Goal: Task Accomplishment & Management: Manage account settings

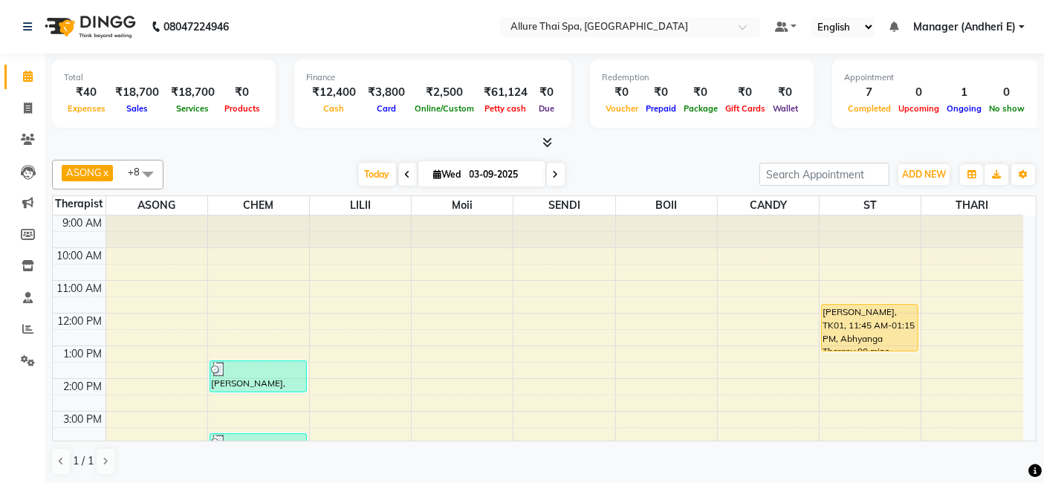
scroll to position [165, 0]
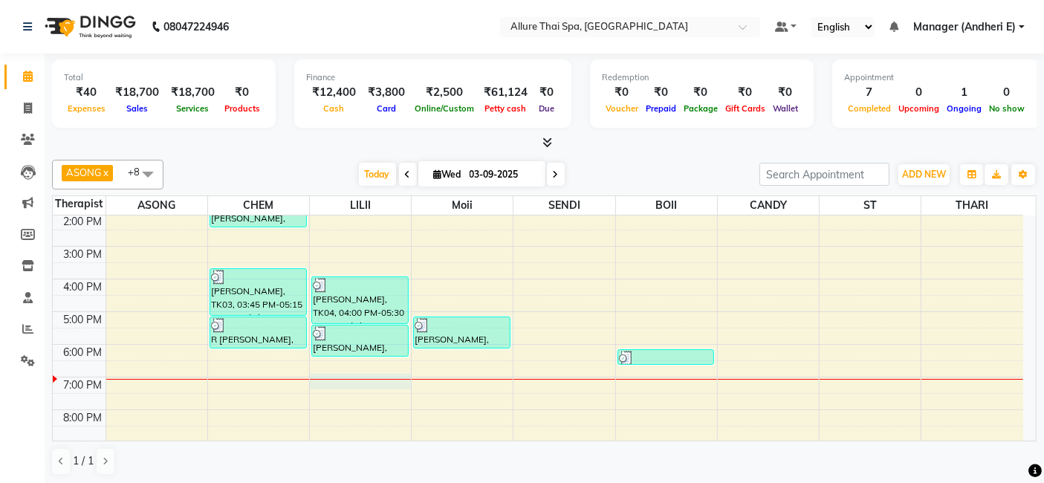
click at [326, 387] on div "9:00 AM 10:00 AM 11:00 AM 12:00 PM 1:00 PM 2:00 PM 3:00 PM 4:00 PM 5:00 PM 6:00…" at bounding box center [538, 296] width 971 height 490
select select "82638"
select select "tentative"
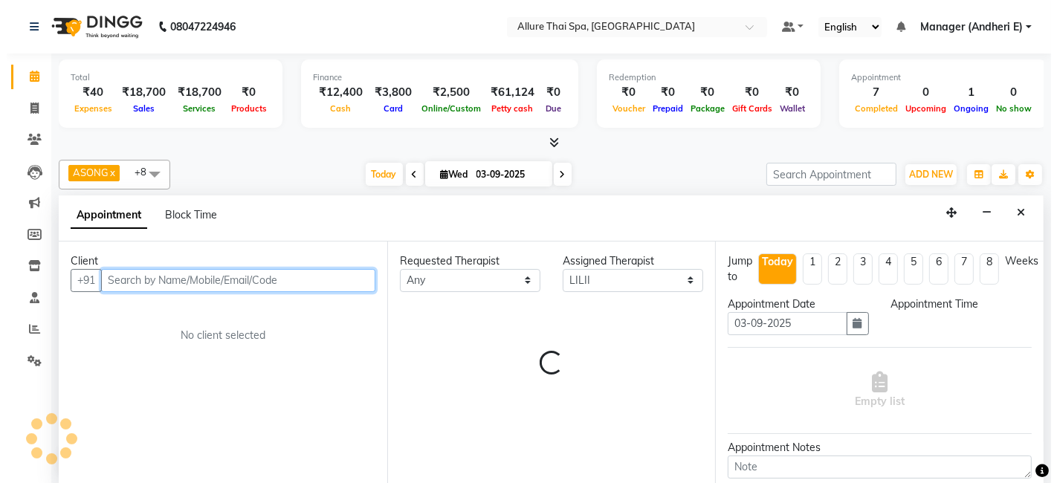
scroll to position [0, 0]
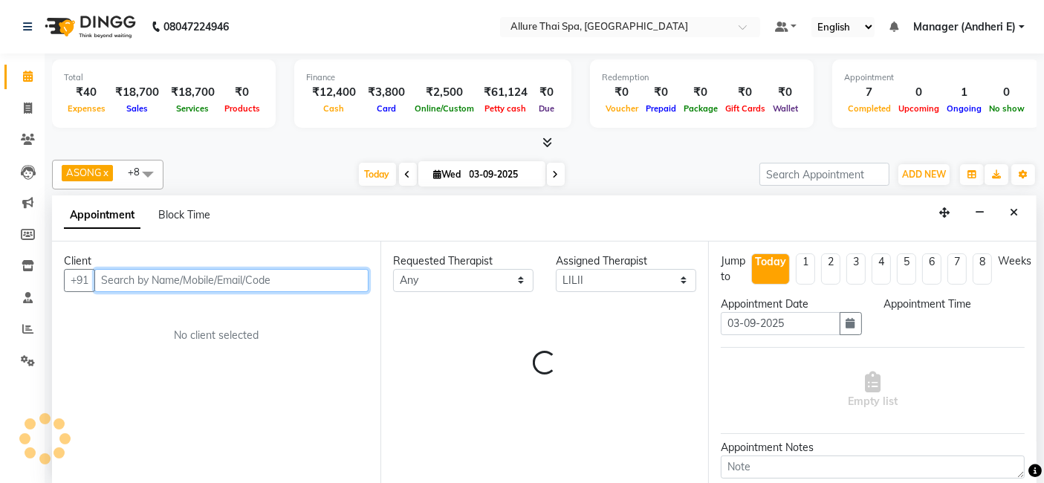
select select "1140"
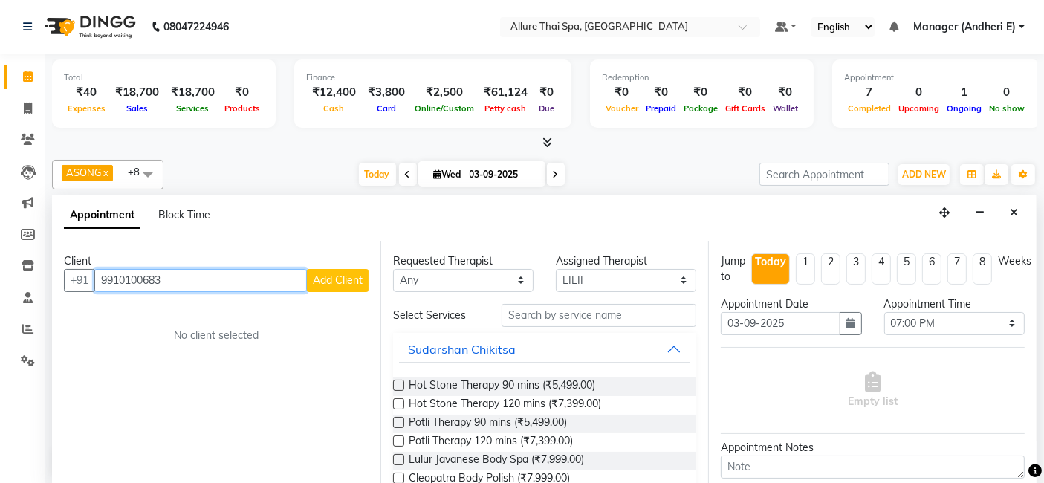
type input "9910100683"
click at [343, 282] on span "Add Client" at bounding box center [338, 280] width 50 height 13
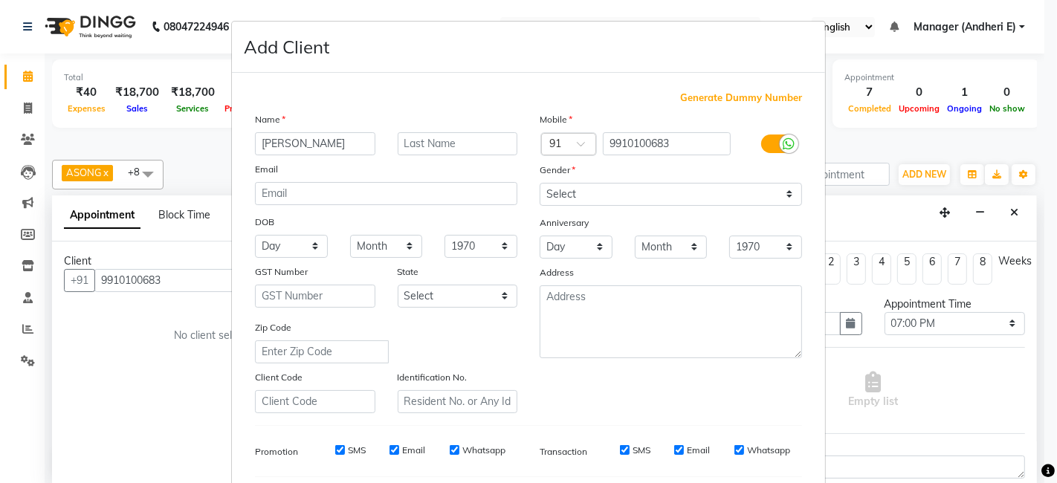
type input "[PERSON_NAME]"
drag, startPoint x: 783, startPoint y: 190, endPoint x: 777, endPoint y: 202, distance: 14.0
click at [783, 190] on select "Select [DEMOGRAPHIC_DATA] [DEMOGRAPHIC_DATA] Other Prefer Not To Say" at bounding box center [671, 194] width 262 height 23
click at [783, 195] on select "Select [DEMOGRAPHIC_DATA] [DEMOGRAPHIC_DATA] Other Prefer Not To Say" at bounding box center [671, 194] width 262 height 23
click at [783, 201] on select "Select [DEMOGRAPHIC_DATA] [DEMOGRAPHIC_DATA] Other Prefer Not To Say" at bounding box center [671, 194] width 262 height 23
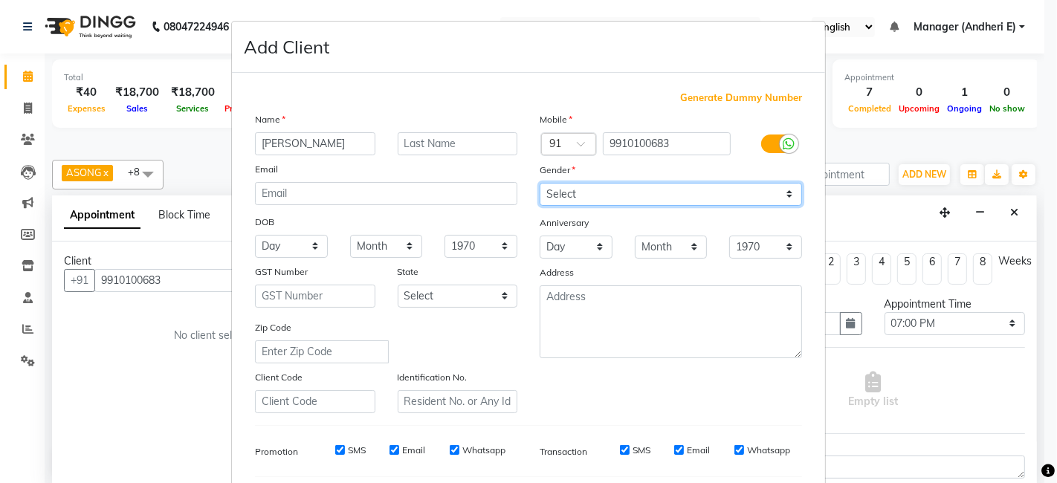
select select "[DEMOGRAPHIC_DATA]"
click at [540, 183] on select "Select [DEMOGRAPHIC_DATA] [DEMOGRAPHIC_DATA] Other Prefer Not To Say" at bounding box center [671, 194] width 262 height 23
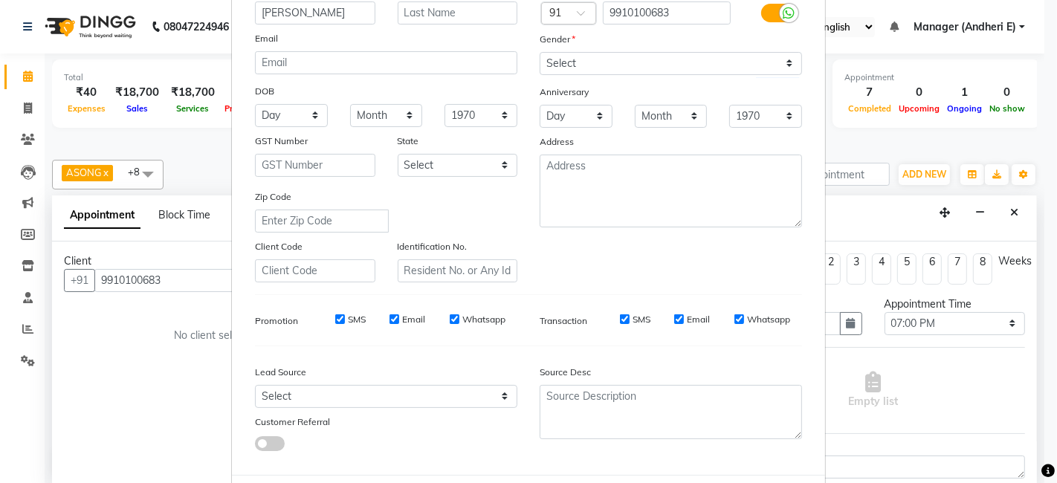
scroll to position [132, 0]
click at [499, 398] on select "Select Walk-in Referral Friend Advertisement Facebook JustDial Google Other Web…" at bounding box center [386, 395] width 262 height 23
select select "47850"
click at [255, 384] on select "Select Walk-in Referral Friend Advertisement Facebook JustDial Google Other Web…" at bounding box center [386, 395] width 262 height 23
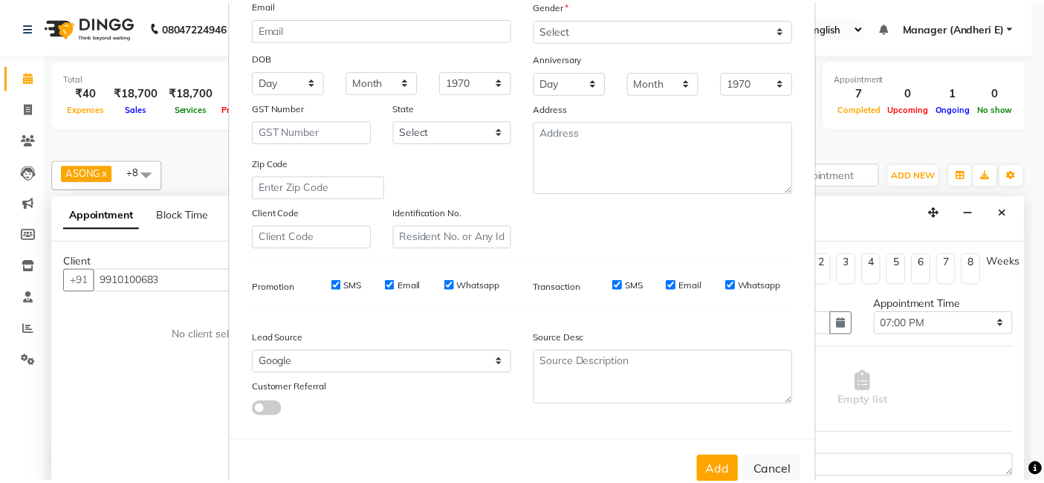
scroll to position [198, 0]
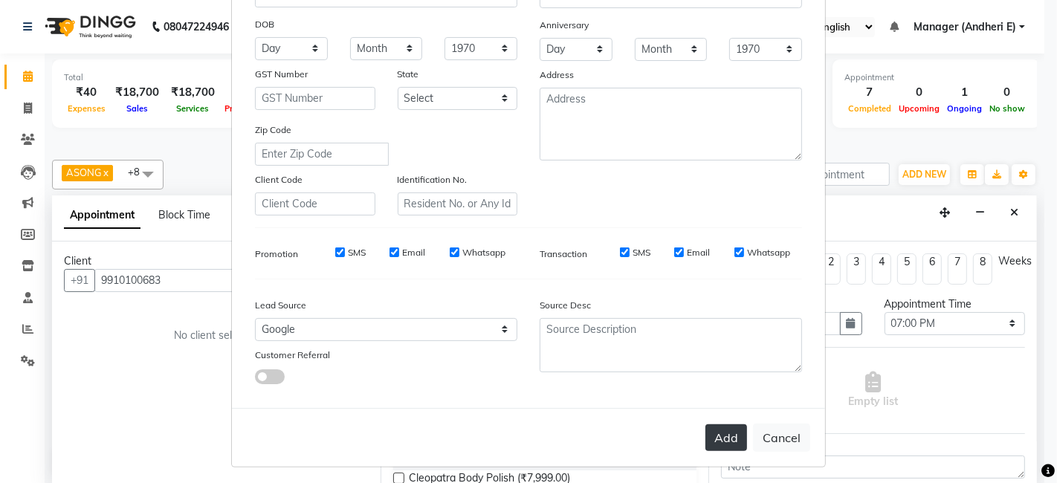
click at [715, 432] on button "Add" at bounding box center [726, 437] width 42 height 27
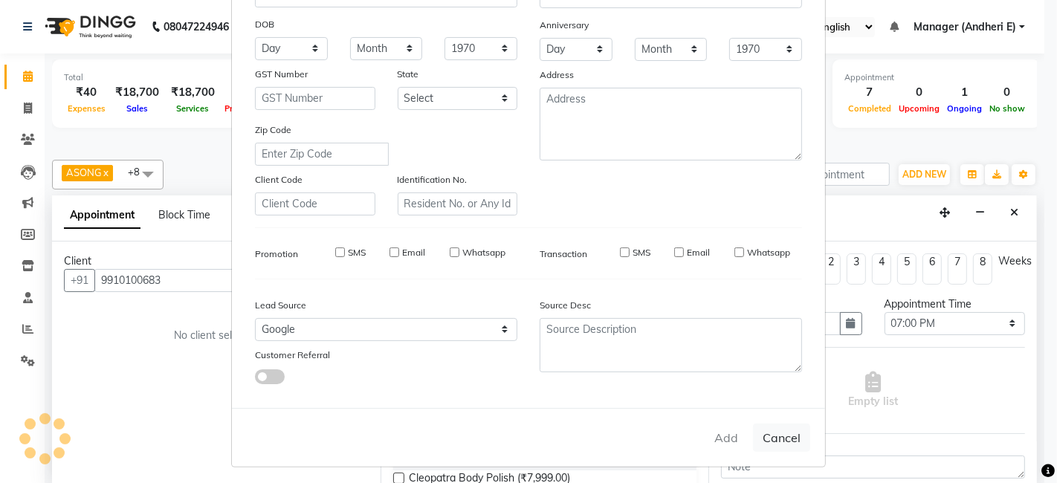
select select
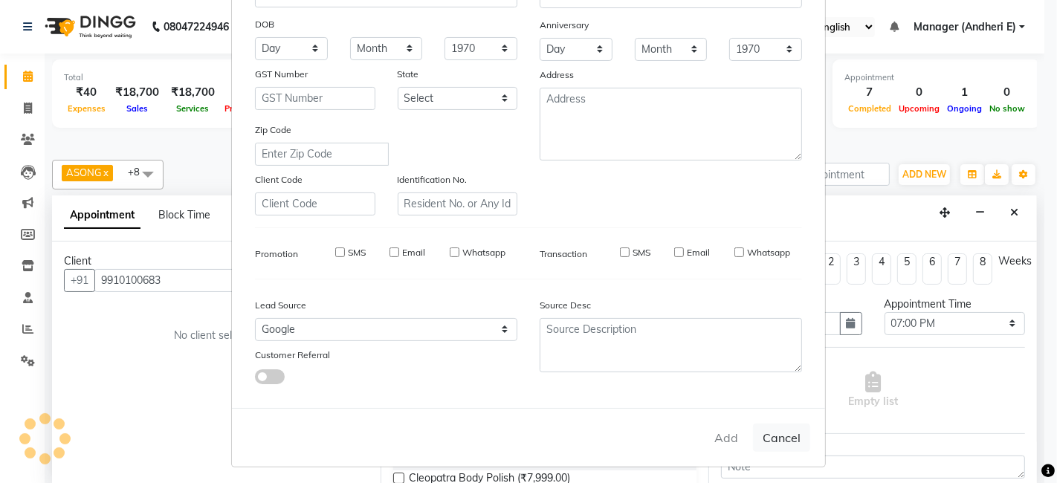
select select
checkbox input "false"
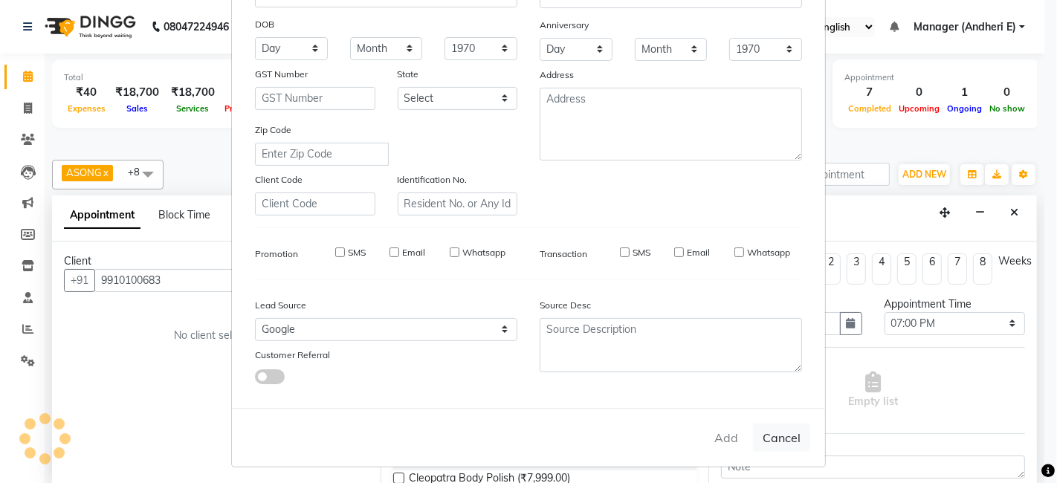
checkbox input "false"
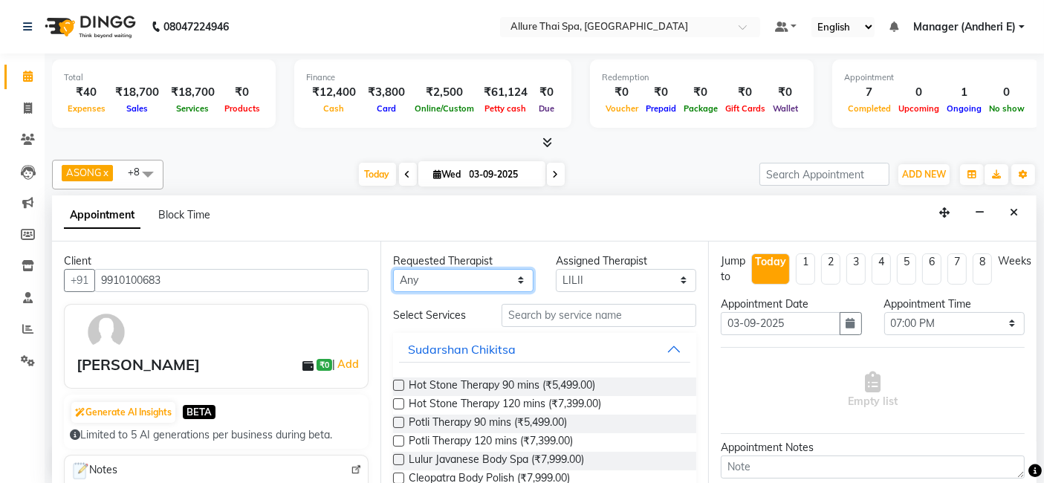
click at [509, 277] on select "Any ASONG [PERSON_NAME] BOII CANDY CHEM LILII Moii SENDI ST THARI" at bounding box center [463, 280] width 140 height 23
select select "74654"
click at [393, 269] on select "Any ASONG [PERSON_NAME] BOII CANDY CHEM LILII Moii SENDI ST THARI" at bounding box center [463, 280] width 140 height 23
select select "74654"
click at [667, 341] on button "Sudarshan Chikitsa" at bounding box center [545, 349] width 292 height 27
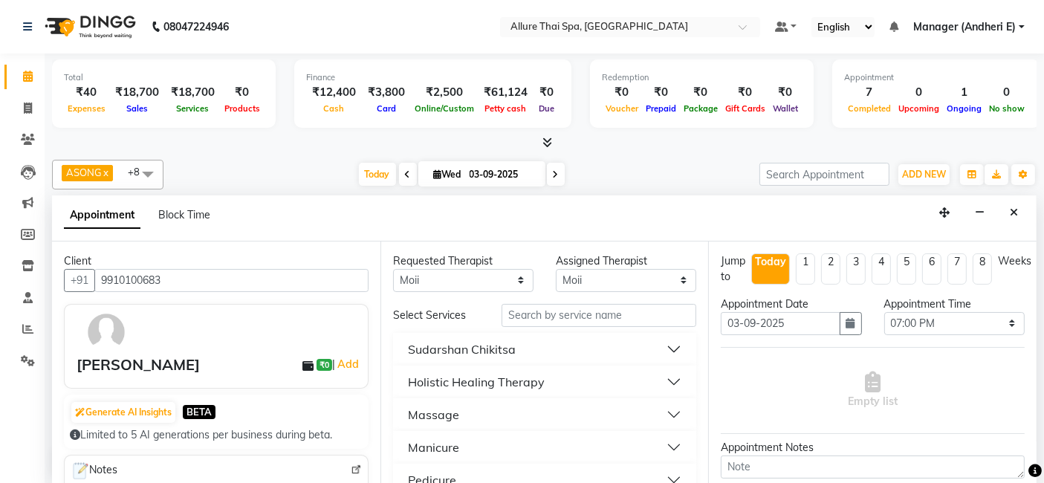
click at [671, 372] on button "Holistic Healing Therapy" at bounding box center [545, 382] width 292 height 27
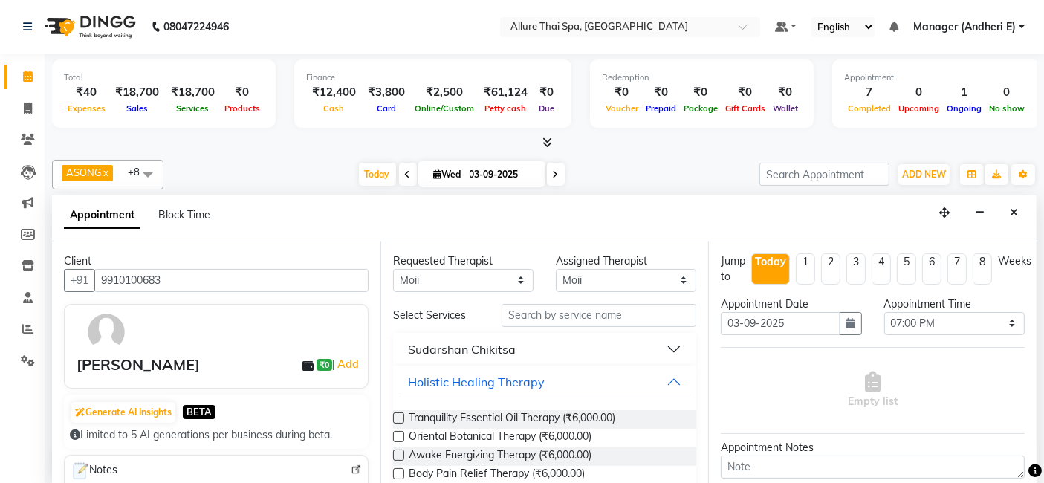
click at [673, 346] on button "Sudarshan Chikitsa" at bounding box center [545, 349] width 292 height 27
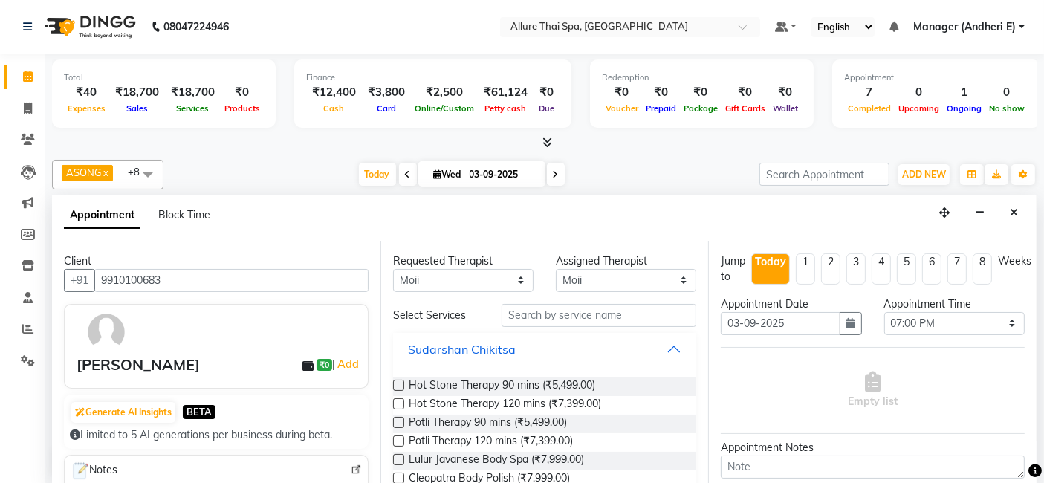
click at [673, 346] on button "Sudarshan Chikitsa" at bounding box center [545, 349] width 292 height 27
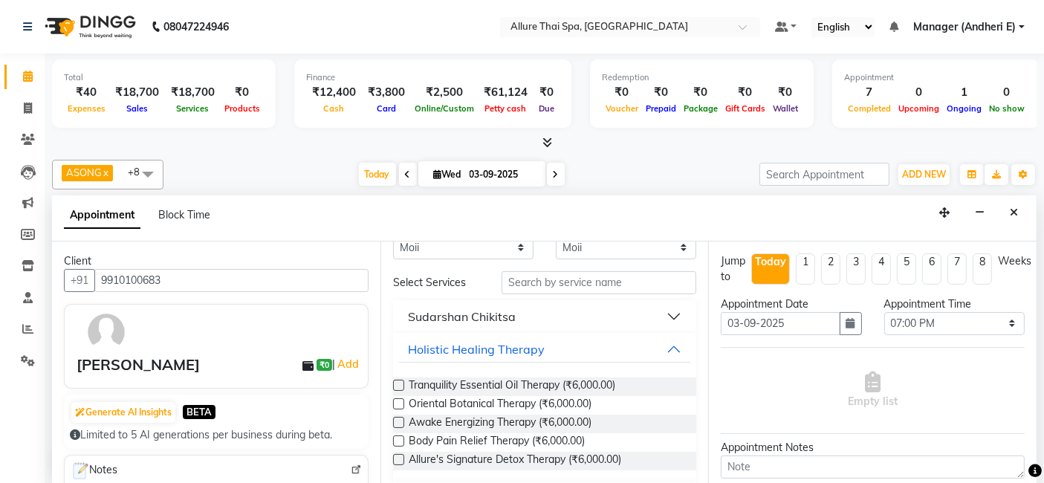
scroll to position [65, 0]
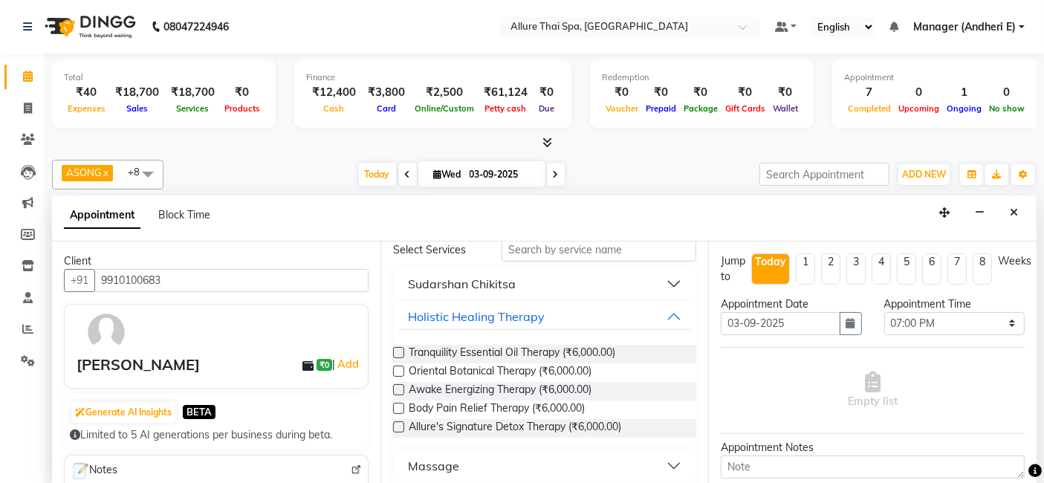
click at [399, 404] on label at bounding box center [398, 408] width 11 height 11
click at [399, 405] on input "checkbox" at bounding box center [398, 410] width 10 height 10
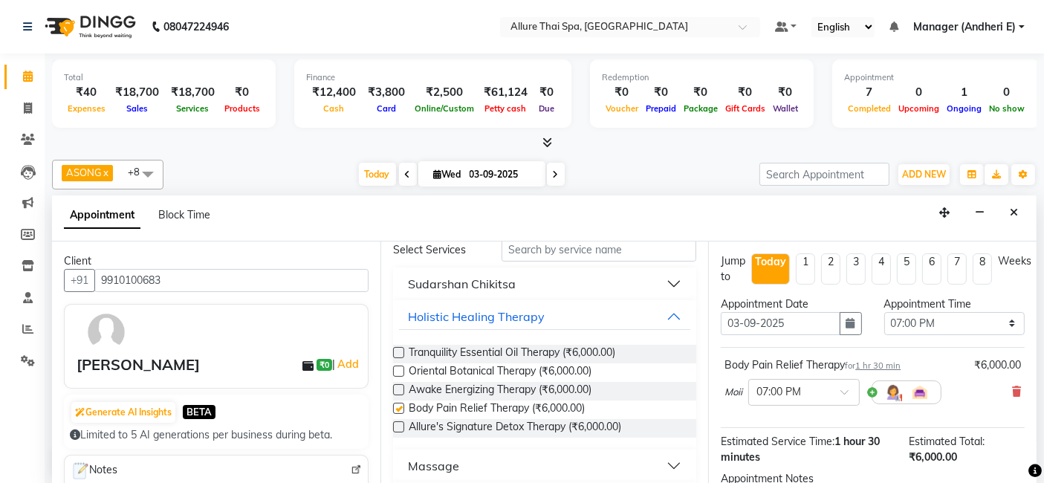
checkbox input "false"
click at [841, 395] on span at bounding box center [850, 397] width 19 height 16
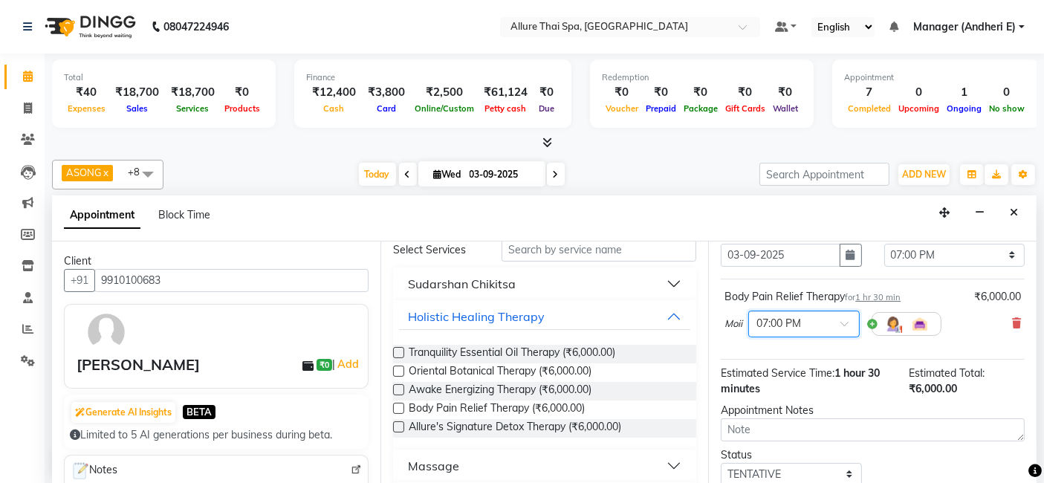
scroll to position [99, 0]
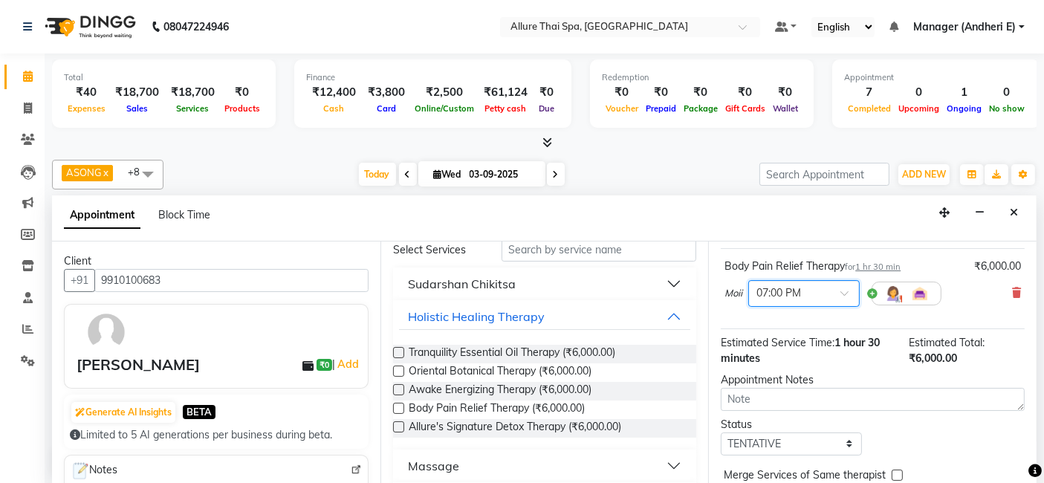
click at [856, 285] on div at bounding box center [804, 293] width 110 height 16
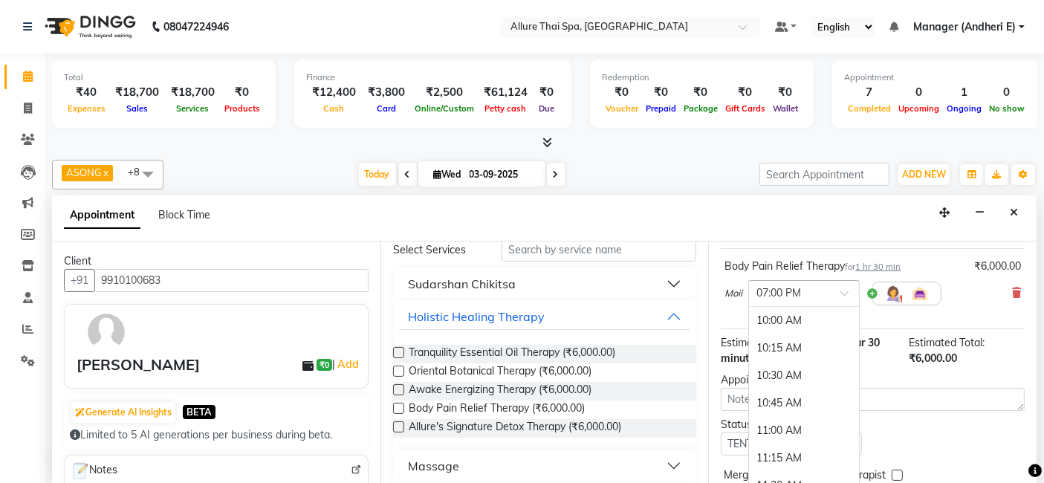
scroll to position [994, 0]
click at [777, 371] on div "07:30 PM" at bounding box center [804, 378] width 110 height 28
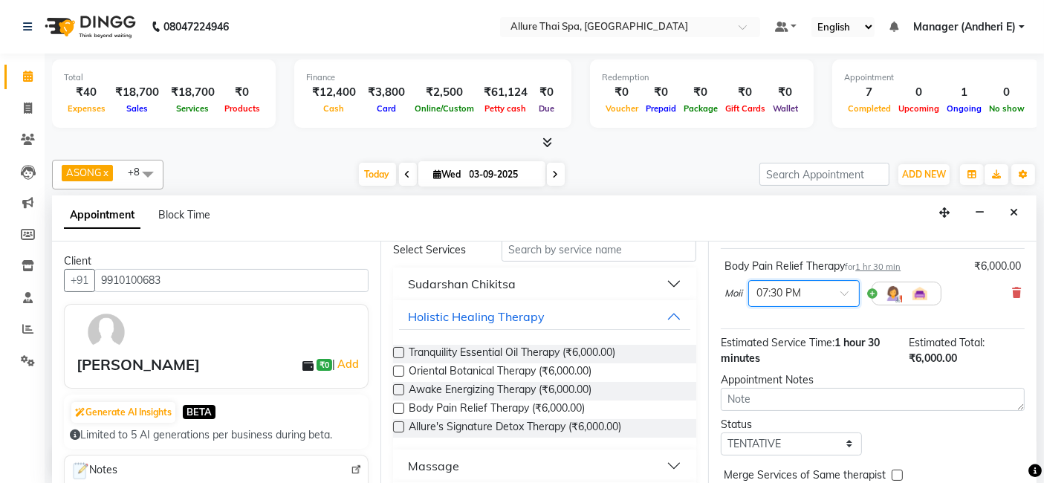
click at [845, 285] on div at bounding box center [804, 293] width 110 height 16
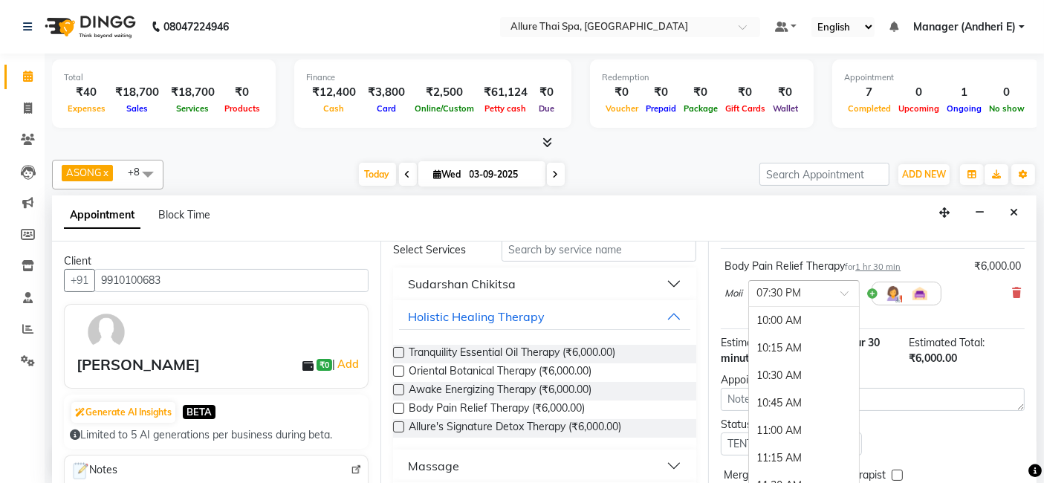
scroll to position [1049, 0]
click at [764, 346] on div "07:45 PM" at bounding box center [804, 351] width 110 height 28
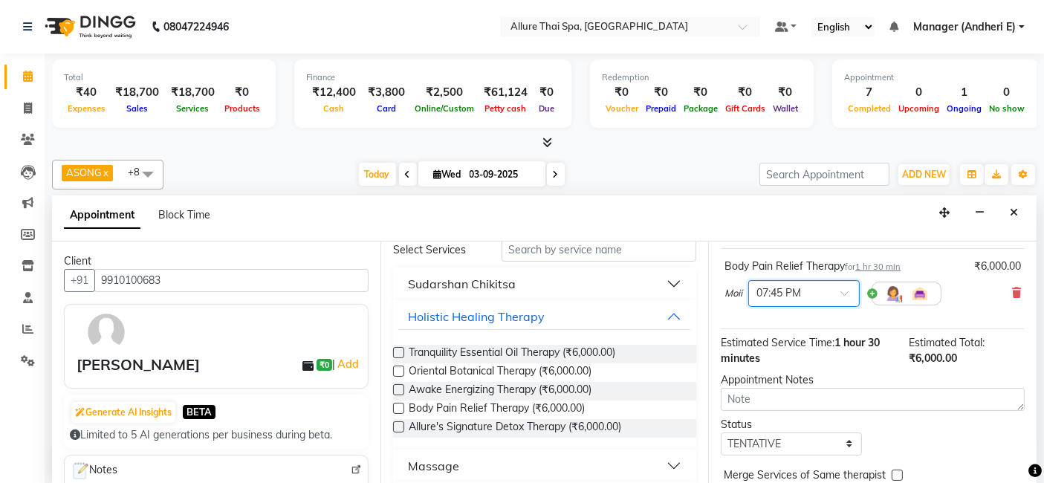
scroll to position [0, 0]
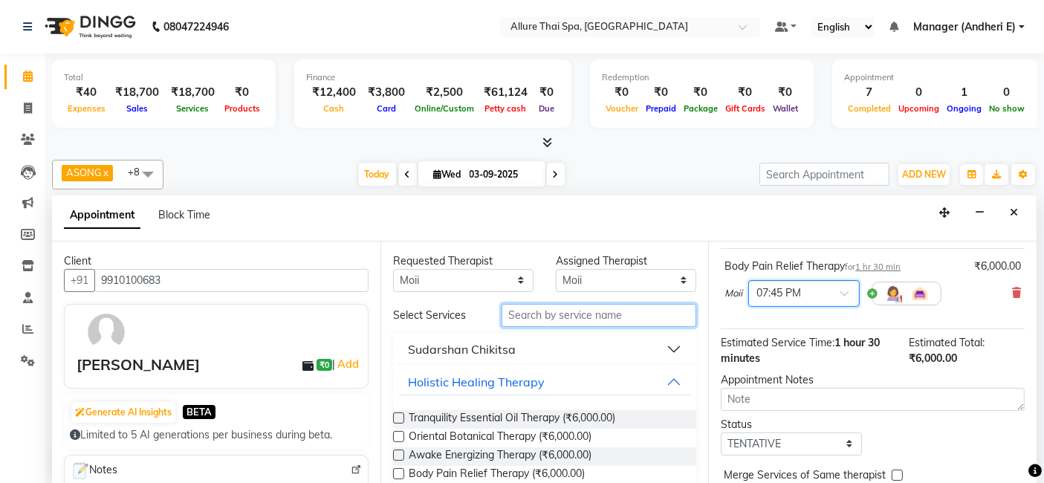
click at [628, 312] on input "text" at bounding box center [599, 315] width 195 height 23
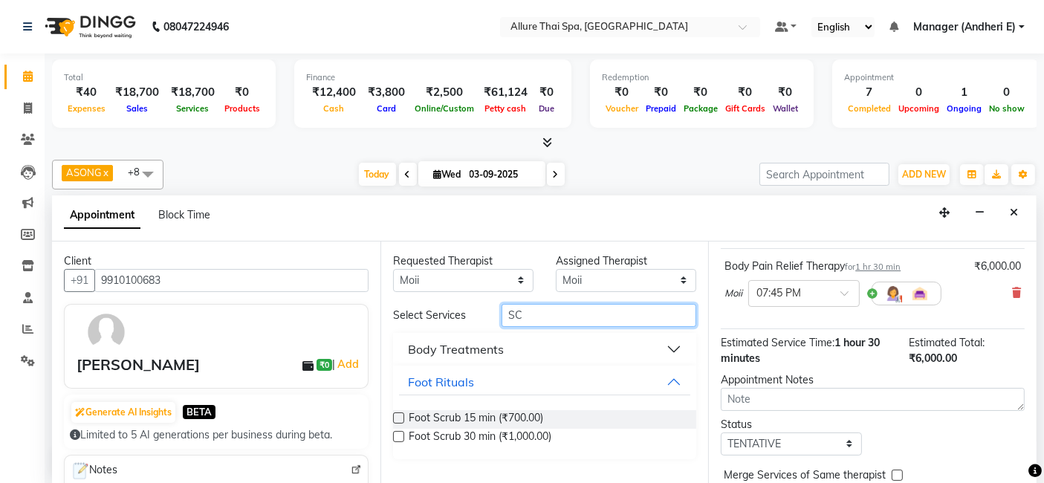
type input "S"
type input "SC"
click at [682, 343] on button "Body Treatments" at bounding box center [545, 349] width 292 height 27
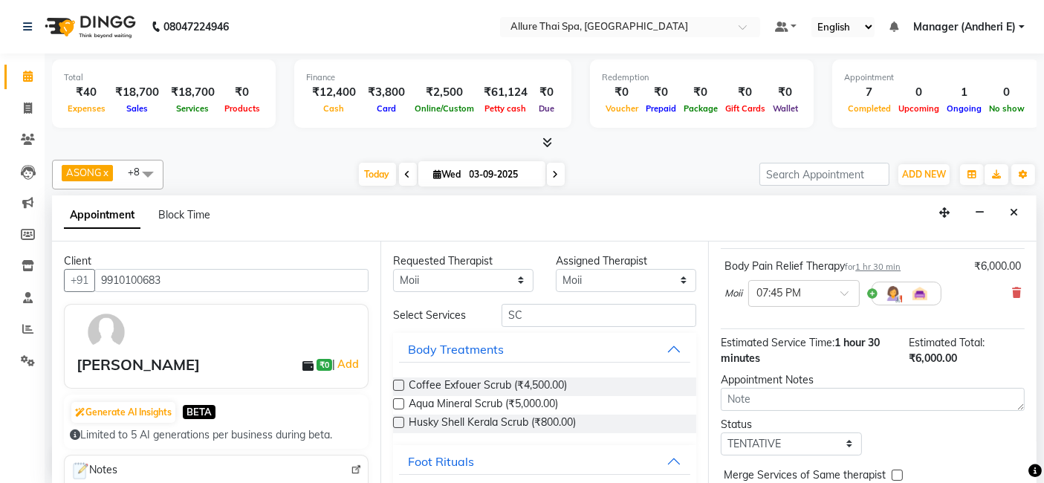
click at [395, 383] on label at bounding box center [398, 385] width 11 height 11
click at [395, 383] on input "checkbox" at bounding box center [398, 387] width 10 height 10
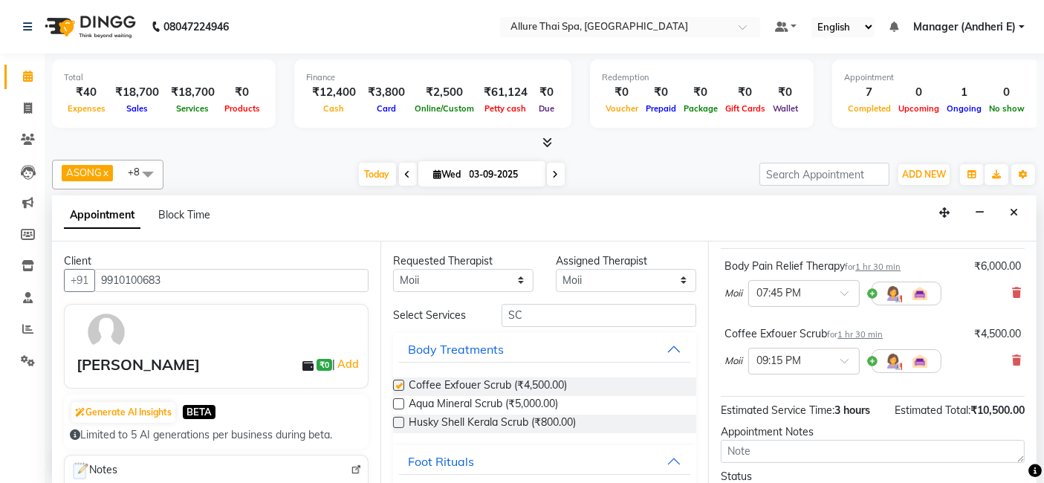
checkbox input "false"
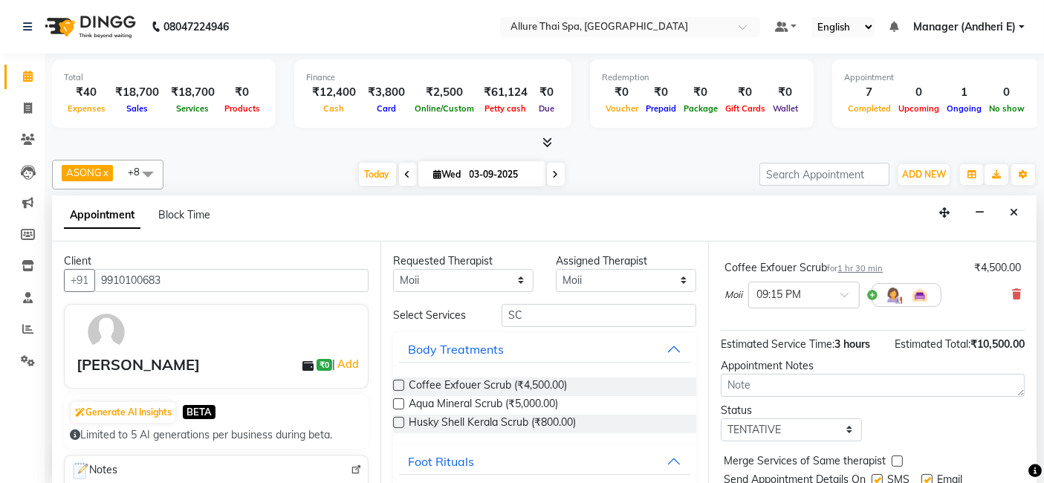
scroll to position [198, 0]
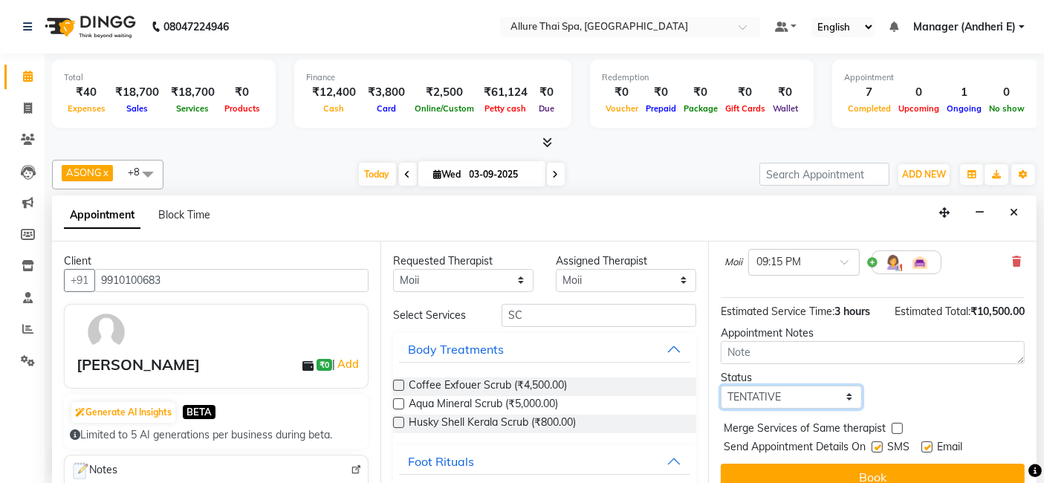
click at [843, 396] on select "Select TENTATIVE CONFIRM CHECK-IN UPCOMING" at bounding box center [791, 397] width 140 height 23
select select "check-in"
click at [721, 386] on select "Select TENTATIVE CONFIRM CHECK-IN UPCOMING" at bounding box center [791, 397] width 140 height 23
click at [879, 445] on label at bounding box center [877, 447] width 11 height 11
click at [879, 445] on input "checkbox" at bounding box center [877, 449] width 10 height 10
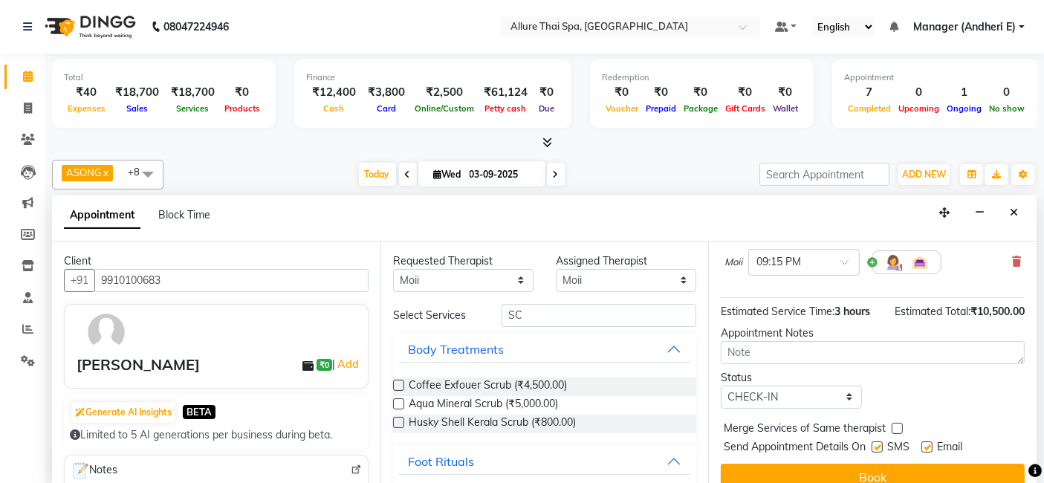
checkbox input "false"
click at [926, 442] on label at bounding box center [927, 447] width 11 height 11
click at [926, 444] on input "checkbox" at bounding box center [927, 449] width 10 height 10
checkbox input "false"
click at [951, 468] on button "Book" at bounding box center [873, 477] width 304 height 27
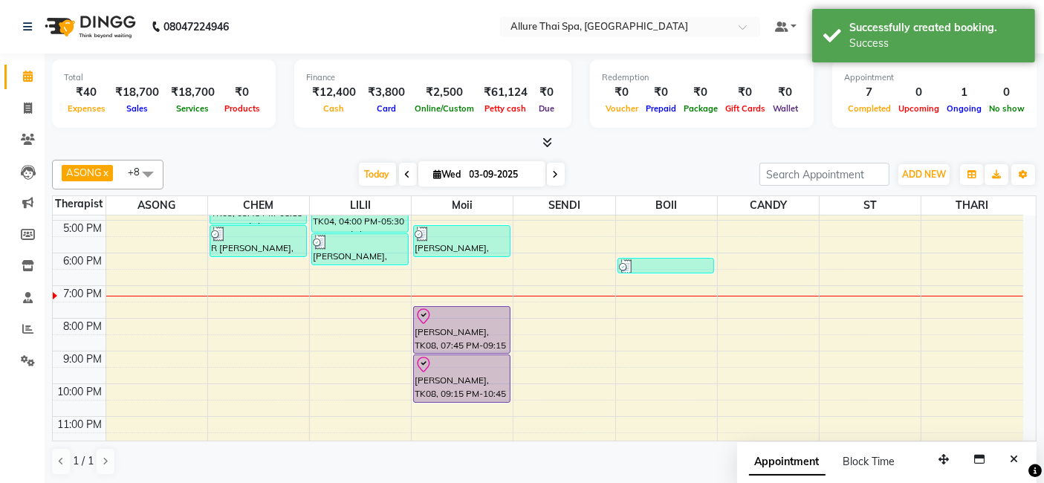
scroll to position [264, 0]
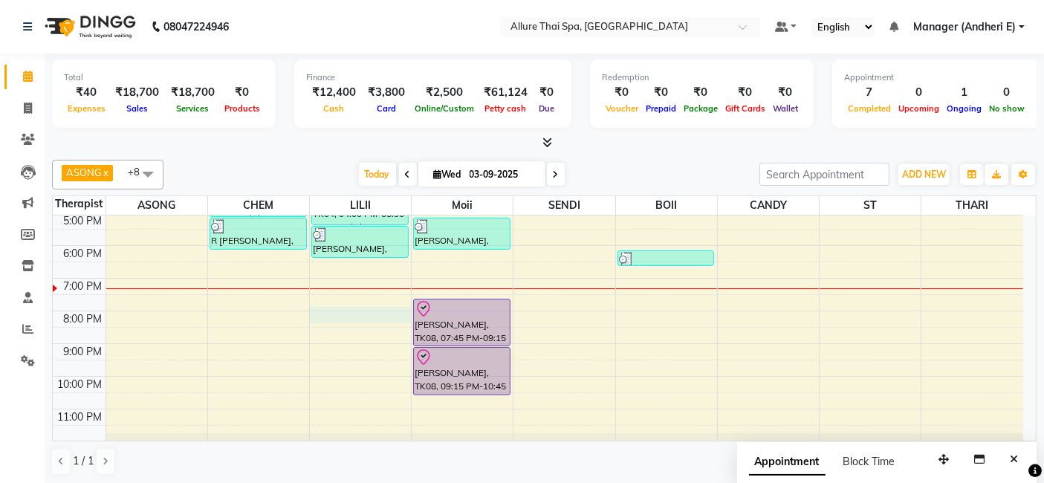
click at [350, 314] on div "9:00 AM 10:00 AM 11:00 AM 12:00 PM 1:00 PM 2:00 PM 3:00 PM 4:00 PM 5:00 PM 6:00…" at bounding box center [538, 197] width 971 height 490
select select "82638"
select select "tentative"
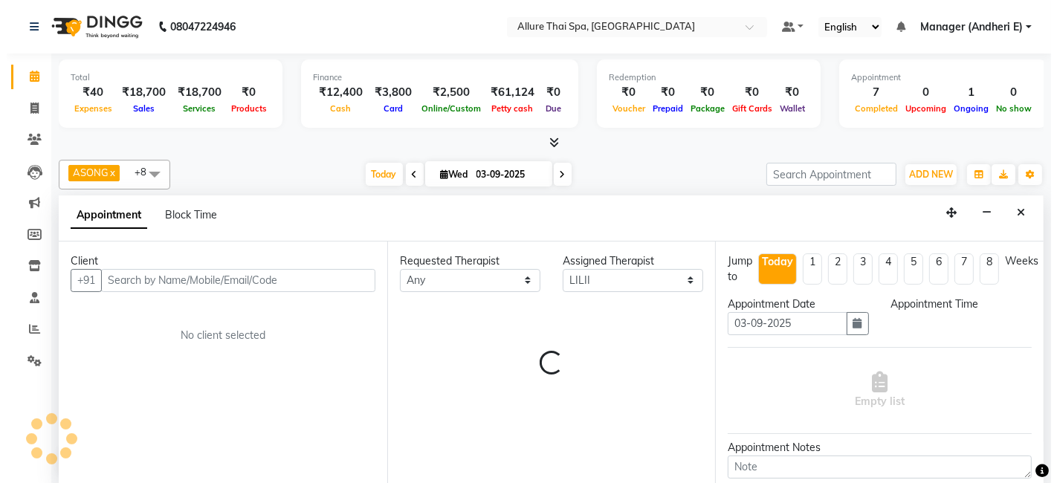
scroll to position [0, 0]
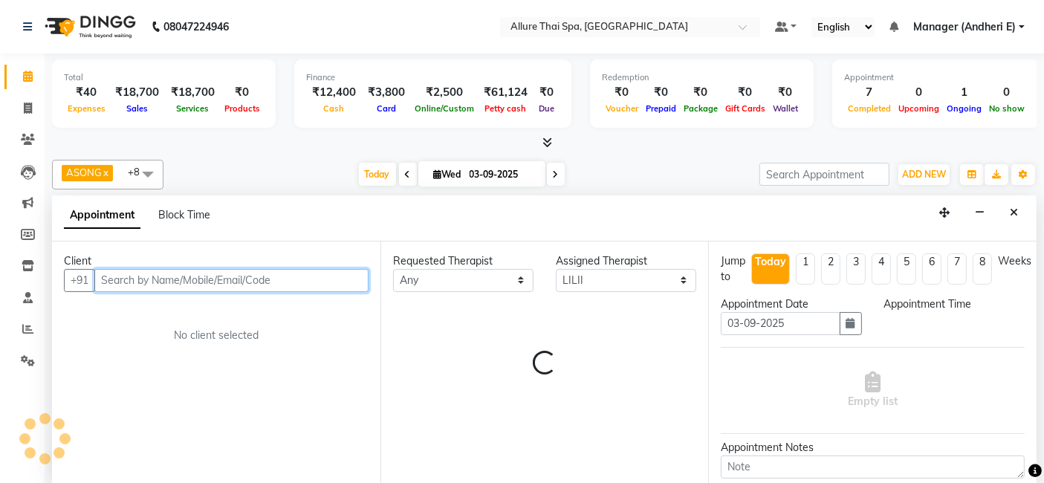
select select "1200"
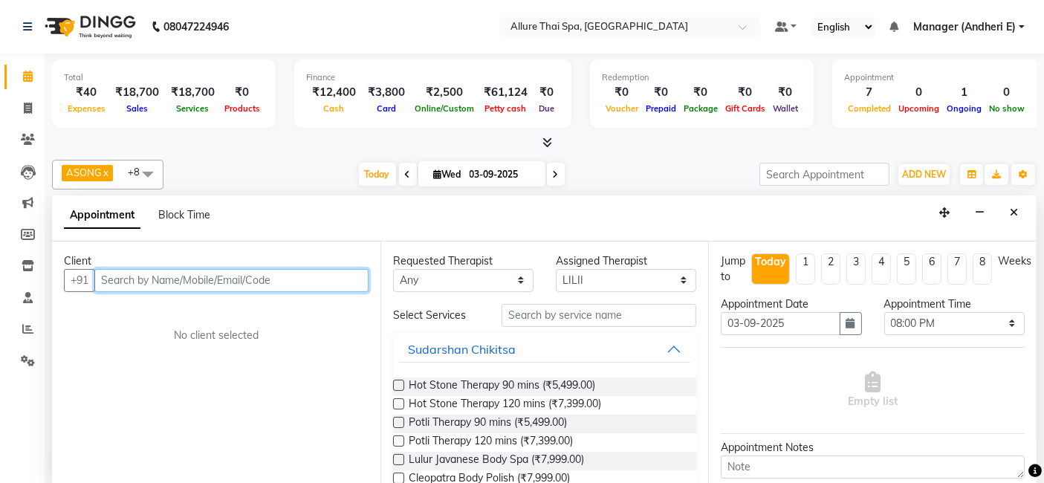
paste input "8008123313"
type input "8008123313"
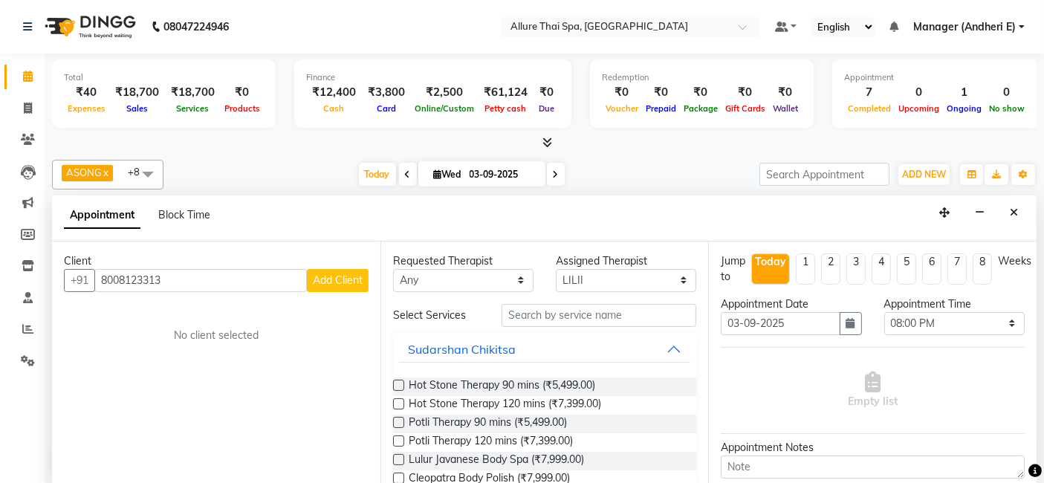
click at [348, 275] on span "Add Client" at bounding box center [338, 280] width 50 height 13
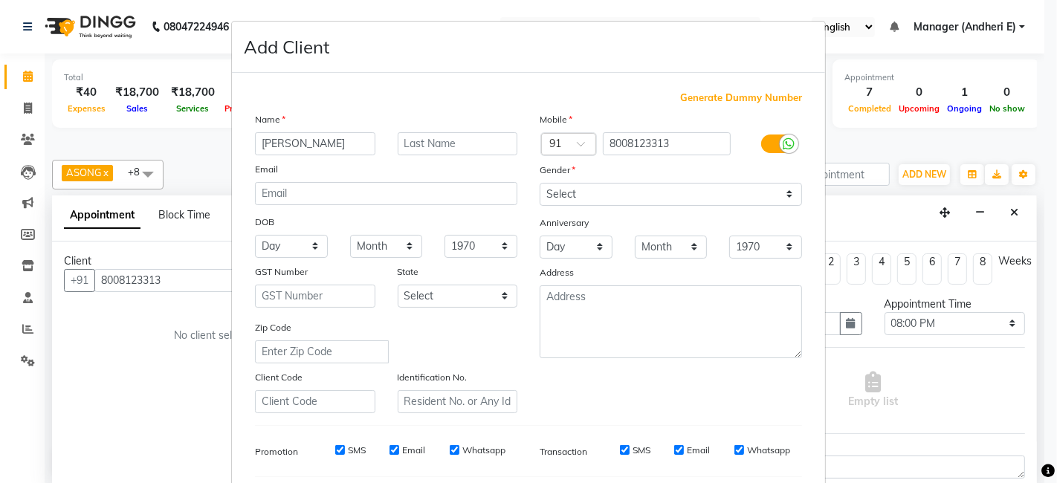
type input "[PERSON_NAME]"
click at [780, 194] on select "Select [DEMOGRAPHIC_DATA] [DEMOGRAPHIC_DATA] Other Prefer Not To Say" at bounding box center [671, 194] width 262 height 23
select select "[DEMOGRAPHIC_DATA]"
click at [540, 183] on select "Select [DEMOGRAPHIC_DATA] [DEMOGRAPHIC_DATA] Other Prefer Not To Say" at bounding box center [671, 194] width 262 height 23
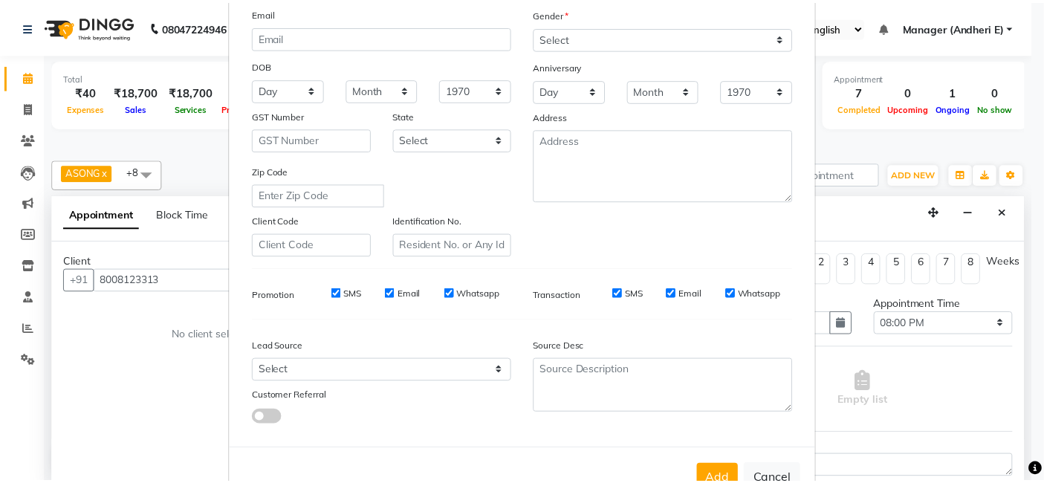
scroll to position [165, 0]
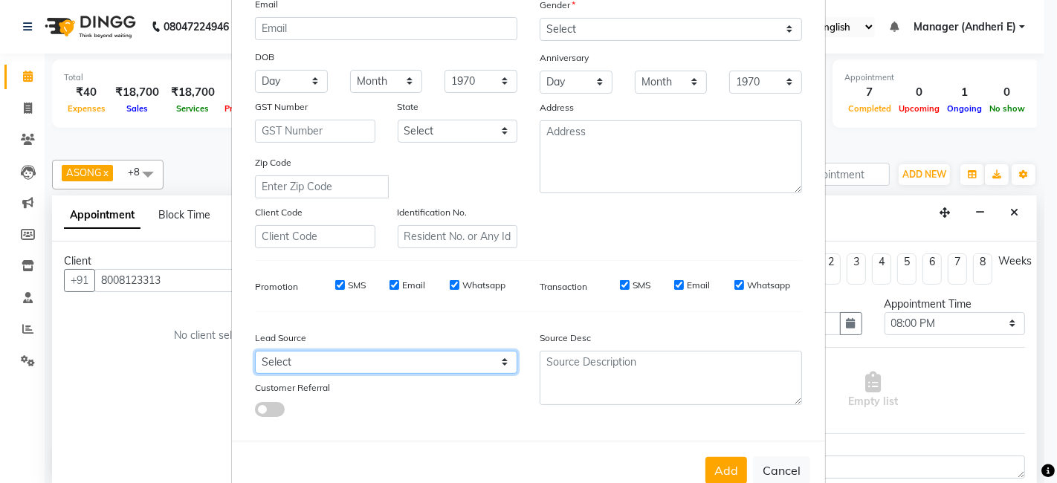
click at [504, 364] on select "Select Walk-in Referral Friend Advertisement Facebook JustDial Google Other Web…" at bounding box center [386, 362] width 262 height 23
select select "47850"
click at [255, 351] on select "Select Walk-in Referral Friend Advertisement Facebook JustDial Google Other Web…" at bounding box center [386, 362] width 262 height 23
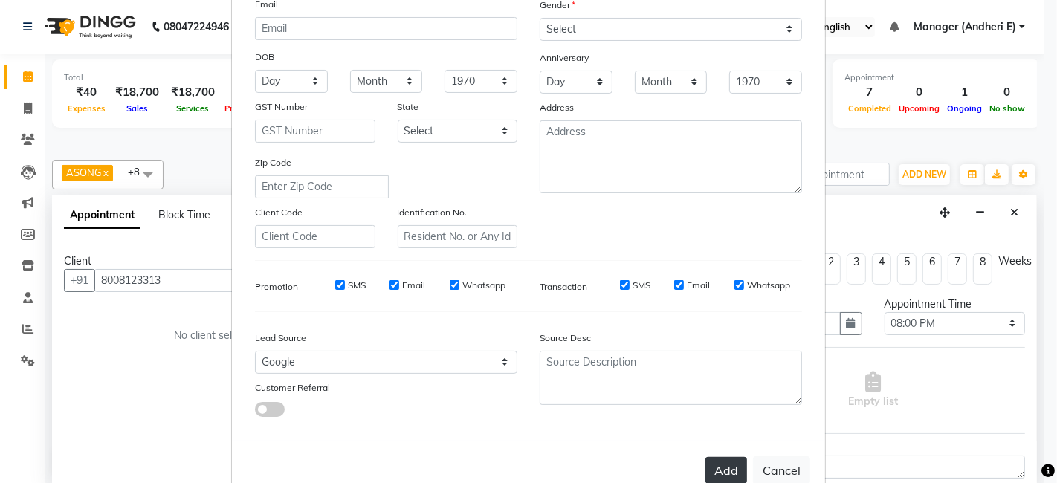
click at [728, 465] on button "Add" at bounding box center [726, 470] width 42 height 27
select select
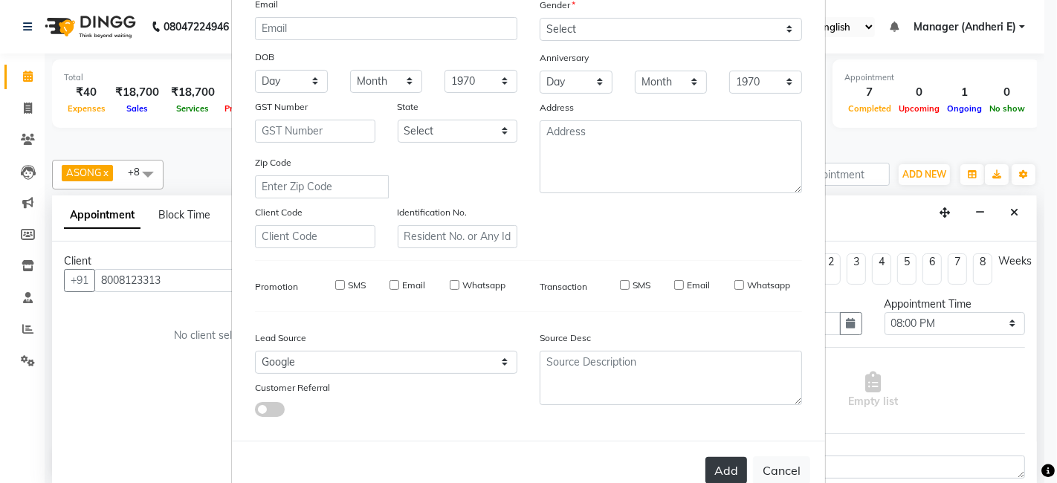
select select
checkbox input "false"
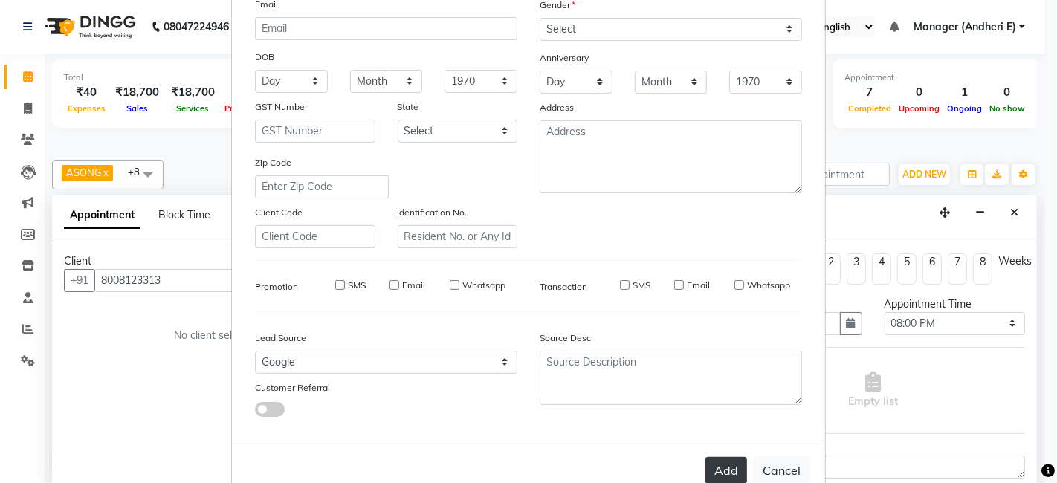
checkbox input "false"
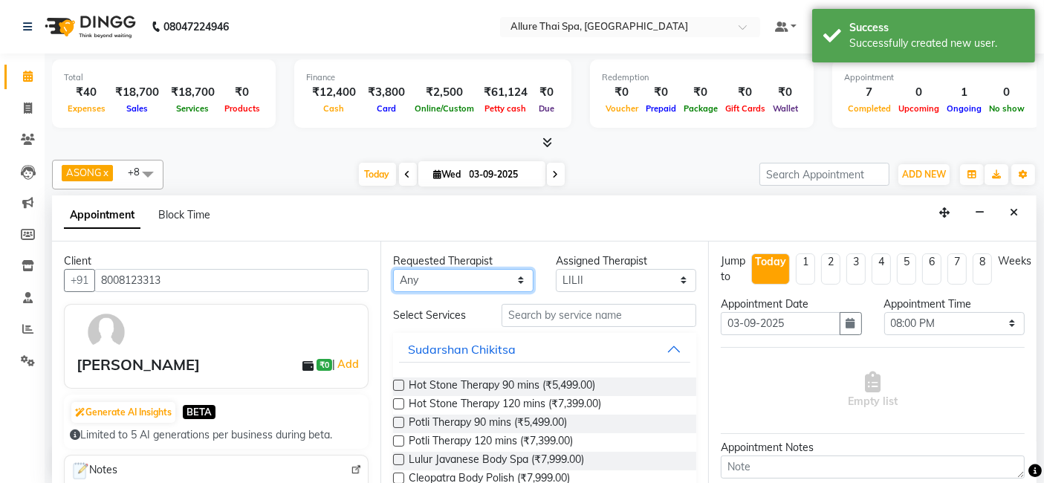
click at [522, 275] on select "Any ASONG [PERSON_NAME] BOII CANDY CHEM LILII Moii SENDI ST THARI" at bounding box center [463, 280] width 140 height 23
select select "89381"
click at [393, 269] on select "Any ASONG [PERSON_NAME] BOII CANDY CHEM LILII Moii SENDI ST THARI" at bounding box center [463, 280] width 140 height 23
select select "89381"
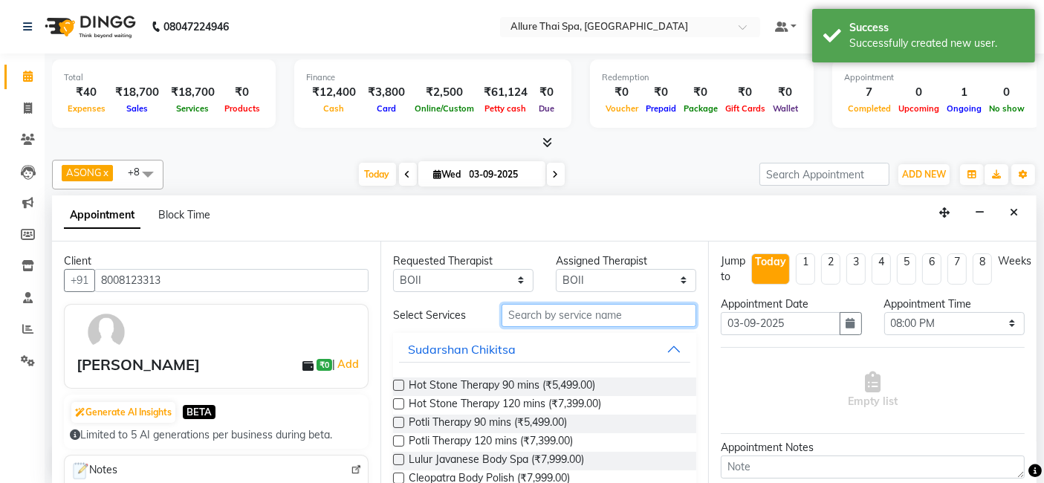
click at [637, 318] on input "text" at bounding box center [599, 315] width 195 height 23
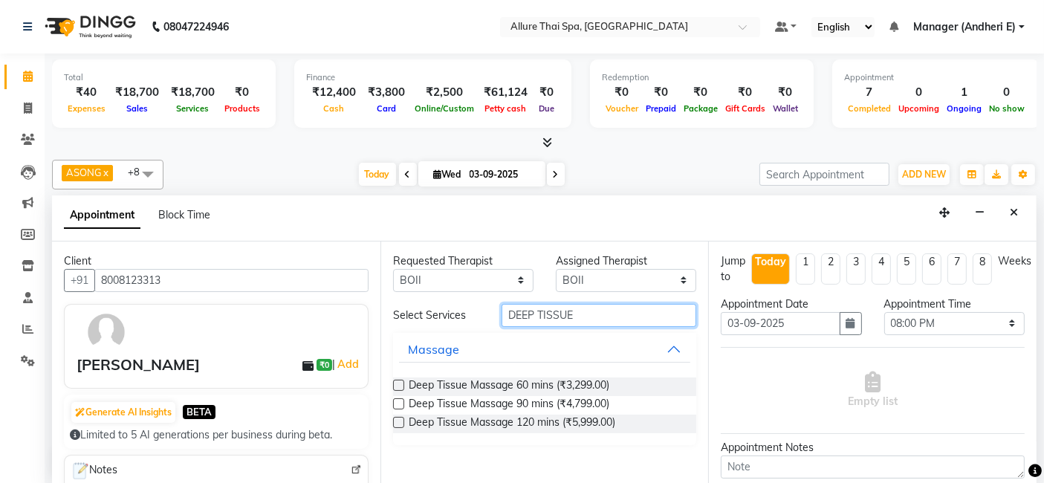
type input "DEEP TISSUE"
click at [387, 401] on div "Requested Therapist Any ASONG [PERSON_NAME] BOII CANDY CHEM LILII Moii SENDI ST…" at bounding box center [545, 364] width 329 height 244
click at [394, 401] on label at bounding box center [398, 403] width 11 height 11
click at [394, 401] on input "checkbox" at bounding box center [398, 406] width 10 height 10
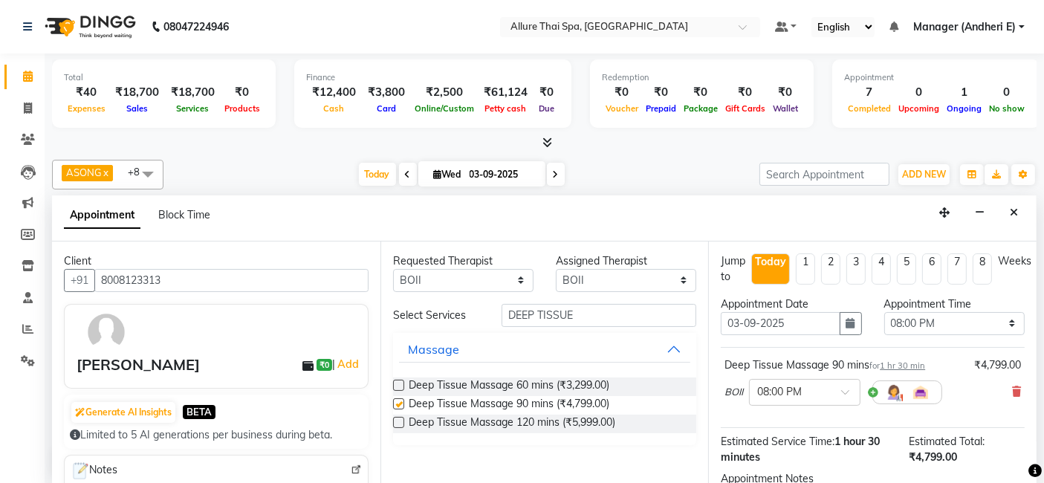
checkbox input "false"
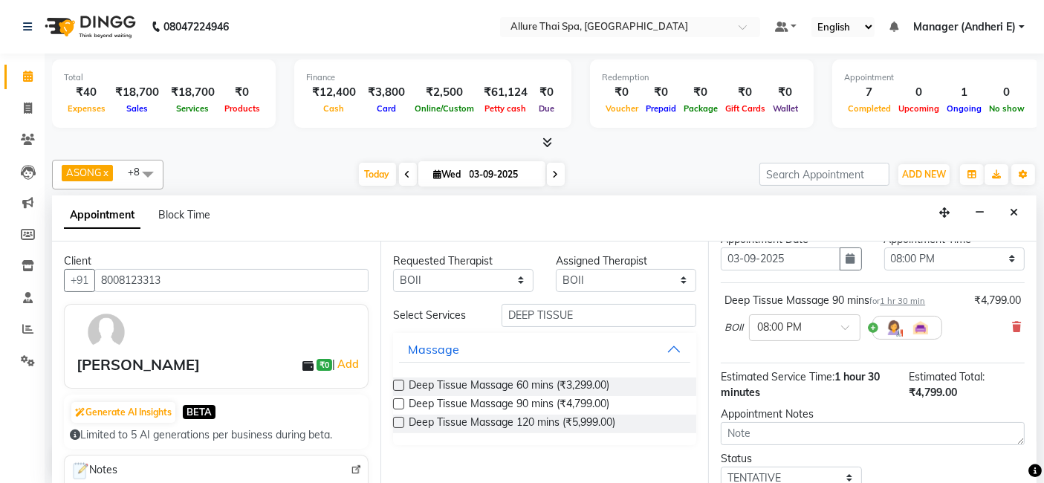
scroll to position [65, 0]
click at [838, 326] on div at bounding box center [805, 326] width 110 height 16
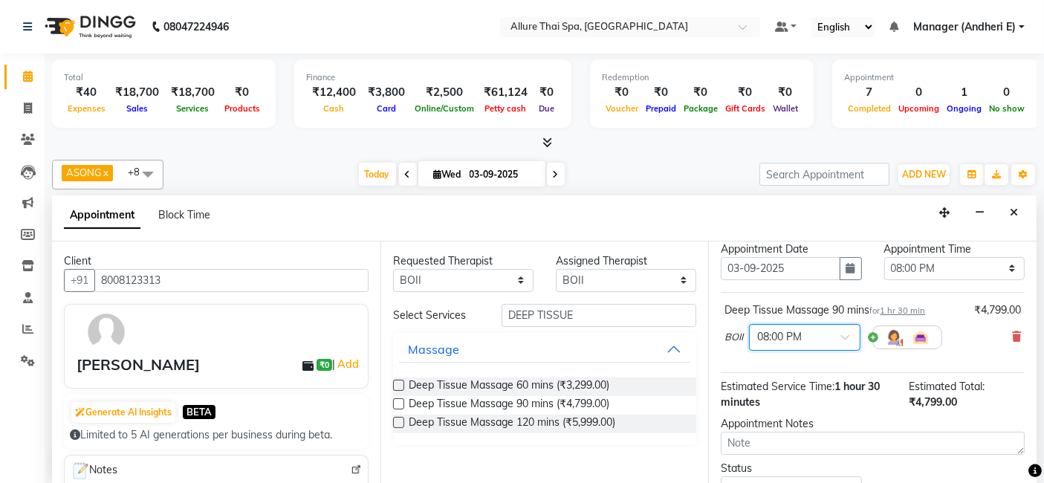
scroll to position [30, 0]
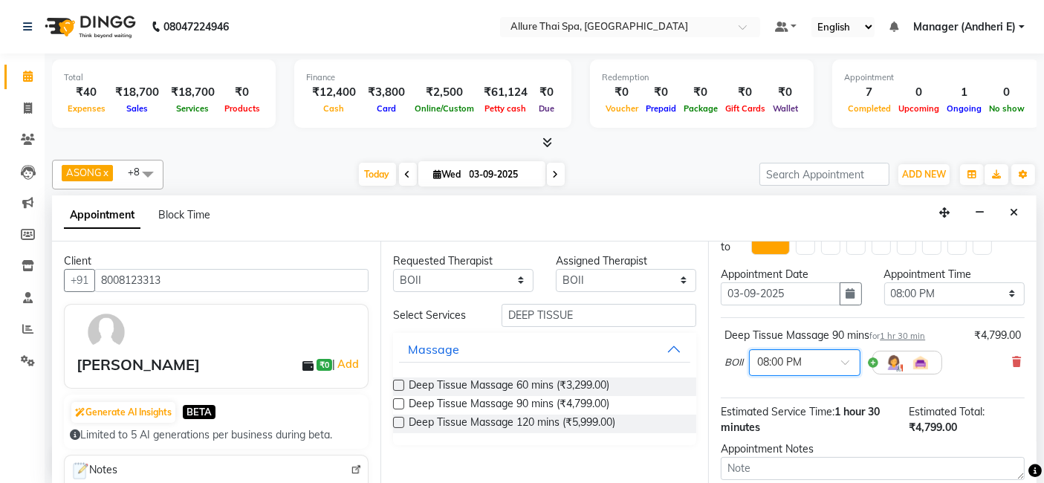
click at [850, 360] on span at bounding box center [850, 367] width 19 height 16
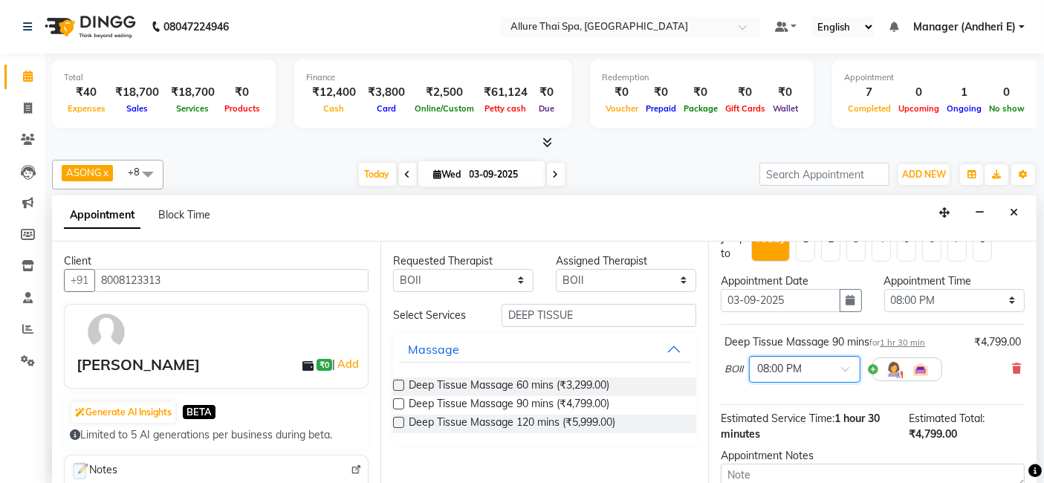
scroll to position [0, 0]
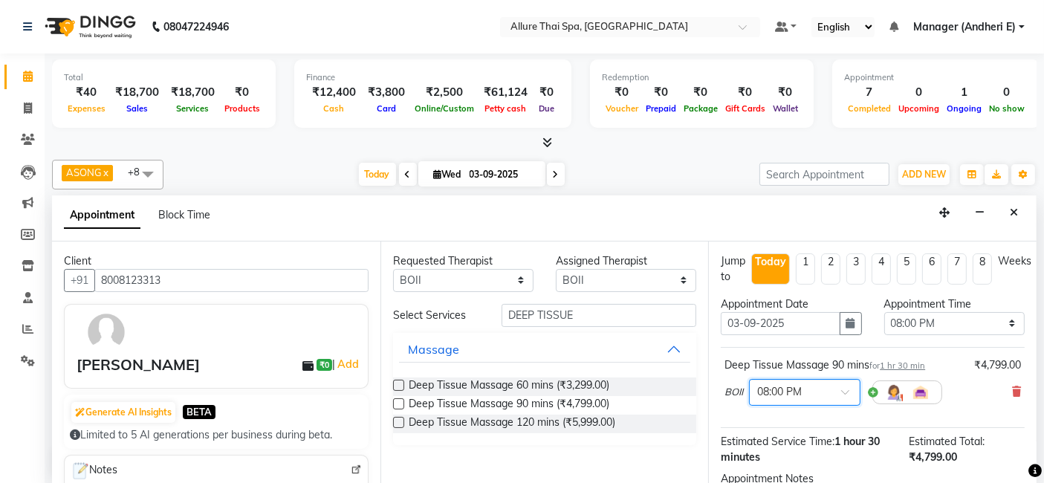
click at [1029, 472] on icon at bounding box center [1035, 471] width 13 height 13
click at [1029, 475] on icon at bounding box center [1035, 471] width 13 height 13
click at [1029, 461] on div at bounding box center [1035, 471] width 13 height 20
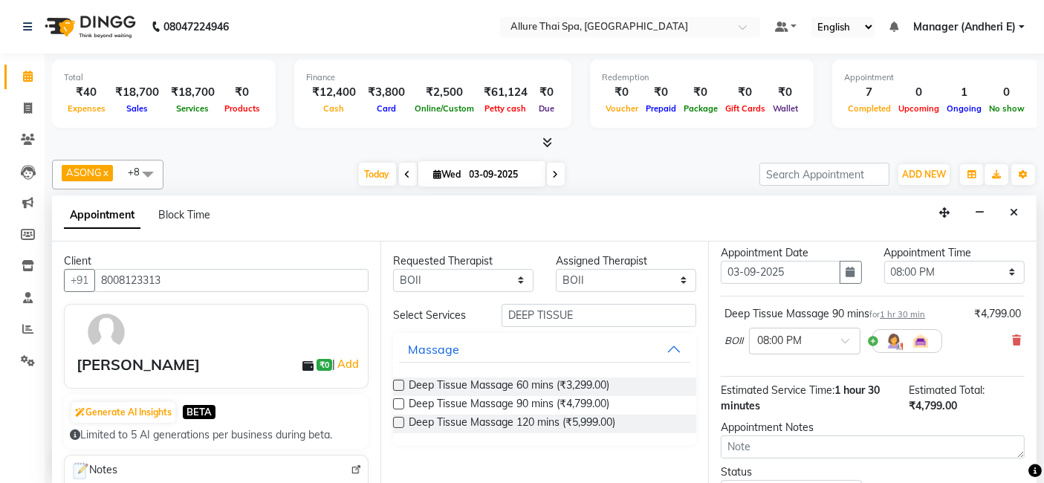
scroll to position [30, 0]
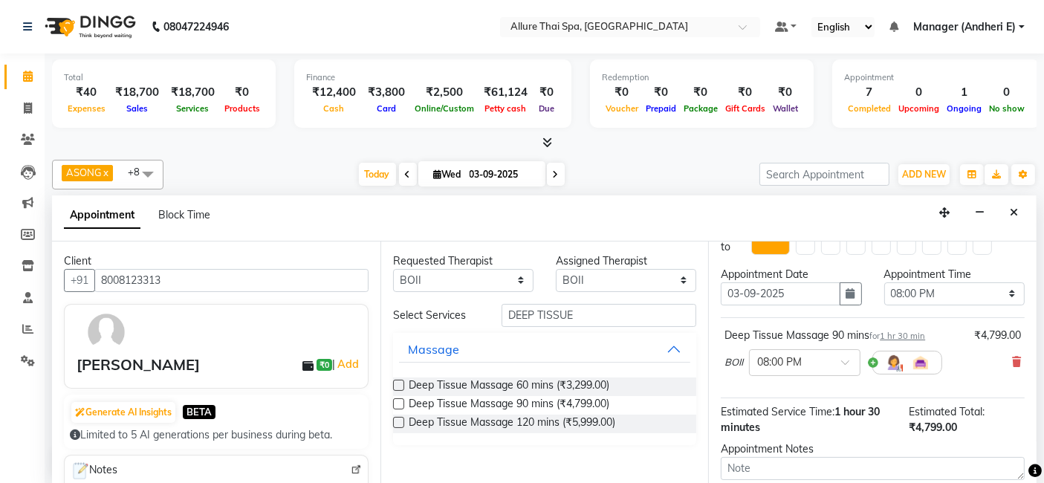
click at [1029, 478] on icon at bounding box center [1035, 471] width 13 height 13
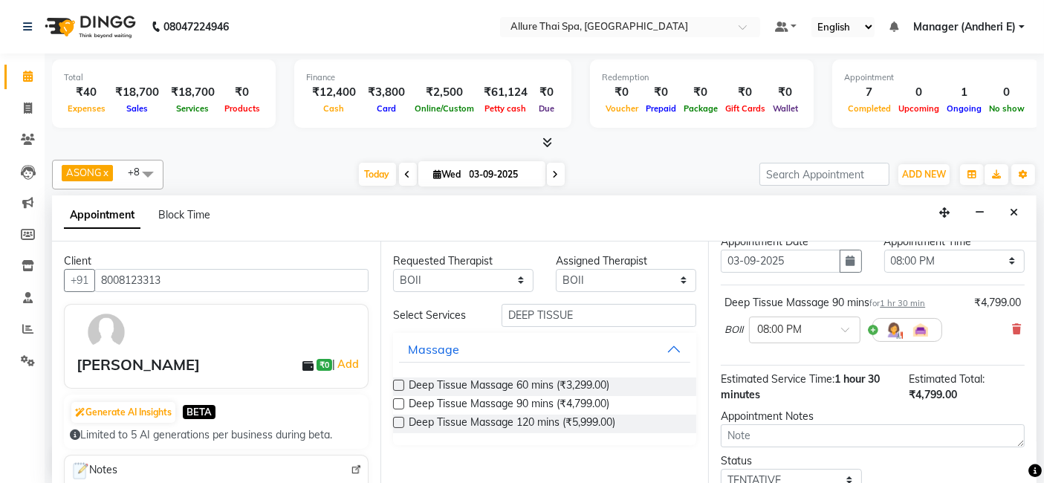
scroll to position [95, 0]
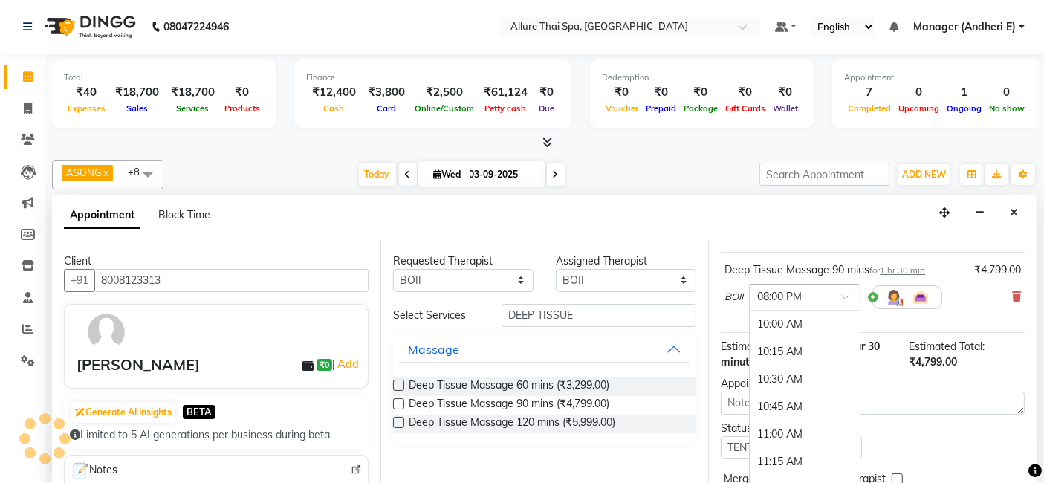
click at [847, 288] on div at bounding box center [805, 296] width 110 height 16
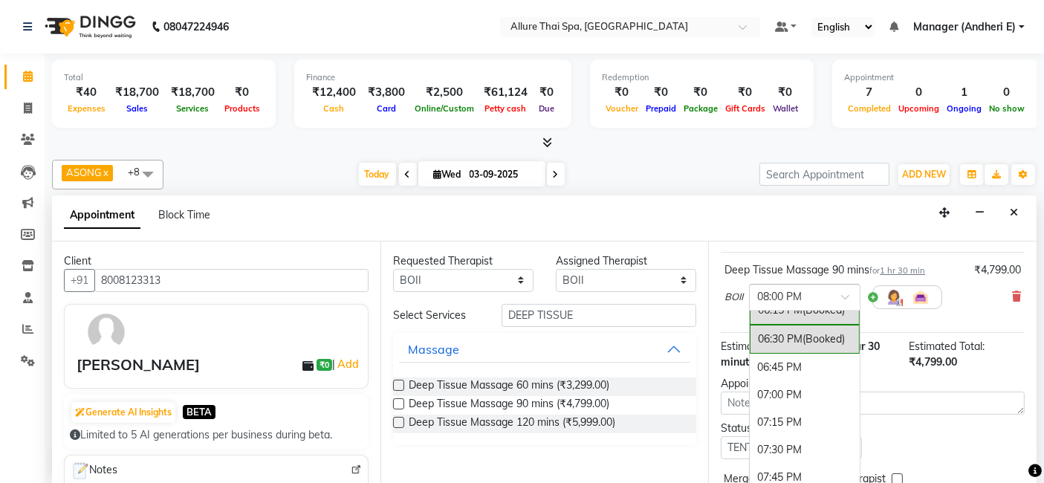
scroll to position [962, 0]
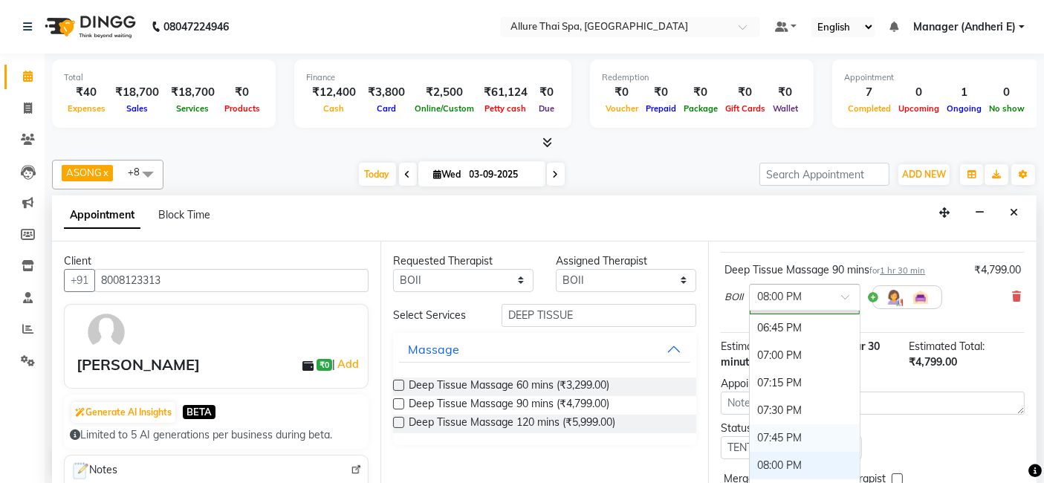
click at [771, 427] on div "07:45 PM" at bounding box center [805, 438] width 110 height 28
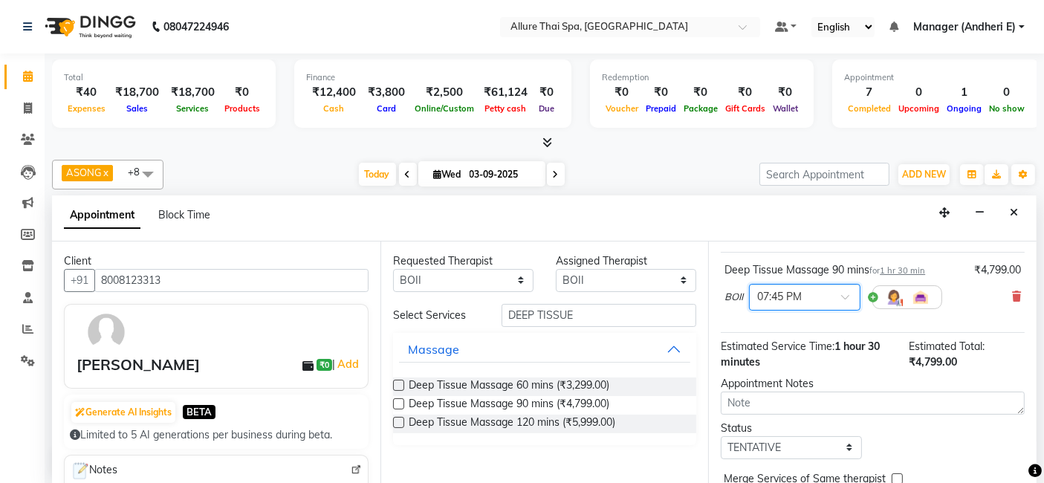
scroll to position [129, 0]
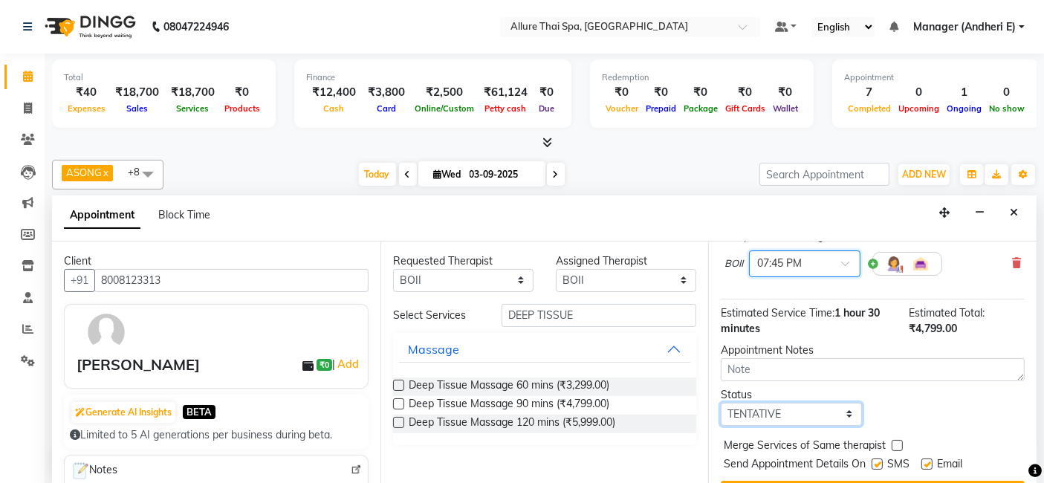
click at [841, 415] on select "Select TENTATIVE CONFIRM CHECK-IN UPCOMING" at bounding box center [791, 414] width 140 height 23
select select "check-in"
click at [721, 403] on select "Select TENTATIVE CONFIRM CHECK-IN UPCOMING" at bounding box center [791, 414] width 140 height 23
click at [876, 464] on label at bounding box center [877, 464] width 11 height 11
click at [876, 464] on input "checkbox" at bounding box center [877, 466] width 10 height 10
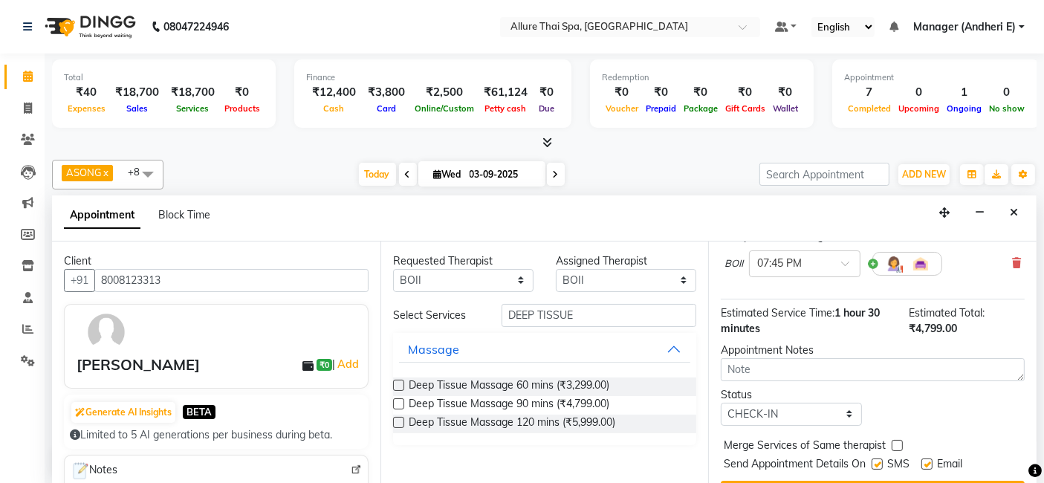
checkbox input "false"
click at [930, 459] on label at bounding box center [927, 464] width 11 height 11
click at [930, 461] on input "checkbox" at bounding box center [927, 466] width 10 height 10
checkbox input "false"
click at [1029, 476] on icon at bounding box center [1035, 471] width 13 height 13
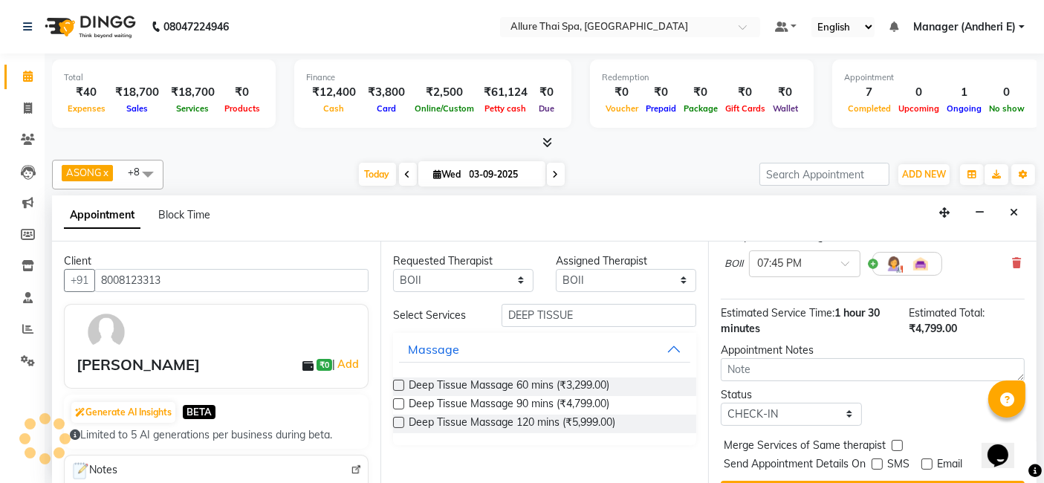
click at [1029, 476] on icon at bounding box center [1035, 471] width 13 height 13
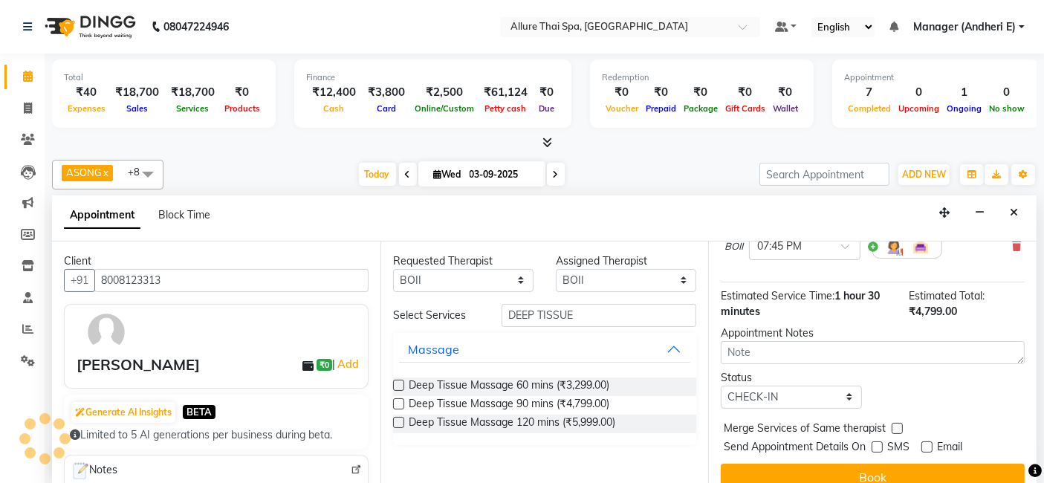
scroll to position [161, 0]
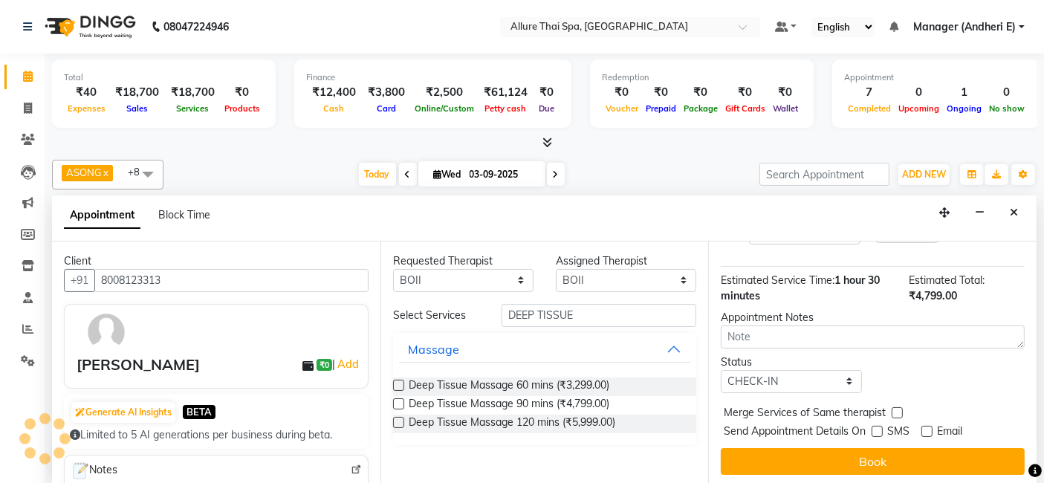
click at [111, 364] on div "[PERSON_NAME]" at bounding box center [138, 365] width 123 height 22
click at [112, 364] on div "[PERSON_NAME]" at bounding box center [138, 365] width 123 height 22
click at [109, 329] on img at bounding box center [106, 332] width 43 height 43
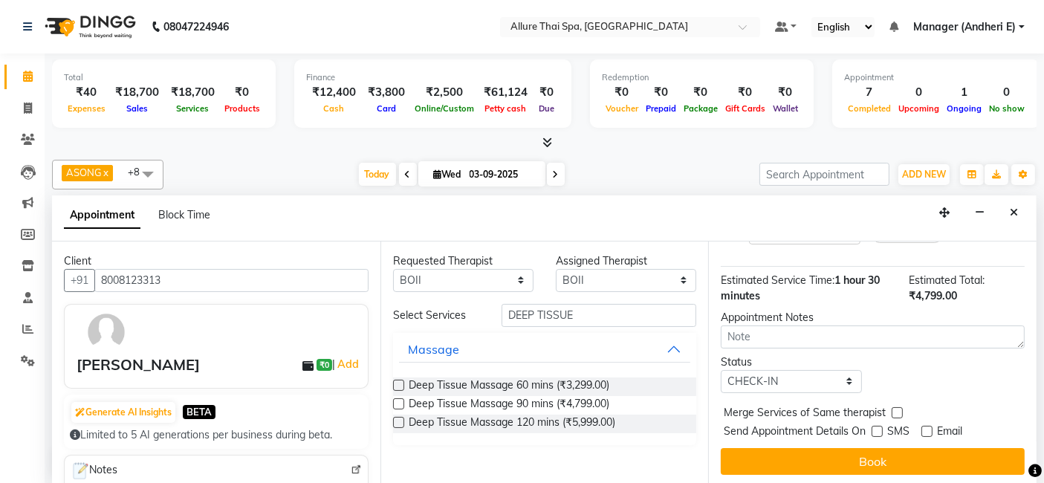
click at [905, 457] on button "Book" at bounding box center [873, 461] width 304 height 27
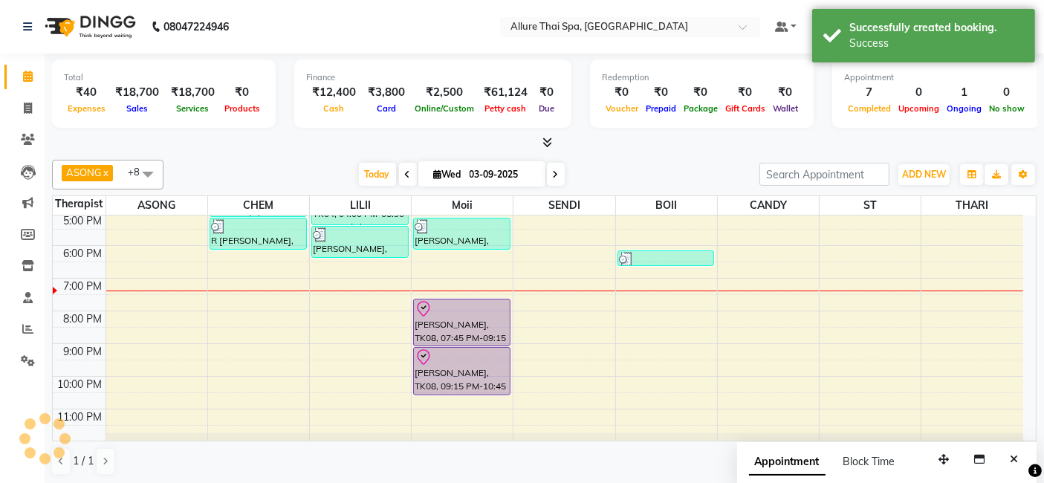
scroll to position [0, 0]
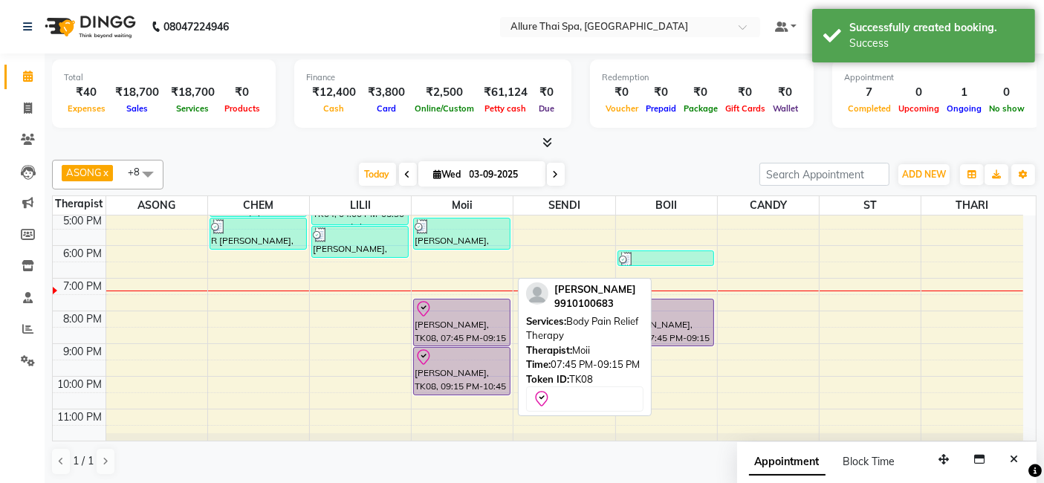
click at [497, 326] on div "[PERSON_NAME], TK08, 07:45 PM-09:15 PM, Body Pain Relief Therapy" at bounding box center [462, 323] width 96 height 46
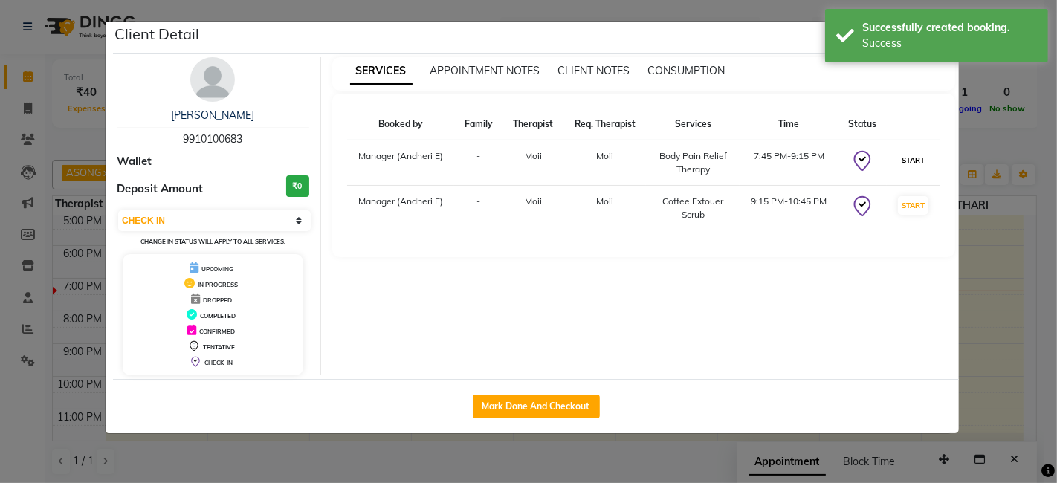
click at [912, 164] on button "START" at bounding box center [913, 160] width 30 height 19
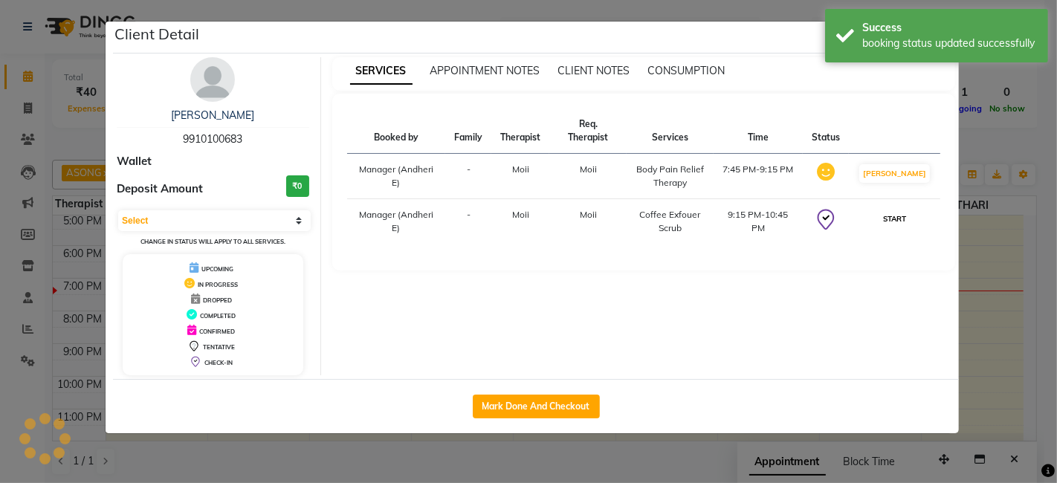
click at [910, 210] on button "START" at bounding box center [894, 219] width 30 height 19
select select "1"
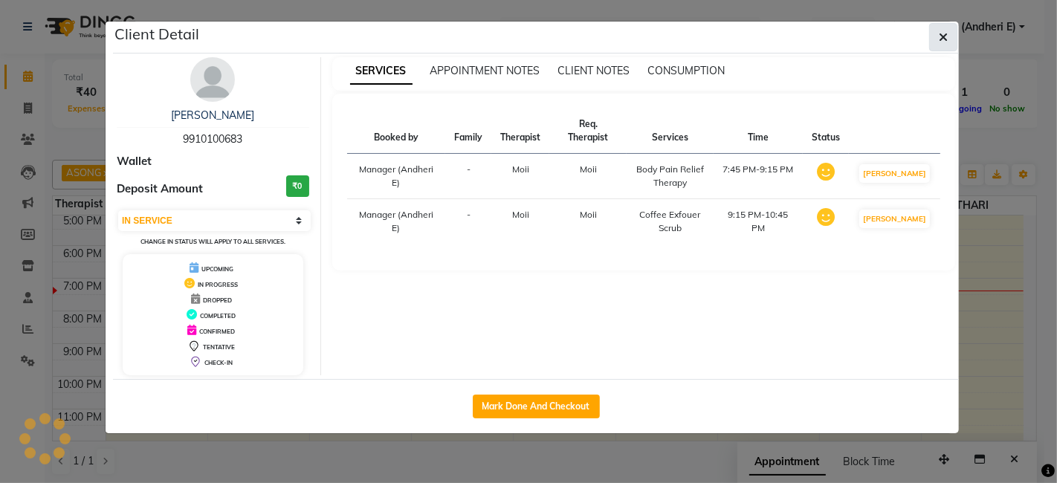
click at [955, 32] on button "button" at bounding box center [943, 37] width 28 height 28
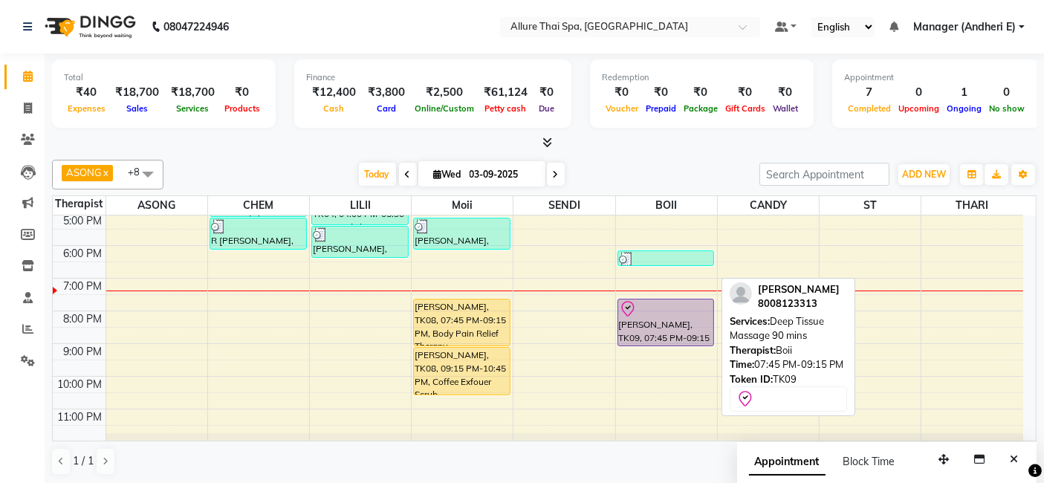
click at [677, 321] on div "[PERSON_NAME], TK09, 07:45 PM-09:15 PM, Deep Tissue Massage 90 mins" at bounding box center [666, 323] width 96 height 46
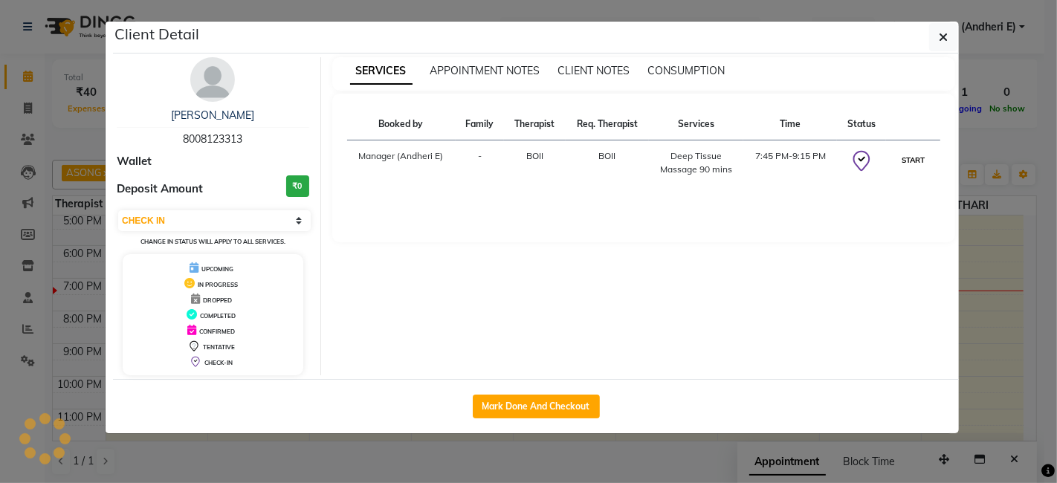
click at [918, 156] on button "START" at bounding box center [913, 160] width 30 height 19
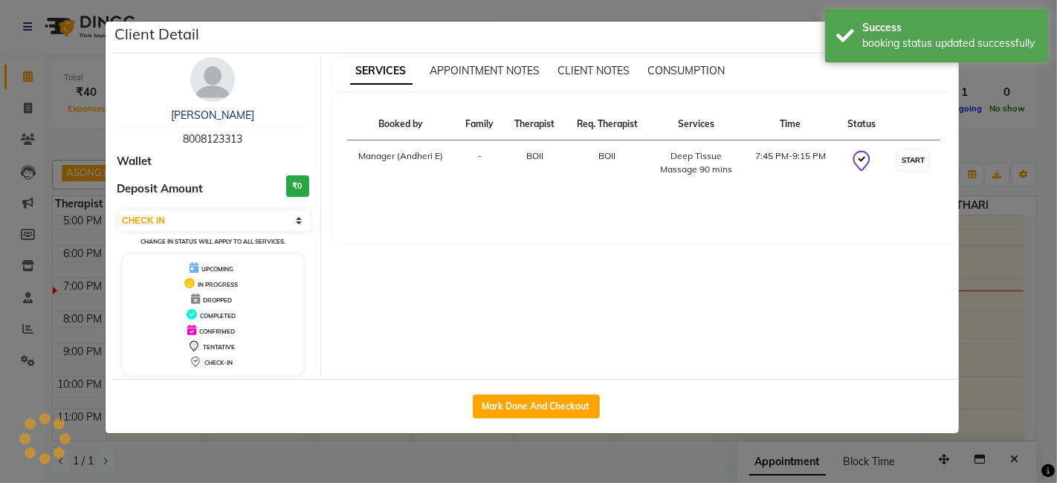
select select "1"
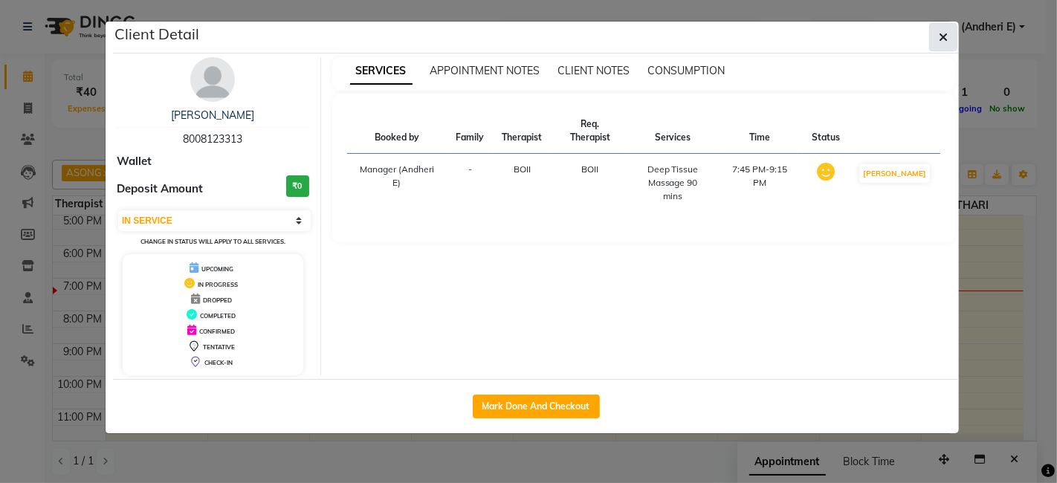
click at [956, 45] on button "button" at bounding box center [943, 37] width 28 height 28
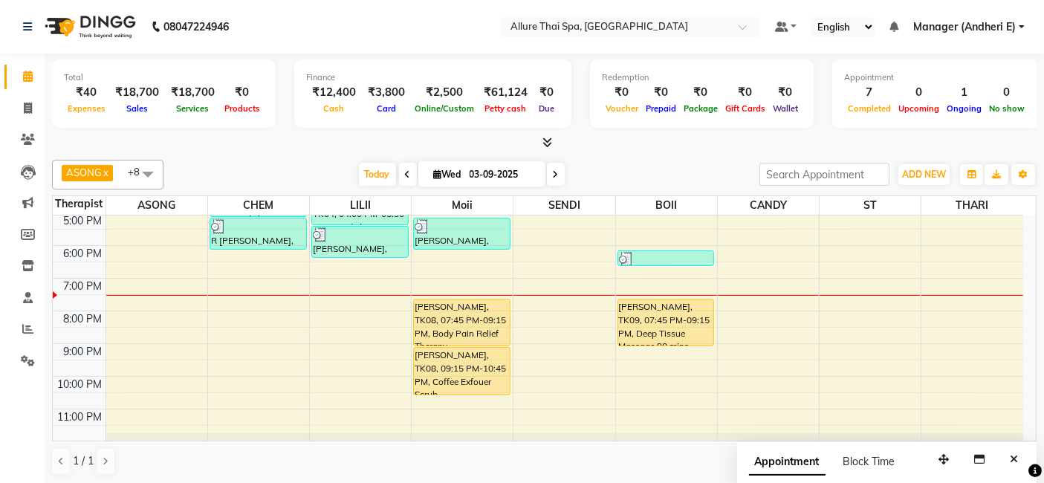
click at [1038, 432] on div "Total ₹40 Expenses ₹18,700 Sales ₹18,700 Services ₹0 Products Finance ₹12,400 C…" at bounding box center [545, 270] width 1000 height 432
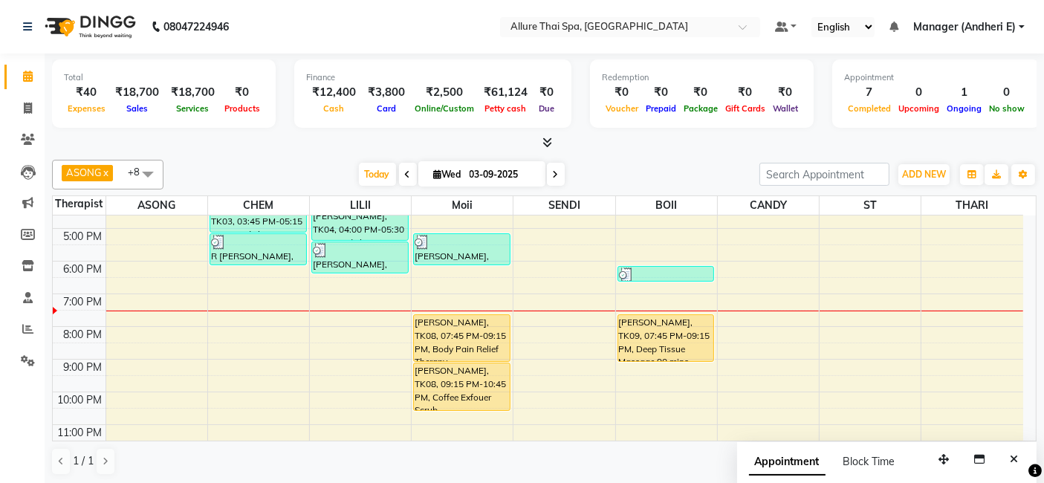
scroll to position [233, 0]
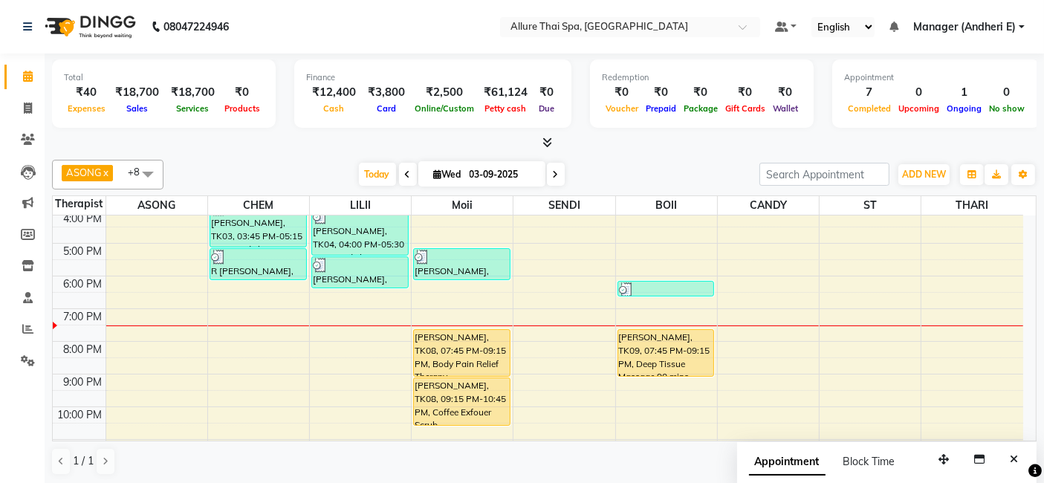
click at [1038, 219] on div "Total ₹40 Expenses ₹18,700 Sales ₹18,700 Services ₹0 Products Finance ₹12,400 C…" at bounding box center [545, 270] width 1000 height 432
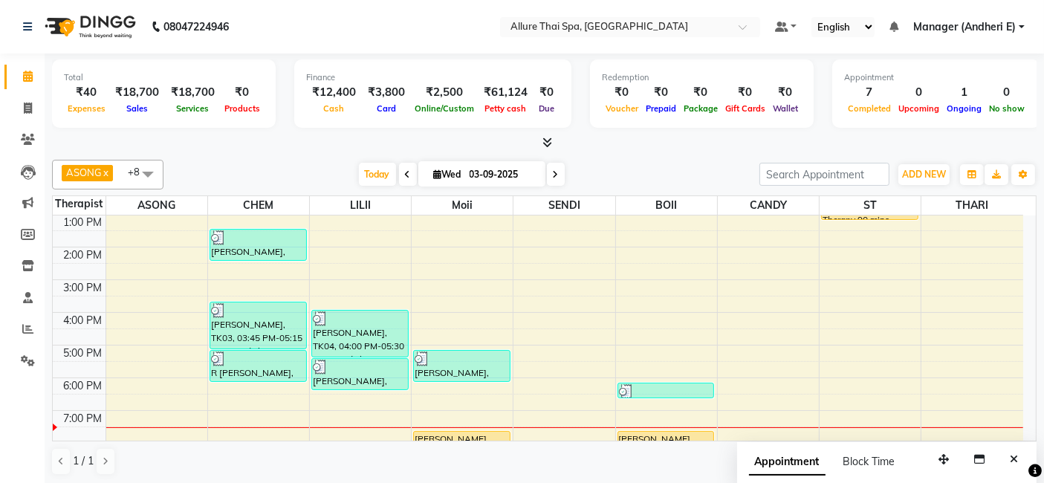
scroll to position [165, 0]
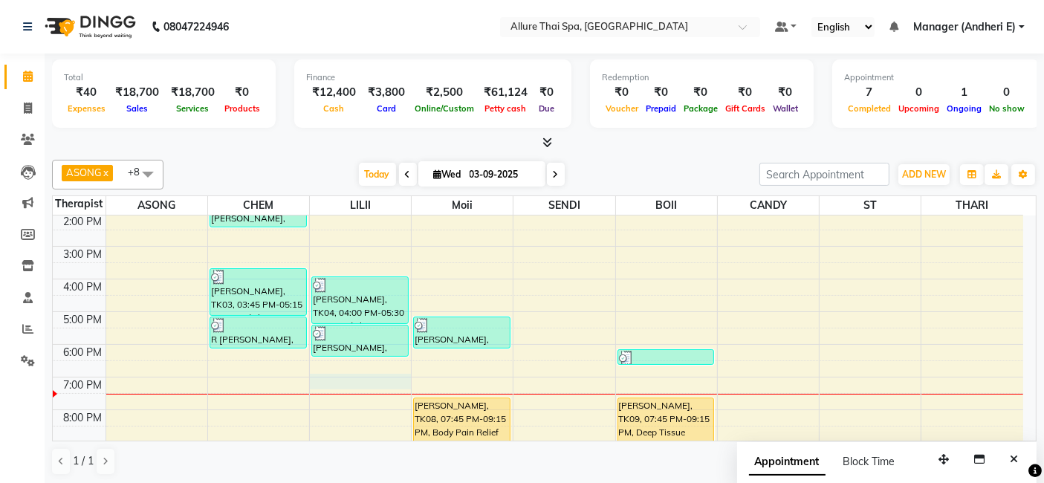
click at [357, 376] on div "9:00 AM 10:00 AM 11:00 AM 12:00 PM 1:00 PM 2:00 PM 3:00 PM 4:00 PM 5:00 PM 6:00…" at bounding box center [538, 296] width 971 height 490
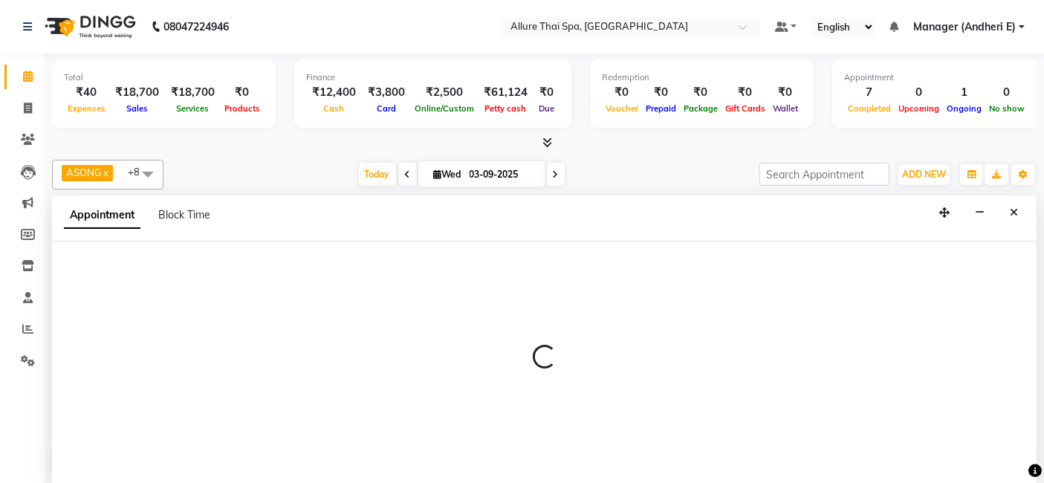
scroll to position [0, 0]
select select "82638"
select select "1140"
select select "tentative"
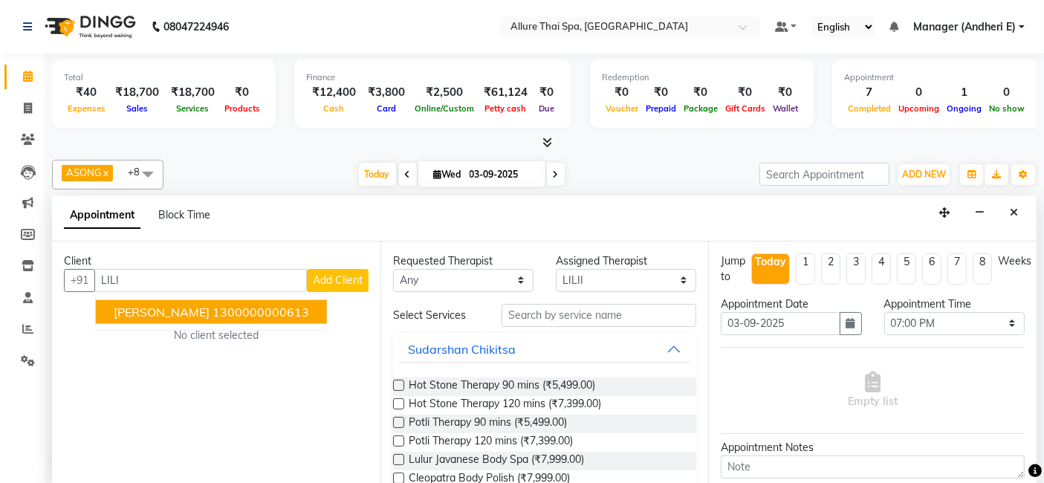
click at [213, 307] on ngb-highlight "1300000000613" at bounding box center [261, 311] width 97 height 15
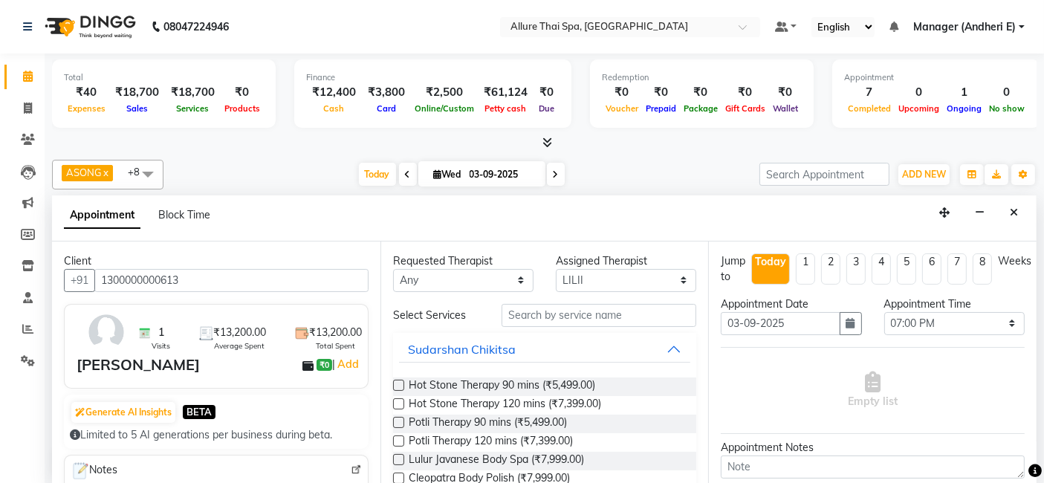
type input "1300000000613"
click at [519, 279] on select "Any ASONG [PERSON_NAME] BOII CANDY CHEM LILII Moii SENDI ST THARI" at bounding box center [463, 280] width 140 height 23
select select "66739"
click at [393, 269] on select "Any ASONG [PERSON_NAME] BOII CANDY CHEM LILII Moii SENDI ST THARI" at bounding box center [463, 280] width 140 height 23
select select "66739"
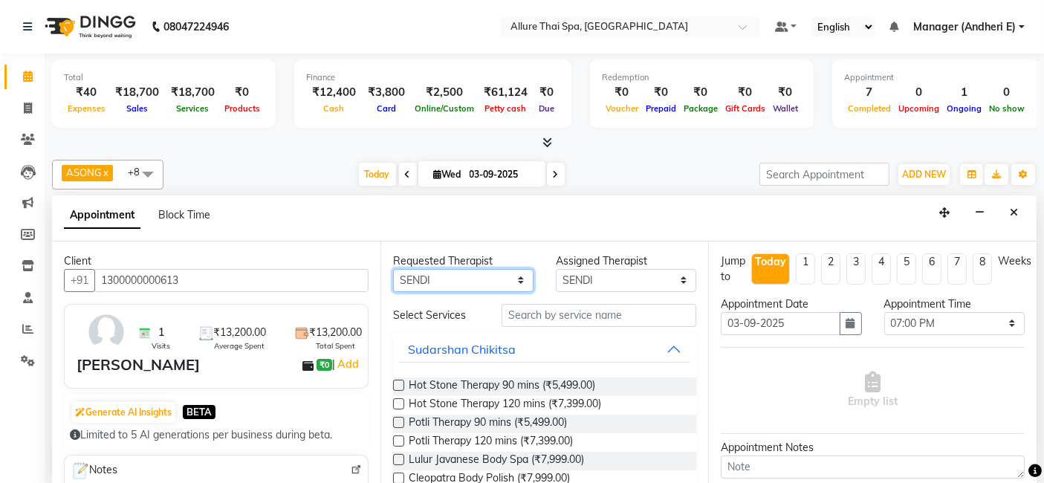
click at [513, 278] on select "Any ASONG [PERSON_NAME] BOII CANDY CHEM LILII Moii SENDI ST THARI" at bounding box center [463, 280] width 140 height 23
click at [393, 269] on select "Any ASONG [PERSON_NAME] BOII CANDY CHEM LILII Moii SENDI ST THARI" at bounding box center [463, 280] width 140 height 23
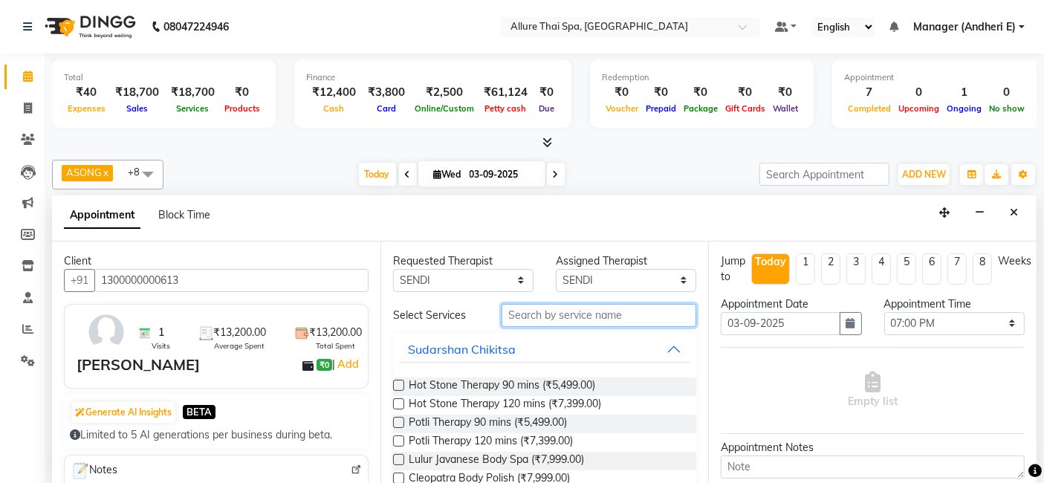
drag, startPoint x: 597, startPoint y: 312, endPoint x: 812, endPoint y: 362, distance: 220.5
click at [597, 313] on input "text" at bounding box center [599, 315] width 195 height 23
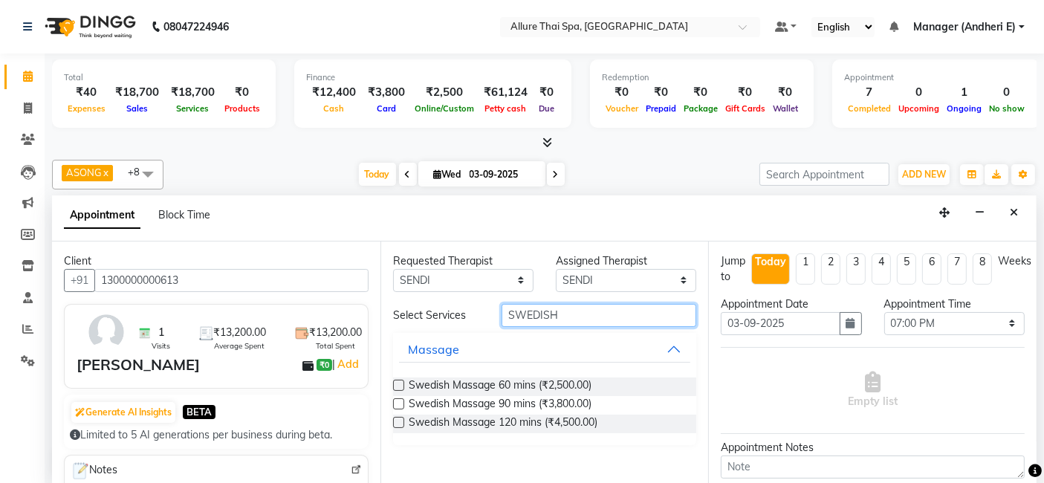
type input "SWEDISH"
click at [401, 380] on label at bounding box center [398, 385] width 11 height 11
click at [401, 382] on input "checkbox" at bounding box center [398, 387] width 10 height 10
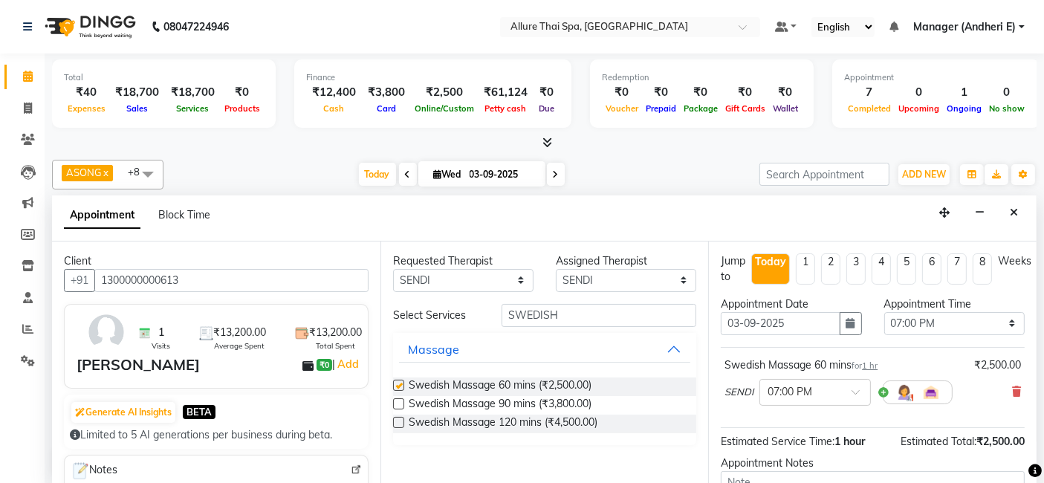
checkbox input "false"
click at [1029, 475] on icon at bounding box center [1035, 471] width 13 height 13
click at [1027, 475] on body "08047224946 Select Location × Allure Thai Spa, Andheri East Default Panel My Pa…" at bounding box center [522, 241] width 1044 height 483
click at [1032, 465] on icon at bounding box center [1035, 471] width 13 height 13
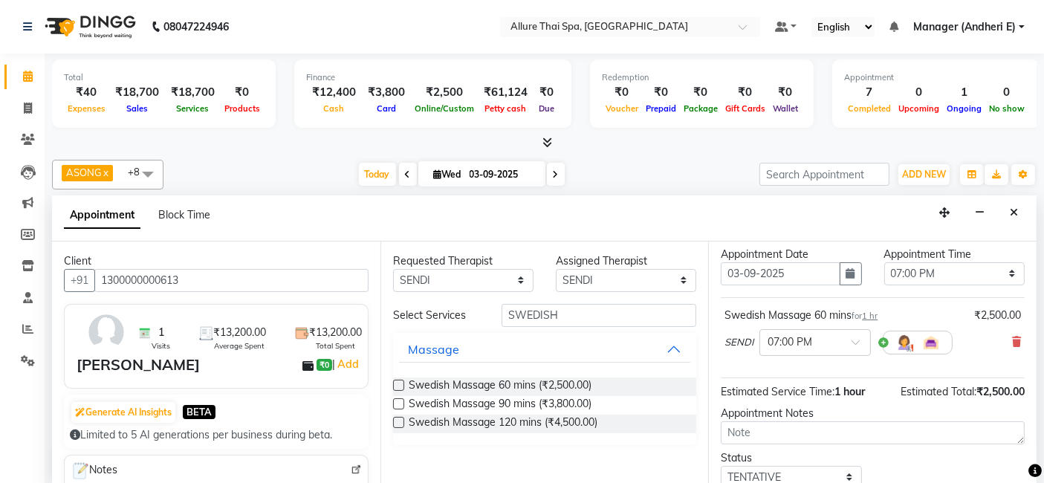
scroll to position [65, 0]
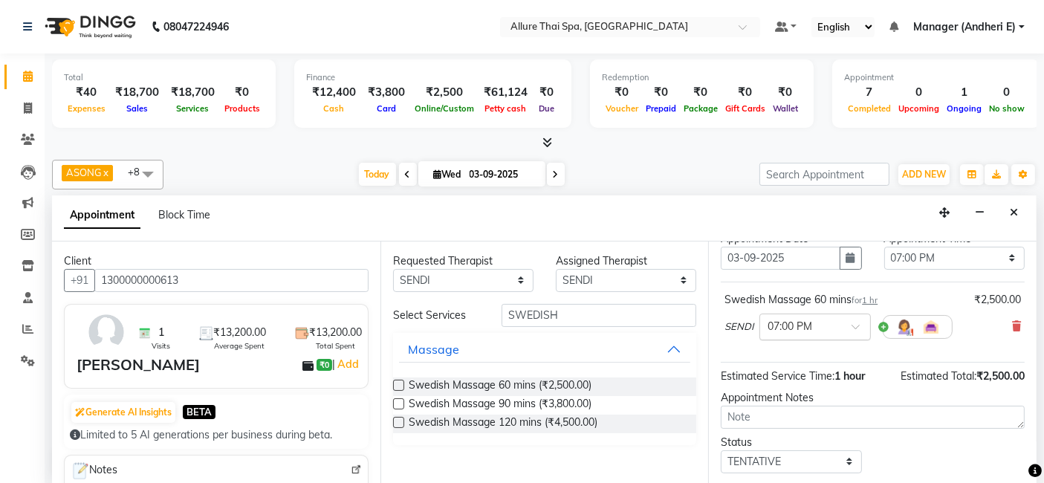
click at [859, 323] on span at bounding box center [861, 331] width 19 height 16
click at [765, 374] on div "05:30 PM" at bounding box center [815, 385] width 110 height 28
click at [862, 323] on span at bounding box center [861, 331] width 19 height 16
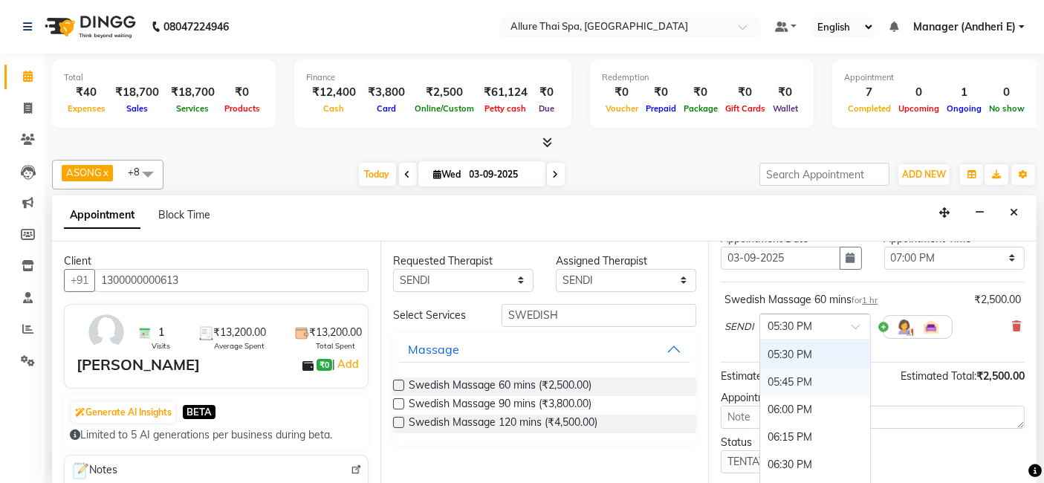
click at [783, 372] on div "05:45 PM" at bounding box center [815, 383] width 110 height 28
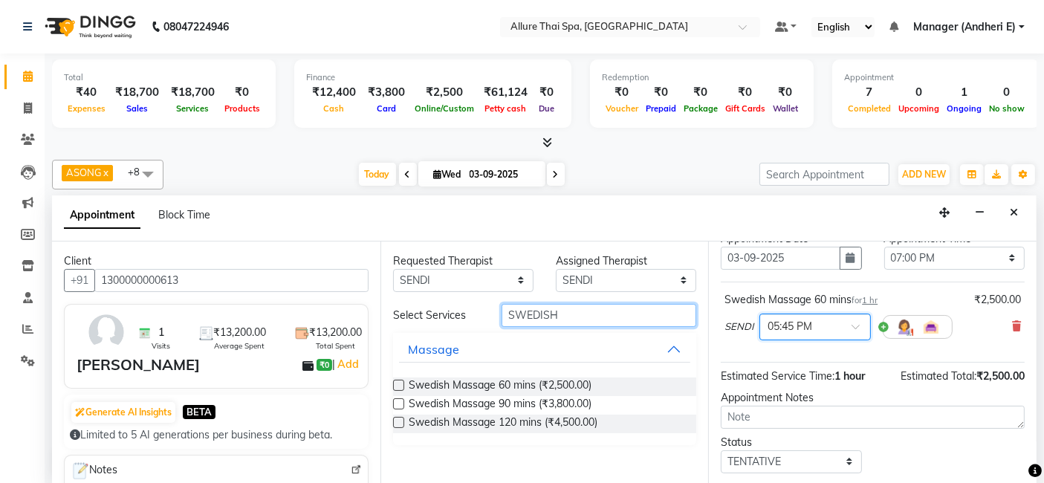
click at [618, 319] on input "SWEDISH" at bounding box center [599, 315] width 195 height 23
type input "S"
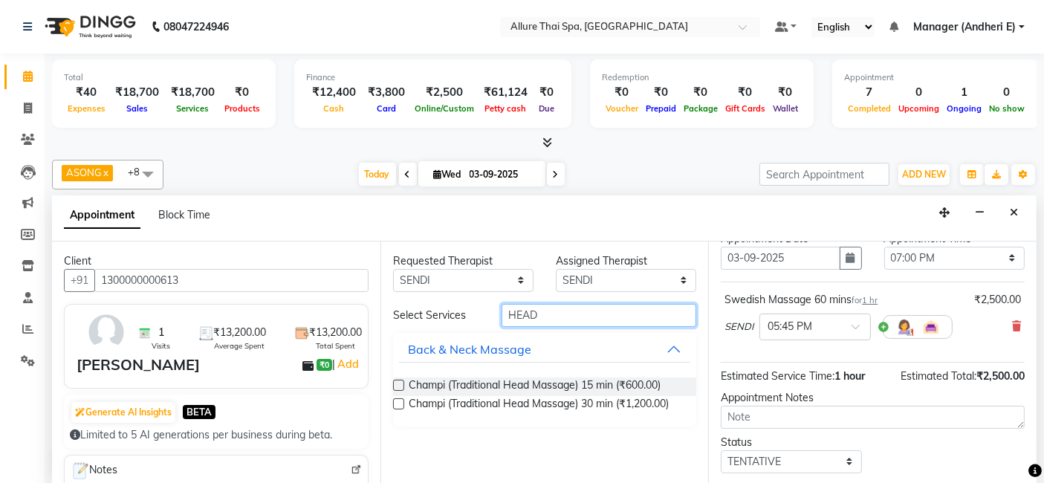
type input "HEAD"
click at [393, 402] on label at bounding box center [398, 403] width 11 height 11
click at [393, 402] on input "checkbox" at bounding box center [398, 406] width 10 height 10
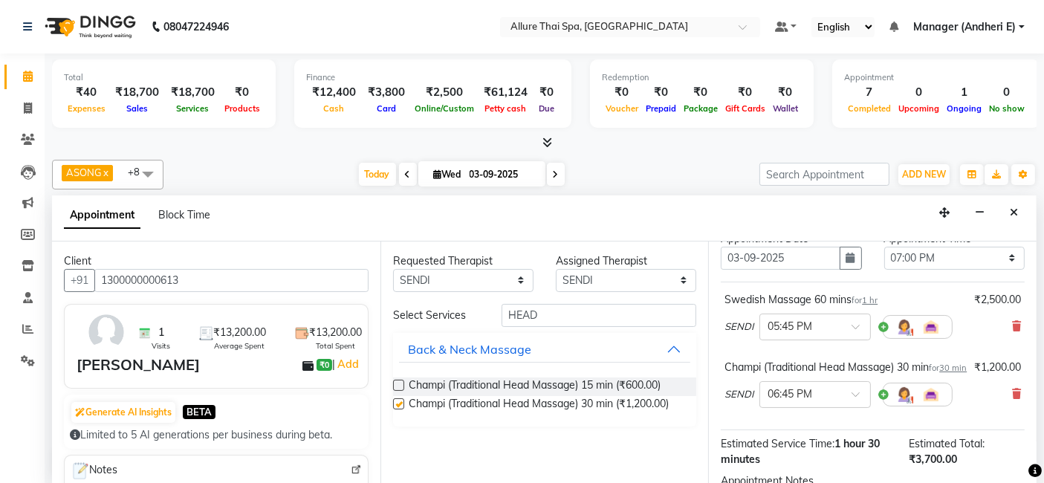
checkbox input "false"
click at [520, 275] on select "Any ASONG [PERSON_NAME] BOII CANDY CHEM LILII Moii SENDI ST THARI" at bounding box center [463, 280] width 140 height 23
select select "89380"
click at [393, 269] on select "Any ASONG [PERSON_NAME] BOII CANDY CHEM LILII Moii SENDI ST THARI" at bounding box center [463, 280] width 140 height 23
select select "89380"
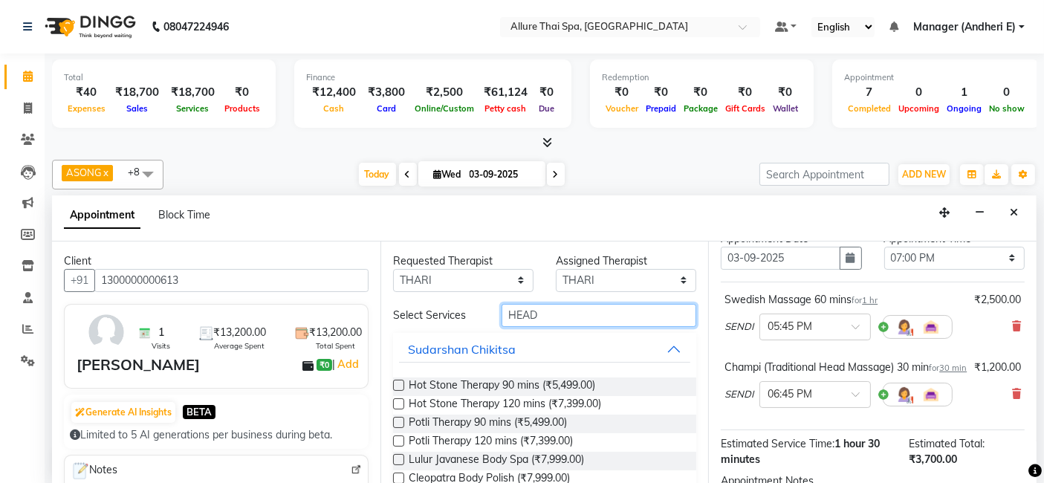
drag, startPoint x: 592, startPoint y: 311, endPoint x: 806, endPoint y: 355, distance: 217.9
click at [594, 311] on input "HEAD" at bounding box center [599, 315] width 195 height 23
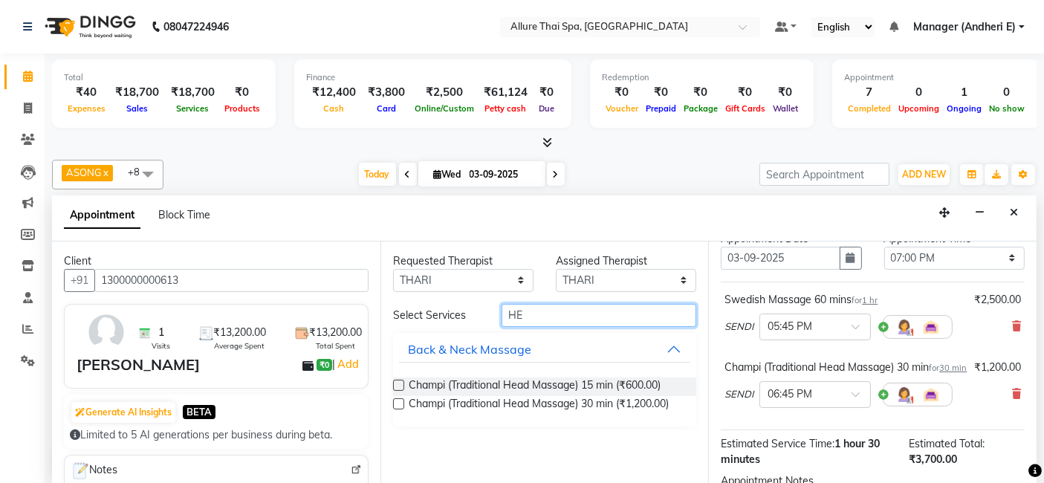
type input "H"
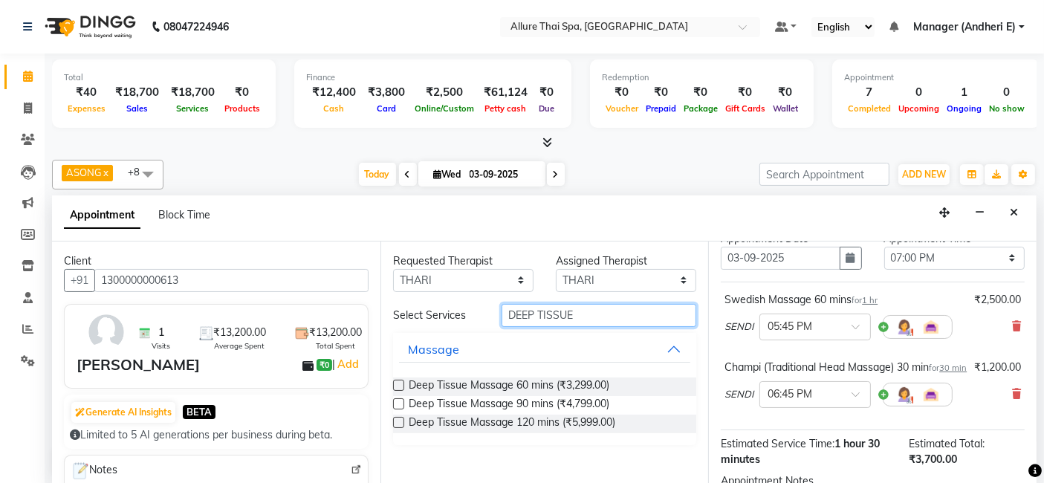
type input "DEEP TISSUE"
click at [397, 384] on label at bounding box center [398, 385] width 11 height 11
click at [397, 384] on input "checkbox" at bounding box center [398, 387] width 10 height 10
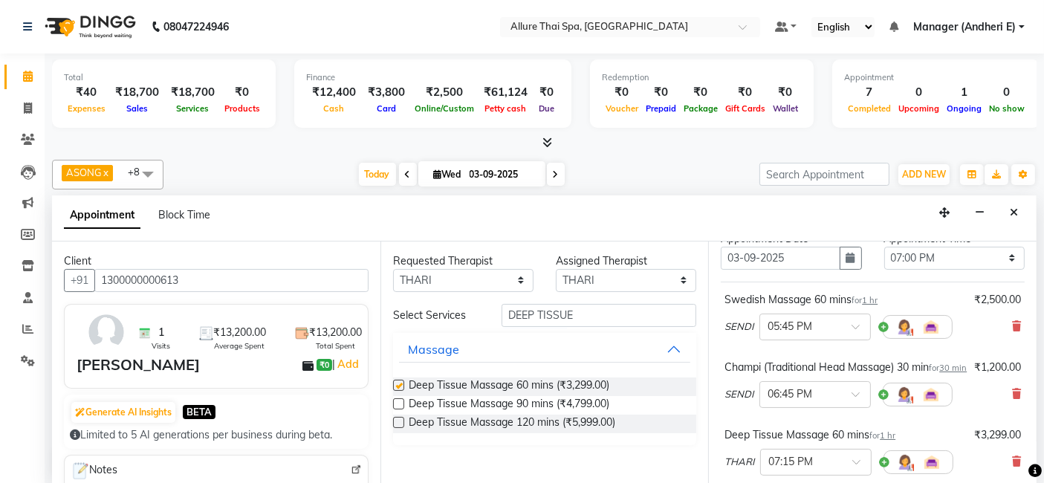
checkbox input "false"
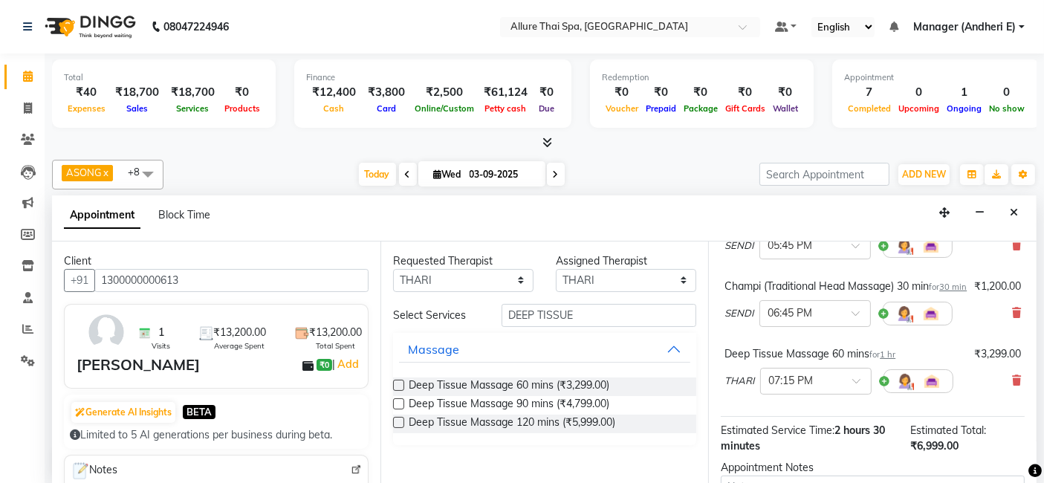
scroll to position [165, 0]
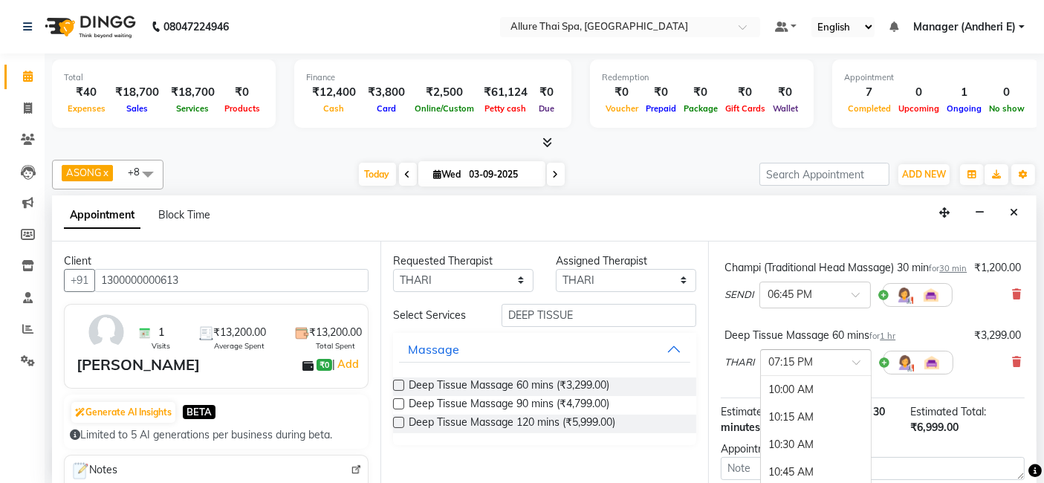
click at [851, 369] on div at bounding box center [816, 362] width 110 height 16
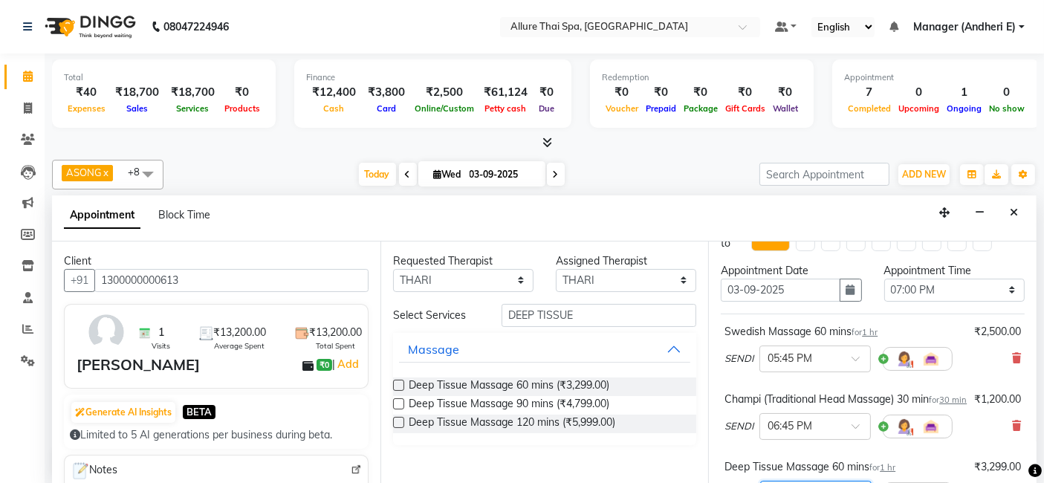
scroll to position [0, 0]
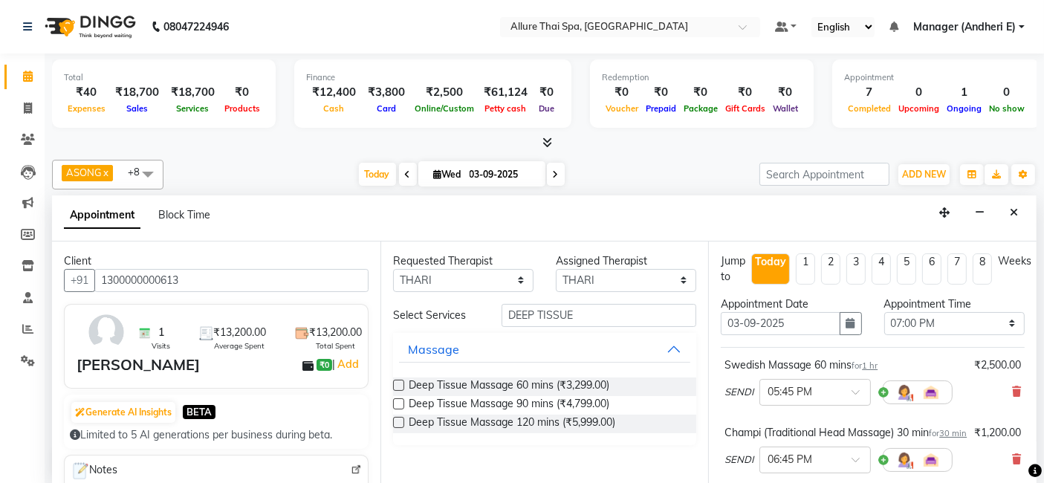
click at [1029, 477] on icon at bounding box center [1035, 471] width 13 height 13
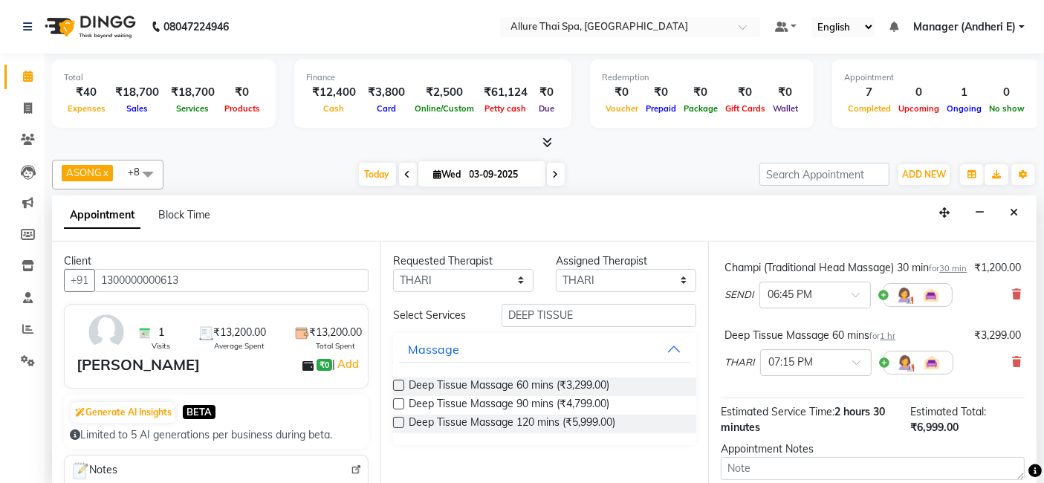
scroll to position [198, 0]
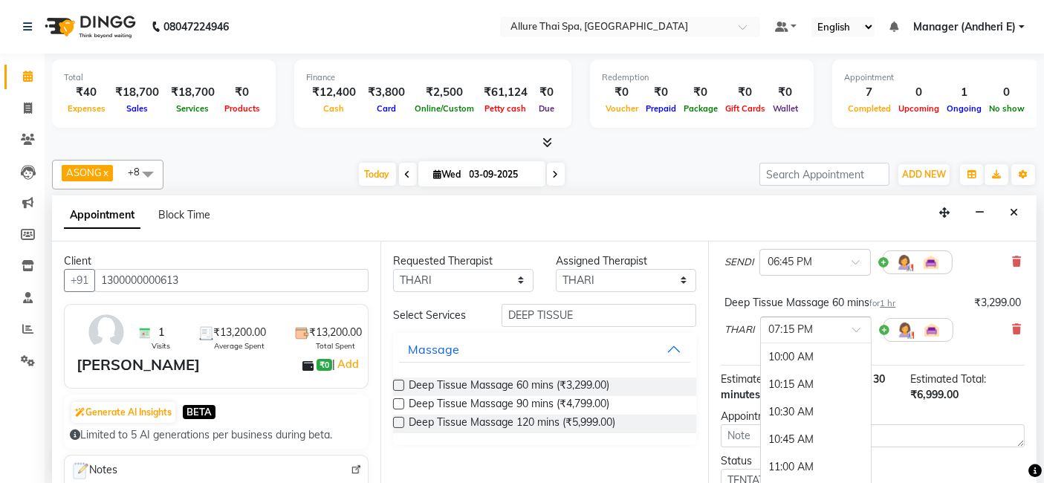
click at [862, 340] on span at bounding box center [862, 334] width 19 height 16
click at [1029, 462] on div at bounding box center [1035, 471] width 13 height 20
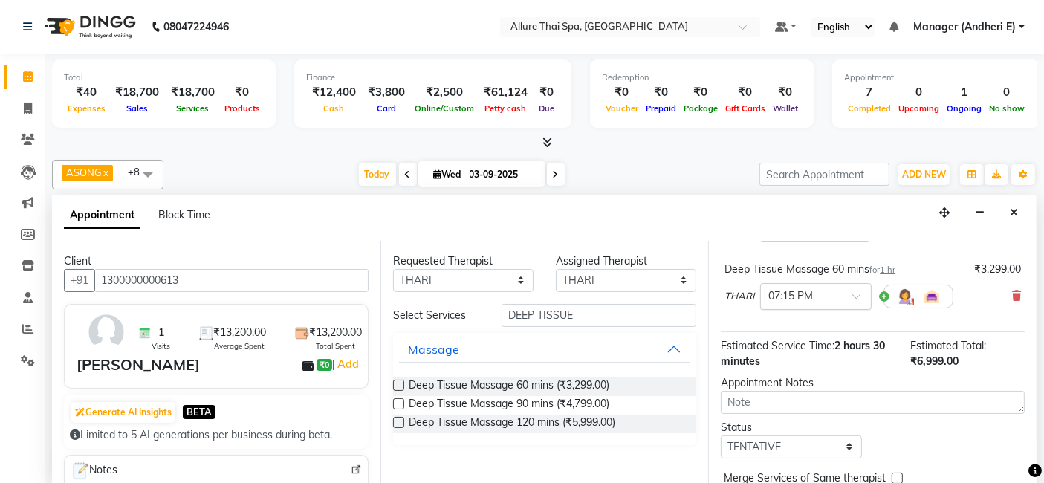
click at [853, 308] on span at bounding box center [862, 301] width 19 height 16
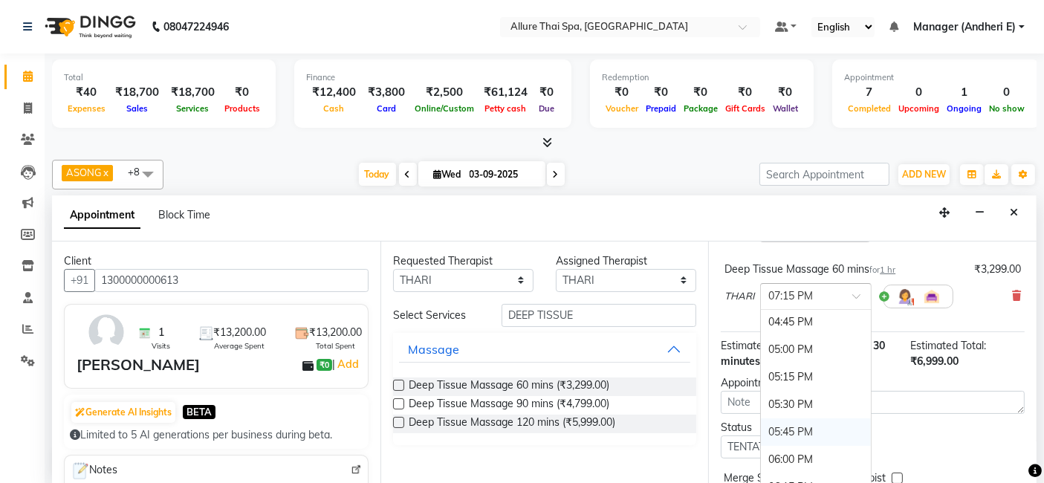
click at [781, 439] on div "05:45 PM" at bounding box center [816, 432] width 110 height 28
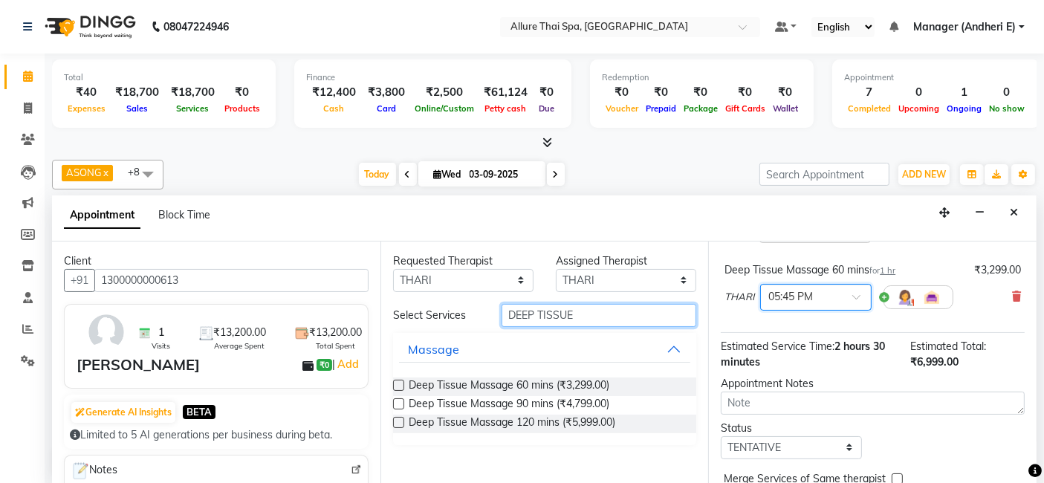
click at [596, 313] on input "DEEP TISSUE" at bounding box center [599, 315] width 195 height 23
type input "D"
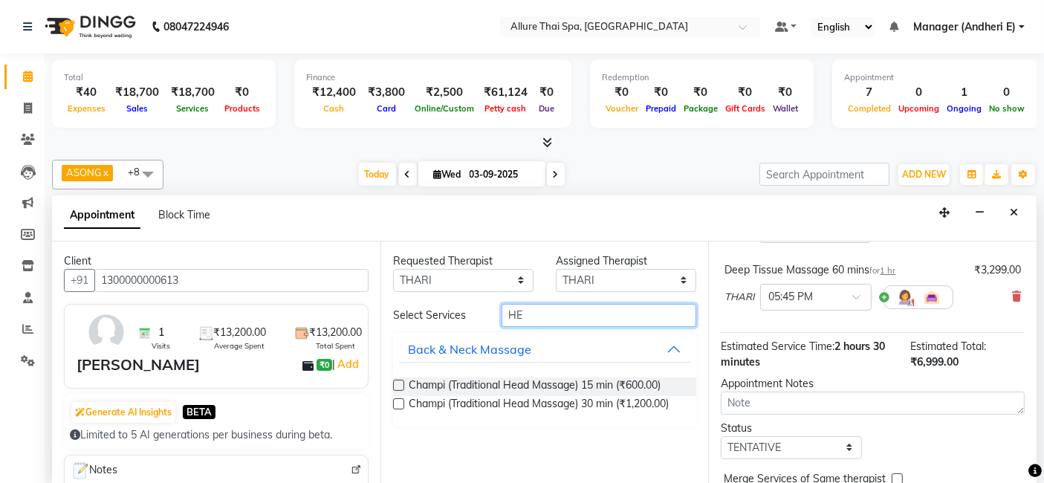
type input "H"
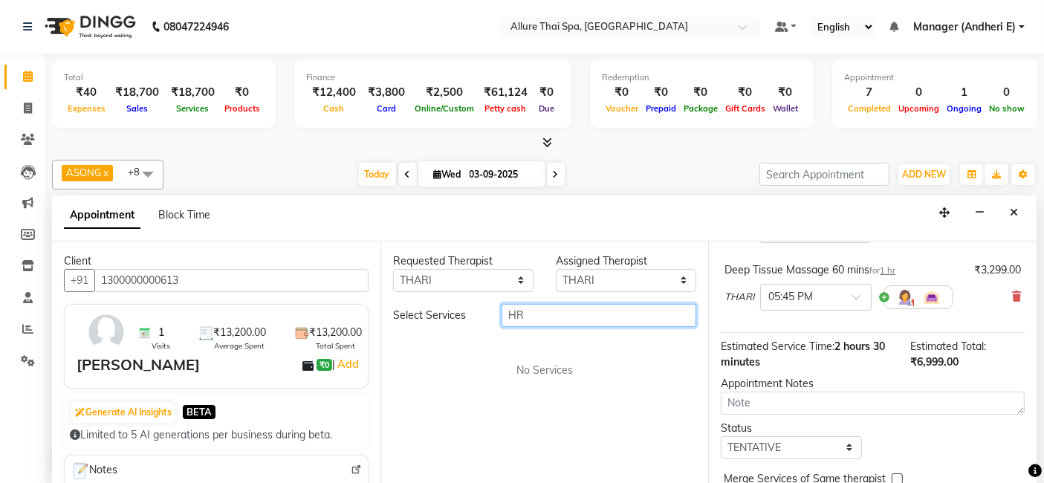
type input "H"
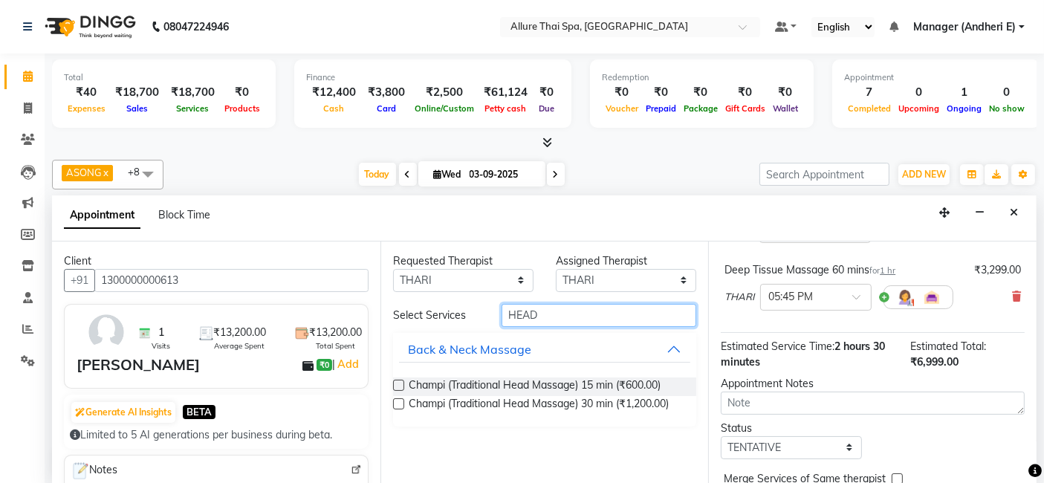
type input "HEAD"
click at [399, 398] on label at bounding box center [398, 403] width 11 height 11
click at [399, 401] on input "checkbox" at bounding box center [398, 406] width 10 height 10
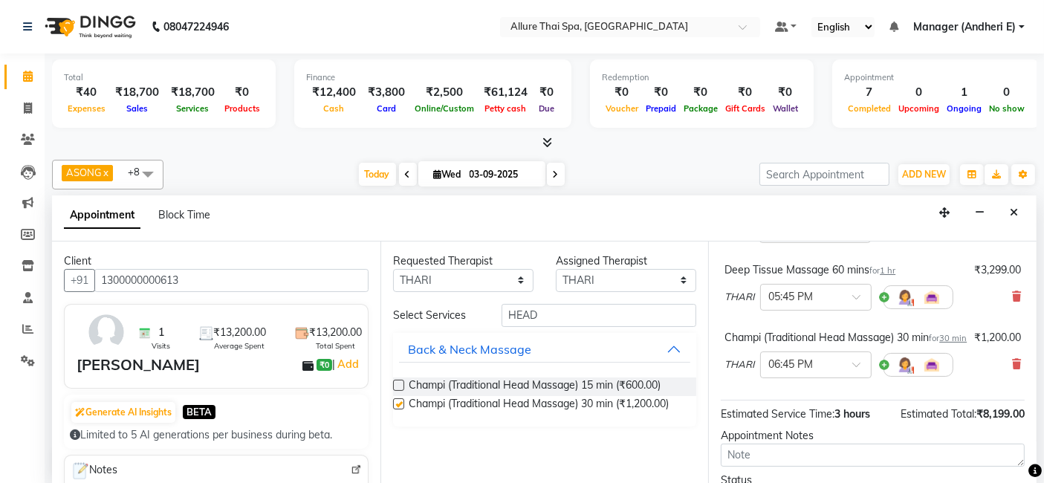
checkbox input "false"
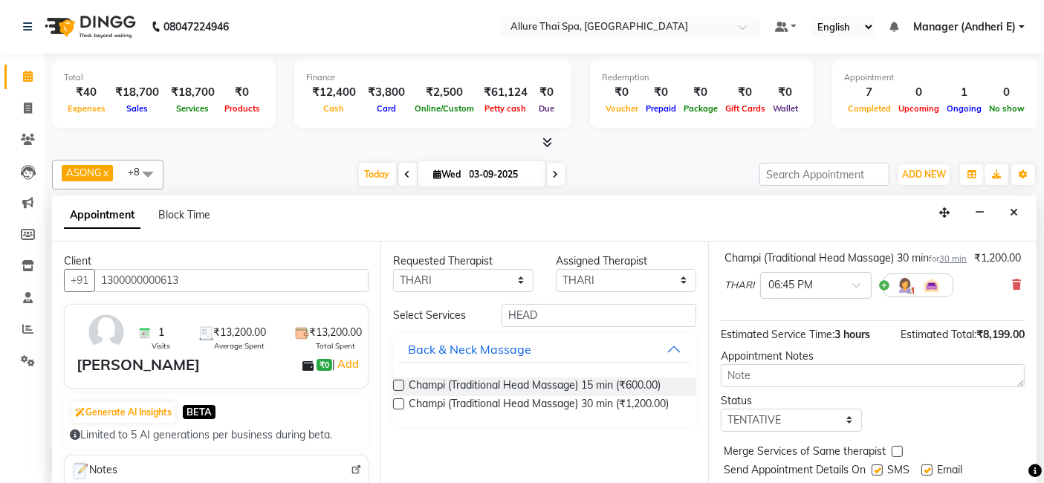
scroll to position [346, 0]
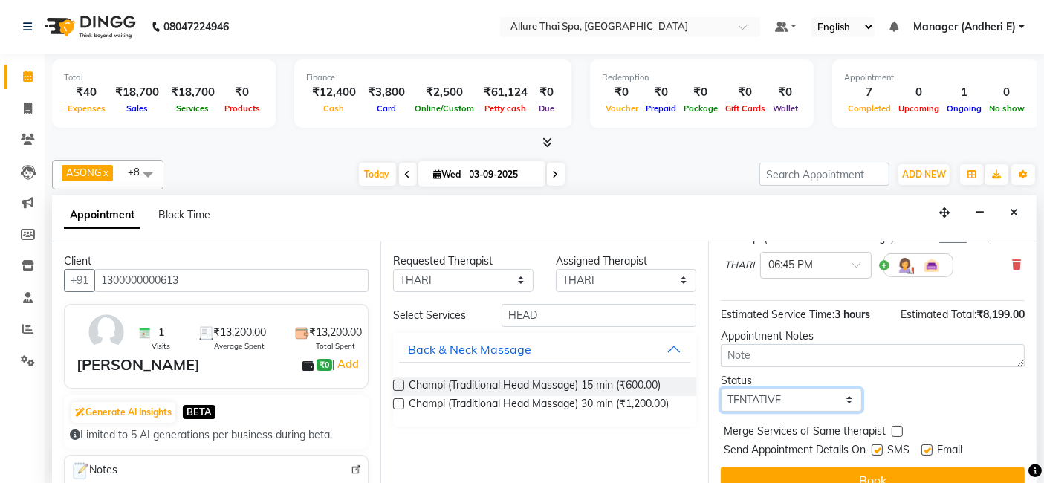
click at [847, 412] on select "Select TENTATIVE CONFIRM CHECK-IN UPCOMING" at bounding box center [791, 400] width 140 height 23
click at [721, 412] on select "Select TENTATIVE CONFIRM CHECK-IN UPCOMING" at bounding box center [791, 400] width 140 height 23
click at [856, 412] on select "Select TENTATIVE CONFIRM CHECK-IN UPCOMING" at bounding box center [791, 400] width 140 height 23
click at [721, 412] on select "Select TENTATIVE CONFIRM CHECK-IN UPCOMING" at bounding box center [791, 400] width 140 height 23
drag, startPoint x: 844, startPoint y: 439, endPoint x: 850, endPoint y: 420, distance: 19.3
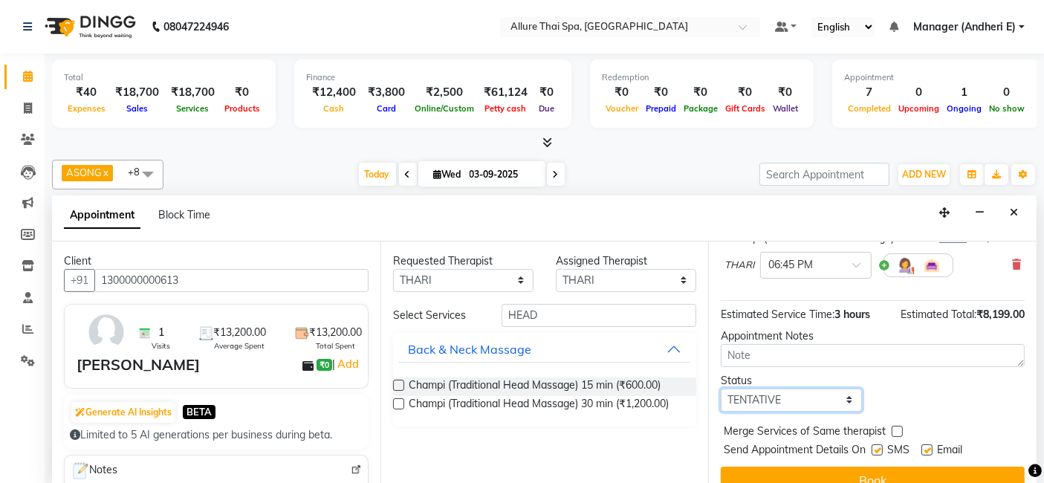
click at [846, 412] on select "Select TENTATIVE CONFIRM CHECK-IN UPCOMING" at bounding box center [791, 400] width 140 height 23
select select "check-in"
click at [721, 412] on select "Select TENTATIVE CONFIRM CHECK-IN UPCOMING" at bounding box center [791, 400] width 140 height 23
click at [1025, 478] on div "Jump to [DATE] 1 2 3 4 5 6 7 8 Weeks Appointment Date [DATE] Appointment Time S…" at bounding box center [872, 364] width 329 height 244
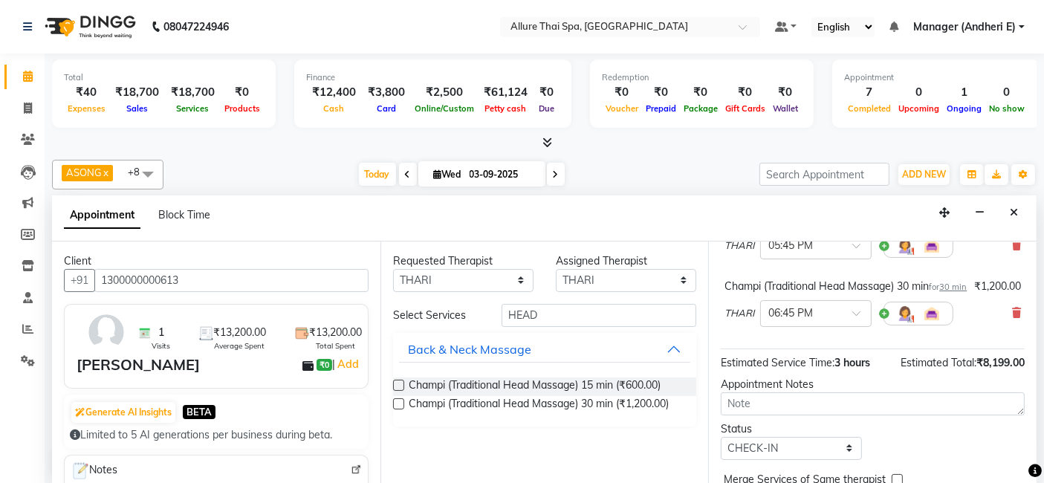
scroll to position [330, 0]
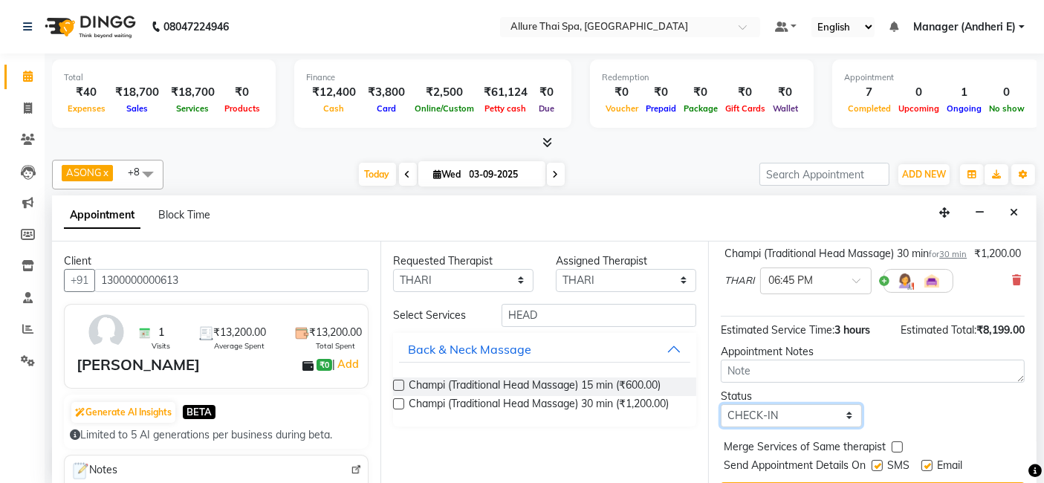
click at [859, 427] on div "Status Select TENTATIVE CONFIRM CHECK-IN UPCOMING" at bounding box center [791, 408] width 163 height 39
click at [721, 427] on select "Select TENTATIVE CONFIRM CHECK-IN UPCOMING" at bounding box center [791, 415] width 140 height 23
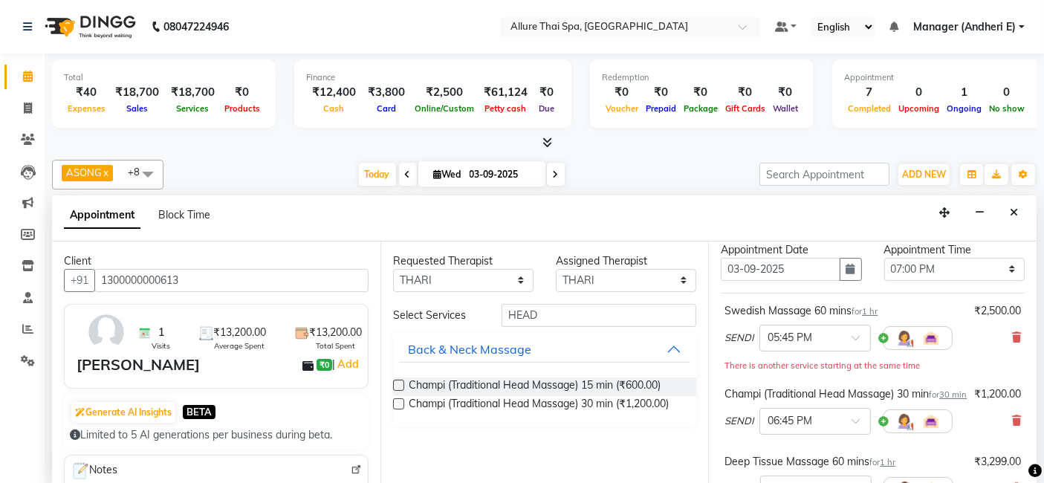
scroll to position [0, 0]
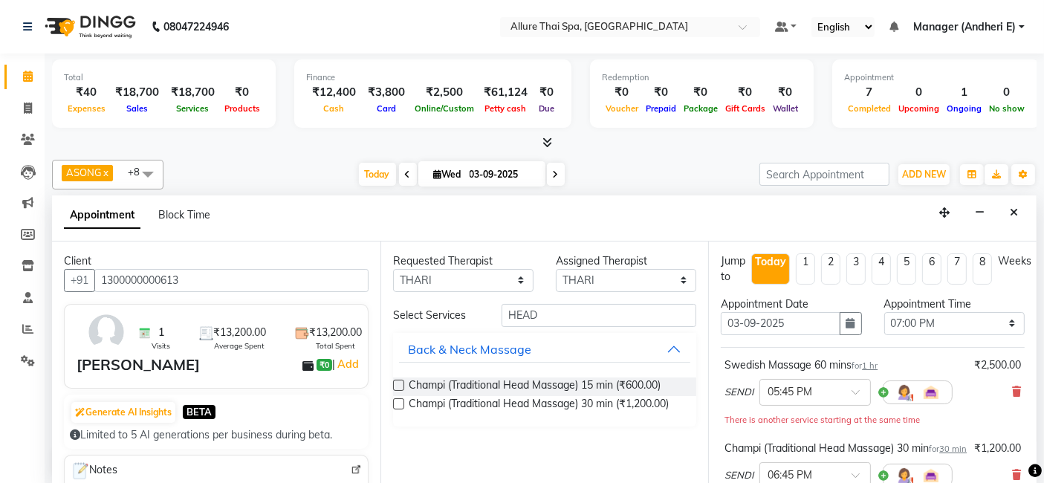
click at [1029, 474] on icon at bounding box center [1035, 471] width 13 height 13
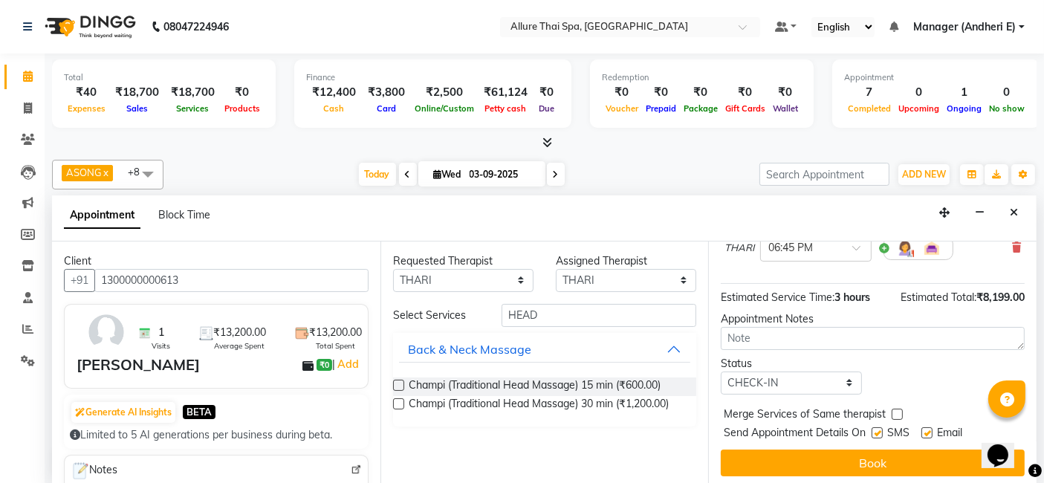
scroll to position [395, 0]
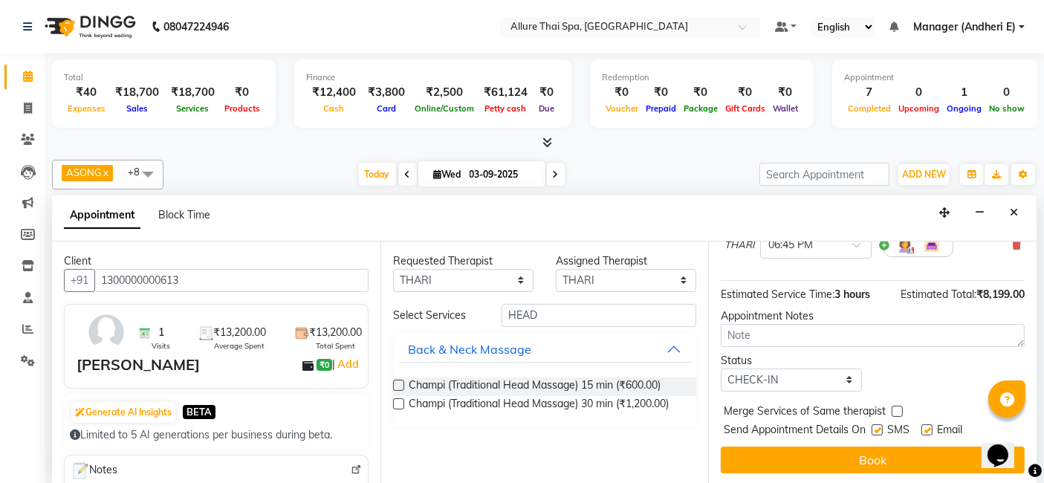
click at [1035, 470] on icon at bounding box center [1035, 471] width 13 height 13
click at [885, 433] on div "SMS" at bounding box center [897, 431] width 50 height 19
click at [883, 428] on label at bounding box center [877, 429] width 11 height 11
click at [882, 428] on input "checkbox" at bounding box center [877, 432] width 10 height 10
checkbox input "false"
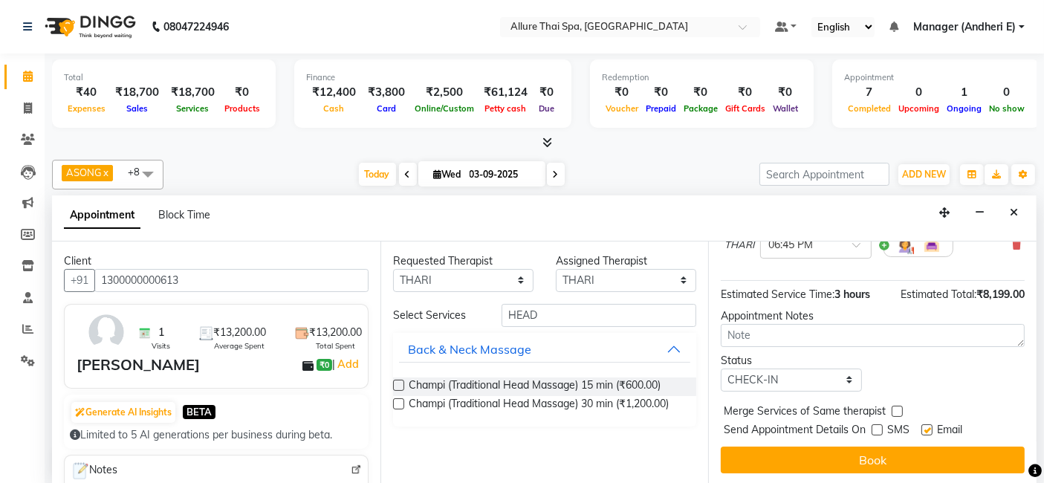
click at [932, 425] on label at bounding box center [927, 429] width 11 height 11
click at [931, 427] on input "checkbox" at bounding box center [927, 432] width 10 height 10
checkbox input "false"
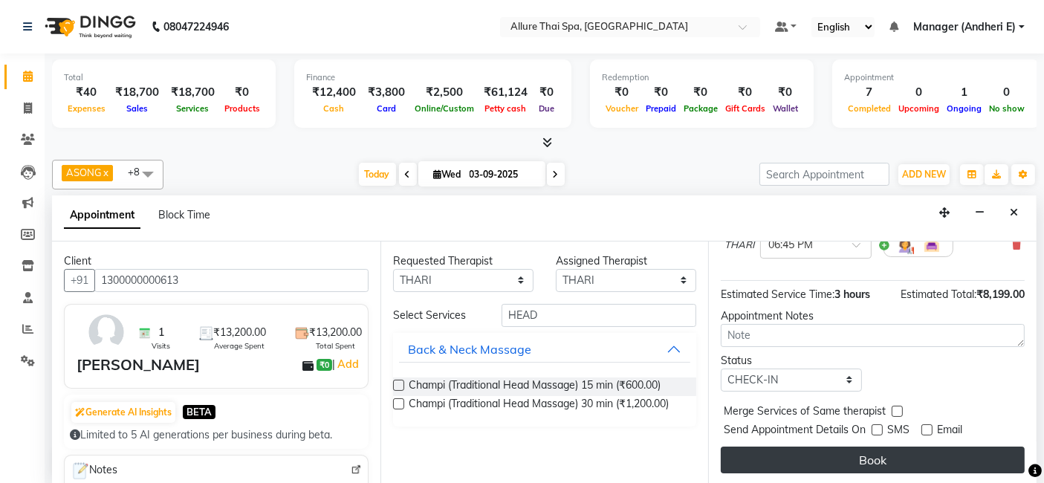
click at [933, 452] on button "Book" at bounding box center [873, 460] width 304 height 27
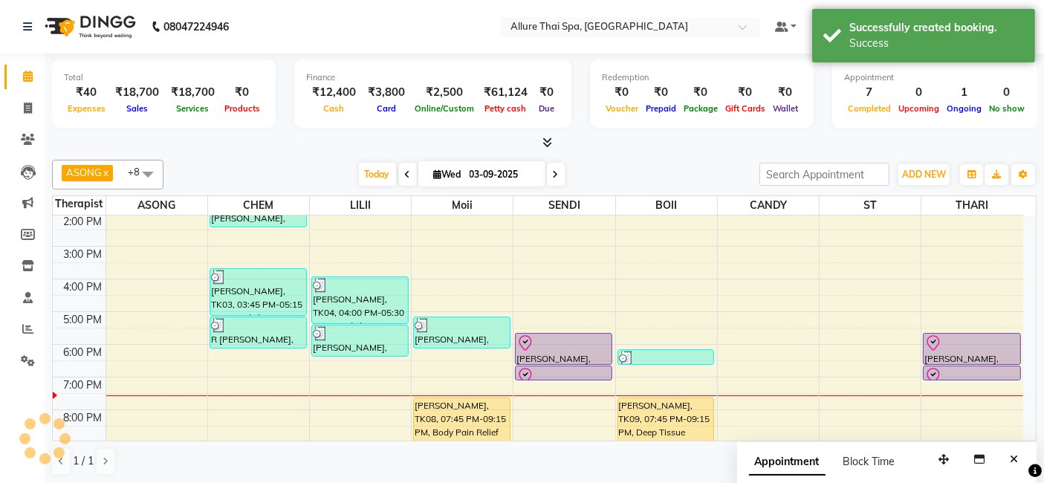
scroll to position [0, 0]
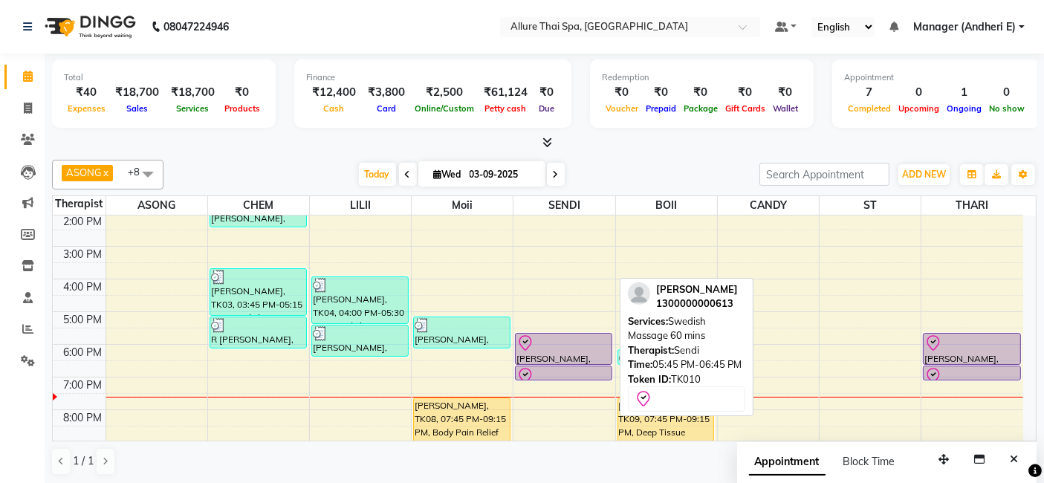
click at [575, 343] on div at bounding box center [564, 343] width 94 height 18
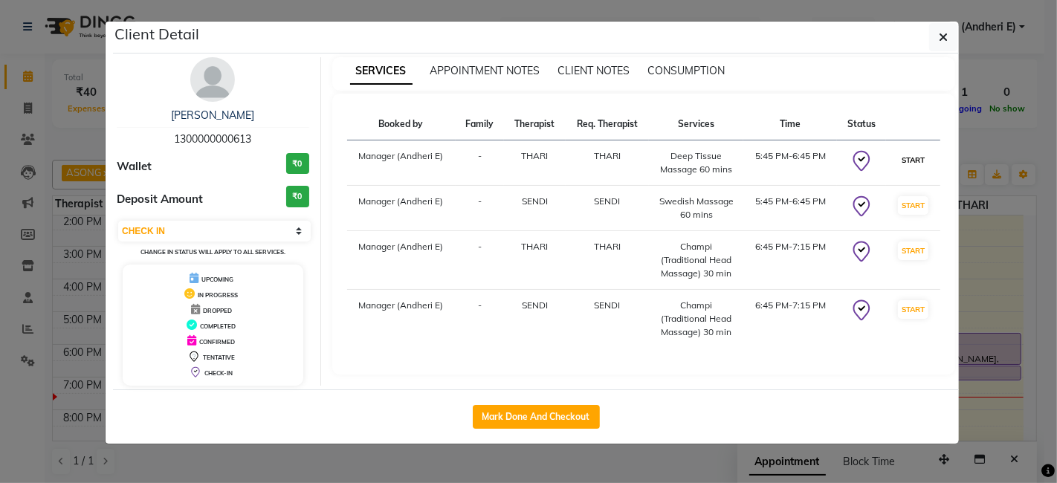
click at [910, 161] on button "START" at bounding box center [913, 160] width 30 height 19
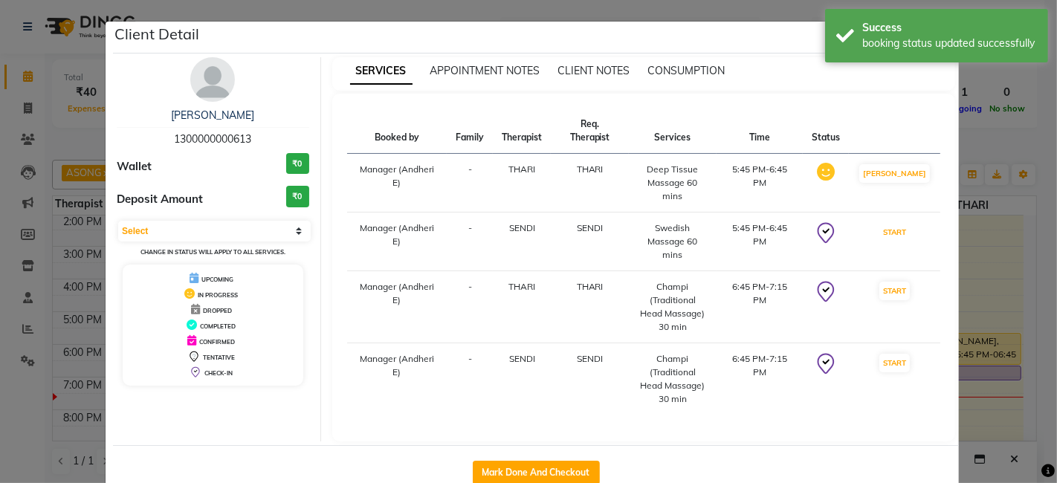
click at [910, 223] on button "START" at bounding box center [894, 232] width 30 height 19
click at [900, 282] on button "START" at bounding box center [894, 291] width 30 height 19
click at [910, 354] on button "START" at bounding box center [894, 363] width 30 height 19
select select "1"
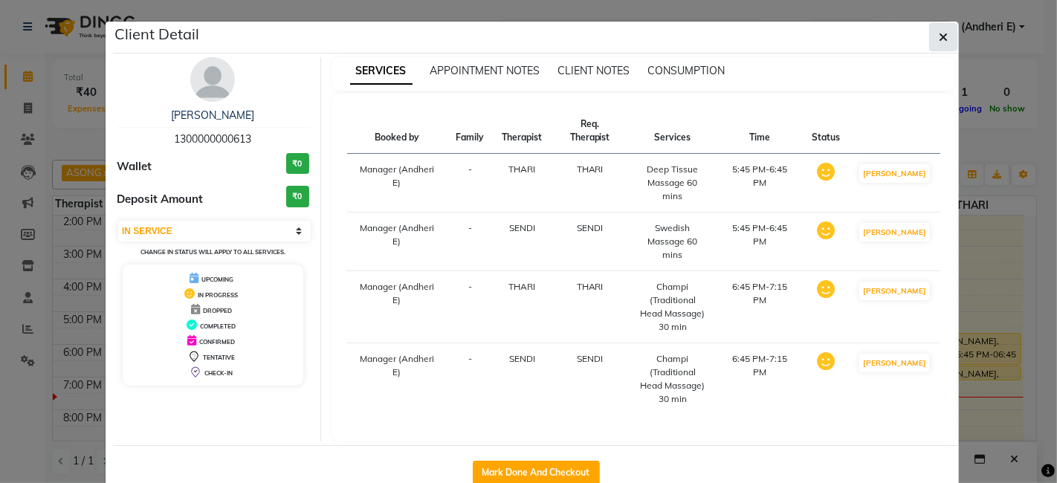
click at [953, 42] on button "button" at bounding box center [943, 37] width 28 height 28
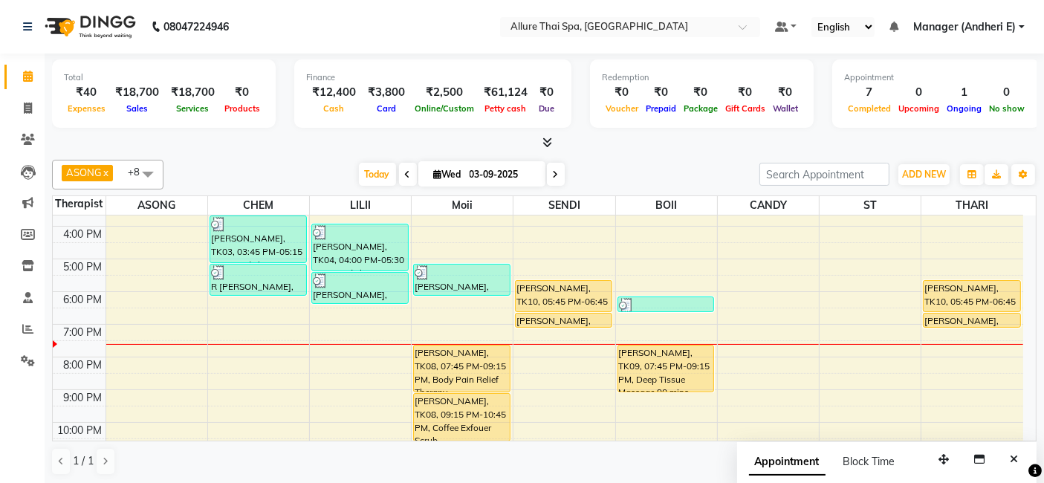
scroll to position [233, 0]
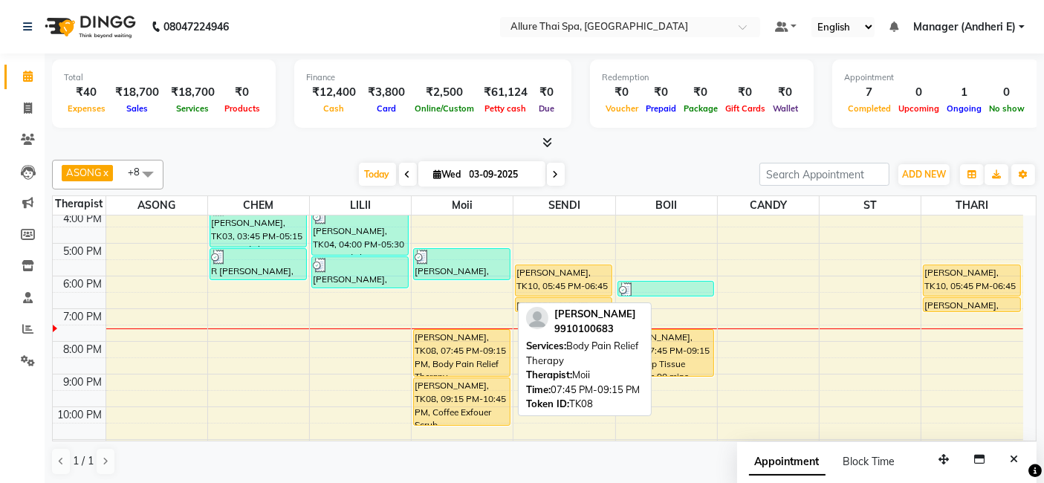
click at [489, 373] on div at bounding box center [462, 376] width 96 height 6
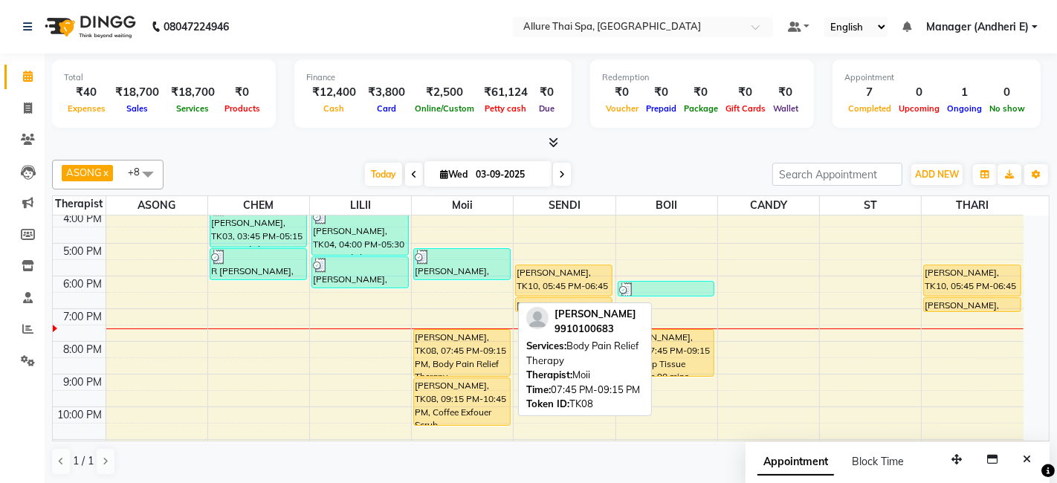
select select "1"
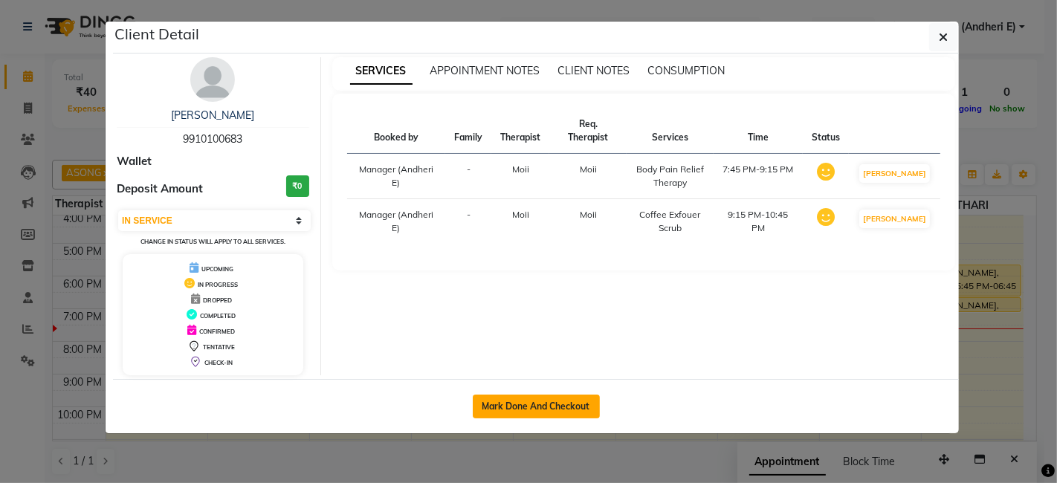
click at [552, 407] on button "Mark Done And Checkout" at bounding box center [536, 407] width 127 height 24
select select "6826"
select select "service"
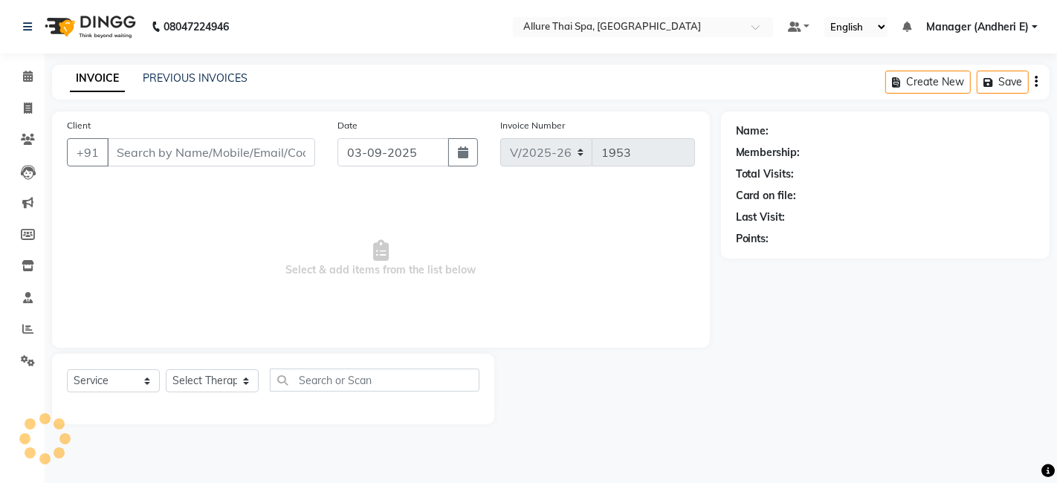
type input "9910100683"
select select "74654"
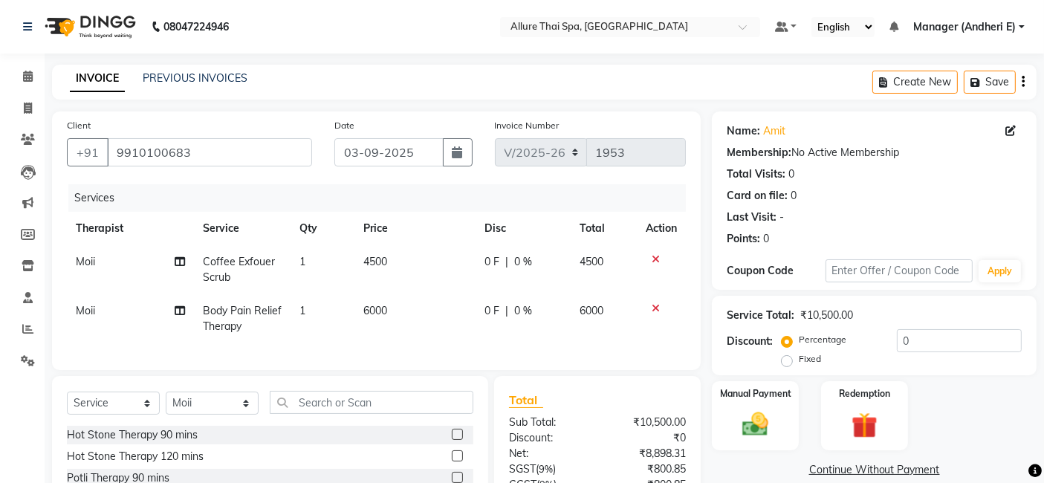
click at [799, 361] on label "Fixed" at bounding box center [810, 358] width 22 height 13
click at [786, 361] on input "Fixed" at bounding box center [790, 359] width 10 height 10
radio input "true"
click at [997, 345] on input "0" at bounding box center [959, 340] width 125 height 23
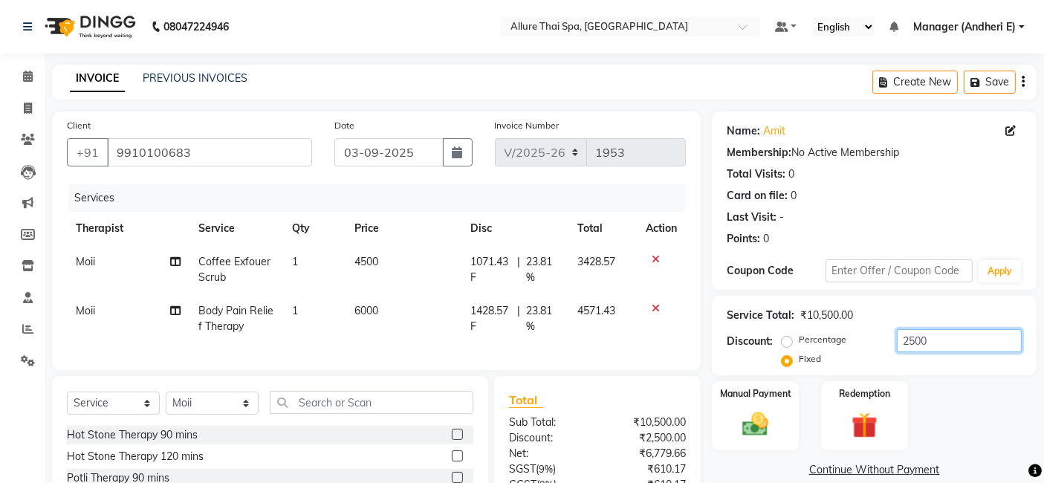
scroll to position [99, 0]
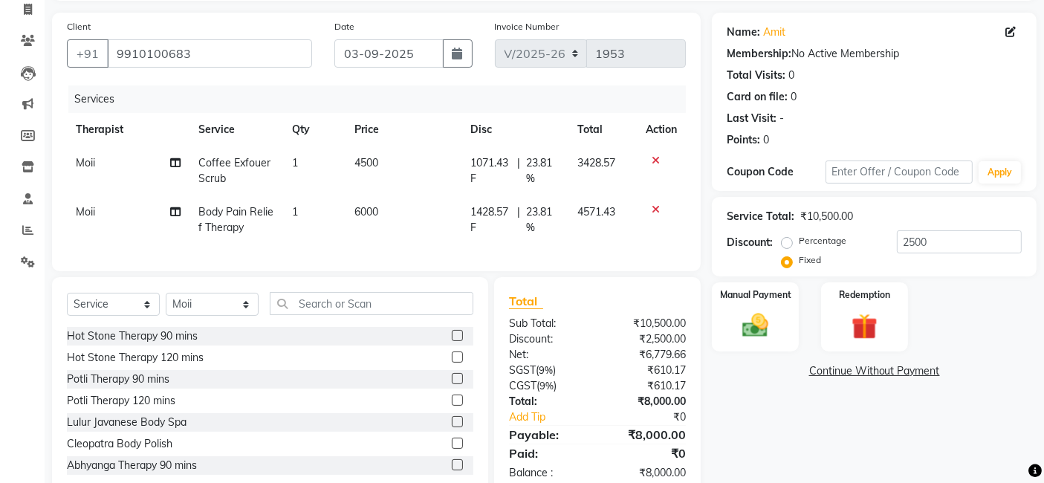
click at [930, 226] on div "Service Total: ₹10,500.00 Discount: Percentage Fixed 2500" at bounding box center [874, 237] width 295 height 68
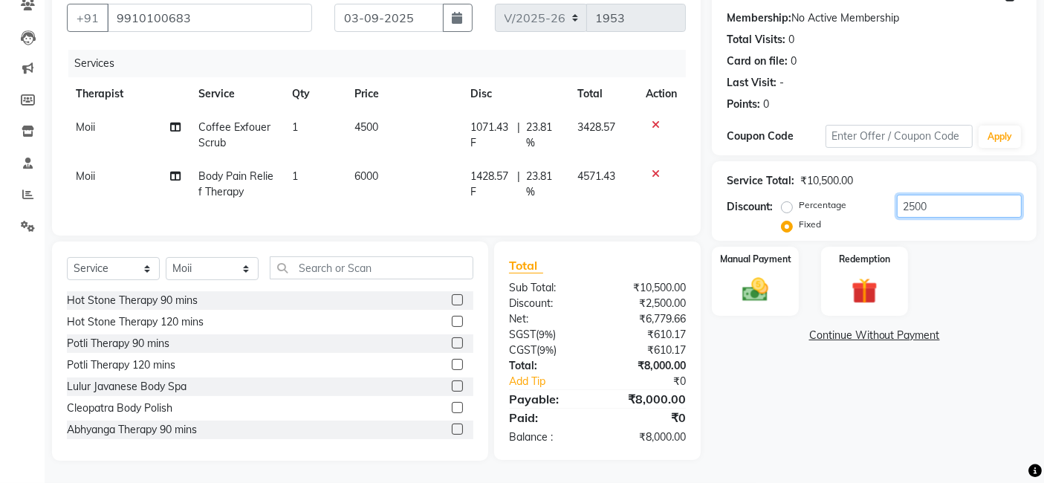
drag, startPoint x: 953, startPoint y: 186, endPoint x: 985, endPoint y: 323, distance: 140.5
click at [953, 195] on input "2500" at bounding box center [959, 206] width 125 height 23
type input "2"
click at [774, 276] on img at bounding box center [756, 289] width 45 height 31
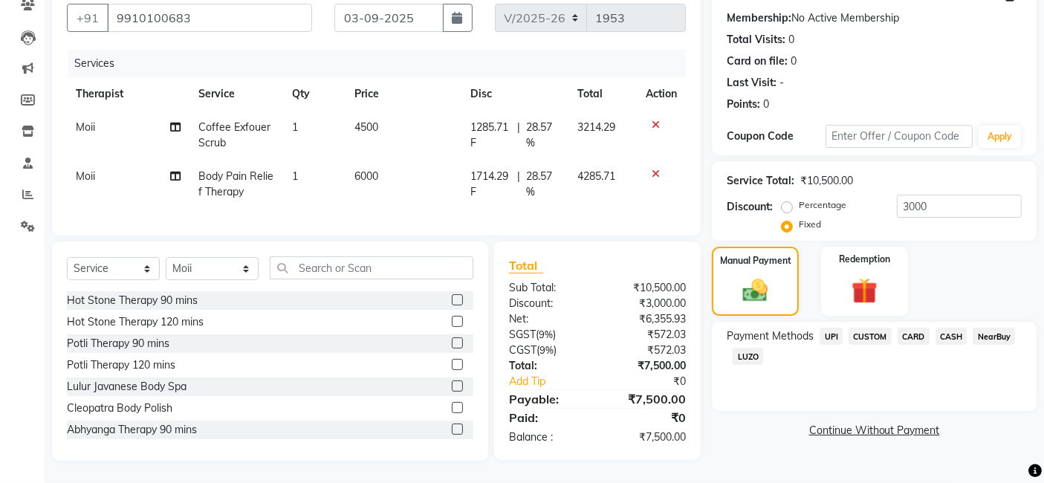
click at [934, 328] on div "CASH" at bounding box center [949, 338] width 38 height 20
click at [905, 328] on span "CARD" at bounding box center [914, 336] width 32 height 17
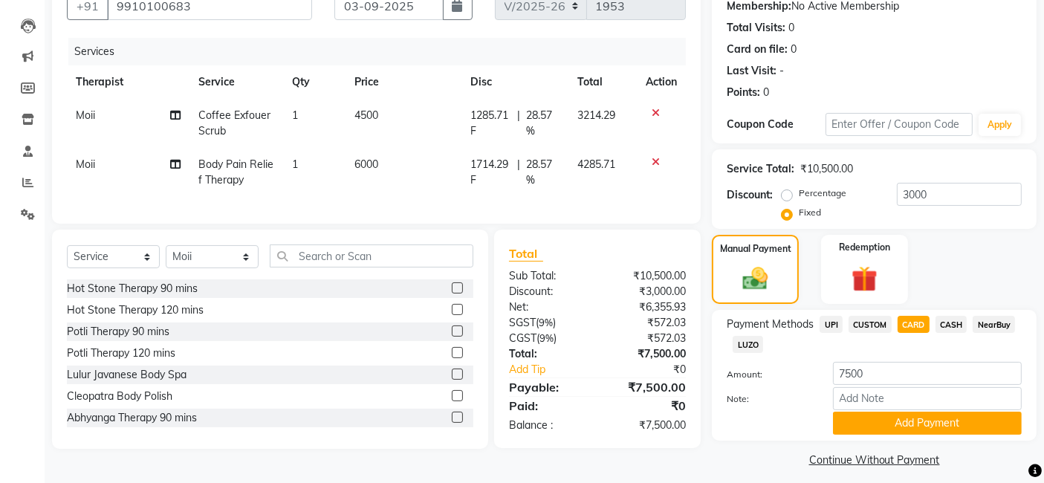
click at [966, 323] on span "CASH" at bounding box center [952, 324] width 32 height 17
click at [917, 316] on span "CARD" at bounding box center [914, 324] width 32 height 17
click at [951, 313] on div "Payment Methods UPI CUSTOM CARD CASH NearBuy LUZO Amount: 7500 Note: Add Payment" at bounding box center [874, 375] width 325 height 131
click at [947, 320] on span "CASH" at bounding box center [952, 324] width 32 height 17
click at [960, 195] on input "3000" at bounding box center [959, 194] width 125 height 23
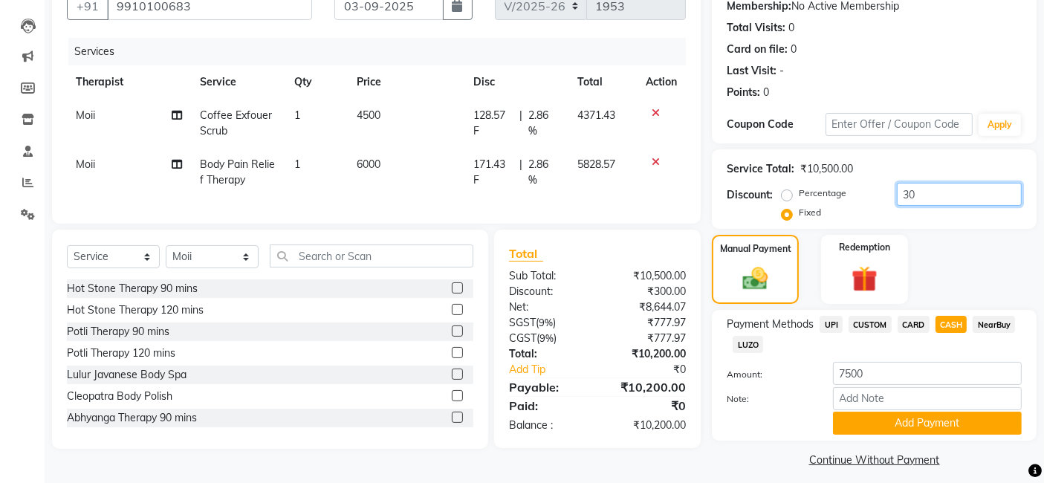
type input "3"
type input "3000"
click at [913, 330] on span "CARD" at bounding box center [914, 324] width 32 height 17
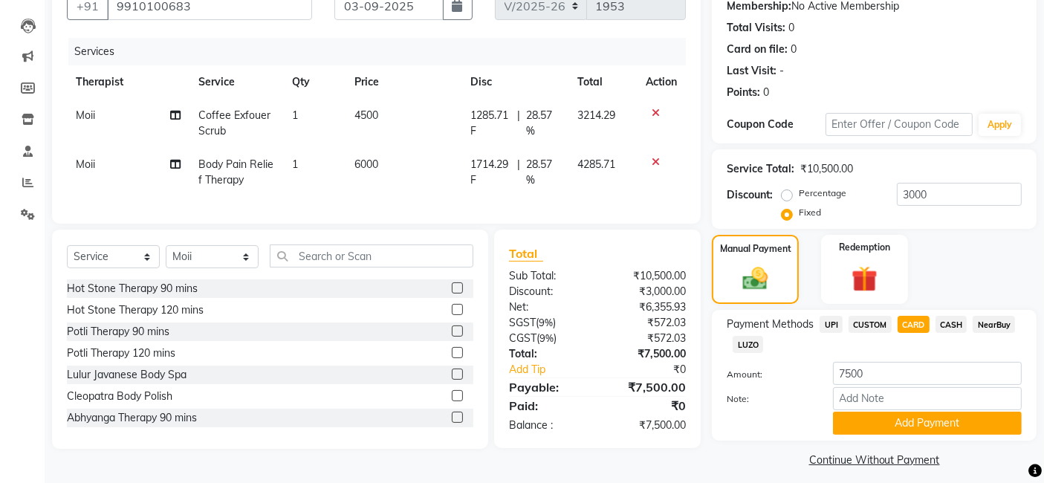
click at [942, 329] on span "CASH" at bounding box center [952, 324] width 32 height 17
click at [922, 322] on span "CARD" at bounding box center [914, 324] width 32 height 17
click at [957, 323] on span "CASH" at bounding box center [952, 324] width 32 height 17
click at [908, 320] on span "CARD" at bounding box center [914, 324] width 32 height 17
click at [864, 415] on button "Add Payment" at bounding box center [927, 423] width 189 height 23
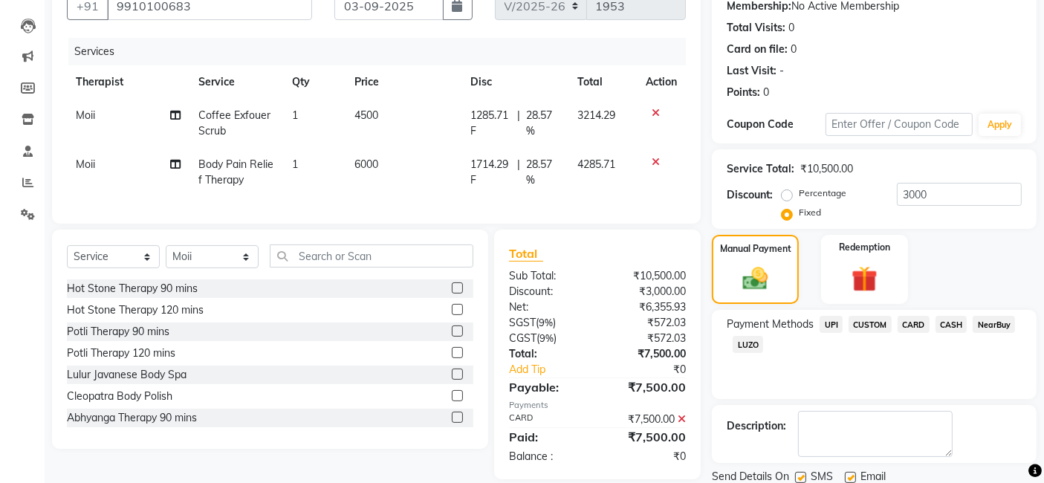
scroll to position [198, 0]
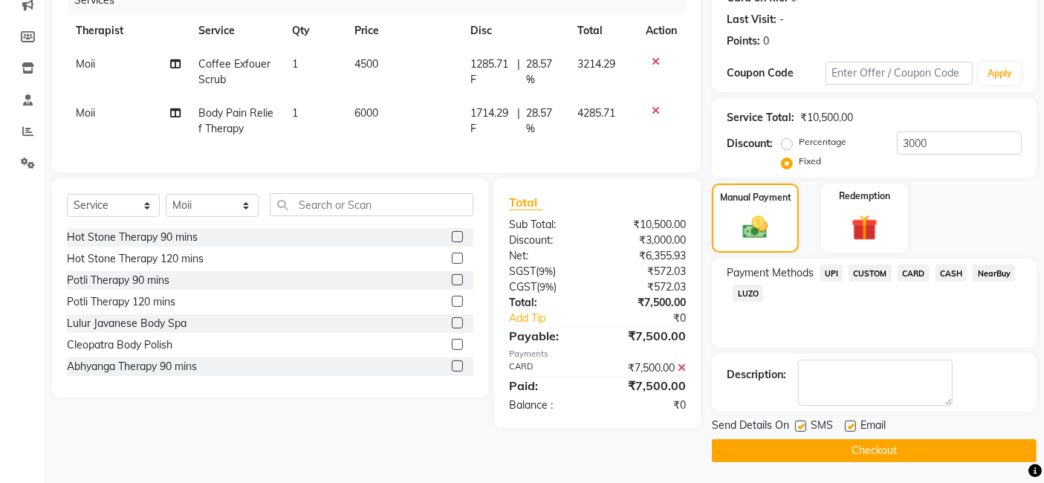
click at [797, 426] on label at bounding box center [800, 426] width 11 height 11
click at [797, 426] on input "checkbox" at bounding box center [800, 427] width 10 height 10
checkbox input "false"
click at [852, 424] on label at bounding box center [850, 426] width 11 height 11
click at [852, 424] on input "checkbox" at bounding box center [850, 427] width 10 height 10
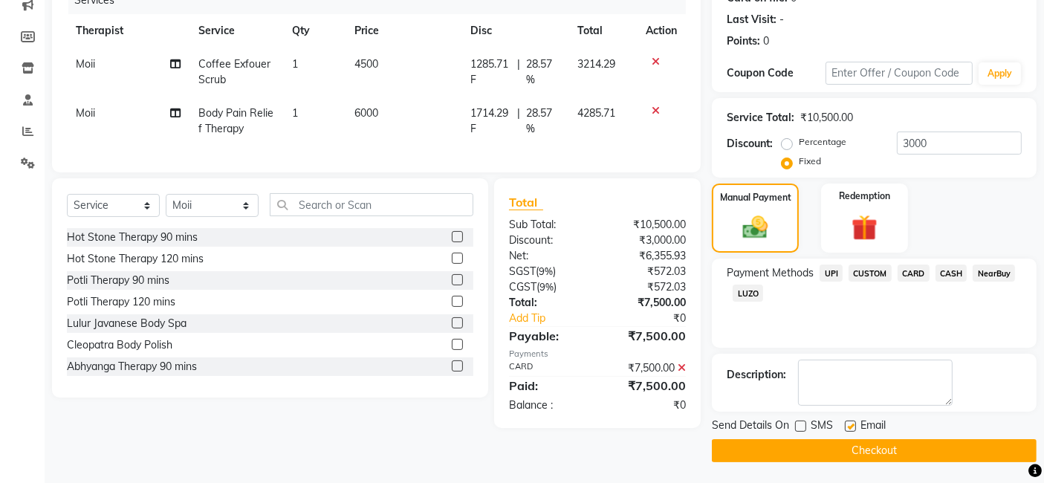
checkbox input "false"
click at [847, 450] on button "Checkout" at bounding box center [874, 450] width 325 height 23
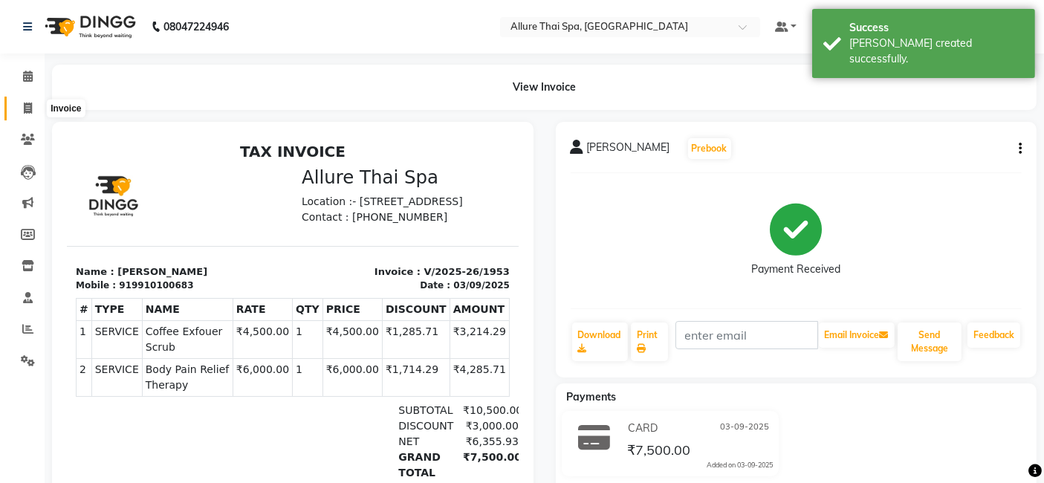
click at [33, 111] on span at bounding box center [28, 108] width 26 height 17
select select "6826"
select select "service"
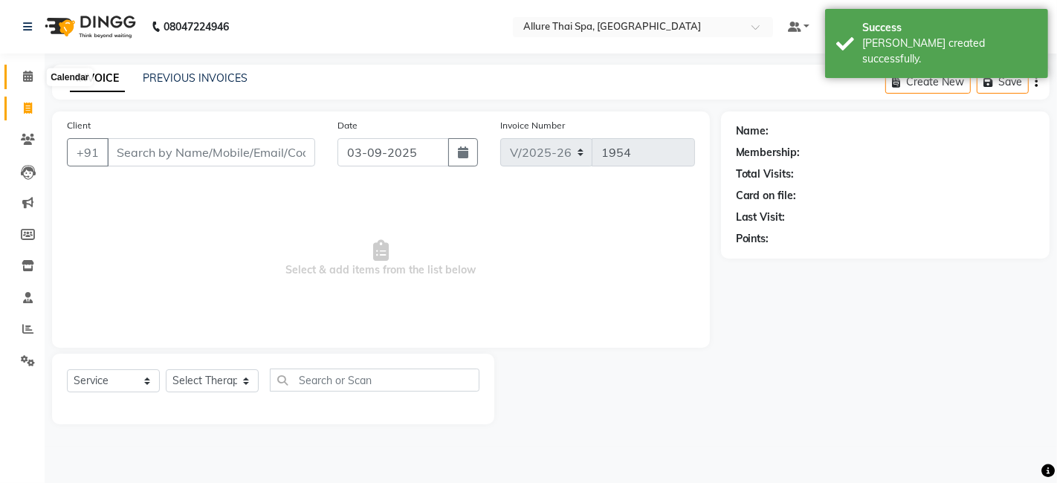
click at [30, 82] on icon at bounding box center [28, 76] width 10 height 11
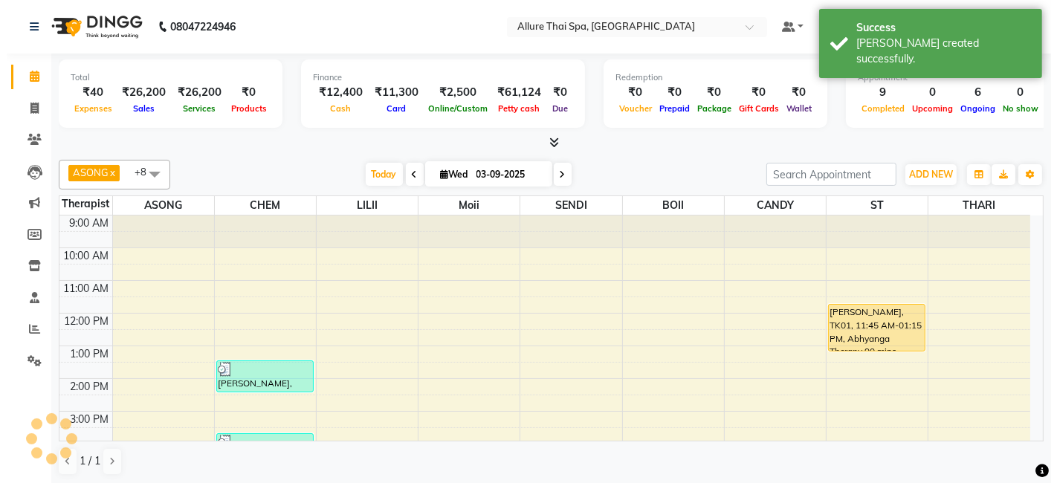
scroll to position [267, 0]
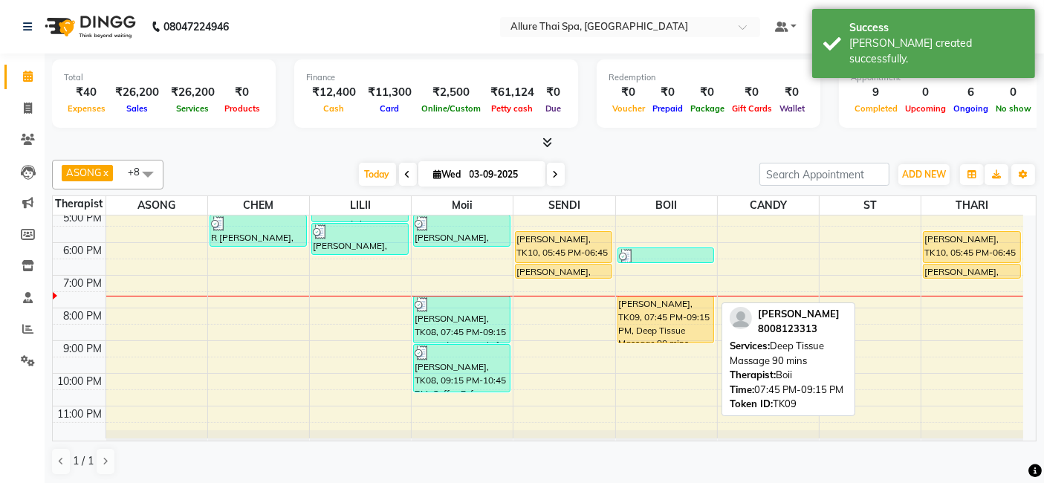
click at [667, 319] on div "[PERSON_NAME], TK09, 07:45 PM-09:15 PM, Deep Tissue Massage 90 mins" at bounding box center [666, 320] width 96 height 46
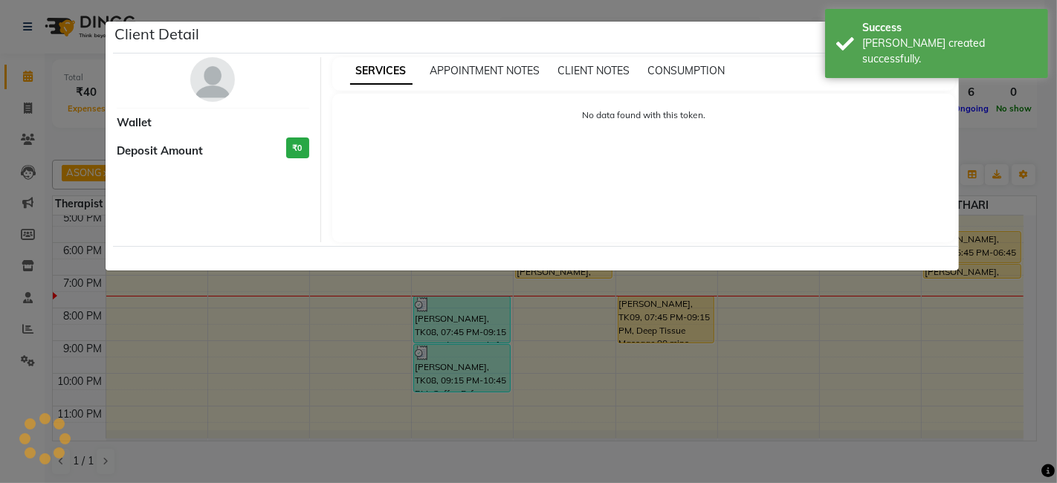
select select "1"
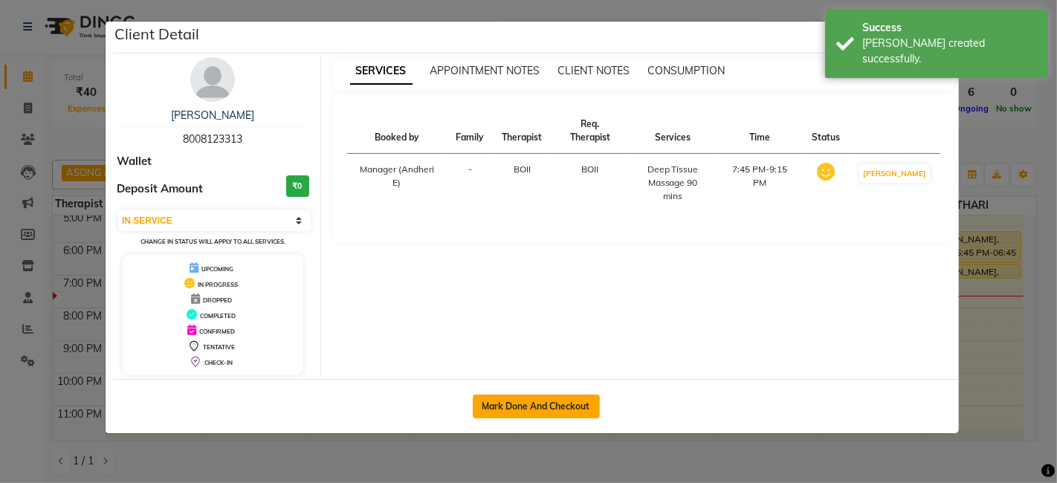
click at [524, 398] on button "Mark Done And Checkout" at bounding box center [536, 407] width 127 height 24
select select "service"
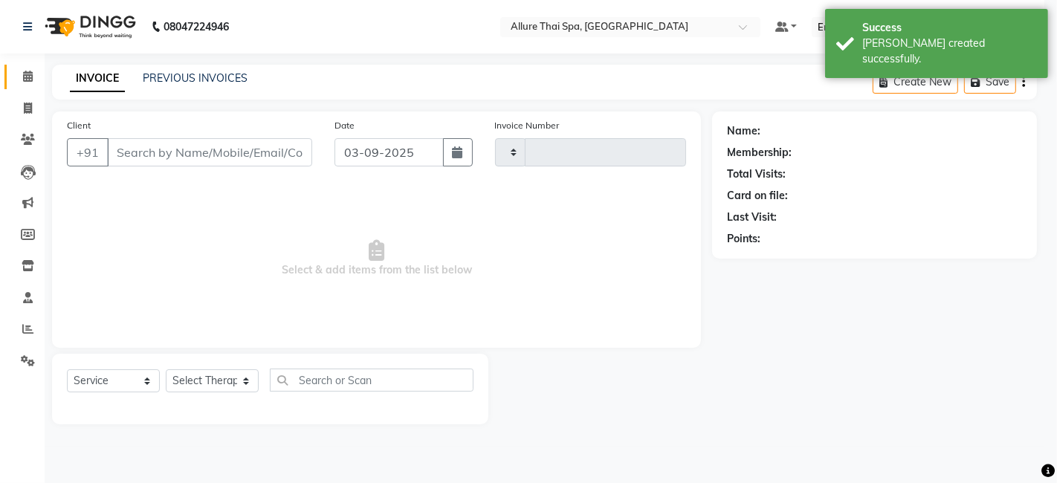
type input "1954"
select select "6826"
type input "8008123313"
select select "89381"
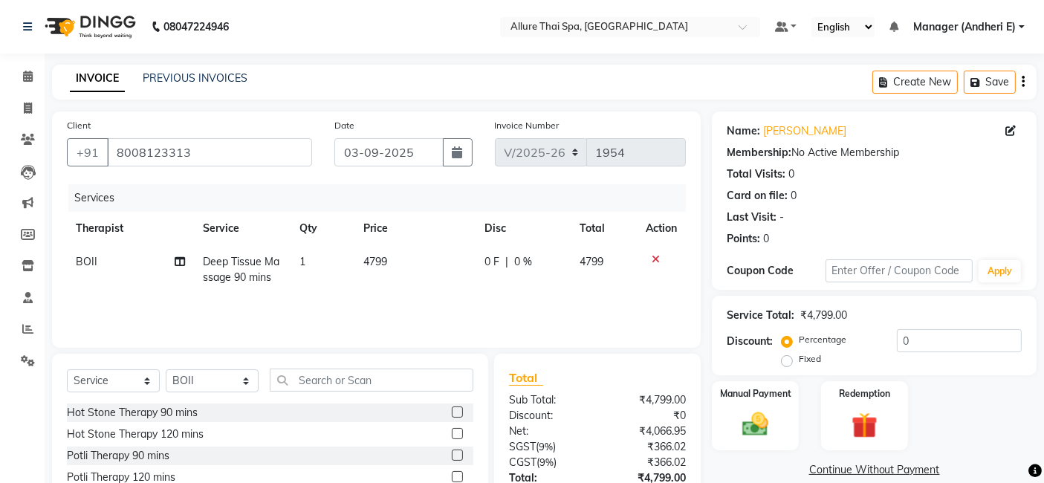
click at [799, 359] on label "Fixed" at bounding box center [810, 358] width 22 height 13
click at [785, 359] on input "Fixed" at bounding box center [790, 359] width 10 height 10
radio input "true"
click at [974, 330] on input "0" at bounding box center [959, 340] width 125 height 23
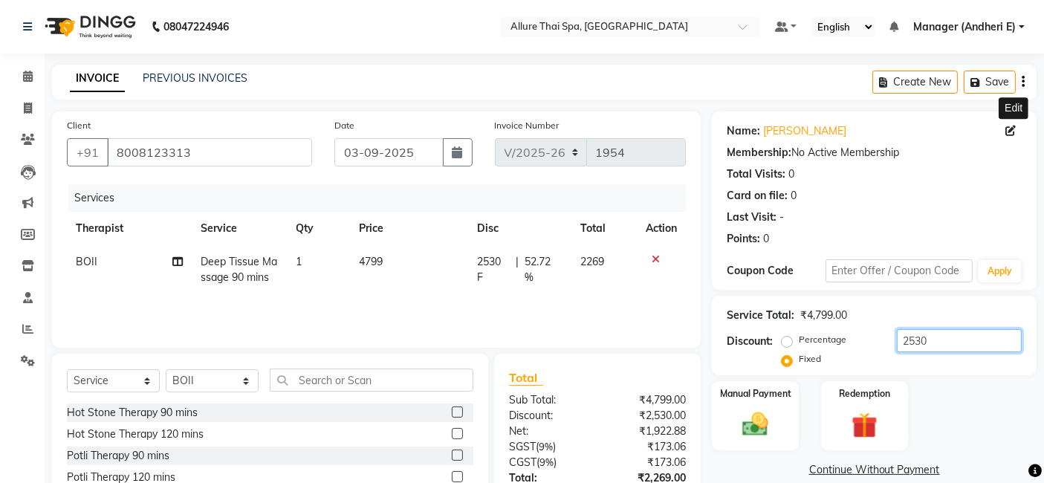
type input "2530"
click at [1012, 132] on icon at bounding box center [1011, 131] width 10 height 10
select select "[DEMOGRAPHIC_DATA]"
select select "47850"
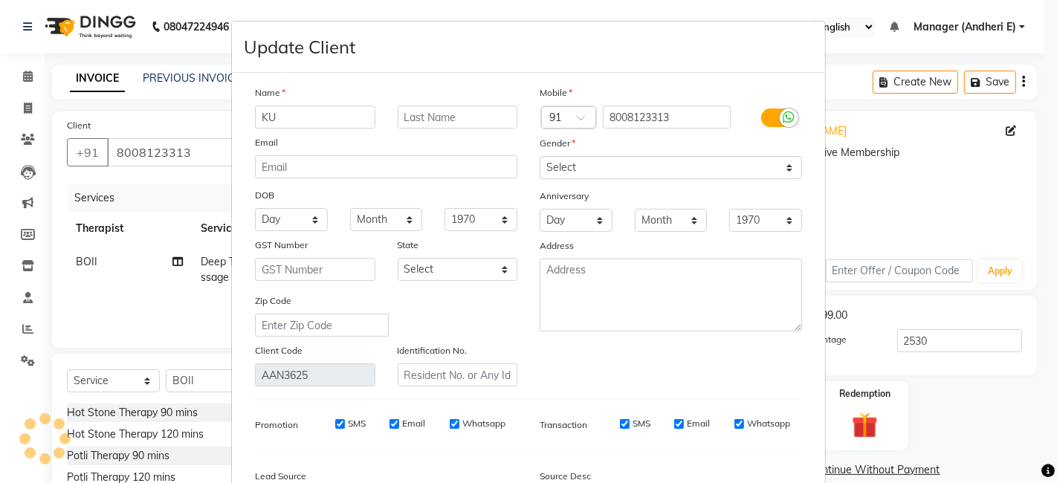
type input "K"
type input "KARTHIM"
click at [1044, 476] on icon at bounding box center [1047, 471] width 13 height 13
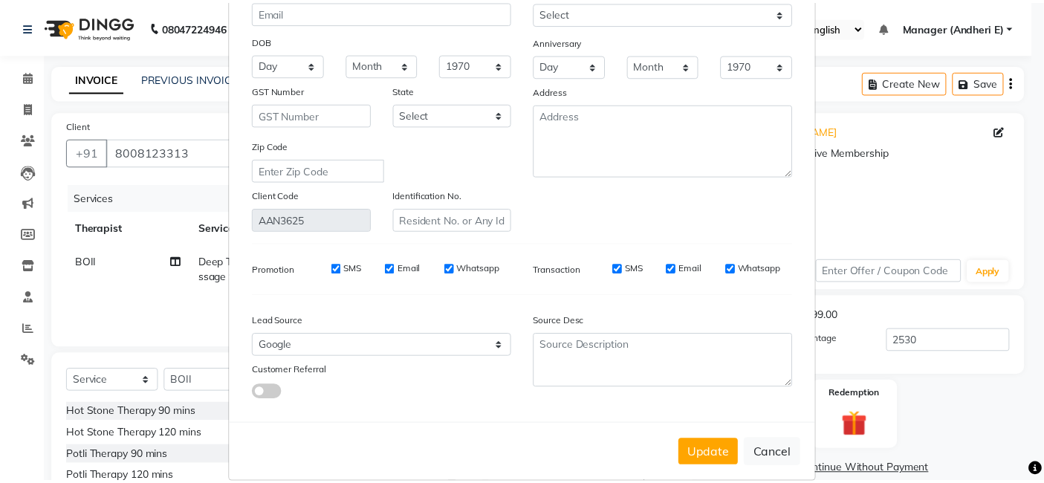
scroll to position [165, 0]
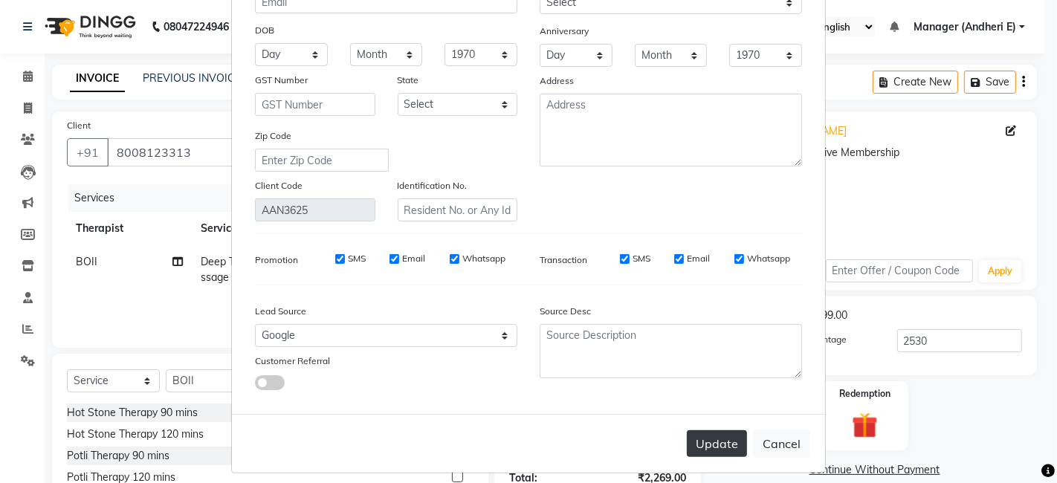
click at [702, 445] on button "Update" at bounding box center [717, 443] width 60 height 27
select select
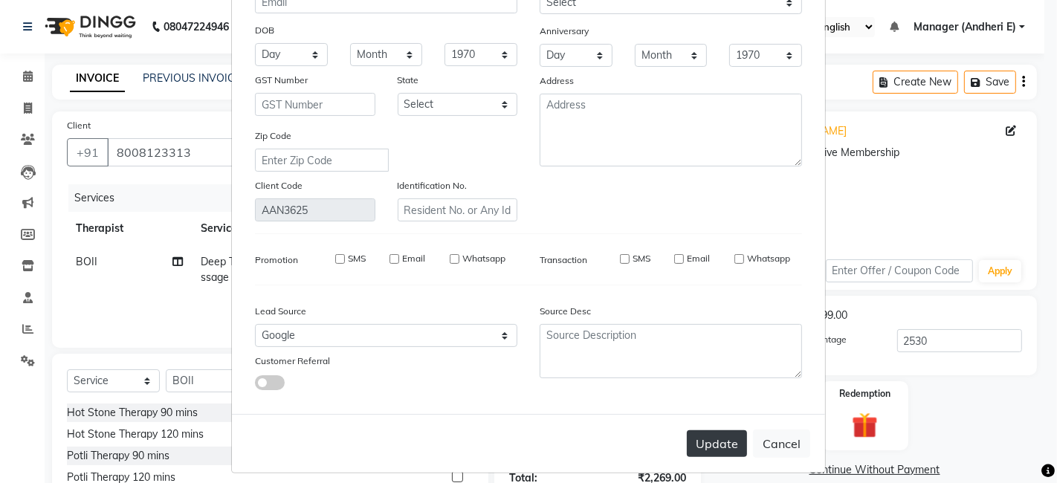
select select
checkbox input "false"
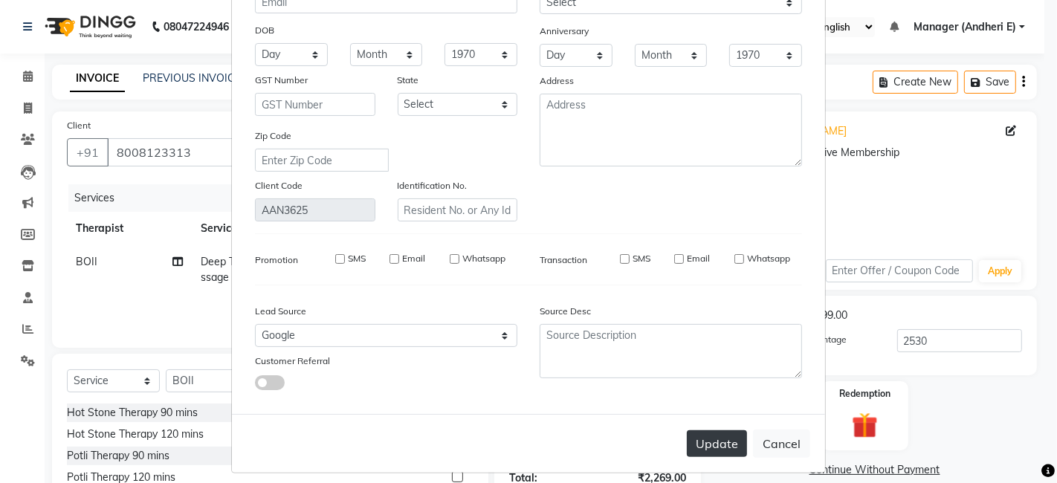
checkbox input "false"
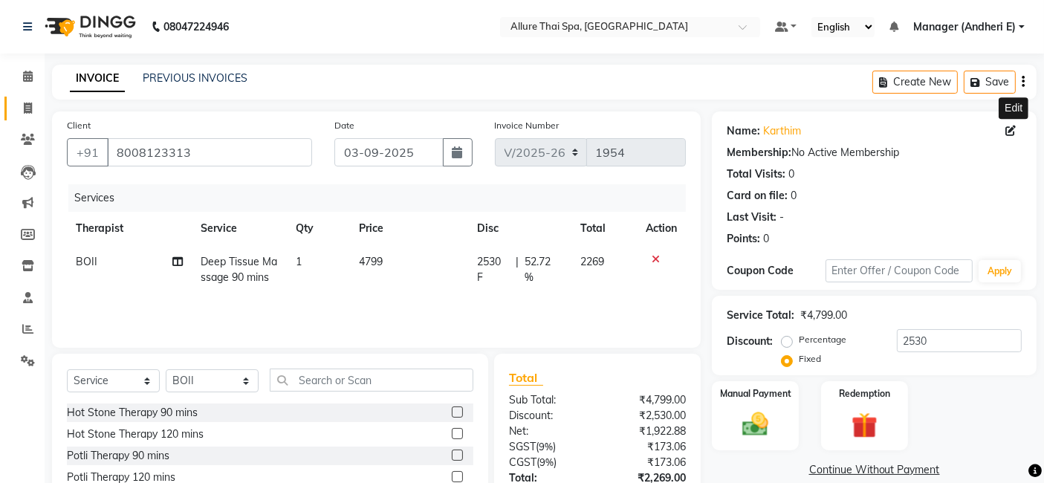
click at [28, 98] on link "Invoice" at bounding box center [22, 109] width 36 height 25
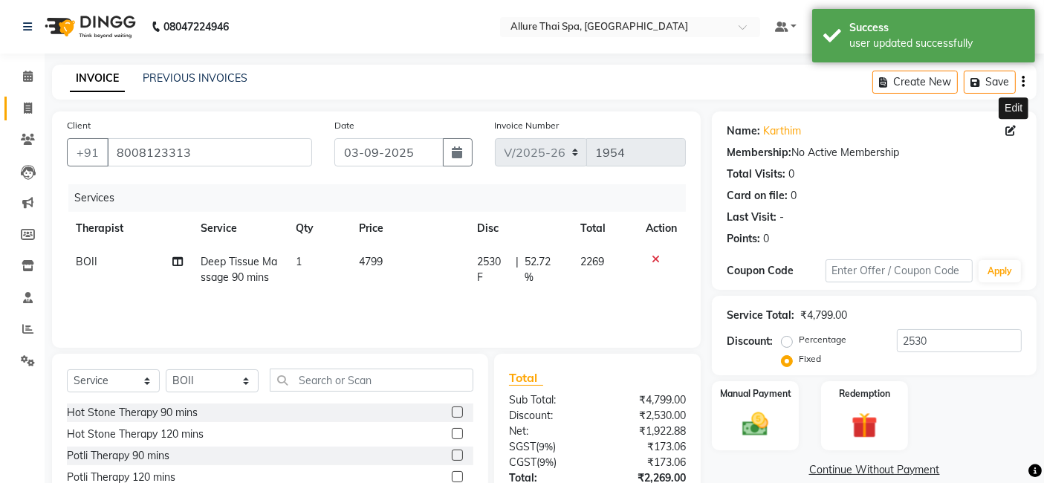
select select "service"
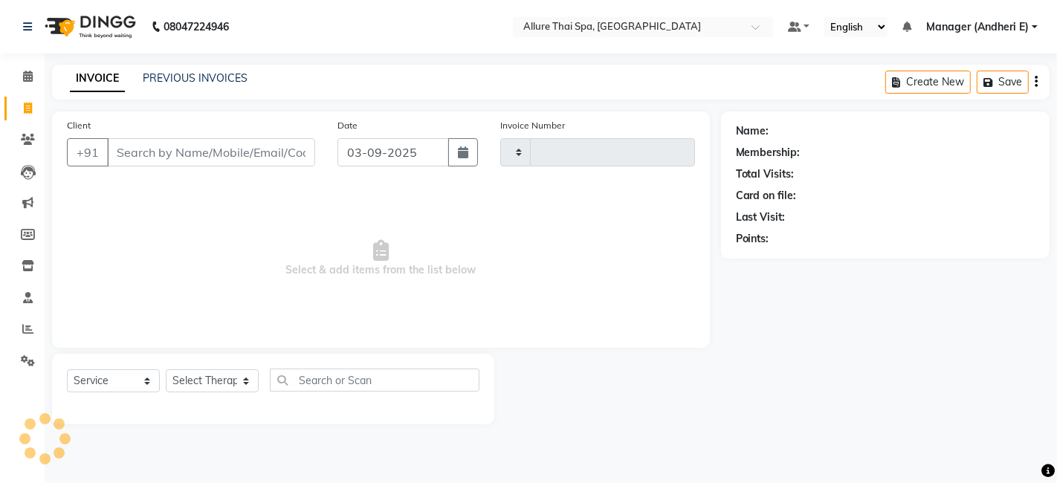
type input "1954"
select select "6826"
click at [31, 79] on icon at bounding box center [28, 76] width 10 height 11
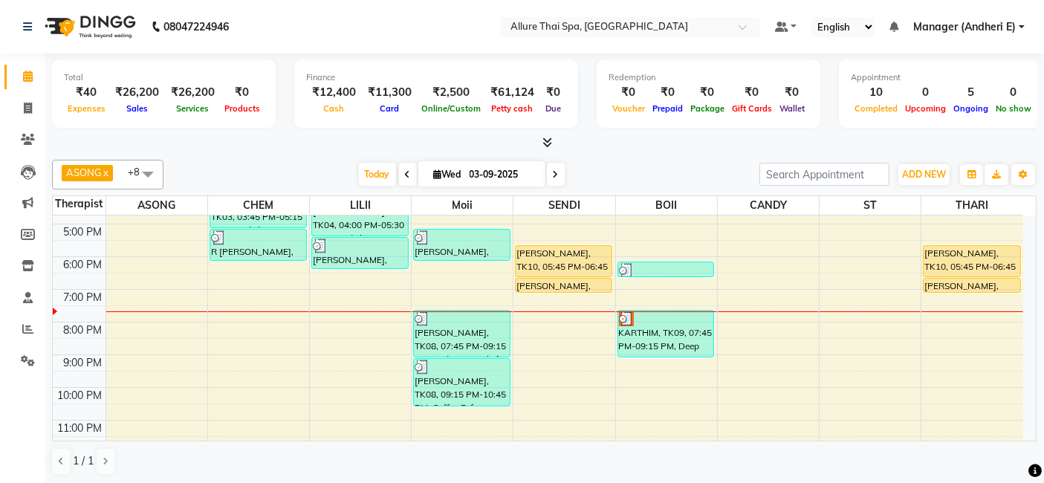
scroll to position [267, 0]
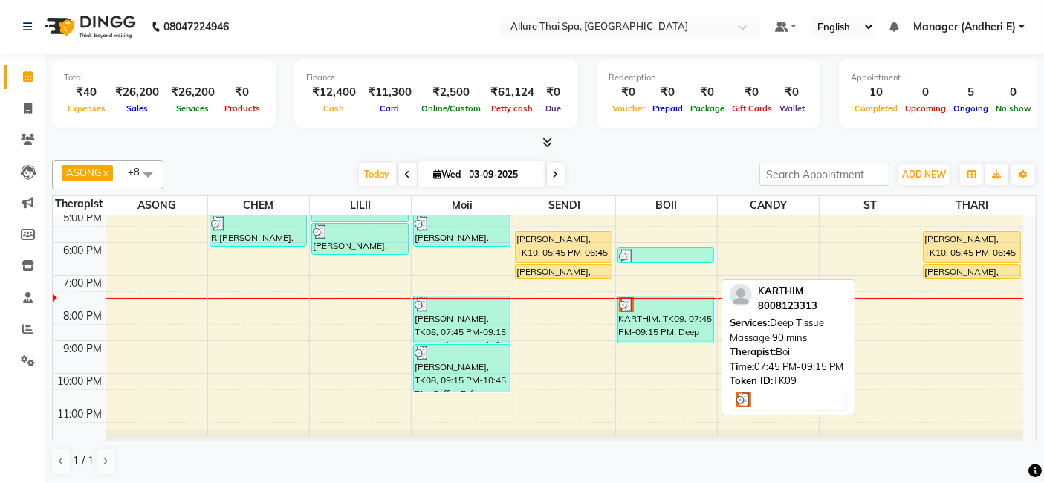
click at [677, 319] on div "KARTHIM, TK09, 07:45 PM-09:15 PM, Deep Tissue Massage 90 mins" at bounding box center [666, 320] width 96 height 46
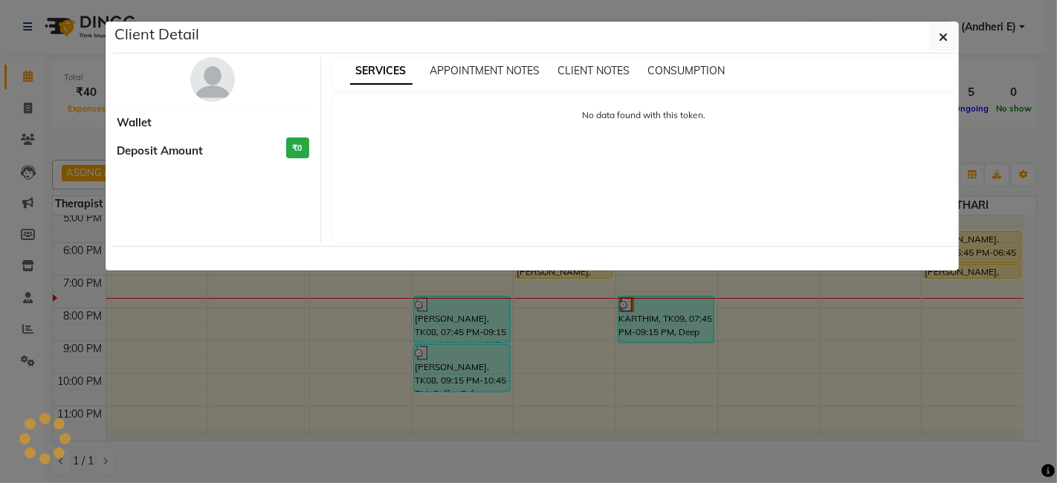
select select "3"
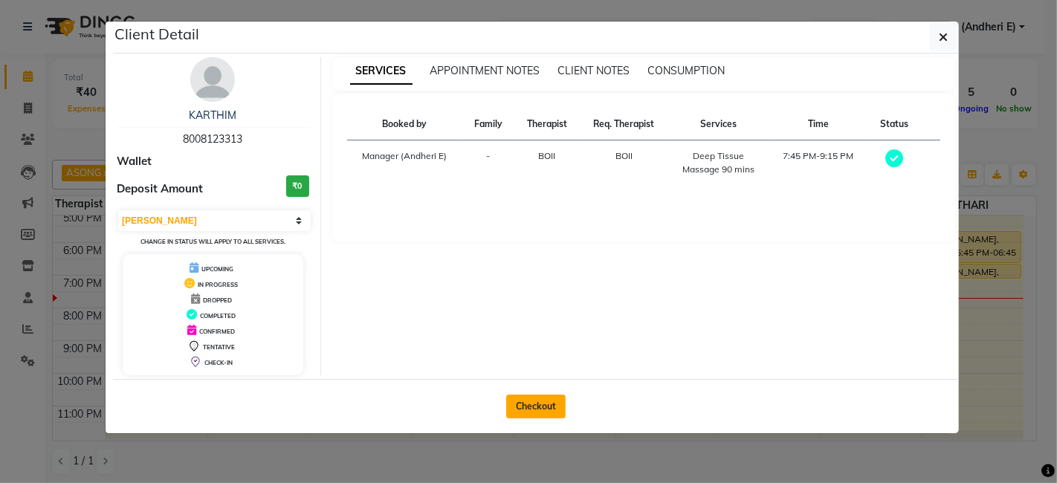
click at [520, 404] on button "Checkout" at bounding box center [535, 407] width 59 height 24
select select "6826"
select select "service"
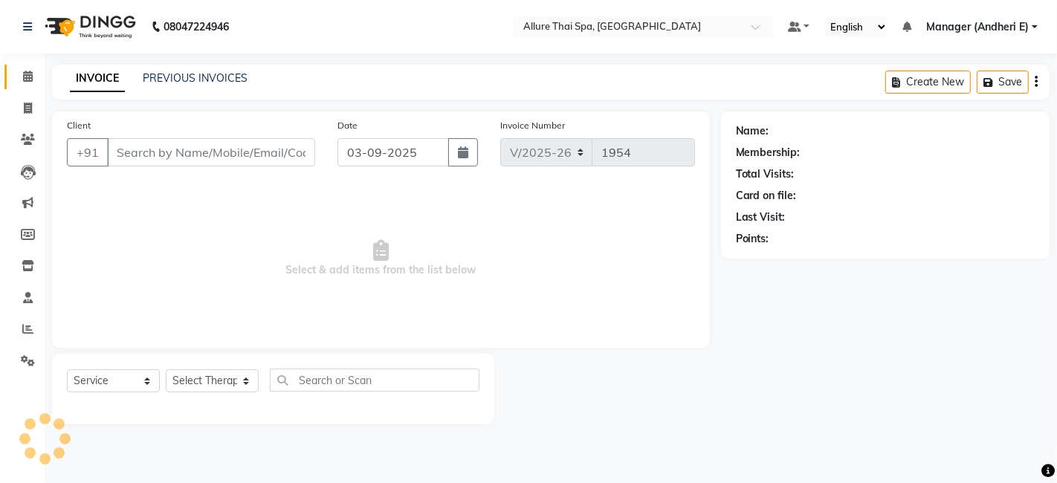
type input "8008123313"
select select "89381"
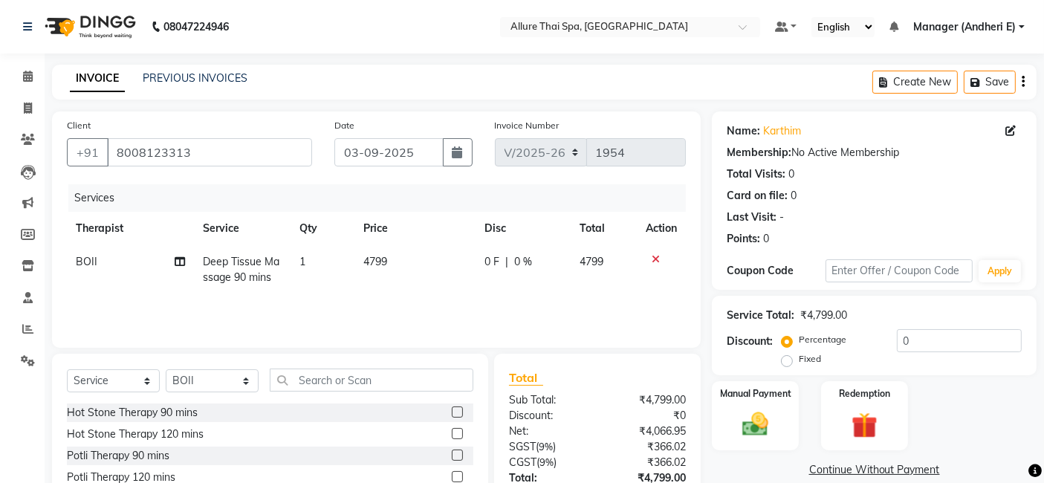
drag, startPoint x: 789, startPoint y: 357, endPoint x: 798, endPoint y: 358, distance: 9.0
click at [799, 358] on label "Fixed" at bounding box center [810, 358] width 22 height 13
click at [789, 358] on input "Fixed" at bounding box center [790, 359] width 10 height 10
radio input "true"
drag, startPoint x: 951, startPoint y: 341, endPoint x: 1032, endPoint y: 360, distance: 83.1
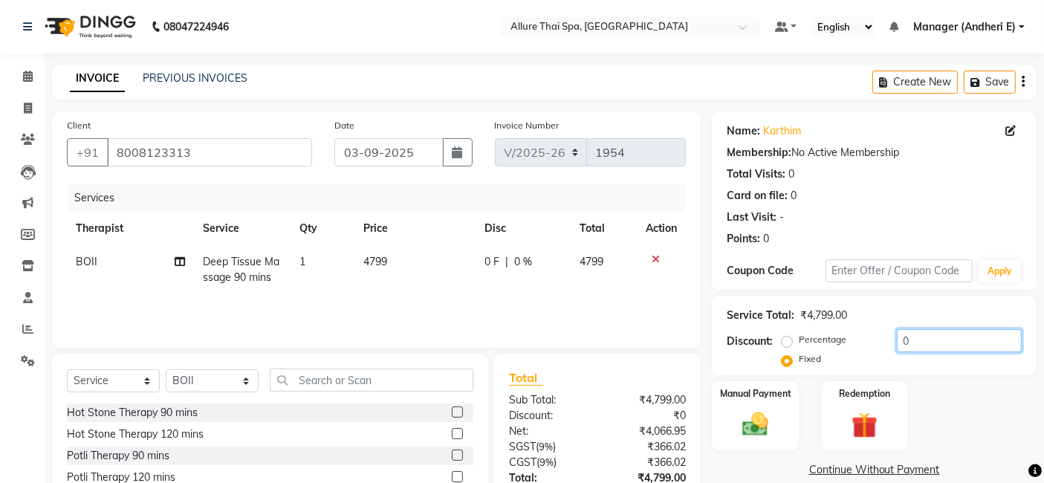
click at [951, 341] on input "0" at bounding box center [959, 340] width 125 height 23
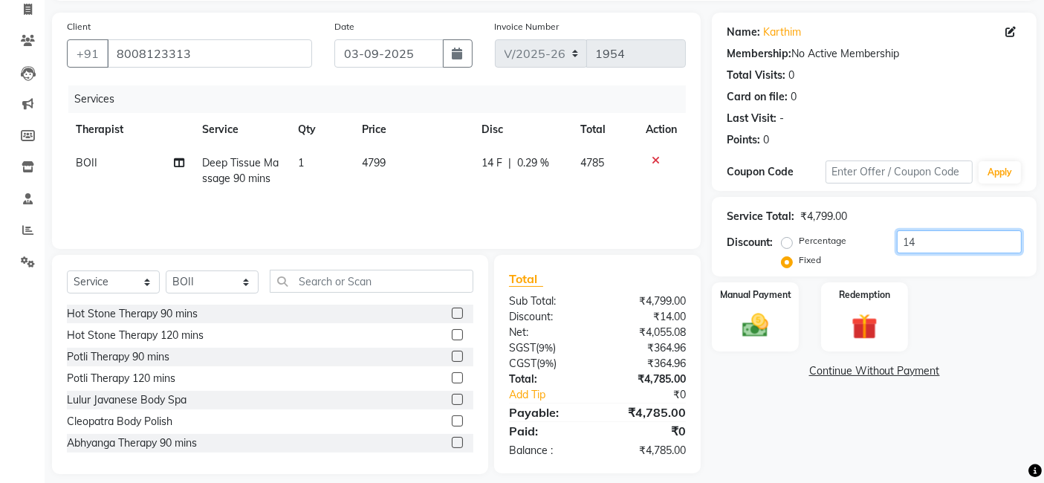
type input "1"
type input "9"
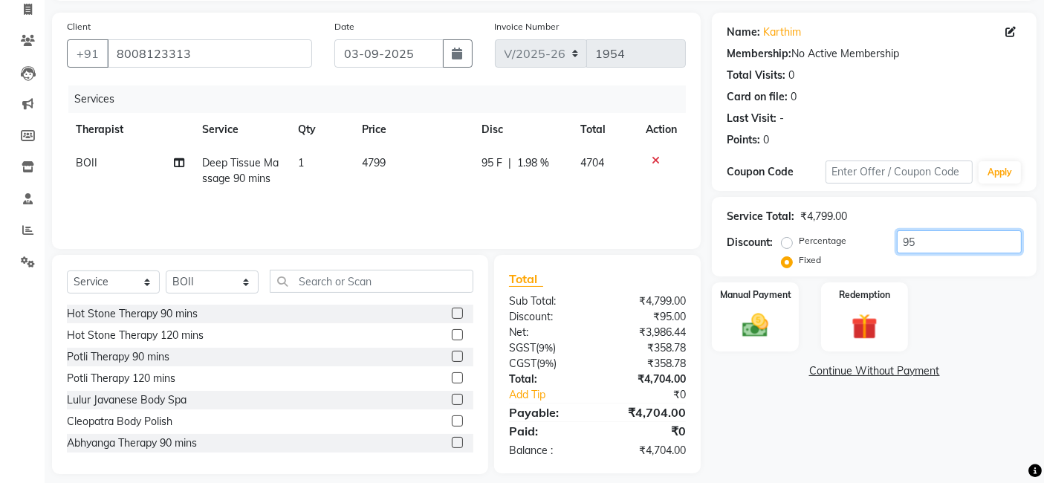
type input "9"
type input "969"
click at [766, 310] on img at bounding box center [756, 325] width 45 height 31
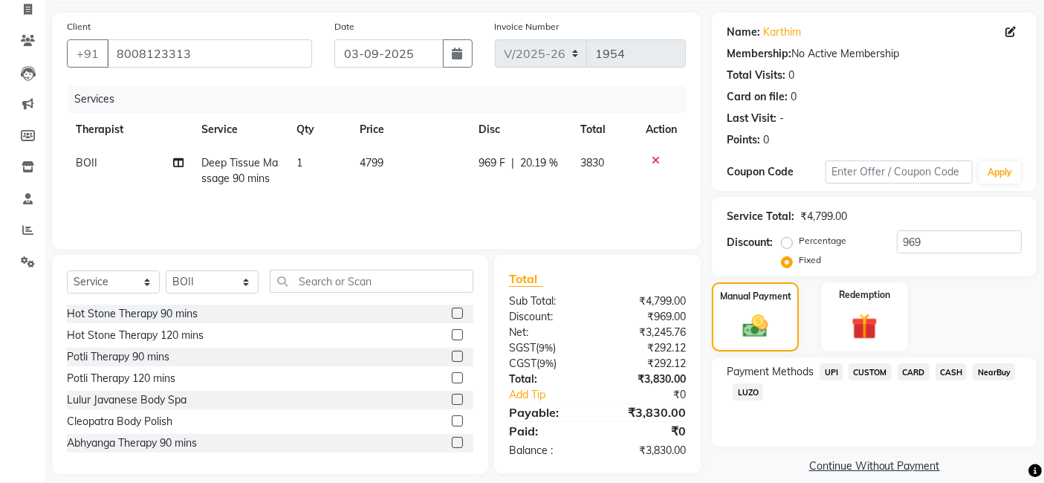
click at [953, 372] on span "CASH" at bounding box center [952, 371] width 32 height 17
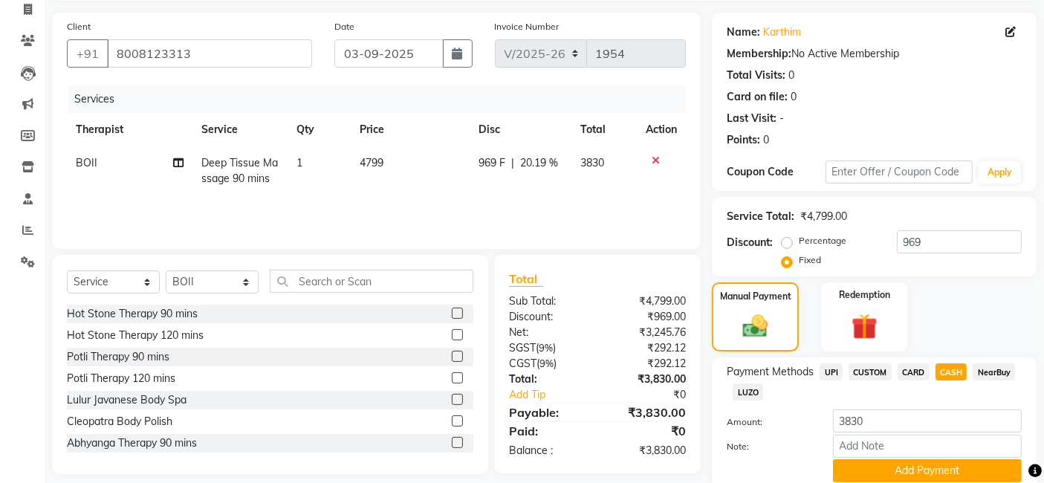
click at [912, 375] on span "CARD" at bounding box center [914, 371] width 32 height 17
click at [957, 372] on span "CASH" at bounding box center [952, 371] width 32 height 17
click at [909, 375] on span "CARD" at bounding box center [914, 371] width 32 height 17
click at [954, 374] on span "CASH" at bounding box center [952, 371] width 32 height 17
click at [836, 368] on span "UPI" at bounding box center [831, 371] width 23 height 17
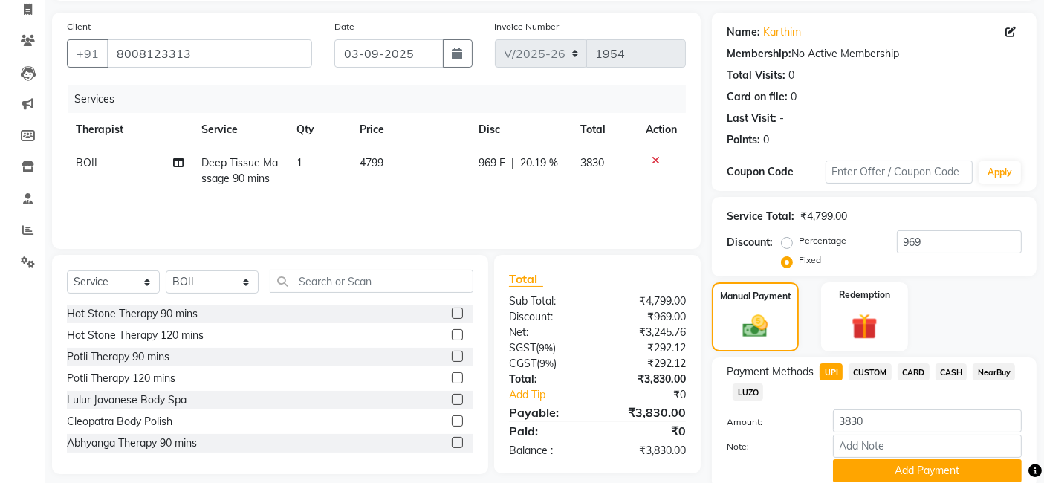
click at [945, 375] on span "CASH" at bounding box center [952, 371] width 32 height 17
click at [826, 376] on span "UPI" at bounding box center [831, 371] width 23 height 17
click at [881, 466] on button "Add Payment" at bounding box center [927, 470] width 189 height 23
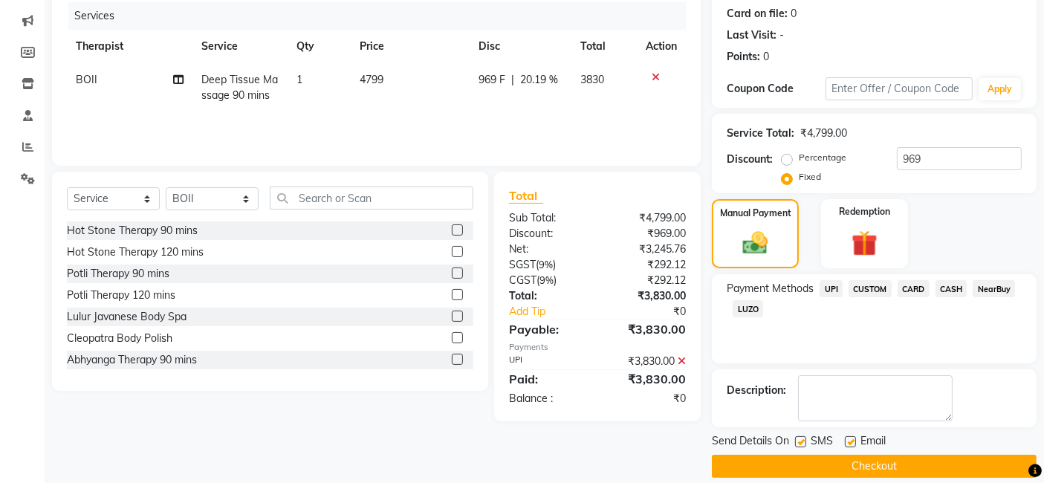
scroll to position [198, 0]
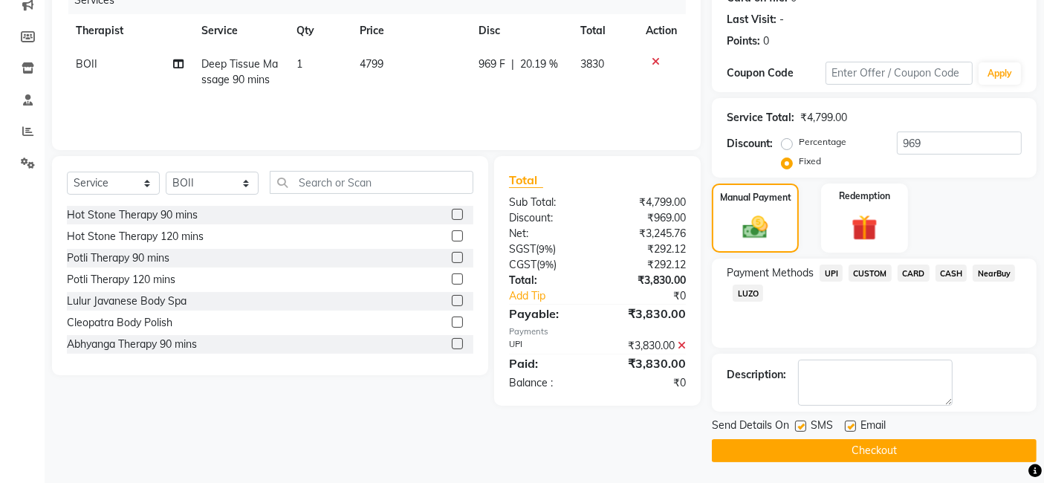
click at [804, 427] on label at bounding box center [800, 426] width 11 height 11
click at [804, 427] on input "checkbox" at bounding box center [800, 427] width 10 height 10
checkbox input "false"
click at [845, 421] on label at bounding box center [850, 426] width 11 height 11
click at [845, 422] on input "checkbox" at bounding box center [850, 427] width 10 height 10
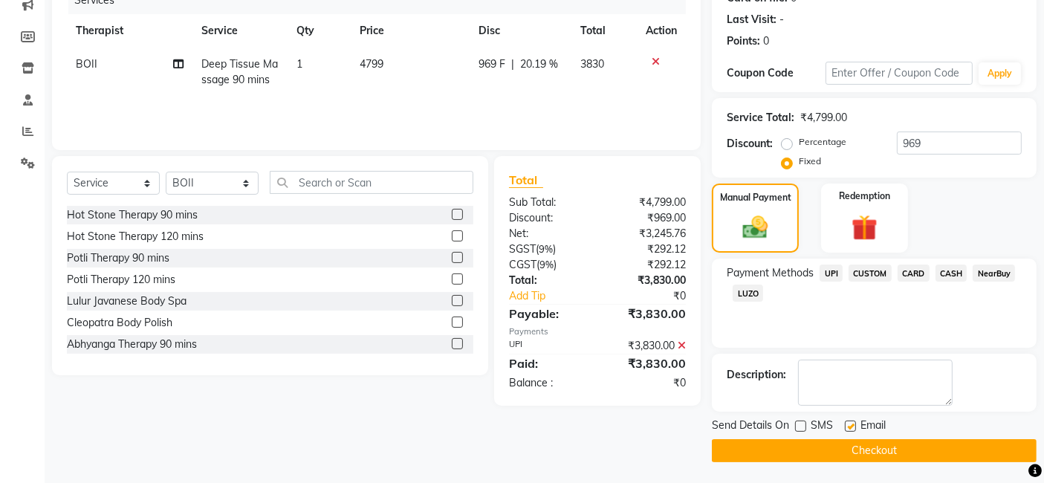
checkbox input "false"
click at [847, 446] on button "Checkout" at bounding box center [874, 450] width 325 height 23
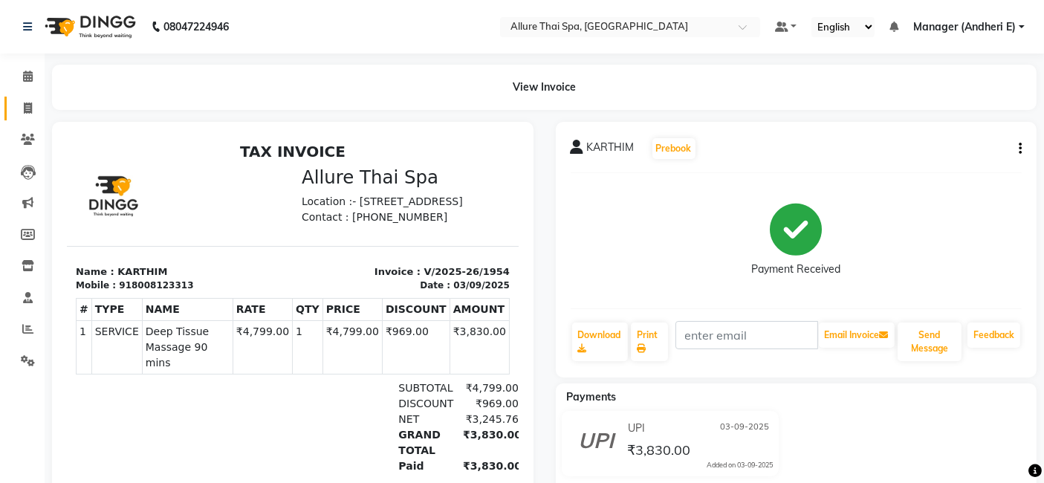
click at [27, 103] on icon at bounding box center [28, 108] width 8 height 11
select select "service"
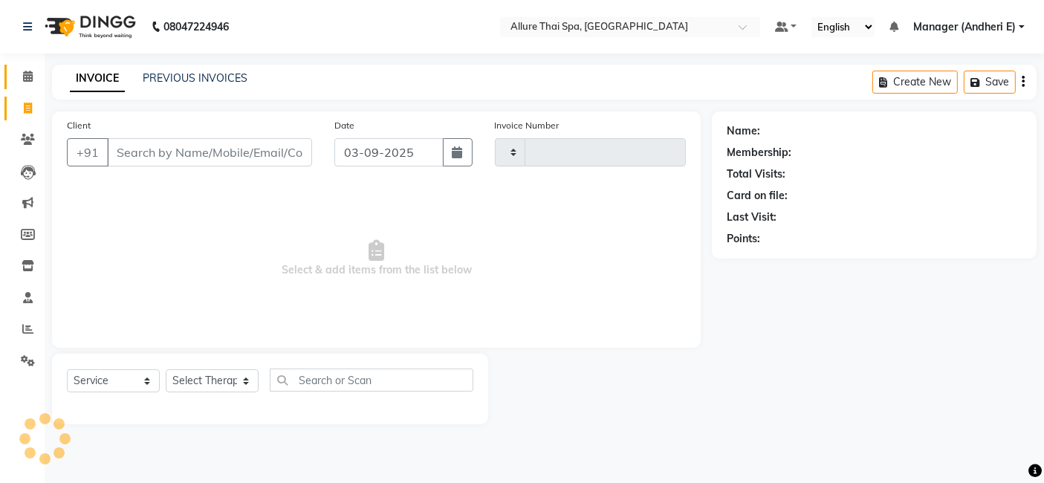
type input "1955"
select select "6826"
click at [28, 84] on span at bounding box center [28, 76] width 26 height 17
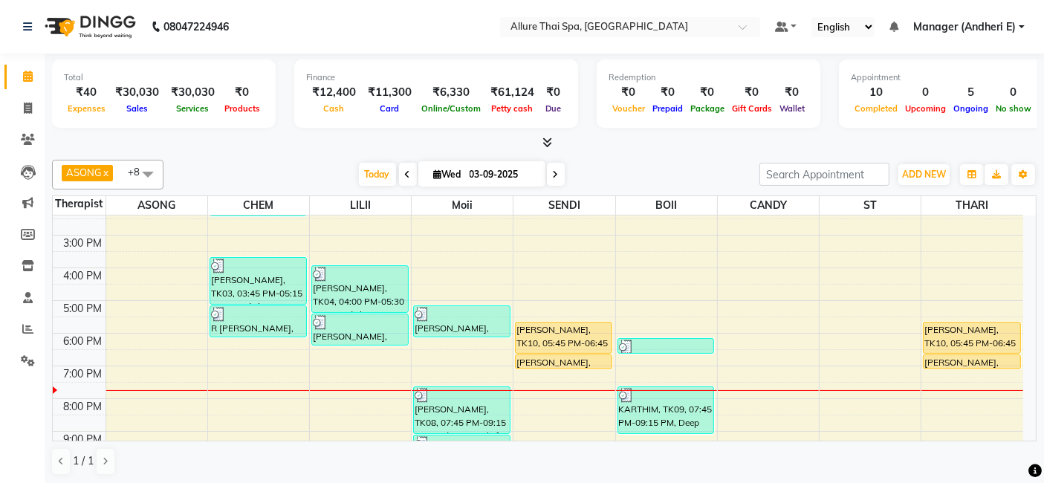
scroll to position [209, 0]
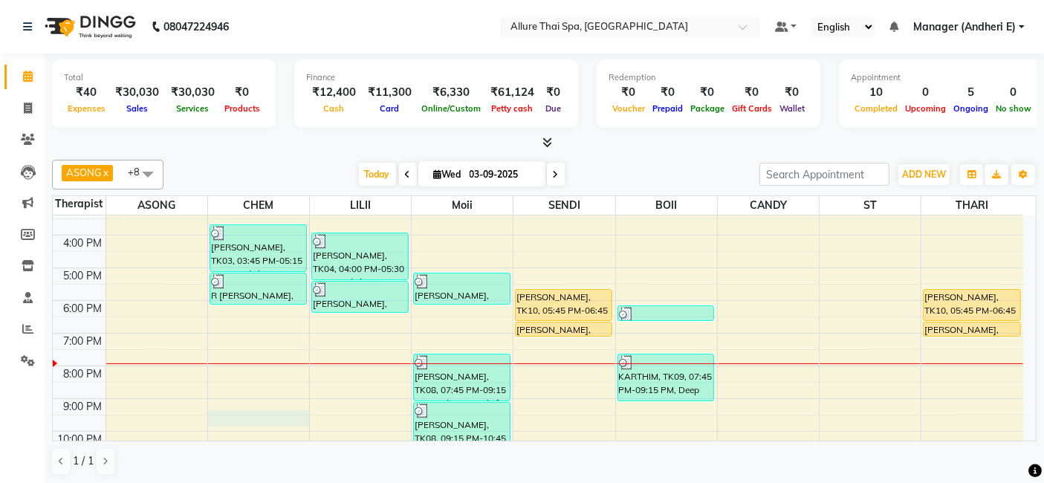
click at [284, 431] on td at bounding box center [565, 439] width 918 height 16
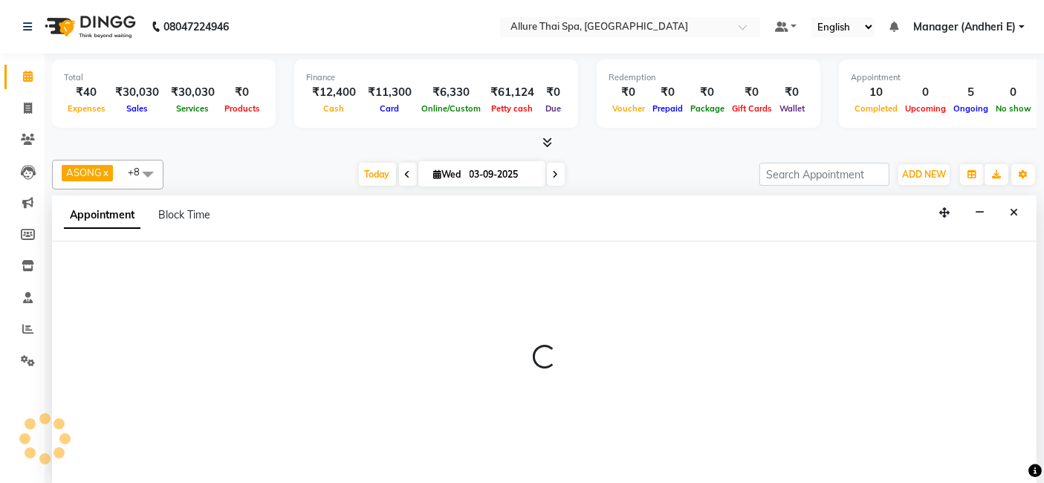
scroll to position [0, 0]
select select "66695"
select select "1290"
select select "tentative"
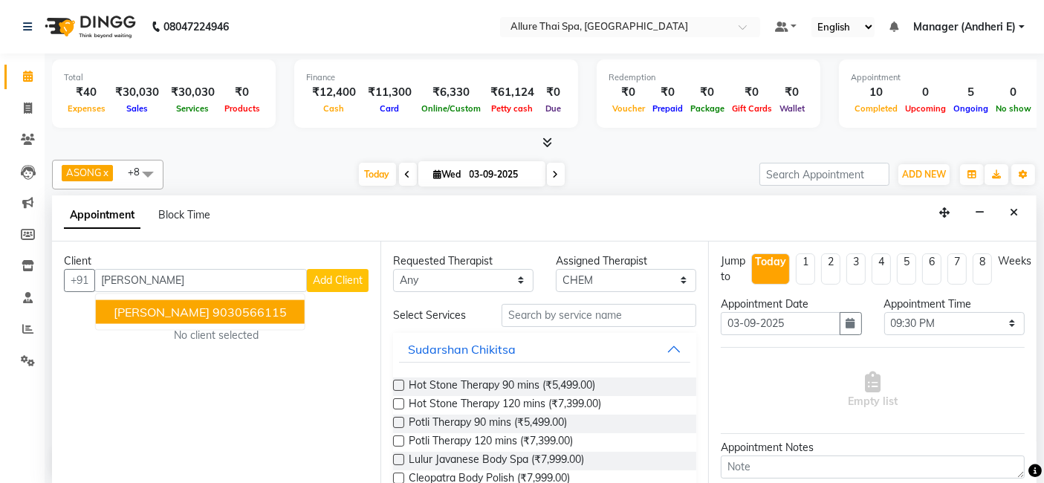
click at [213, 310] on ngb-highlight "9030566115" at bounding box center [250, 311] width 74 height 15
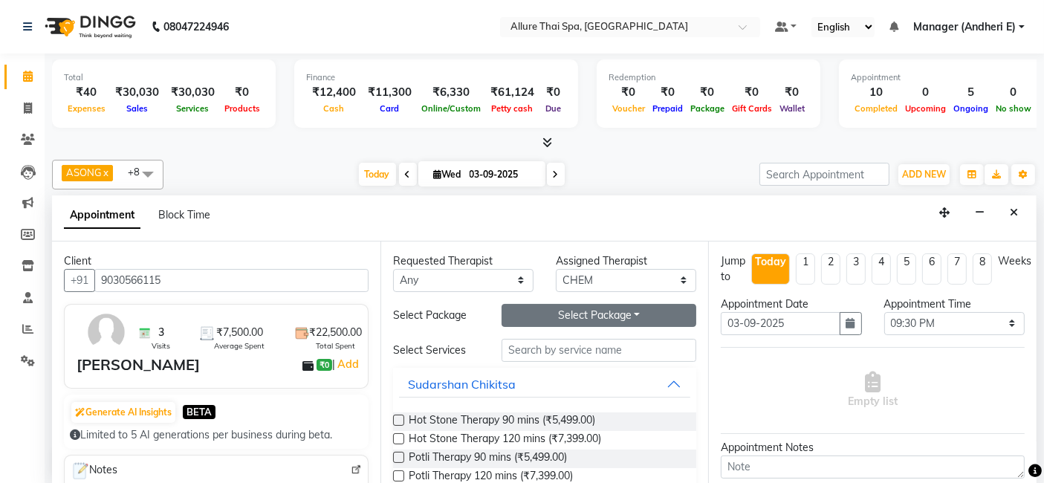
type input "9030566115"
click at [638, 312] on button "Select Package Toggle Dropdown" at bounding box center [599, 315] width 195 height 23
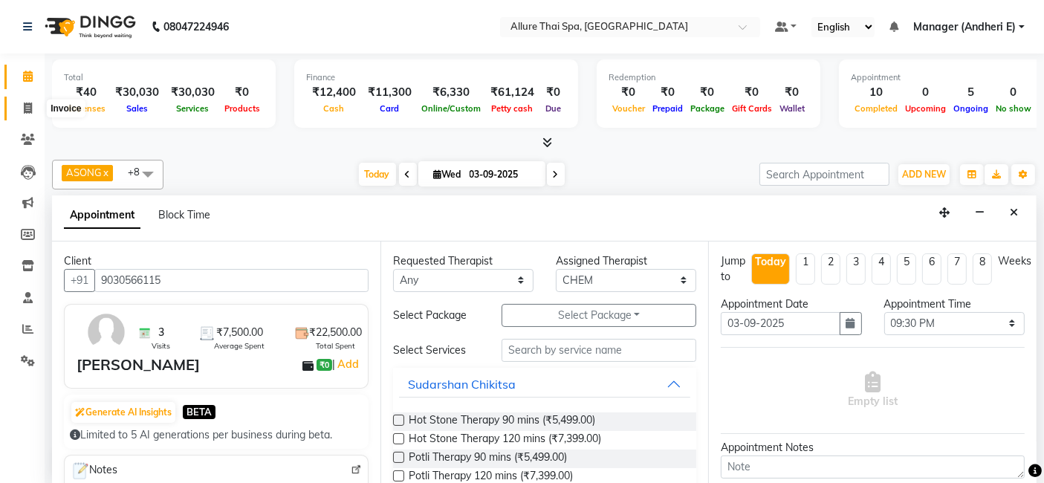
drag, startPoint x: 33, startPoint y: 105, endPoint x: 31, endPoint y: 85, distance: 19.4
click at [33, 105] on span at bounding box center [28, 108] width 26 height 17
select select "6826"
select select "service"
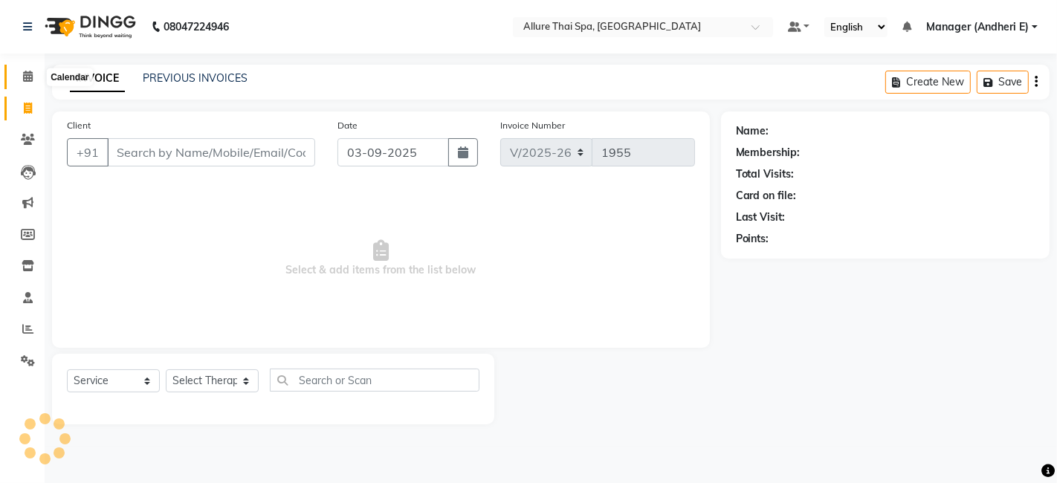
click at [30, 75] on icon at bounding box center [28, 76] width 10 height 11
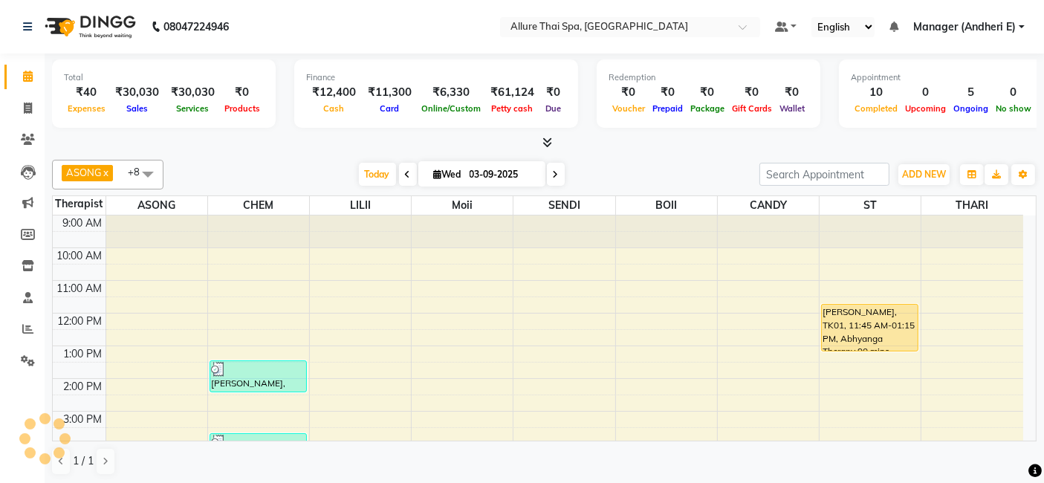
scroll to position [239, 0]
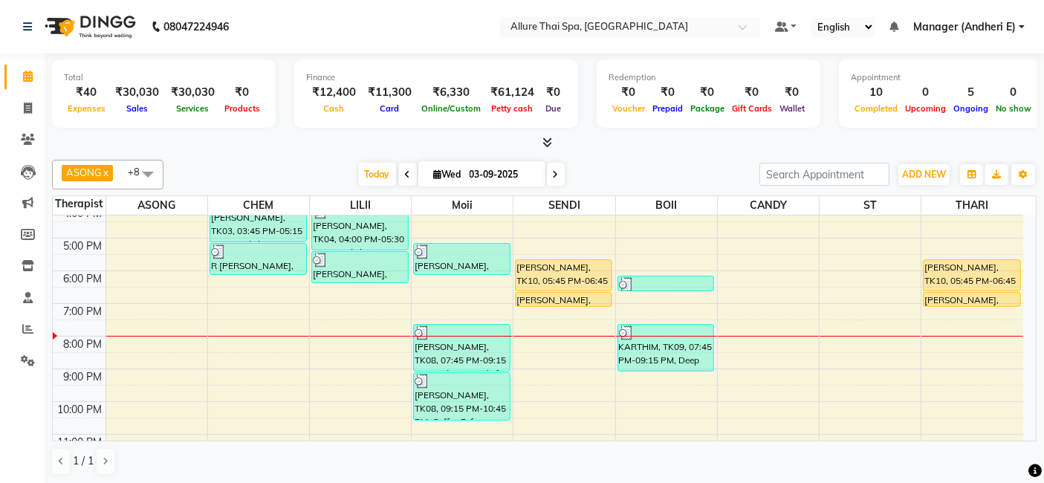
click at [361, 358] on div "9:00 AM 10:00 AM 11:00 AM 12:00 PM 1:00 PM 2:00 PM 3:00 PM 4:00 PM 5:00 PM 6:00…" at bounding box center [538, 222] width 971 height 490
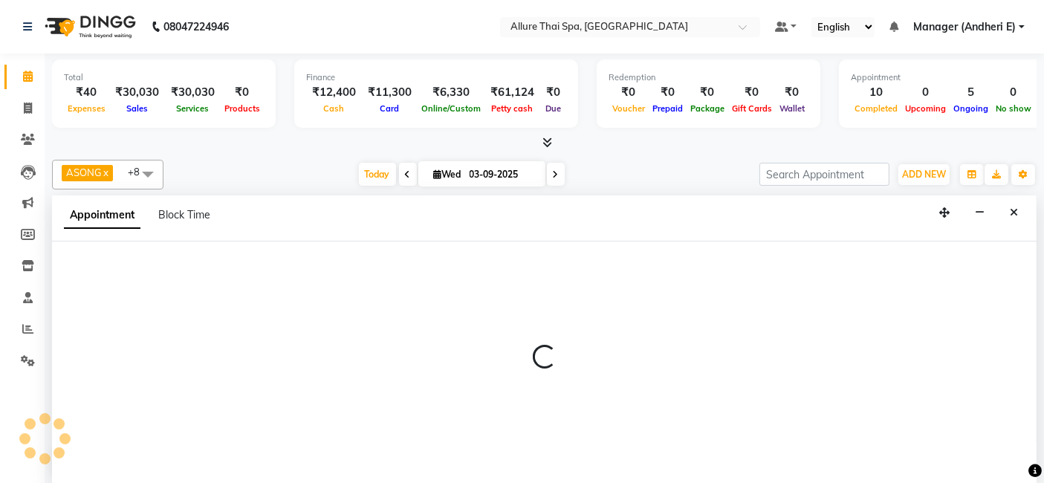
select select "82638"
select select "1230"
select select "tentative"
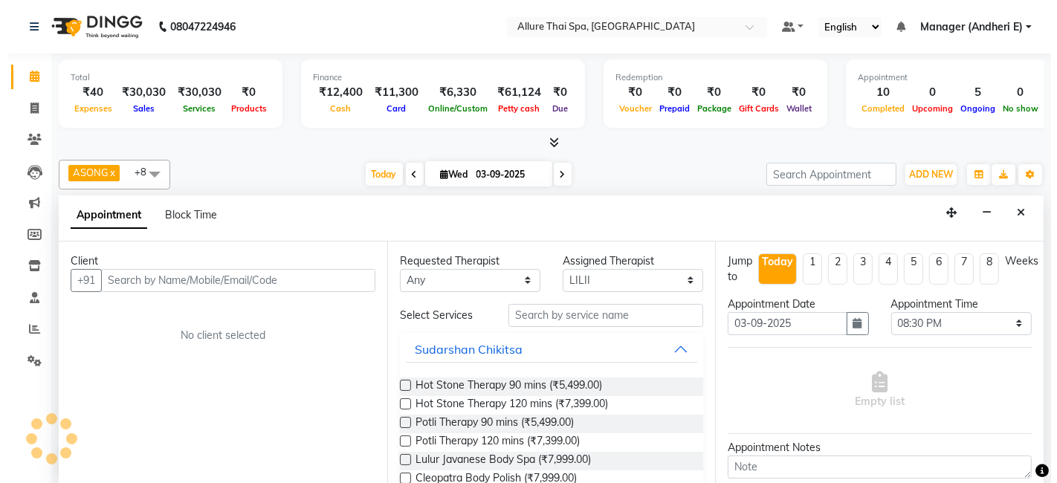
scroll to position [0, 0]
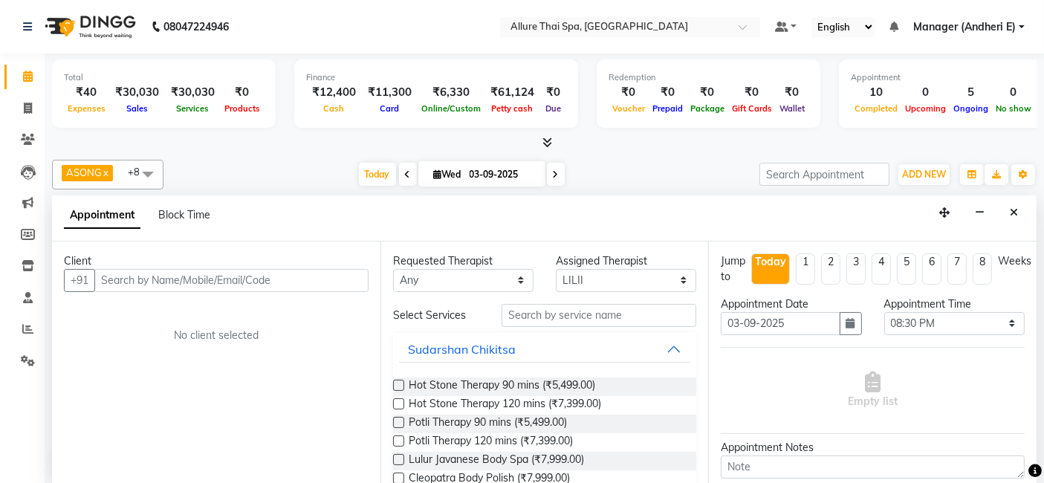
type input "9"
type input "9727906344"
click at [342, 277] on span "Add Client" at bounding box center [338, 280] width 50 height 13
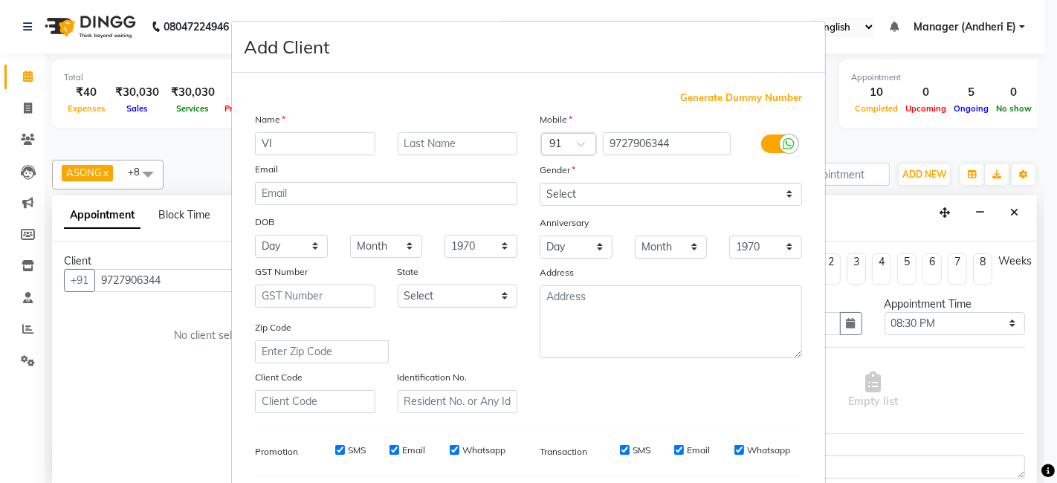
type input "V"
type input "VIJA"
type input "I"
click at [311, 148] on input "VIJA" at bounding box center [315, 143] width 120 height 23
type input "V"
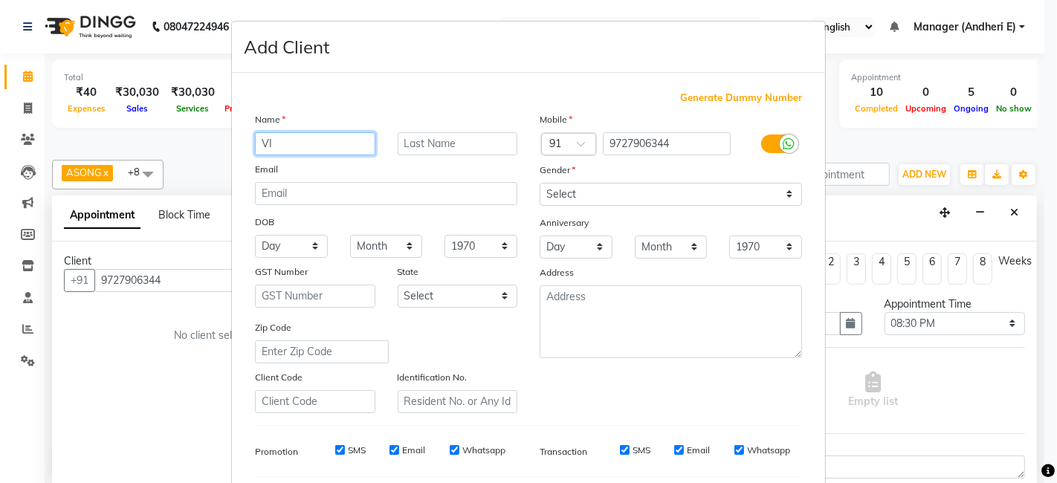
type input "V"
type input "[PERSON_NAME]"
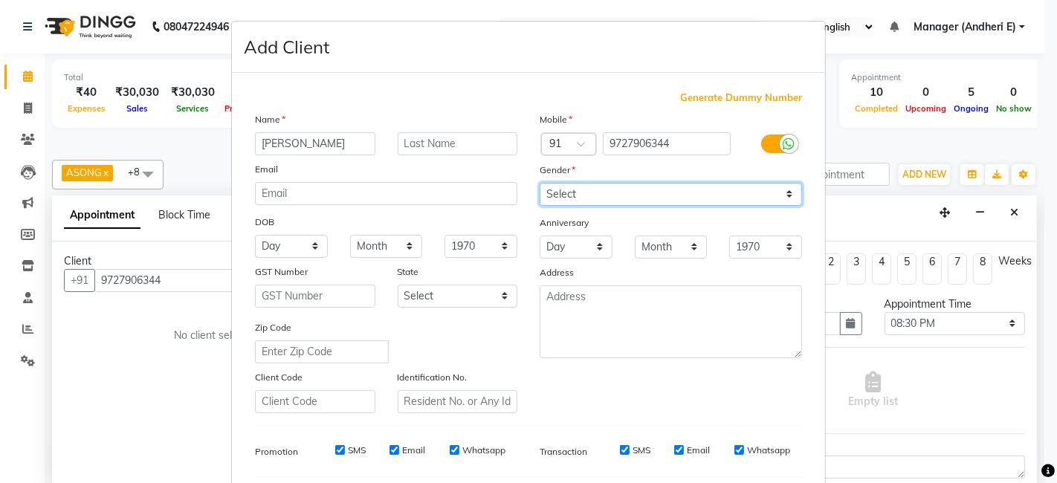
click at [779, 193] on select "Select [DEMOGRAPHIC_DATA] [DEMOGRAPHIC_DATA] Other Prefer Not To Say" at bounding box center [671, 194] width 262 height 23
select select "[DEMOGRAPHIC_DATA]"
click at [540, 183] on select "Select [DEMOGRAPHIC_DATA] [DEMOGRAPHIC_DATA] Other Prefer Not To Say" at bounding box center [671, 194] width 262 height 23
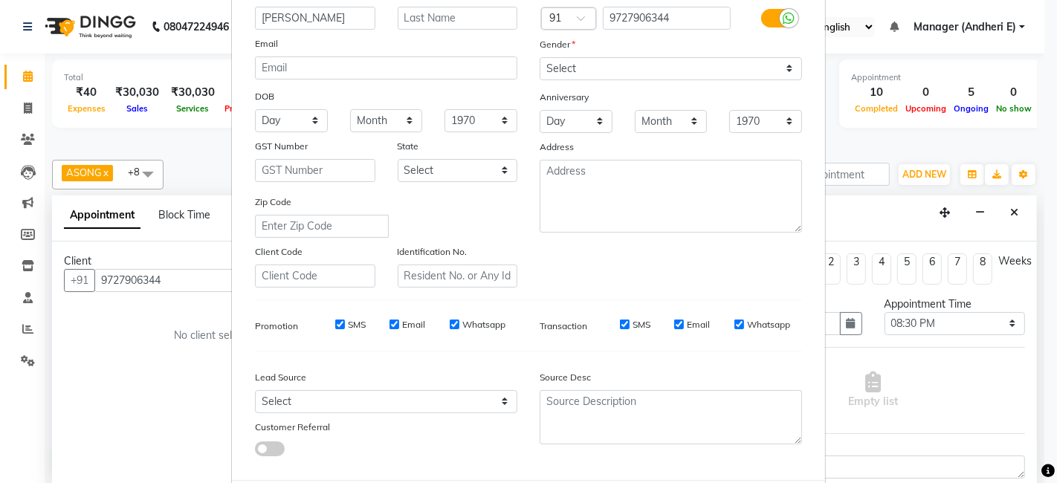
scroll to position [132, 0]
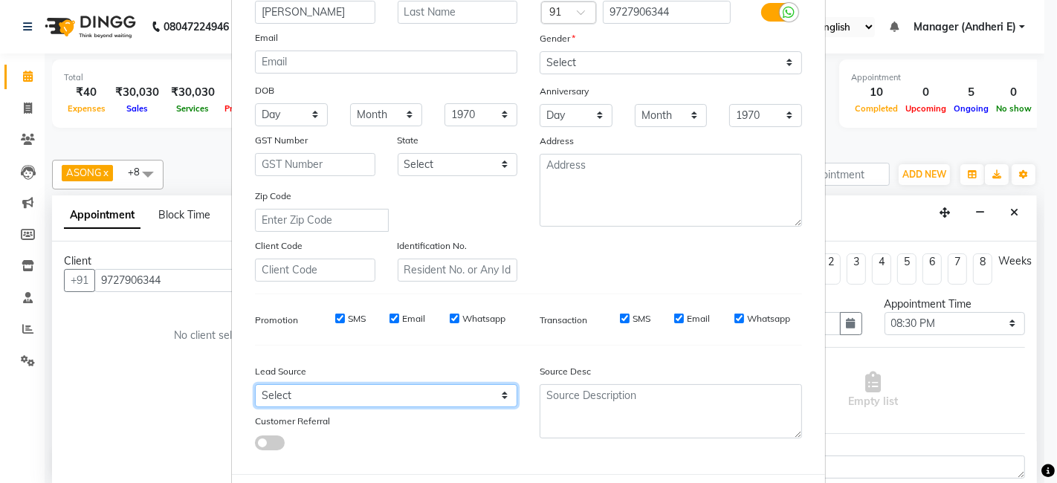
click at [499, 397] on select "Select Walk-in Referral Friend Advertisement Facebook JustDial Google Other Web…" at bounding box center [386, 395] width 262 height 23
select select "47842"
click at [255, 384] on select "Select Walk-in Referral Friend Advertisement Facebook JustDial Google Other Web…" at bounding box center [386, 395] width 262 height 23
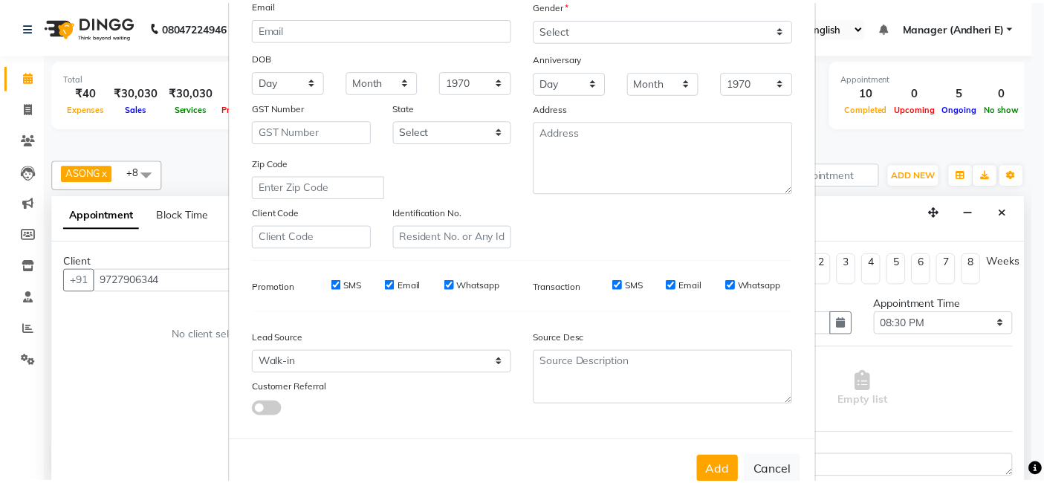
scroll to position [198, 0]
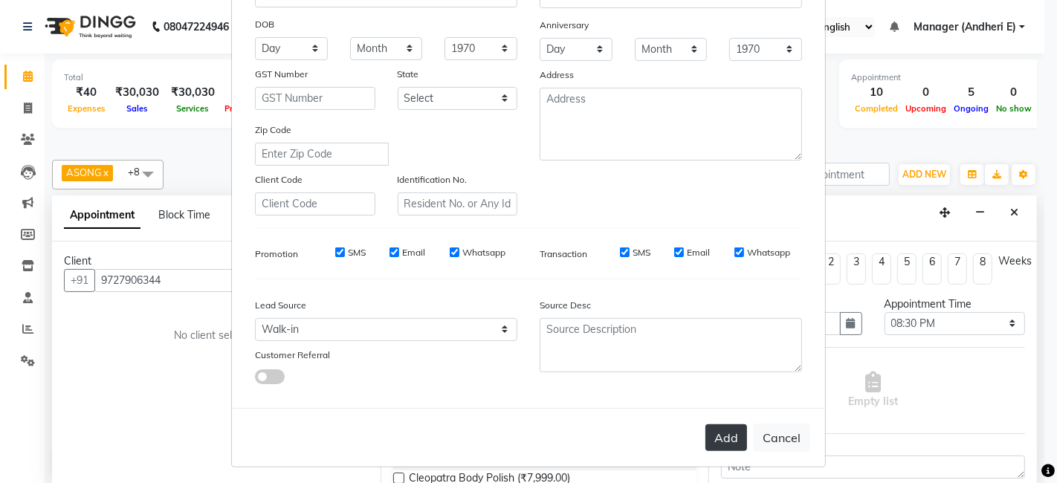
click at [718, 436] on button "Add" at bounding box center [726, 437] width 42 height 27
select select
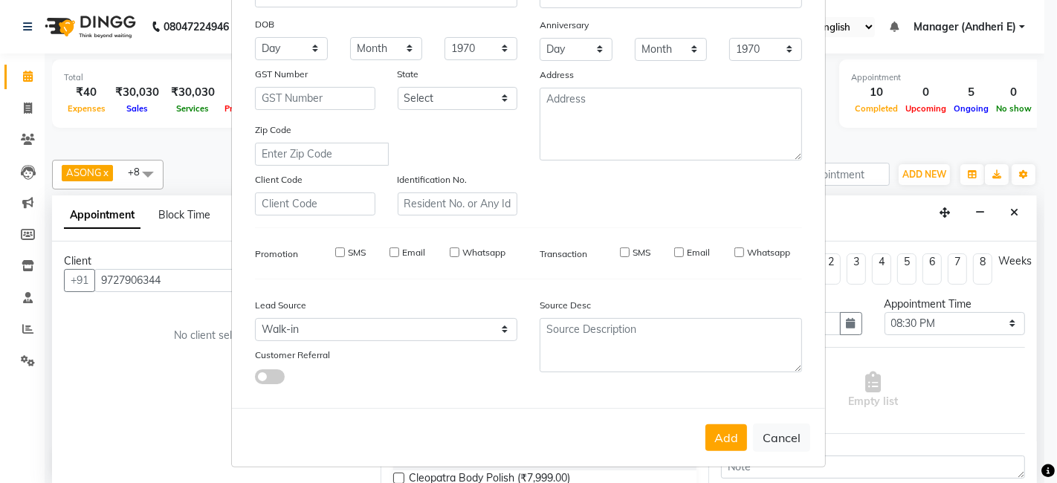
select select
checkbox input "false"
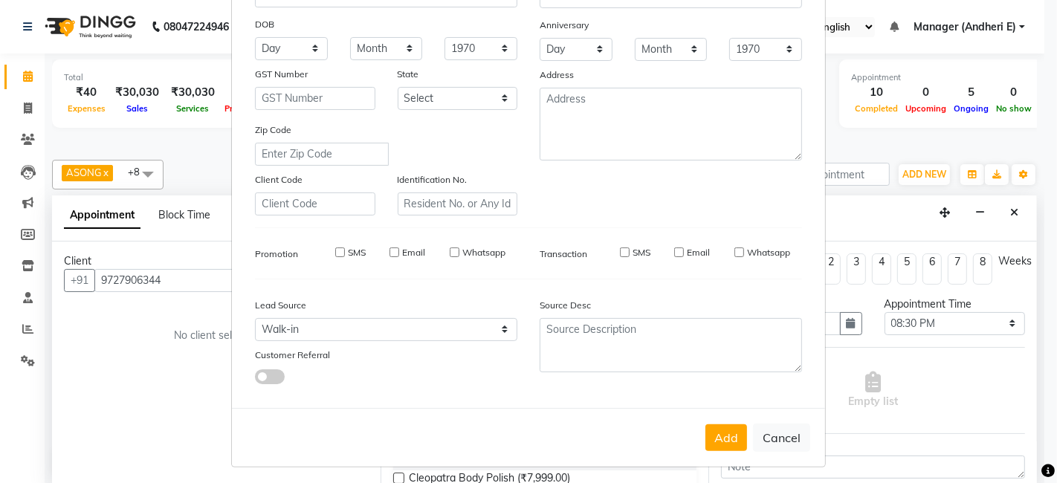
checkbox input "false"
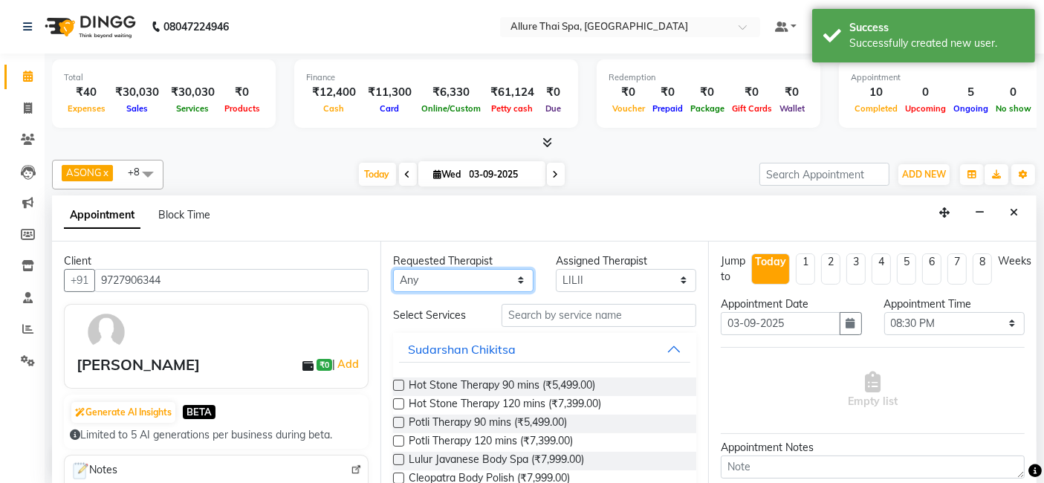
click at [521, 282] on select "Any ASONG [PERSON_NAME] BOII CANDY CHEM LILII Moii SENDI ST THARI" at bounding box center [463, 280] width 140 height 23
select select "89380"
click at [393, 269] on select "Any ASONG [PERSON_NAME] BOII CANDY CHEM LILII Moii SENDI ST THARI" at bounding box center [463, 280] width 140 height 23
select select "89380"
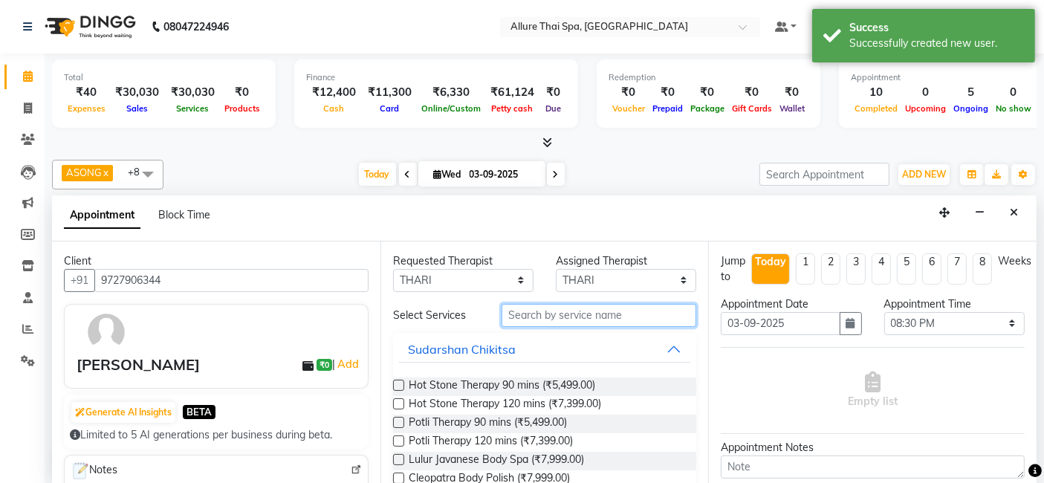
click at [569, 320] on input "text" at bounding box center [599, 315] width 195 height 23
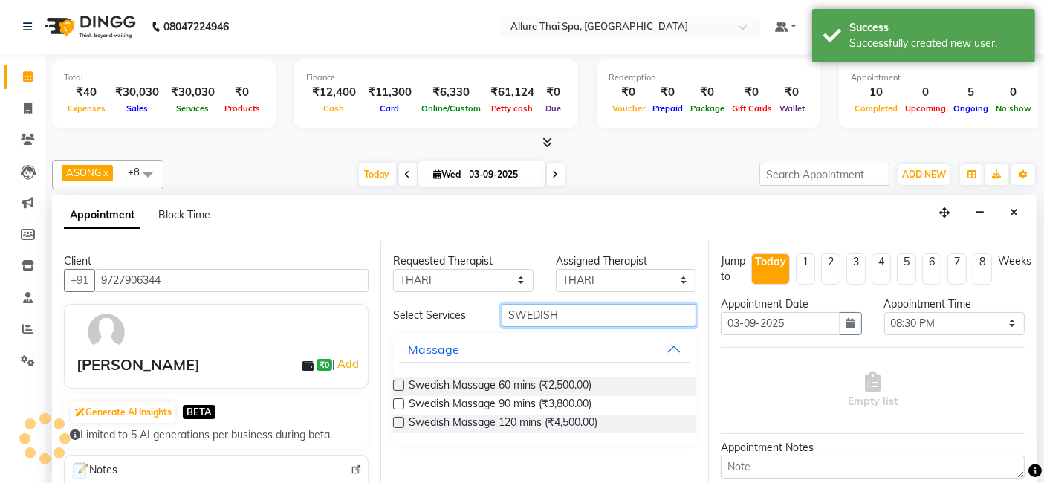
type input "SWEDISH"
click at [403, 381] on label at bounding box center [398, 385] width 11 height 11
click at [403, 382] on input "checkbox" at bounding box center [398, 387] width 10 height 10
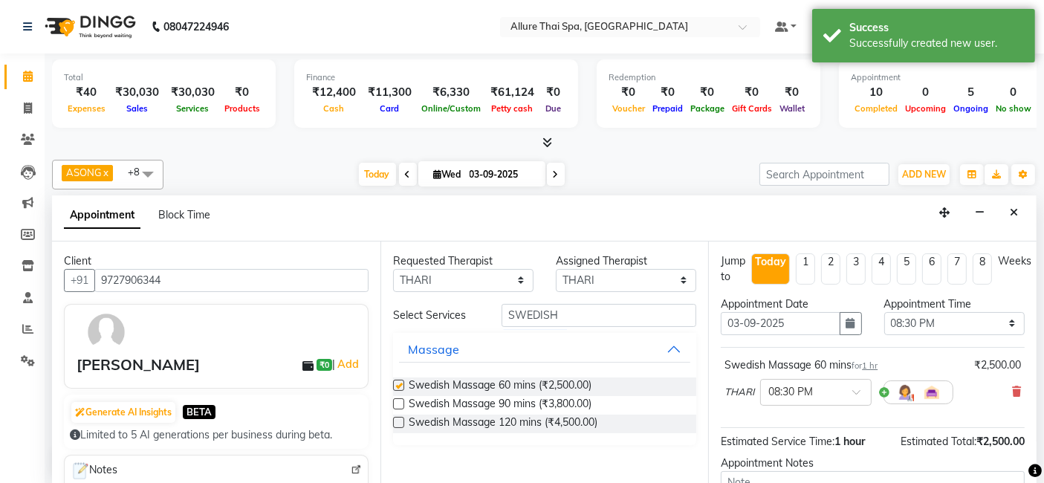
checkbox input "false"
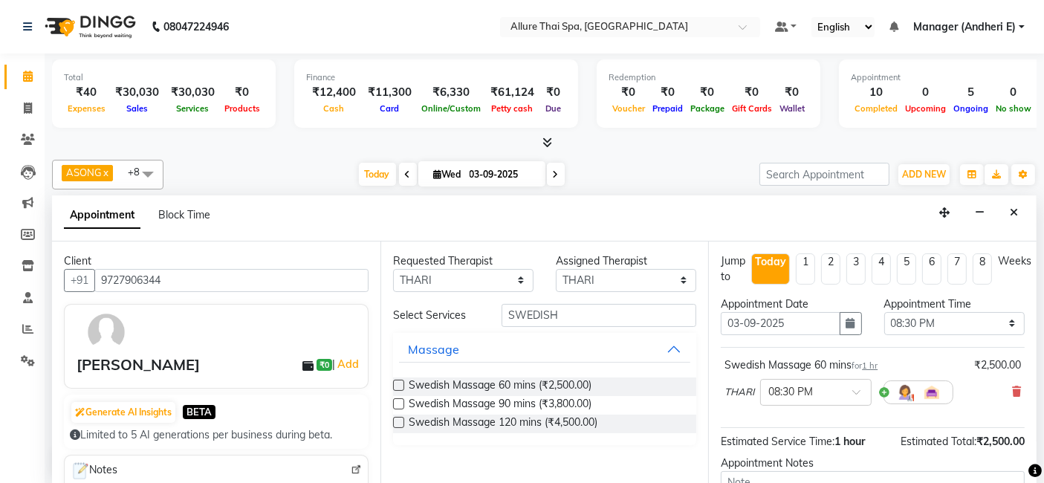
click at [1022, 476] on div "Appointment Notes" at bounding box center [873, 475] width 326 height 39
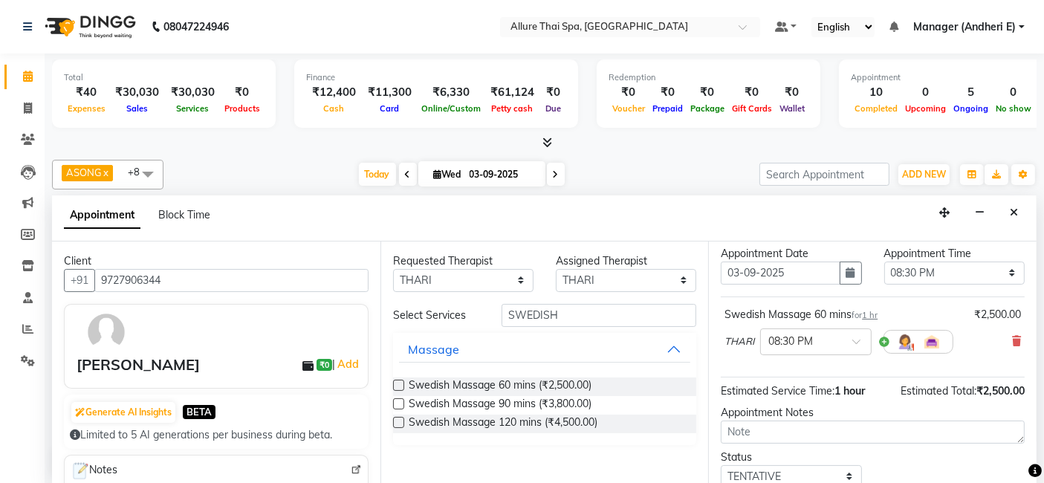
scroll to position [65, 0]
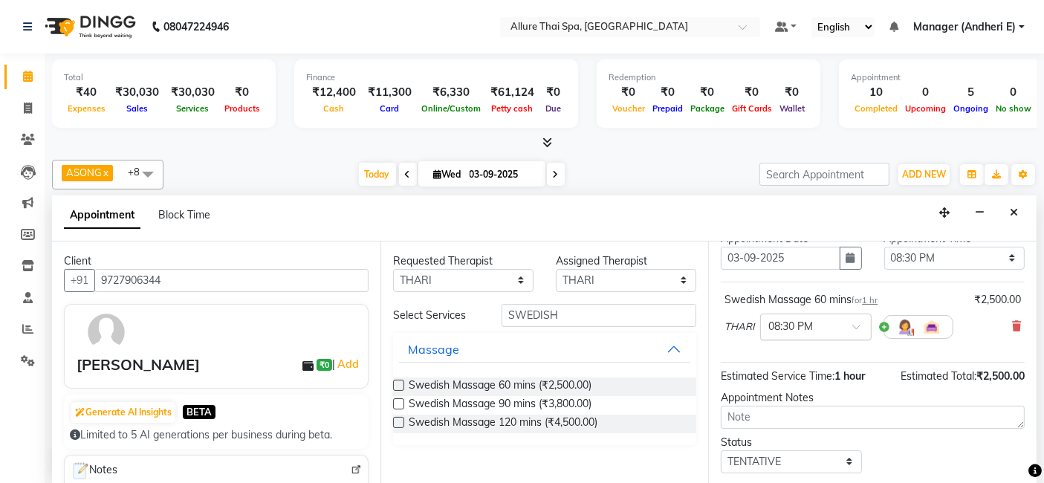
click at [861, 323] on span at bounding box center [862, 331] width 19 height 16
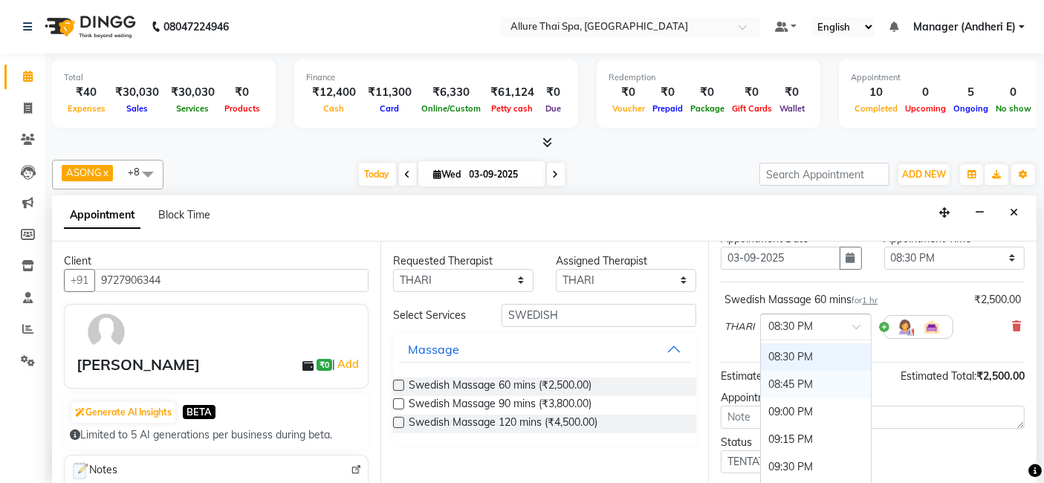
click at [790, 376] on div "08:45 PM" at bounding box center [816, 385] width 110 height 28
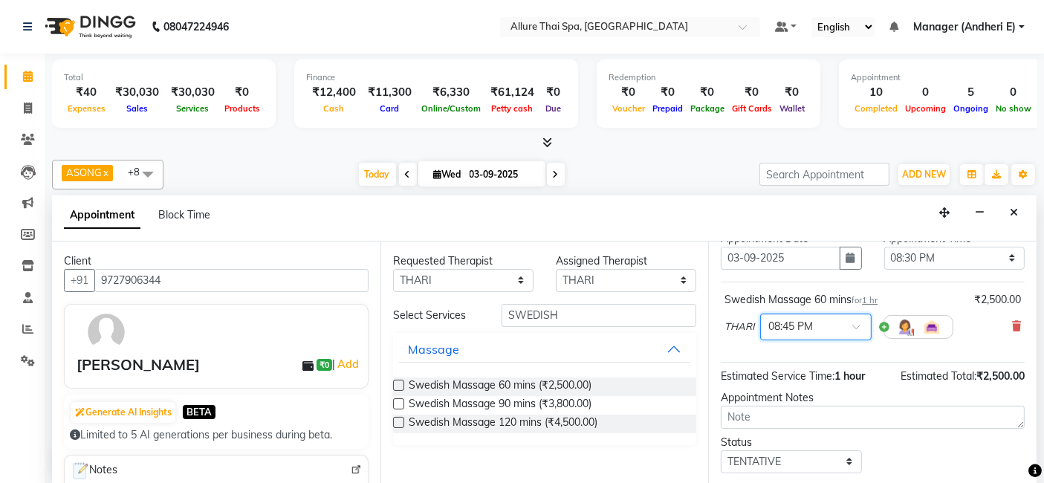
click at [1029, 476] on icon at bounding box center [1035, 471] width 13 height 13
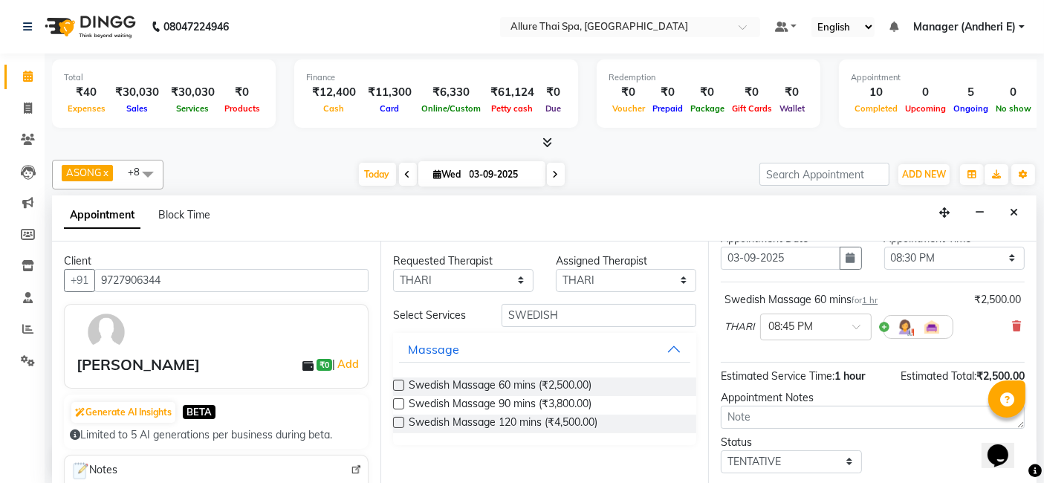
click at [1029, 476] on icon at bounding box center [1035, 471] width 13 height 13
click at [1022, 476] on div "Jump to [DATE] 1 2 3 4 5 6 7 8 Weeks Appointment Date [DATE] Appointment Time S…" at bounding box center [872, 364] width 329 height 244
click at [1029, 476] on icon at bounding box center [1035, 471] width 13 height 13
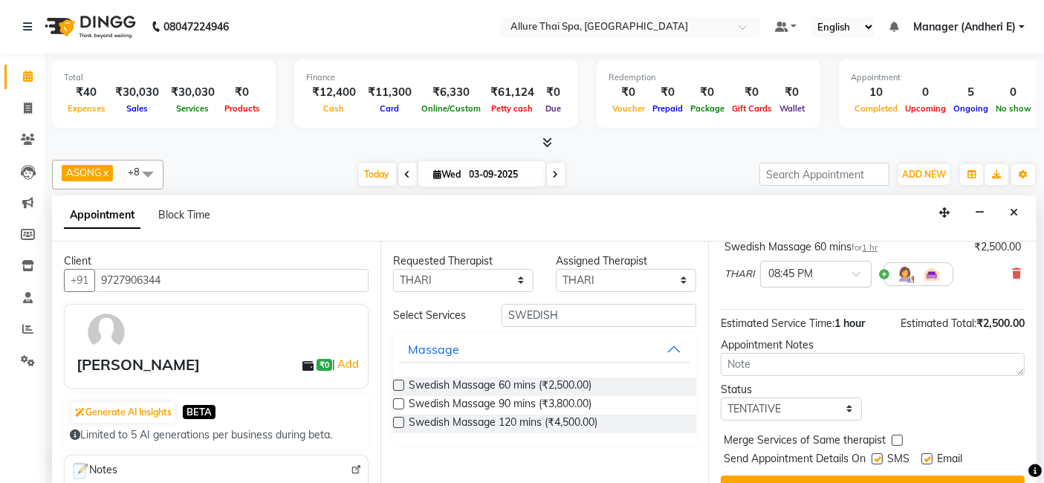
scroll to position [132, 0]
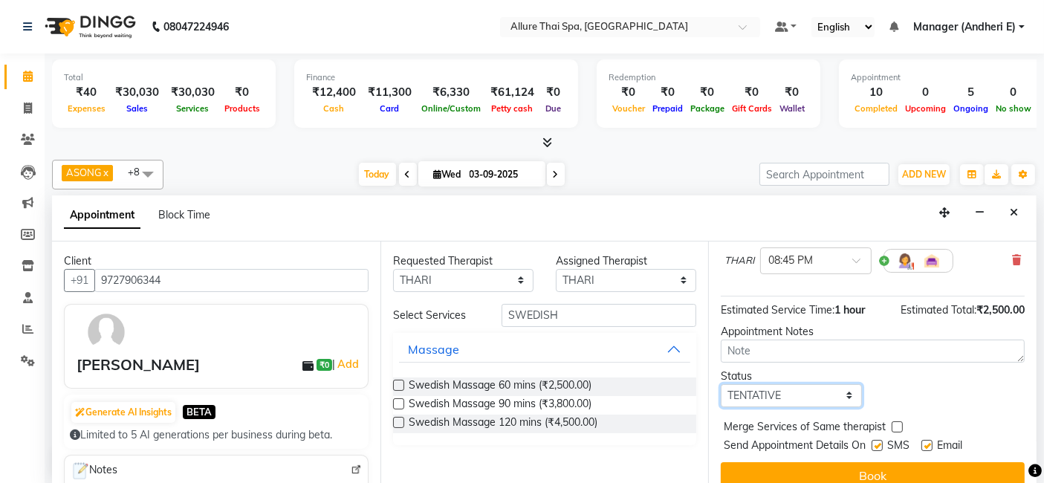
drag, startPoint x: 832, startPoint y: 389, endPoint x: 841, endPoint y: 385, distance: 9.3
click at [833, 389] on select "Select TENTATIVE CONFIRM CHECK-IN UPCOMING" at bounding box center [791, 395] width 140 height 23
select select "check-in"
click at [721, 384] on select "Select TENTATIVE CONFIRM CHECK-IN UPCOMING" at bounding box center [791, 395] width 140 height 23
click at [882, 442] on label at bounding box center [877, 445] width 11 height 11
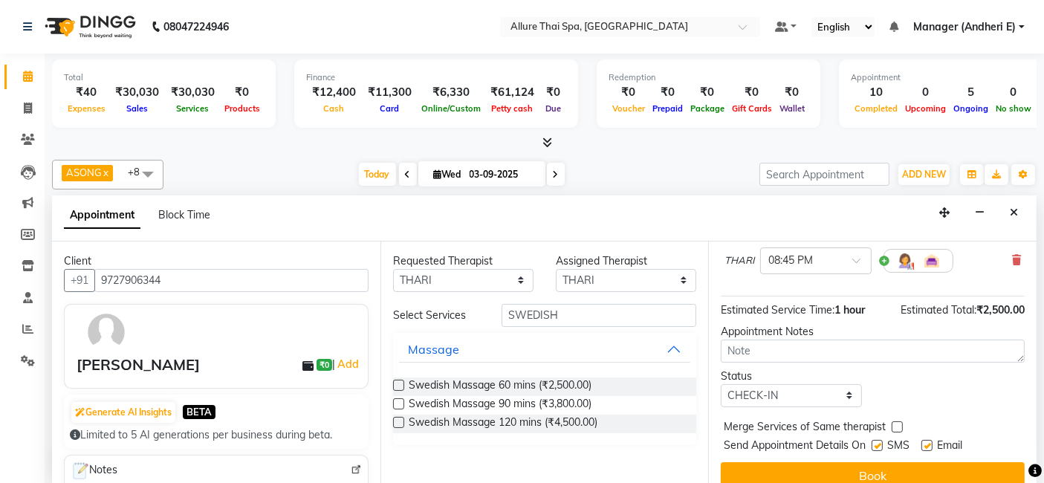
click at [882, 442] on input "checkbox" at bounding box center [877, 447] width 10 height 10
checkbox input "false"
click at [927, 446] on label at bounding box center [927, 445] width 11 height 11
click at [927, 446] on input "checkbox" at bounding box center [927, 447] width 10 height 10
checkbox input "false"
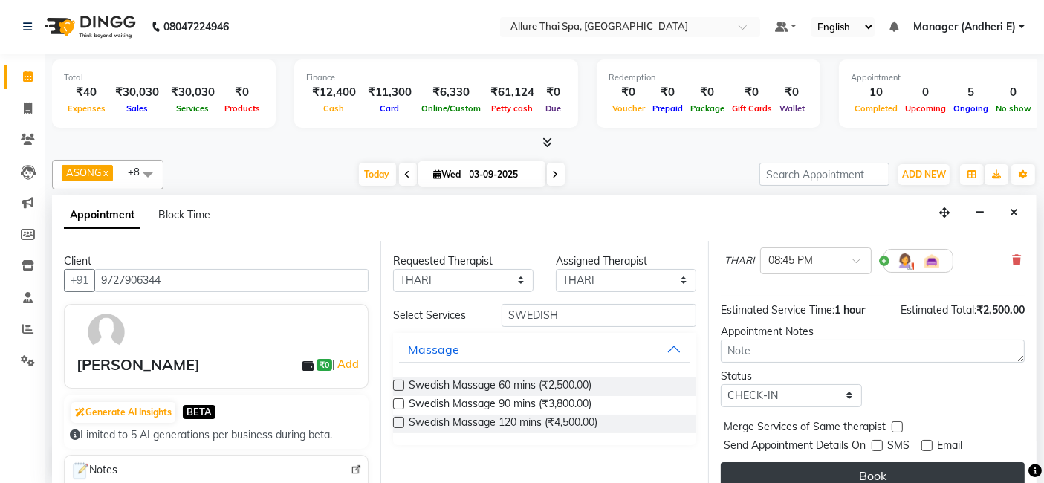
click at [934, 469] on button "Book" at bounding box center [873, 475] width 304 height 27
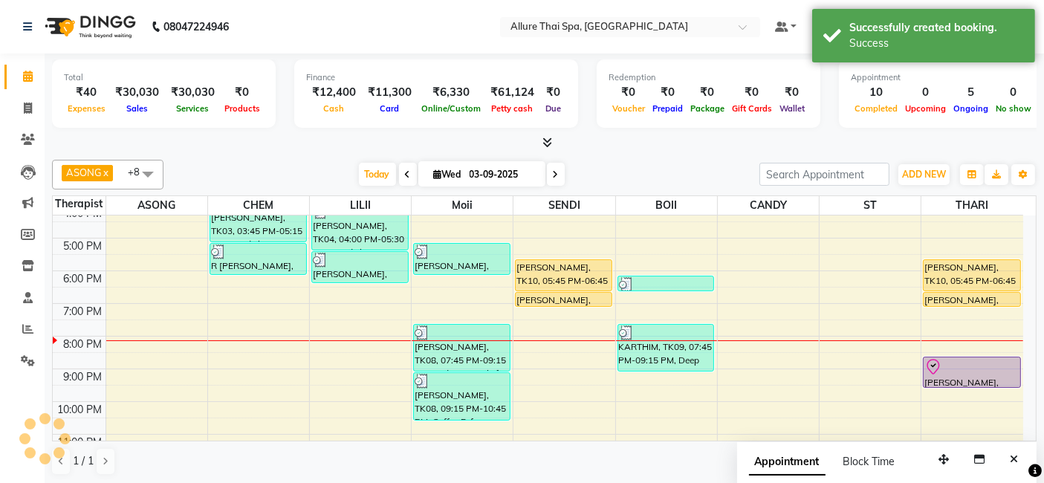
scroll to position [0, 0]
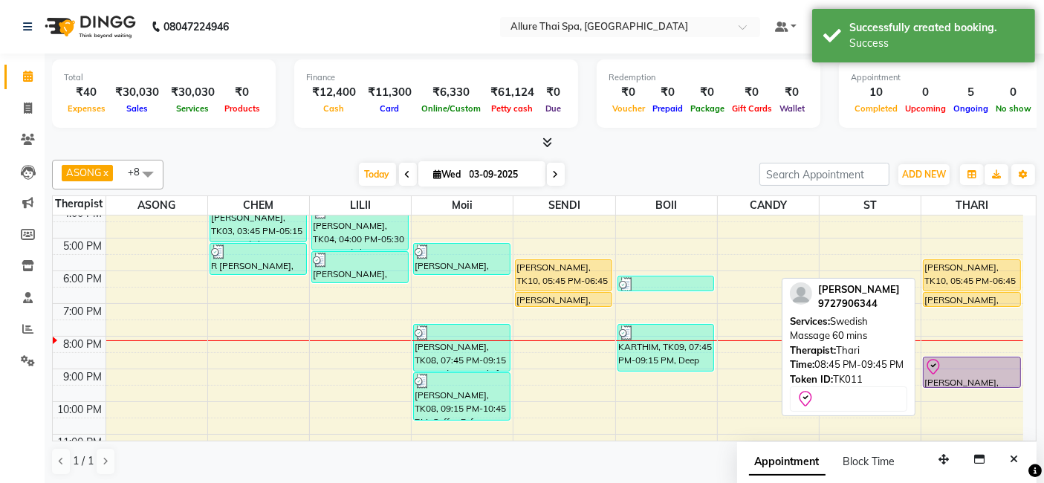
click at [972, 381] on div "[PERSON_NAME], TK10, 05:45 PM-06:45 PM, Deep Tissue Massage 60 mins Lili, TK10,…" at bounding box center [973, 222] width 102 height 490
click at [983, 377] on div "[PERSON_NAME], TK11, 08:45 PM-09:45 PM, Swedish Massage 60 mins" at bounding box center [972, 373] width 96 height 30
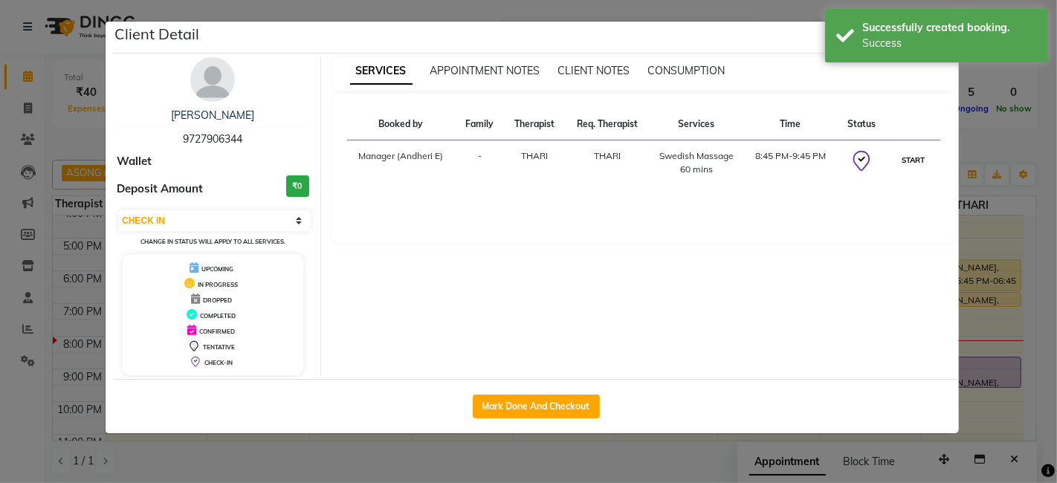
click at [921, 159] on button "START" at bounding box center [913, 160] width 30 height 19
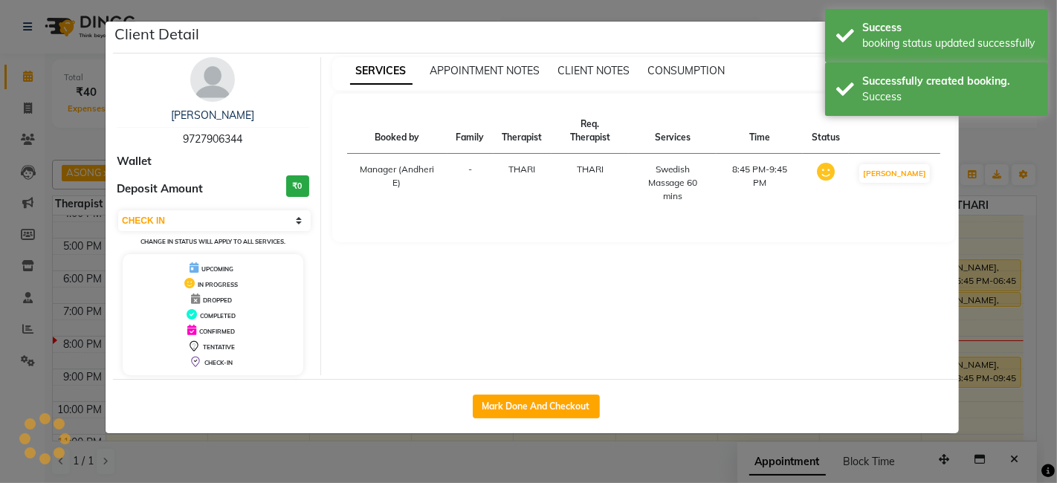
select select "1"
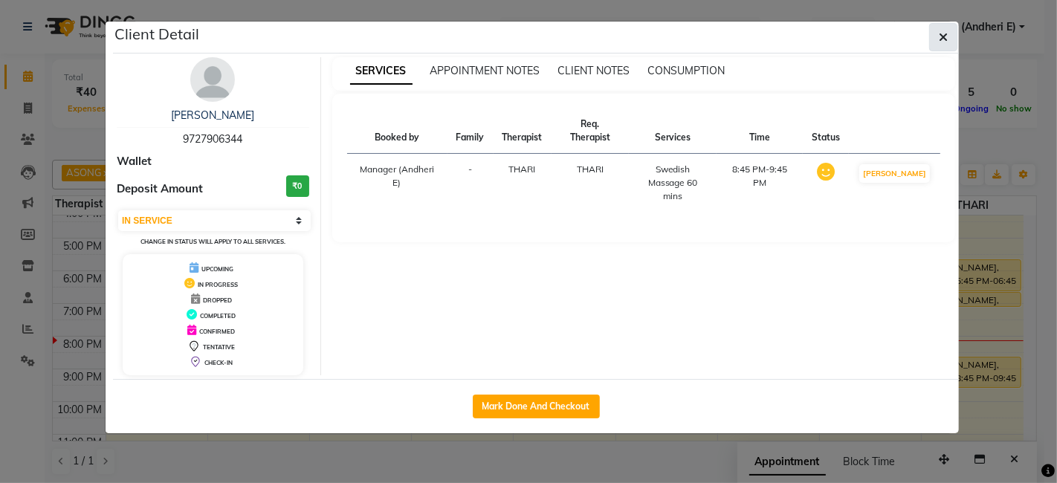
click at [951, 42] on button "button" at bounding box center [943, 37] width 28 height 28
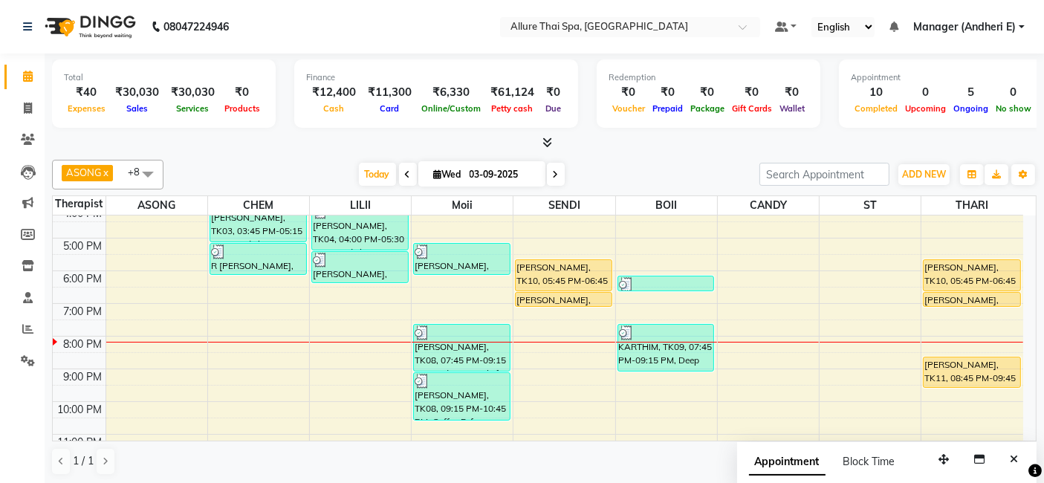
click at [329, 376] on div "9:00 AM 10:00 AM 11:00 AM 12:00 PM 1:00 PM 2:00 PM 3:00 PM 4:00 PM 5:00 PM 6:00…" at bounding box center [538, 222] width 971 height 490
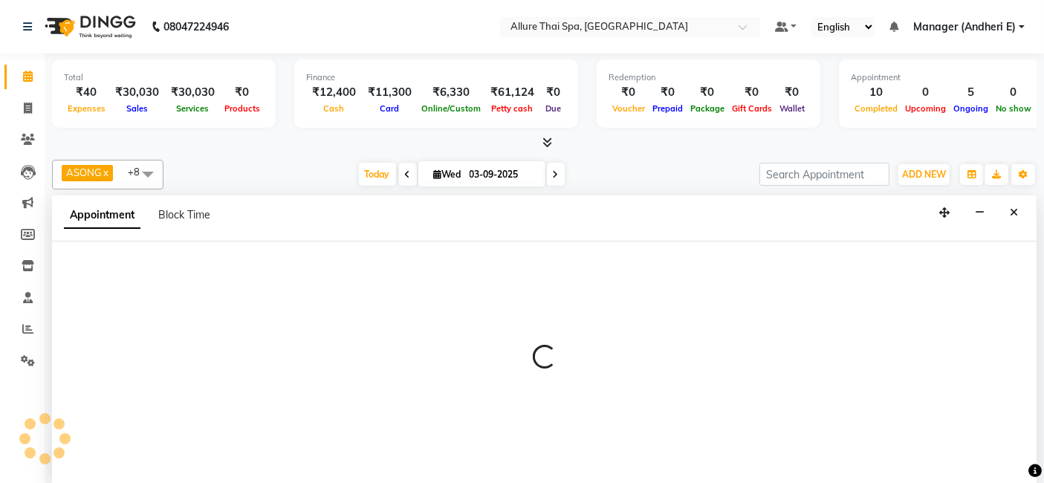
select select "82638"
select select "tentative"
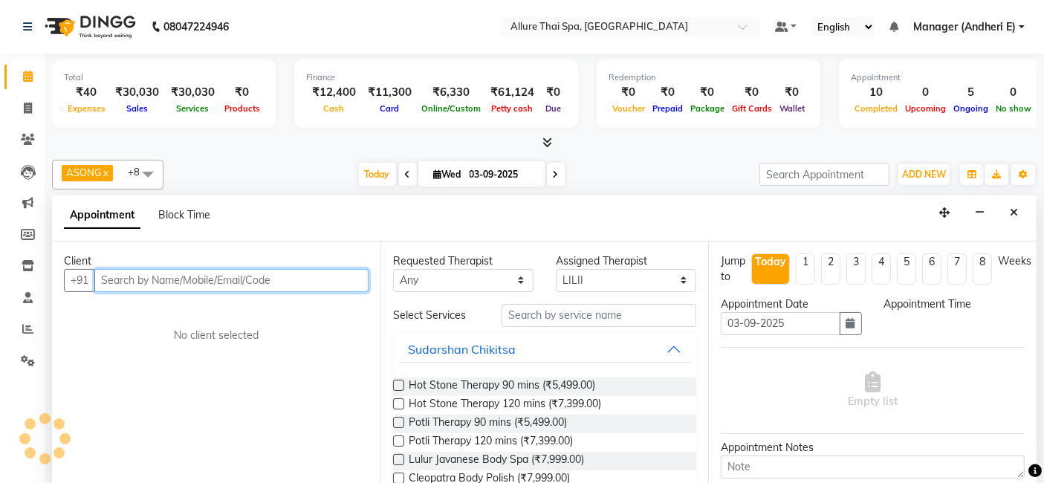
select select "1260"
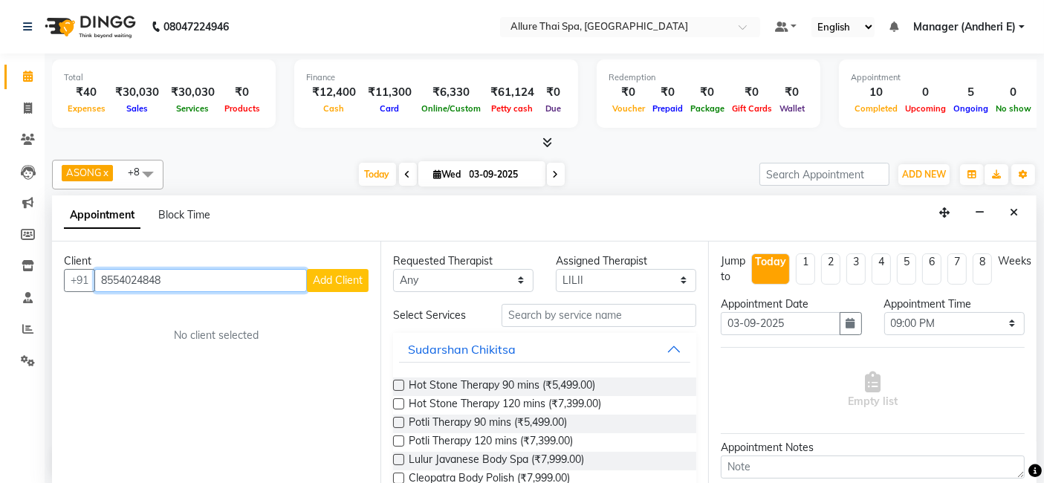
type input "8554024848"
click at [358, 286] on button "Add Client" at bounding box center [338, 280] width 62 height 23
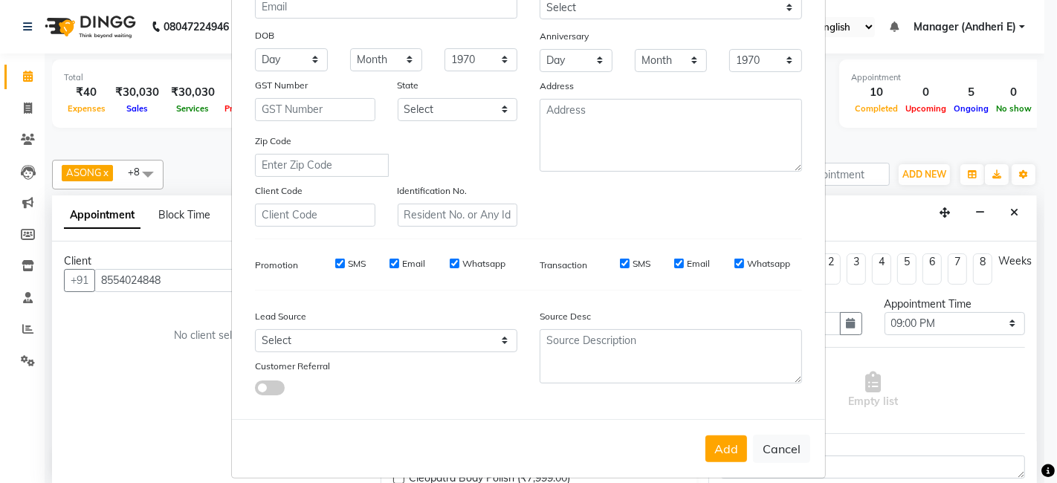
scroll to position [201, 0]
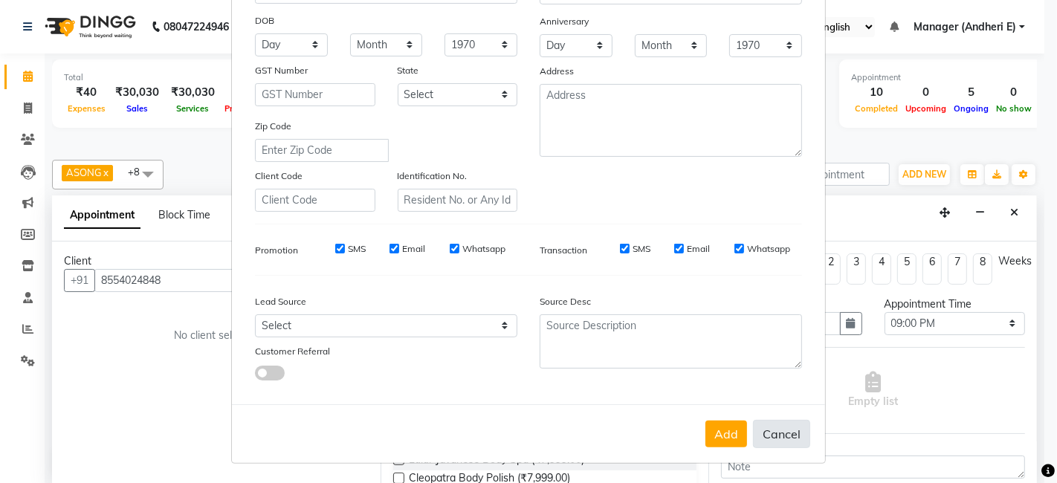
click at [783, 436] on button "Cancel" at bounding box center [781, 434] width 57 height 28
select select
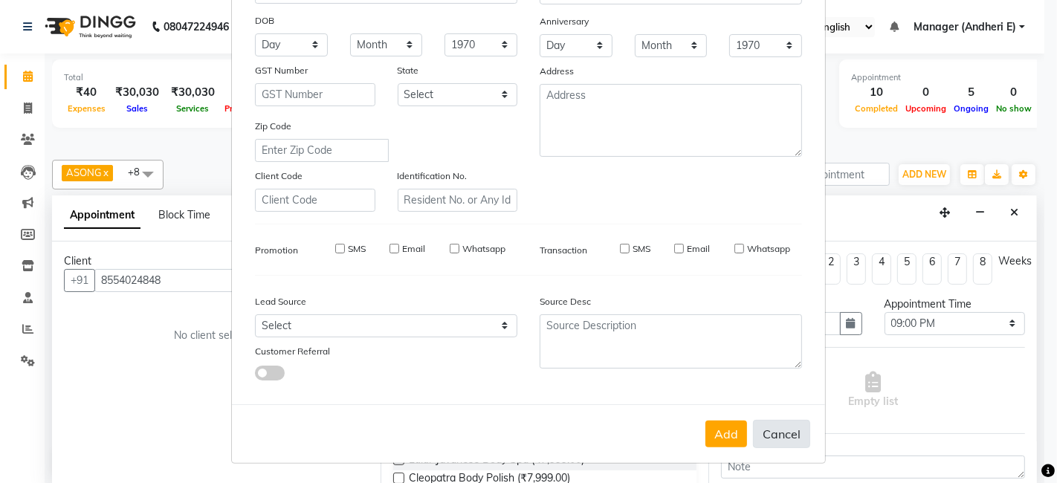
select select
checkbox input "false"
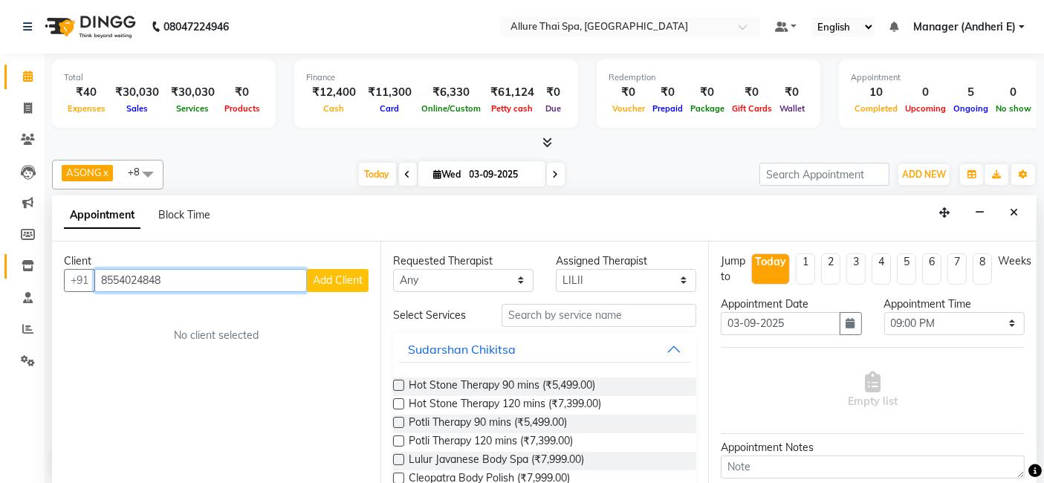
drag, startPoint x: 190, startPoint y: 278, endPoint x: 36, endPoint y: 267, distance: 154.3
click at [36, 267] on app-home "08047224946 Select Location × Allure Thai Spa, Andheri East Default Panel My Pa…" at bounding box center [522, 242] width 1044 height 485
drag, startPoint x: 232, startPoint y: 290, endPoint x: 224, endPoint y: 280, distance: 12.7
click at [231, 290] on div "Client [PHONE_NUMBER] Add Client No client selected" at bounding box center [216, 364] width 329 height 244
click at [245, 280] on input "8554024848" at bounding box center [200, 280] width 213 height 23
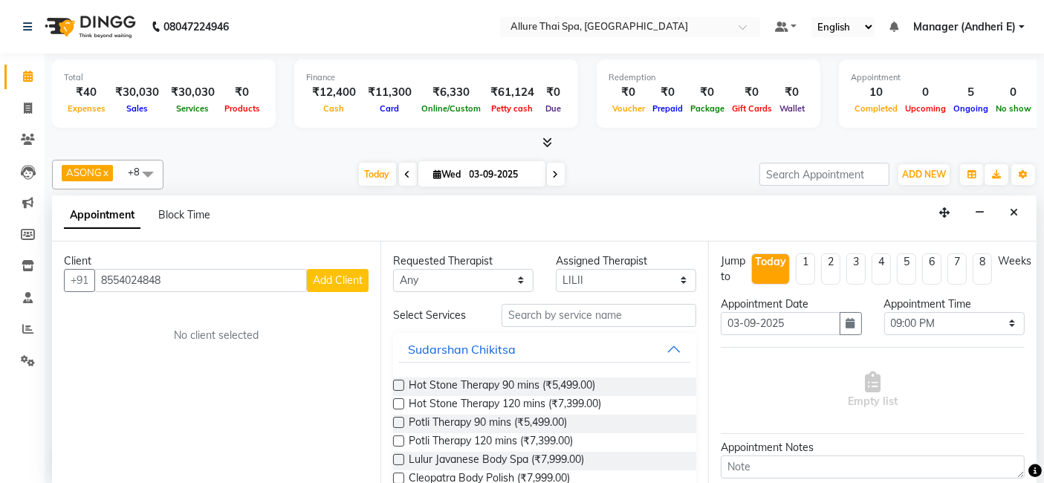
click at [343, 280] on span "Add Client" at bounding box center [338, 280] width 50 height 13
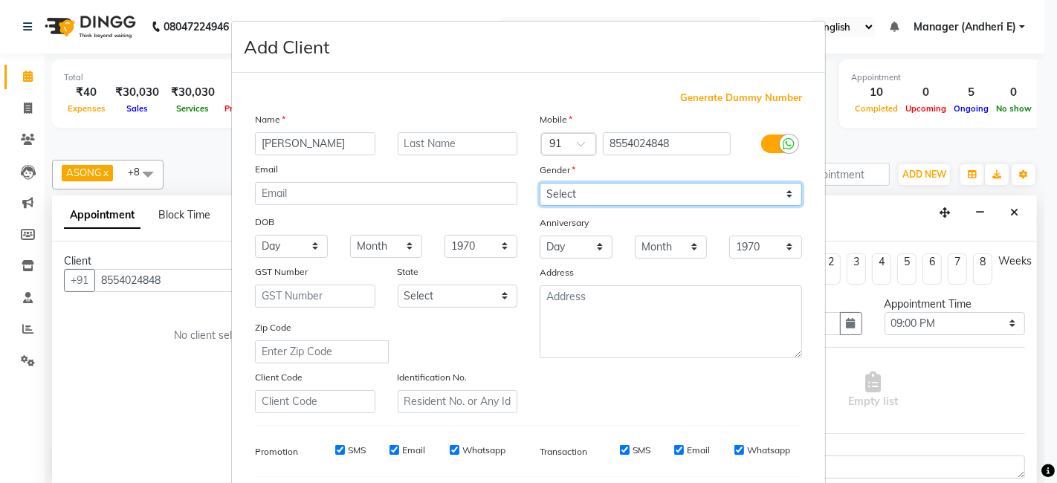
click at [777, 195] on select "Select [DEMOGRAPHIC_DATA] [DEMOGRAPHIC_DATA] Other Prefer Not To Say" at bounding box center [671, 194] width 262 height 23
click at [540, 183] on select "Select [DEMOGRAPHIC_DATA] [DEMOGRAPHIC_DATA] Other Prefer Not To Say" at bounding box center [671, 194] width 262 height 23
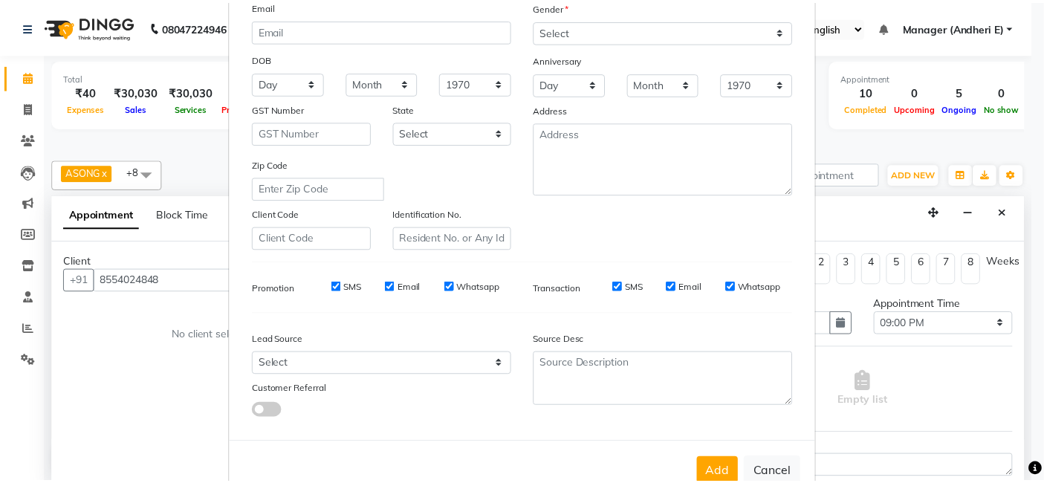
scroll to position [165, 0]
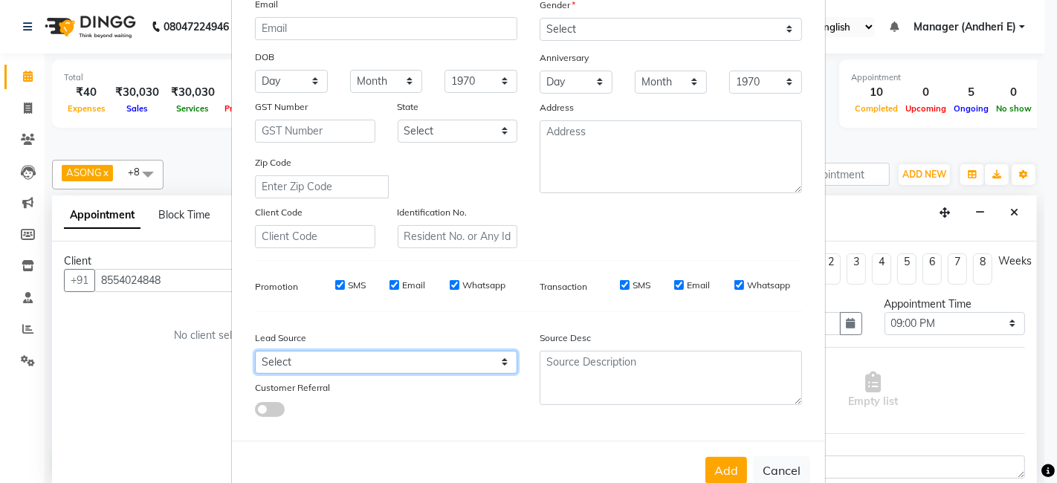
click at [494, 363] on select "Select Walk-in Referral Friend Advertisement Facebook JustDial Google Other Web…" at bounding box center [386, 362] width 262 height 23
click at [255, 351] on select "Select Walk-in Referral Friend Advertisement Facebook JustDial Google Other Web…" at bounding box center [386, 362] width 262 height 23
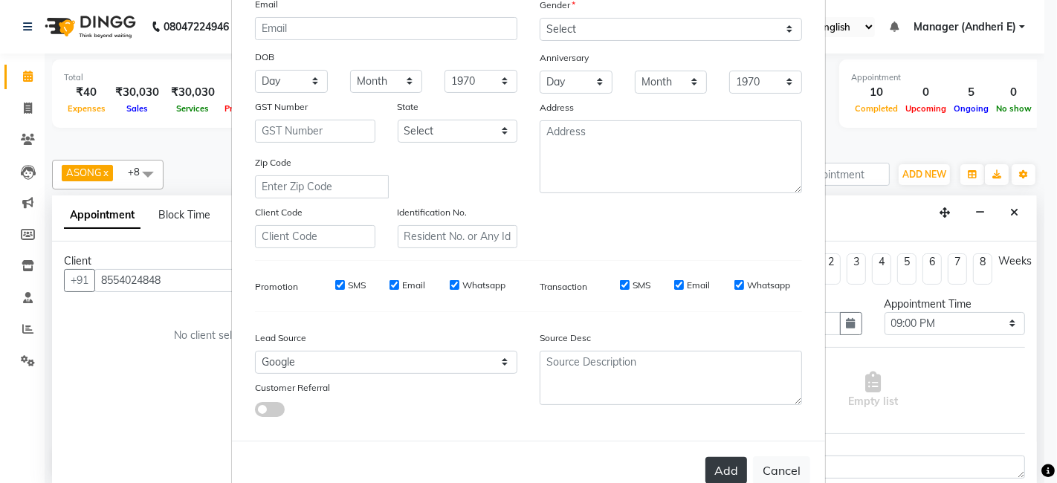
click at [717, 466] on button "Add" at bounding box center [726, 470] width 42 height 27
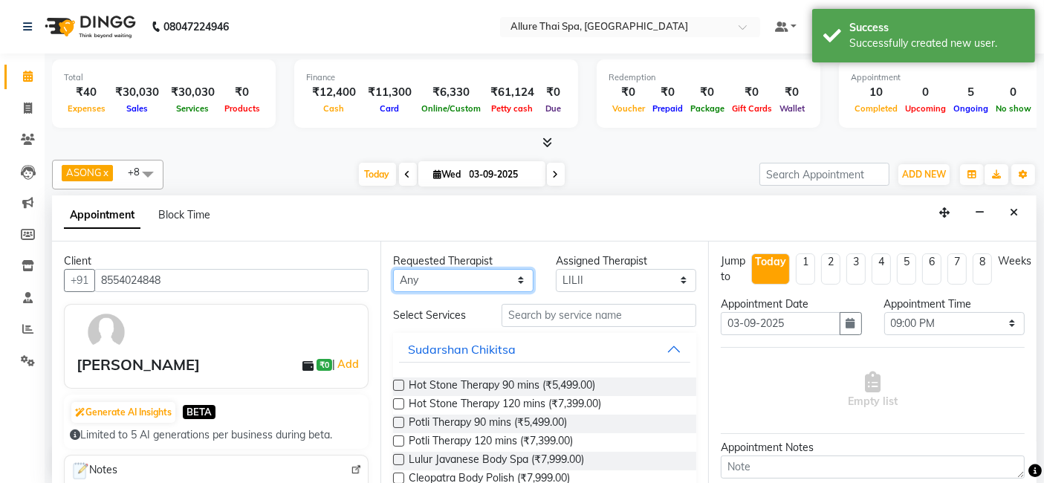
click at [517, 279] on select "Any ASONG [PERSON_NAME] BOII CANDY CHEM LILII Moii SENDI ST THARI" at bounding box center [463, 280] width 140 height 23
click at [393, 269] on select "Any ASONG [PERSON_NAME] BOII CANDY CHEM LILII Moii SENDI ST THARI" at bounding box center [463, 280] width 140 height 23
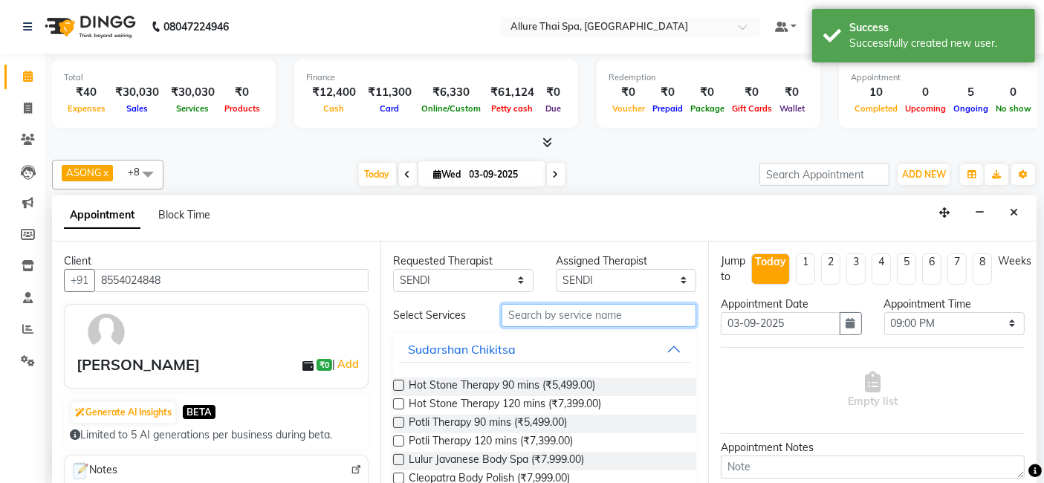
click at [566, 318] on input "text" at bounding box center [599, 315] width 195 height 23
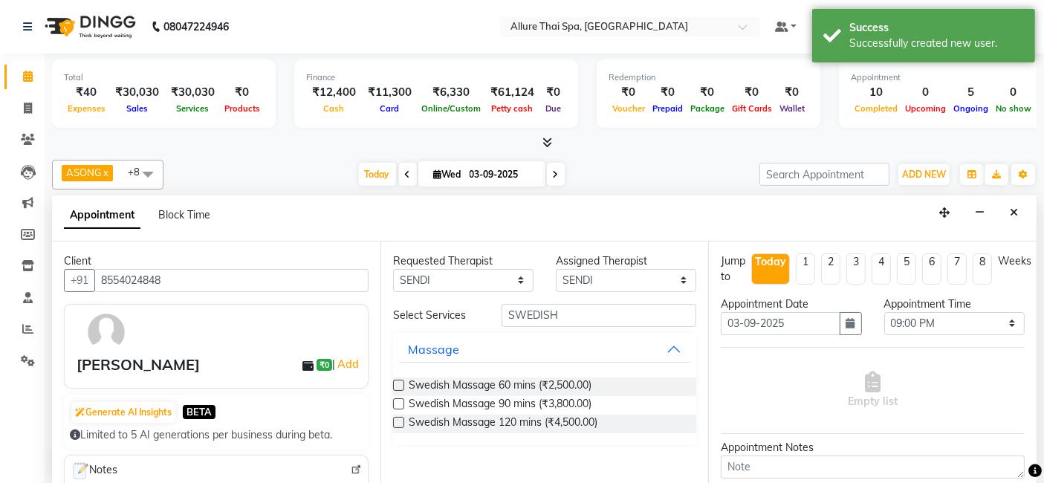
click at [401, 387] on label at bounding box center [398, 385] width 11 height 11
click at [401, 387] on input "checkbox" at bounding box center [398, 387] width 10 height 10
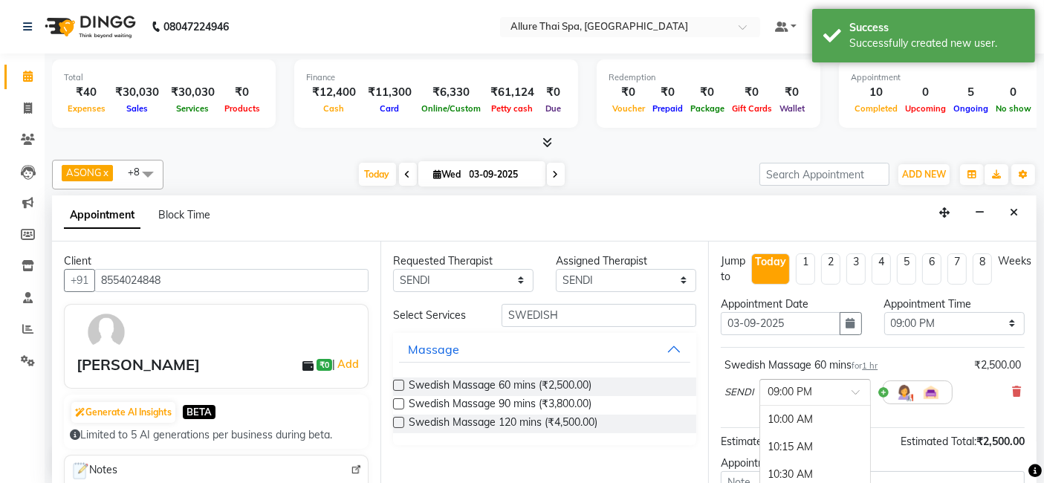
click at [856, 393] on span at bounding box center [861, 397] width 19 height 16
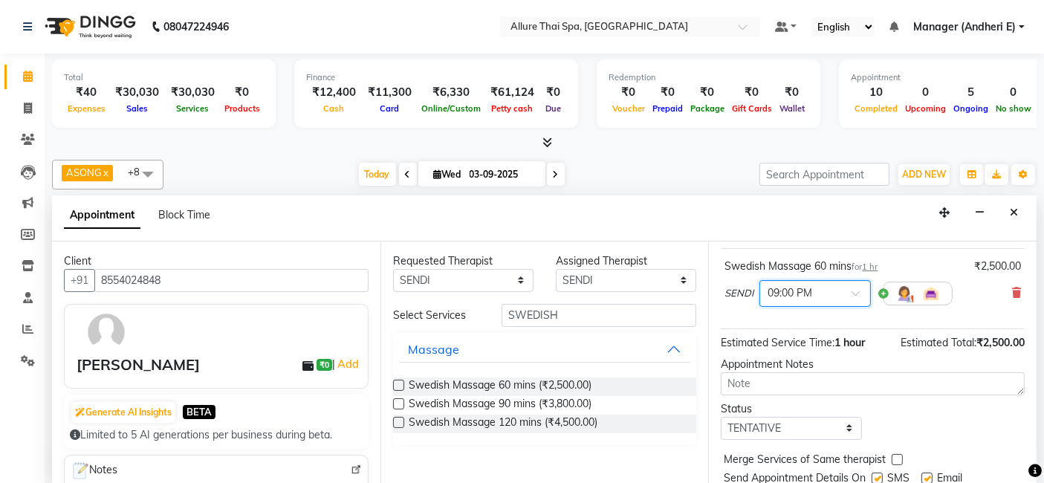
scroll to position [113, 0]
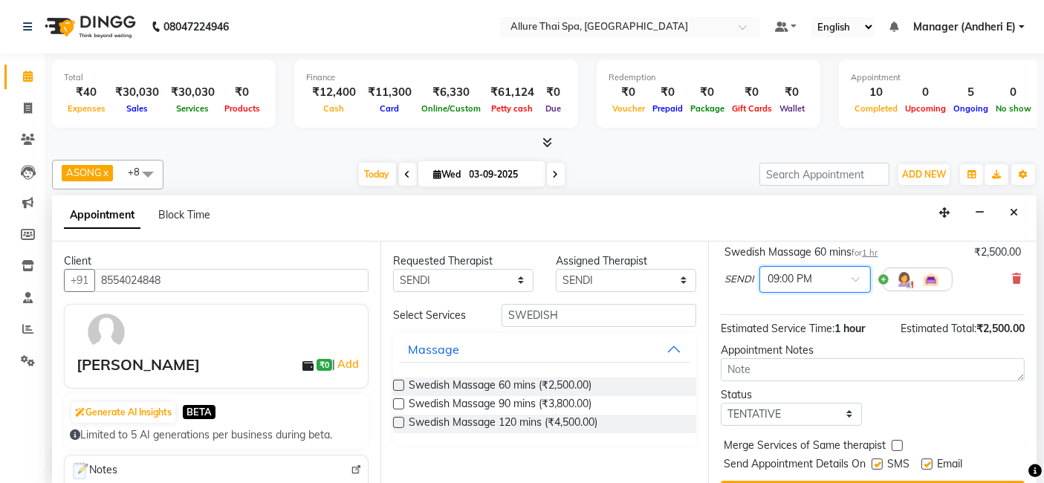
click at [844, 271] on div at bounding box center [815, 279] width 110 height 16
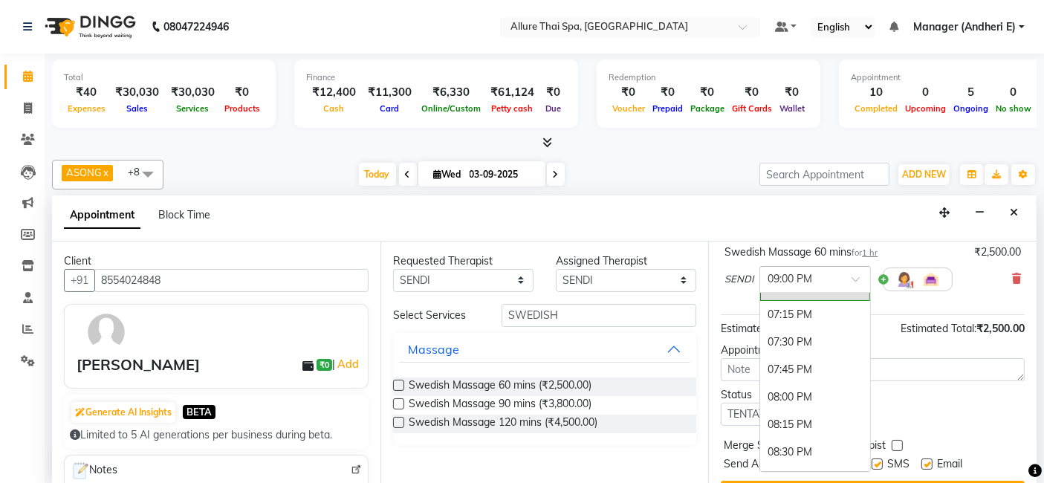
scroll to position [1051, 0]
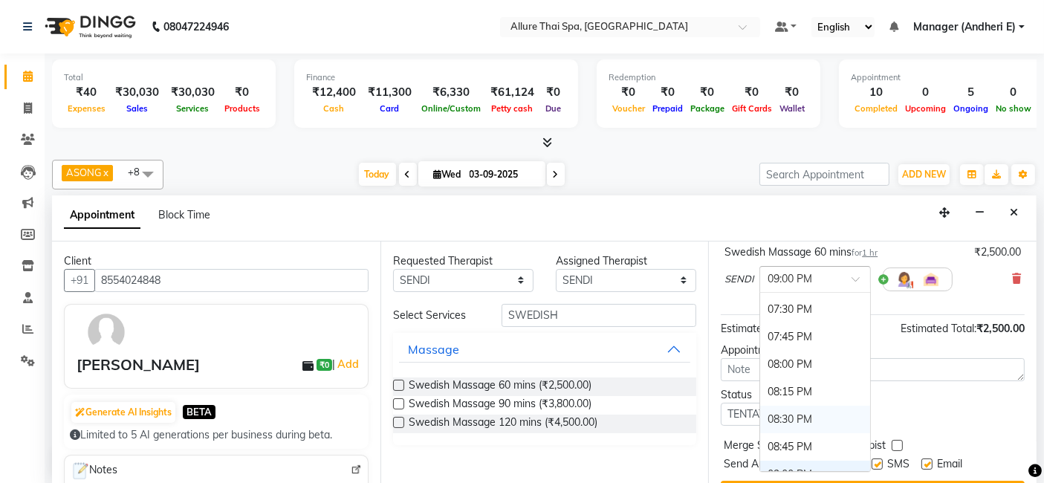
click at [792, 410] on div "08:30 PM" at bounding box center [815, 420] width 110 height 28
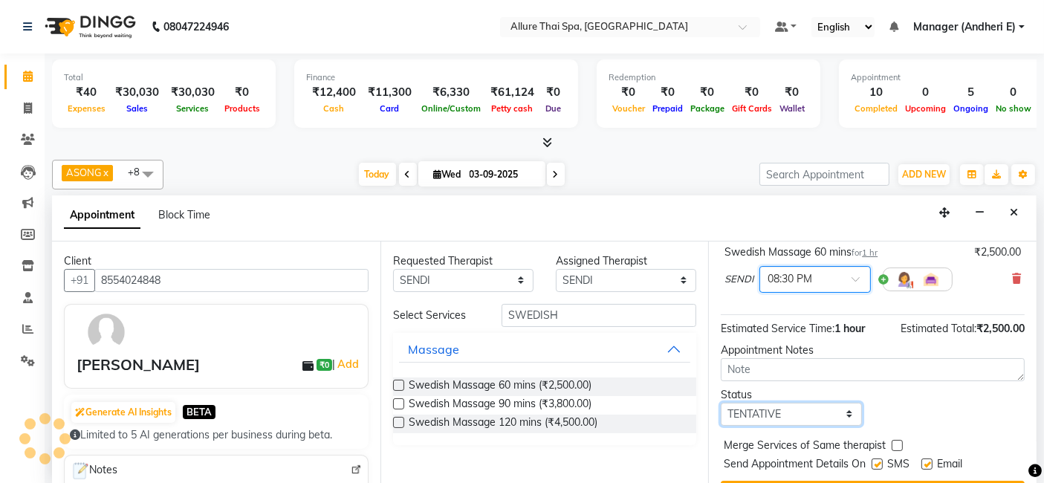
click at [843, 413] on select "Select TENTATIVE CONFIRM CHECK-IN UPCOMING" at bounding box center [791, 414] width 140 height 23
click at [721, 403] on select "Select TENTATIVE CONFIRM CHECK-IN UPCOMING" at bounding box center [791, 414] width 140 height 23
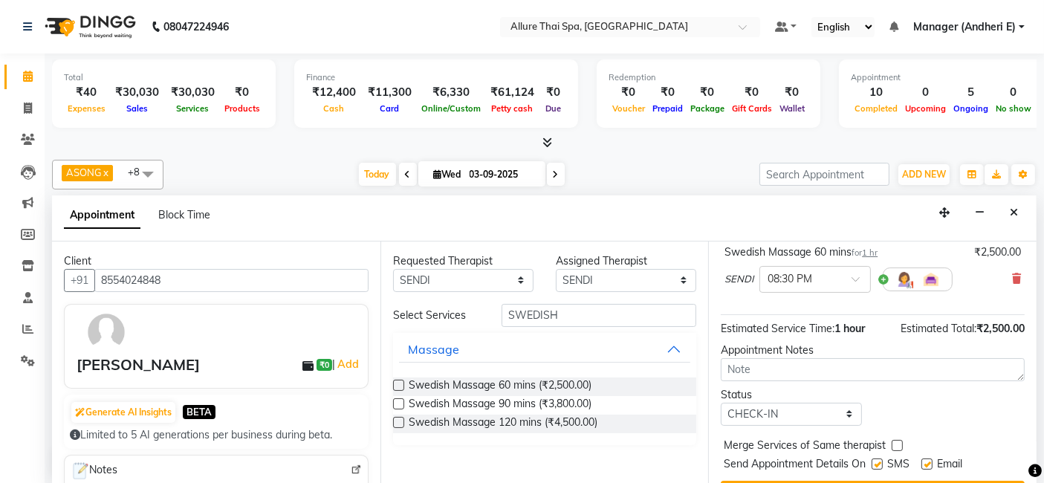
click at [878, 456] on div "SMS" at bounding box center [897, 465] width 50 height 19
click at [877, 462] on label at bounding box center [877, 464] width 11 height 11
click at [877, 462] on input "checkbox" at bounding box center [877, 466] width 10 height 10
click at [932, 462] on label at bounding box center [927, 464] width 11 height 11
click at [931, 462] on input "checkbox" at bounding box center [927, 466] width 10 height 10
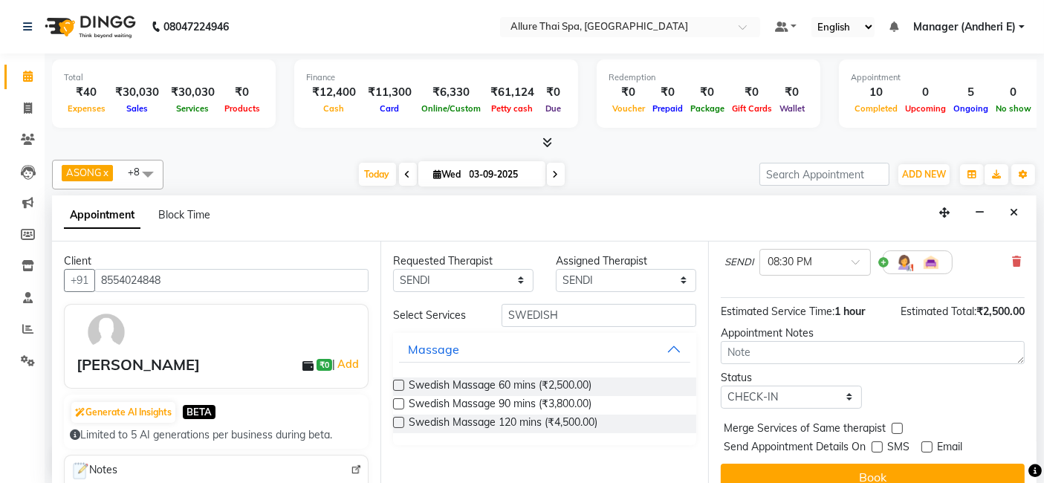
scroll to position [146, 0]
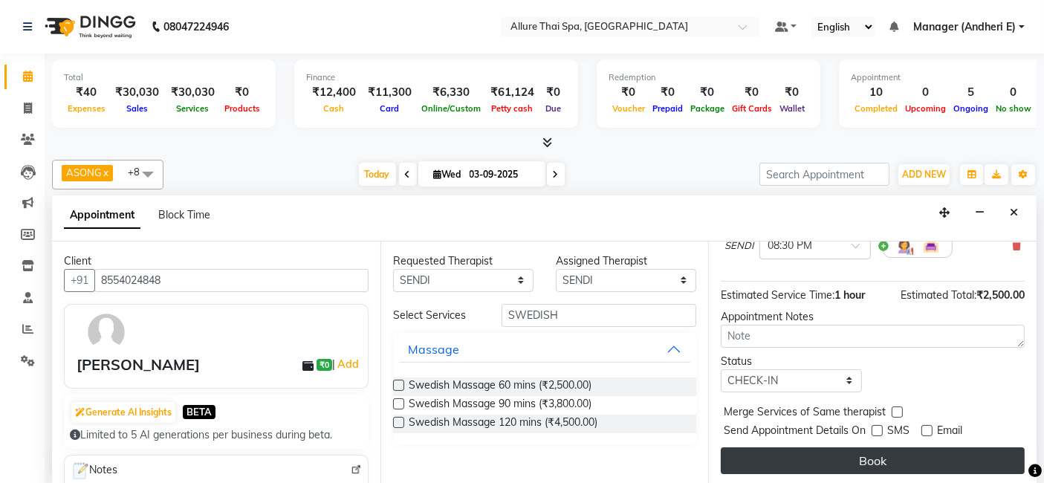
click at [838, 453] on button "Book" at bounding box center [873, 460] width 304 height 27
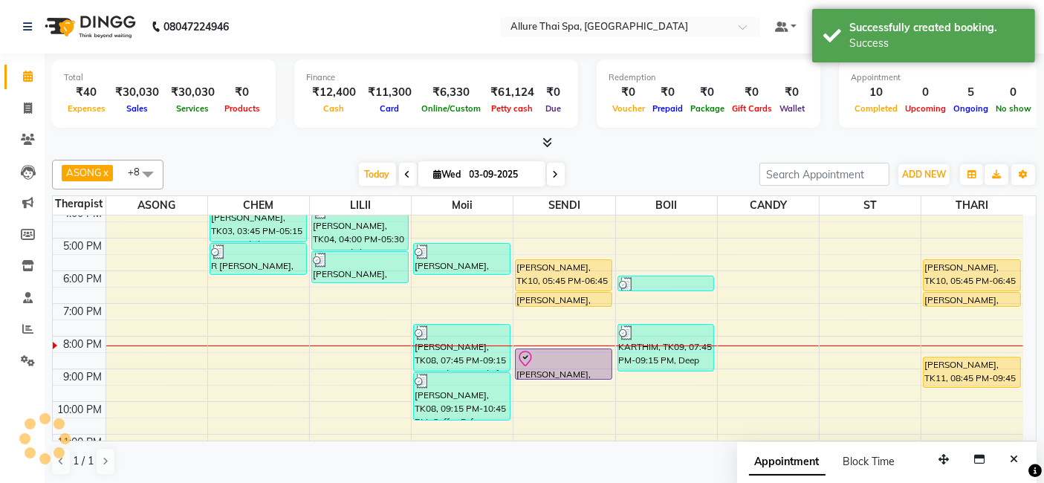
scroll to position [0, 0]
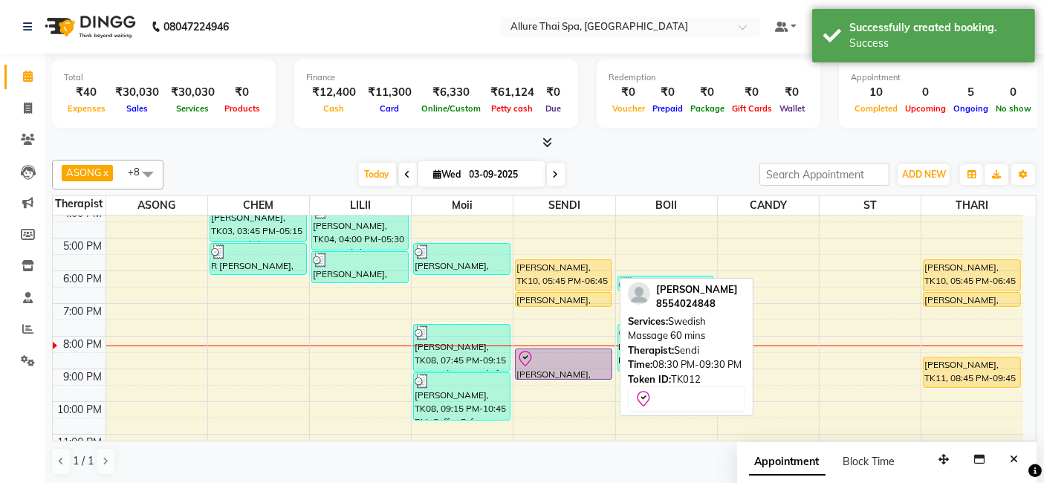
click at [586, 363] on div at bounding box center [564, 359] width 94 height 18
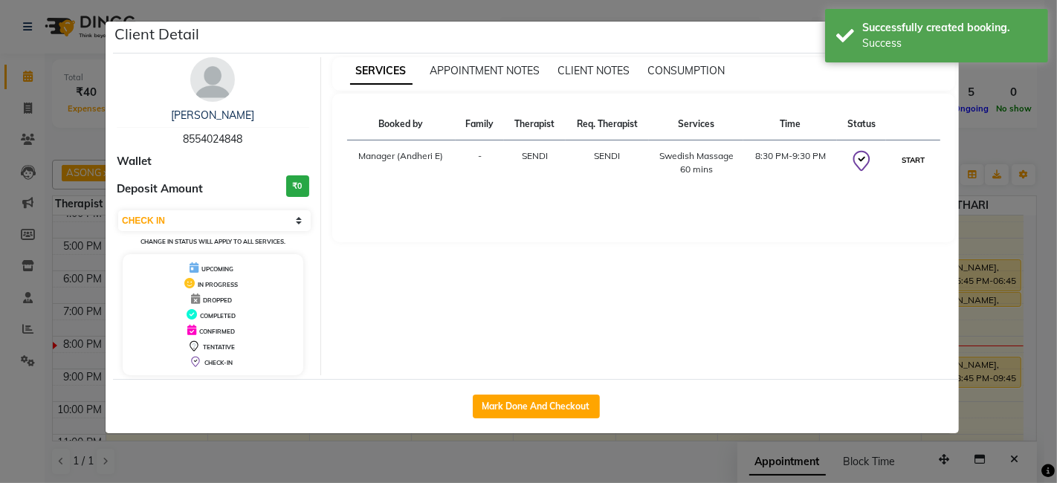
click at [922, 160] on button "START" at bounding box center [913, 160] width 30 height 19
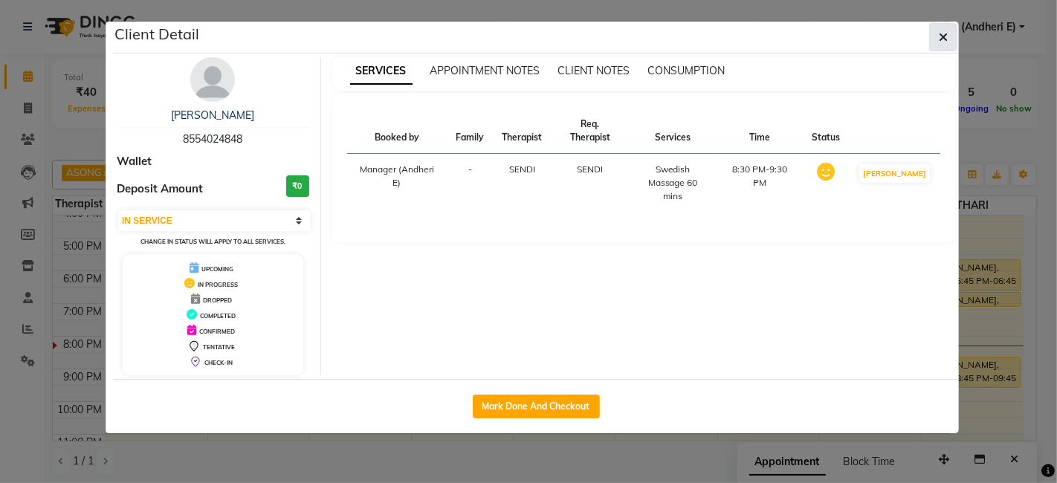
click at [949, 36] on button "button" at bounding box center [943, 37] width 28 height 28
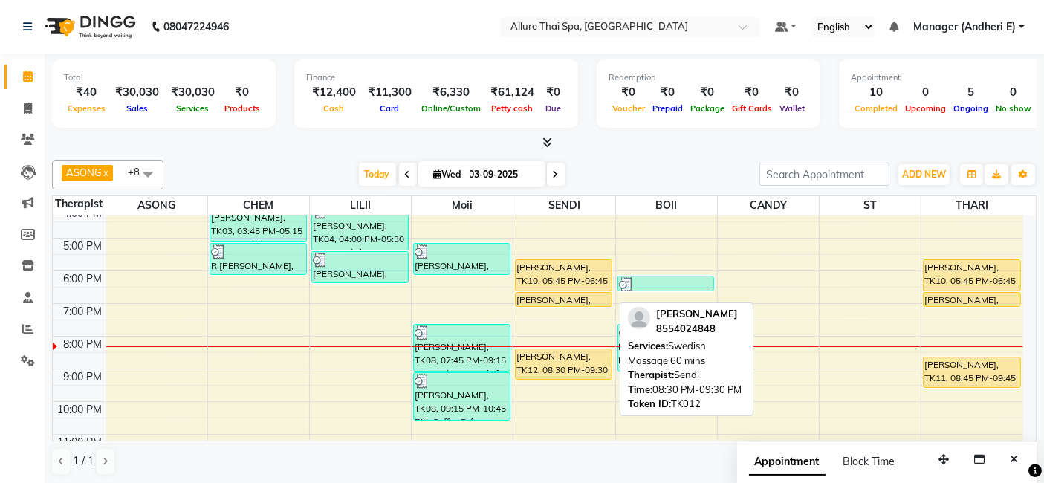
click at [560, 361] on div "[PERSON_NAME], TK12, 08:30 PM-09:30 PM, Swedish Massage 60 mins" at bounding box center [564, 364] width 96 height 30
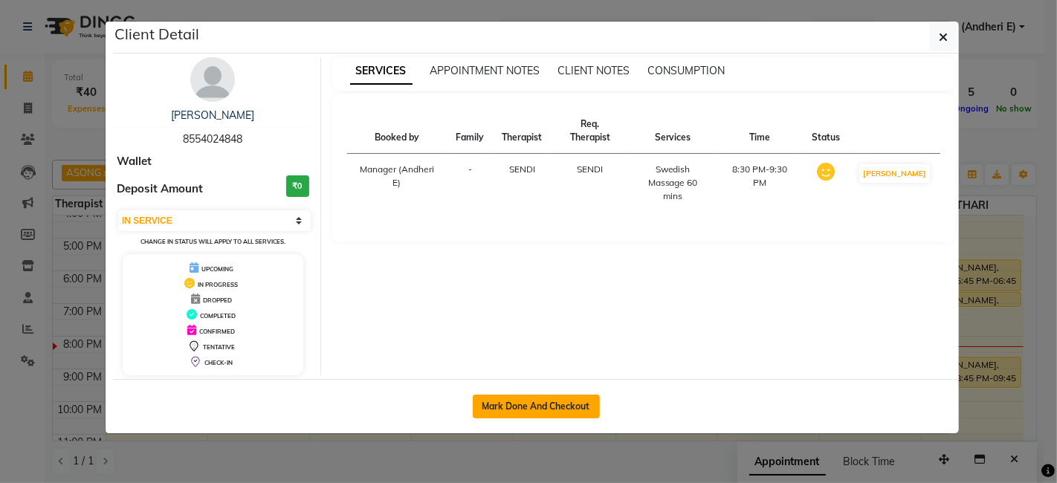
click at [524, 414] on button "Mark Done And Checkout" at bounding box center [536, 407] width 127 height 24
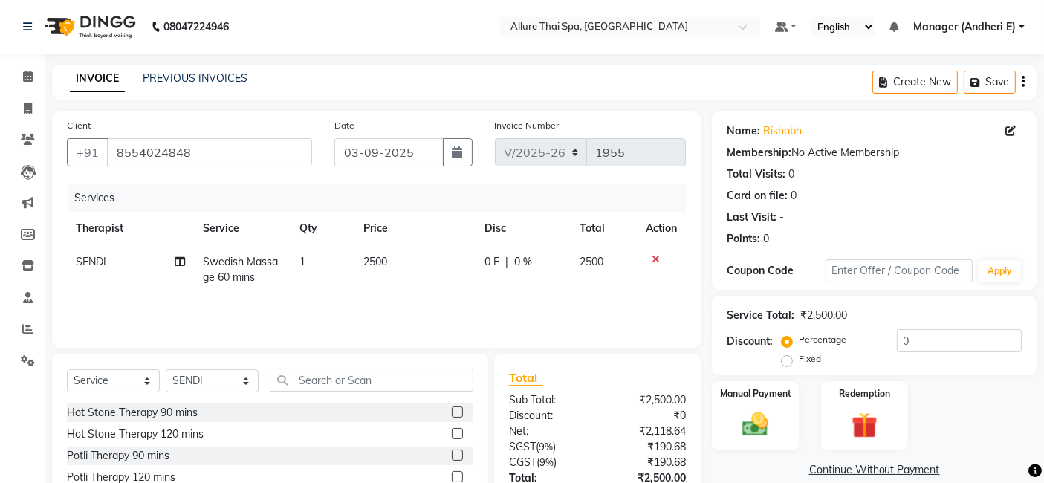
click at [799, 360] on label "Fixed" at bounding box center [810, 358] width 22 height 13
click at [793, 360] on input "Fixed" at bounding box center [790, 359] width 10 height 10
drag, startPoint x: 788, startPoint y: 338, endPoint x: 792, endPoint y: 355, distance: 17.5
click at [799, 337] on label "Percentage" at bounding box center [823, 339] width 48 height 13
click at [789, 337] on input "Percentage" at bounding box center [790, 339] width 10 height 10
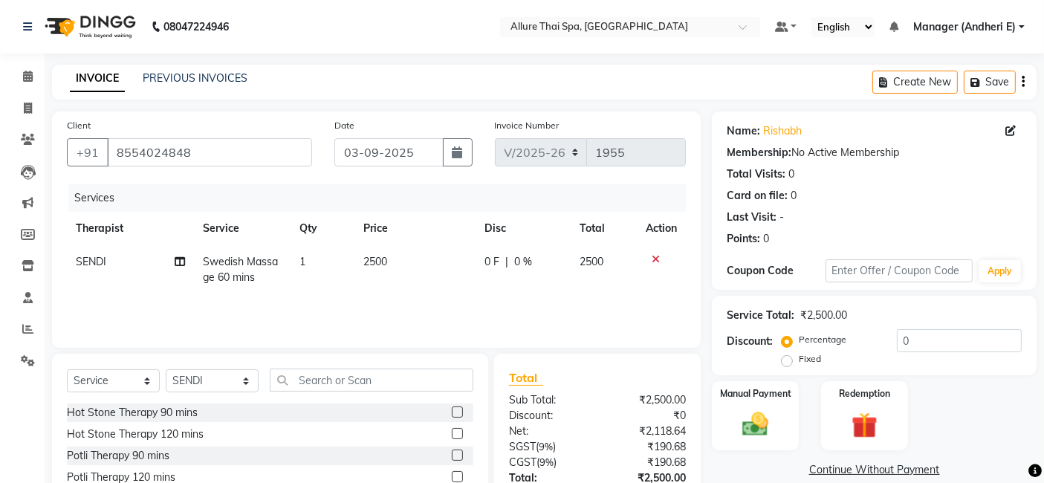
click at [799, 362] on label "Fixed" at bounding box center [810, 358] width 22 height 13
click at [792, 362] on input "Fixed" at bounding box center [790, 359] width 10 height 10
click at [993, 337] on input "0" at bounding box center [959, 340] width 125 height 23
click at [782, 430] on div "Manual Payment" at bounding box center [756, 416] width 90 height 73
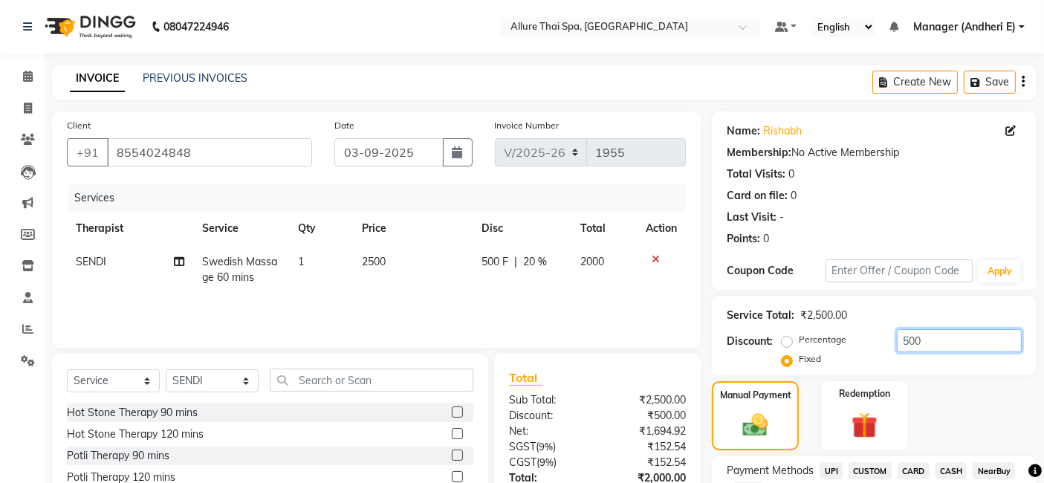
click at [943, 339] on input "500" at bounding box center [959, 340] width 125 height 23
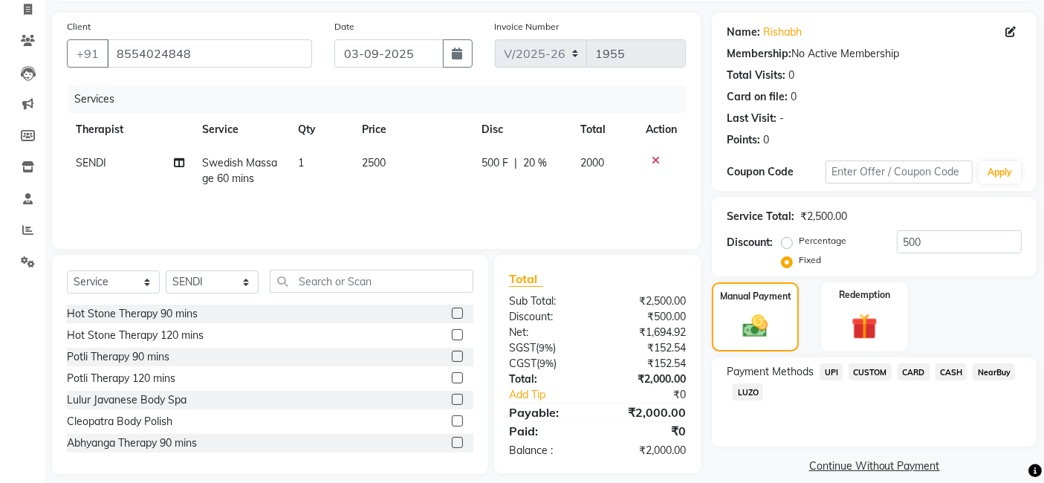
click at [948, 373] on span "CASH" at bounding box center [952, 371] width 32 height 17
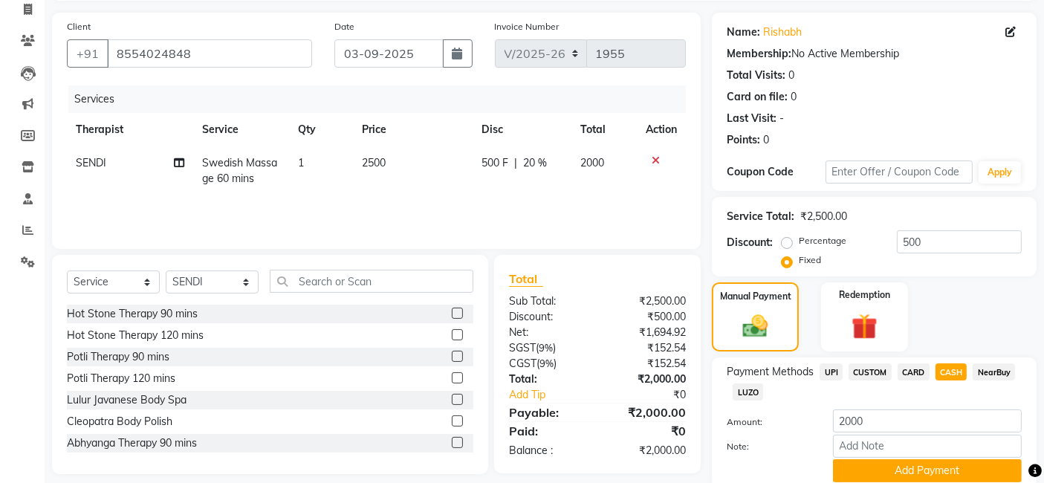
drag, startPoint x: 919, startPoint y: 370, endPoint x: 933, endPoint y: 372, distance: 14.3
click at [916, 370] on span "CARD" at bounding box center [914, 371] width 32 height 17
click at [953, 370] on span "CASH" at bounding box center [952, 371] width 32 height 17
click at [900, 370] on span "CARD" at bounding box center [914, 371] width 32 height 17
click at [874, 472] on button "Add Payment" at bounding box center [927, 470] width 189 height 23
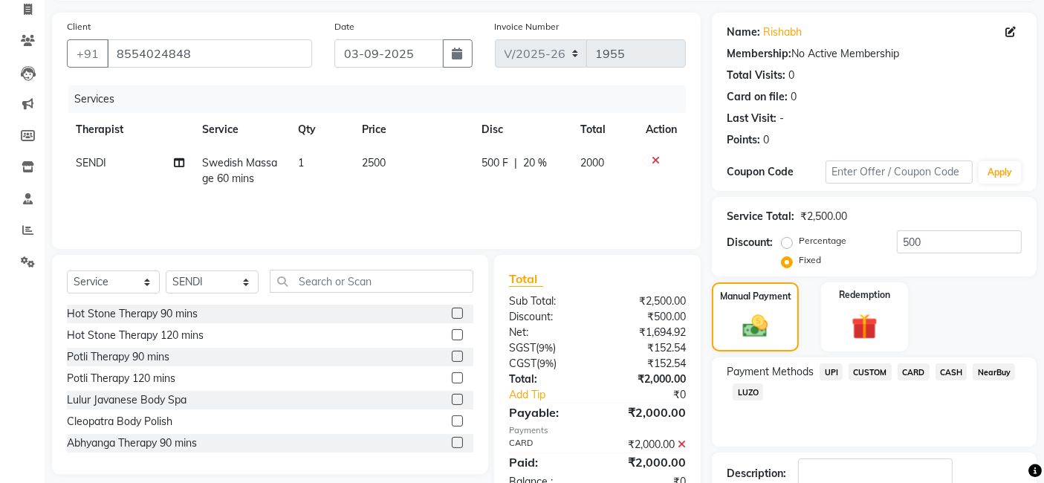
scroll to position [198, 0]
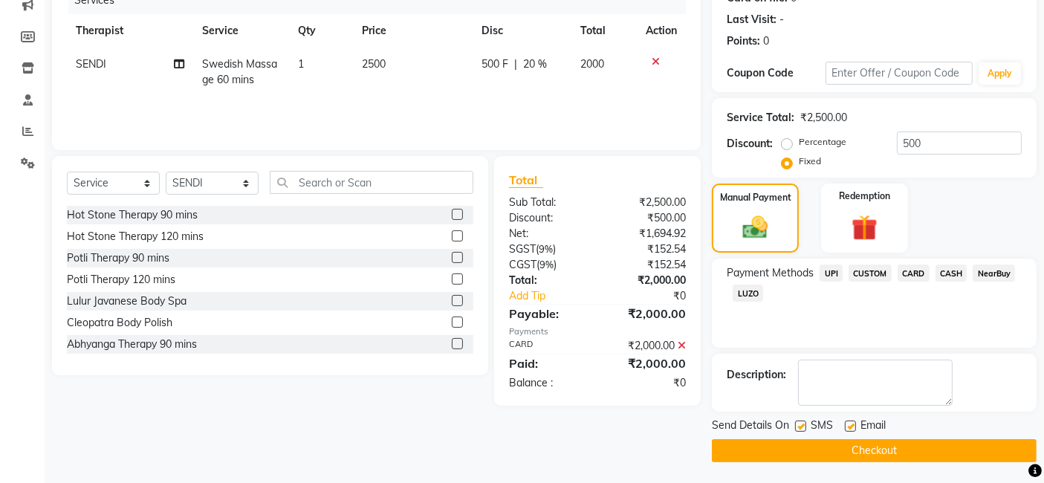
click at [801, 430] on label at bounding box center [800, 426] width 11 height 11
click at [801, 430] on input "checkbox" at bounding box center [800, 427] width 10 height 10
click at [847, 424] on label at bounding box center [850, 426] width 11 height 11
click at [847, 424] on input "checkbox" at bounding box center [850, 427] width 10 height 10
click at [850, 451] on button "Checkout" at bounding box center [874, 450] width 325 height 23
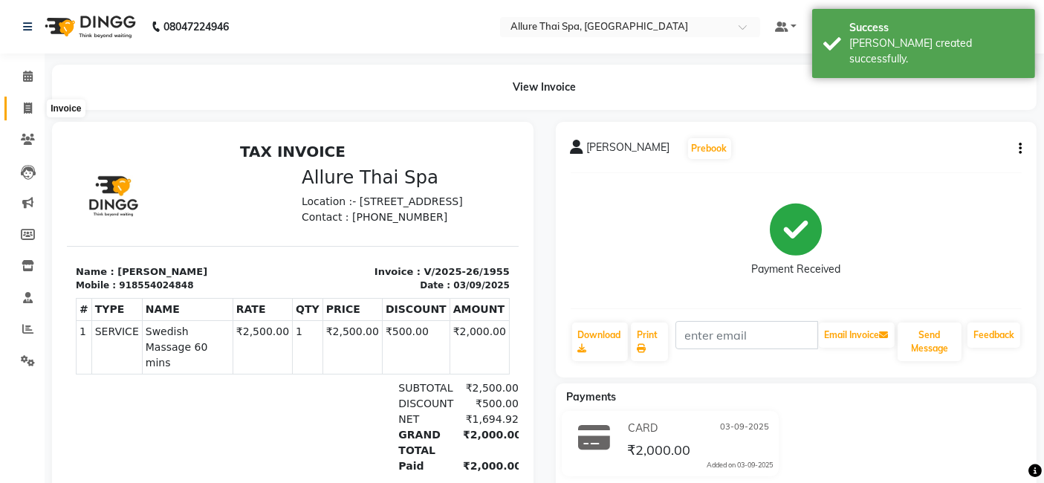
click at [21, 103] on span at bounding box center [28, 108] width 26 height 17
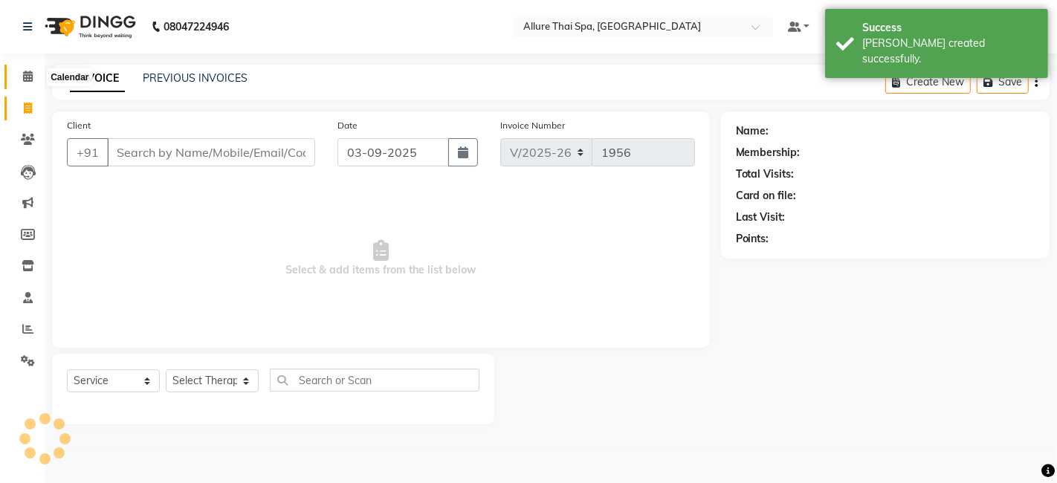
click at [28, 73] on icon at bounding box center [28, 76] width 10 height 11
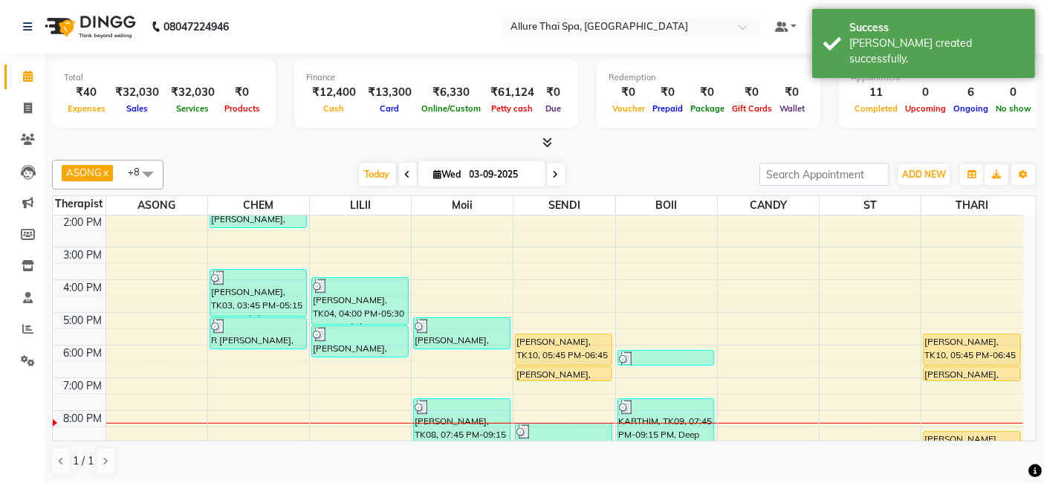
scroll to position [267, 0]
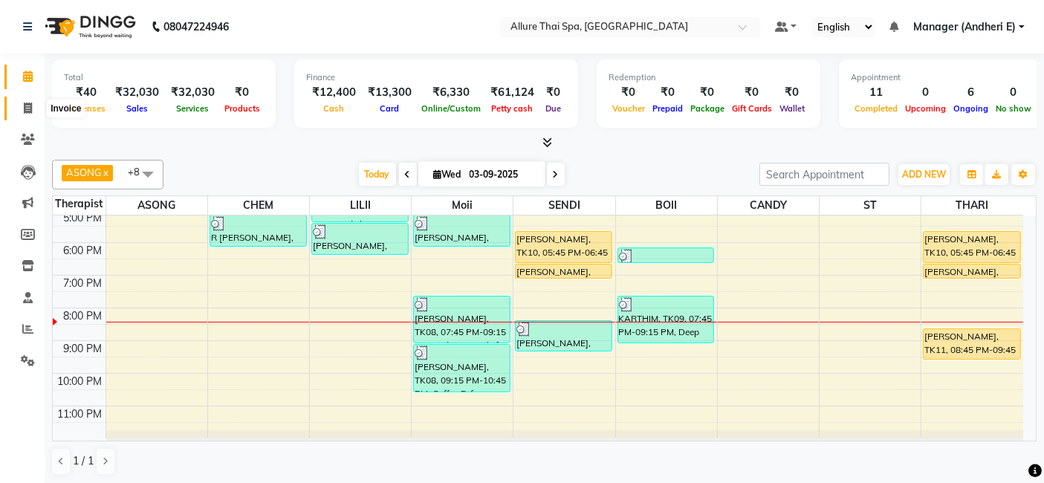
click at [28, 106] on icon at bounding box center [28, 108] width 8 height 11
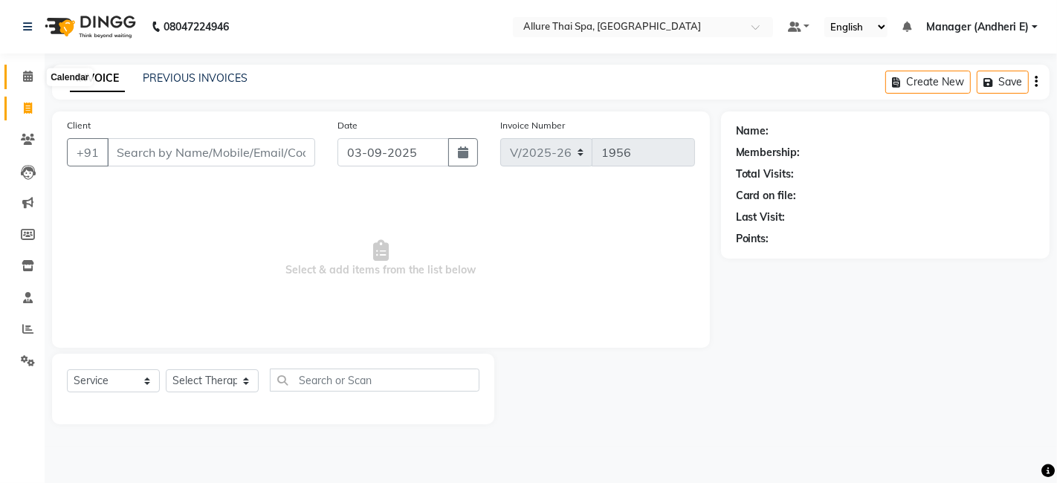
click at [28, 80] on icon at bounding box center [28, 76] width 10 height 11
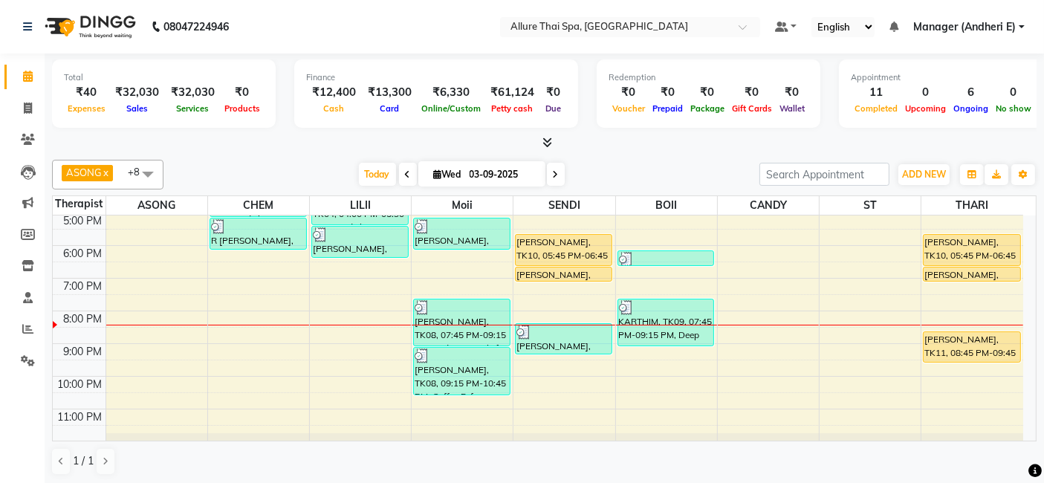
scroll to position [267, 0]
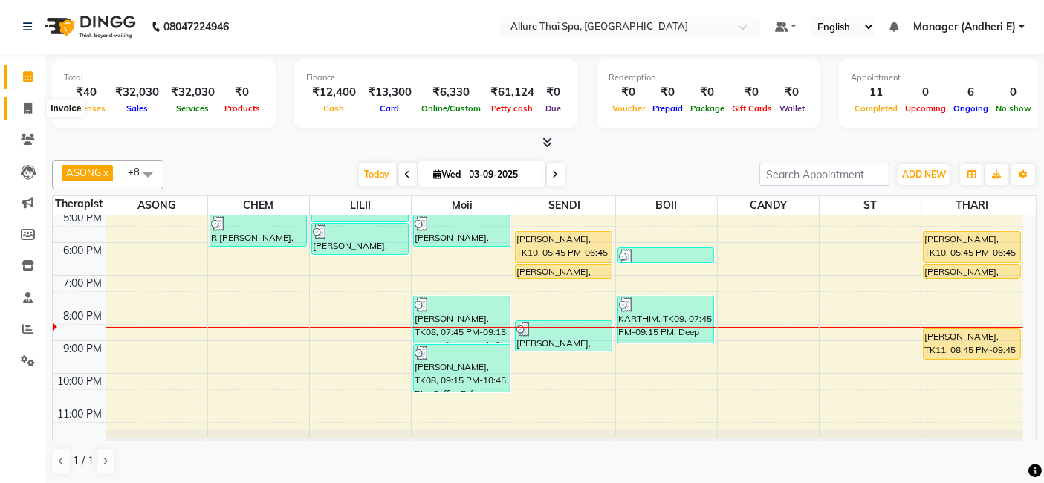
drag, startPoint x: 28, startPoint y: 109, endPoint x: 24, endPoint y: 98, distance: 11.3
click at [28, 108] on icon at bounding box center [28, 108] width 8 height 11
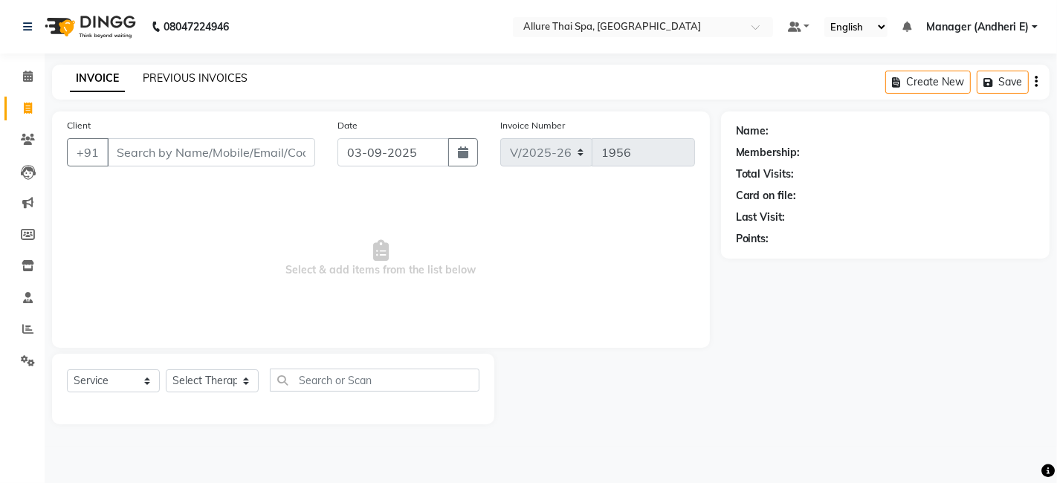
click at [236, 80] on link "PREVIOUS INVOICES" at bounding box center [195, 77] width 105 height 13
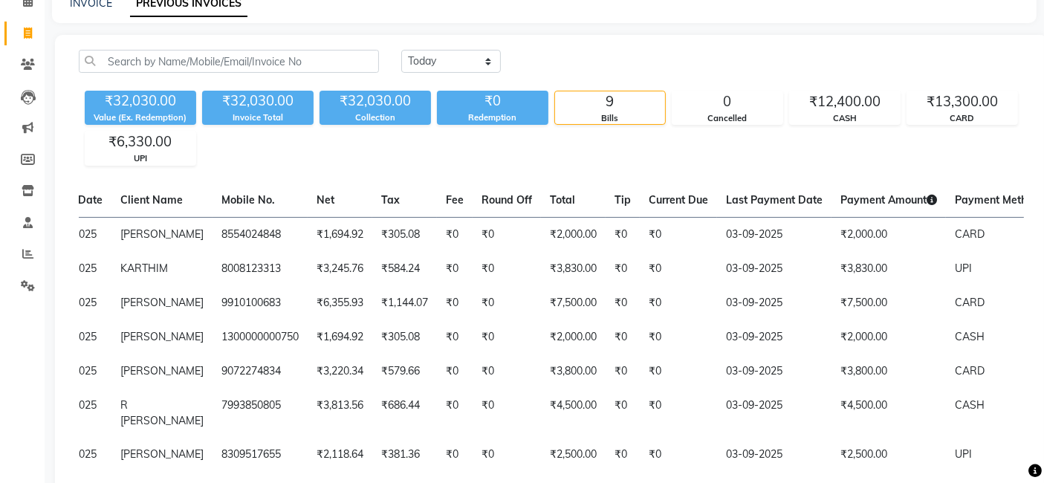
scroll to position [22, 0]
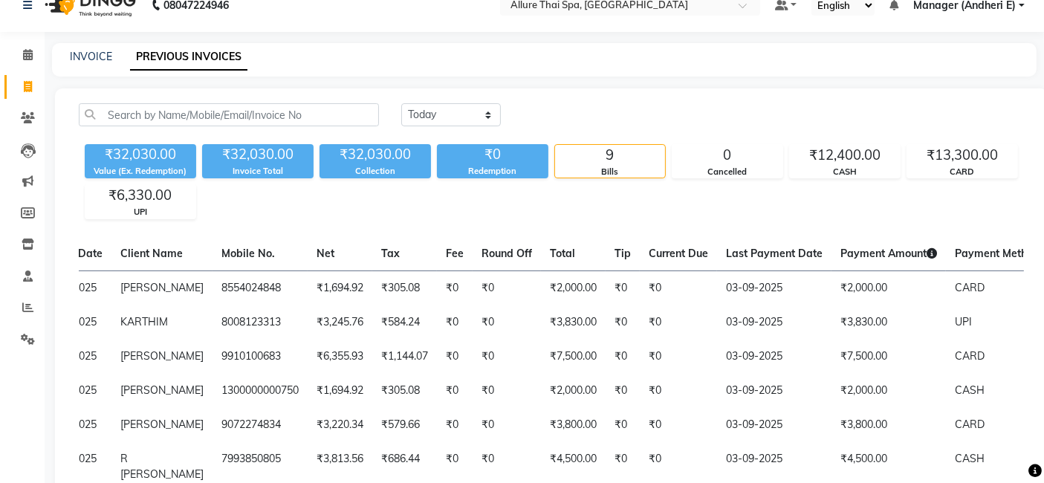
click at [29, 83] on icon at bounding box center [28, 86] width 8 height 11
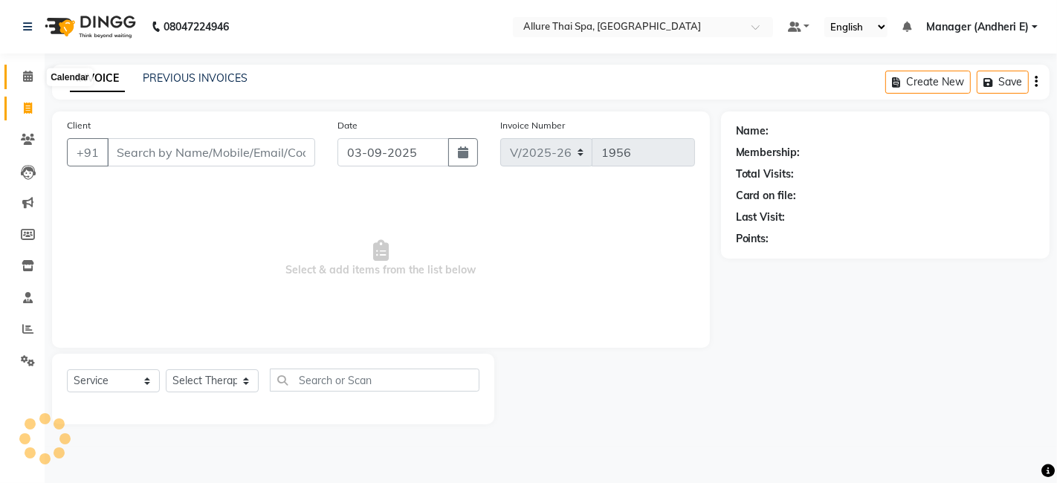
click at [28, 77] on icon at bounding box center [28, 76] width 10 height 11
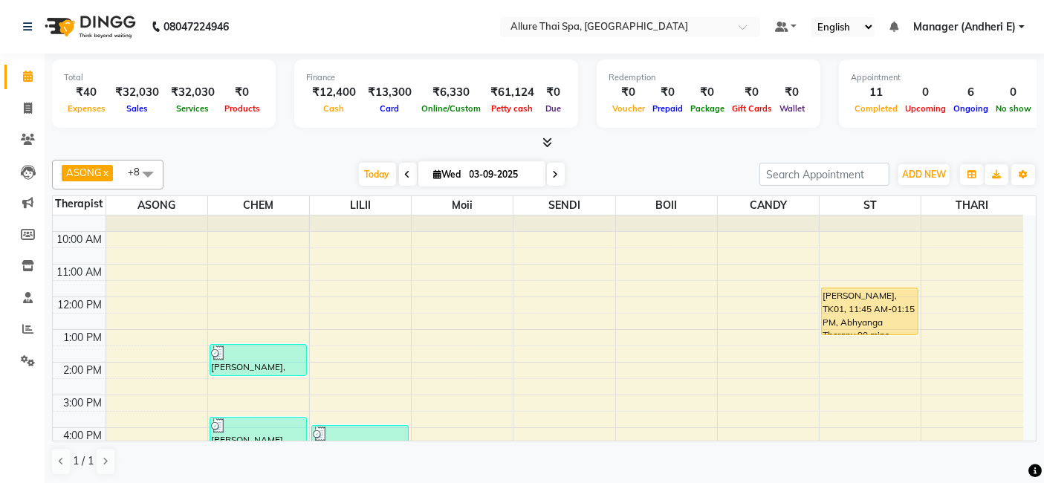
scroll to position [33, 0]
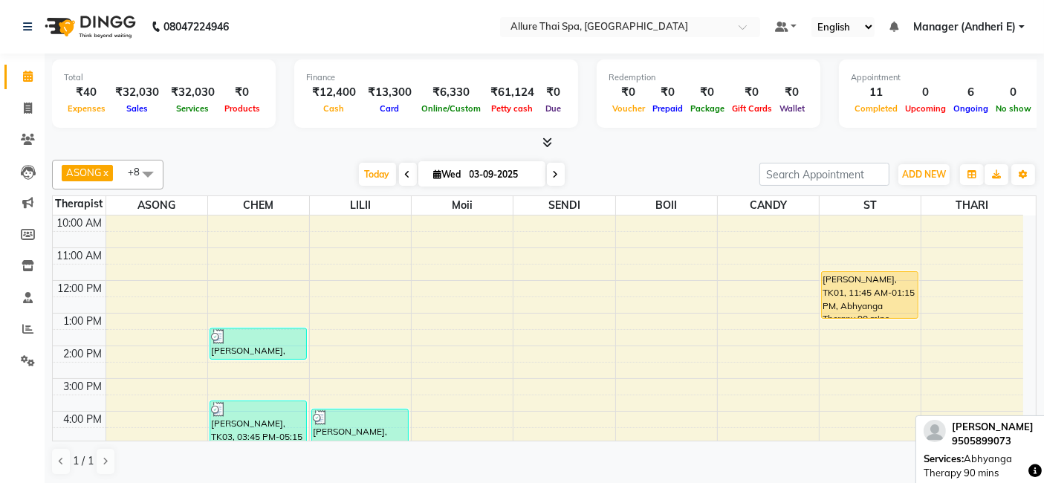
click at [835, 295] on div "[PERSON_NAME], TK01, 11:45 AM-01:15 PM, Abhyanga Therapy 90 mins" at bounding box center [870, 295] width 96 height 46
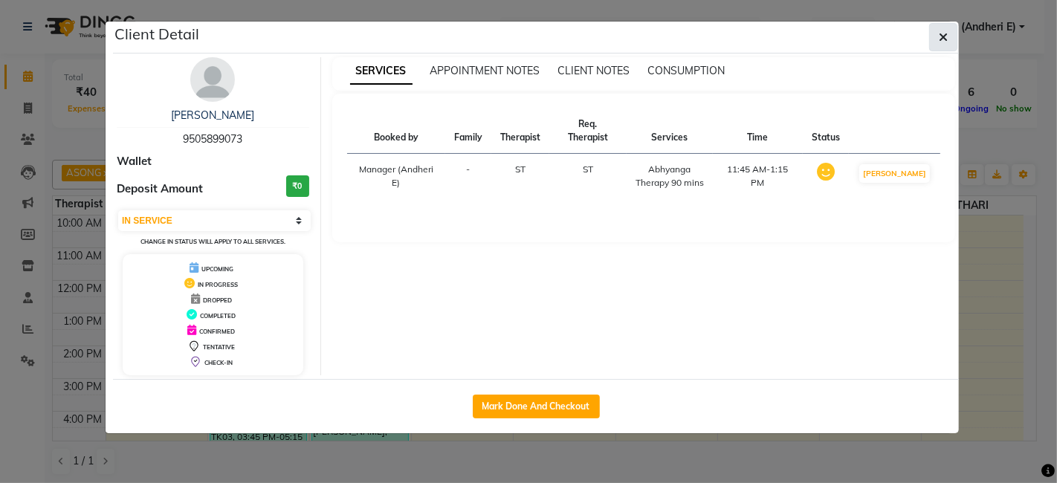
click at [957, 40] on button "button" at bounding box center [943, 37] width 28 height 28
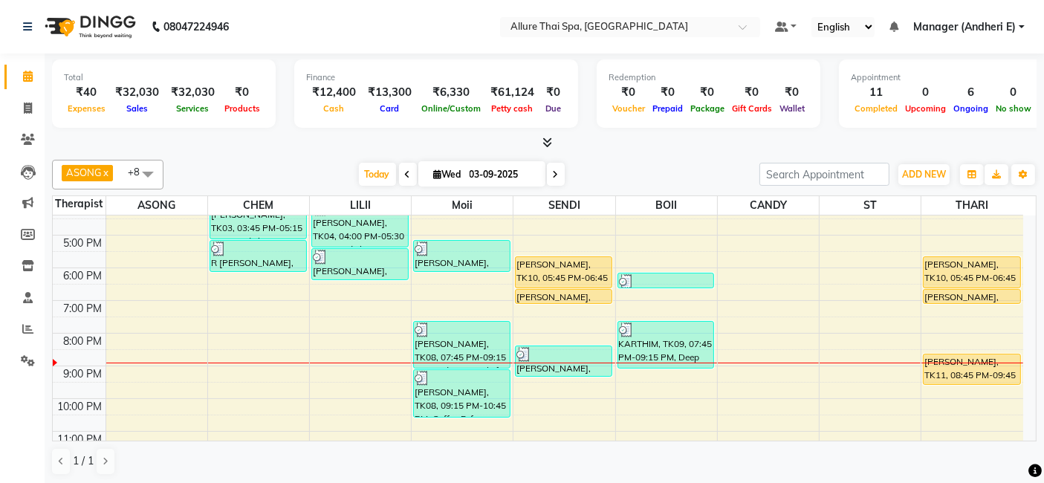
scroll to position [267, 0]
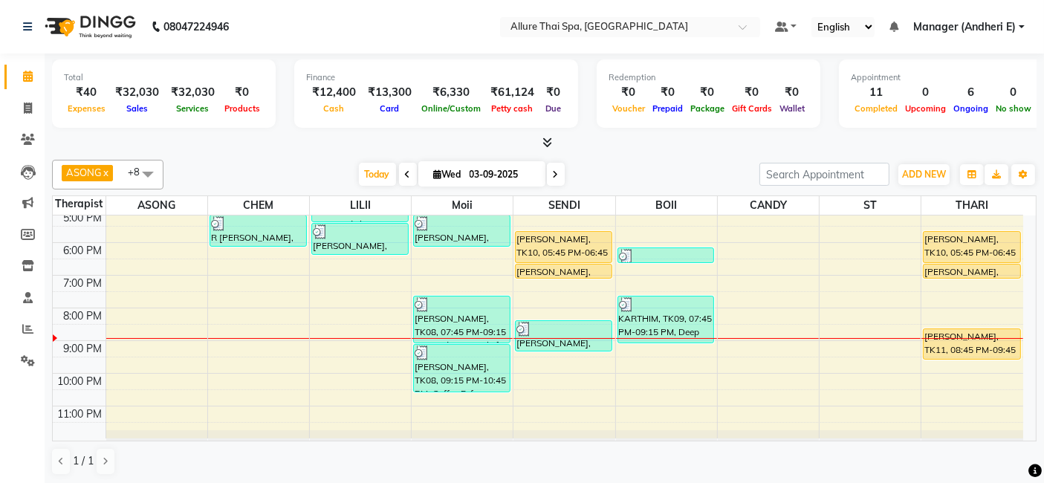
click at [227, 461] on div "1 / 1" at bounding box center [544, 461] width 985 height 28
click at [24, 106] on icon at bounding box center [28, 108] width 8 height 11
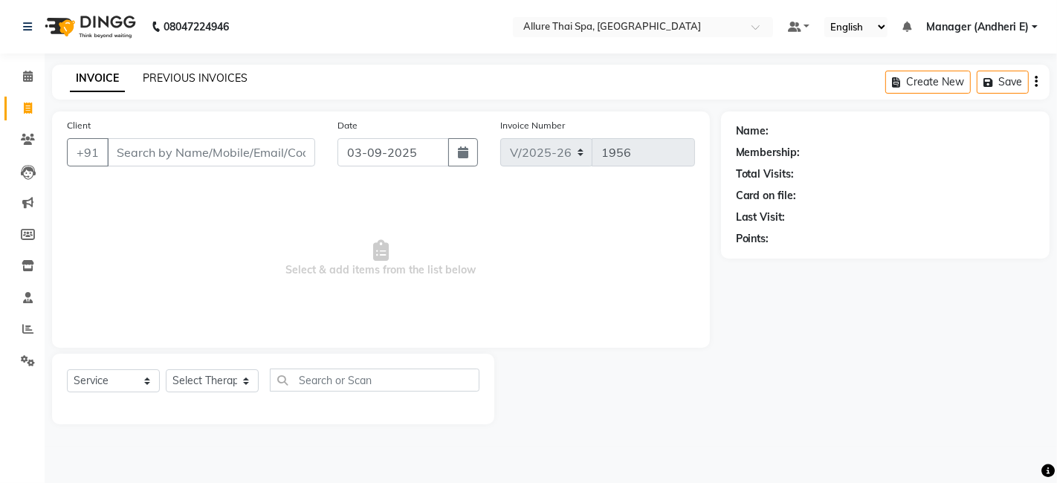
click at [235, 77] on link "PREVIOUS INVOICES" at bounding box center [195, 77] width 105 height 13
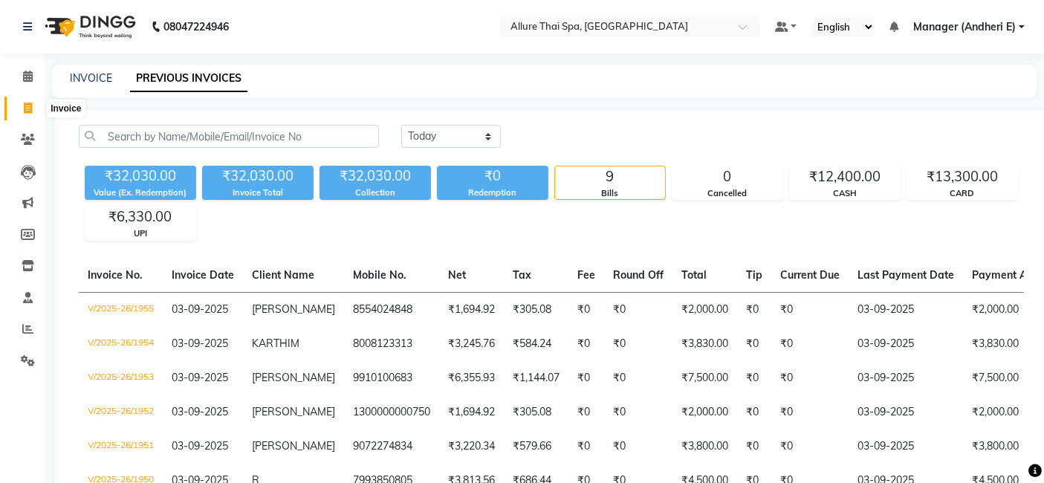
click at [28, 106] on icon at bounding box center [28, 108] width 8 height 11
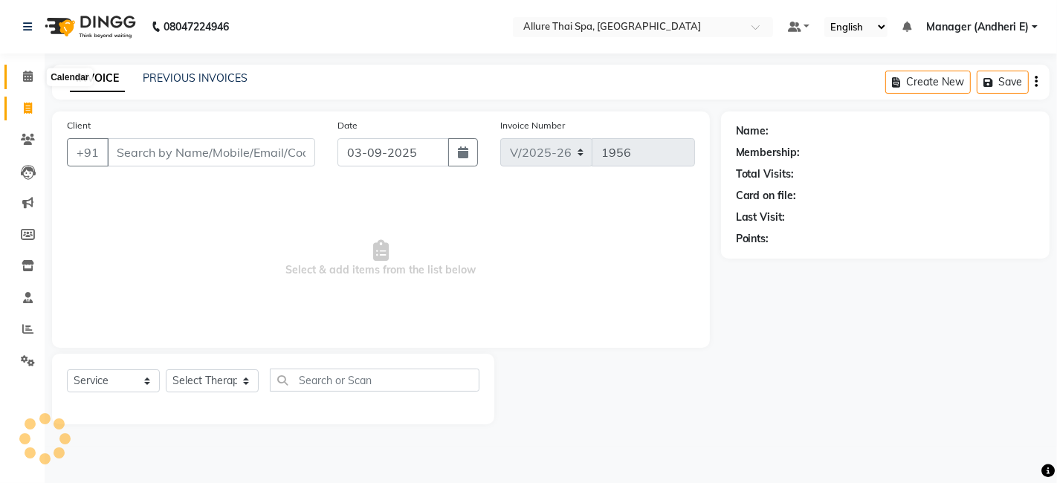
click at [30, 77] on icon at bounding box center [28, 76] width 10 height 11
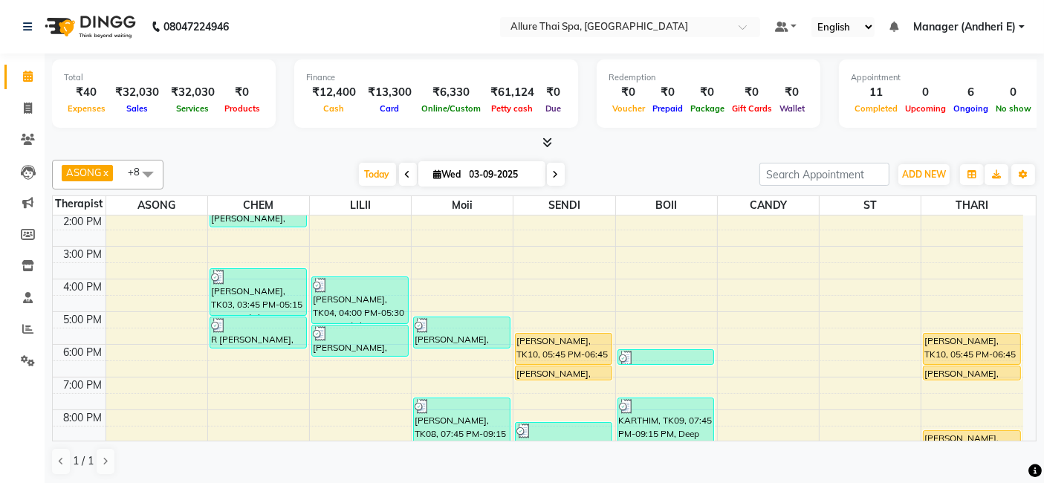
scroll to position [198, 0]
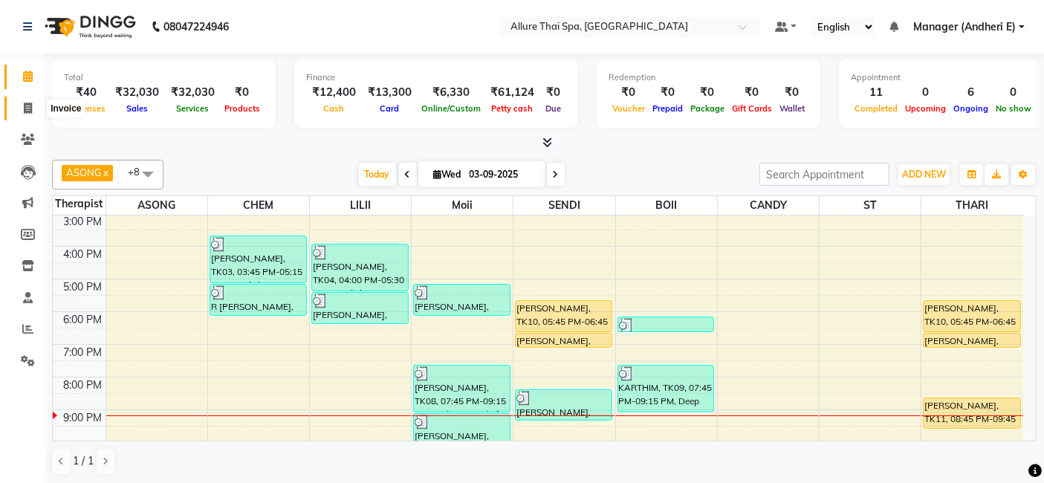
click at [38, 105] on span at bounding box center [28, 108] width 26 height 17
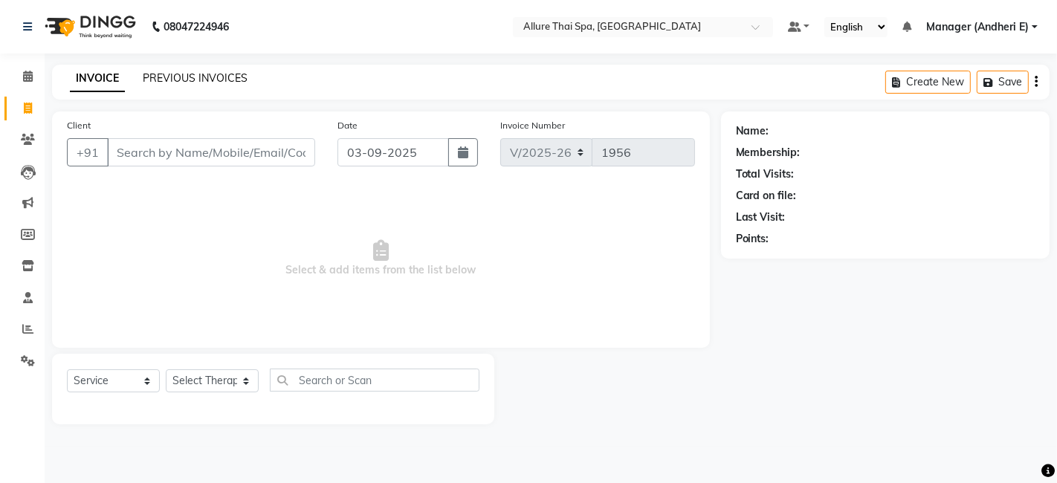
click at [233, 73] on link "PREVIOUS INVOICES" at bounding box center [195, 77] width 105 height 13
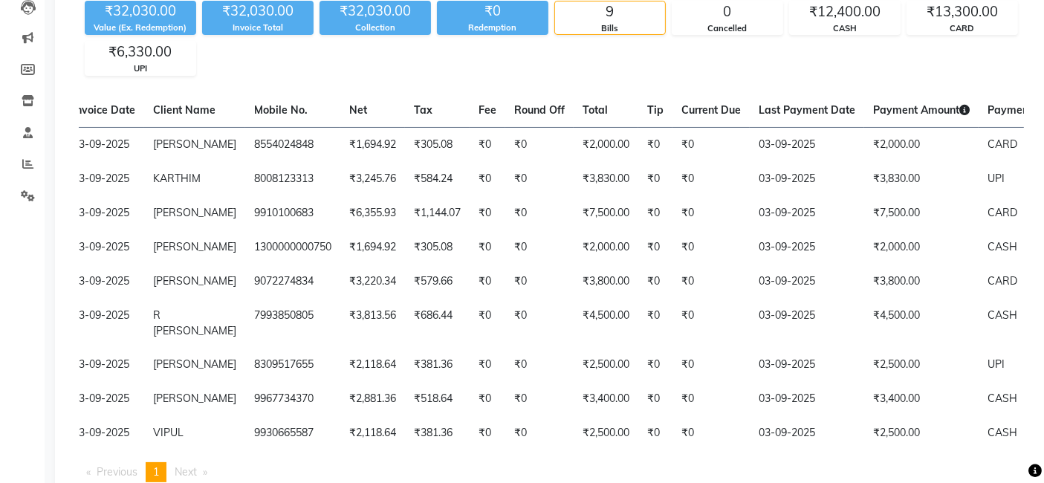
scroll to position [22, 0]
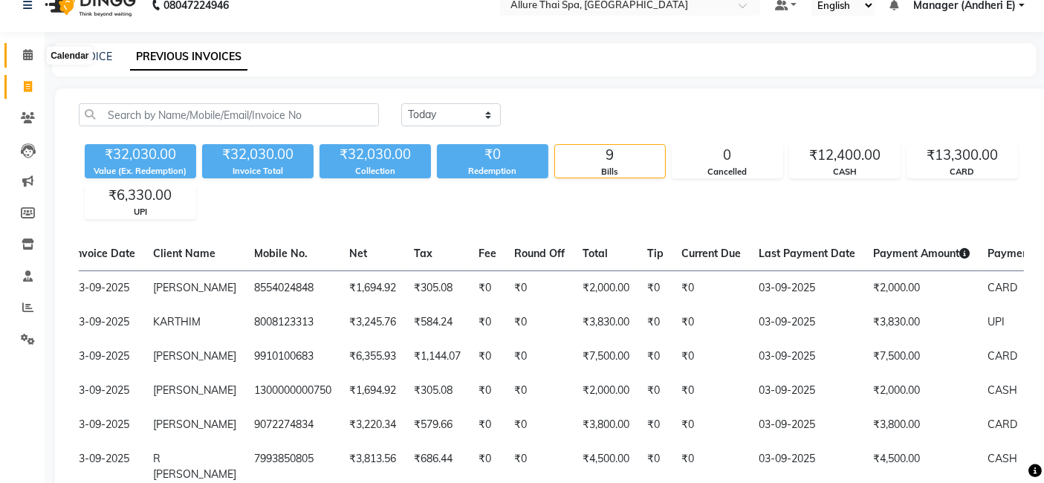
click at [28, 54] on icon at bounding box center [28, 54] width 10 height 11
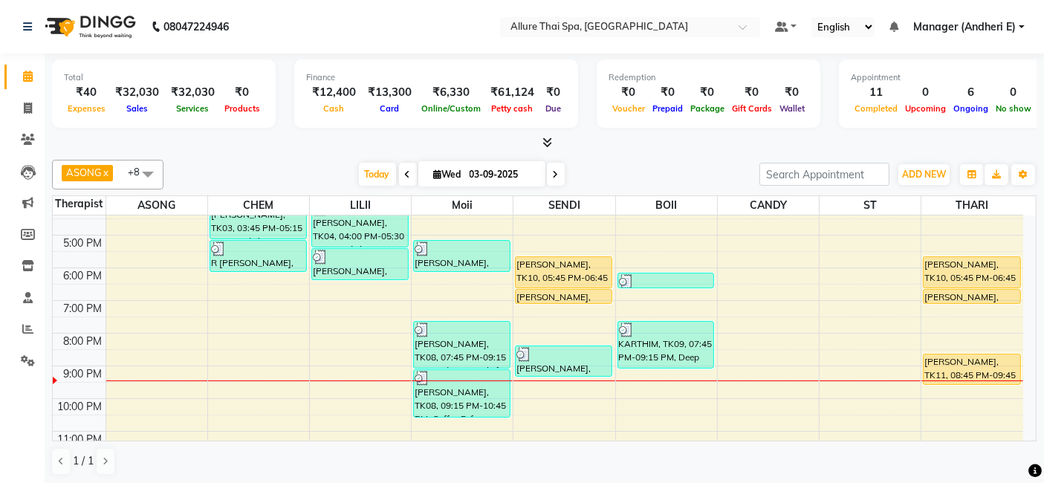
scroll to position [267, 0]
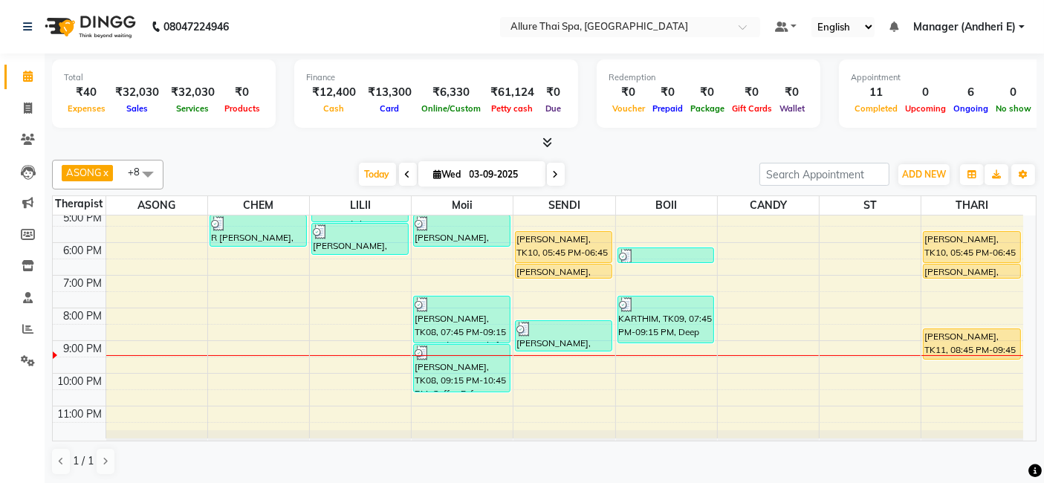
click at [338, 365] on div "9:00 AM 10:00 AM 11:00 AM 12:00 PM 1:00 PM 2:00 PM 3:00 PM 4:00 PM 5:00 PM 6:00…" at bounding box center [538, 194] width 971 height 490
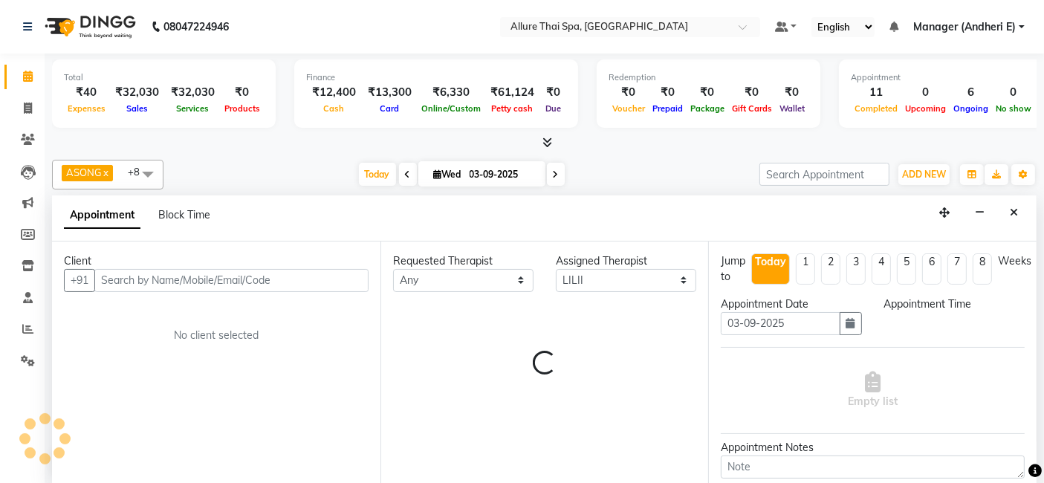
scroll to position [0, 0]
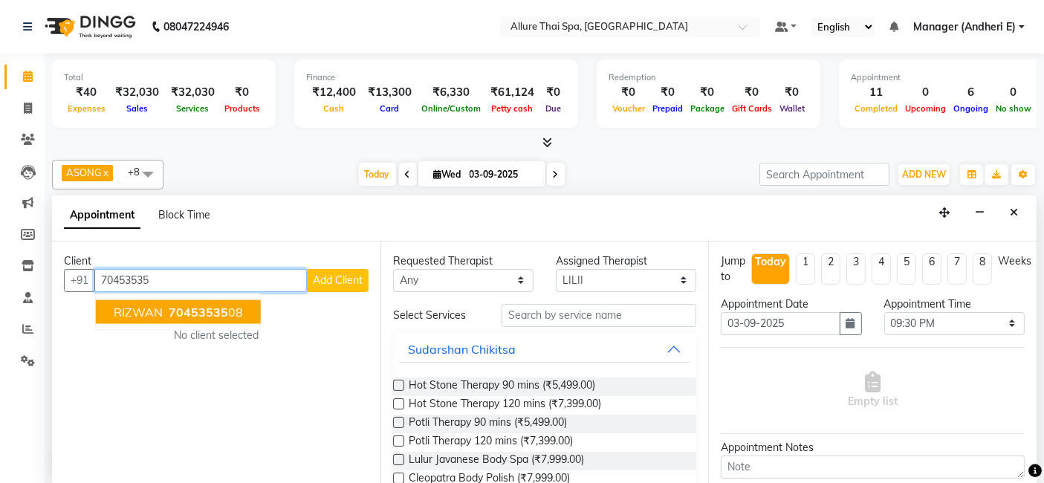
click at [229, 321] on ngb-typeahead-window "[PERSON_NAME] 70453535 08" at bounding box center [178, 311] width 166 height 37
click at [211, 306] on span "70453535" at bounding box center [198, 311] width 59 height 15
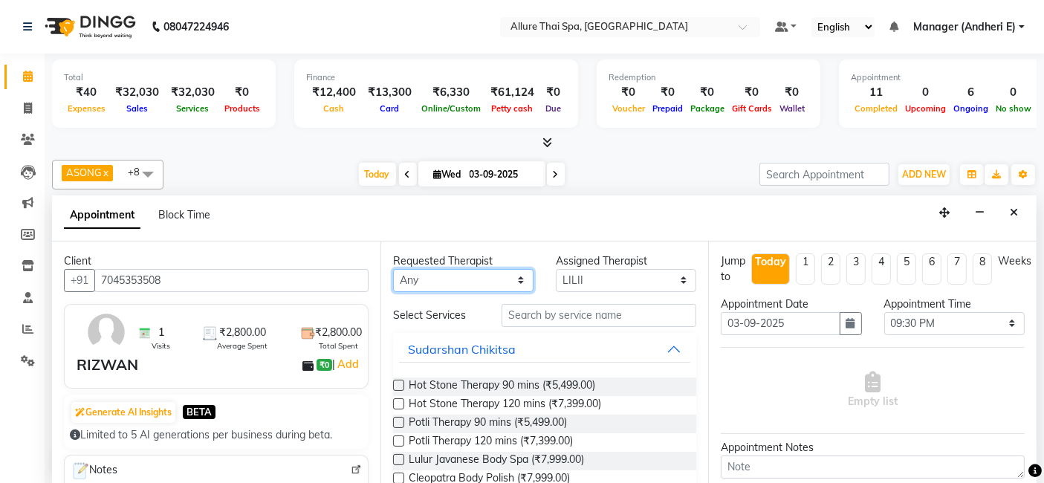
click at [524, 282] on select "Any ASONG [PERSON_NAME] BOII CANDY CHEM LILII Moii SENDI ST THARI" at bounding box center [463, 280] width 140 height 23
click at [393, 269] on select "Any ASONG [PERSON_NAME] BOII CANDY CHEM LILII Moii SENDI ST THARI" at bounding box center [463, 280] width 140 height 23
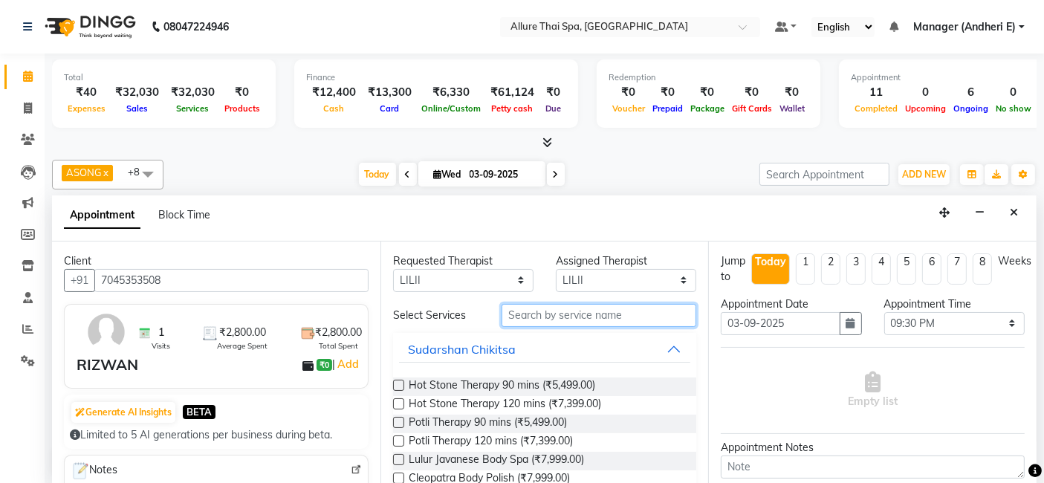
click at [537, 305] on input "text" at bounding box center [599, 315] width 195 height 23
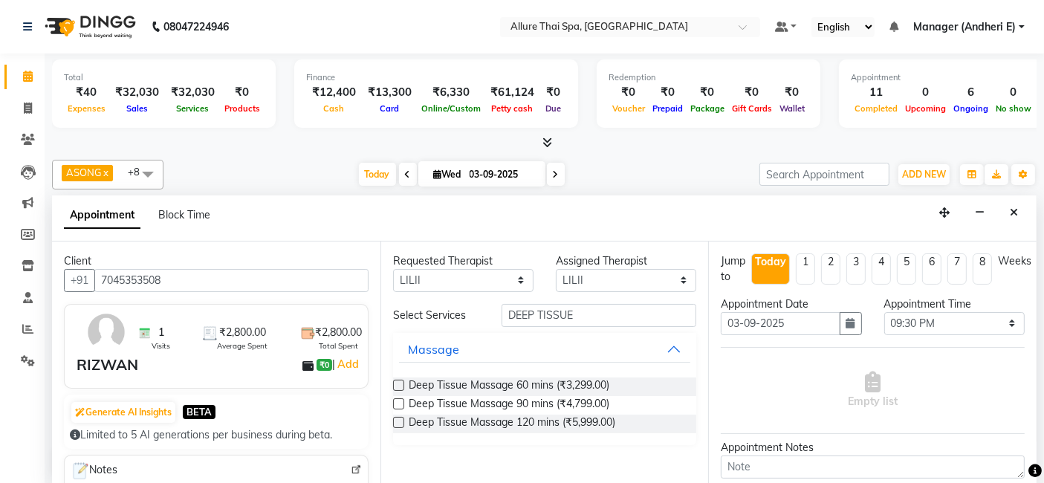
click at [397, 401] on label at bounding box center [398, 403] width 11 height 11
click at [397, 401] on input "checkbox" at bounding box center [398, 406] width 10 height 10
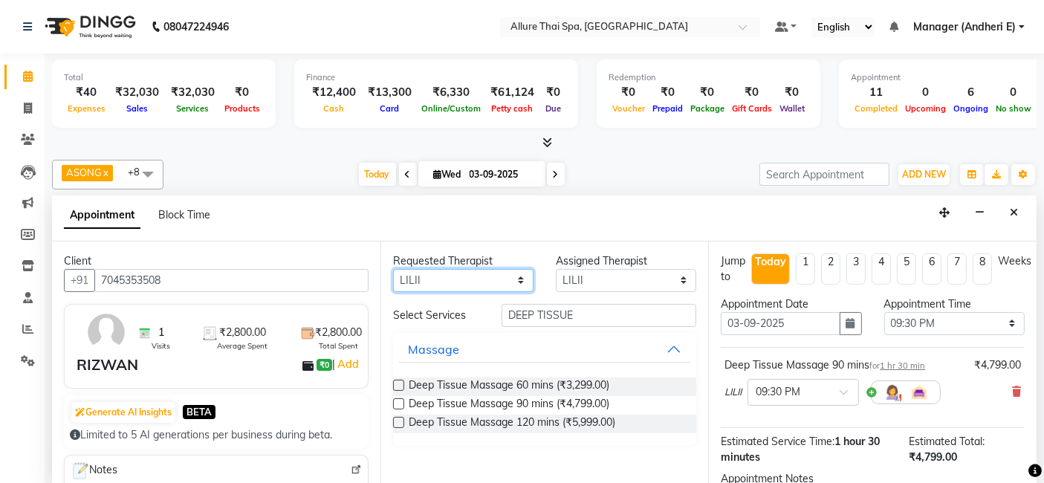
click at [525, 277] on select "Any ASONG [PERSON_NAME] BOII CANDY CHEM LILII Moii SENDI ST THARI" at bounding box center [463, 280] width 140 height 23
click at [393, 269] on select "Any ASONG [PERSON_NAME] BOII CANDY CHEM LILII Moii SENDI ST THARI" at bounding box center [463, 280] width 140 height 23
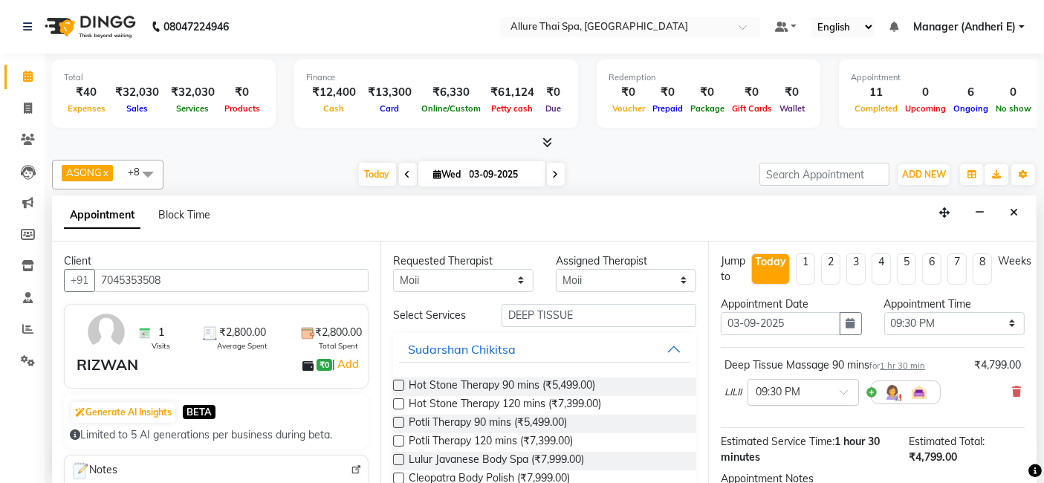
click at [846, 395] on span at bounding box center [849, 397] width 19 height 16
click at [766, 442] on div "09:45 PM" at bounding box center [804, 451] width 110 height 28
click at [1021, 476] on div "Appointment Notes" at bounding box center [873, 490] width 326 height 39
click at [1030, 476] on icon at bounding box center [1035, 471] width 13 height 13
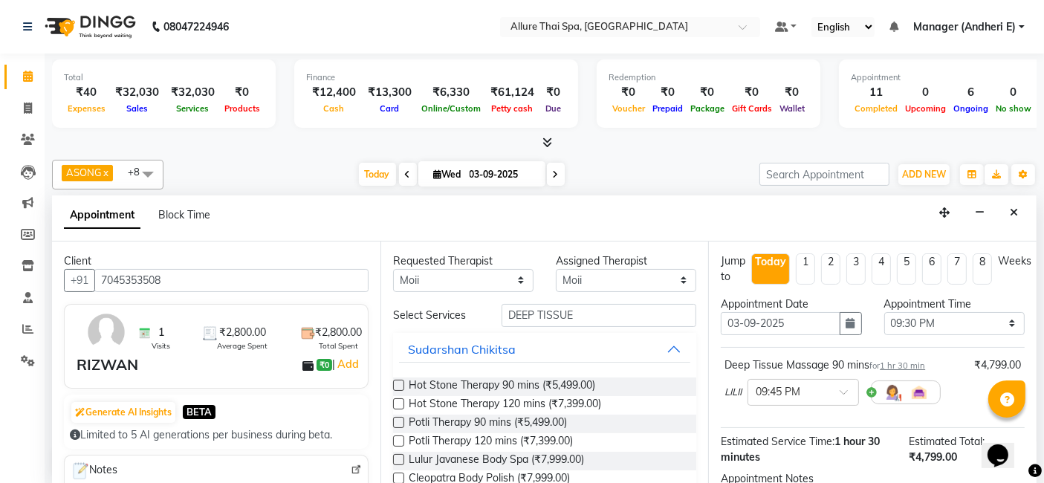
click at [1030, 476] on icon at bounding box center [1035, 471] width 13 height 13
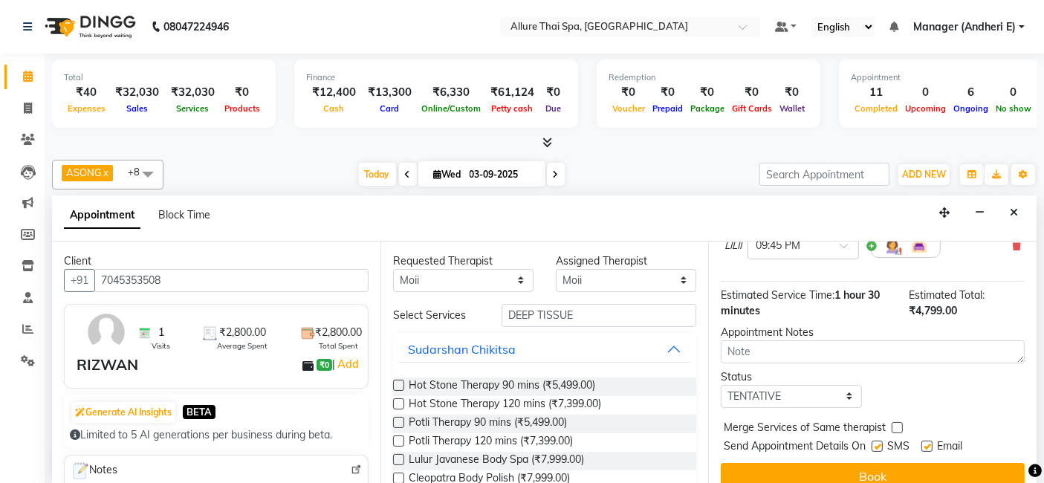
scroll to position [161, 0]
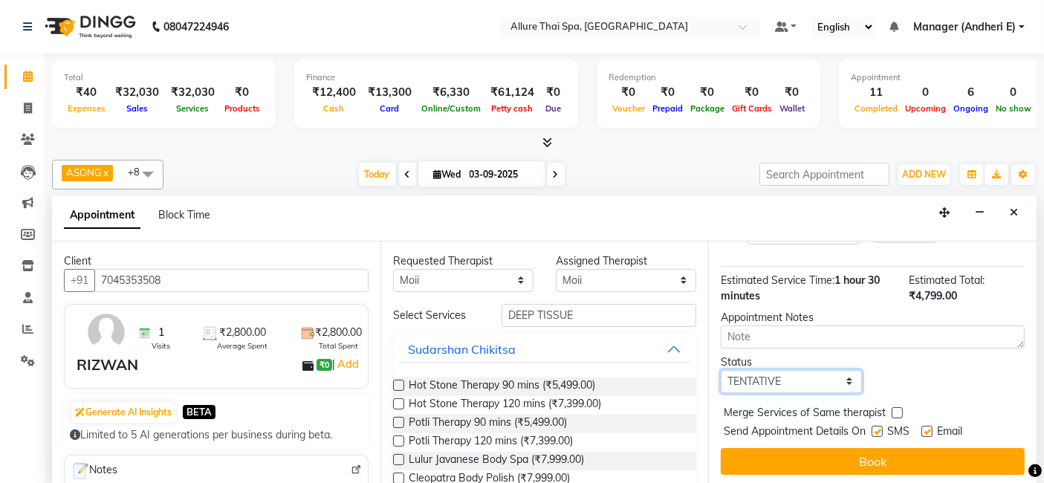
click at [836, 379] on select "Select TENTATIVE CONFIRM CHECK-IN UPCOMING" at bounding box center [791, 381] width 140 height 23
click at [721, 370] on select "Select TENTATIVE CONFIRM CHECK-IN UPCOMING" at bounding box center [791, 381] width 140 height 23
click at [876, 429] on label at bounding box center [877, 431] width 11 height 11
click at [876, 429] on input "checkbox" at bounding box center [877, 433] width 10 height 10
drag, startPoint x: 925, startPoint y: 428, endPoint x: 940, endPoint y: 455, distance: 30.6
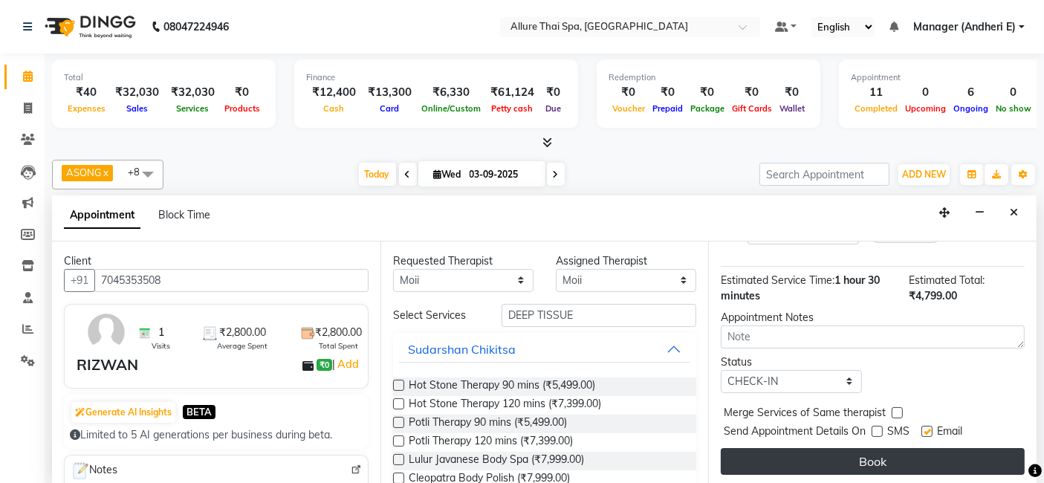
click at [926, 428] on label at bounding box center [927, 431] width 11 height 11
click at [926, 428] on input "checkbox" at bounding box center [927, 433] width 10 height 10
click at [943, 456] on button "Book" at bounding box center [873, 461] width 304 height 27
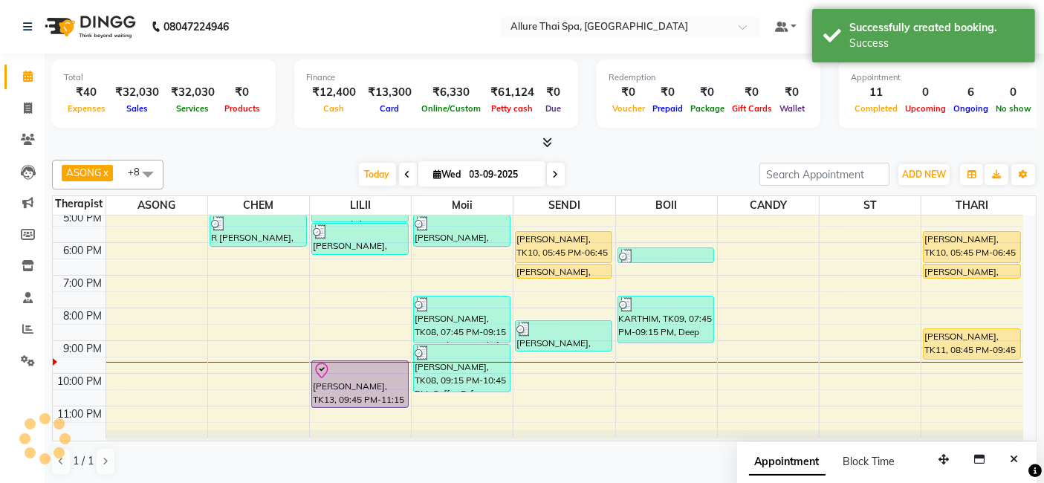
scroll to position [0, 0]
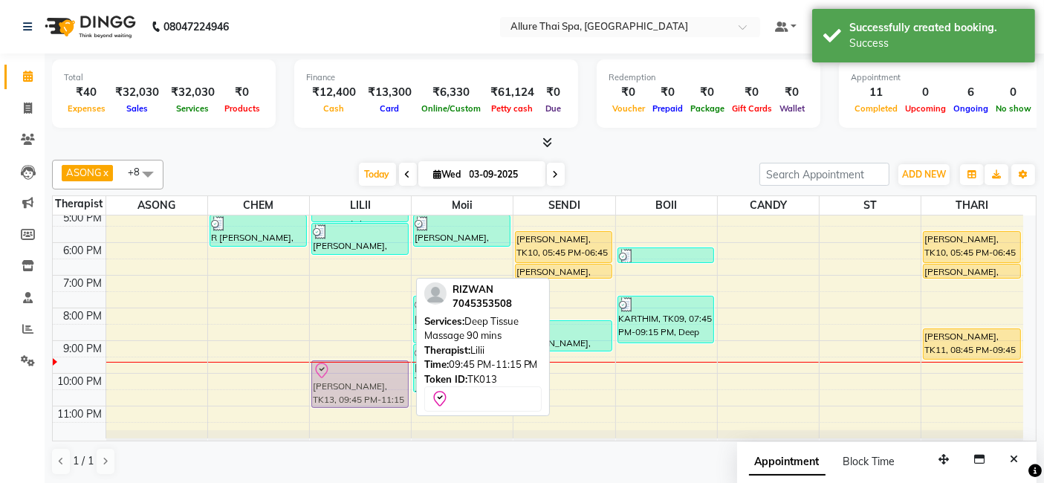
drag, startPoint x: 357, startPoint y: 381, endPoint x: 383, endPoint y: 386, distance: 26.5
click at [383, 386] on div "[PERSON_NAME], TK04, 04:00 PM-05:30 PM, Swedish Massage 90 mins [PERSON_NAME], …" at bounding box center [360, 194] width 101 height 490
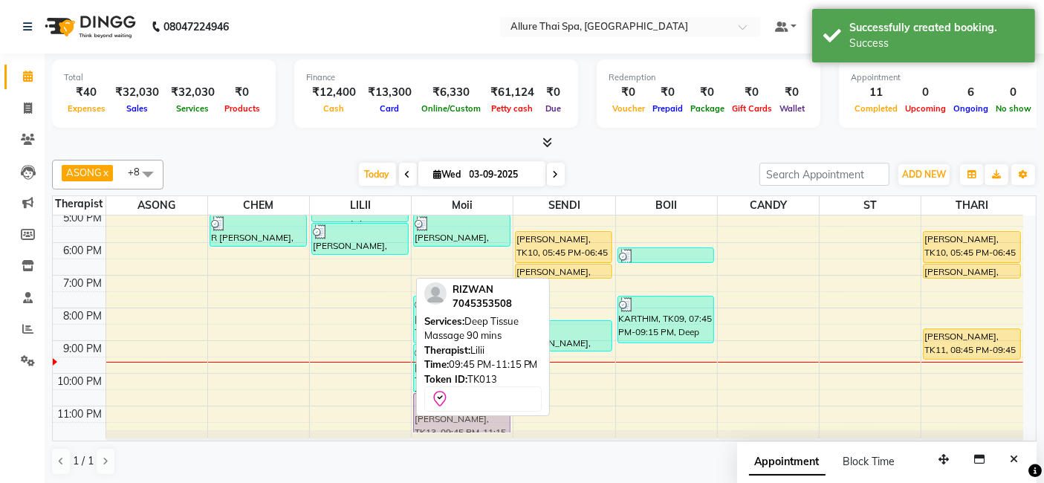
drag, startPoint x: 371, startPoint y: 390, endPoint x: 459, endPoint y: 427, distance: 95.3
click at [459, 427] on tr "[PERSON_NAME], TK02, 01:30 PM-02:30 PM, Deep Tissue Massage 60 mins [PERSON_NAM…" at bounding box center [538, 194] width 971 height 490
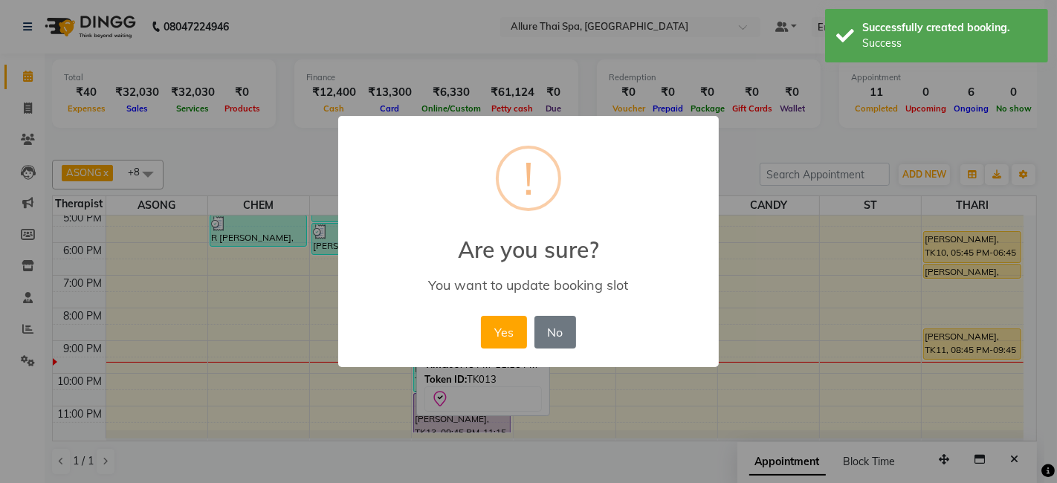
click at [479, 329] on div "Yes No No" at bounding box center [528, 332] width 102 height 40
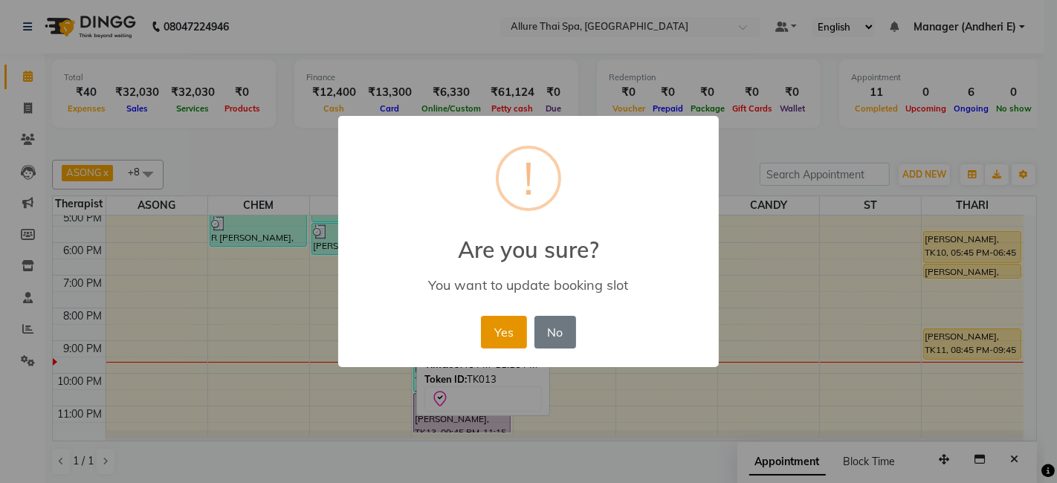
click at [507, 326] on button "Yes" at bounding box center [503, 332] width 45 height 33
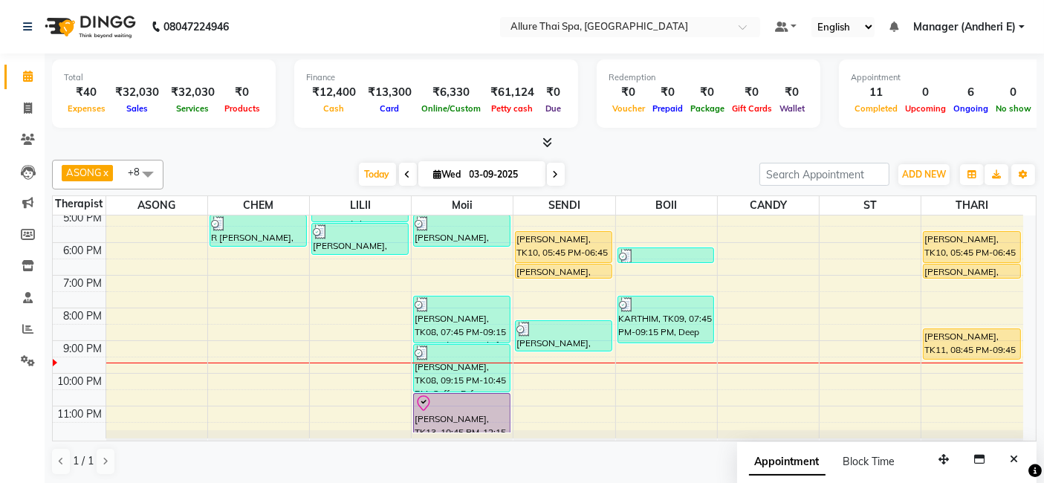
click at [347, 370] on div "9:00 AM 10:00 AM 11:00 AM 12:00 PM 1:00 PM 2:00 PM 3:00 PM 4:00 PM 5:00 PM 6:00…" at bounding box center [538, 194] width 971 height 490
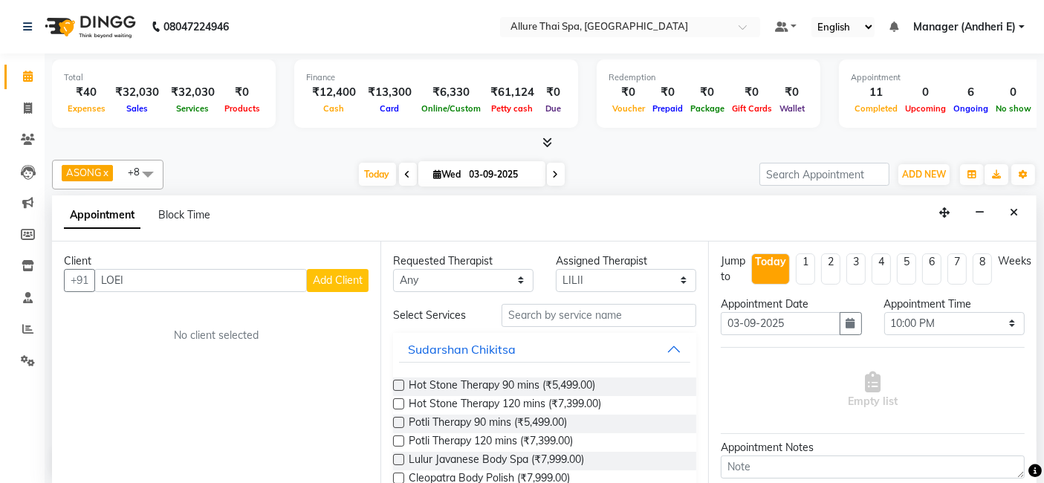
click at [335, 277] on span "Add Client" at bounding box center [338, 280] width 50 height 13
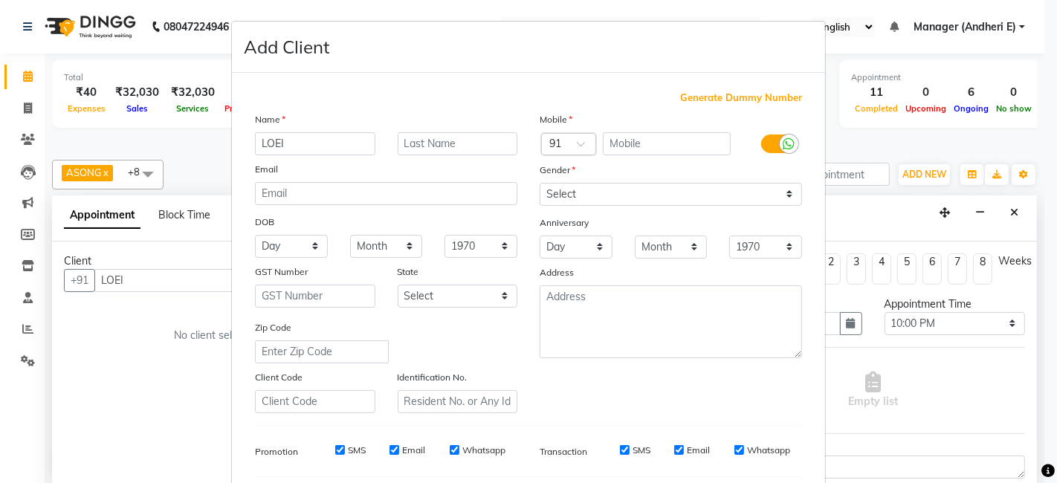
click at [710, 100] on span "Generate Dummy Number" at bounding box center [741, 98] width 122 height 15
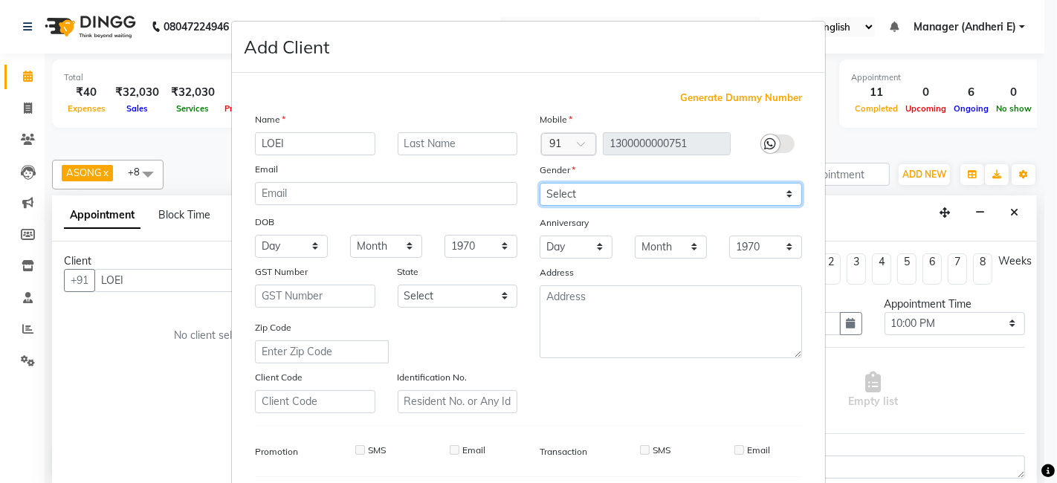
drag, startPoint x: 776, startPoint y: 195, endPoint x: 767, endPoint y: 198, distance: 9.2
click at [776, 195] on select "Select [DEMOGRAPHIC_DATA] [DEMOGRAPHIC_DATA] Other Prefer Not To Say" at bounding box center [671, 194] width 262 height 23
click at [540, 183] on select "Select [DEMOGRAPHIC_DATA] [DEMOGRAPHIC_DATA] Other Prefer Not To Say" at bounding box center [671, 194] width 262 height 23
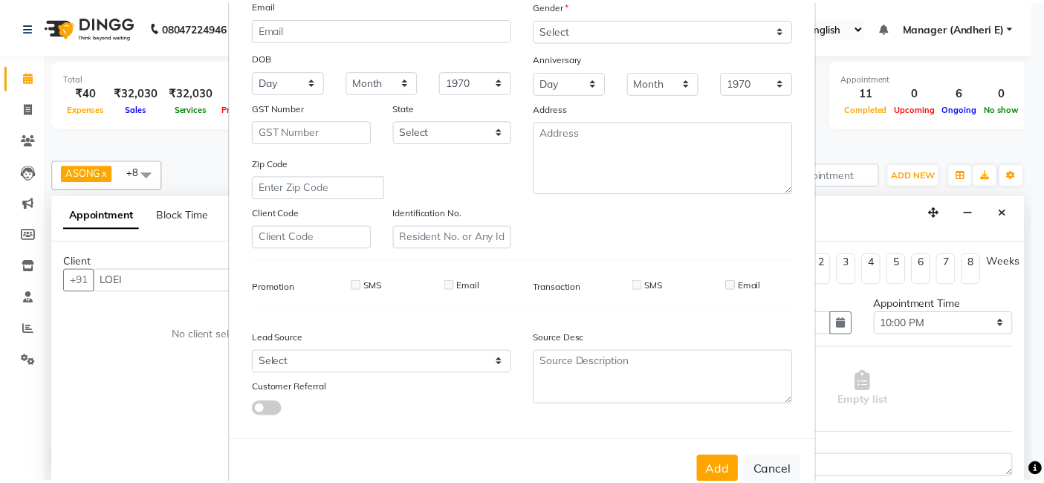
scroll to position [198, 0]
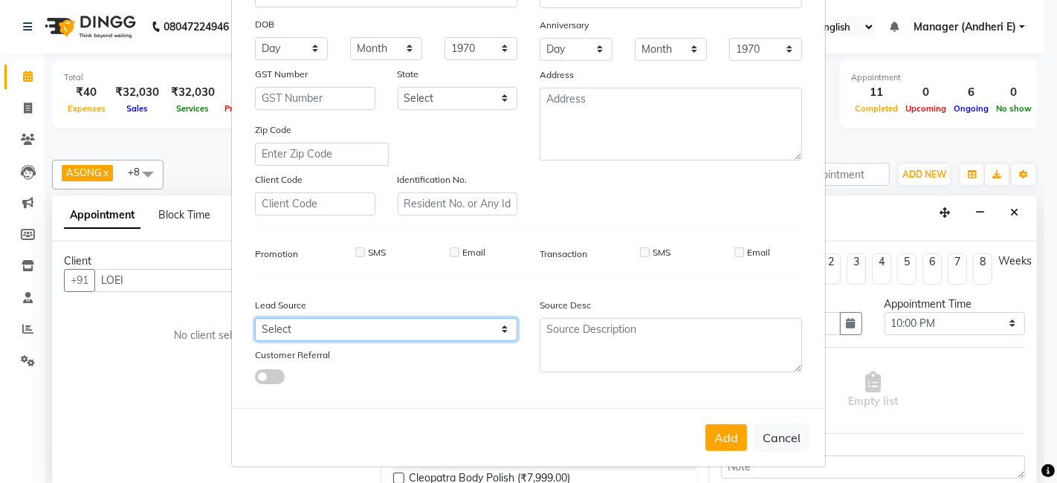
drag, startPoint x: 494, startPoint y: 330, endPoint x: 498, endPoint y: 320, distance: 11.3
click at [494, 329] on select "Select Walk-in Referral Friend Advertisement Facebook JustDial Google Other Web…" at bounding box center [386, 329] width 262 height 23
click at [255, 318] on select "Select Walk-in Referral Friend Advertisement Facebook JustDial Google Other Web…" at bounding box center [386, 329] width 262 height 23
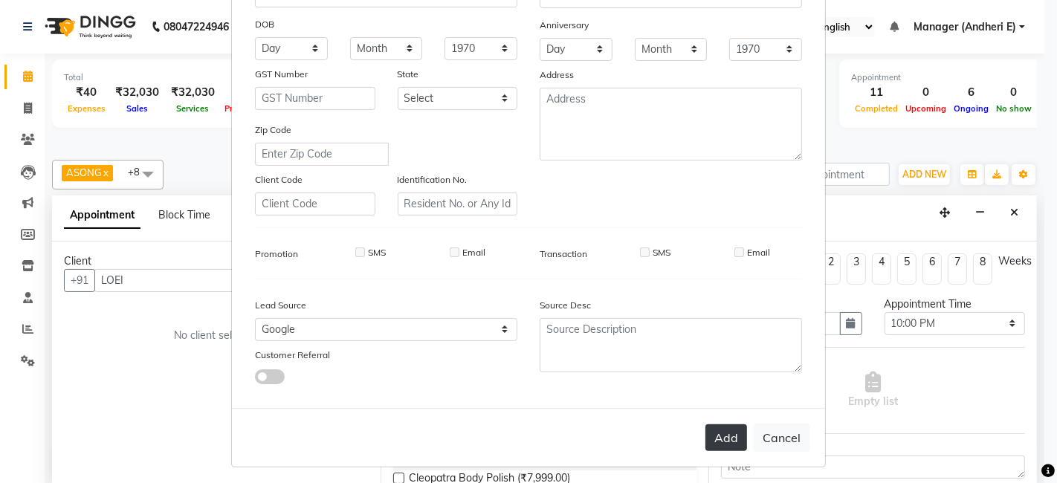
click at [711, 435] on button "Add" at bounding box center [726, 437] width 42 height 27
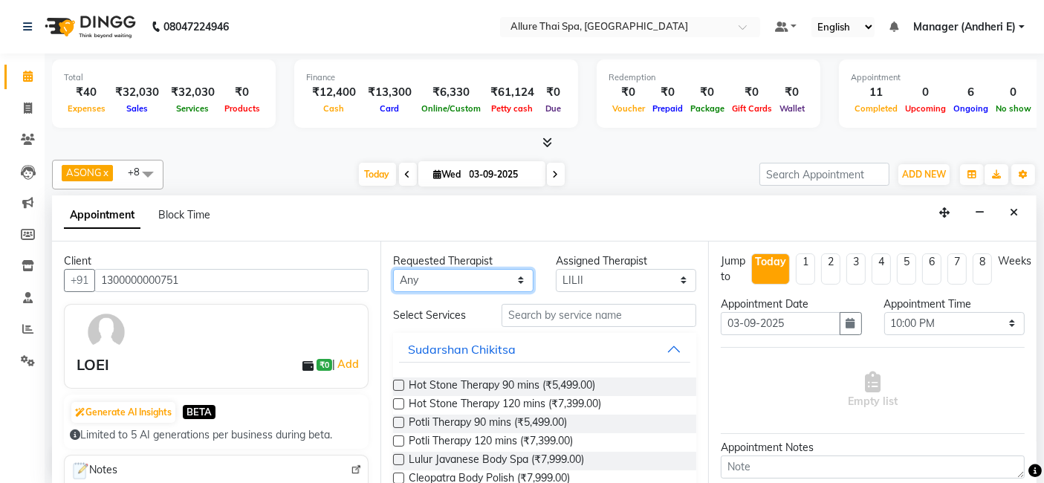
click at [517, 281] on select "Any ASONG [PERSON_NAME] BOII CANDY CHEM LILII Moii SENDI ST THARI" at bounding box center [463, 280] width 140 height 23
click at [393, 269] on select "Any ASONG [PERSON_NAME] BOII CANDY CHEM LILII Moii SENDI ST THARI" at bounding box center [463, 280] width 140 height 23
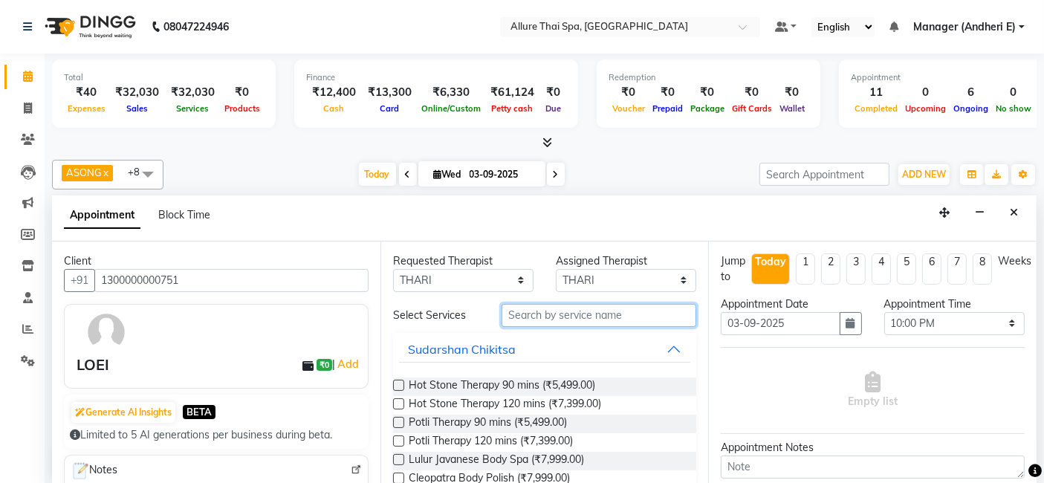
drag, startPoint x: 580, startPoint y: 310, endPoint x: 613, endPoint y: 321, distance: 35.3
click at [583, 310] on input "text" at bounding box center [599, 315] width 195 height 23
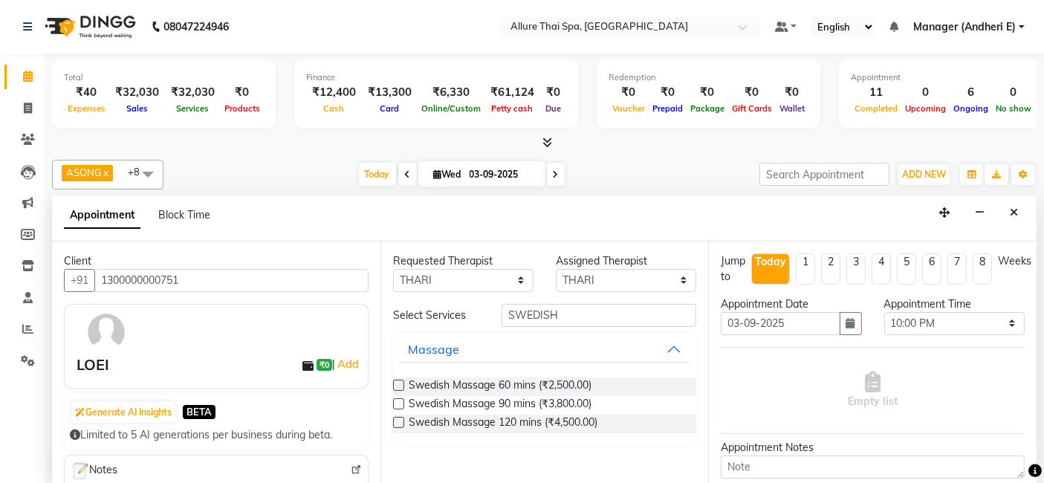
click at [398, 381] on label at bounding box center [398, 385] width 11 height 11
click at [398, 382] on input "checkbox" at bounding box center [398, 387] width 10 height 10
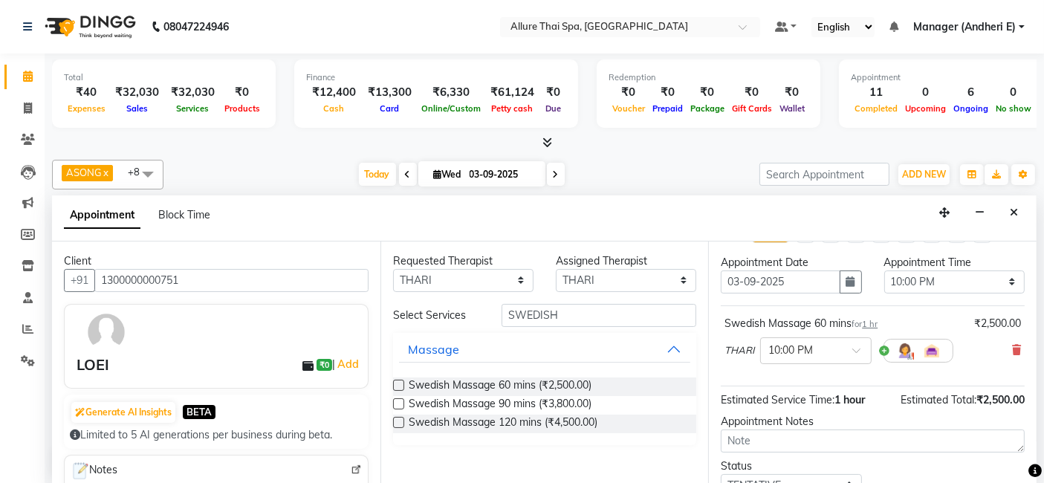
scroll to position [65, 0]
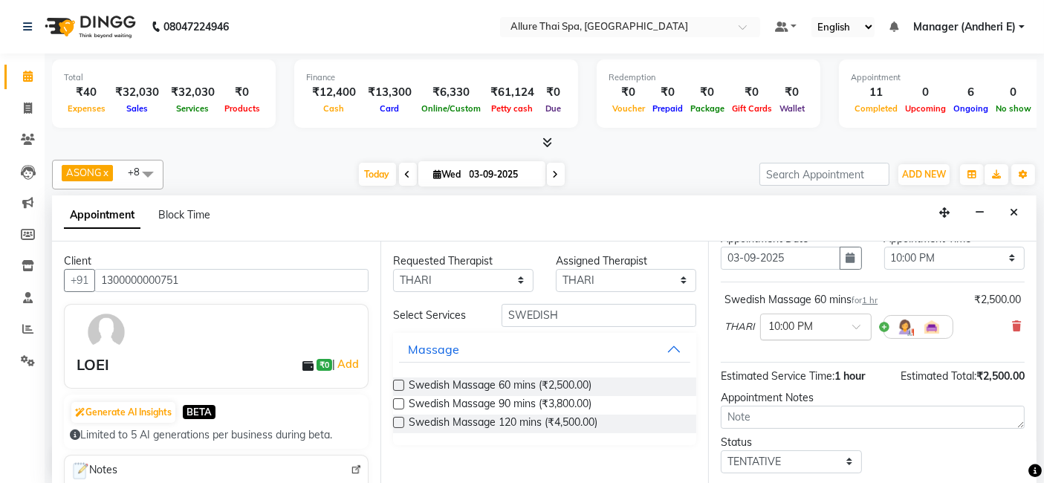
click at [864, 323] on span at bounding box center [862, 331] width 19 height 16
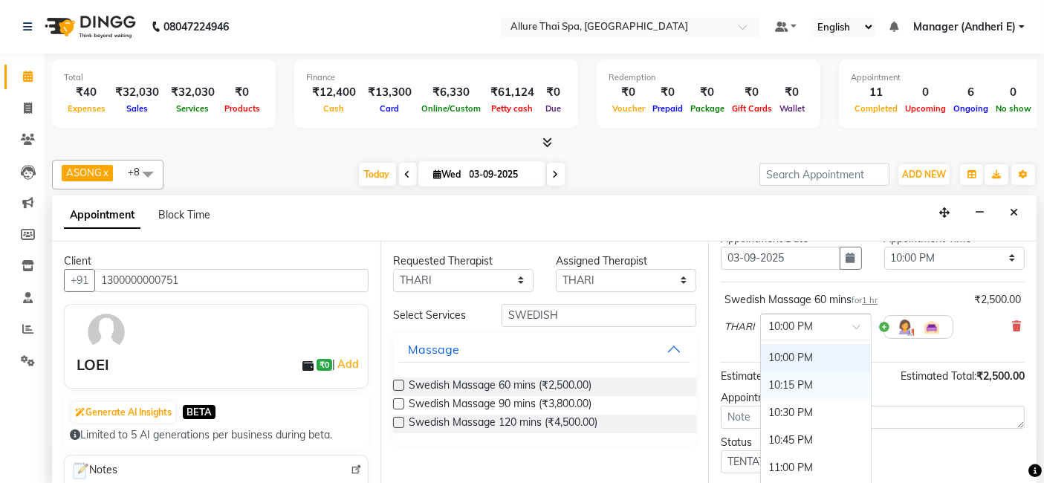
click at [783, 375] on div "10:15 PM" at bounding box center [816, 386] width 110 height 28
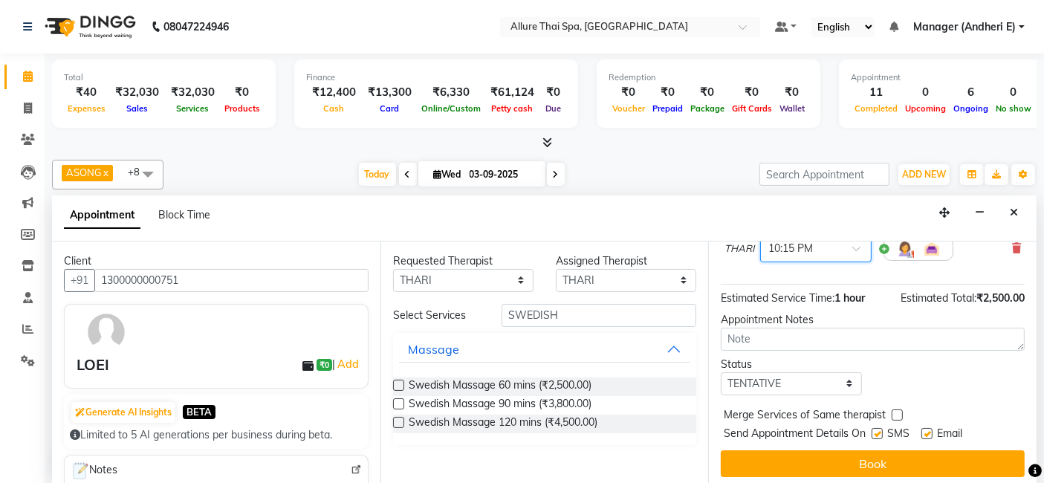
scroll to position [146, 0]
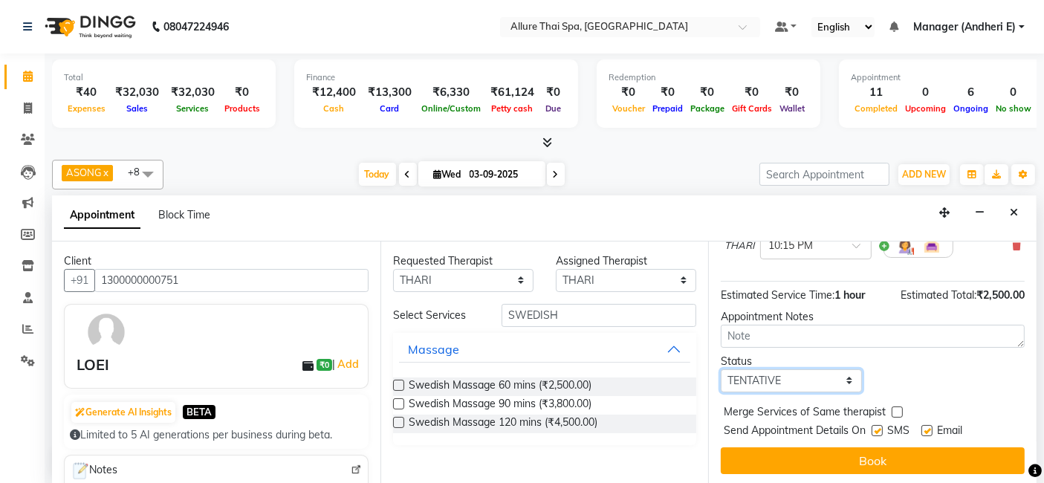
drag, startPoint x: 844, startPoint y: 379, endPoint x: 847, endPoint y: 369, distance: 10.8
click at [844, 379] on select "Select TENTATIVE CONFIRM CHECK-IN UPCOMING" at bounding box center [791, 380] width 140 height 23
click at [721, 369] on select "Select TENTATIVE CONFIRM CHECK-IN UPCOMING" at bounding box center [791, 380] width 140 height 23
click at [879, 429] on label at bounding box center [877, 430] width 11 height 11
click at [879, 429] on input "checkbox" at bounding box center [877, 432] width 10 height 10
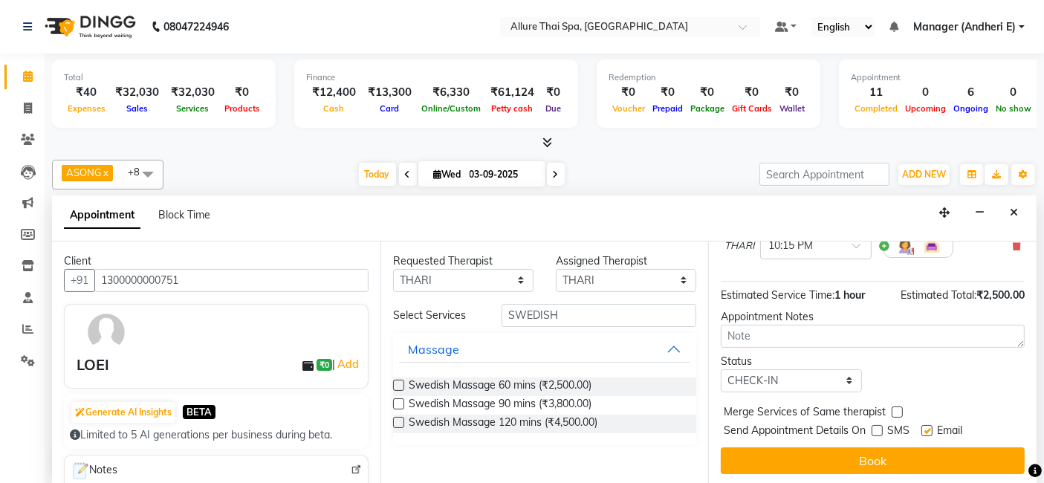
click at [927, 428] on label at bounding box center [927, 430] width 11 height 11
click at [927, 428] on input "checkbox" at bounding box center [927, 432] width 10 height 10
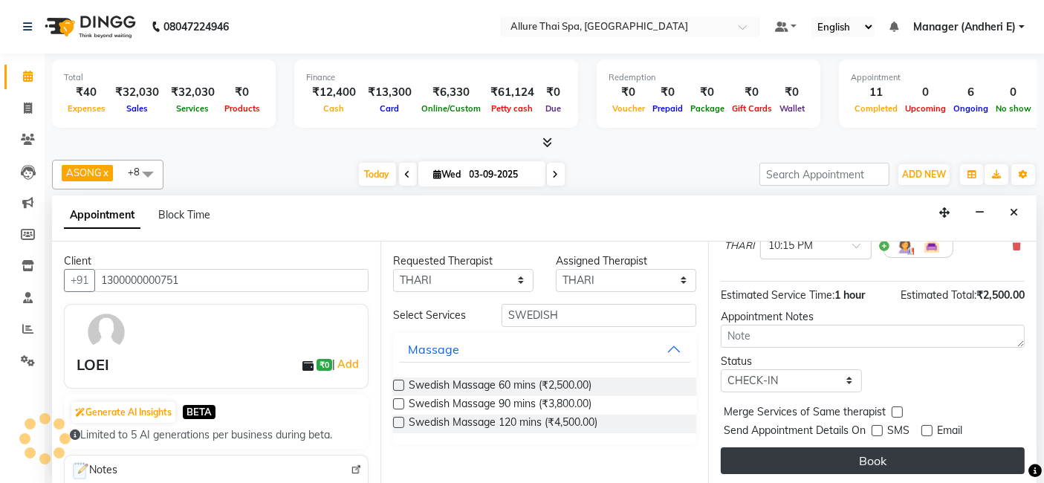
click at [936, 452] on button "Book" at bounding box center [873, 460] width 304 height 27
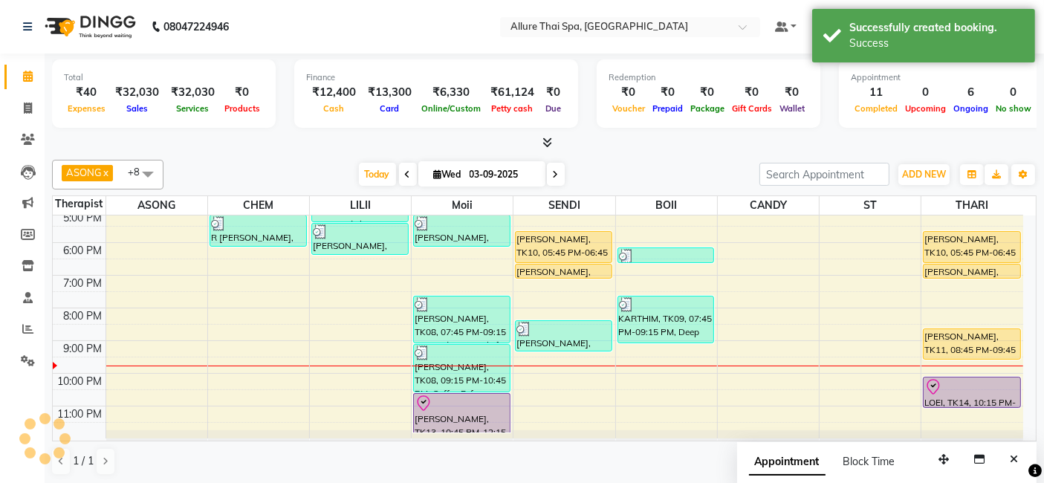
scroll to position [0, 0]
click at [349, 343] on div "9:00 AM 10:00 AM 11:00 AM 12:00 PM 1:00 PM 2:00 PM 3:00 PM 4:00 PM 5:00 PM 6:00…" at bounding box center [538, 194] width 971 height 490
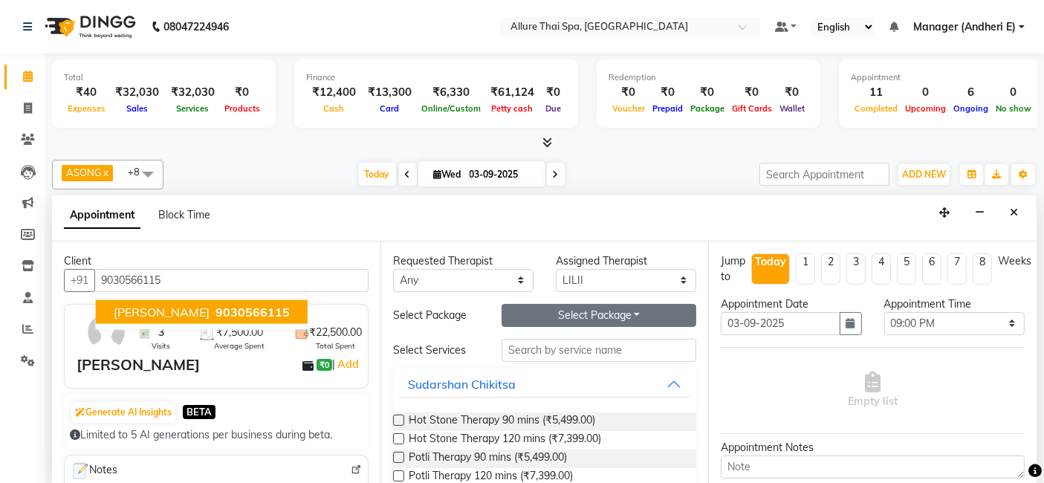
click at [627, 314] on button "Select Package Toggle Dropdown" at bounding box center [599, 315] width 195 height 23
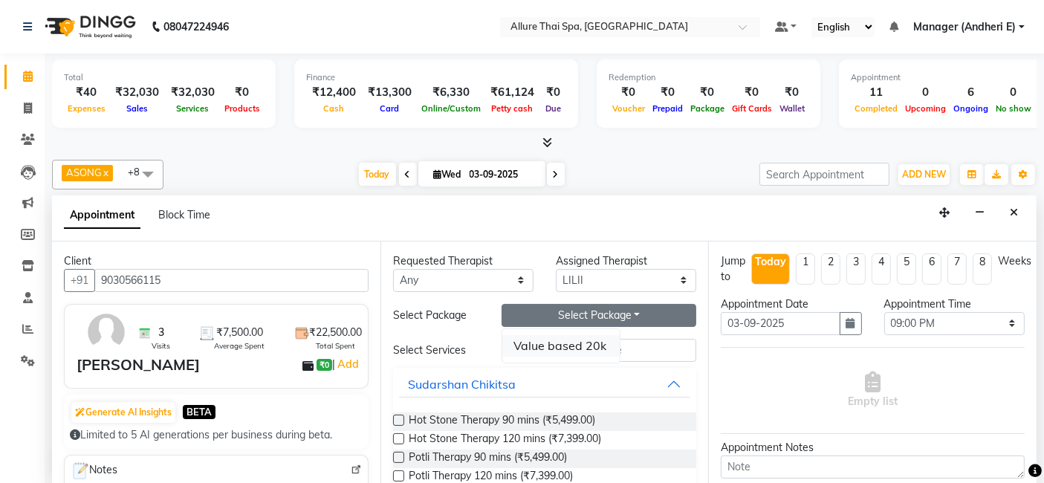
click at [561, 346] on li "Value based 20k" at bounding box center [560, 346] width 117 height 22
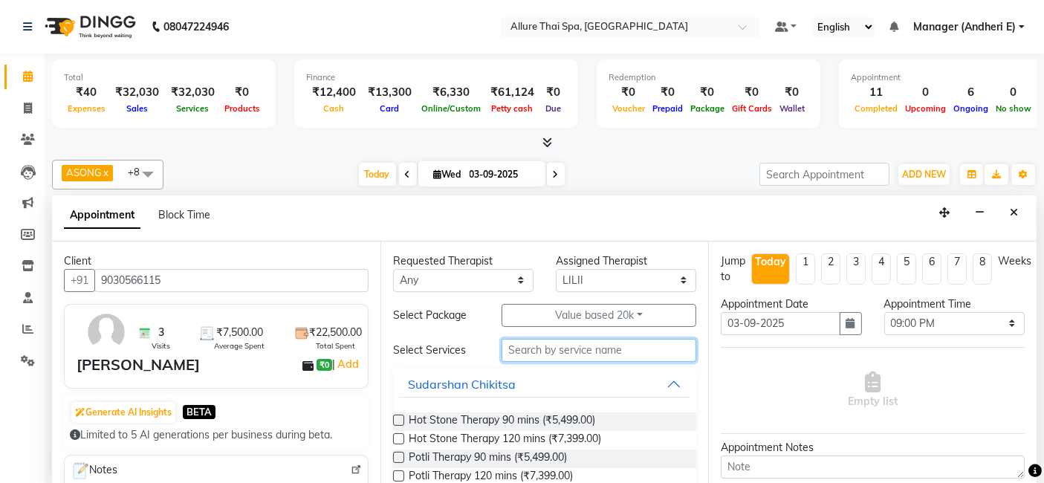
click at [573, 349] on input "text" at bounding box center [599, 350] width 195 height 23
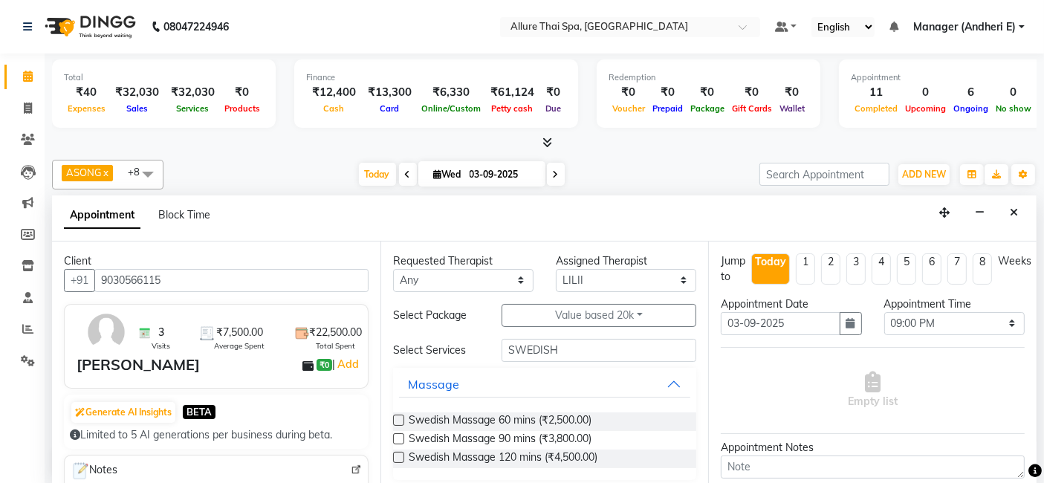
click at [398, 437] on label at bounding box center [398, 438] width 11 height 11
click at [398, 437] on input "checkbox" at bounding box center [398, 441] width 10 height 10
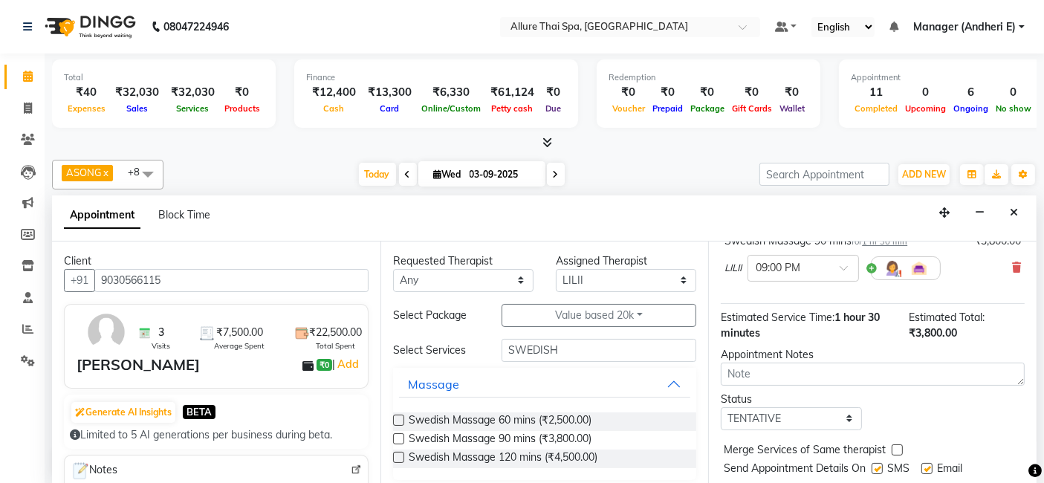
scroll to position [132, 0]
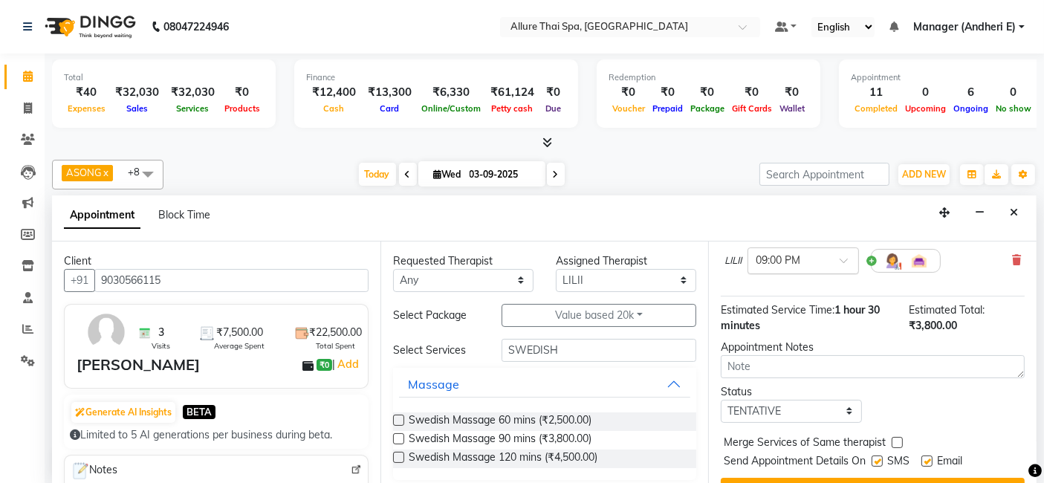
click at [849, 262] on span at bounding box center [849, 265] width 19 height 16
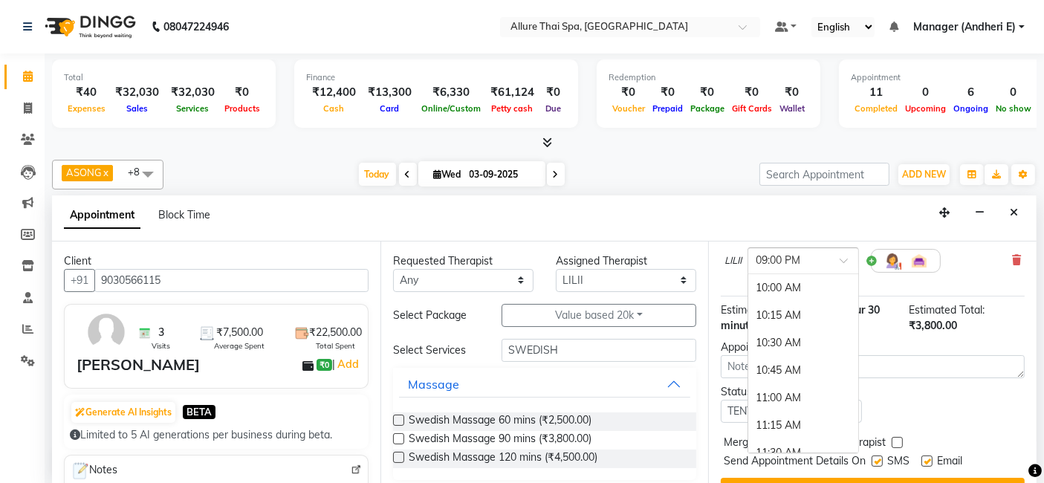
scroll to position [1221, 0]
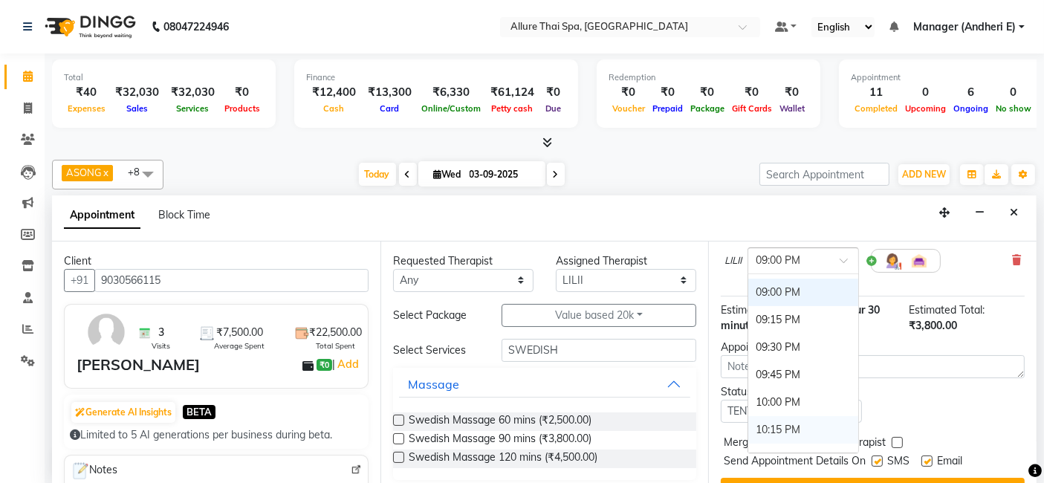
click at [806, 424] on div "10:15 PM" at bounding box center [804, 430] width 110 height 28
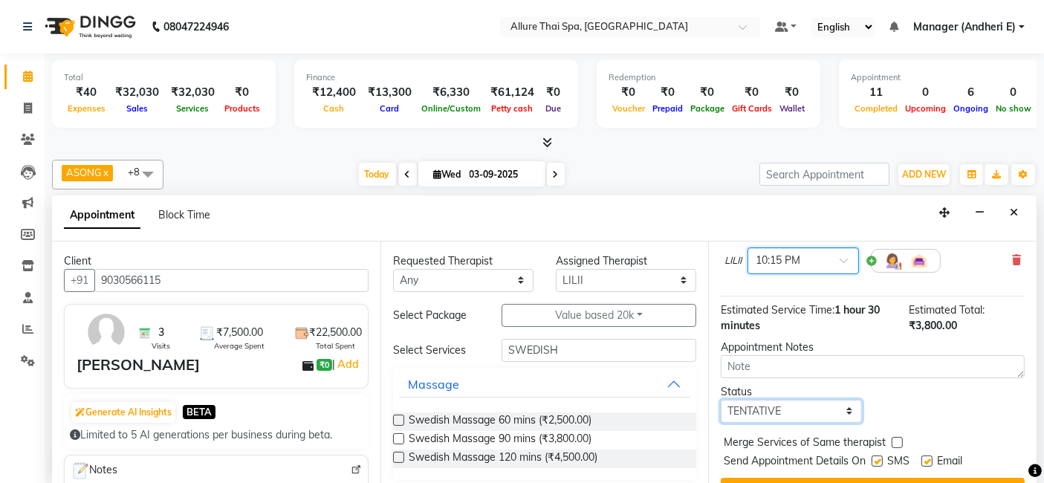
click at [844, 407] on select "Select TENTATIVE CONFIRM CHECK-IN UPCOMING" at bounding box center [791, 411] width 140 height 23
click at [721, 400] on select "Select TENTATIVE CONFIRM CHECK-IN UPCOMING" at bounding box center [791, 411] width 140 height 23
click at [876, 456] on label at bounding box center [877, 461] width 11 height 11
click at [876, 458] on input "checkbox" at bounding box center [877, 463] width 10 height 10
click at [932, 460] on label at bounding box center [927, 461] width 11 height 11
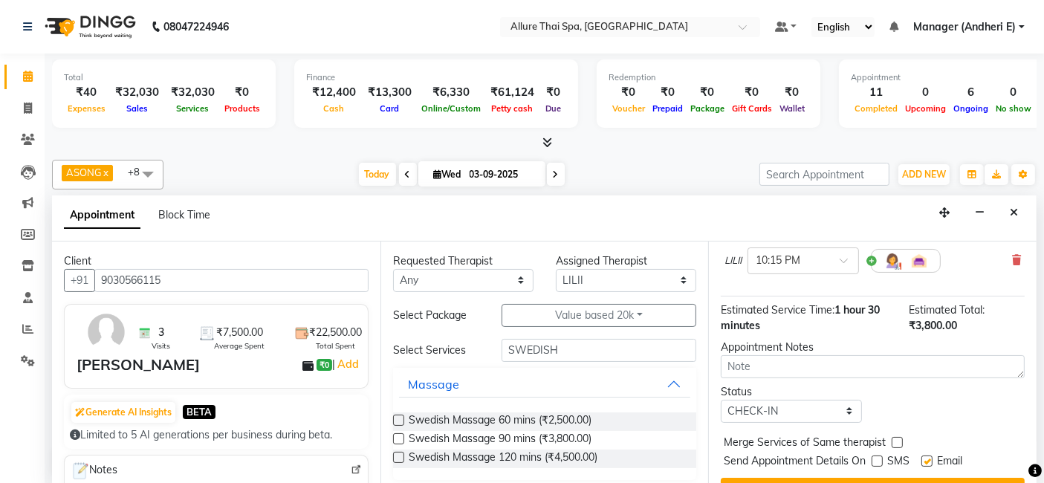
click at [931, 460] on input "checkbox" at bounding box center [927, 463] width 10 height 10
click at [949, 479] on button "Book" at bounding box center [873, 491] width 304 height 27
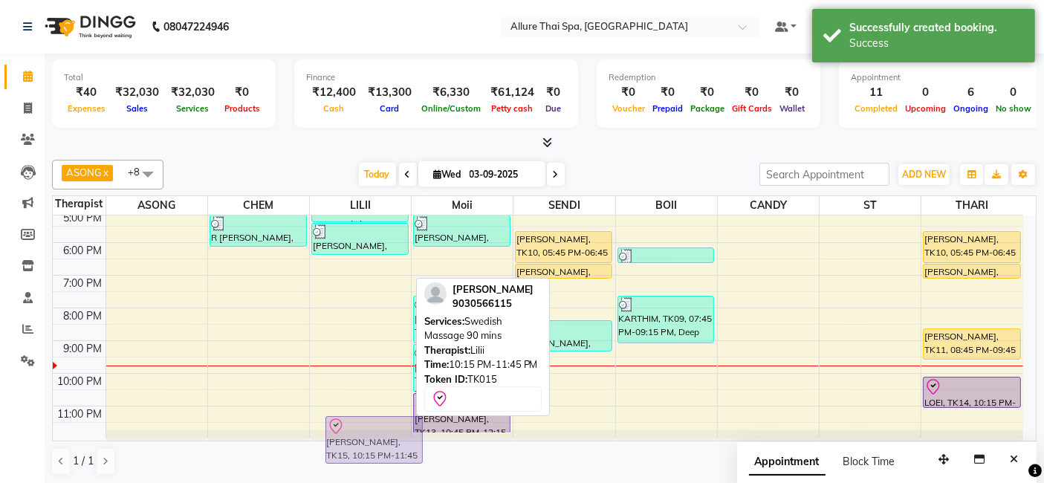
scroll to position [0, 0]
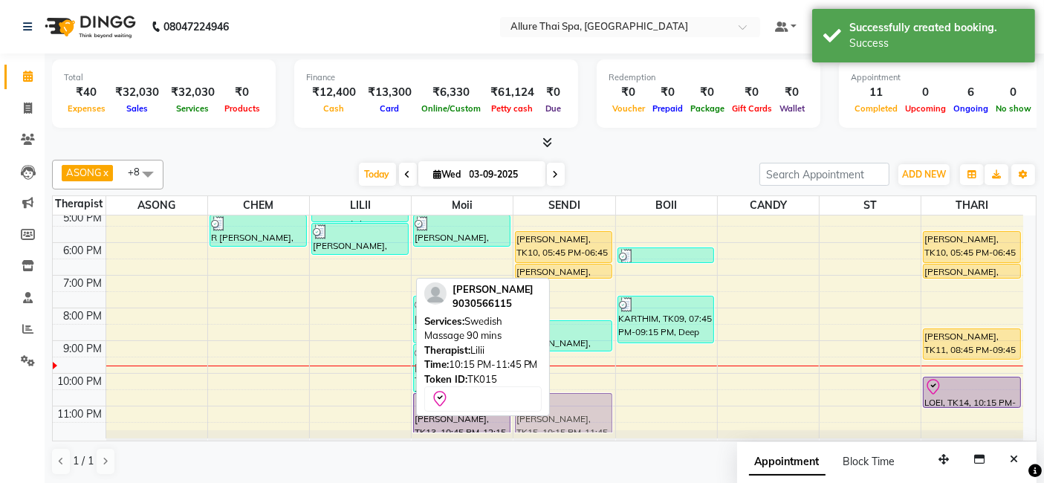
drag, startPoint x: 332, startPoint y: 404, endPoint x: 586, endPoint y: 419, distance: 253.9
click at [586, 419] on tr "[PERSON_NAME], TK02, 01:30 PM-02:30 PM, Deep Tissue Massage 60 mins [PERSON_NAM…" at bounding box center [538, 194] width 971 height 490
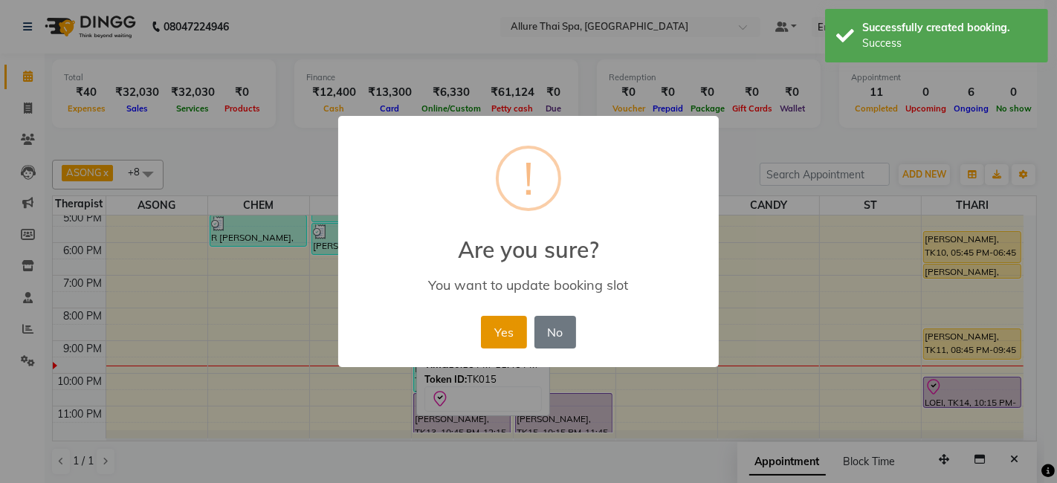
click at [513, 336] on button "Yes" at bounding box center [503, 332] width 45 height 33
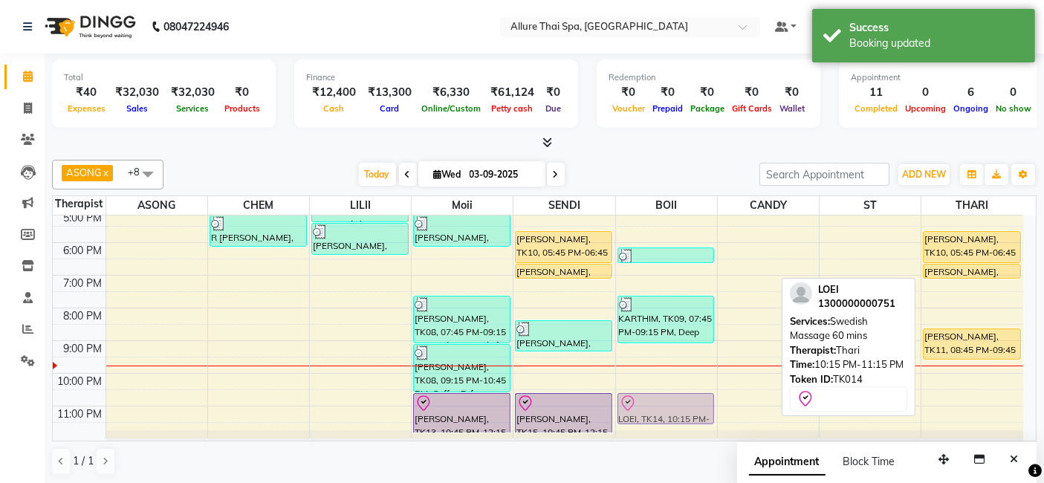
drag, startPoint x: 992, startPoint y: 388, endPoint x: 720, endPoint y: 404, distance: 271.8
click at [720, 404] on div "9:00 AM 10:00 AM 11:00 AM 12:00 PM 1:00 PM 2:00 PM 3:00 PM 4:00 PM 5:00 PM 6:00…" at bounding box center [538, 194] width 971 height 490
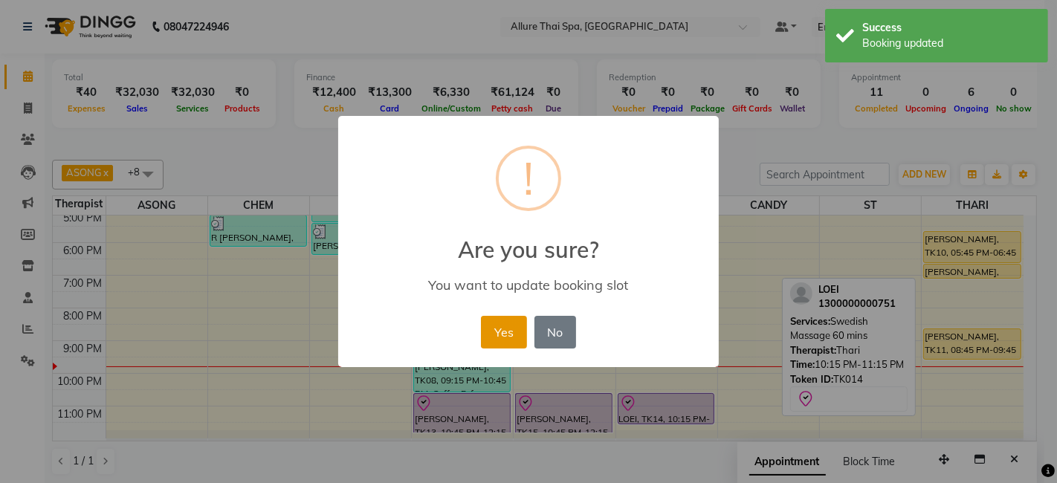
click at [518, 331] on button "Yes" at bounding box center [503, 332] width 45 height 33
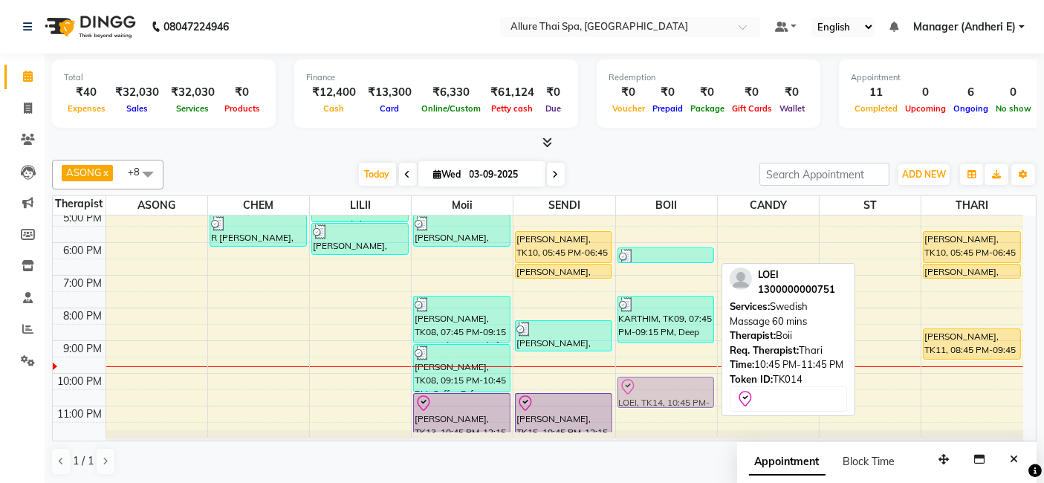
drag, startPoint x: 662, startPoint y: 398, endPoint x: 662, endPoint y: 385, distance: 12.6
click at [662, 384] on div "[PERSON_NAME], TK06, 06:15 PM-06:45 PM, Rejuvenating Clean Up KARTHIM, TK09, 07…" at bounding box center [666, 194] width 101 height 490
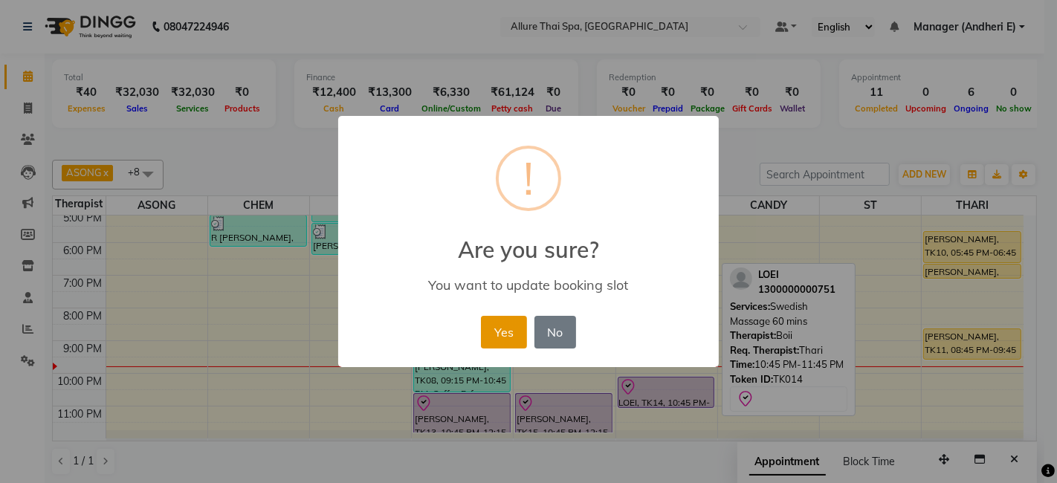
click at [516, 336] on button "Yes" at bounding box center [503, 332] width 45 height 33
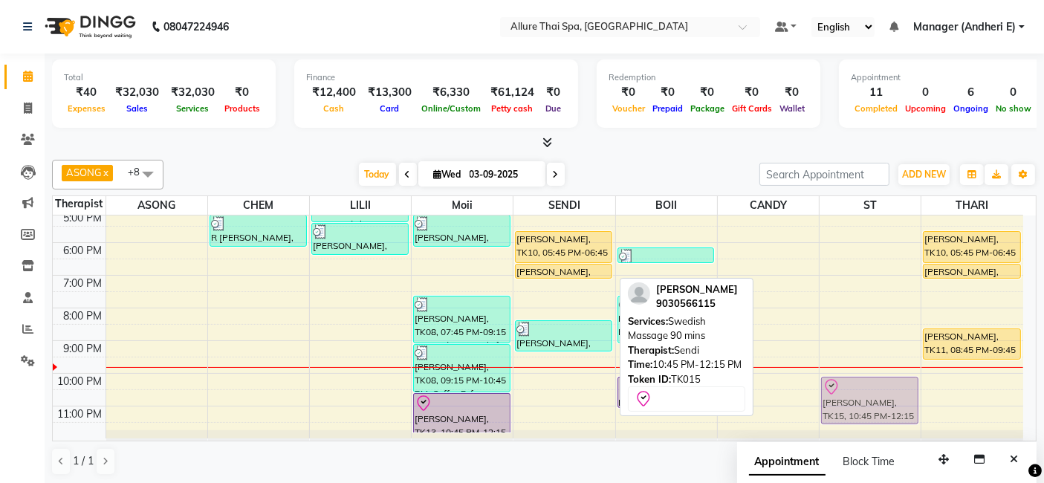
drag, startPoint x: 581, startPoint y: 395, endPoint x: 913, endPoint y: 375, distance: 332.2
click at [913, 375] on tr "[PERSON_NAME], TK02, 01:30 PM-02:30 PM, Deep Tissue Massage 60 mins [PERSON_NAM…" at bounding box center [538, 194] width 971 height 490
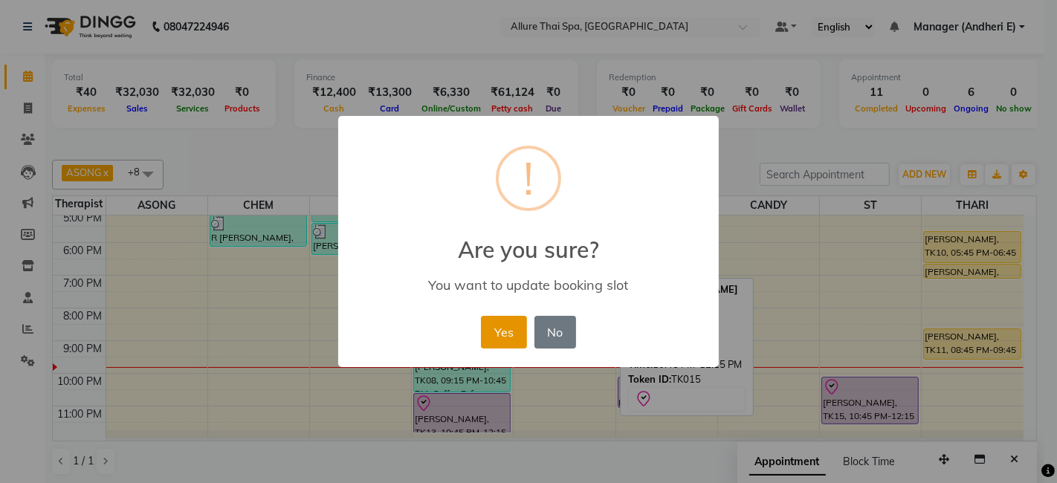
click at [522, 334] on button "Yes" at bounding box center [503, 332] width 45 height 33
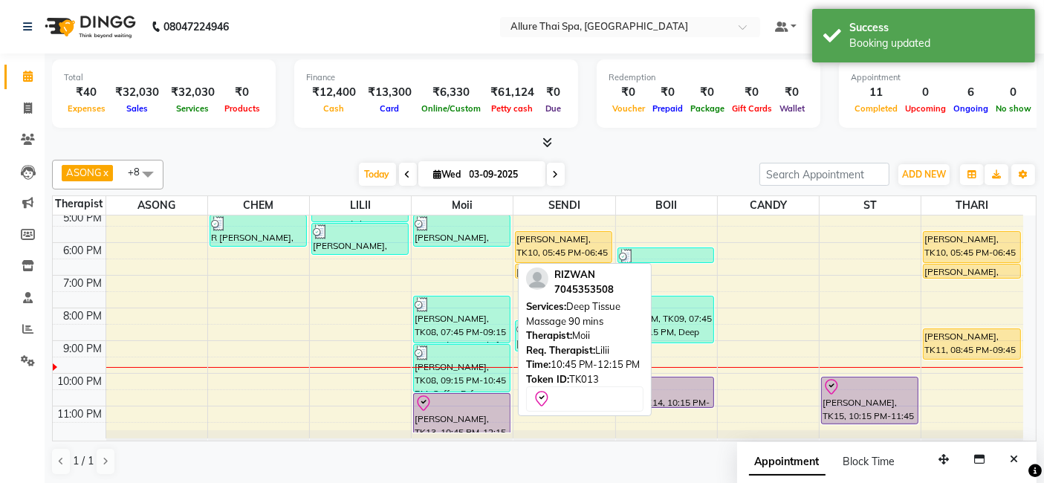
click at [459, 402] on div at bounding box center [462, 404] width 94 height 18
click at [464, 419] on div "[PERSON_NAME], TK13, 10:45 PM-12:15 PM, Deep Tissue Massage 90 mins" at bounding box center [462, 413] width 96 height 39
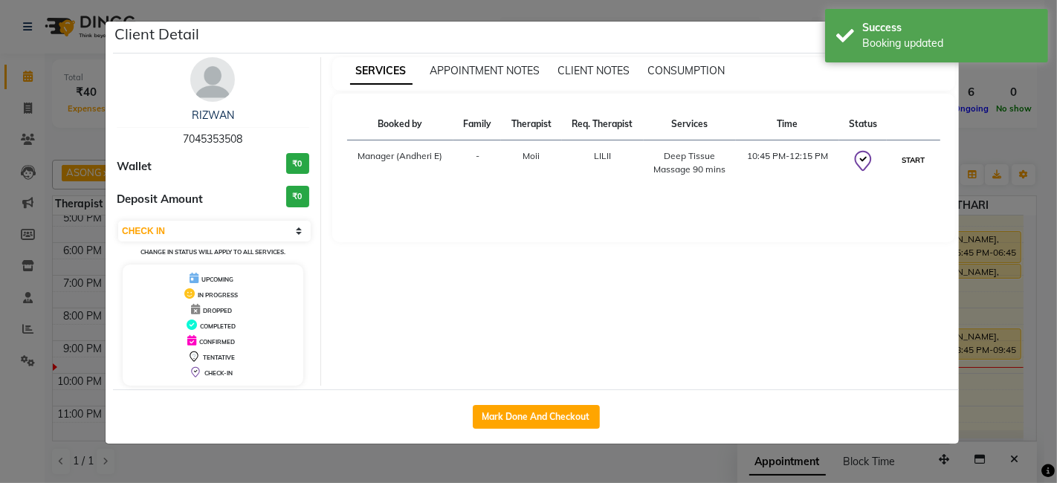
click at [922, 157] on button "START" at bounding box center [914, 160] width 30 height 19
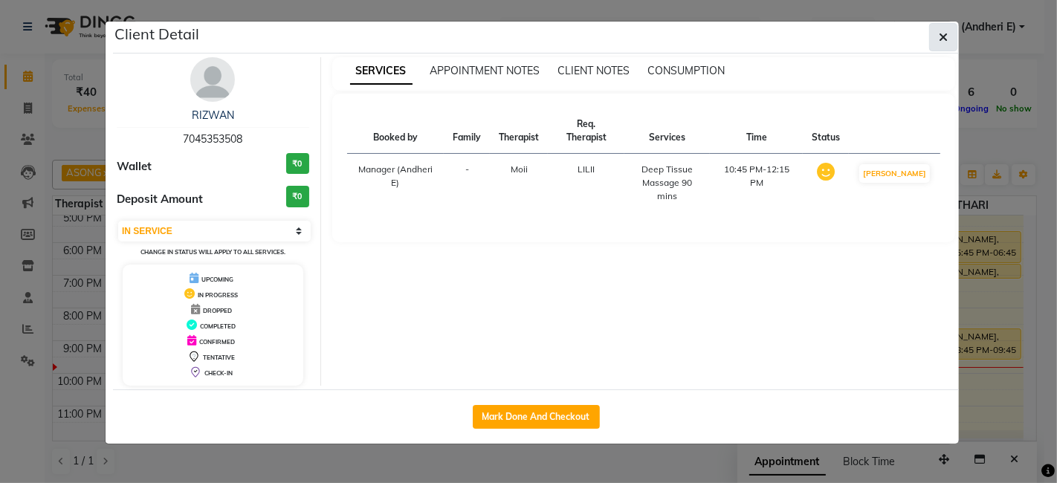
click at [940, 48] on button "button" at bounding box center [943, 37] width 28 height 28
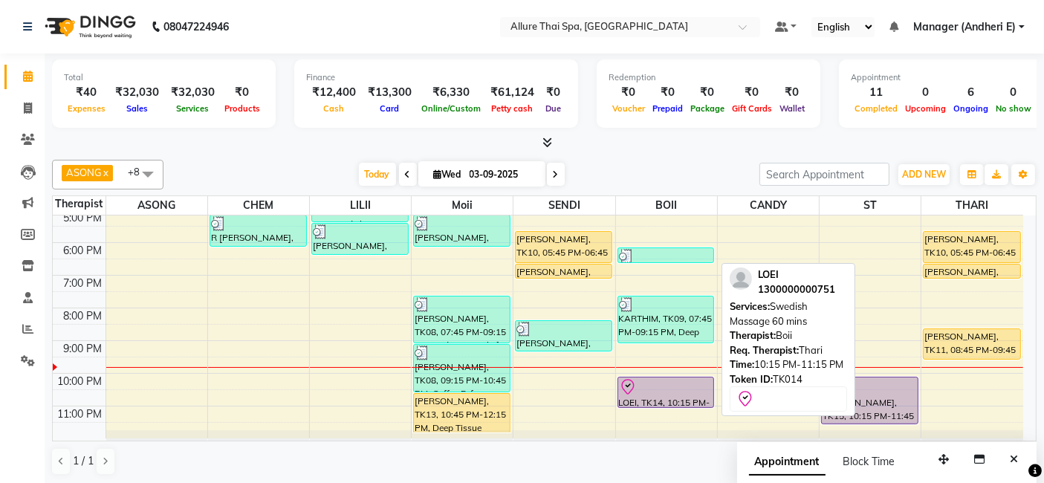
click at [666, 385] on div at bounding box center [666, 387] width 94 height 18
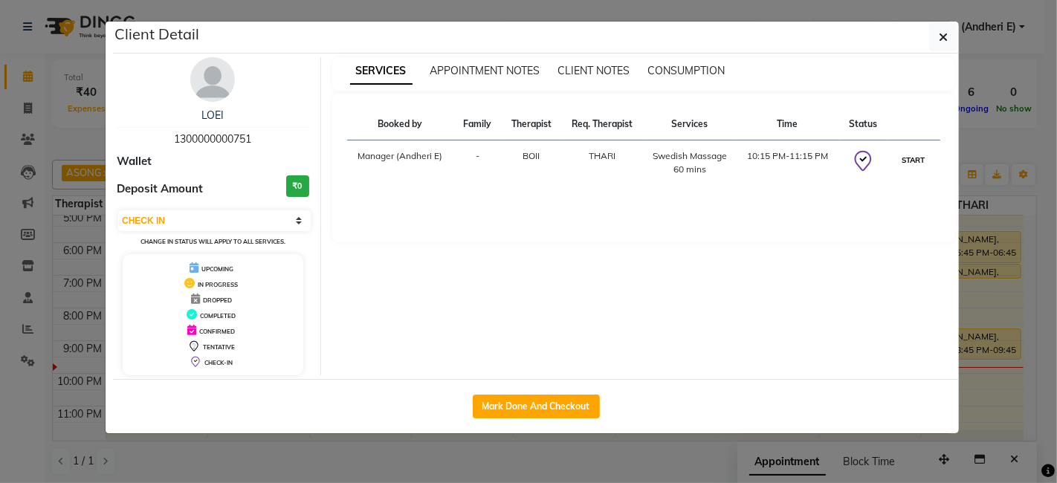
click at [912, 156] on button "START" at bounding box center [914, 160] width 30 height 19
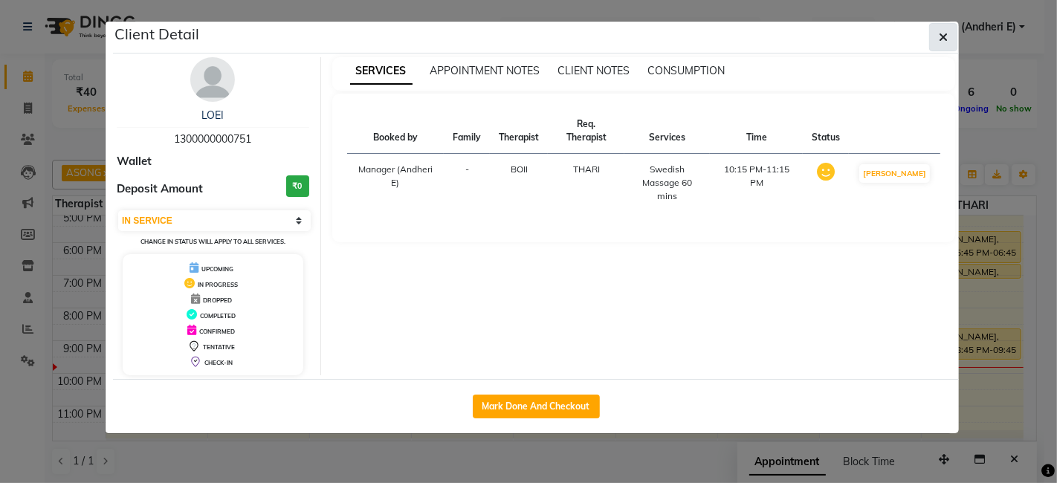
click at [945, 34] on icon "button" at bounding box center [943, 37] width 9 height 12
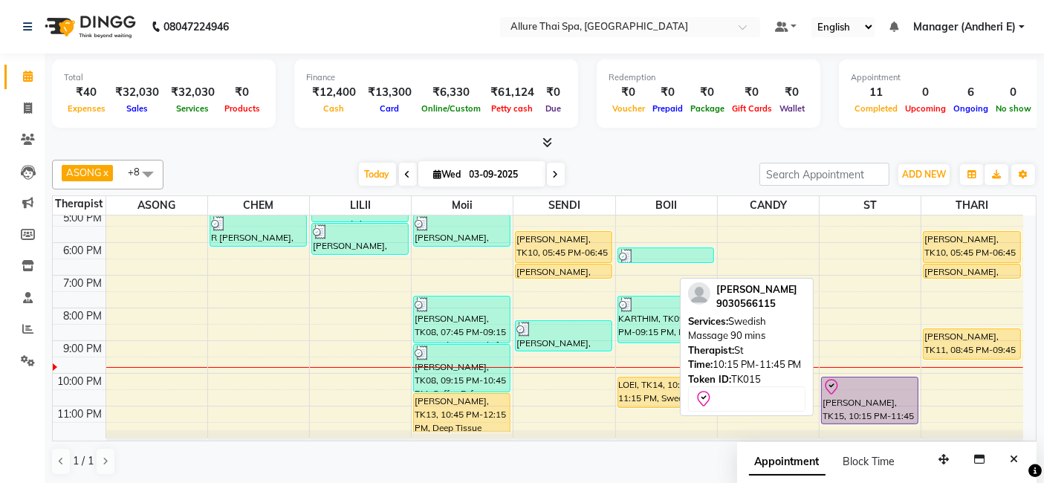
click at [871, 392] on div at bounding box center [870, 387] width 94 height 18
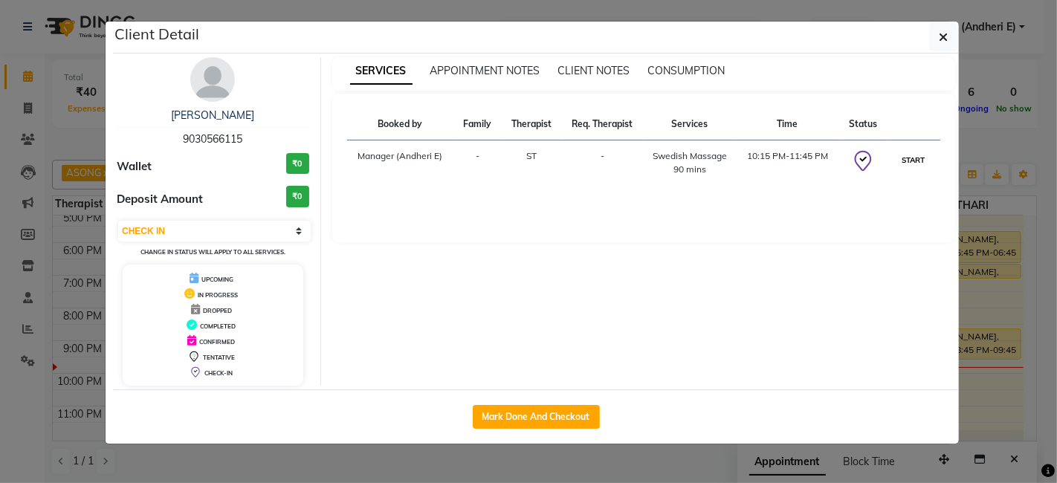
click at [911, 156] on button "START" at bounding box center [914, 160] width 30 height 19
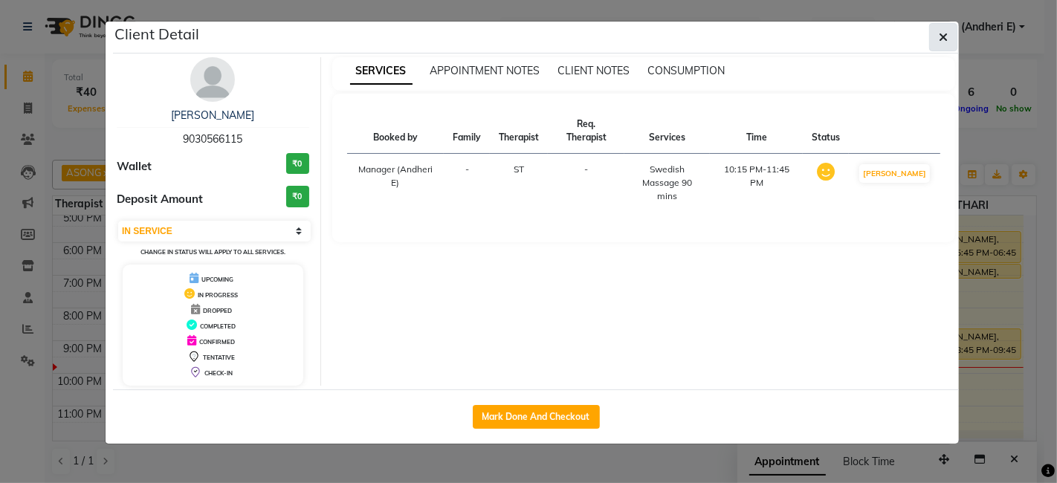
click at [950, 25] on button "button" at bounding box center [943, 37] width 28 height 28
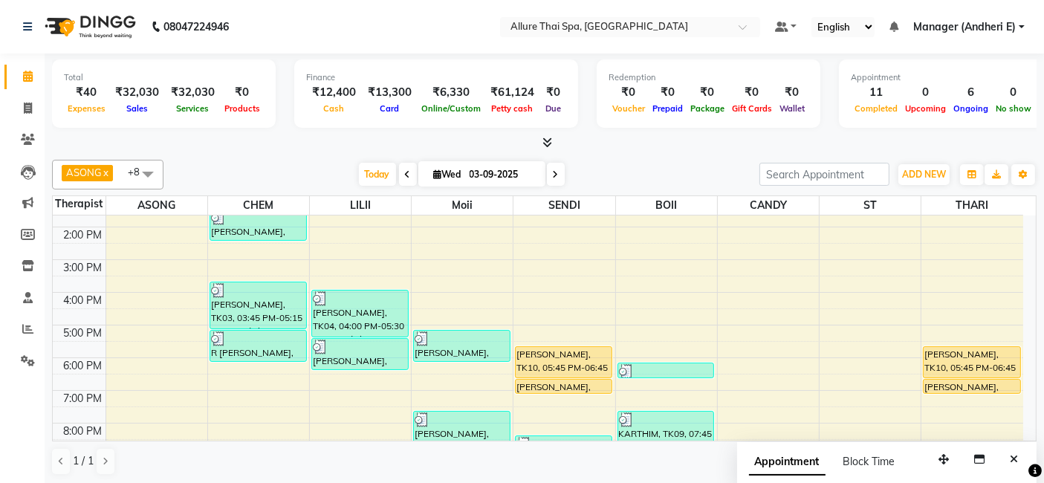
scroll to position [167, 0]
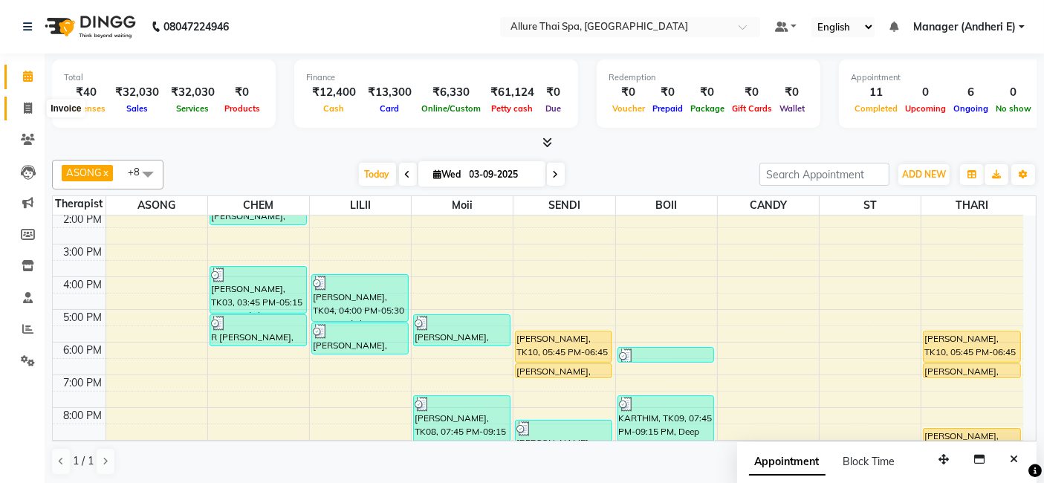
drag, startPoint x: 30, startPoint y: 103, endPoint x: 187, endPoint y: 60, distance: 161.7
click at [30, 103] on icon at bounding box center [28, 108] width 8 height 11
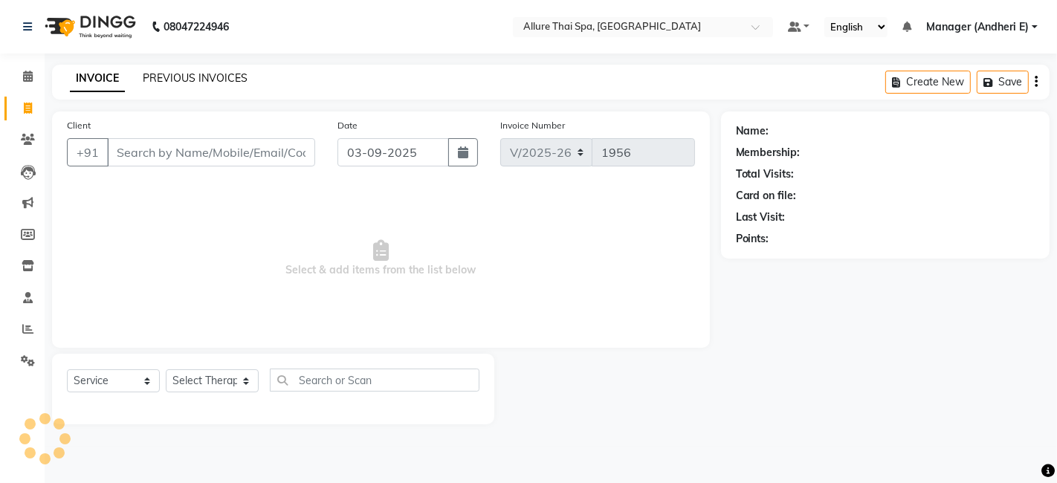
click at [217, 71] on link "PREVIOUS INVOICES" at bounding box center [195, 77] width 105 height 13
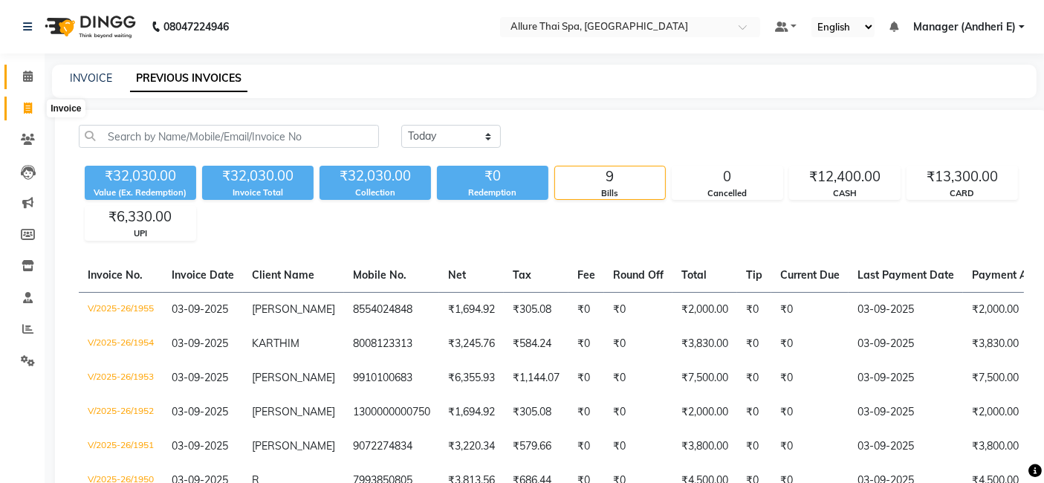
drag, startPoint x: 27, startPoint y: 103, endPoint x: 38, endPoint y: 88, distance: 18.6
click at [28, 103] on icon at bounding box center [28, 108] width 8 height 11
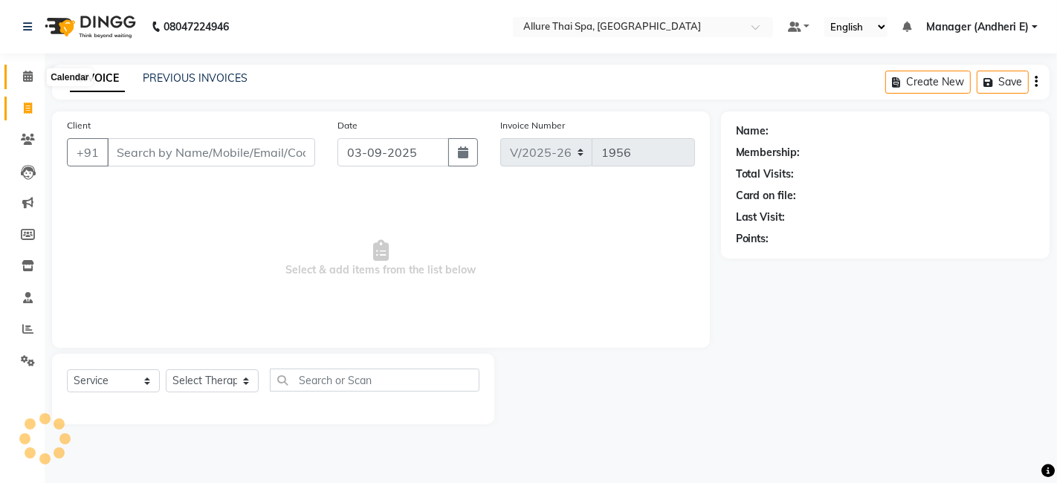
drag, startPoint x: 35, startPoint y: 80, endPoint x: 0, endPoint y: 74, distance: 35.4
click at [34, 80] on span at bounding box center [28, 76] width 26 height 17
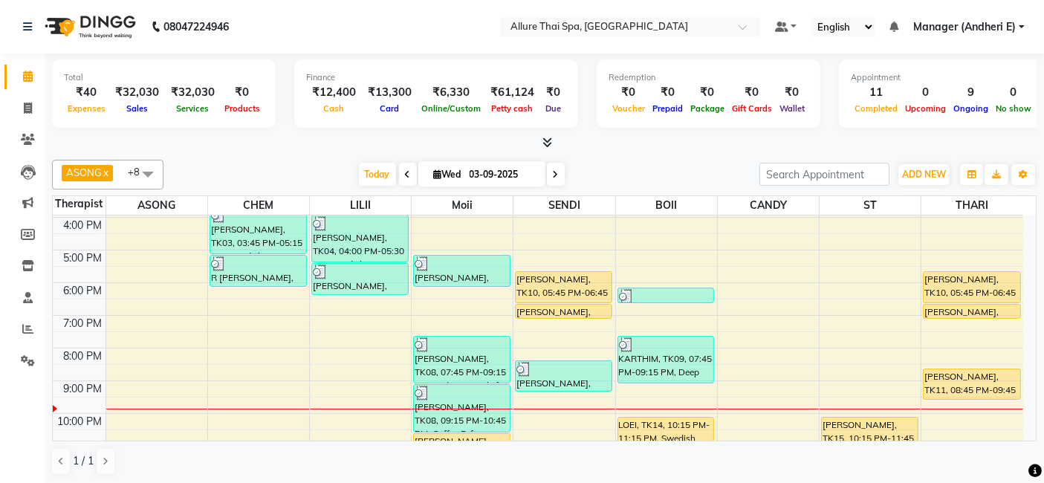
scroll to position [231, 0]
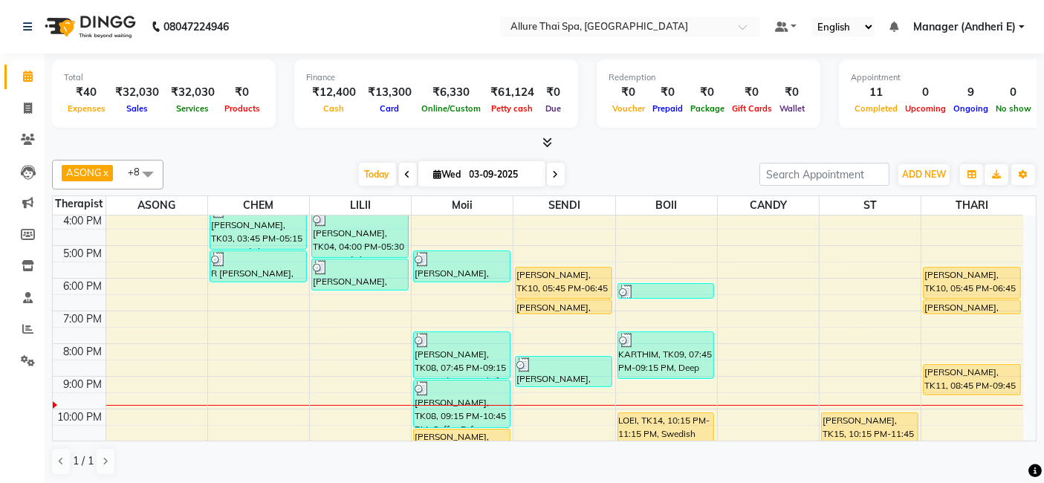
click at [346, 419] on div "9:00 AM 10:00 AM 11:00 AM 12:00 PM 1:00 PM 2:00 PM 3:00 PM 4:00 PM 5:00 PM 6:00…" at bounding box center [538, 229] width 971 height 490
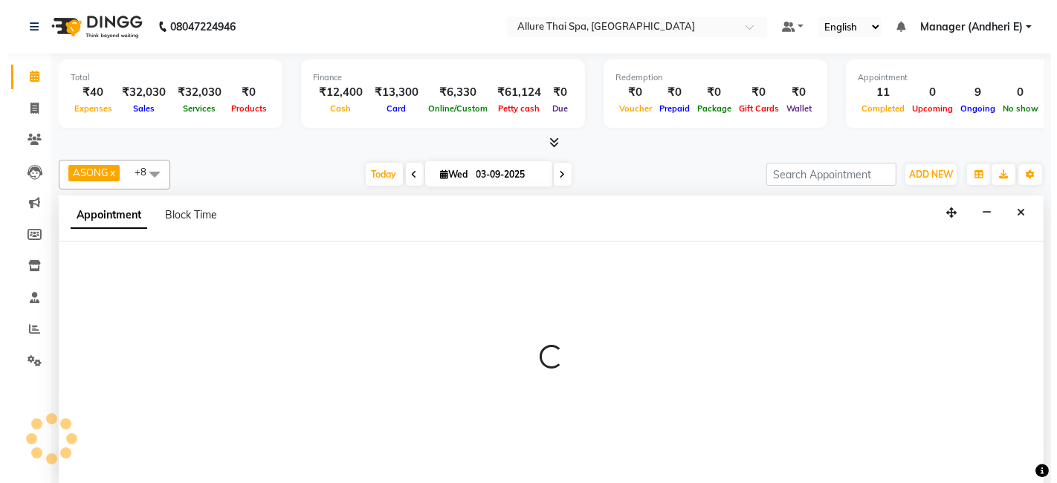
scroll to position [0, 0]
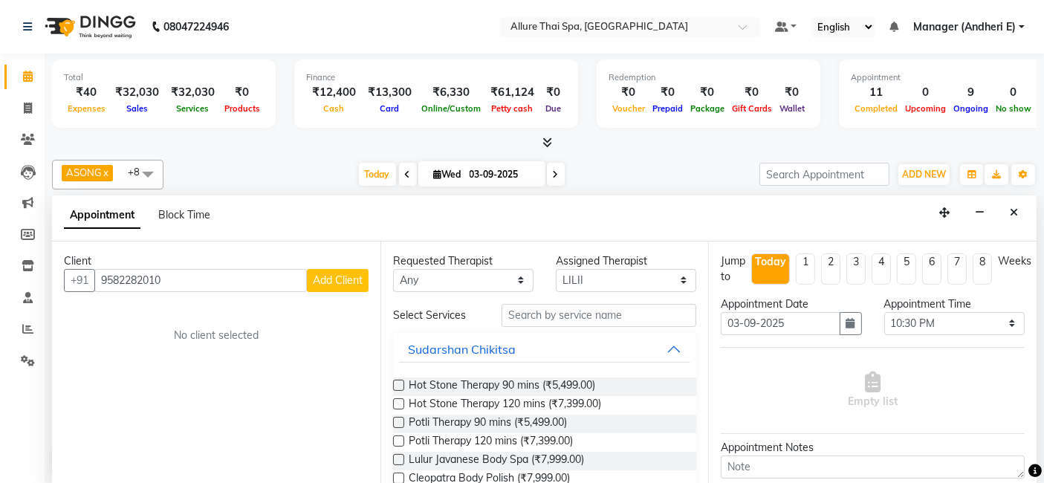
click at [340, 280] on span "Add Client" at bounding box center [338, 280] width 50 height 13
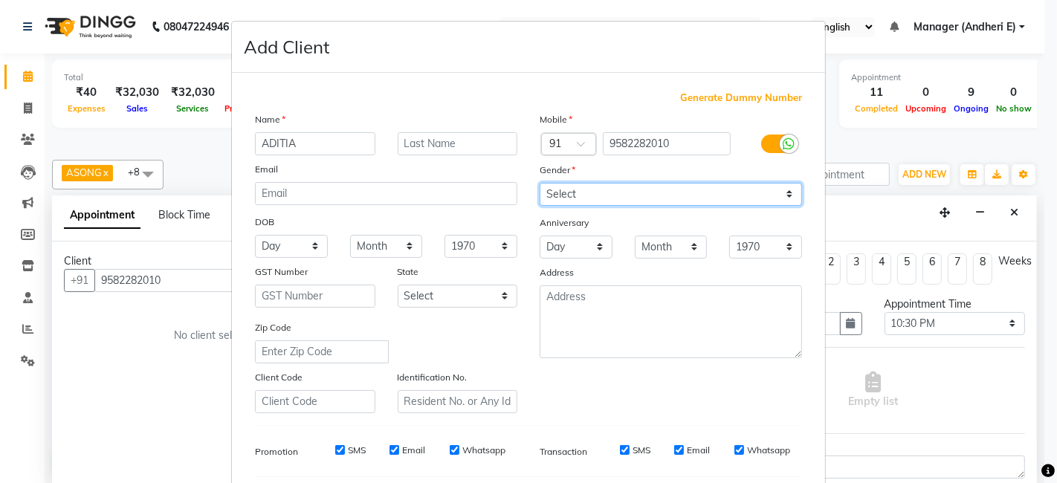
click at [786, 199] on select "Select [DEMOGRAPHIC_DATA] [DEMOGRAPHIC_DATA] Other Prefer Not To Say" at bounding box center [671, 194] width 262 height 23
click at [540, 183] on select "Select [DEMOGRAPHIC_DATA] [DEMOGRAPHIC_DATA] Other Prefer Not To Say" at bounding box center [671, 194] width 262 height 23
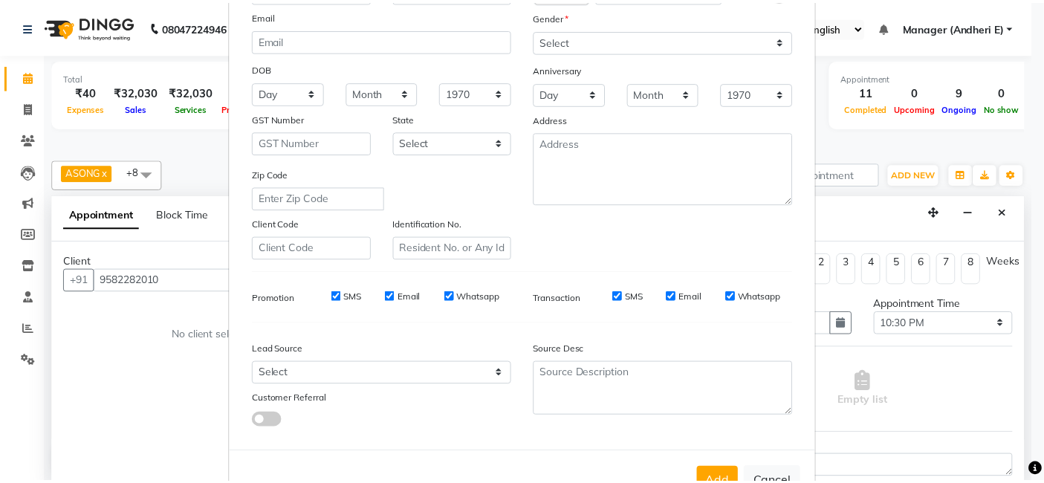
scroll to position [165, 0]
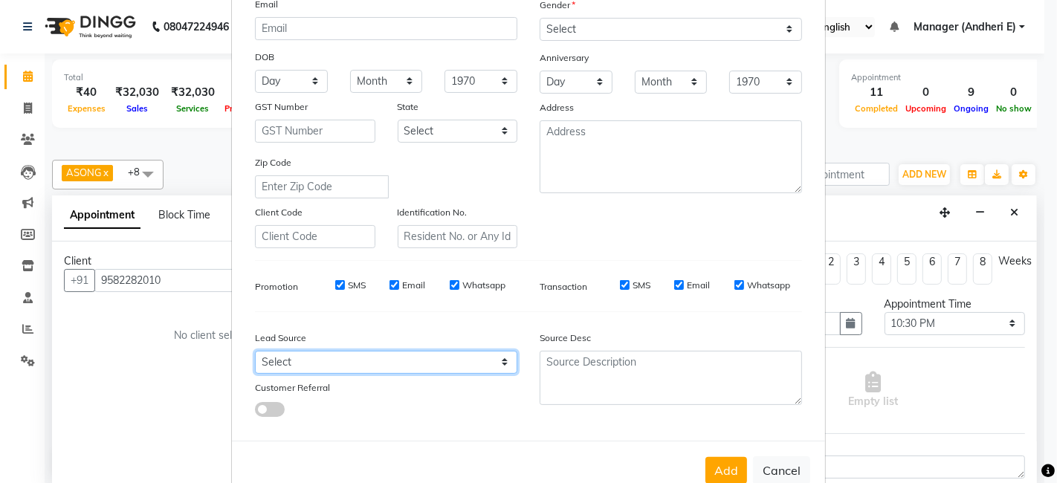
click at [505, 363] on select "Select Walk-in Referral Friend Advertisement Facebook JustDial Google Other Web…" at bounding box center [386, 362] width 262 height 23
click at [255, 351] on select "Select Walk-in Referral Friend Advertisement Facebook JustDial Google Other Web…" at bounding box center [386, 362] width 262 height 23
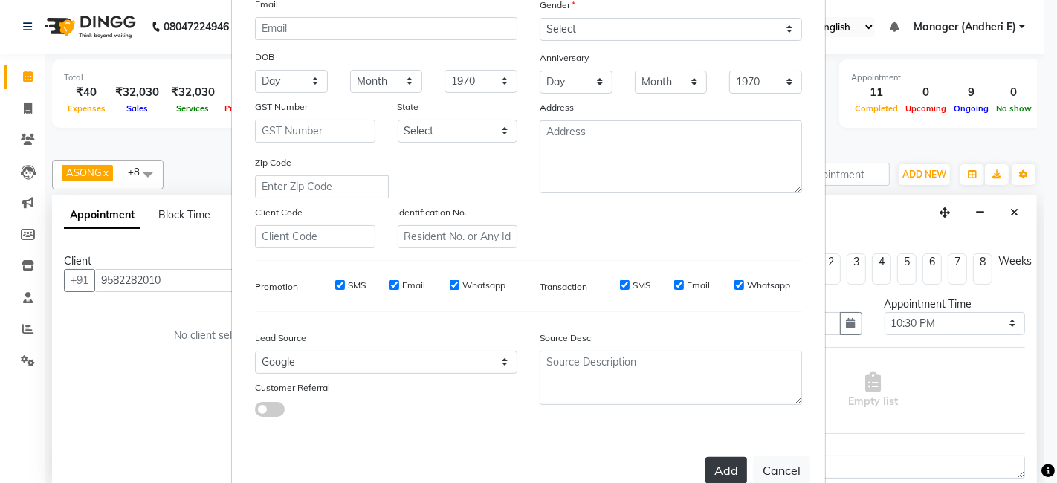
click at [722, 462] on button "Add" at bounding box center [726, 470] width 42 height 27
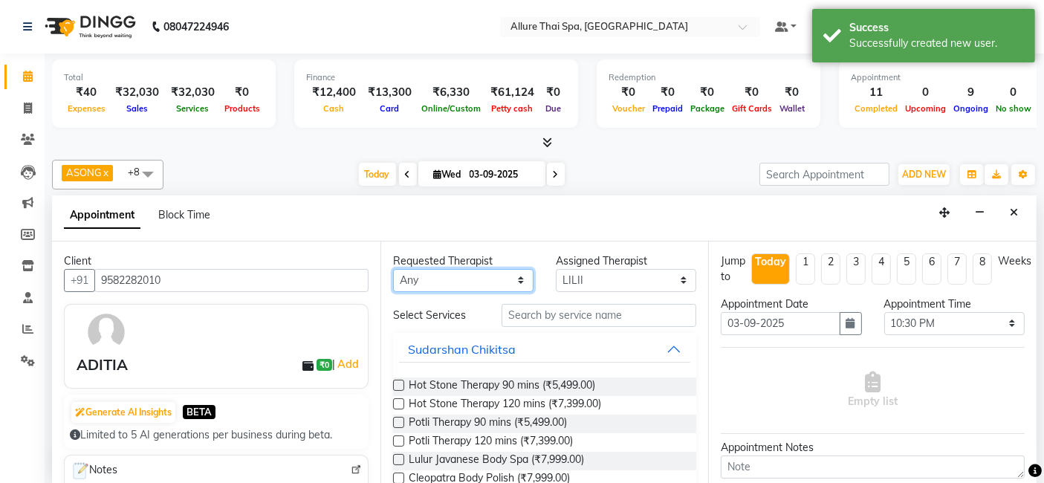
click at [520, 281] on select "Any ASONG [PERSON_NAME] BOII CANDY CHEM LILII Moii SENDI ST THARI" at bounding box center [463, 280] width 140 height 23
click at [393, 269] on select "Any ASONG [PERSON_NAME] BOII CANDY CHEM LILII Moii SENDI ST THARI" at bounding box center [463, 280] width 140 height 23
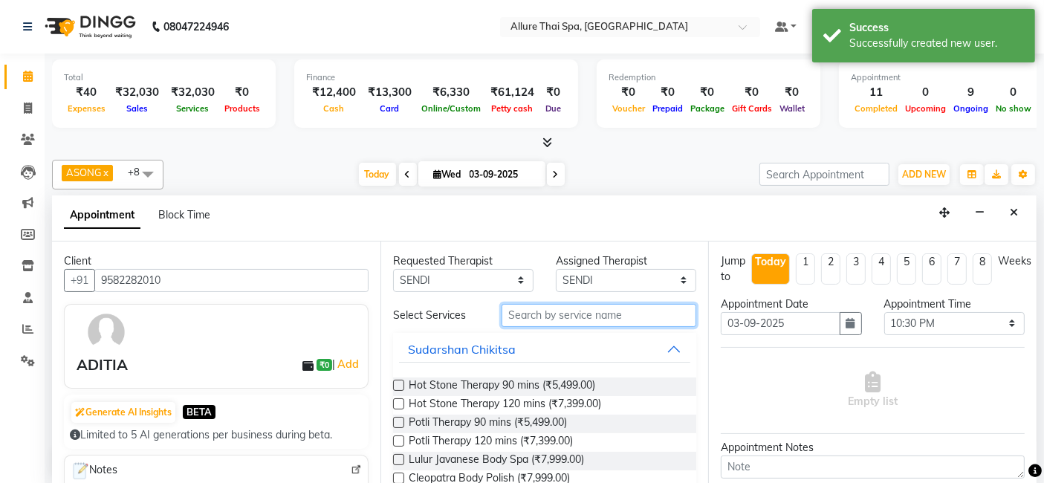
drag, startPoint x: 563, startPoint y: 317, endPoint x: 763, endPoint y: 358, distance: 203.9
click at [566, 319] on input "text" at bounding box center [599, 315] width 195 height 23
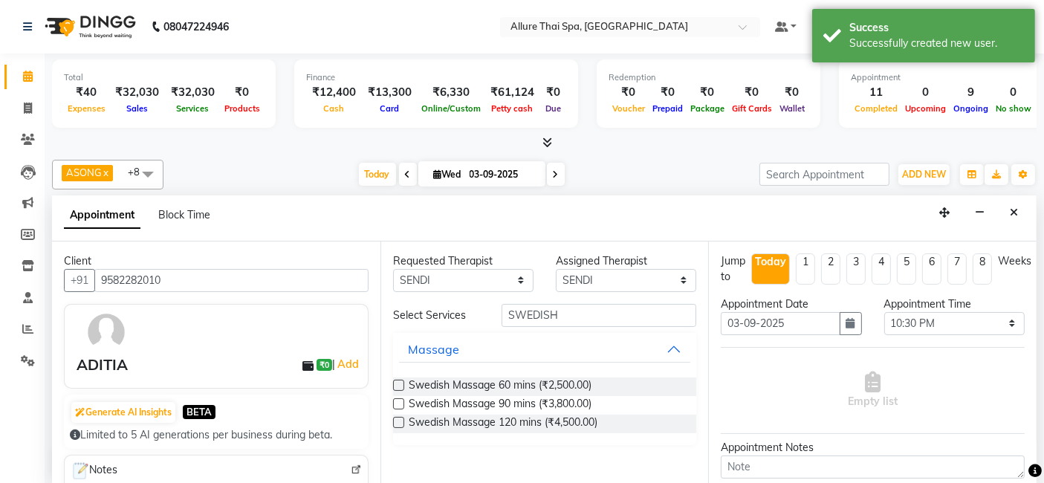
click at [405, 379] on div "Swedish Massage 60 mins (₹2,500.00)" at bounding box center [545, 387] width 304 height 19
click at [397, 388] on label at bounding box center [398, 385] width 11 height 11
click at [397, 388] on input "checkbox" at bounding box center [398, 387] width 10 height 10
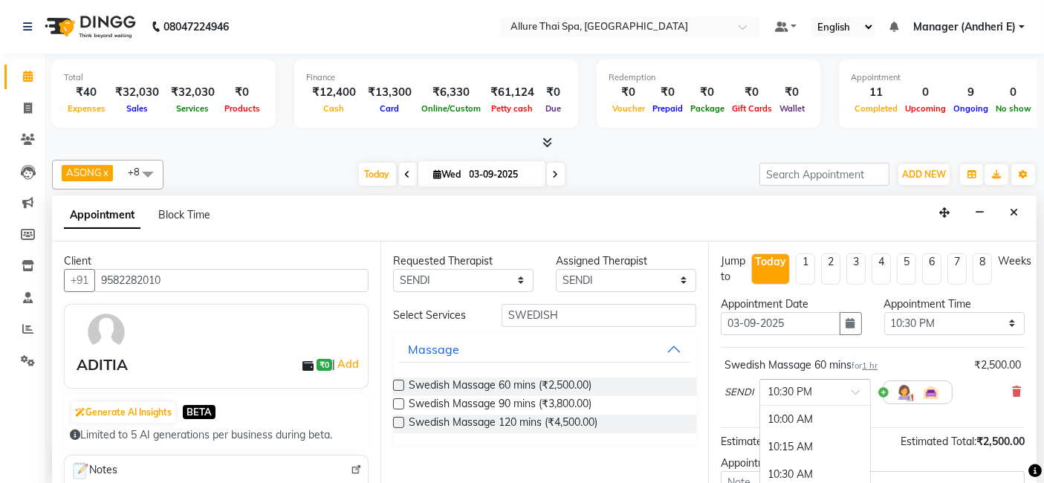
click at [852, 389] on span at bounding box center [861, 397] width 19 height 16
click at [795, 425] on div "10:30 PM" at bounding box center [815, 438] width 110 height 28
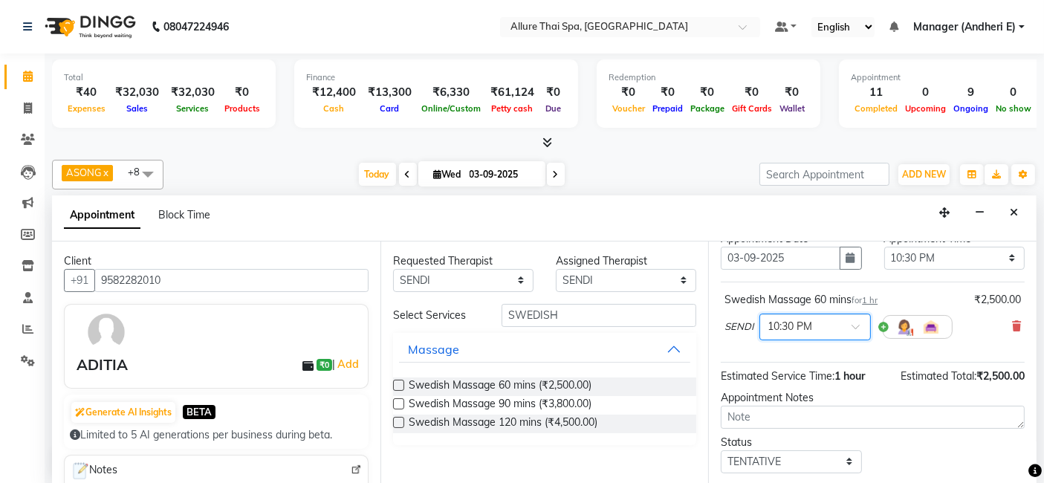
scroll to position [99, 0]
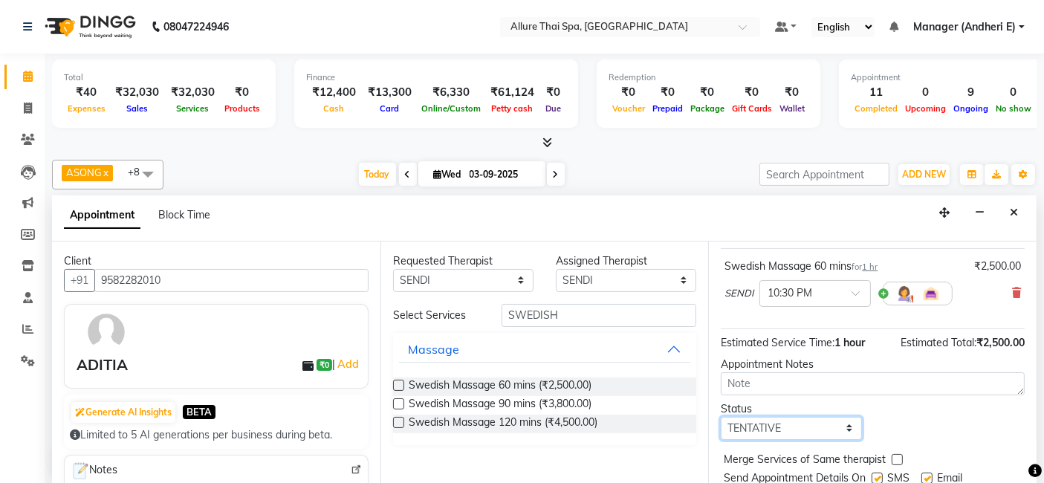
click at [850, 423] on select "Select TENTATIVE CONFIRM CHECK-IN UPCOMING" at bounding box center [791, 428] width 140 height 23
click at [721, 417] on select "Select TENTATIVE CONFIRM CHECK-IN UPCOMING" at bounding box center [791, 428] width 140 height 23
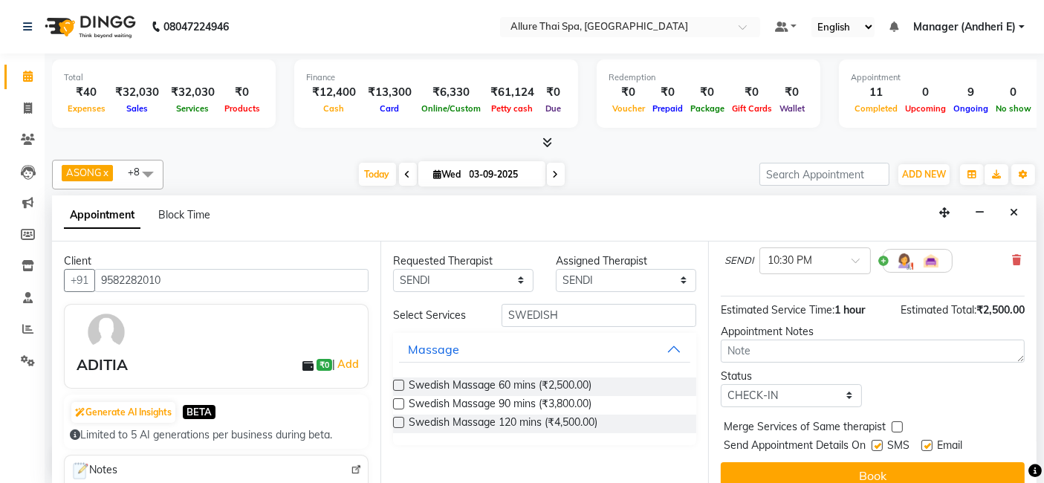
click at [875, 440] on label at bounding box center [877, 445] width 11 height 11
click at [875, 442] on input "checkbox" at bounding box center [877, 447] width 10 height 10
click at [923, 442] on label at bounding box center [927, 445] width 11 height 11
click at [923, 442] on input "checkbox" at bounding box center [927, 447] width 10 height 10
click at [938, 467] on button "Book" at bounding box center [873, 475] width 304 height 27
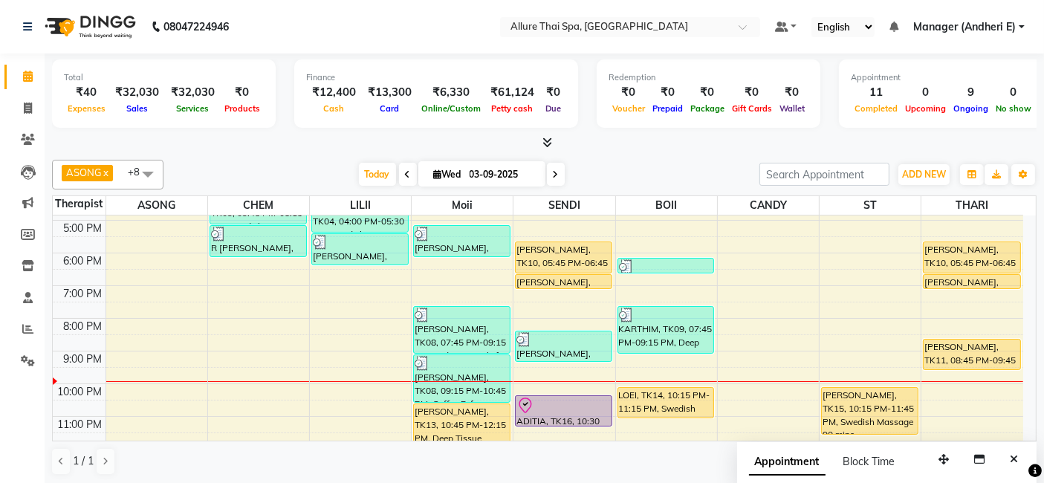
scroll to position [264, 0]
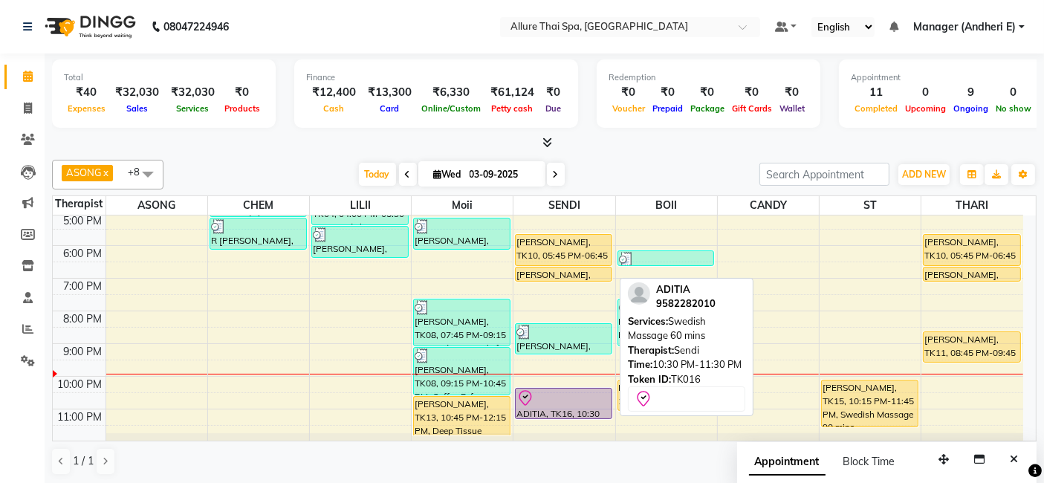
click at [565, 413] on div "ADITIA, TK16, 10:30 PM-11:30 PM, Swedish Massage 60 mins" at bounding box center [564, 404] width 96 height 30
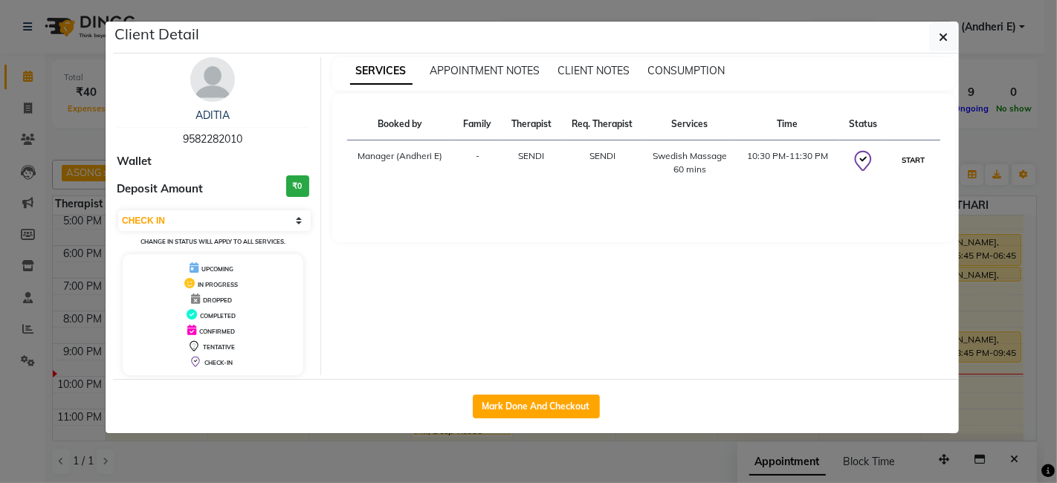
click at [911, 153] on button "START" at bounding box center [914, 160] width 30 height 19
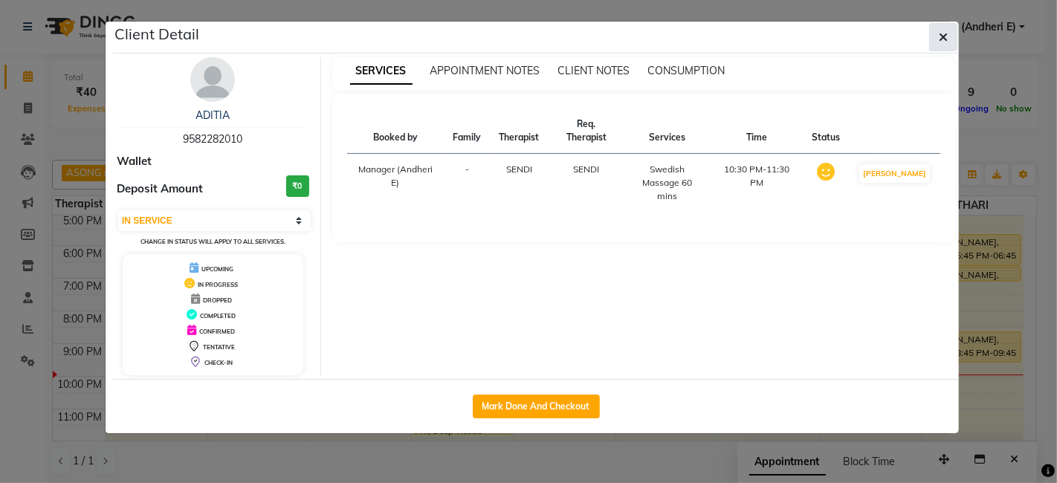
click at [955, 34] on button "button" at bounding box center [943, 37] width 28 height 28
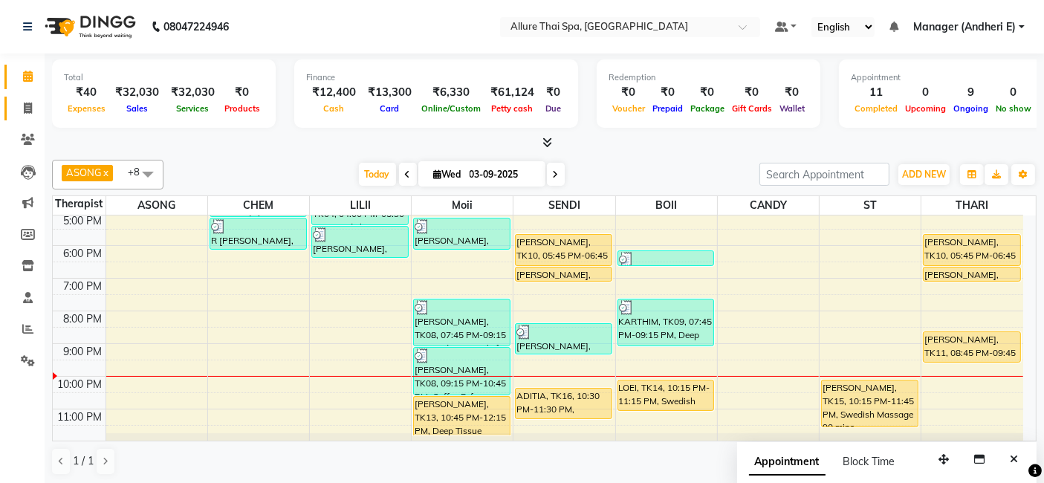
drag, startPoint x: 31, startPoint y: 100, endPoint x: 280, endPoint y: 62, distance: 251.9
click at [31, 100] on span at bounding box center [28, 108] width 26 height 17
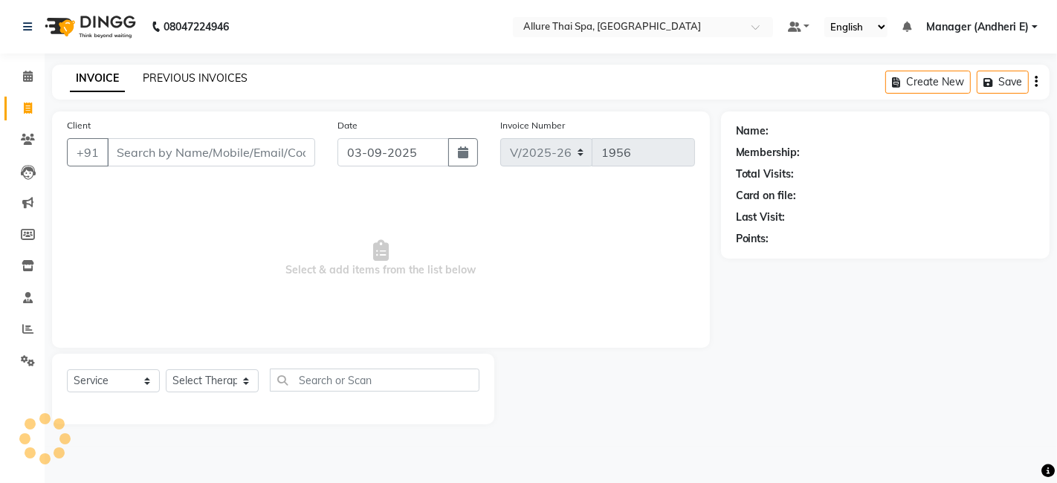
click at [238, 74] on link "PREVIOUS INVOICES" at bounding box center [195, 77] width 105 height 13
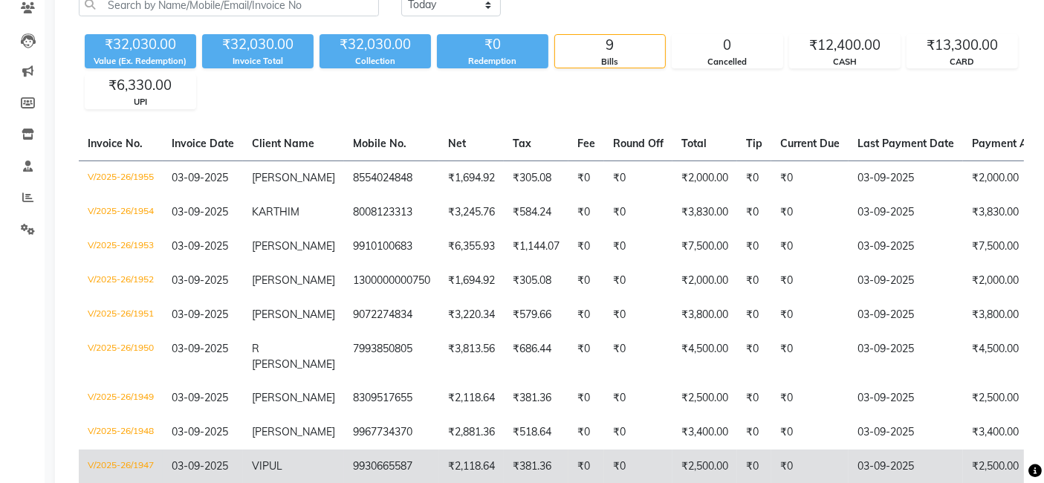
scroll to position [222, 0]
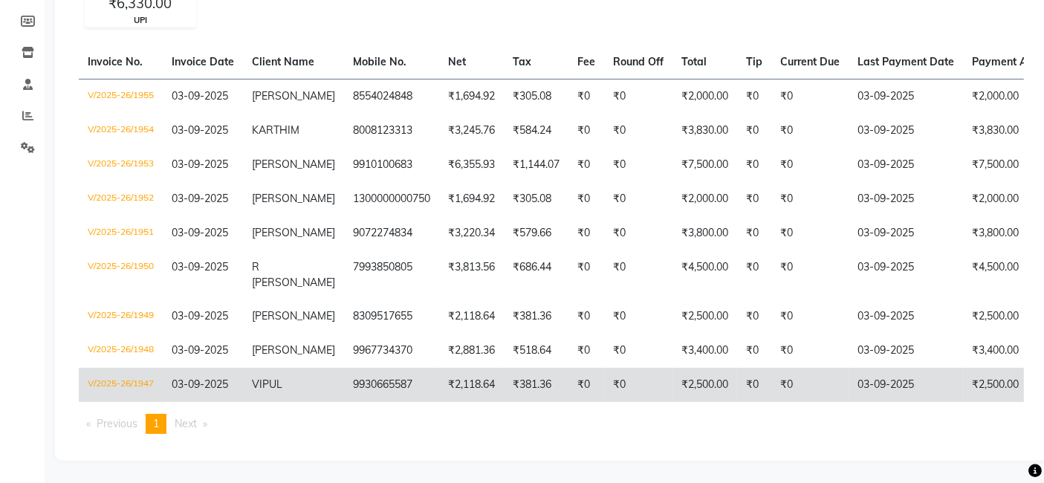
click at [1019, 388] on td "₹2,500.00" at bounding box center [1020, 385] width 114 height 34
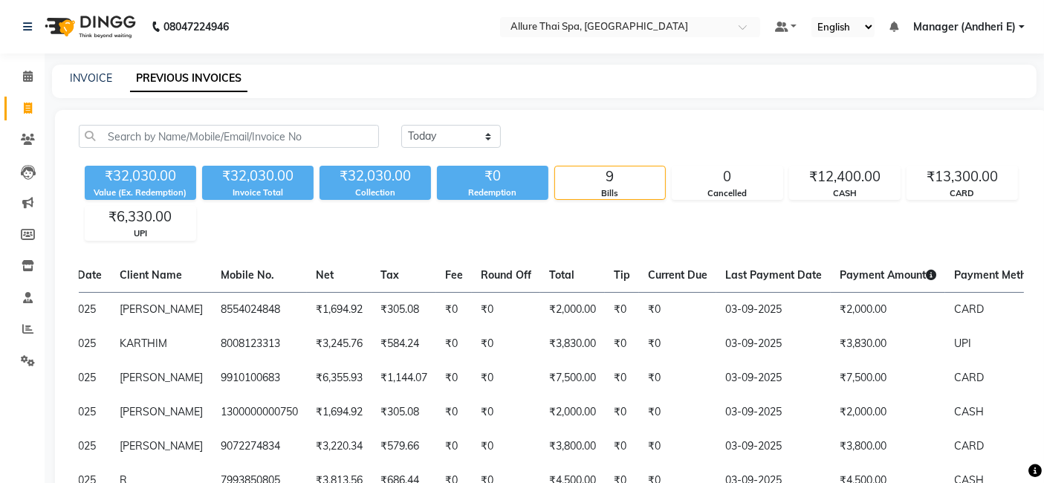
scroll to position [33, 0]
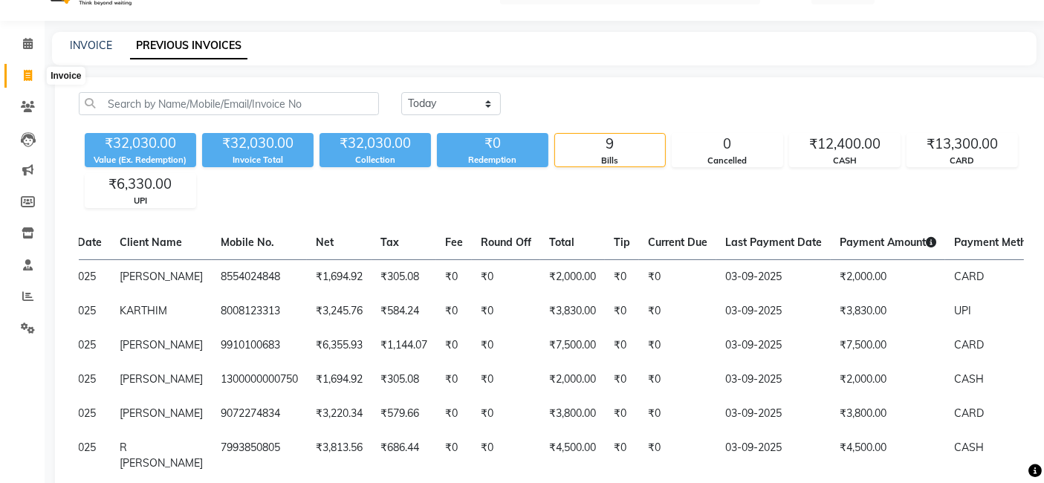
drag, startPoint x: 24, startPoint y: 77, endPoint x: 25, endPoint y: 48, distance: 29.8
click at [25, 77] on icon at bounding box center [28, 75] width 8 height 11
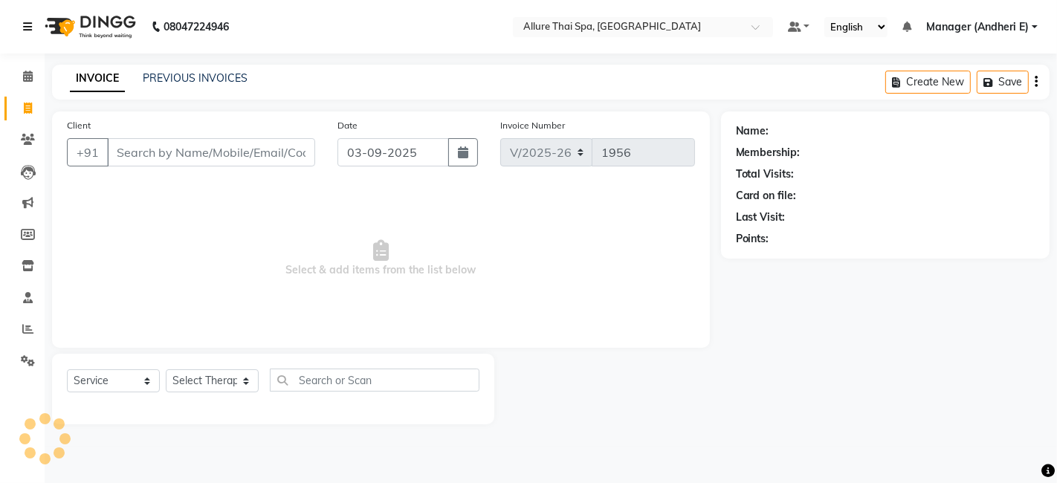
click at [26, 47] on link at bounding box center [30, 27] width 15 height 42
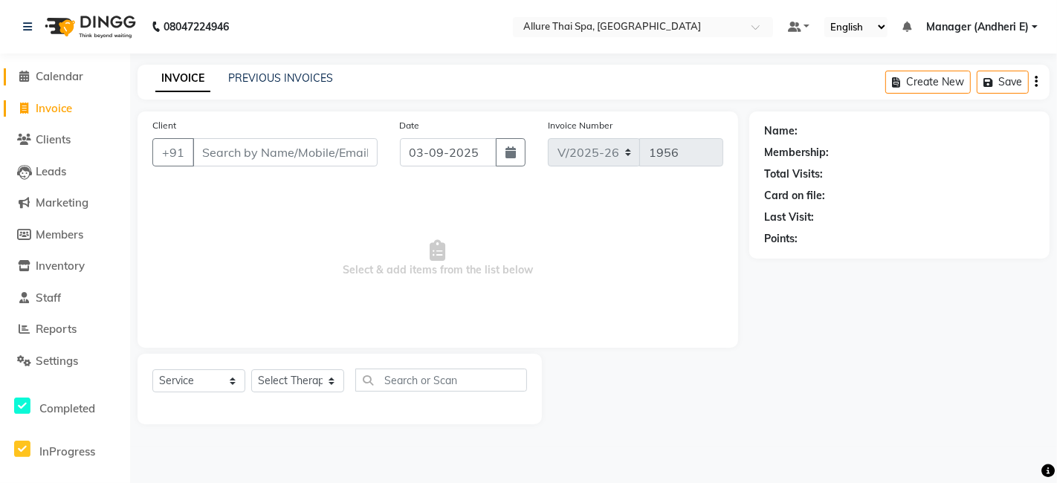
click at [23, 68] on span at bounding box center [24, 76] width 22 height 17
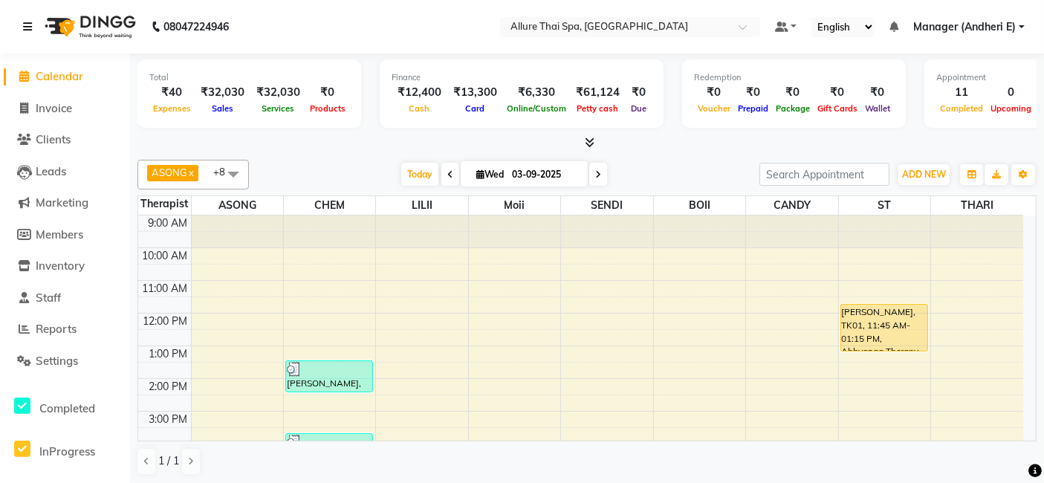
click at [31, 24] on icon at bounding box center [27, 27] width 9 height 10
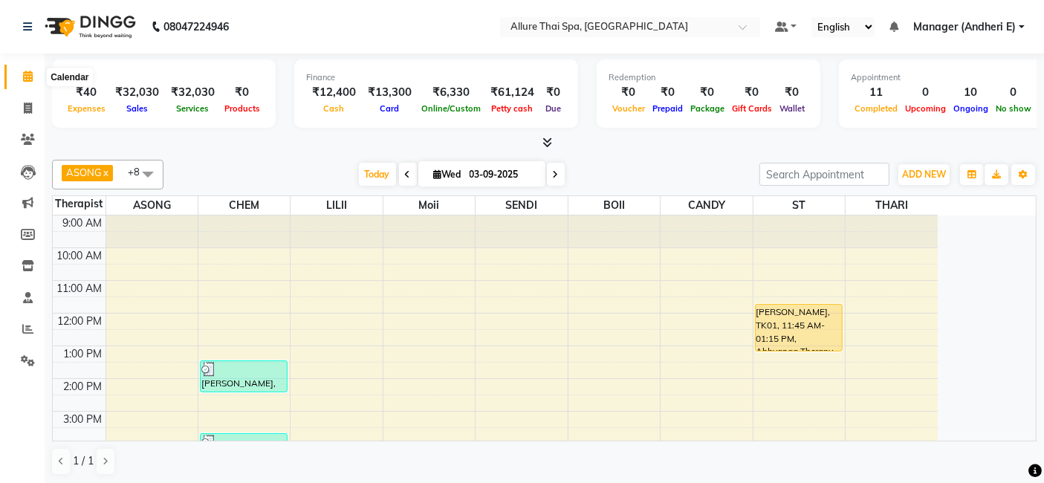
click at [30, 75] on icon at bounding box center [28, 76] width 10 height 11
click at [28, 103] on icon at bounding box center [28, 108] width 8 height 11
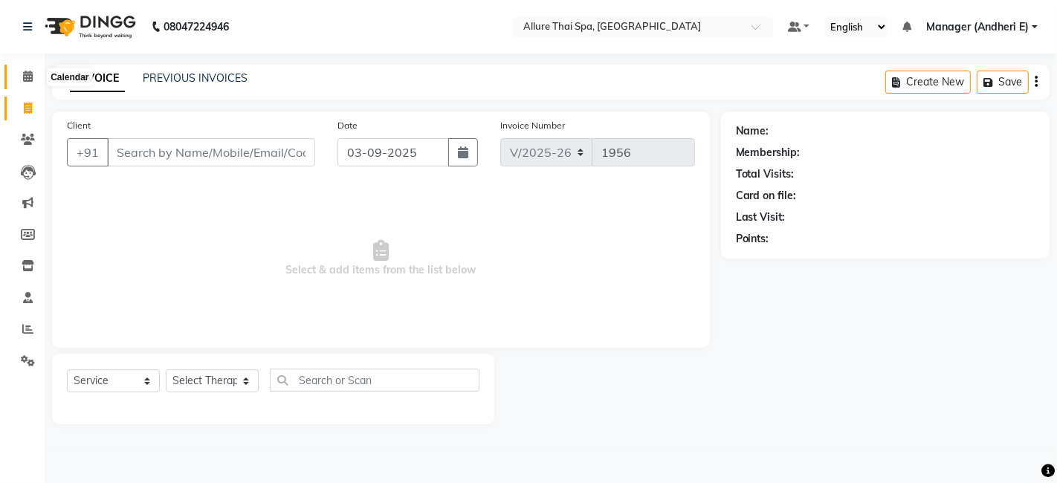
click at [21, 71] on span at bounding box center [28, 76] width 26 height 17
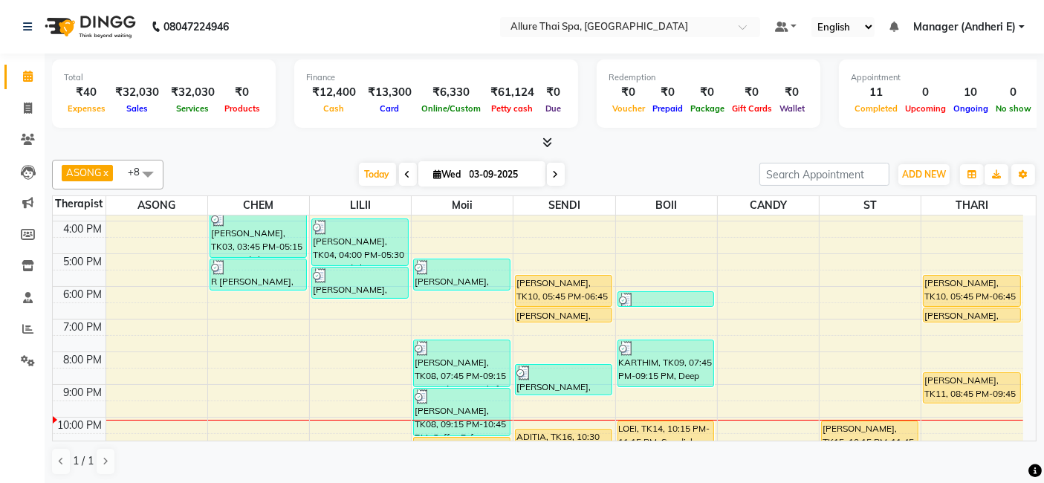
scroll to position [231, 0]
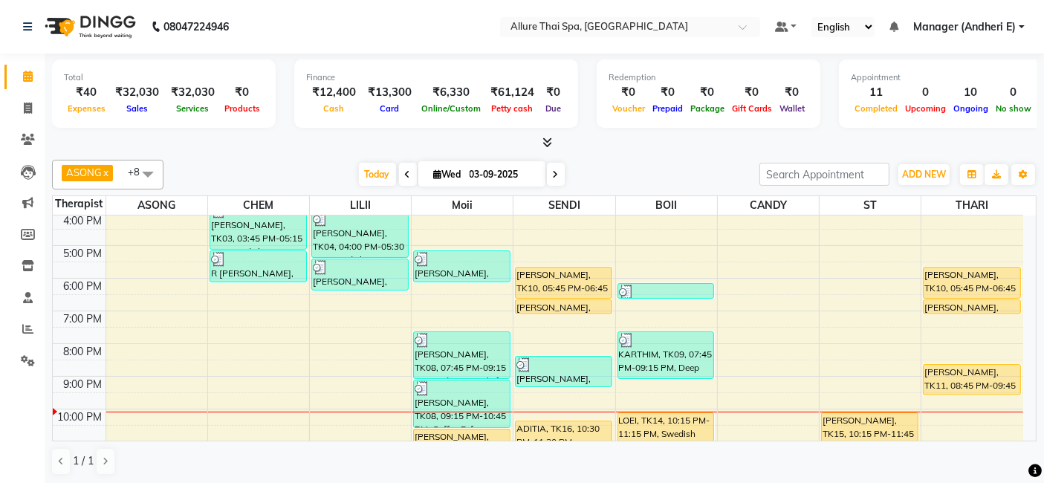
click at [575, 263] on div "9:00 AM 10:00 AM 11:00 AM 12:00 PM 1:00 PM 2:00 PM 3:00 PM 4:00 PM 5:00 PM 6:00…" at bounding box center [538, 229] width 971 height 490
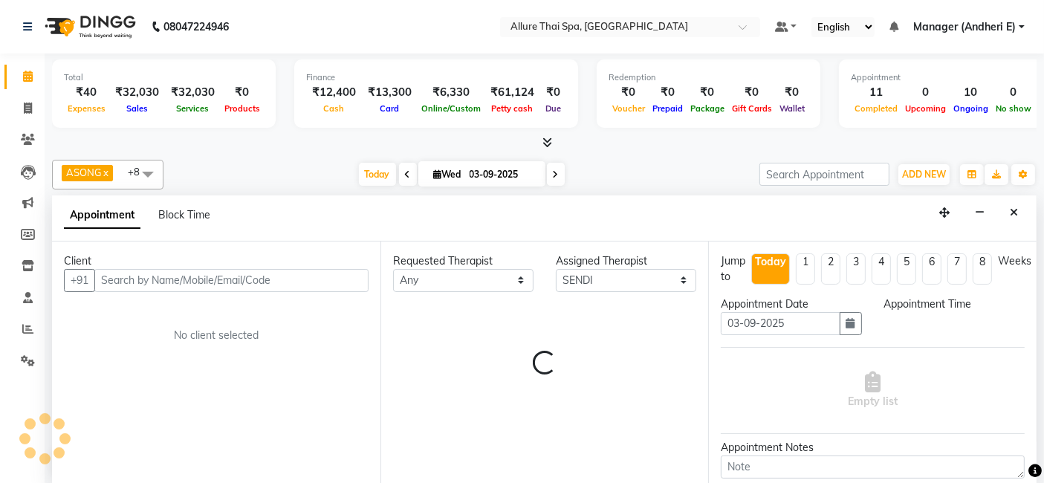
scroll to position [0, 0]
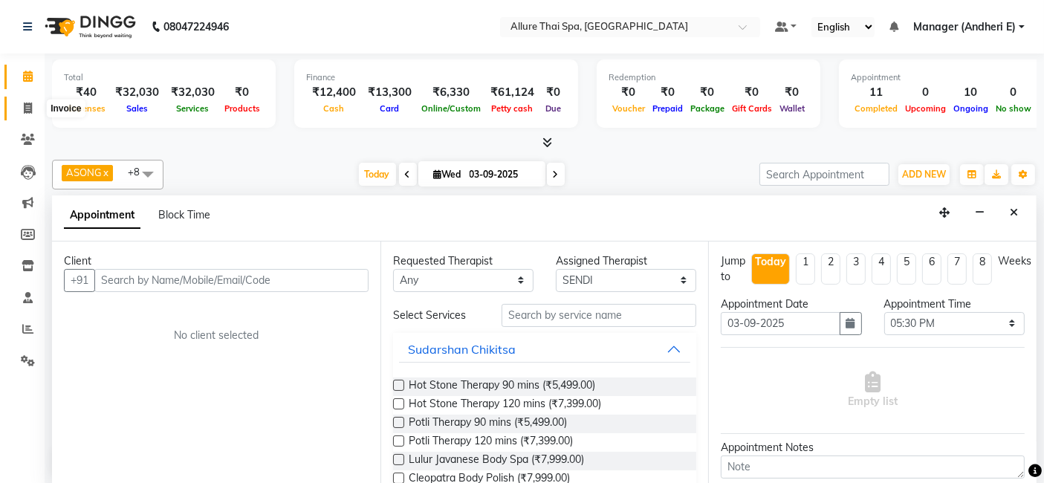
click at [25, 103] on icon at bounding box center [28, 108] width 8 height 11
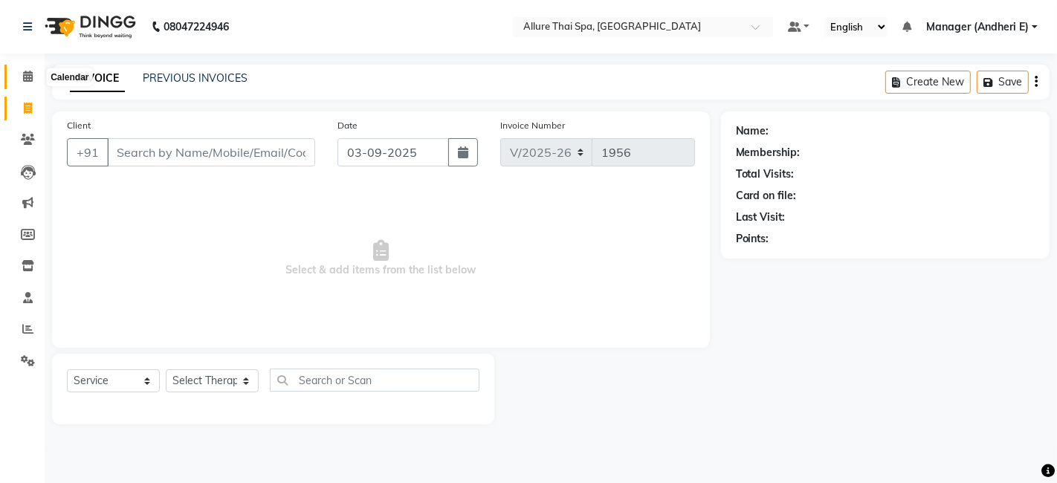
click at [30, 80] on icon at bounding box center [28, 76] width 10 height 11
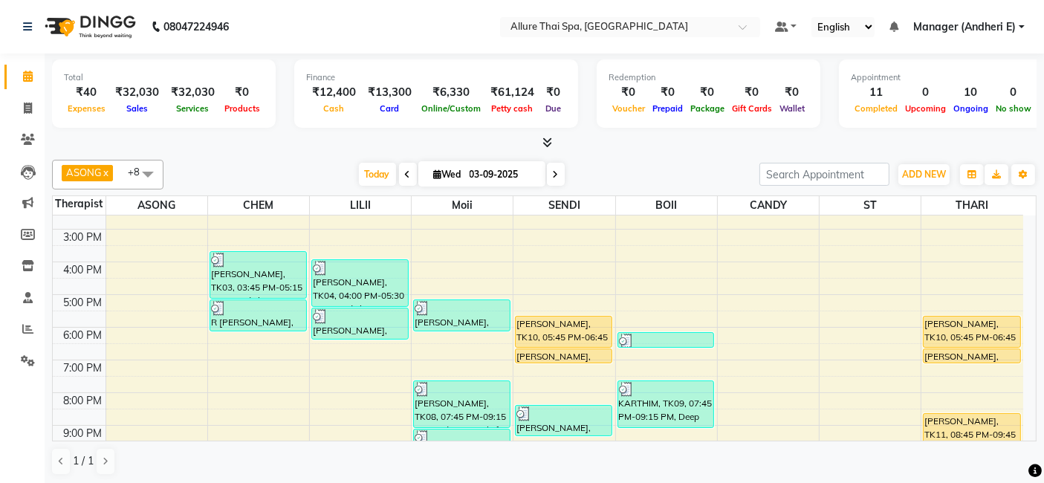
scroll to position [198, 0]
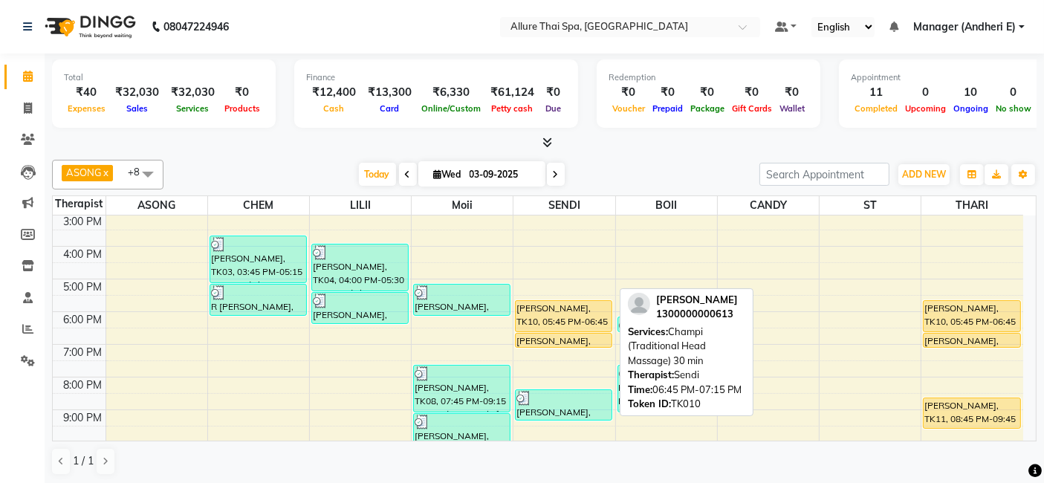
click at [559, 339] on div "[PERSON_NAME], TK10, 06:45 PM-07:15 PM, Champi (Traditional Head Massage) 30 min" at bounding box center [564, 340] width 96 height 13
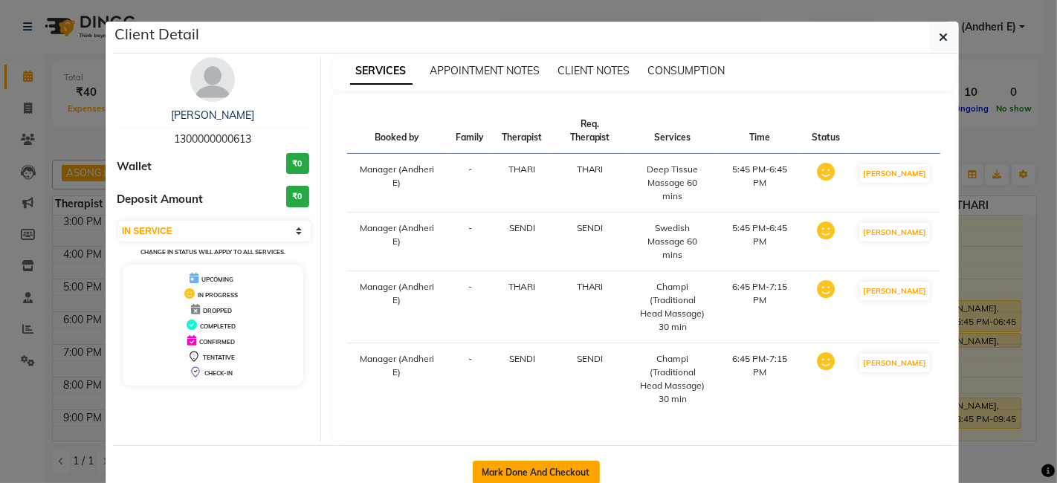
click at [524, 461] on button "Mark Done And Checkout" at bounding box center [536, 473] width 127 height 24
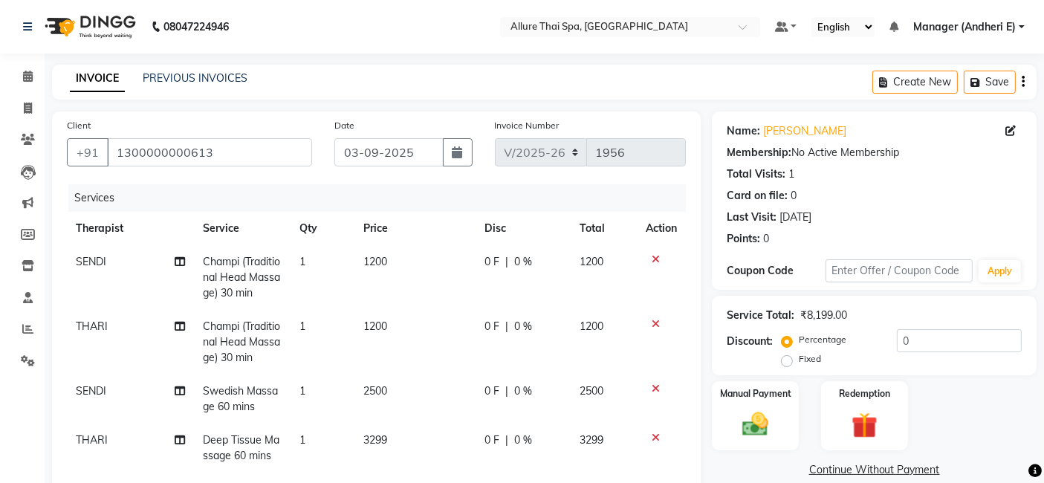
click at [799, 362] on label "Fixed" at bounding box center [810, 358] width 22 height 13
click at [789, 362] on input "Fixed" at bounding box center [790, 359] width 10 height 10
click at [799, 346] on label "Percentage" at bounding box center [823, 339] width 48 height 13
click at [789, 345] on input "Percentage" at bounding box center [790, 339] width 10 height 10
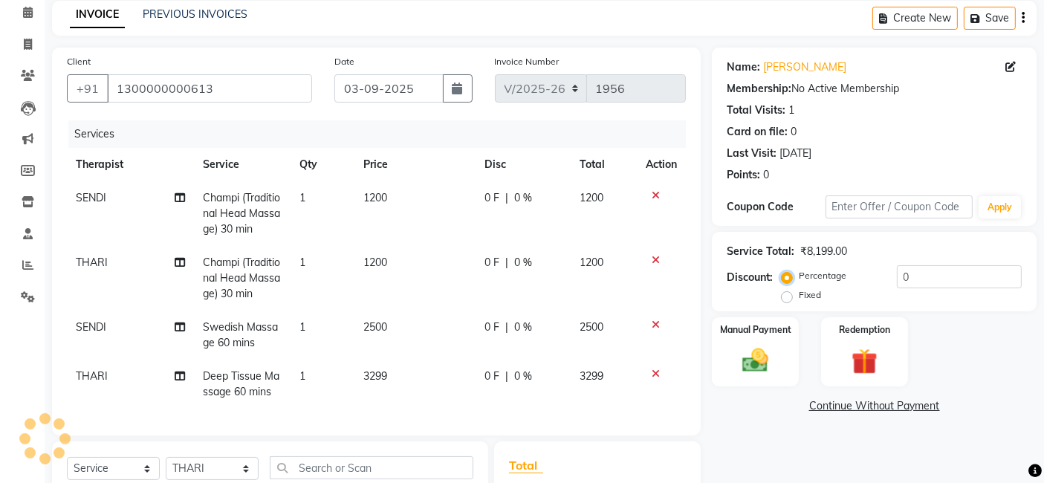
scroll to position [65, 0]
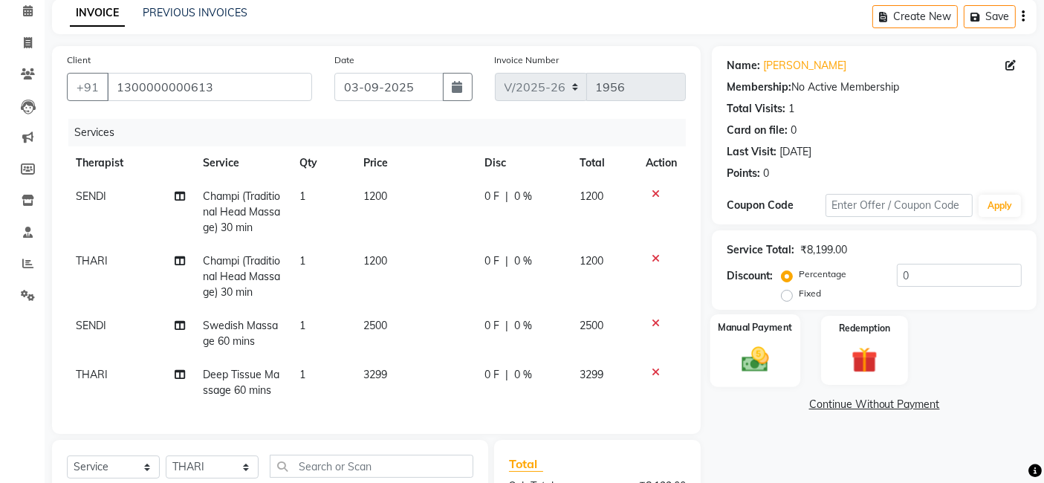
click at [781, 366] on div "Manual Payment" at bounding box center [756, 350] width 90 height 73
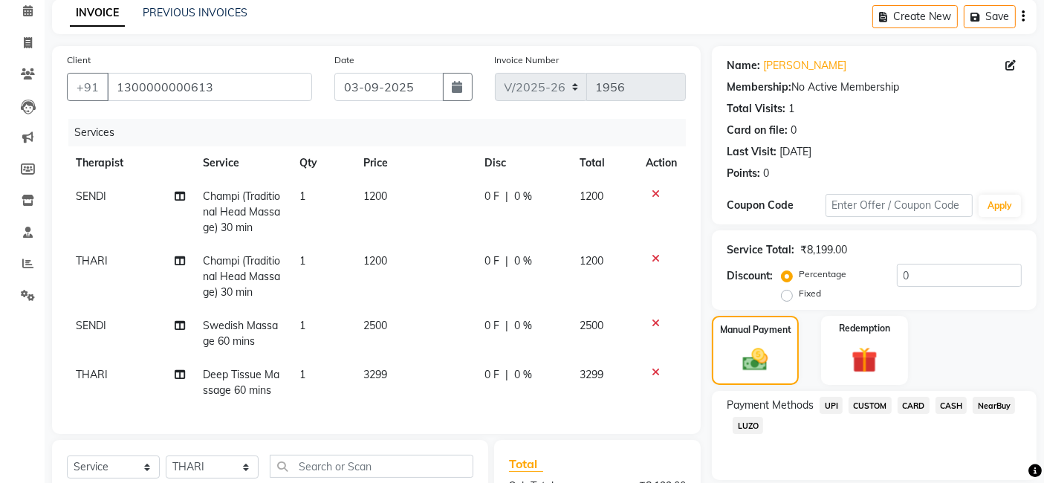
drag, startPoint x: 951, startPoint y: 406, endPoint x: 919, endPoint y: 407, distance: 32.7
click at [952, 406] on span "CASH" at bounding box center [952, 405] width 32 height 17
drag, startPoint x: 917, startPoint y: 407, endPoint x: 943, endPoint y: 408, distance: 26.0
click at [920, 409] on span "CARD" at bounding box center [914, 405] width 32 height 17
click at [948, 406] on span "CASH" at bounding box center [952, 405] width 32 height 17
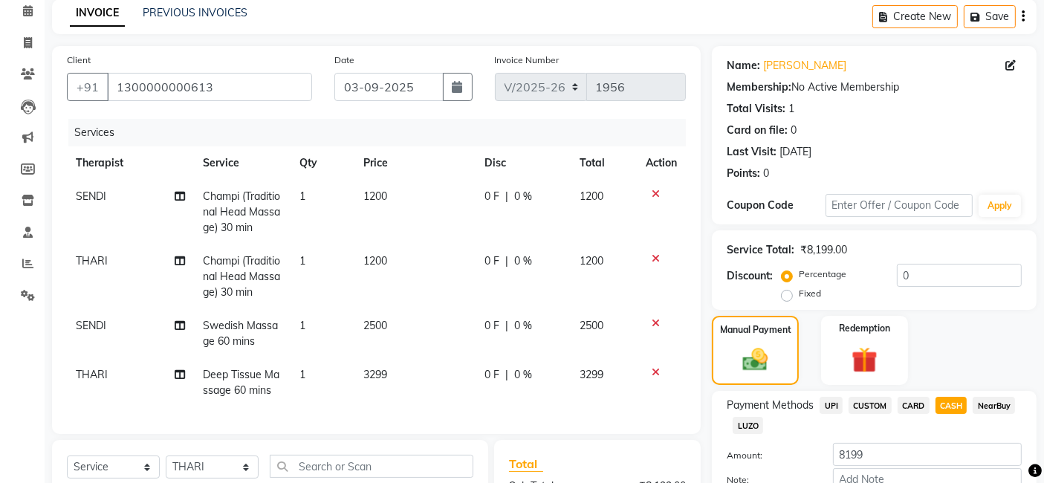
click at [917, 407] on span "CARD" at bounding box center [914, 405] width 32 height 17
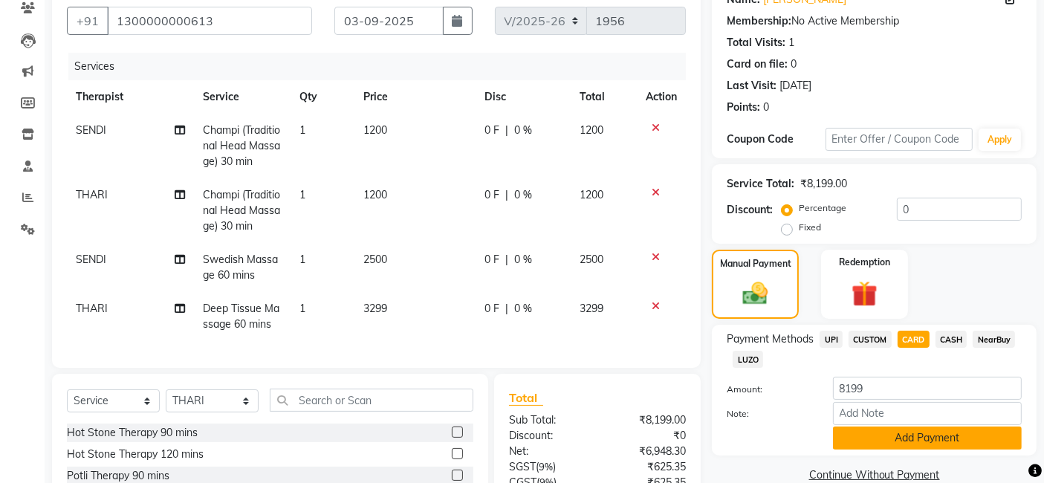
drag, startPoint x: 879, startPoint y: 433, endPoint x: 1038, endPoint y: 446, distance: 158.9
click at [879, 433] on button "Add Payment" at bounding box center [927, 438] width 189 height 23
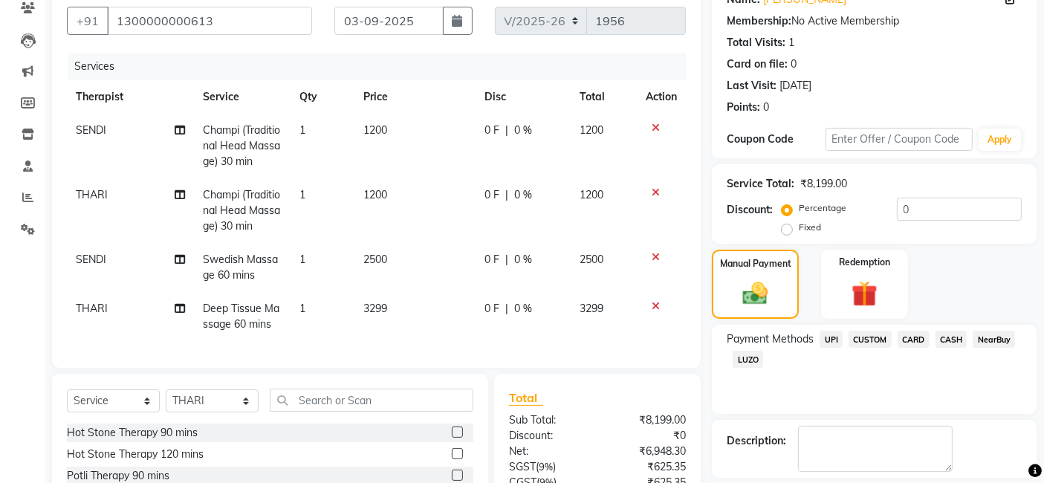
scroll to position [231, 0]
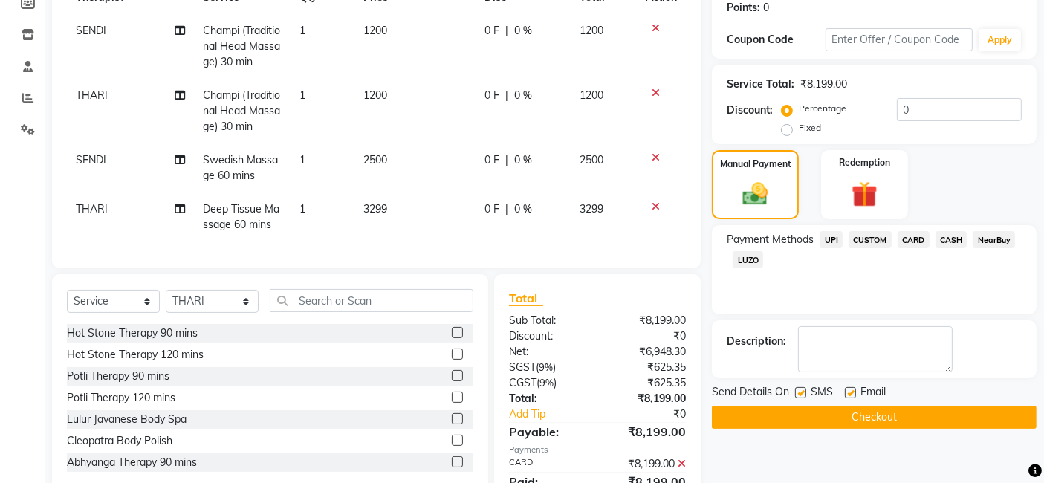
drag, startPoint x: 804, startPoint y: 392, endPoint x: 821, endPoint y: 392, distance: 17.1
click at [804, 392] on label at bounding box center [800, 392] width 11 height 11
click at [804, 392] on input "checkbox" at bounding box center [800, 394] width 10 height 10
click at [852, 387] on label at bounding box center [850, 392] width 11 height 11
click at [852, 389] on input "checkbox" at bounding box center [850, 394] width 10 height 10
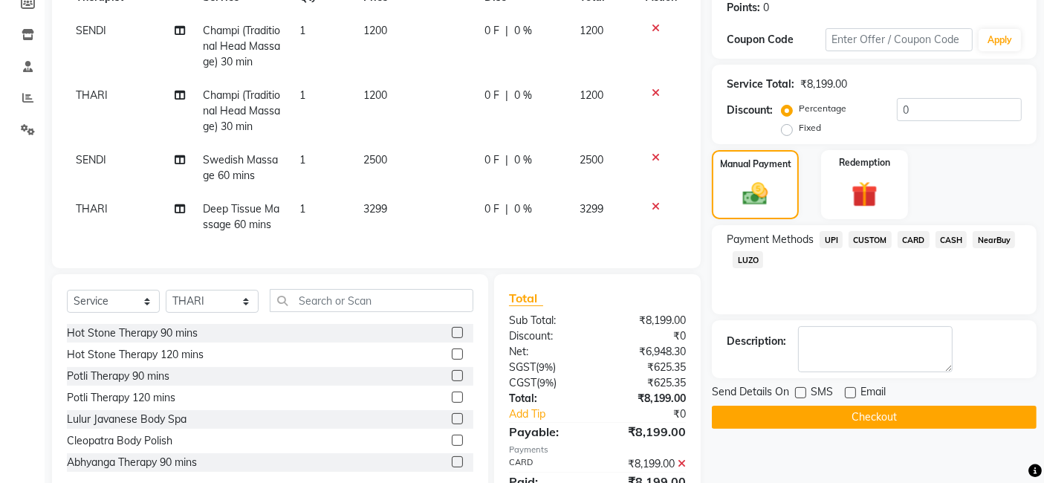
click at [844, 413] on button "Checkout" at bounding box center [874, 417] width 325 height 23
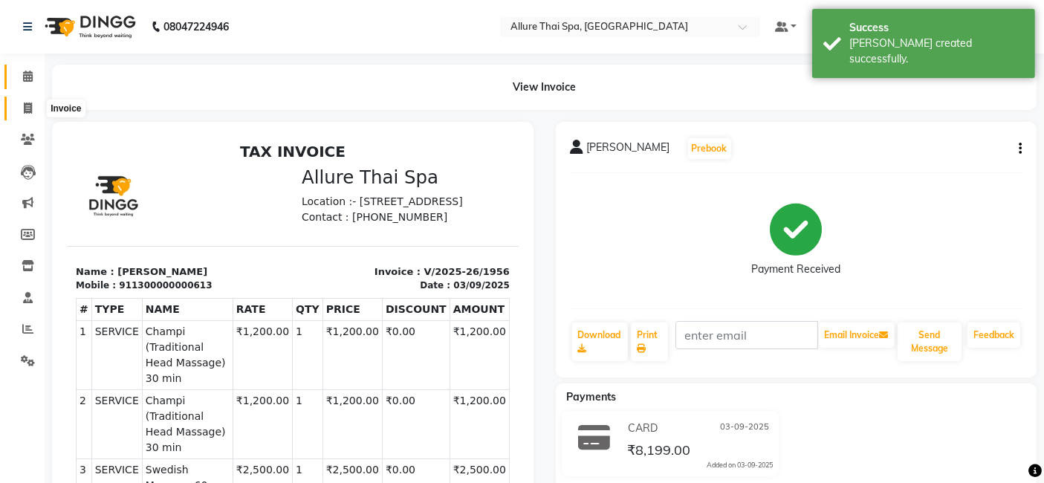
drag, startPoint x: 33, startPoint y: 104, endPoint x: 28, endPoint y: 88, distance: 17.2
click at [33, 104] on span at bounding box center [28, 108] width 26 height 17
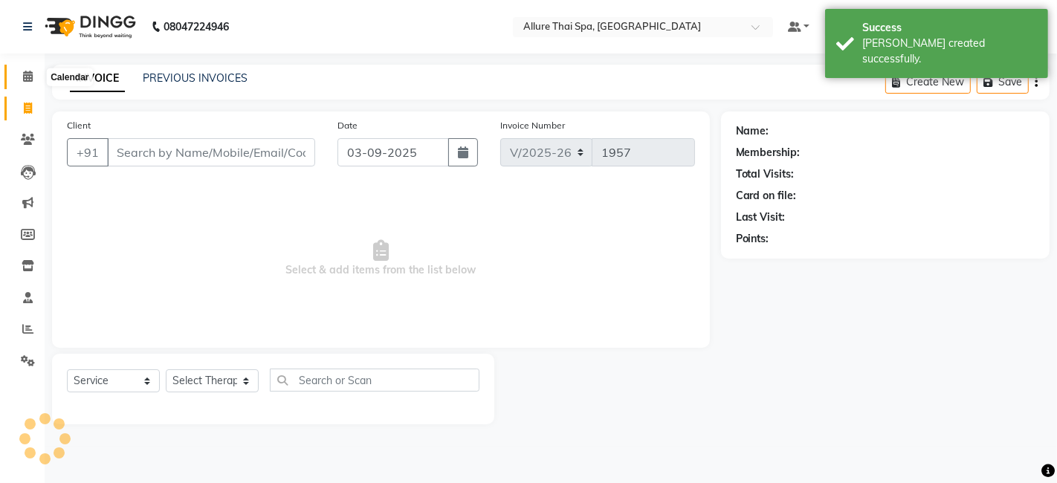
click at [25, 80] on icon at bounding box center [28, 76] width 10 height 11
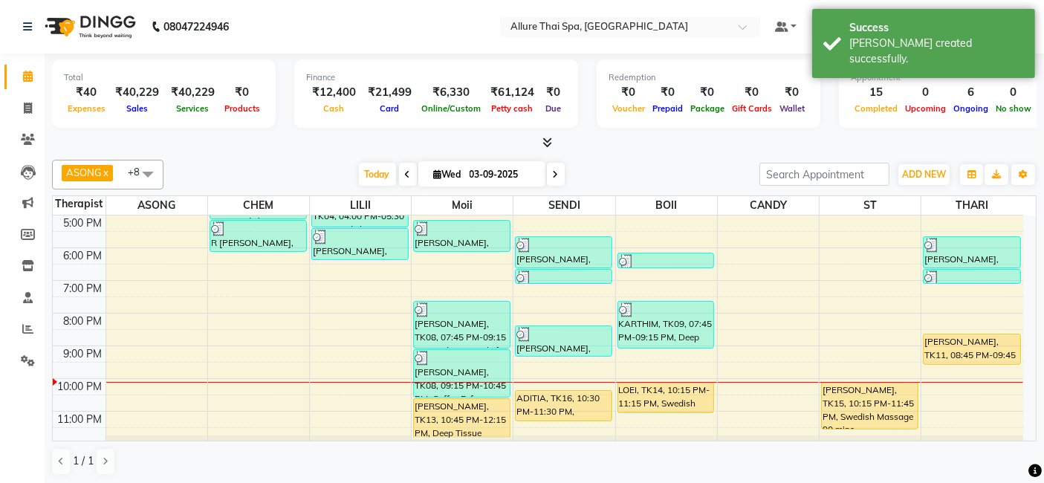
scroll to position [267, 0]
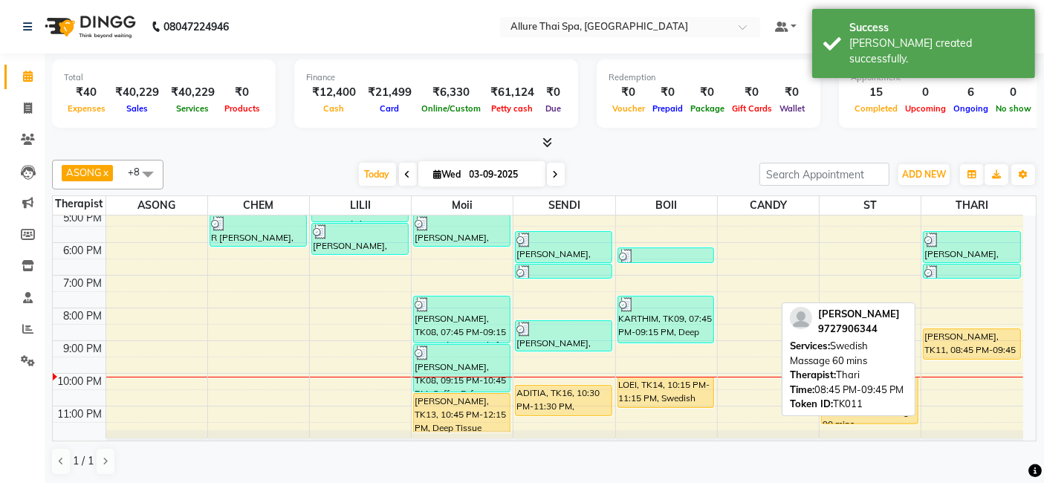
click at [968, 334] on div "[PERSON_NAME], TK11, 08:45 PM-09:45 PM, Swedish Massage 60 mins" at bounding box center [972, 344] width 96 height 30
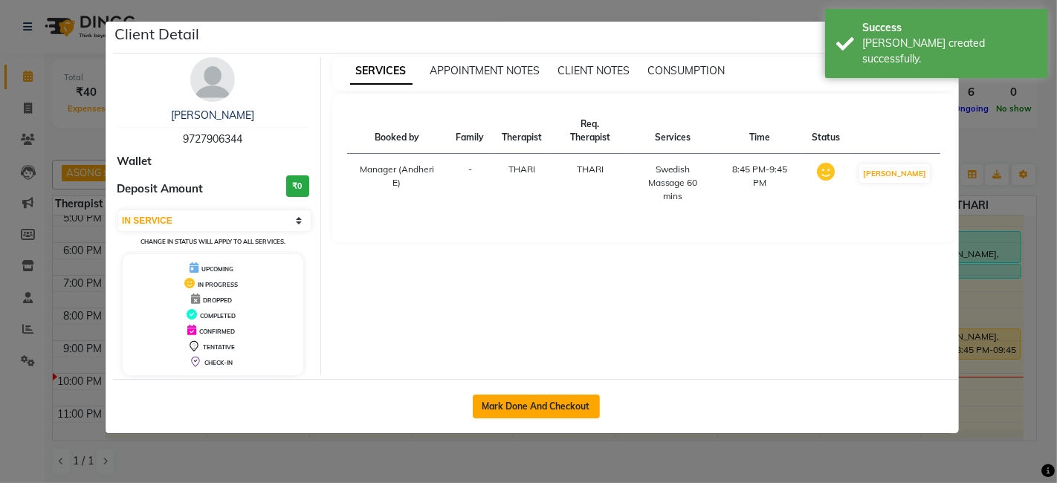
click at [543, 410] on button "Mark Done And Checkout" at bounding box center [536, 407] width 127 height 24
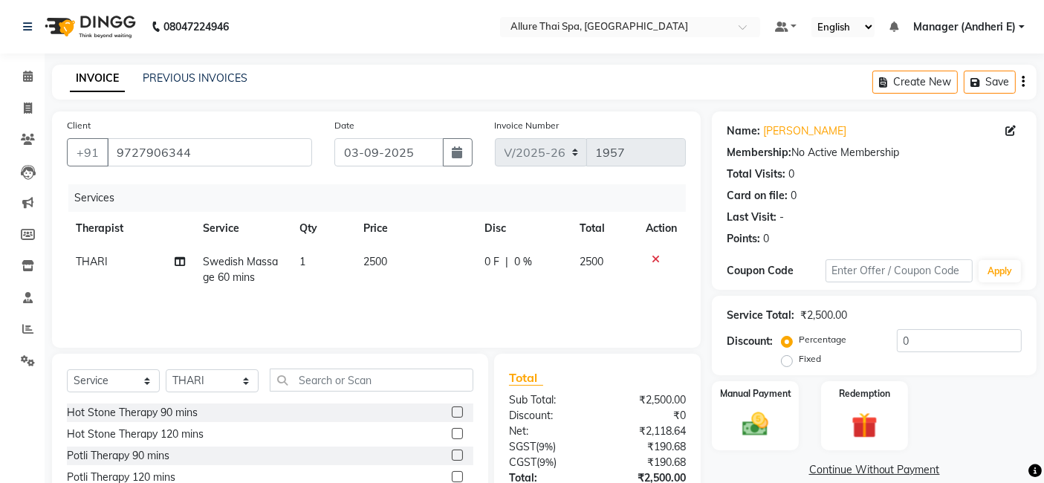
click at [799, 360] on label "Fixed" at bounding box center [810, 358] width 22 height 13
click at [786, 360] on input "Fixed" at bounding box center [790, 359] width 10 height 10
click at [1021, 337] on input "0" at bounding box center [959, 340] width 125 height 23
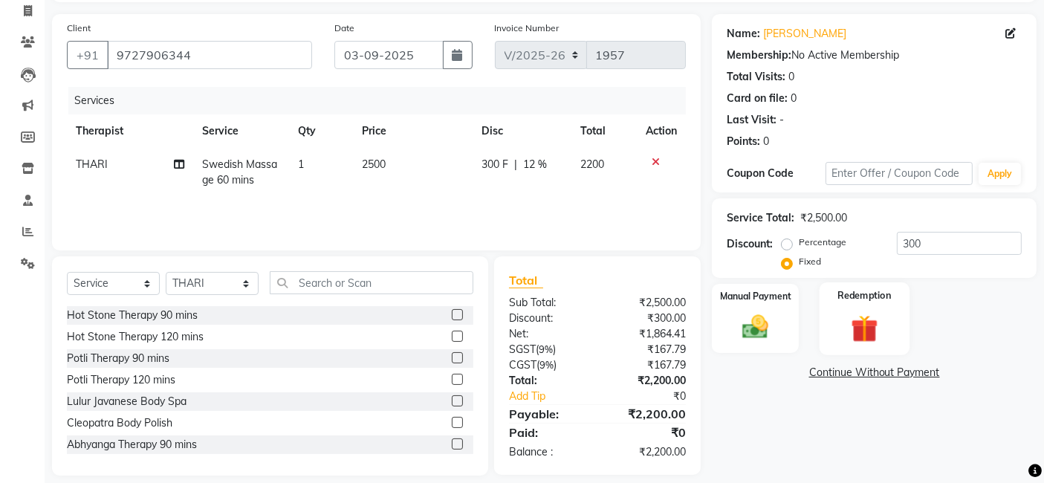
scroll to position [99, 0]
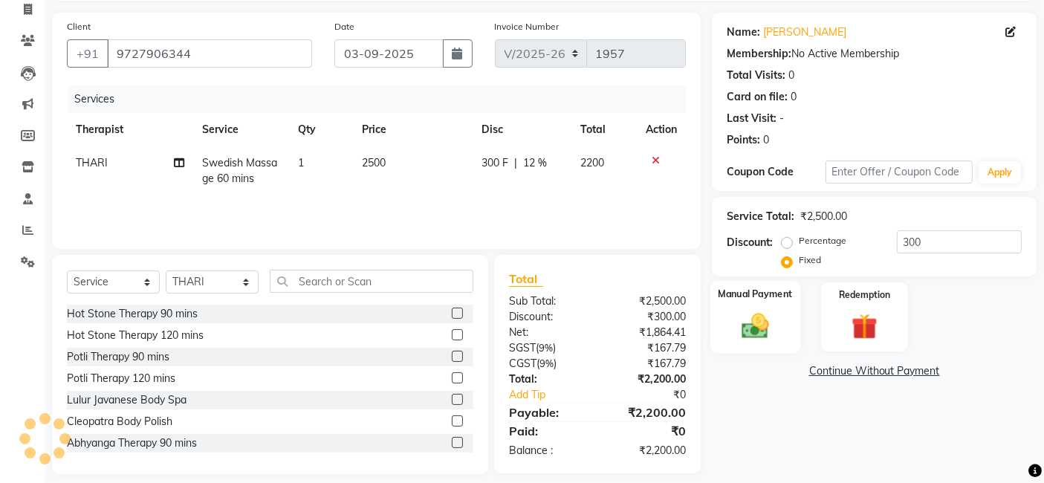
click at [773, 317] on img at bounding box center [756, 325] width 45 height 31
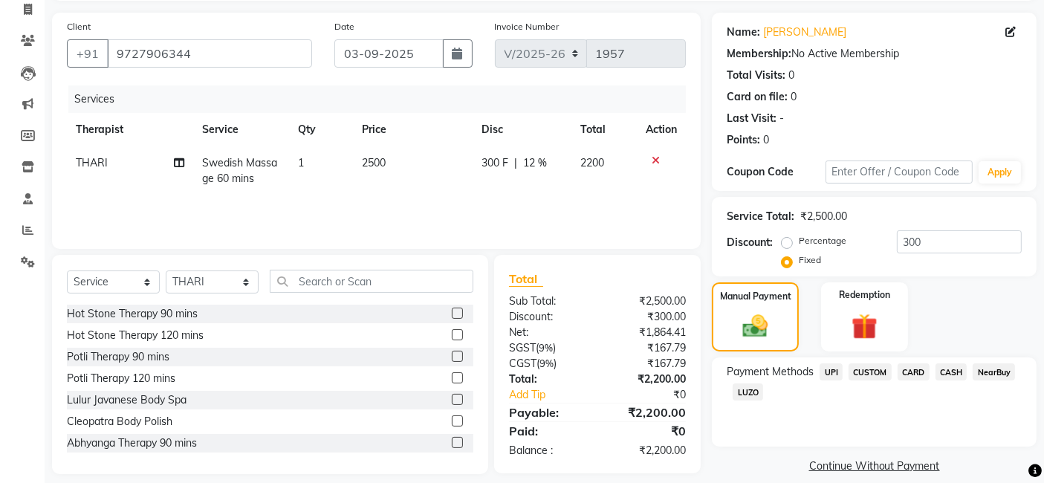
click at [951, 372] on span "CASH" at bounding box center [952, 371] width 32 height 17
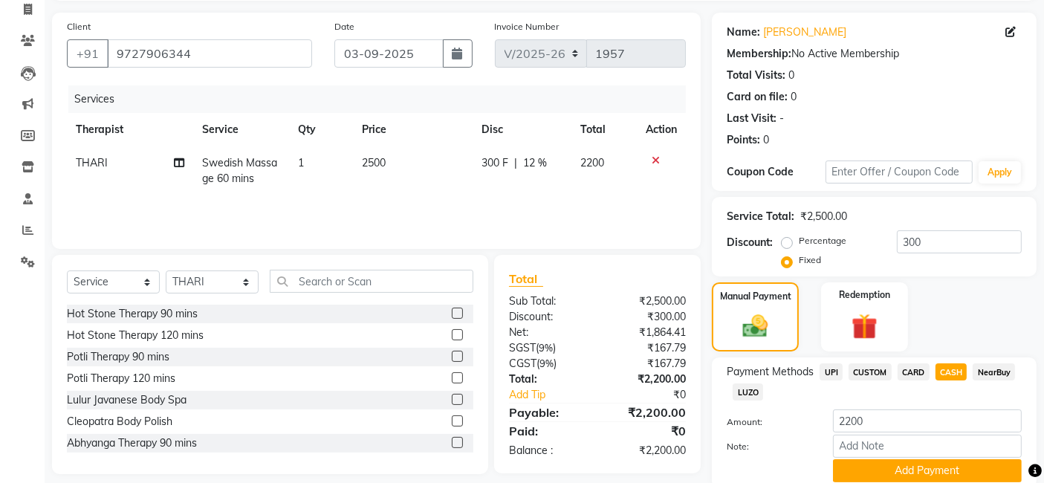
drag, startPoint x: 920, startPoint y: 372, endPoint x: 946, endPoint y: 372, distance: 26.0
click at [922, 372] on span "CARD" at bounding box center [914, 371] width 32 height 17
drag, startPoint x: 954, startPoint y: 371, endPoint x: 925, endPoint y: 371, distance: 29.7
click at [955, 371] on span "CASH" at bounding box center [952, 371] width 32 height 17
drag, startPoint x: 916, startPoint y: 371, endPoint x: 954, endPoint y: 372, distance: 38.7
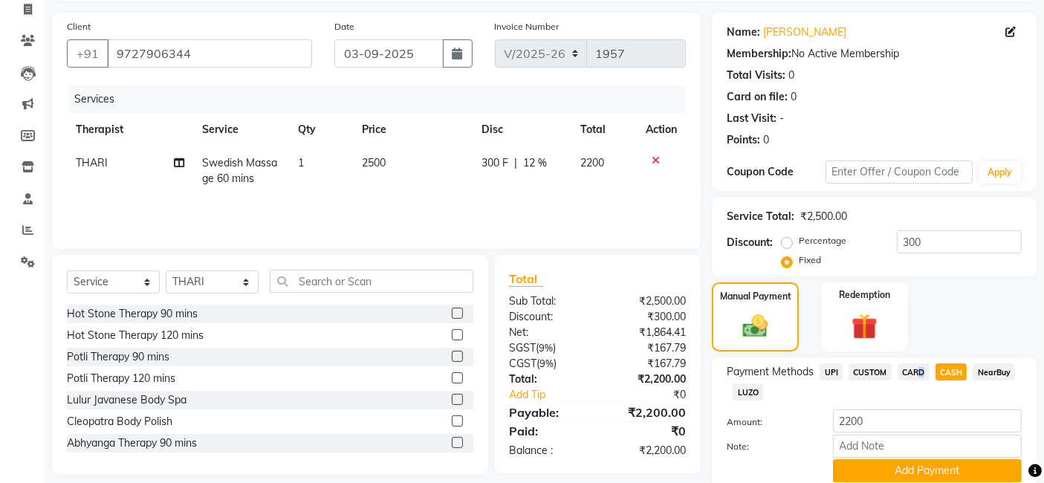
click at [919, 371] on span "CARD" at bounding box center [914, 371] width 32 height 17
click at [969, 372] on div "NearBuy" at bounding box center [991, 373] width 48 height 20
click at [954, 371] on span "CASH" at bounding box center [952, 371] width 32 height 17
click at [870, 475] on button "Add Payment" at bounding box center [927, 470] width 189 height 23
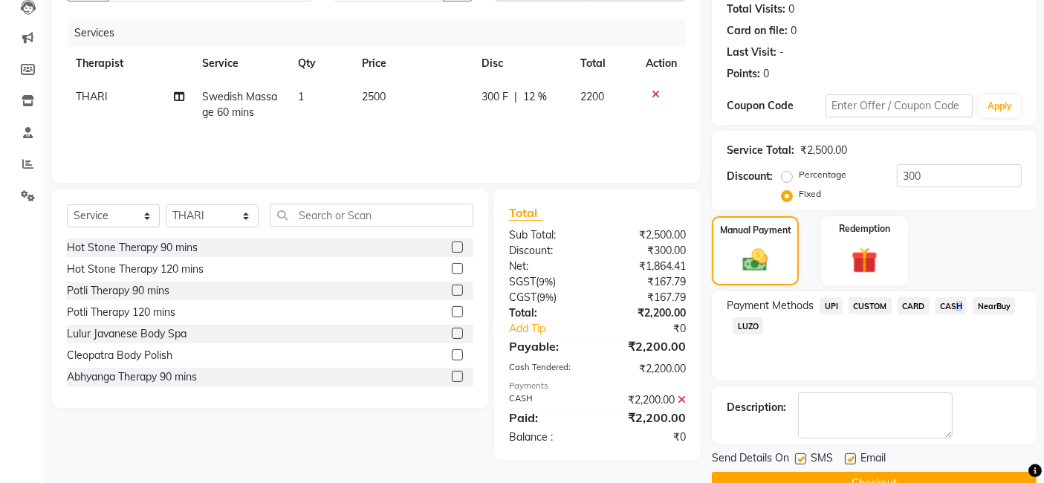
scroll to position [198, 0]
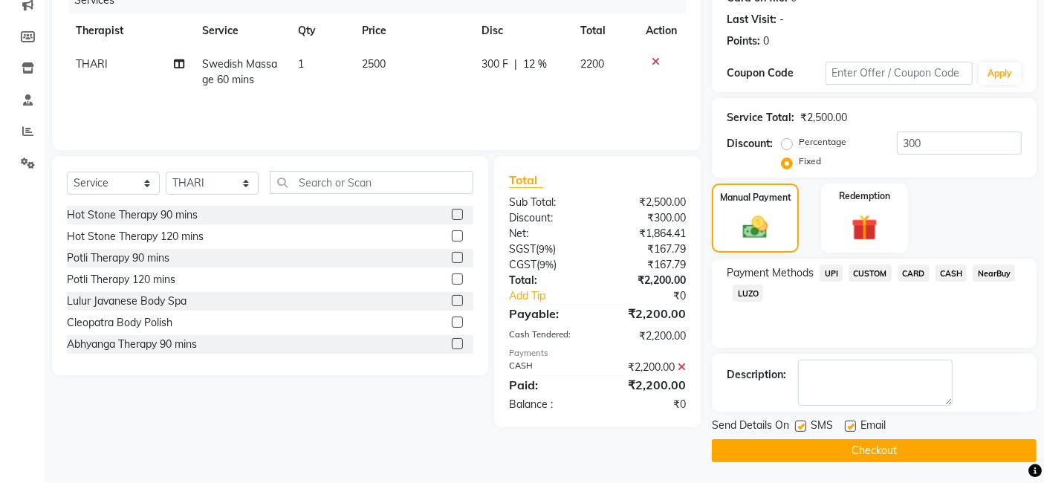
click at [801, 426] on label at bounding box center [800, 426] width 11 height 11
click at [801, 426] on input "checkbox" at bounding box center [800, 427] width 10 height 10
click at [850, 421] on label at bounding box center [850, 426] width 11 height 11
click at [850, 422] on input "checkbox" at bounding box center [850, 427] width 10 height 10
click at [836, 444] on button "Checkout" at bounding box center [874, 450] width 325 height 23
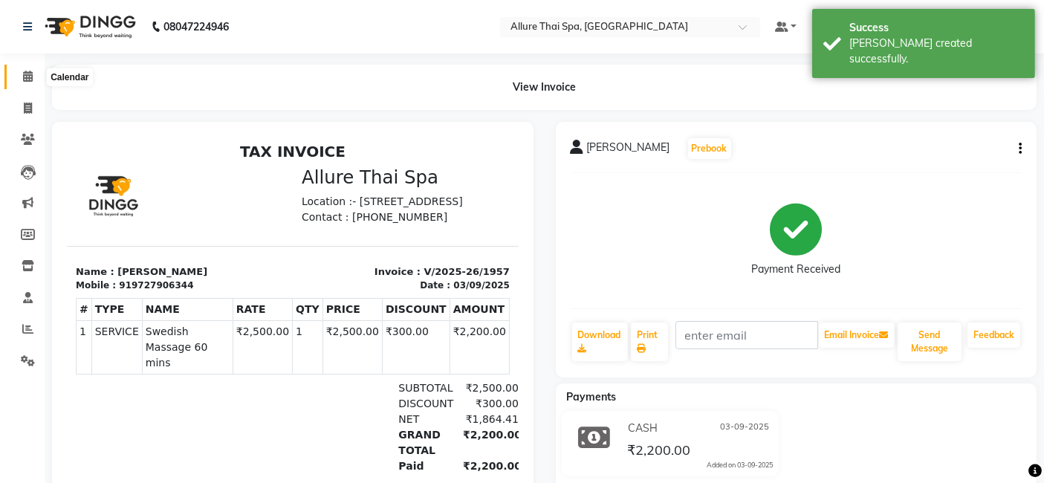
click at [36, 77] on span at bounding box center [28, 76] width 26 height 17
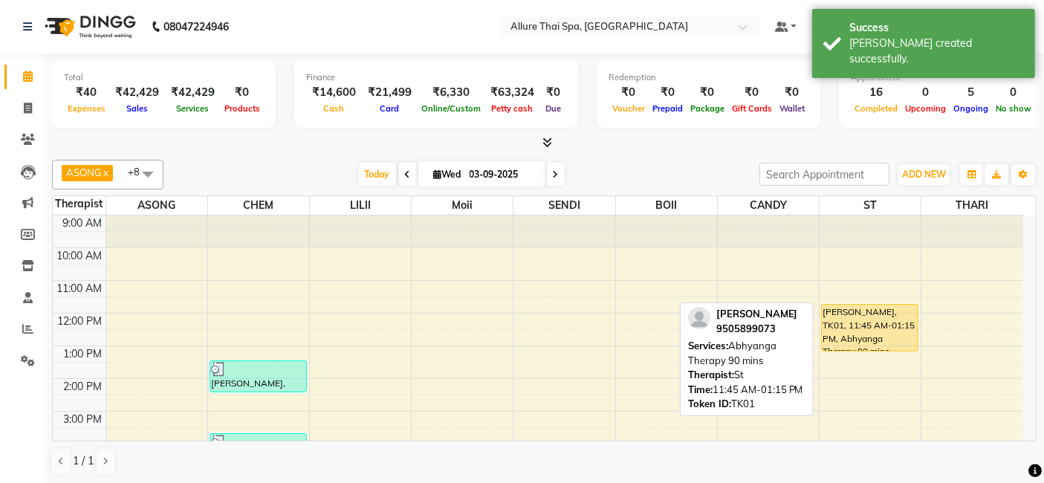
click at [894, 313] on div "[PERSON_NAME], TK01, 11:45 AM-01:15 PM, Abhyanga Therapy 90 mins" at bounding box center [870, 328] width 96 height 46
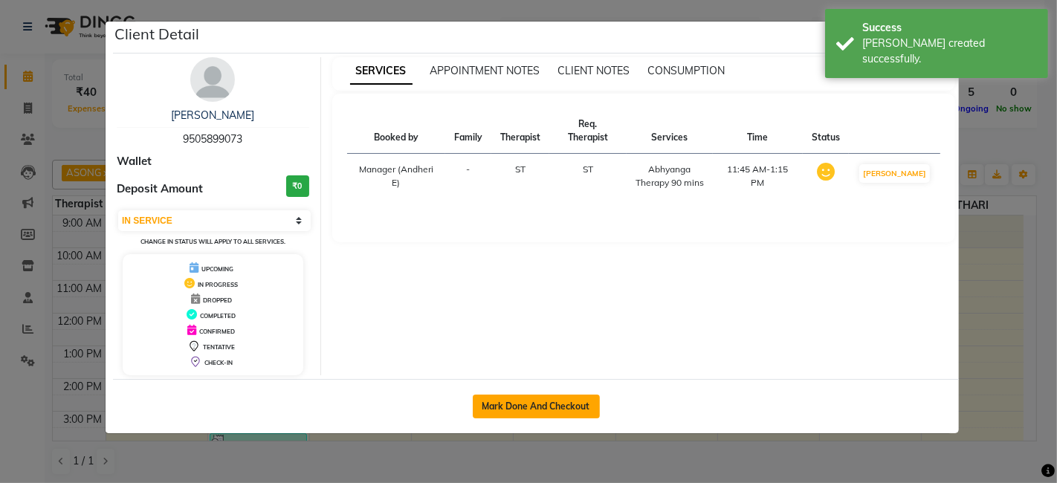
click at [516, 397] on button "Mark Done And Checkout" at bounding box center [536, 407] width 127 height 24
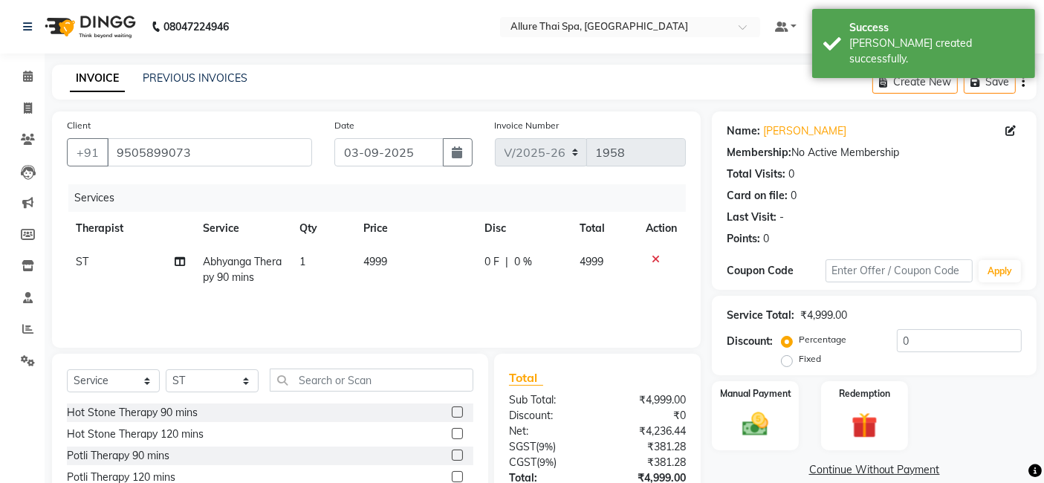
click at [799, 362] on label "Fixed" at bounding box center [810, 358] width 22 height 13
click at [791, 362] on input "Fixed" at bounding box center [790, 359] width 10 height 10
drag, startPoint x: 763, startPoint y: 421, endPoint x: 806, endPoint y: 448, distance: 50.7
click at [763, 422] on img at bounding box center [755, 425] width 42 height 30
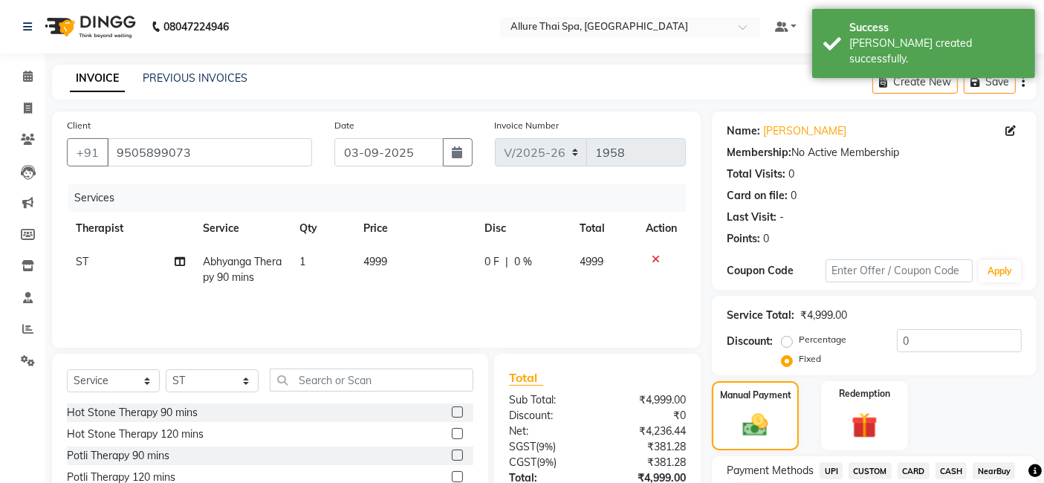
scroll to position [65, 0]
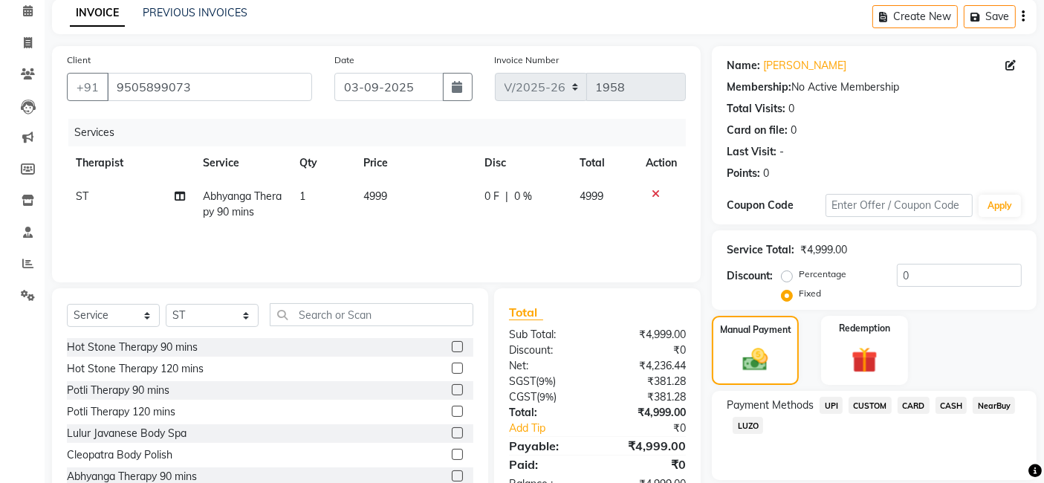
click at [799, 276] on label "Percentage" at bounding box center [823, 274] width 48 height 13
click at [789, 276] on input "Percentage" at bounding box center [790, 274] width 10 height 10
click at [955, 409] on span "CASH" at bounding box center [952, 405] width 32 height 17
drag, startPoint x: 921, startPoint y: 407, endPoint x: 947, endPoint y: 405, distance: 26.1
click at [924, 407] on span "CARD" at bounding box center [914, 405] width 32 height 17
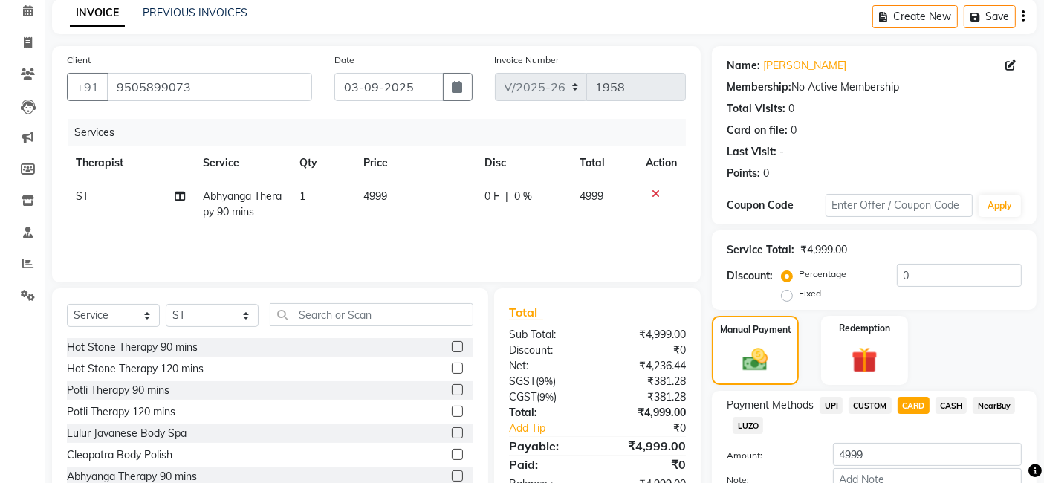
click at [947, 405] on span "CASH" at bounding box center [952, 405] width 32 height 17
drag, startPoint x: 912, startPoint y: 404, endPoint x: 925, endPoint y: 404, distance: 12.6
click at [914, 404] on span "CARD" at bounding box center [914, 405] width 32 height 17
click at [955, 401] on span "CASH" at bounding box center [952, 405] width 32 height 17
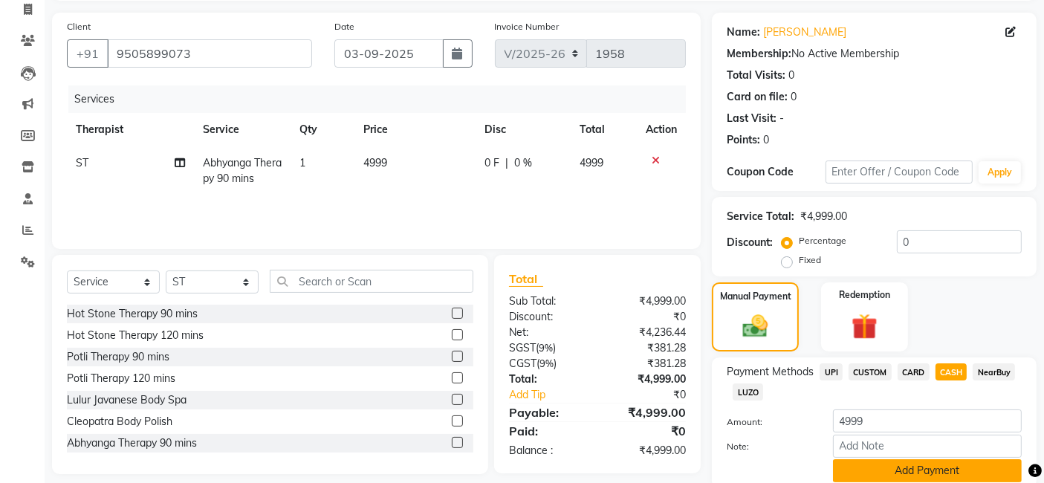
click at [873, 465] on button "Add Payment" at bounding box center [927, 470] width 189 height 23
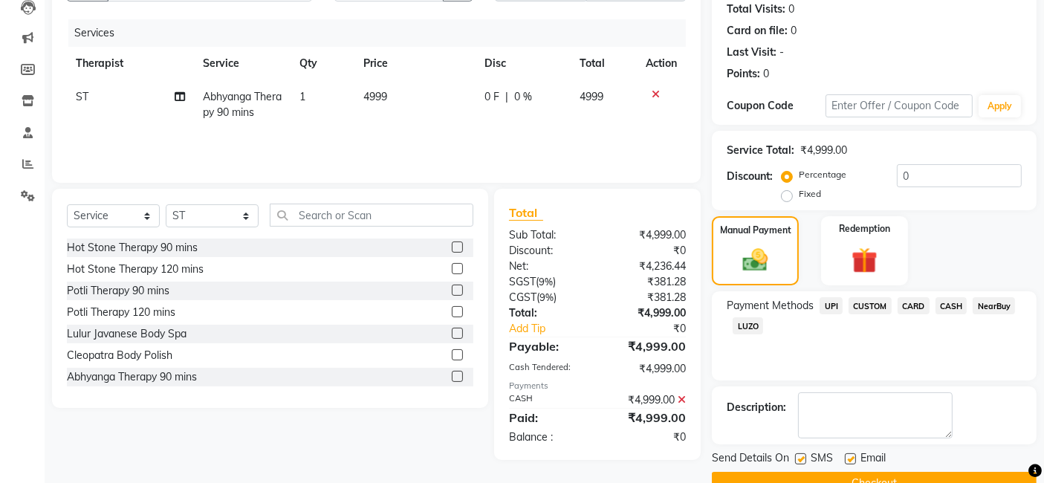
scroll to position [198, 0]
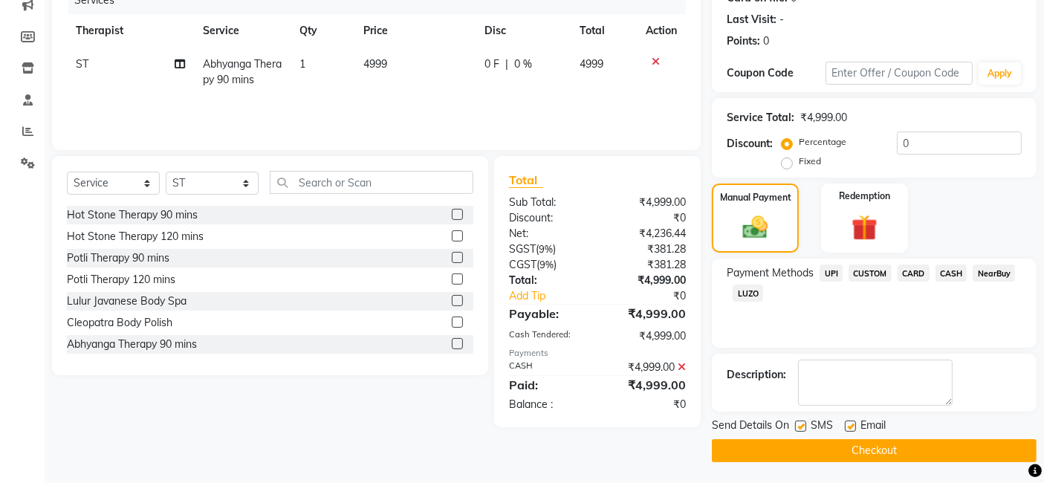
click at [804, 427] on label at bounding box center [800, 426] width 11 height 11
click at [804, 427] on input "checkbox" at bounding box center [800, 427] width 10 height 10
click at [858, 421] on div "Email" at bounding box center [871, 427] width 53 height 19
click at [853, 421] on label at bounding box center [850, 426] width 11 height 11
click at [853, 422] on input "checkbox" at bounding box center [850, 427] width 10 height 10
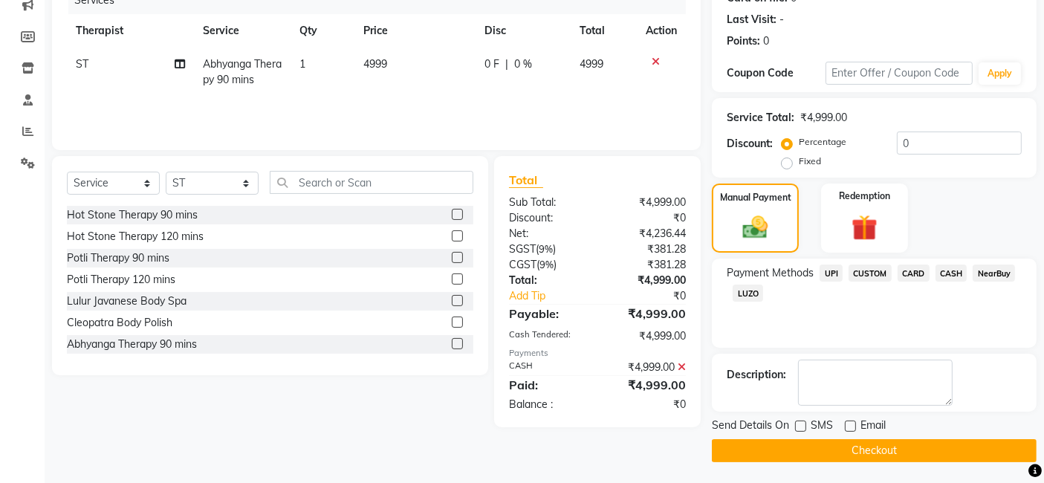
click at [851, 452] on button "Checkout" at bounding box center [874, 450] width 325 height 23
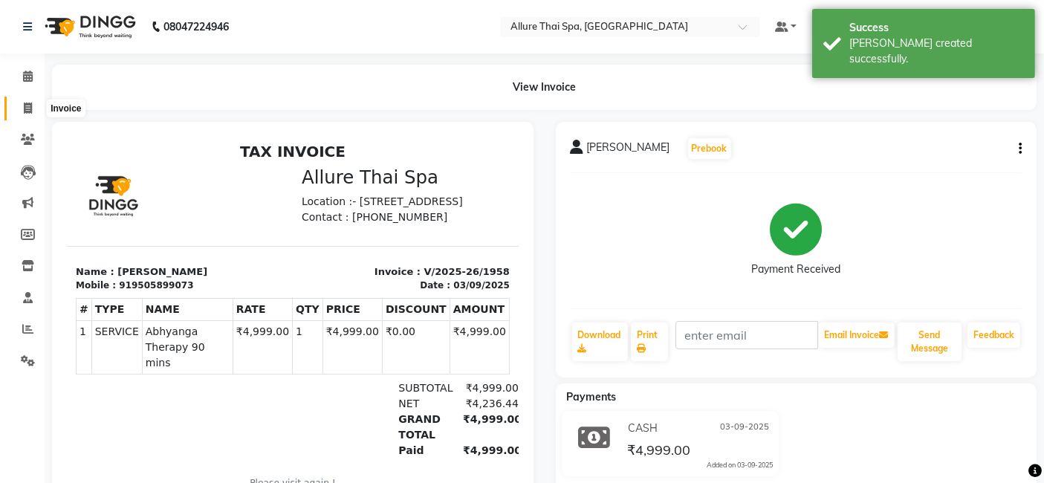
click at [33, 109] on span at bounding box center [28, 108] width 26 height 17
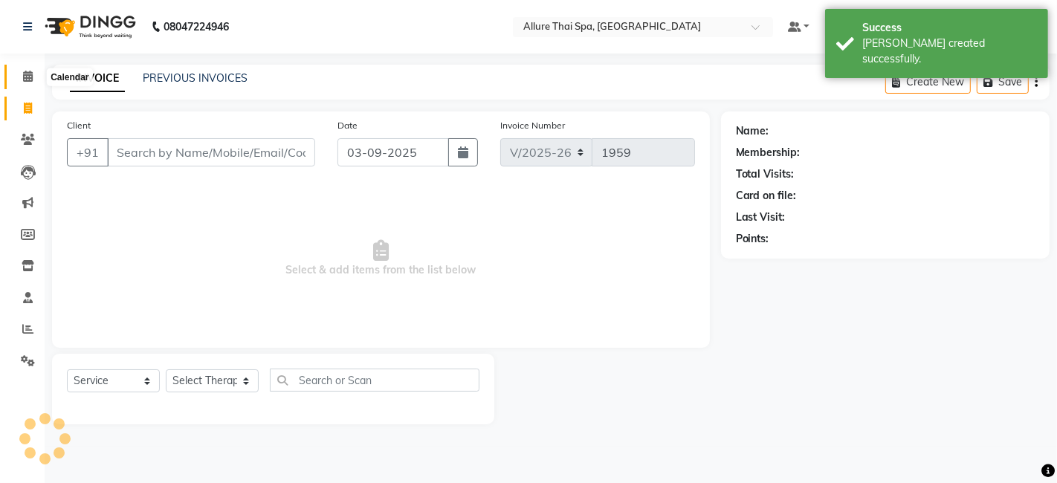
click at [25, 82] on span at bounding box center [28, 76] width 26 height 17
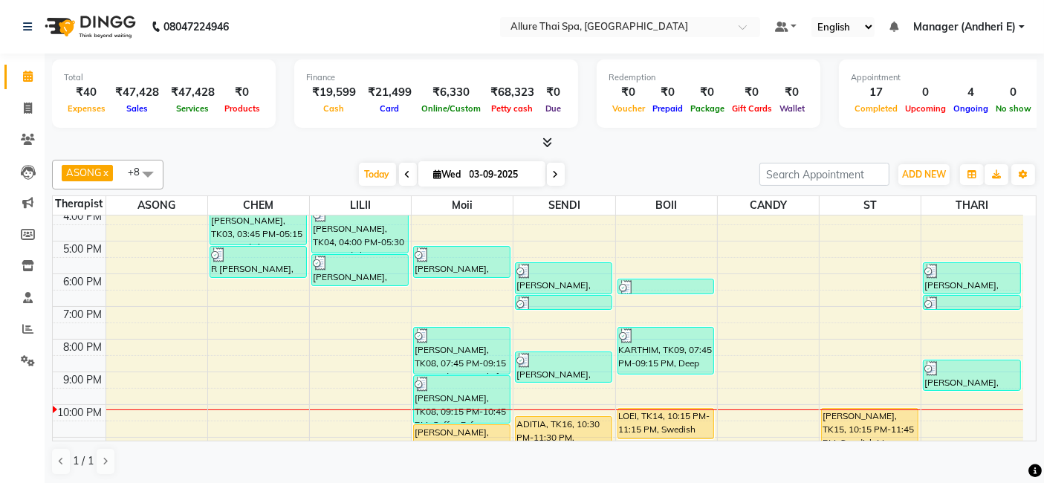
scroll to position [267, 0]
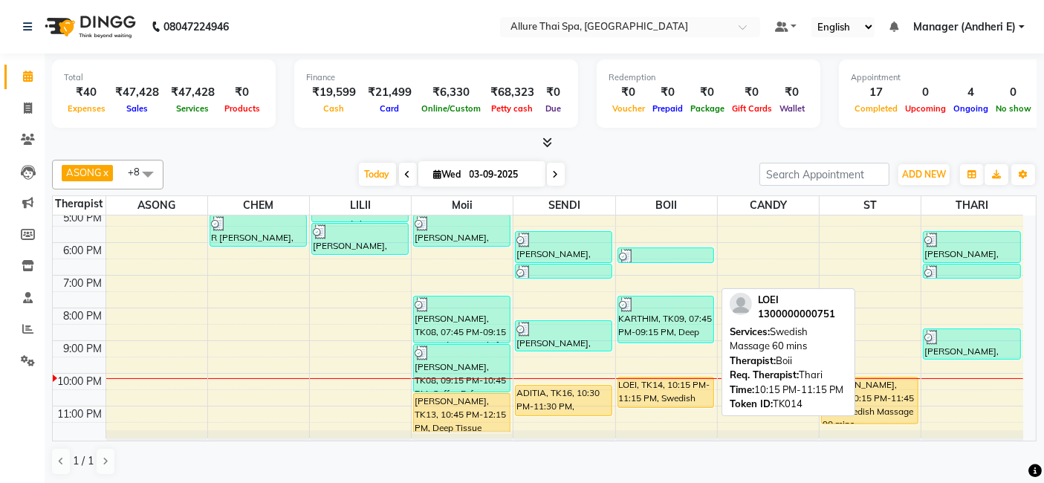
click at [662, 398] on div "LOEI, TK14, 10:15 PM-11:15 PM, Swedish Massage 60 mins" at bounding box center [666, 393] width 96 height 30
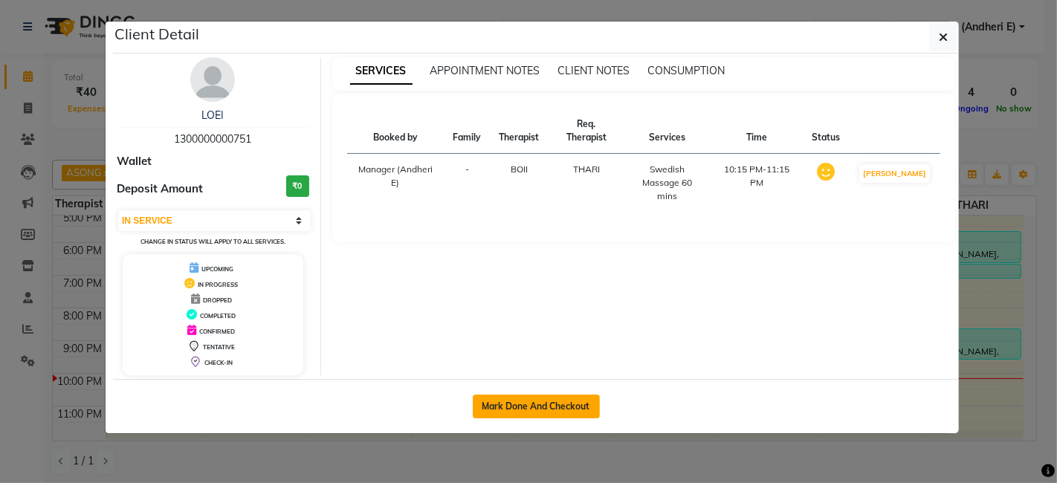
click at [548, 400] on button "Mark Done And Checkout" at bounding box center [536, 407] width 127 height 24
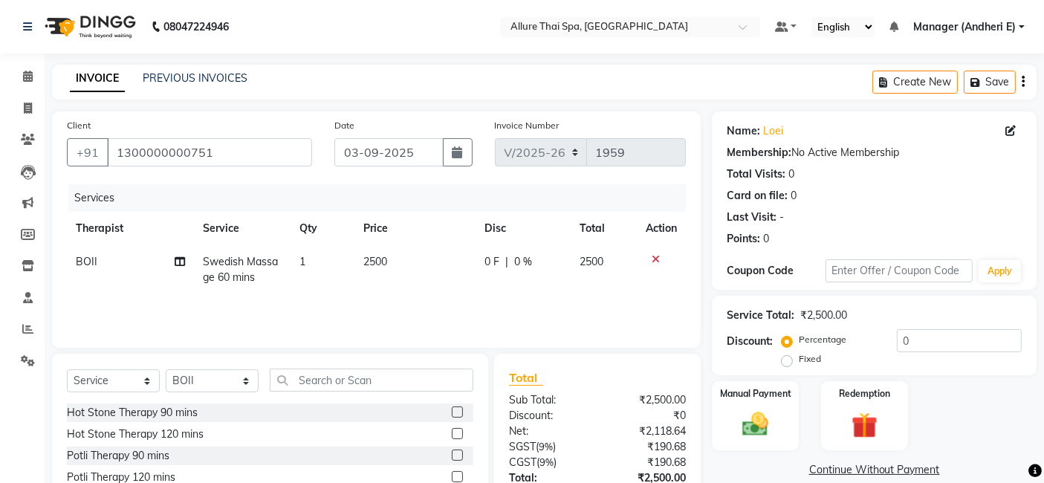
click at [799, 361] on label "Fixed" at bounding box center [810, 358] width 22 height 13
click at [786, 361] on input "Fixed" at bounding box center [790, 359] width 10 height 10
click at [799, 342] on label "Percentage" at bounding box center [823, 339] width 48 height 13
click at [791, 342] on input "Percentage" at bounding box center [790, 339] width 10 height 10
click at [777, 414] on img at bounding box center [756, 424] width 45 height 31
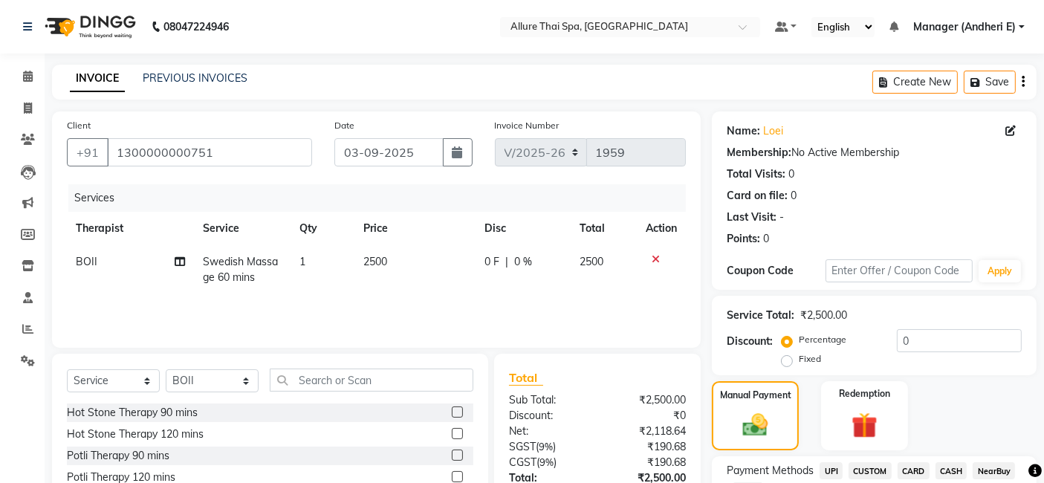
scroll to position [99, 0]
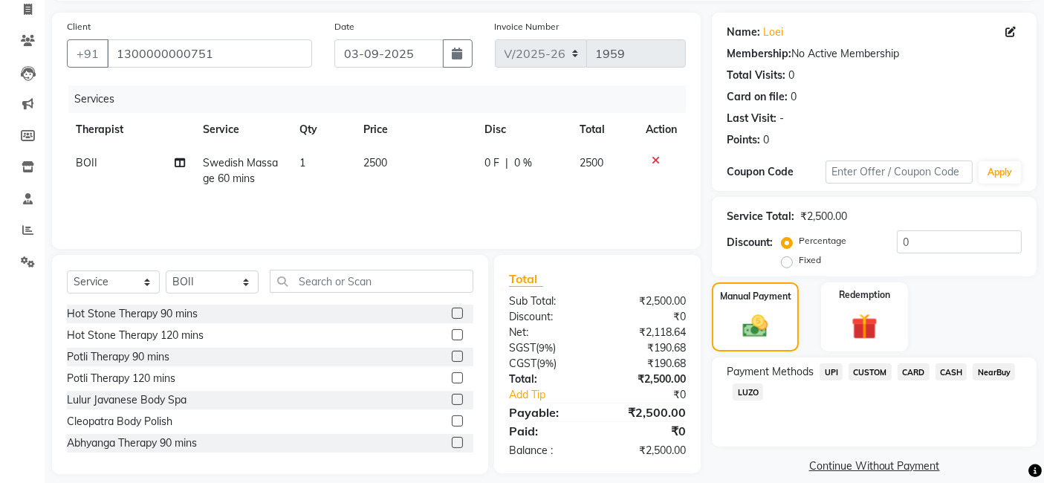
click at [952, 368] on span "CASH" at bounding box center [952, 371] width 32 height 17
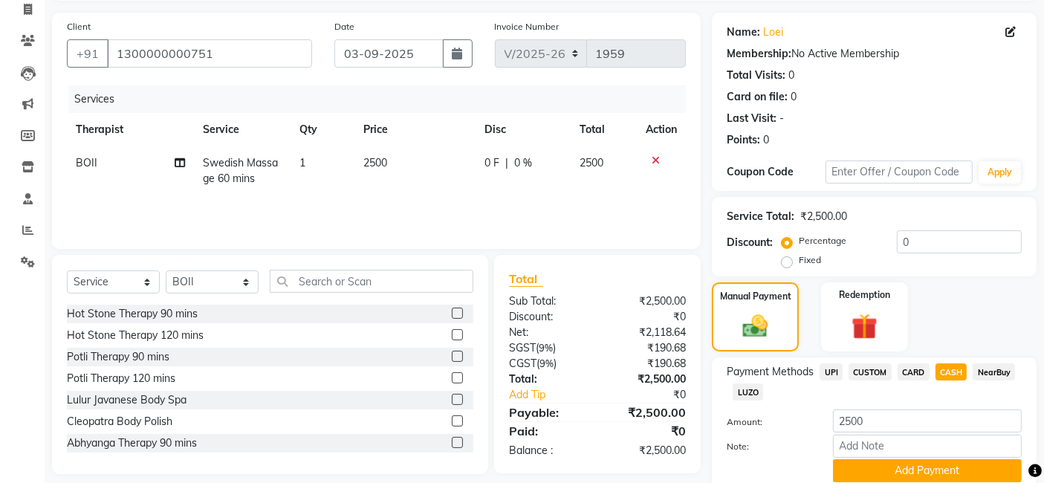
drag, startPoint x: 917, startPoint y: 369, endPoint x: 929, endPoint y: 370, distance: 12.0
click at [916, 369] on span "CARD" at bounding box center [914, 371] width 32 height 17
click at [954, 370] on span "CASH" at bounding box center [952, 371] width 32 height 17
drag, startPoint x: 910, startPoint y: 374, endPoint x: 938, endPoint y: 368, distance: 28.9
click at [911, 374] on span "CARD" at bounding box center [914, 371] width 32 height 17
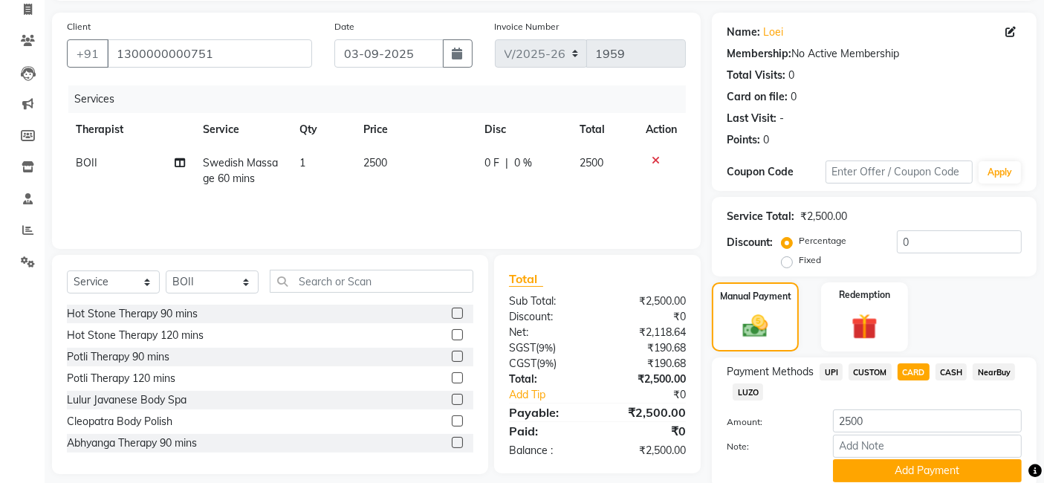
click at [955, 373] on span "CASH" at bounding box center [952, 371] width 32 height 17
click at [892, 473] on button "Add Payment" at bounding box center [927, 470] width 189 height 23
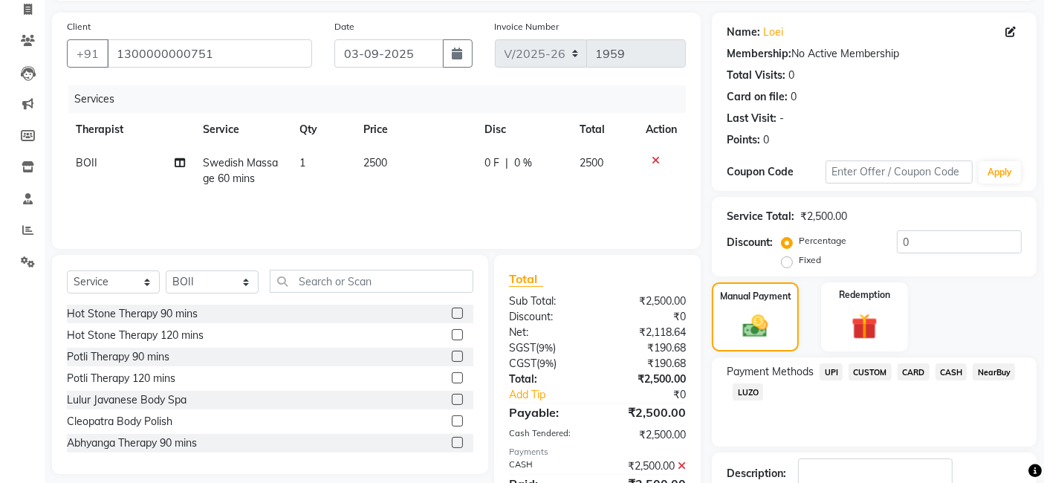
scroll to position [198, 0]
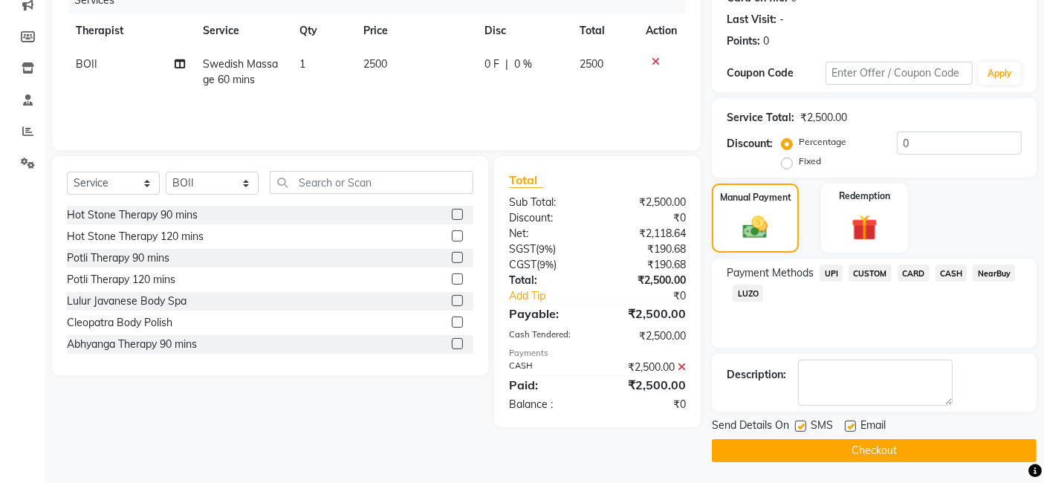
click at [799, 426] on label at bounding box center [800, 426] width 11 height 11
click at [799, 426] on input "checkbox" at bounding box center [800, 427] width 10 height 10
click at [851, 425] on label at bounding box center [850, 426] width 11 height 11
click at [851, 425] on input "checkbox" at bounding box center [850, 427] width 10 height 10
click at [847, 442] on button "Checkout" at bounding box center [874, 450] width 325 height 23
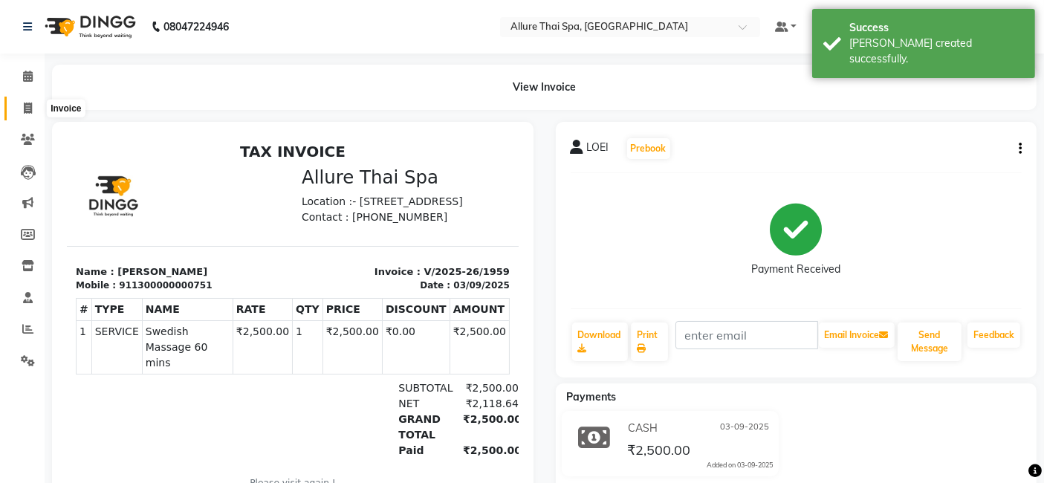
click at [35, 100] on span at bounding box center [28, 108] width 26 height 17
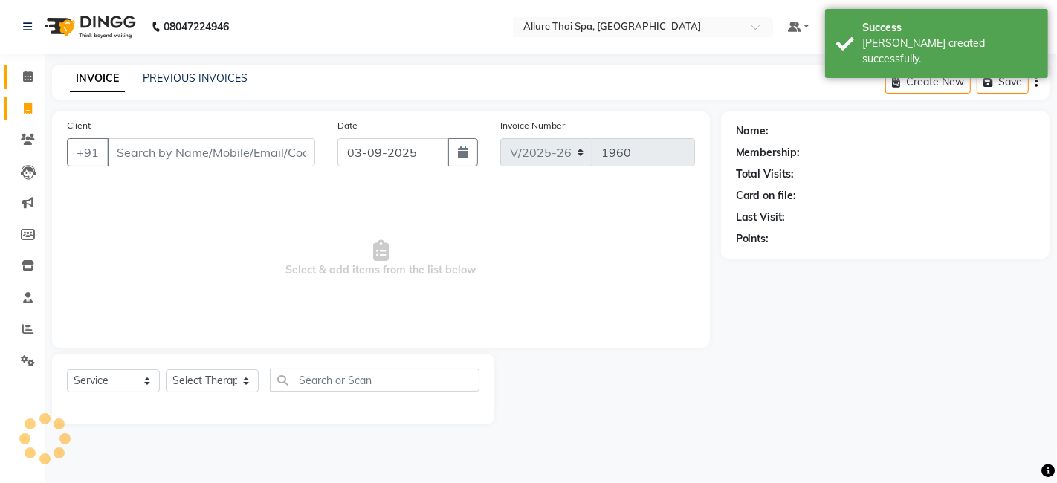
click at [34, 86] on link "Calendar" at bounding box center [22, 77] width 36 height 25
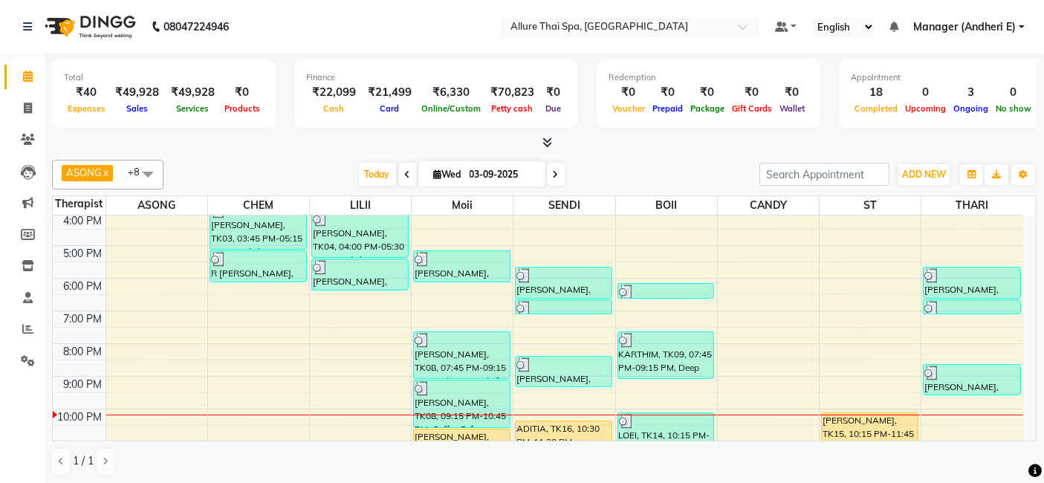
scroll to position [264, 0]
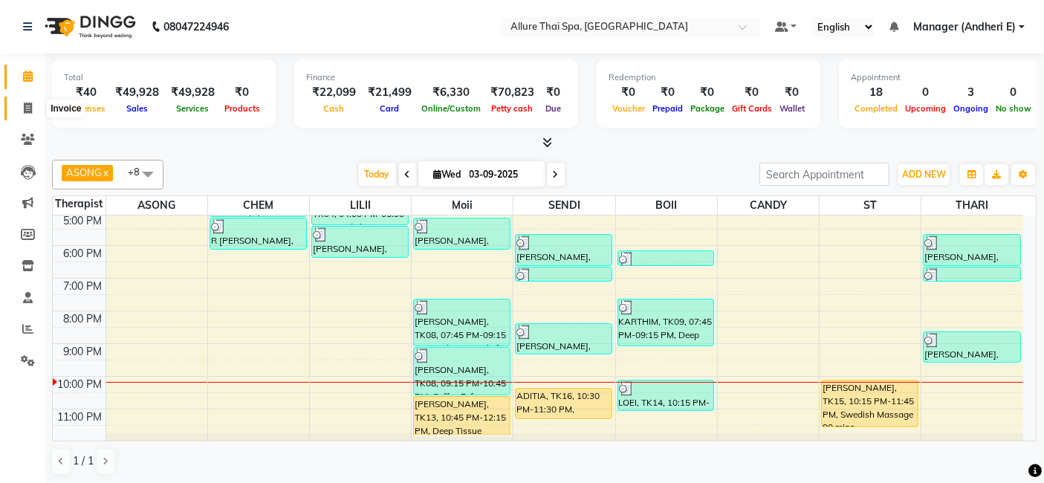
click at [30, 111] on icon at bounding box center [28, 108] width 8 height 11
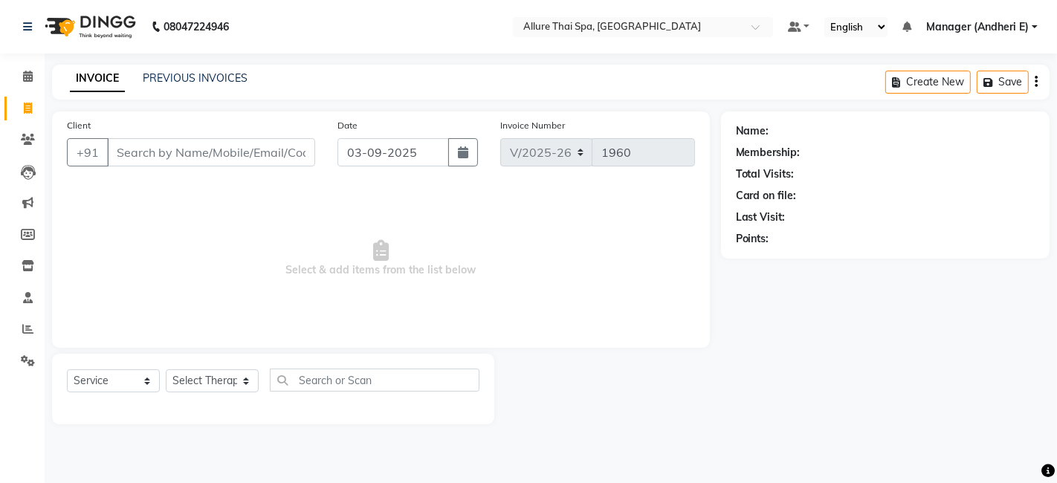
click at [175, 163] on input "Client" at bounding box center [211, 152] width 208 height 28
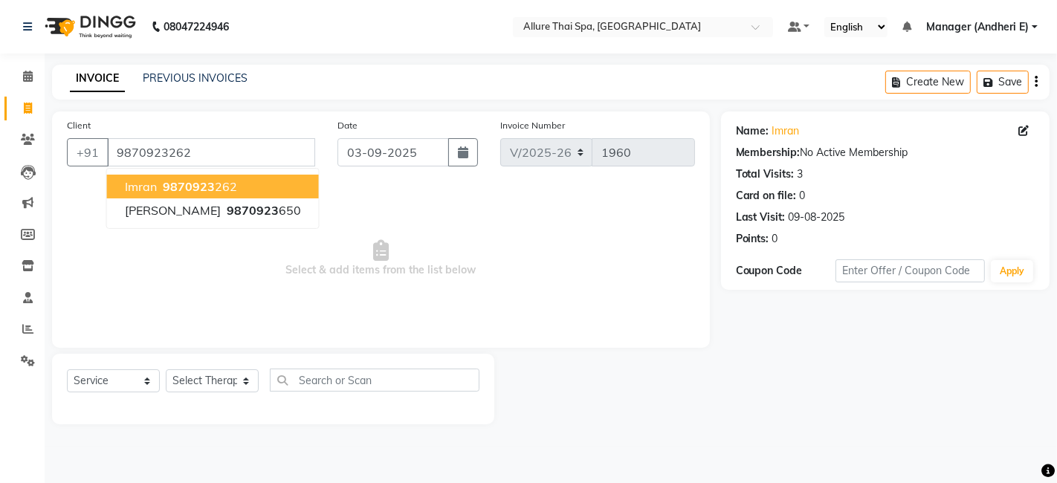
click at [219, 185] on ngb-highlight "9870923 262" at bounding box center [198, 186] width 77 height 15
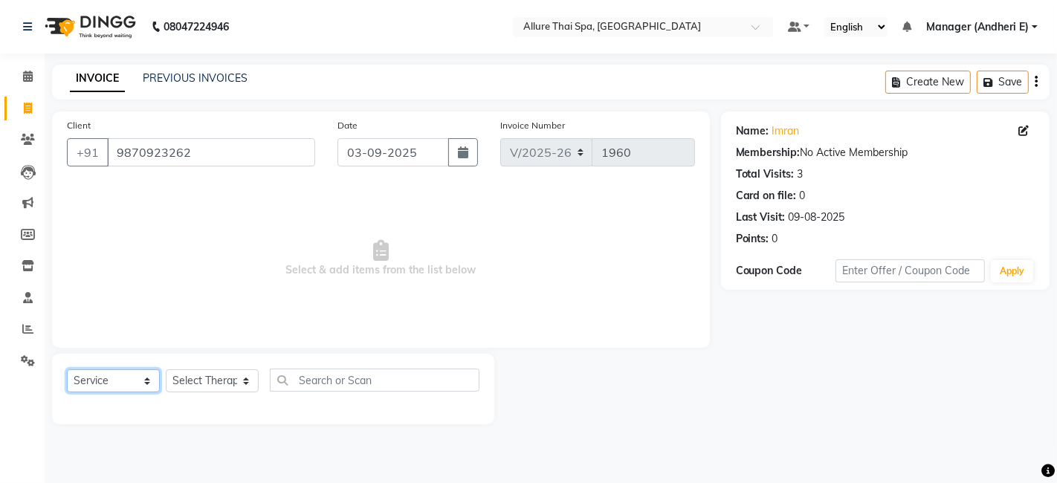
click at [142, 384] on select "Select Service Product Membership Package Voucher Prepaid Gift Card" at bounding box center [113, 380] width 93 height 23
click at [67, 369] on select "Select Service Product Membership Package Voucher Prepaid Gift Card" at bounding box center [113, 380] width 93 height 23
drag, startPoint x: 144, startPoint y: 381, endPoint x: 149, endPoint y: 372, distance: 10.0
click at [144, 381] on select "Select Service Product Membership Package Voucher Prepaid Gift Card" at bounding box center [113, 380] width 93 height 23
click at [67, 369] on select "Select Service Product Membership Package Voucher Prepaid Gift Card" at bounding box center [113, 380] width 93 height 23
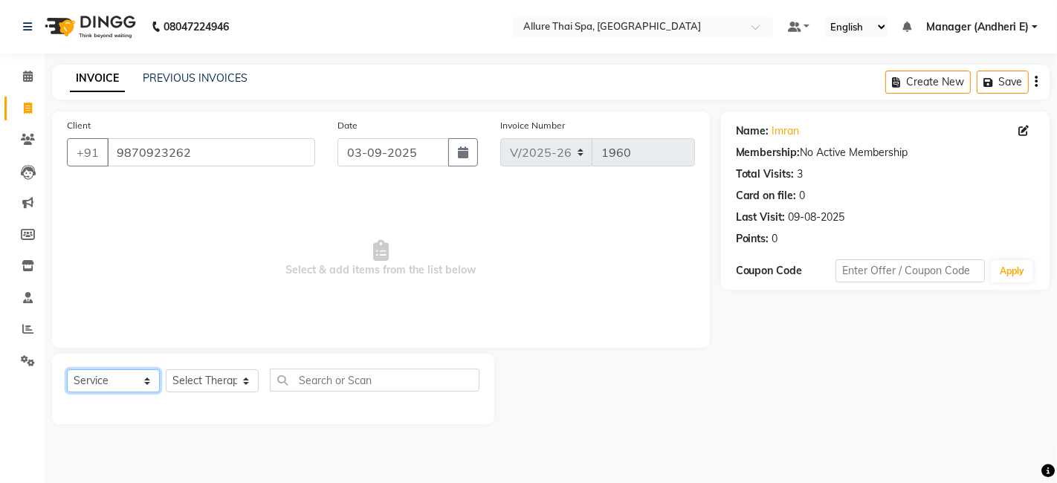
drag, startPoint x: 146, startPoint y: 382, endPoint x: 153, endPoint y: 373, distance: 11.6
click at [146, 382] on select "Select Service Product Membership Package Voucher Prepaid Gift Card" at bounding box center [113, 380] width 93 height 23
click at [67, 369] on select "Select Service Product Membership Package Voucher Prepaid Gift Card" at bounding box center [113, 380] width 93 height 23
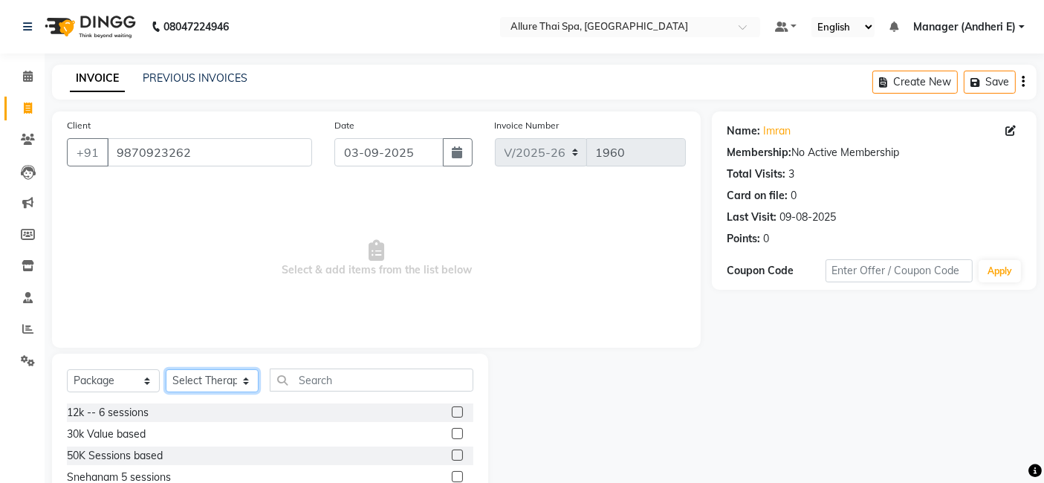
click at [243, 379] on select "Select Therapist ASONG [PERSON_NAME] BOII CANDY CHEM LILII Manager ([PERSON_NAM…" at bounding box center [212, 380] width 93 height 23
click at [166, 369] on select "Select Therapist ASONG [PERSON_NAME] BOII CANDY CHEM LILII Manager ([PERSON_NAM…" at bounding box center [212, 380] width 93 height 23
click at [361, 377] on input "text" at bounding box center [372, 380] width 204 height 23
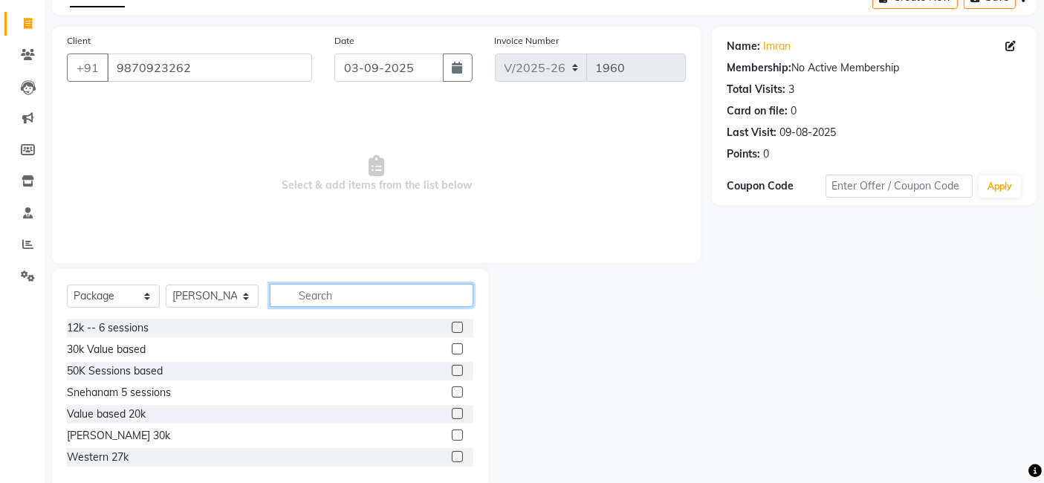
scroll to position [99, 0]
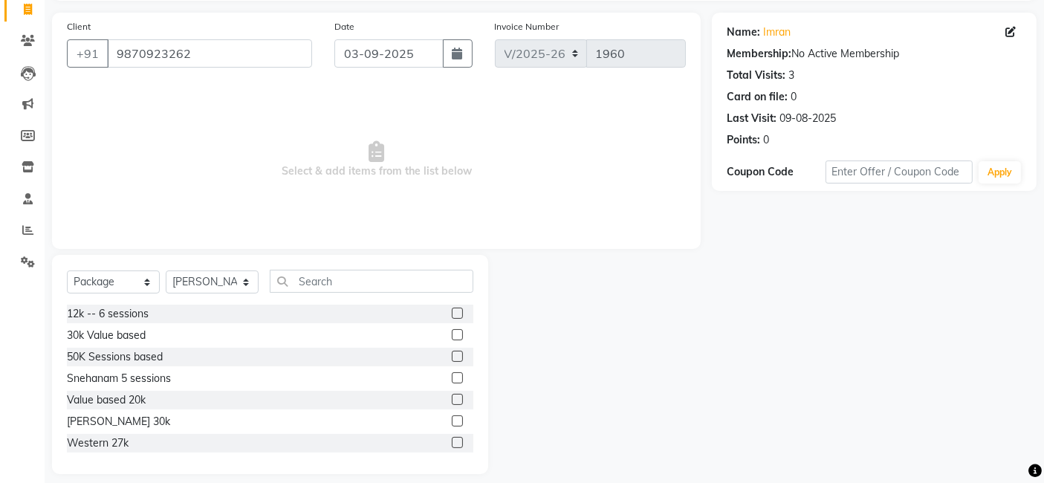
click at [452, 401] on label at bounding box center [457, 399] width 11 height 11
click at [452, 401] on input "checkbox" at bounding box center [457, 400] width 10 height 10
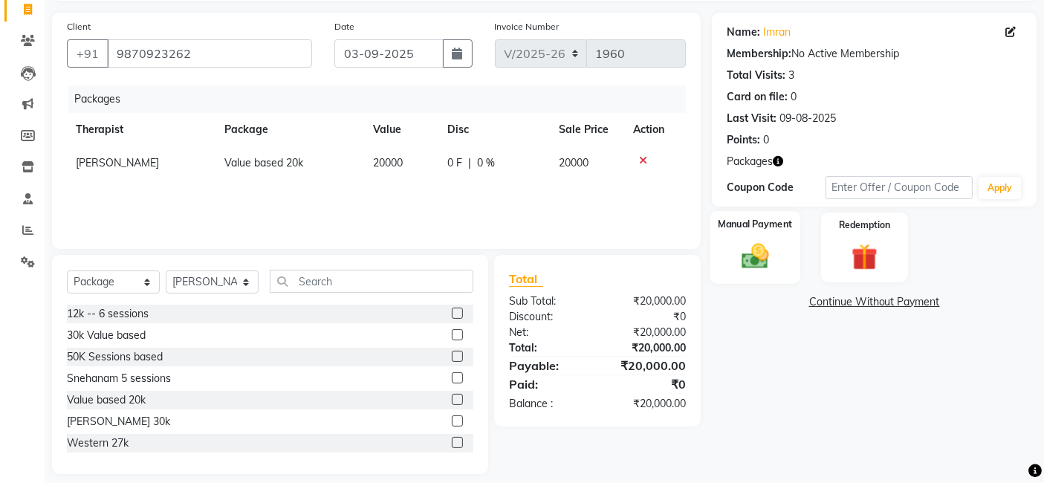
click at [777, 250] on img at bounding box center [756, 256] width 45 height 31
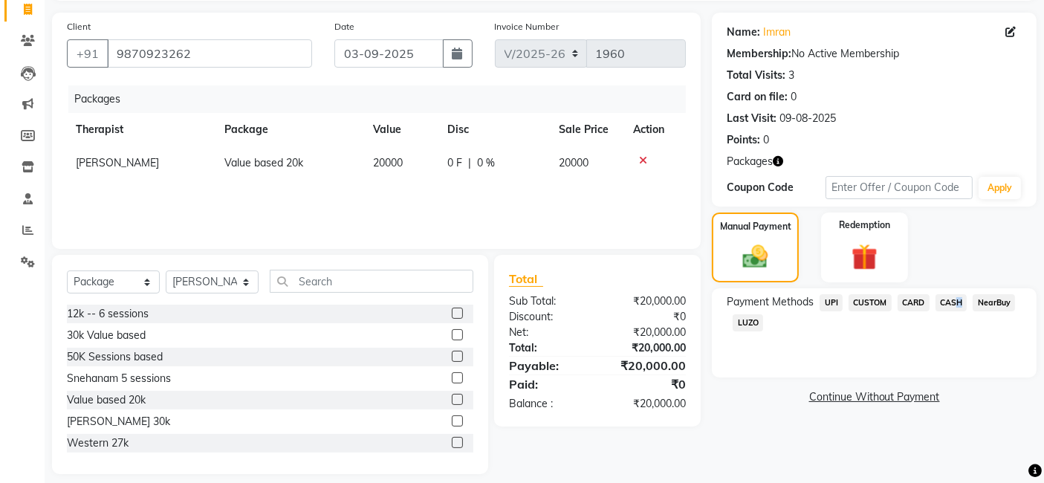
click at [954, 308] on span "CASH" at bounding box center [952, 302] width 32 height 17
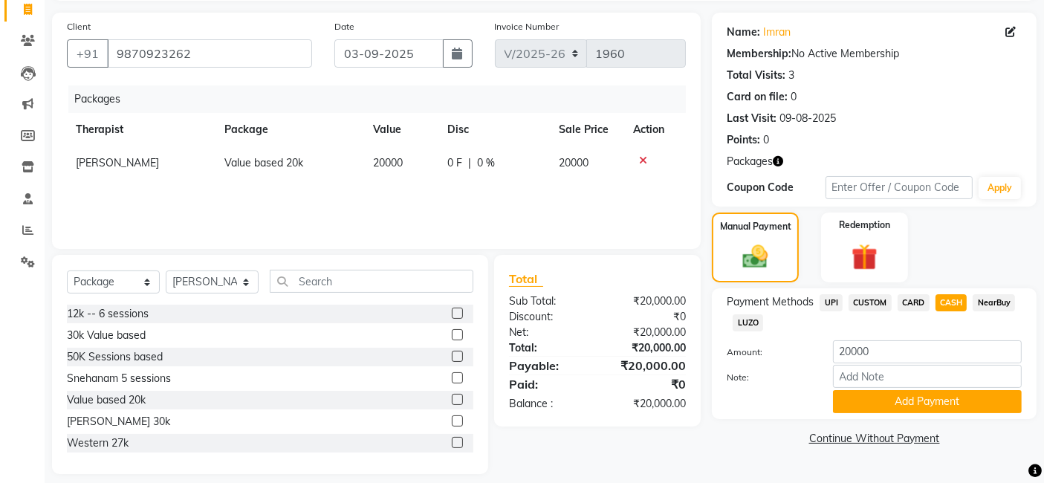
click at [924, 305] on span "CARD" at bounding box center [914, 302] width 32 height 17
click at [957, 303] on span "CASH" at bounding box center [952, 302] width 32 height 17
click at [896, 300] on div "CARD" at bounding box center [911, 304] width 38 height 20
click at [893, 354] on input "20000" at bounding box center [927, 351] width 189 height 23
click at [905, 297] on span "CARD" at bounding box center [914, 302] width 32 height 17
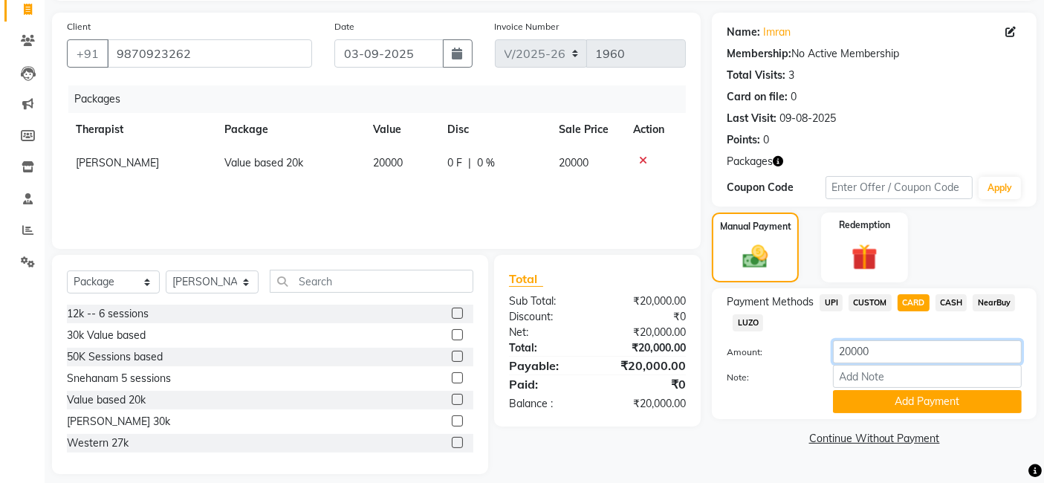
click at [887, 359] on input "20000" at bounding box center [927, 351] width 189 height 23
click at [870, 405] on button "Add Payment" at bounding box center [927, 401] width 189 height 23
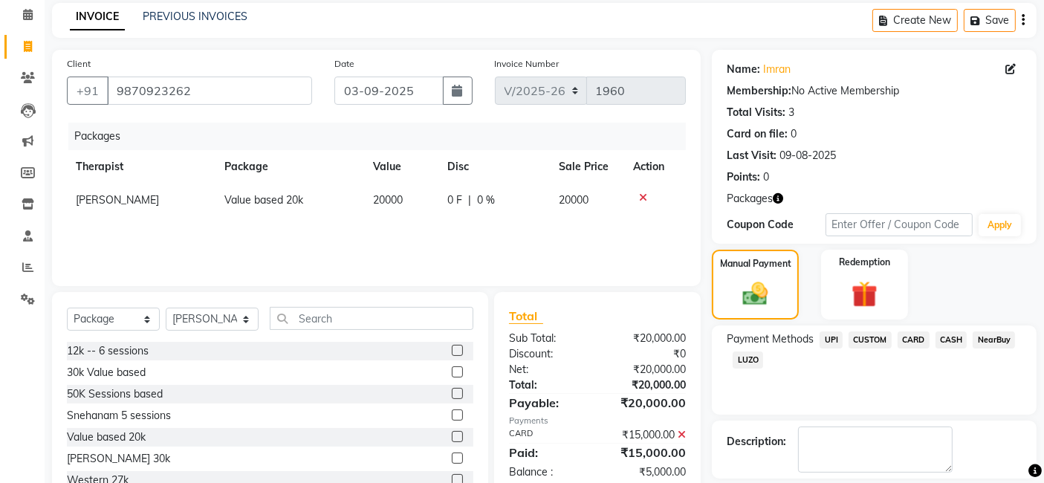
scroll to position [95, 0]
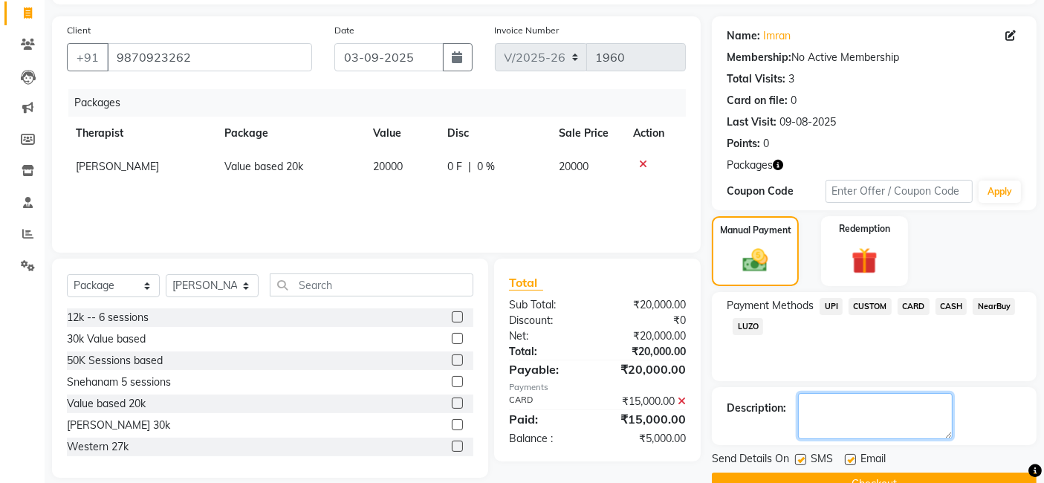
click at [902, 404] on textarea at bounding box center [875, 416] width 155 height 46
click at [803, 456] on label at bounding box center [800, 459] width 11 height 11
click at [803, 456] on input "checkbox" at bounding box center [800, 461] width 10 height 10
click at [851, 460] on label at bounding box center [850, 459] width 11 height 11
click at [851, 460] on input "checkbox" at bounding box center [850, 461] width 10 height 10
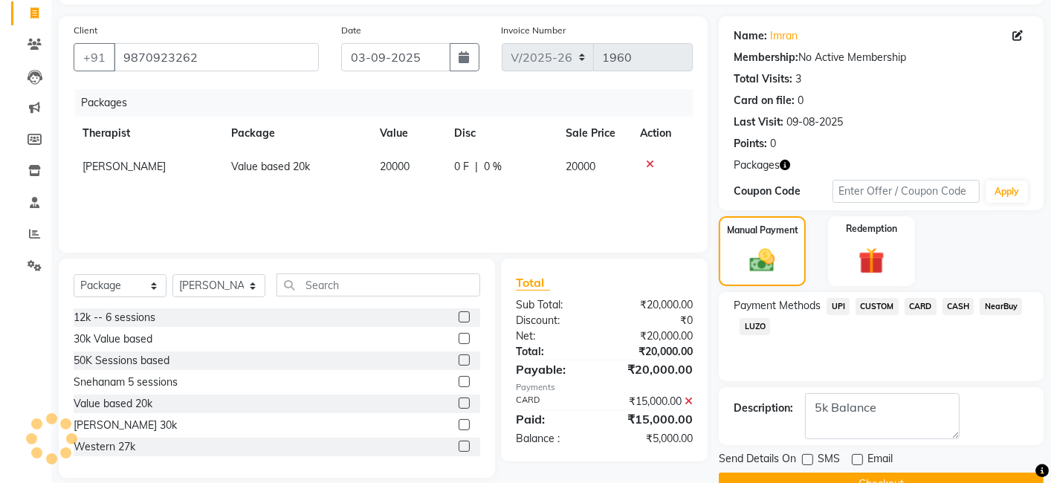
scroll to position [128, 0]
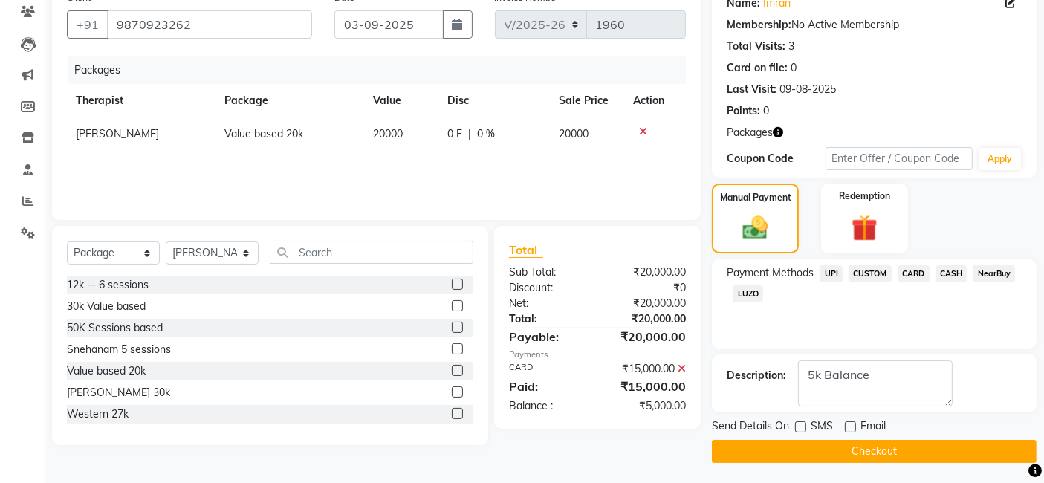
click at [946, 449] on button "Checkout" at bounding box center [874, 451] width 325 height 23
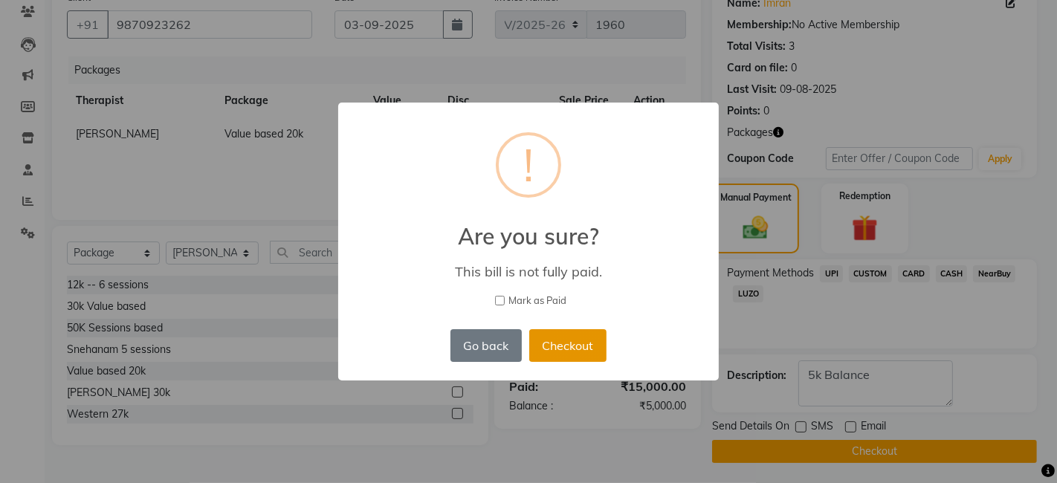
click at [565, 346] on button "Checkout" at bounding box center [567, 345] width 77 height 33
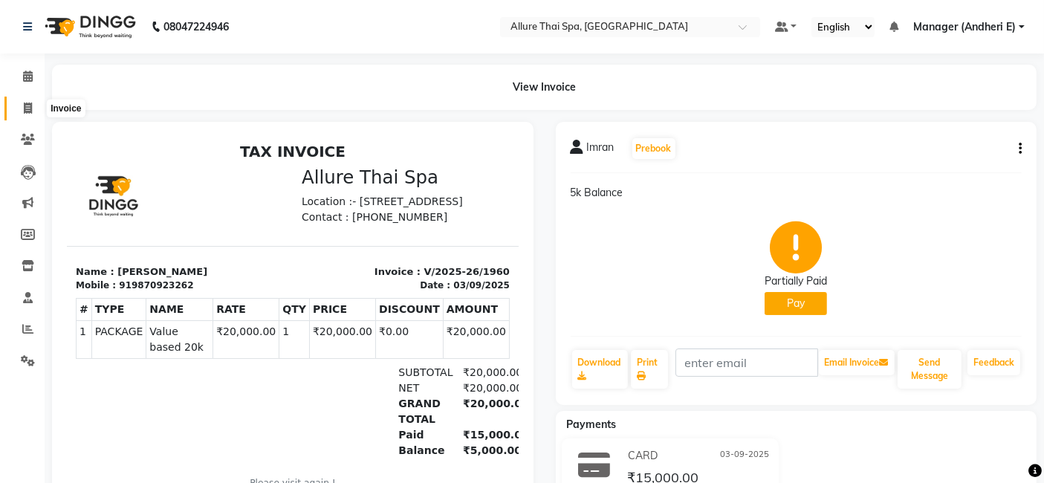
click at [32, 106] on span at bounding box center [28, 108] width 26 height 17
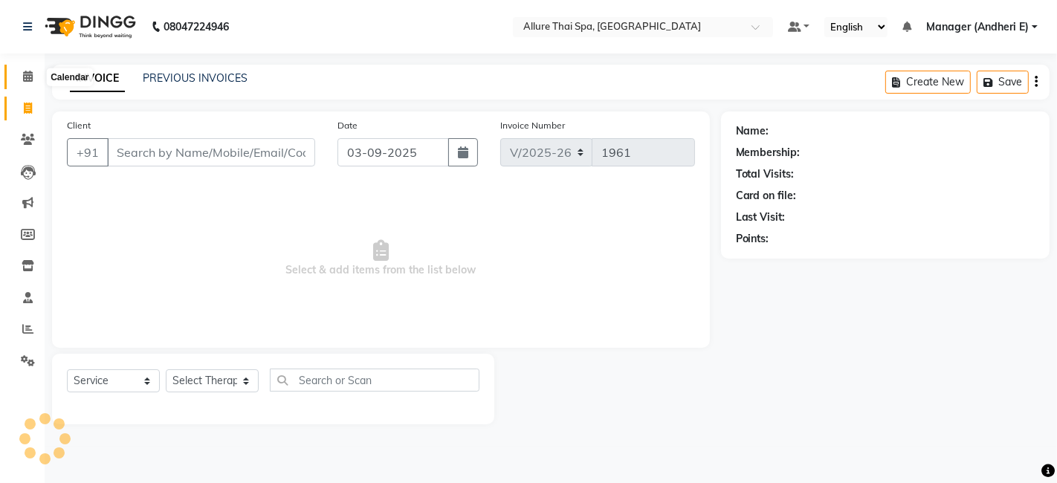
click at [30, 78] on icon at bounding box center [28, 76] width 10 height 11
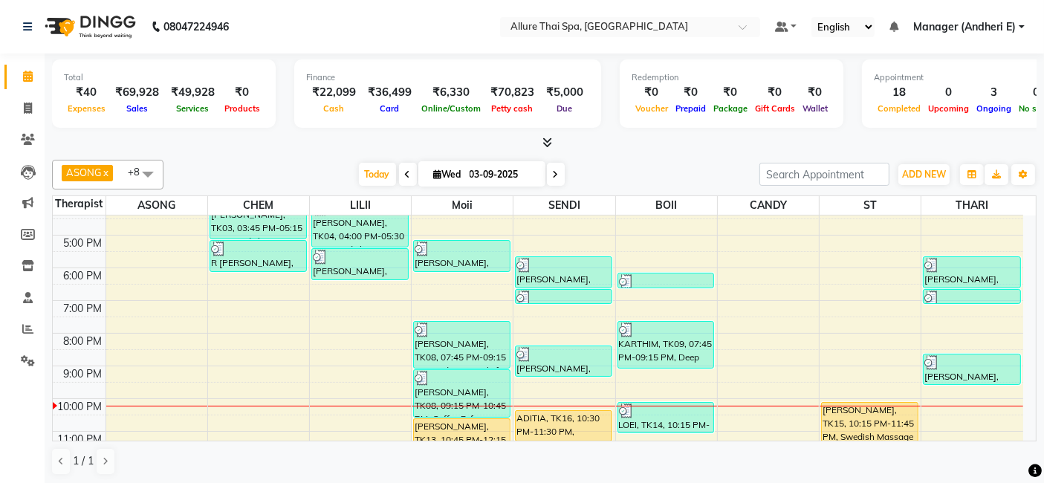
scroll to position [267, 0]
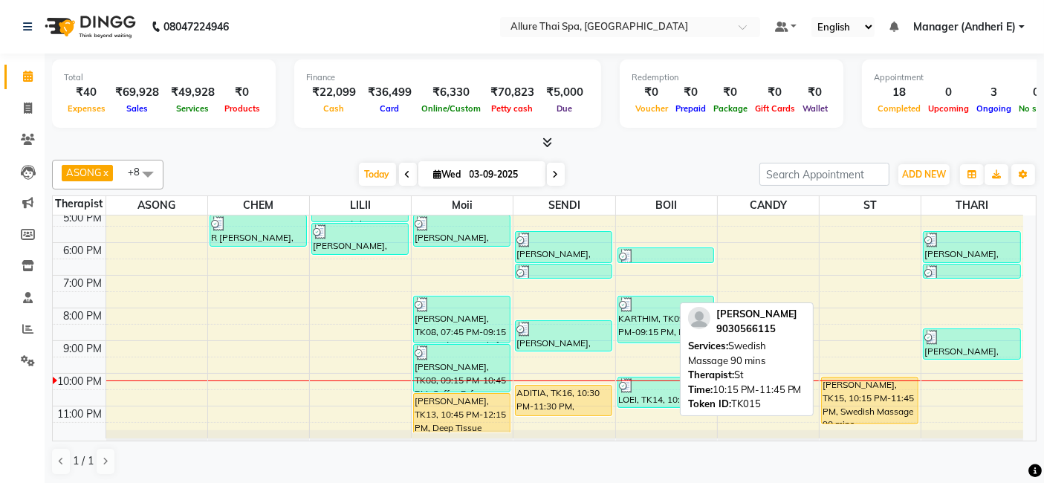
click at [875, 408] on div "[PERSON_NAME], TK15, 10:15 PM-11:45 PM, Swedish Massage 90 mins" at bounding box center [870, 401] width 96 height 46
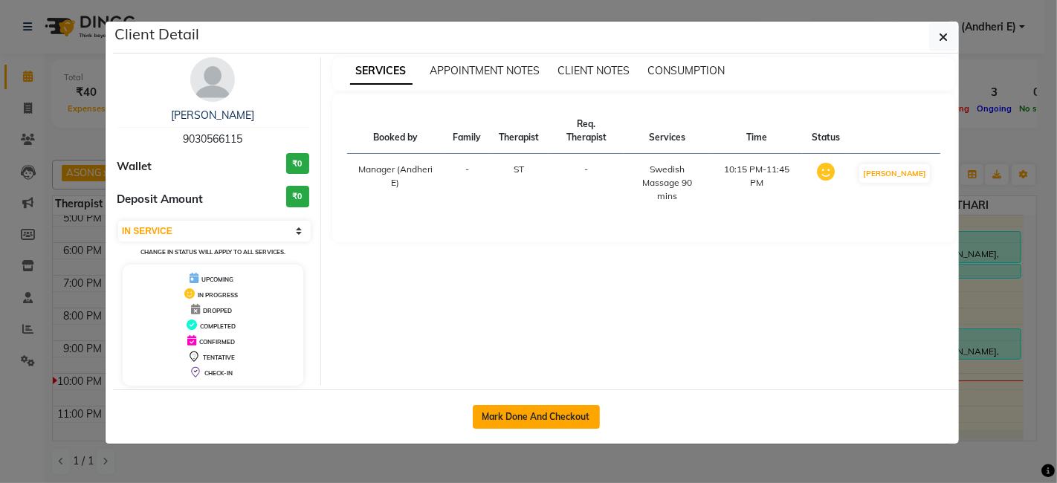
click at [514, 416] on button "Mark Done And Checkout" at bounding box center [536, 417] width 127 height 24
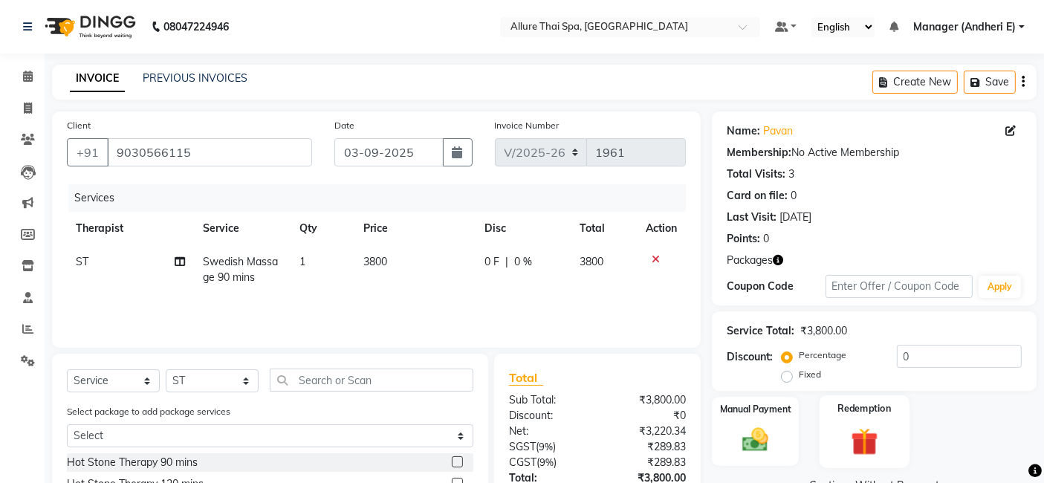
click at [893, 435] on div "Redemption" at bounding box center [865, 431] width 90 height 73
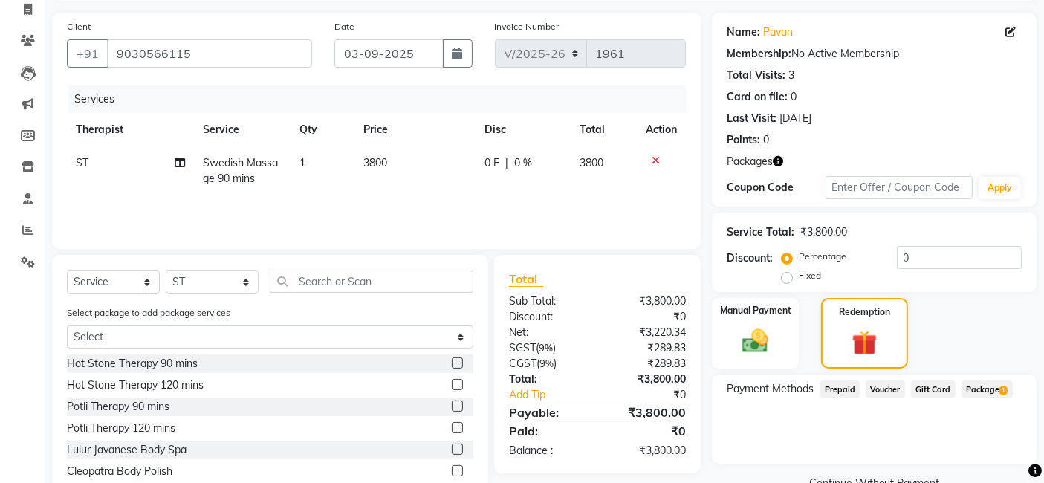
click at [986, 387] on span "Package 1" at bounding box center [987, 389] width 51 height 17
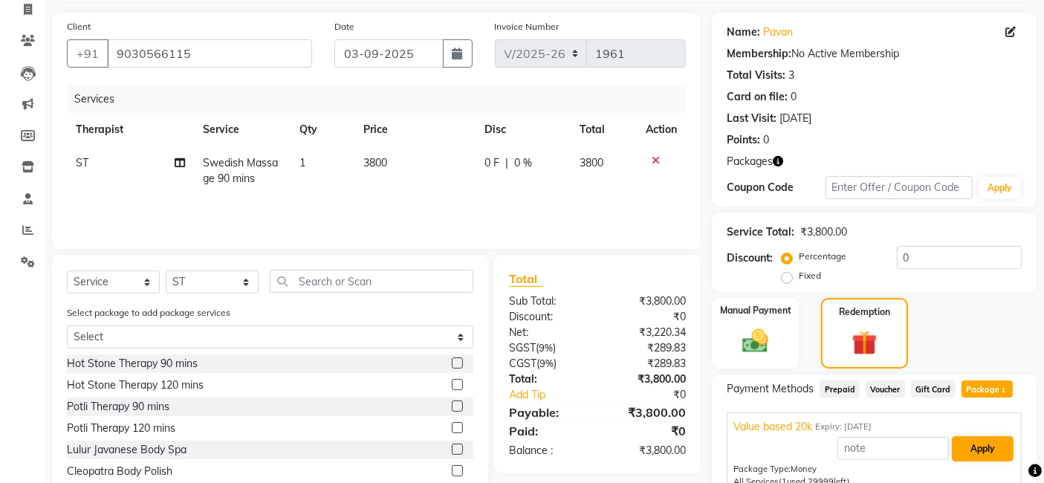
scroll to position [193, 0]
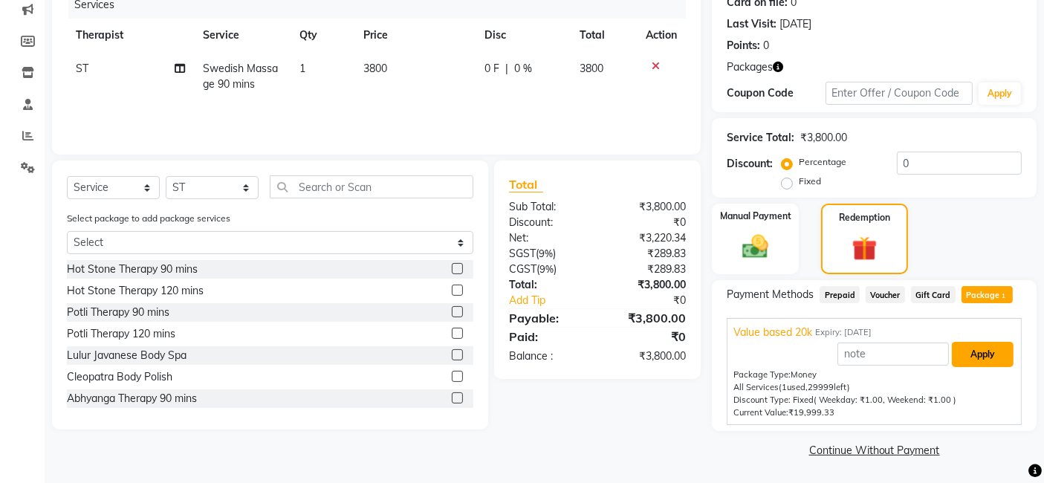
click at [990, 353] on button "Apply" at bounding box center [983, 354] width 62 height 25
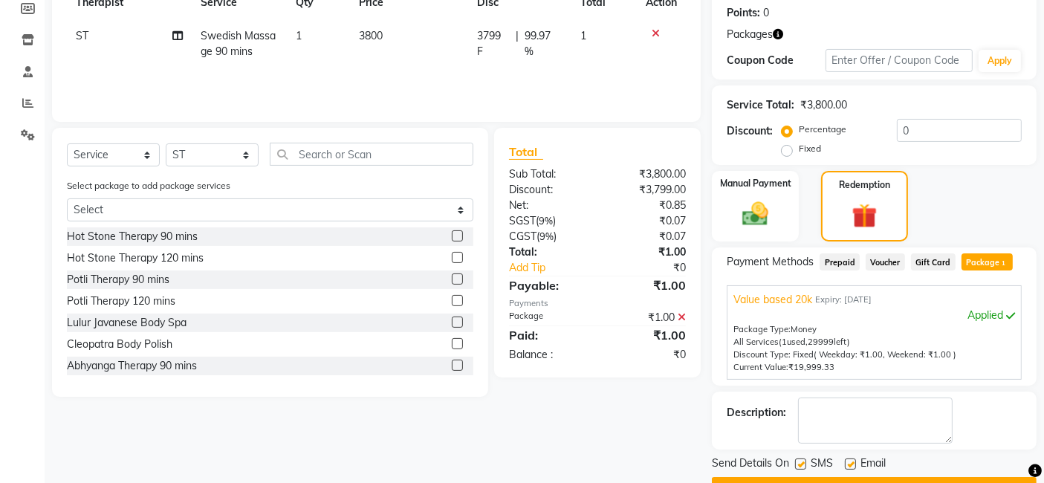
scroll to position [259, 0]
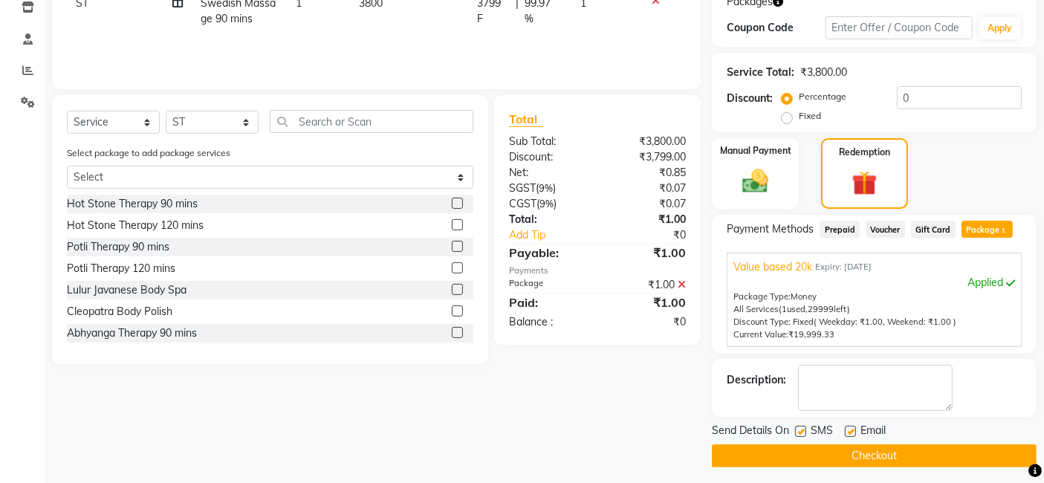
drag, startPoint x: 804, startPoint y: 430, endPoint x: 850, endPoint y: 435, distance: 45.6
click at [804, 431] on label at bounding box center [800, 431] width 11 height 11
click at [804, 431] on input "checkbox" at bounding box center [800, 432] width 10 height 10
click at [859, 430] on div "Email" at bounding box center [871, 432] width 53 height 19
click at [847, 427] on label at bounding box center [850, 431] width 11 height 11
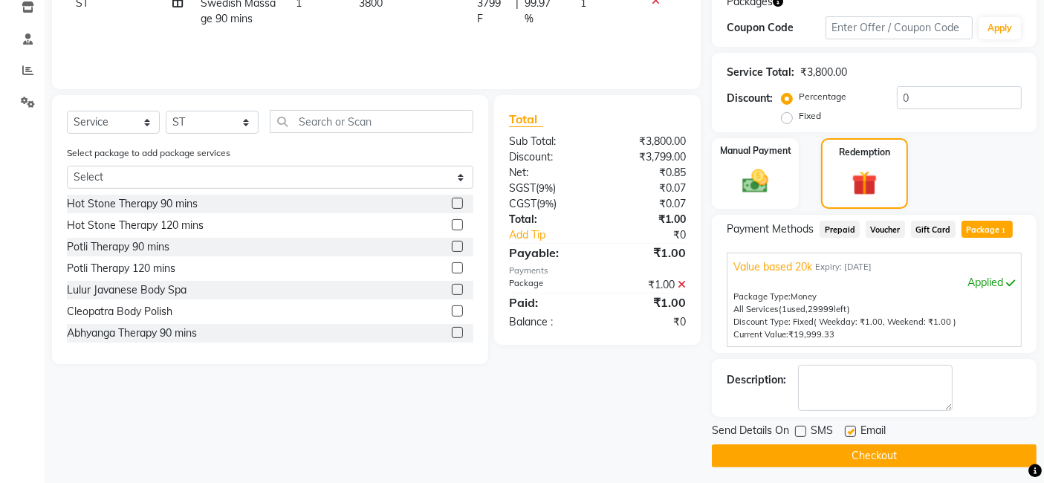
click at [847, 427] on input "checkbox" at bounding box center [850, 432] width 10 height 10
click at [856, 459] on button "Checkout" at bounding box center [874, 455] width 325 height 23
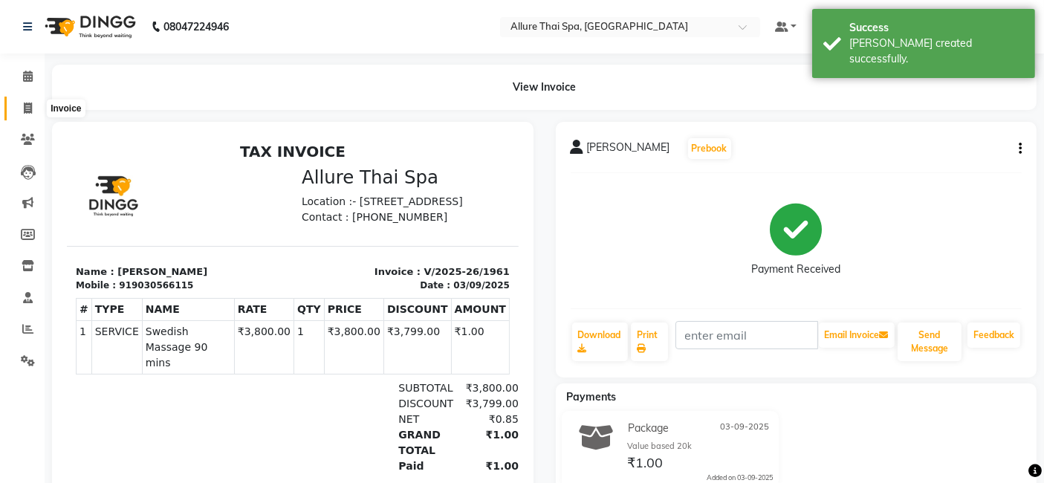
click at [29, 106] on icon at bounding box center [28, 108] width 8 height 11
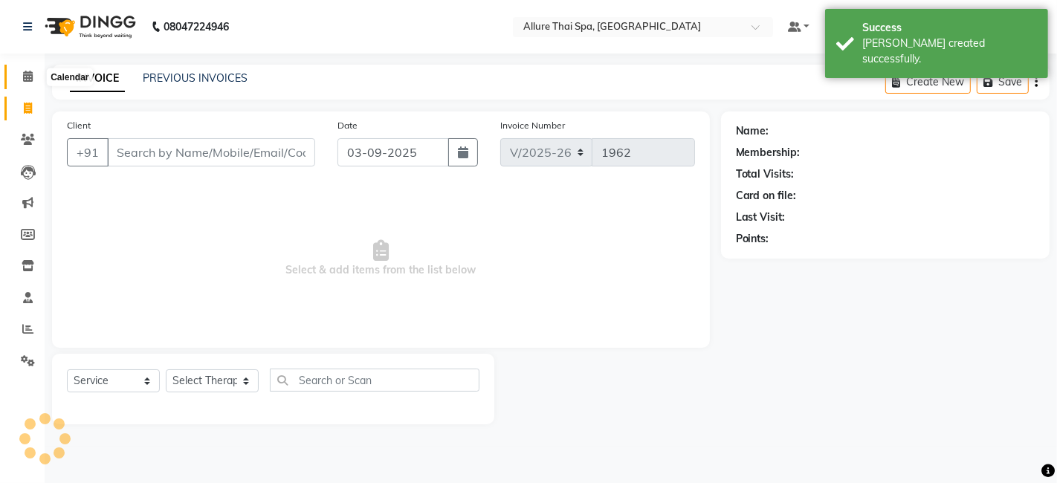
click at [28, 82] on icon at bounding box center [28, 76] width 10 height 11
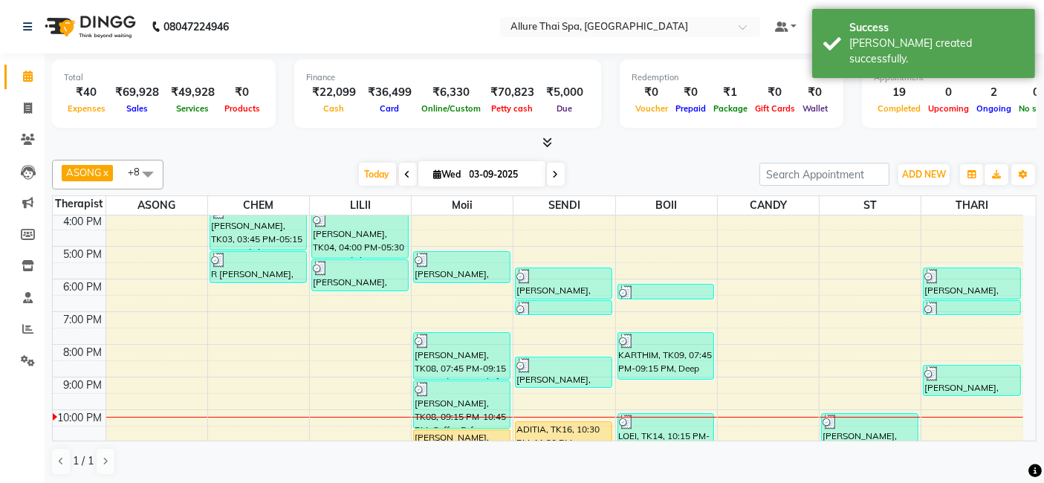
scroll to position [264, 0]
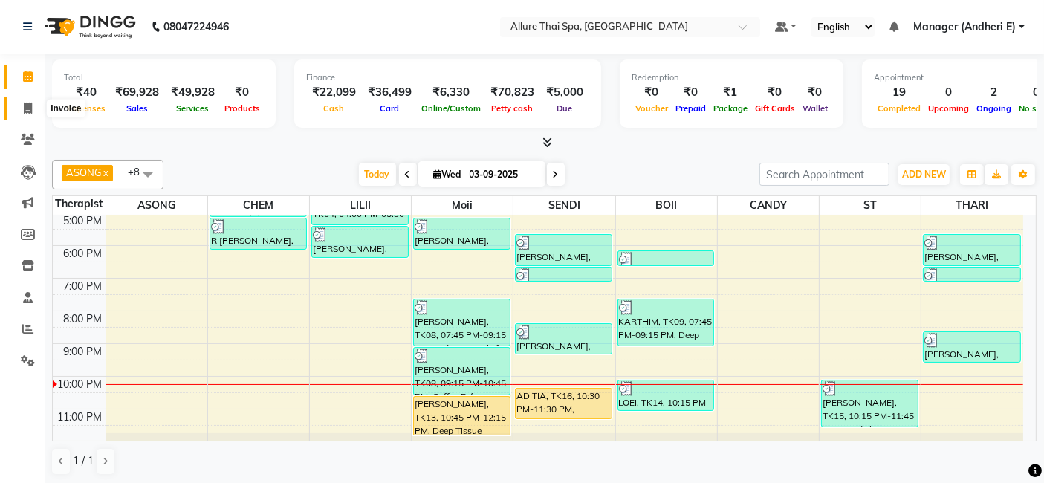
click at [30, 103] on icon at bounding box center [28, 108] width 8 height 11
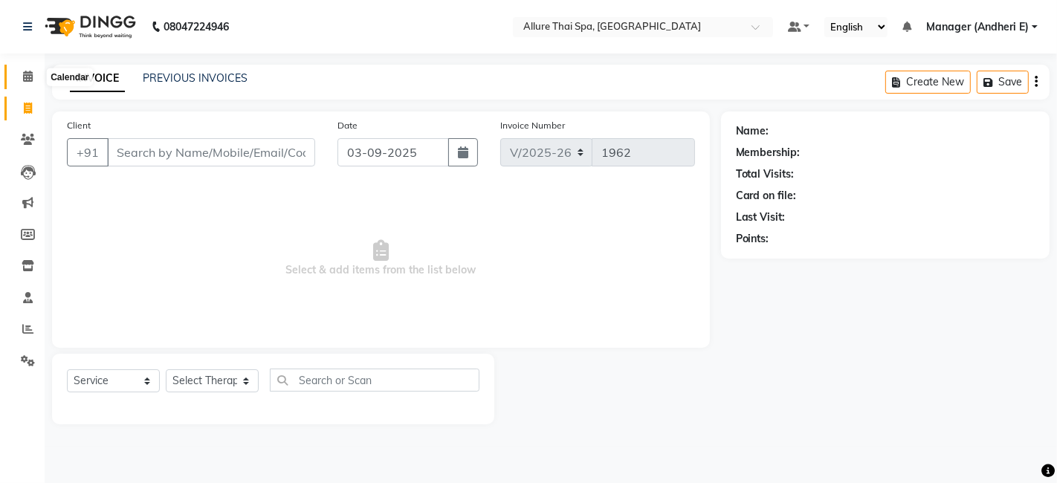
click at [30, 77] on icon at bounding box center [28, 76] width 10 height 11
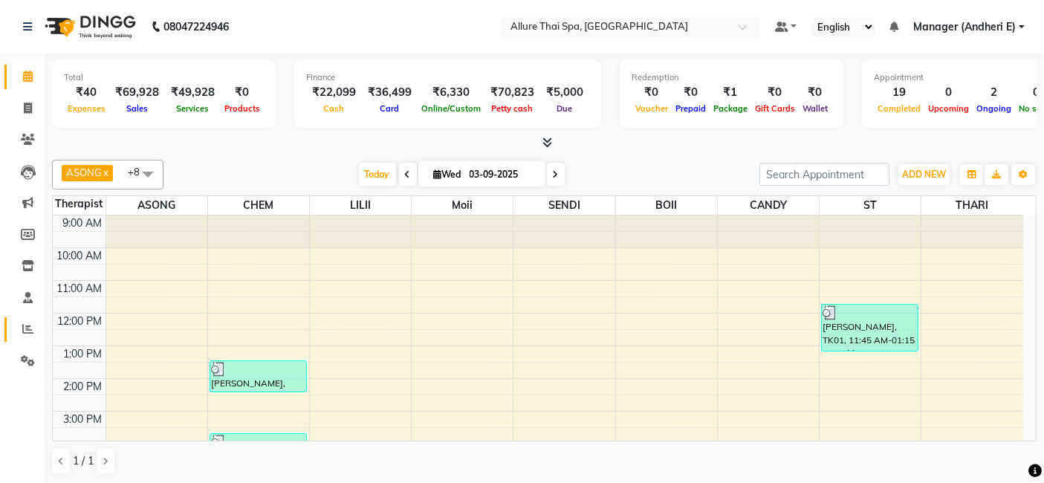
click at [25, 328] on icon at bounding box center [27, 328] width 11 height 11
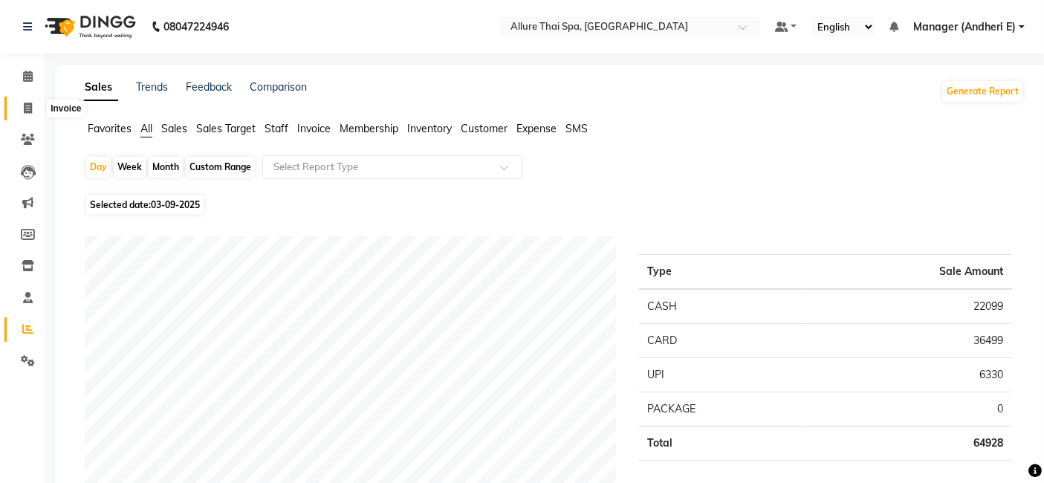
click at [36, 106] on span at bounding box center [28, 108] width 26 height 17
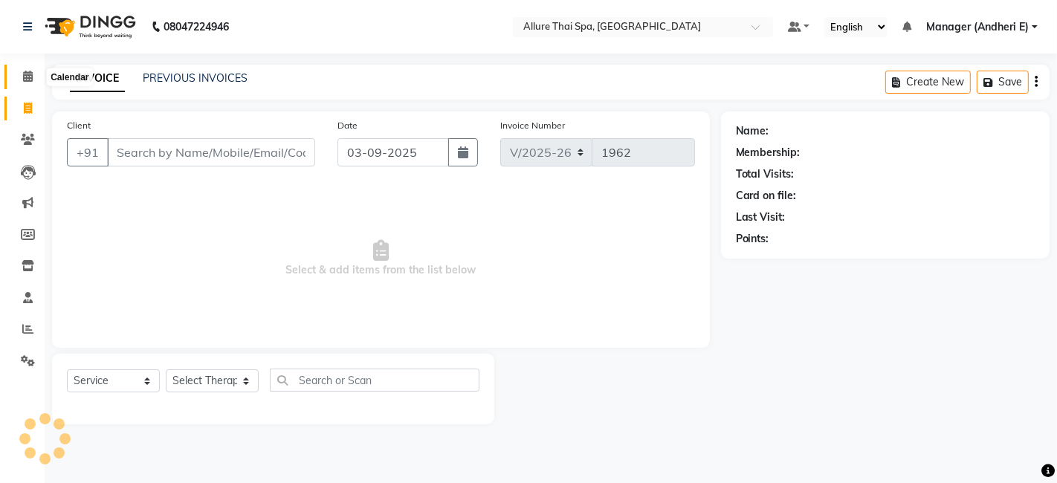
click at [29, 83] on span at bounding box center [28, 76] width 26 height 17
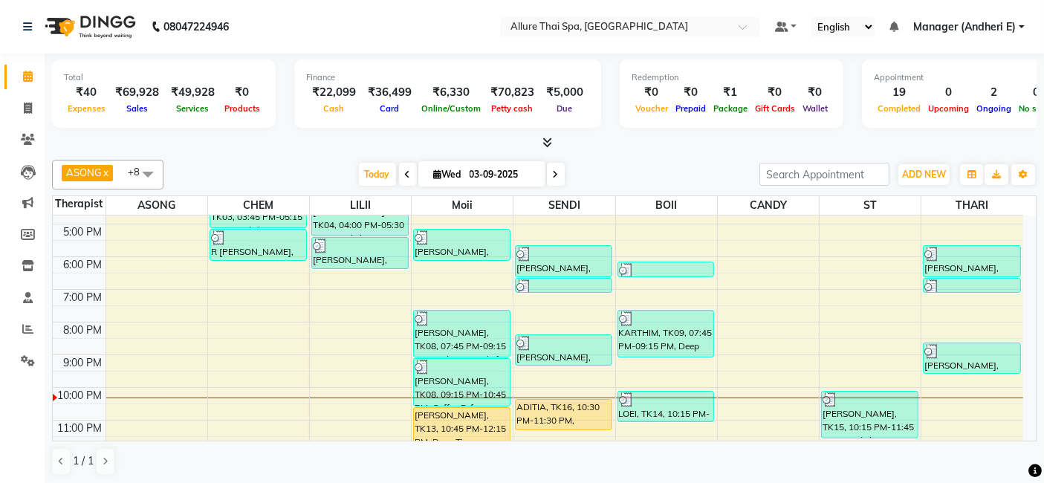
scroll to position [267, 0]
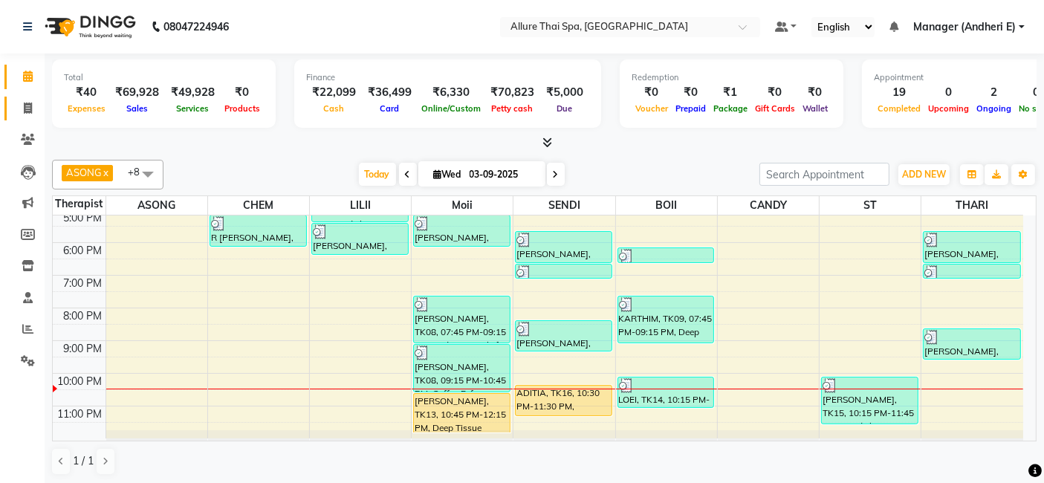
drag, startPoint x: 24, startPoint y: 103, endPoint x: 34, endPoint y: 103, distance: 10.4
click at [24, 103] on icon at bounding box center [28, 108] width 8 height 11
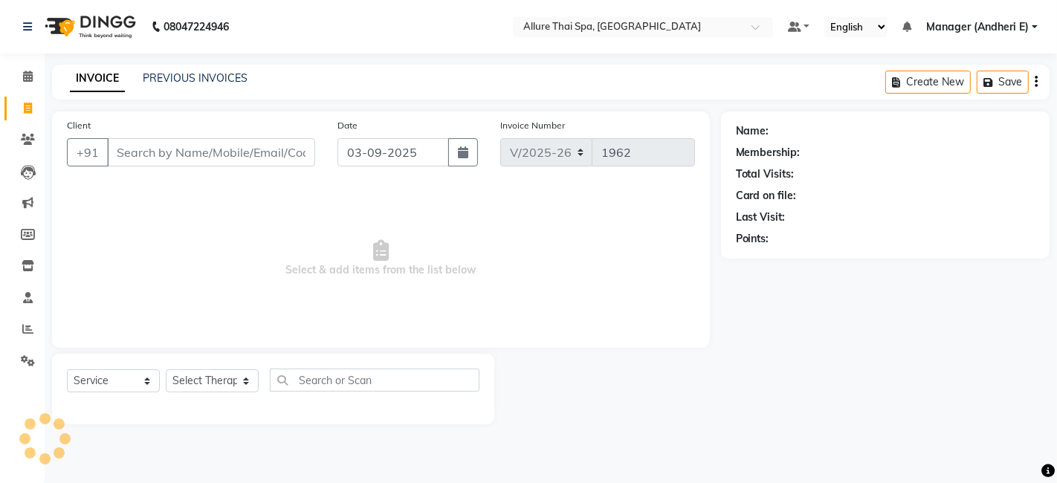
click at [245, 80] on div "INVOICE PREVIOUS INVOICES" at bounding box center [158, 79] width 213 height 17
click at [242, 85] on div "PREVIOUS INVOICES" at bounding box center [195, 79] width 105 height 16
click at [229, 74] on link "PREVIOUS INVOICES" at bounding box center [195, 77] width 105 height 13
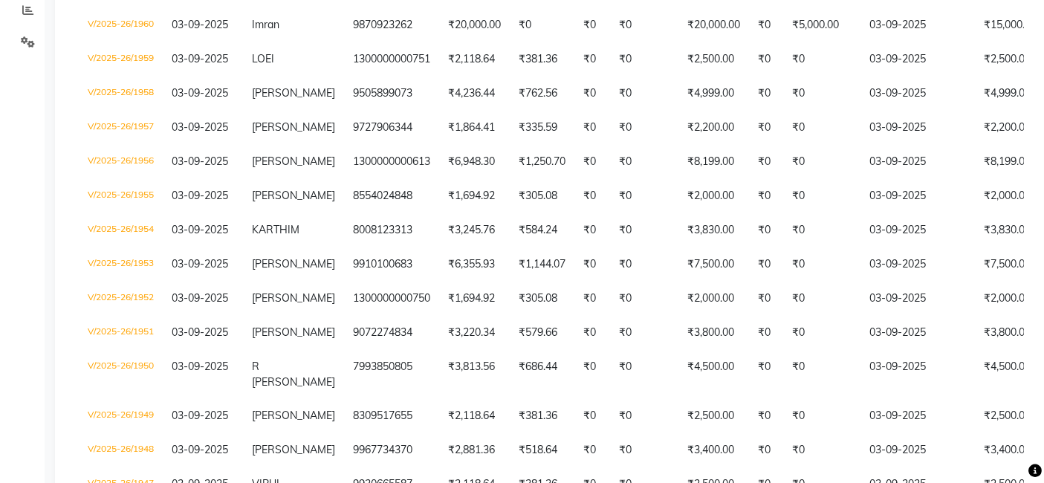
scroll to position [33, 0]
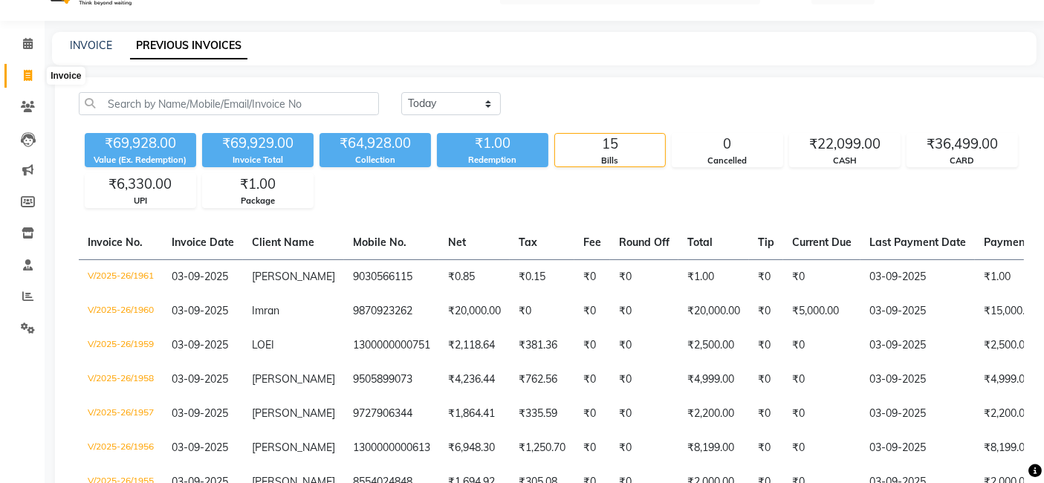
click at [28, 76] on icon at bounding box center [28, 75] width 8 height 11
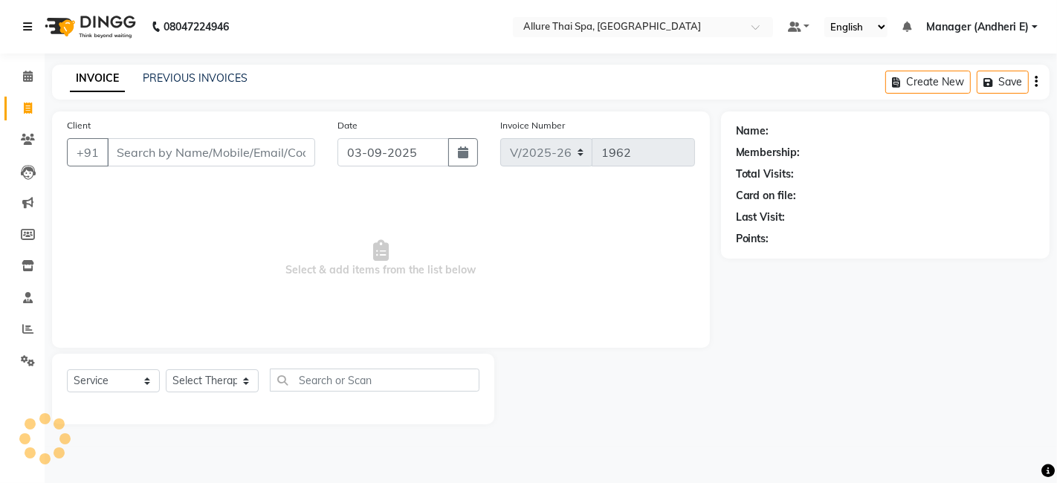
click at [28, 43] on link at bounding box center [30, 27] width 15 height 42
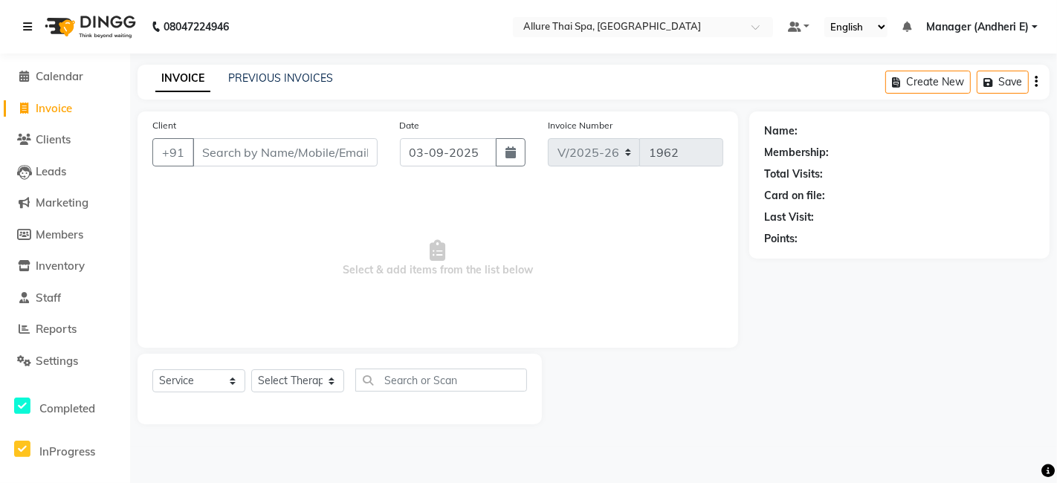
click at [30, 19] on link at bounding box center [30, 27] width 15 height 42
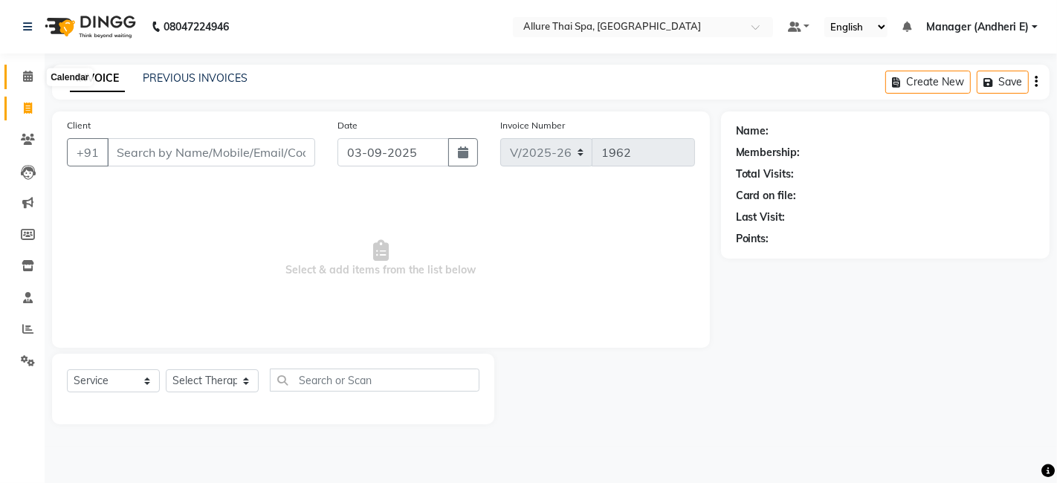
click at [28, 78] on icon at bounding box center [28, 76] width 10 height 11
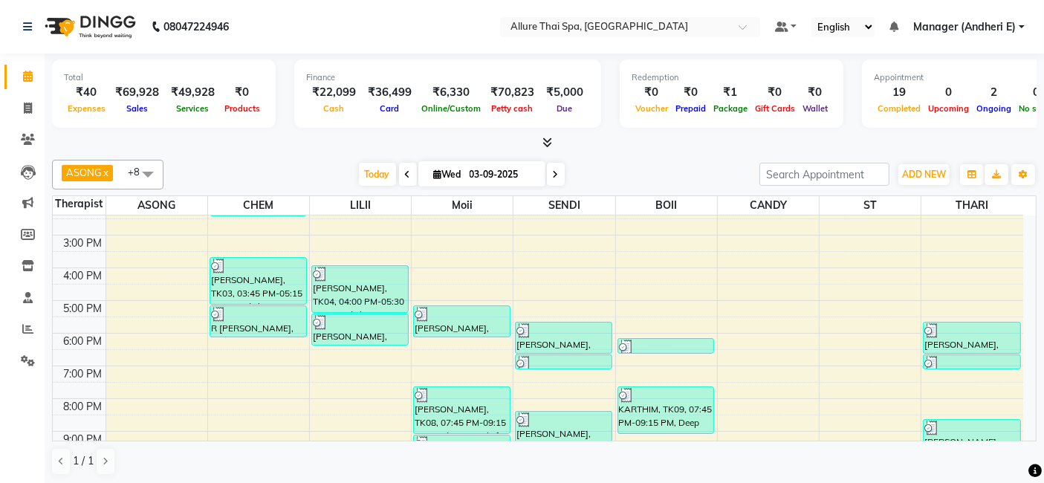
scroll to position [231, 0]
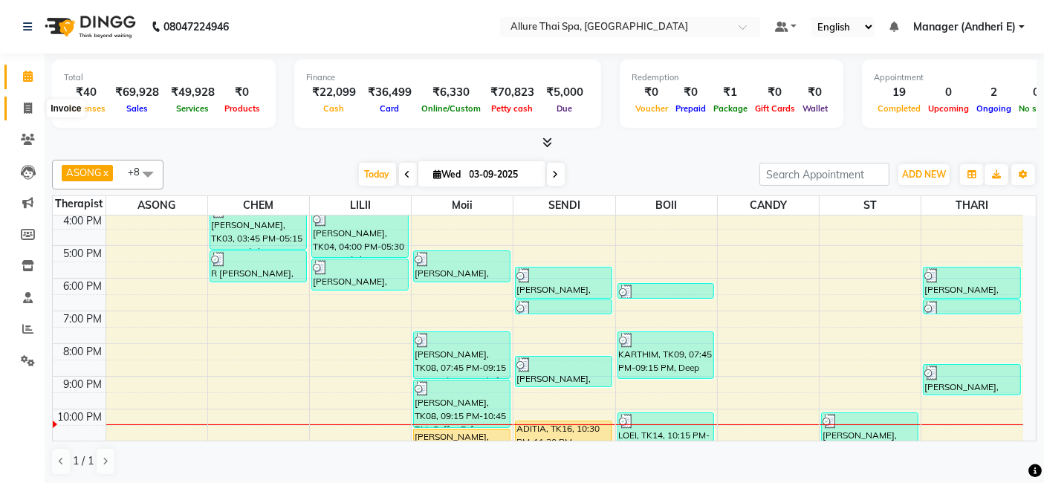
drag, startPoint x: 30, startPoint y: 108, endPoint x: 40, endPoint y: 104, distance: 11.0
click at [30, 108] on icon at bounding box center [28, 108] width 8 height 11
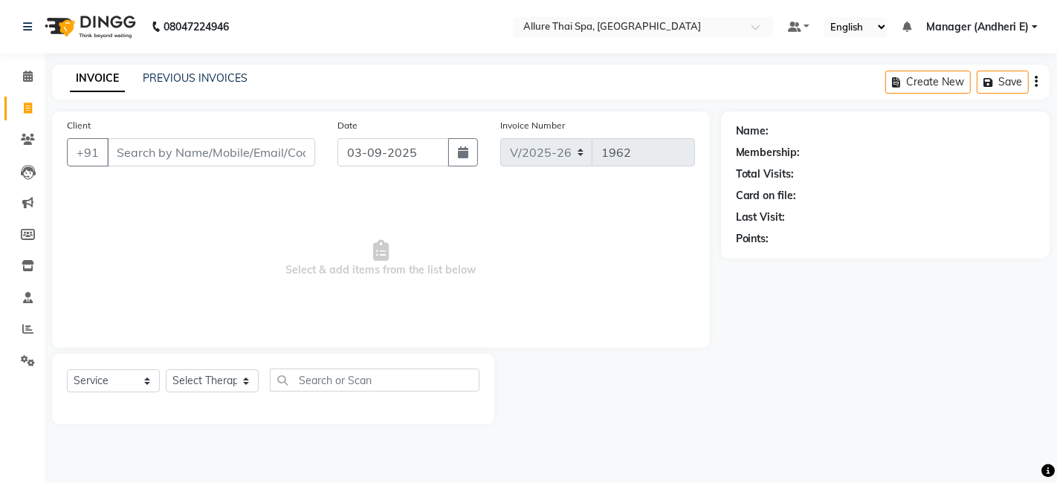
click at [242, 86] on div "INVOICE PREVIOUS INVOICES" at bounding box center [158, 79] width 213 height 17
click at [233, 75] on link "PREVIOUS INVOICES" at bounding box center [195, 77] width 105 height 13
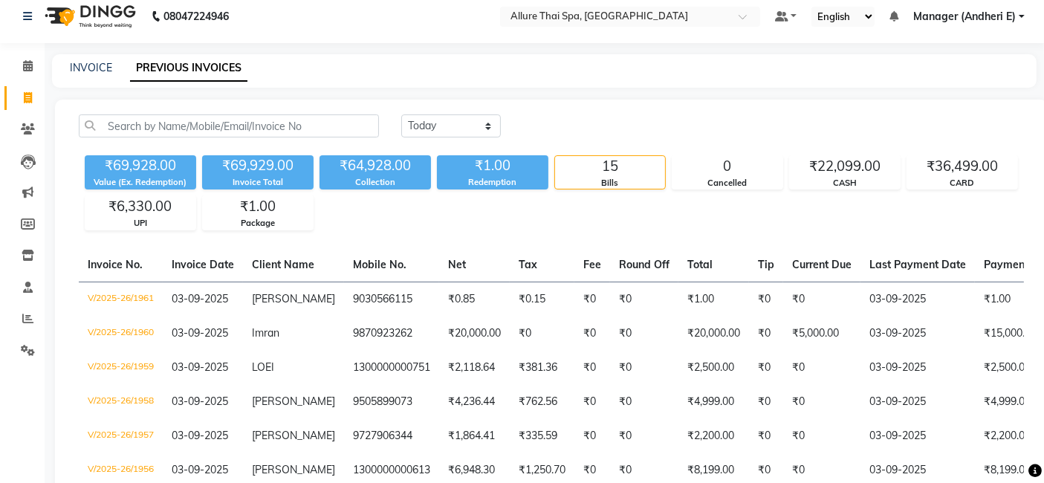
scroll to position [44, 0]
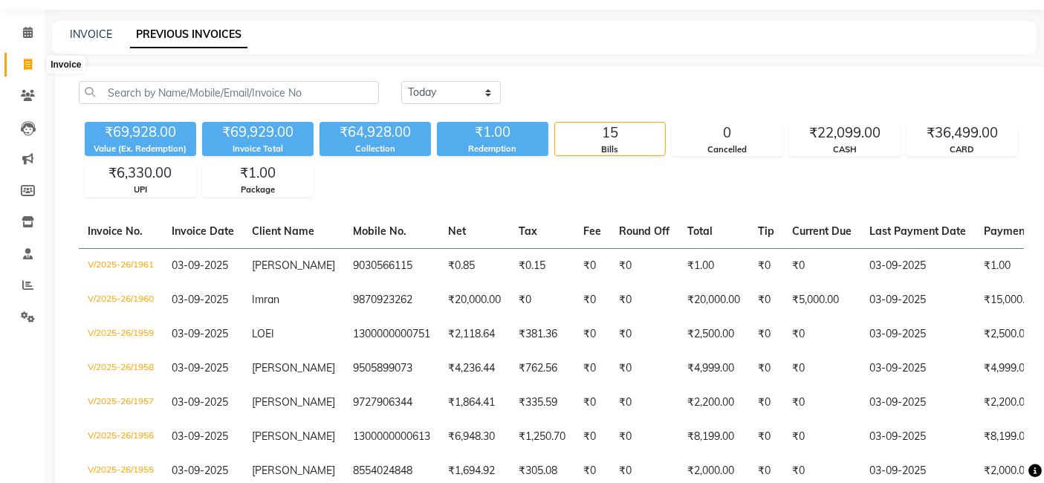
drag, startPoint x: 34, startPoint y: 62, endPoint x: 35, endPoint y: 49, distance: 13.4
click at [34, 62] on span at bounding box center [28, 64] width 26 height 17
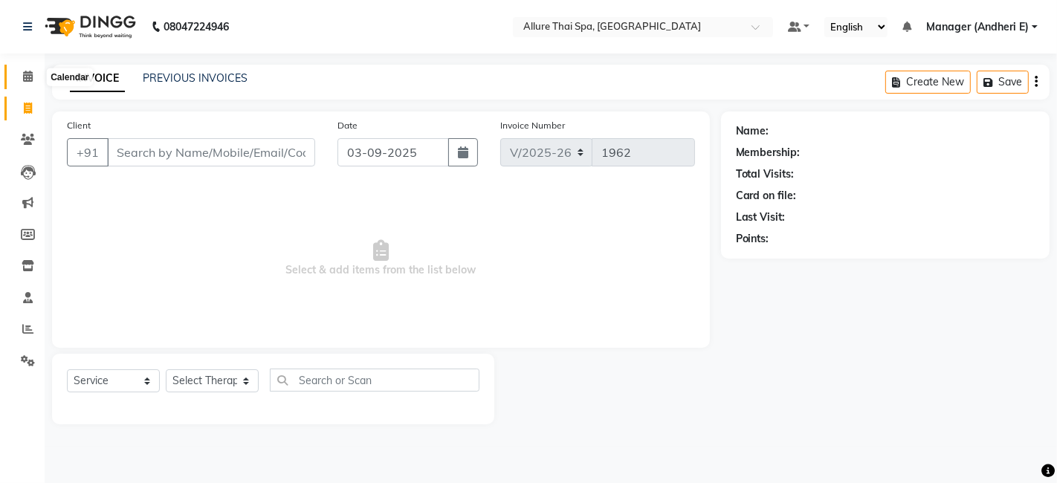
click at [33, 68] on span at bounding box center [28, 76] width 26 height 17
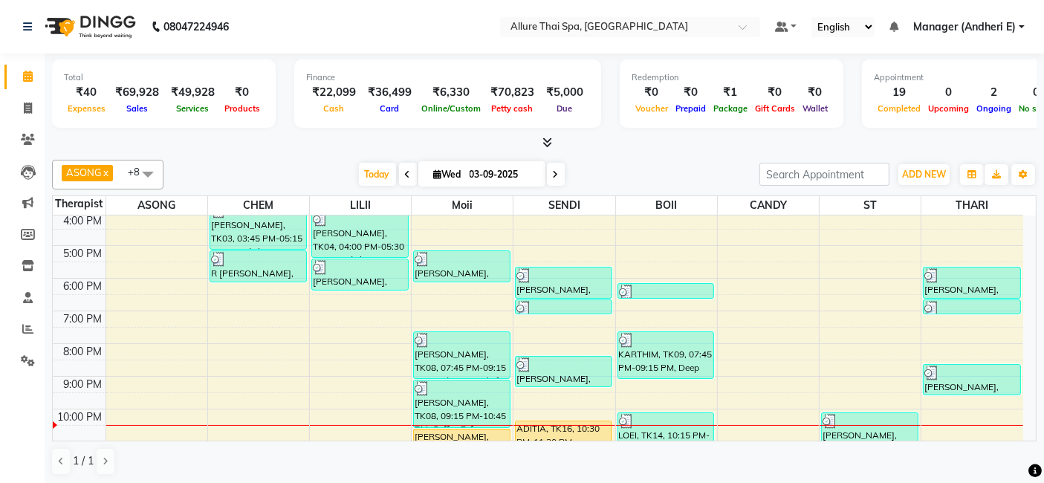
scroll to position [264, 0]
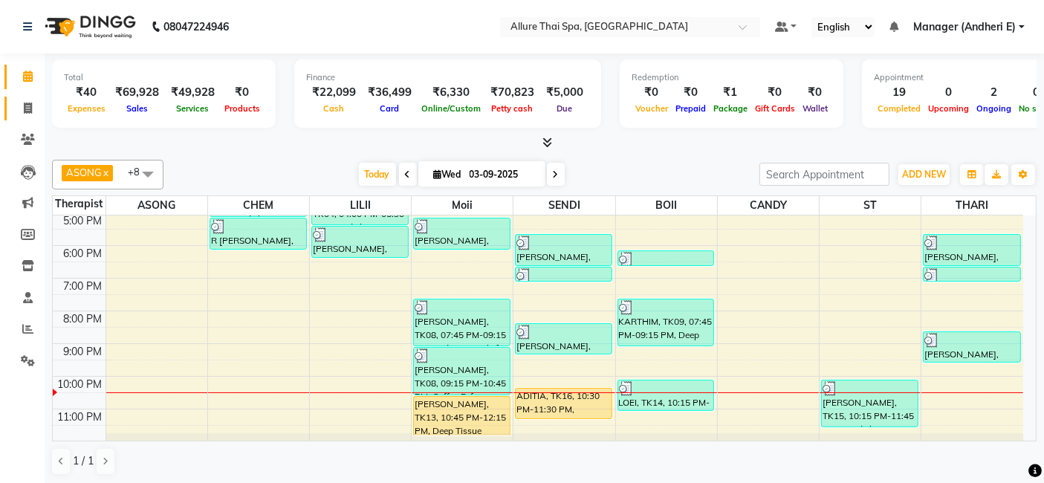
click at [33, 107] on span at bounding box center [28, 108] width 26 height 17
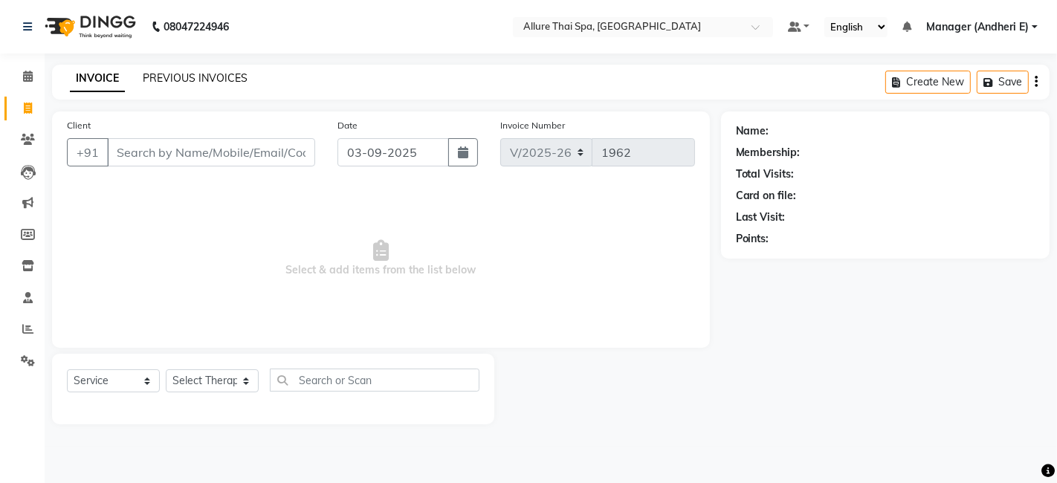
click at [232, 76] on link "PREVIOUS INVOICES" at bounding box center [195, 77] width 105 height 13
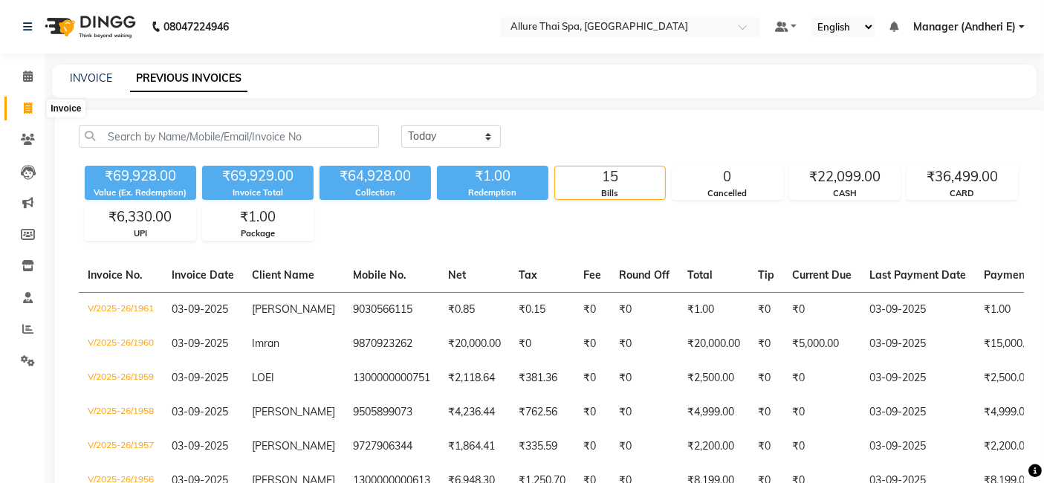
click at [30, 105] on icon at bounding box center [28, 108] width 8 height 11
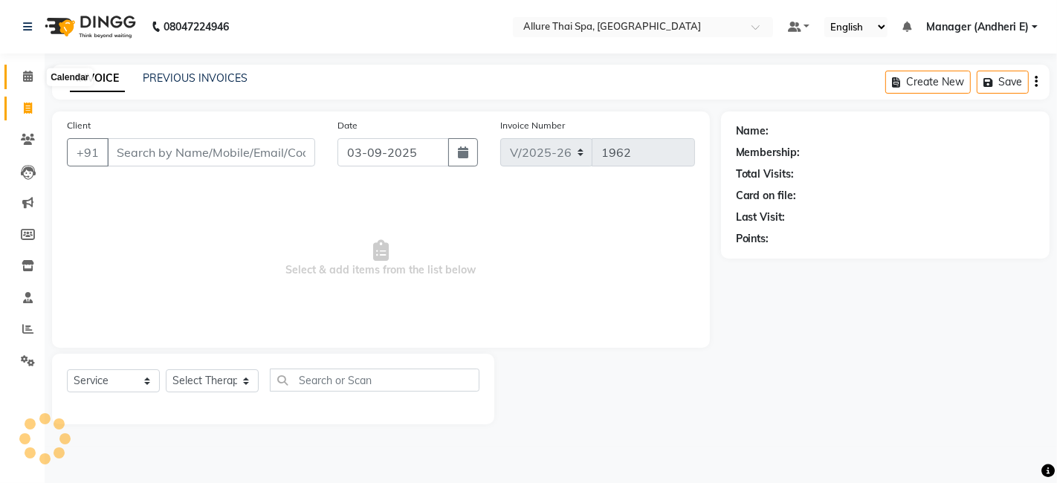
click at [30, 77] on icon at bounding box center [28, 76] width 10 height 11
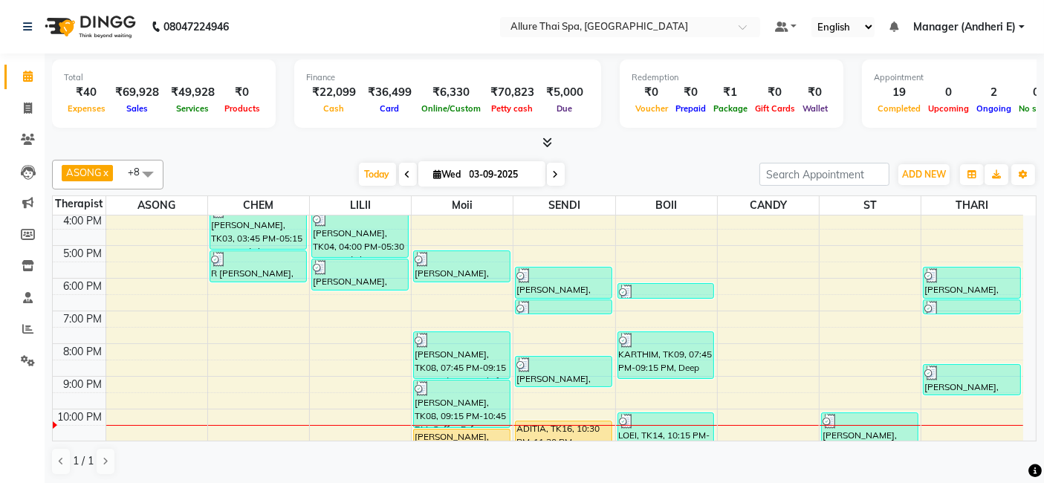
scroll to position [264, 0]
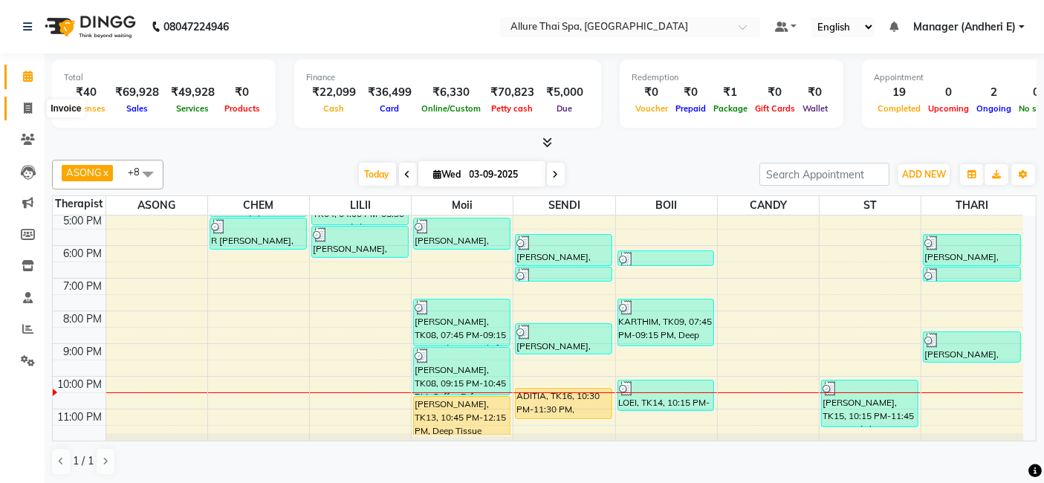
click at [30, 109] on icon at bounding box center [28, 108] width 8 height 11
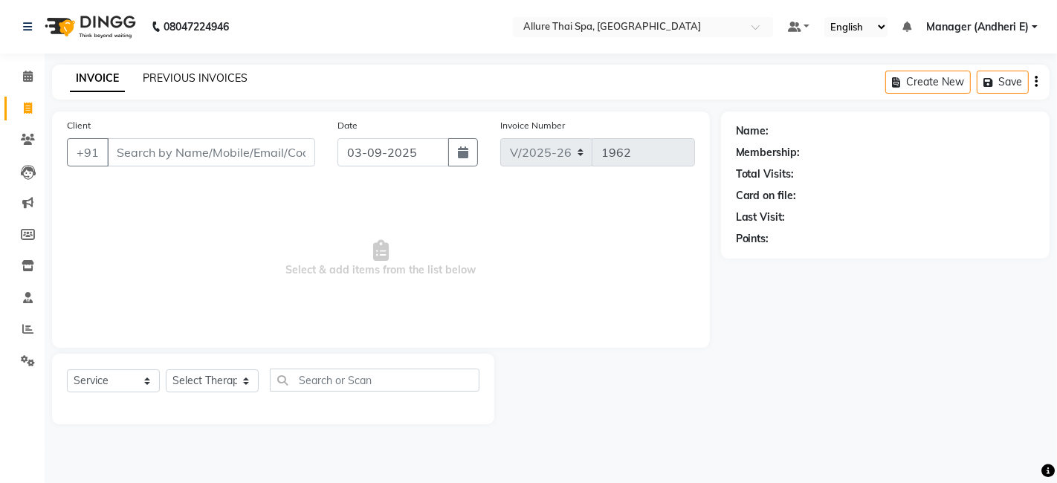
click at [236, 72] on link "PREVIOUS INVOICES" at bounding box center [195, 77] width 105 height 13
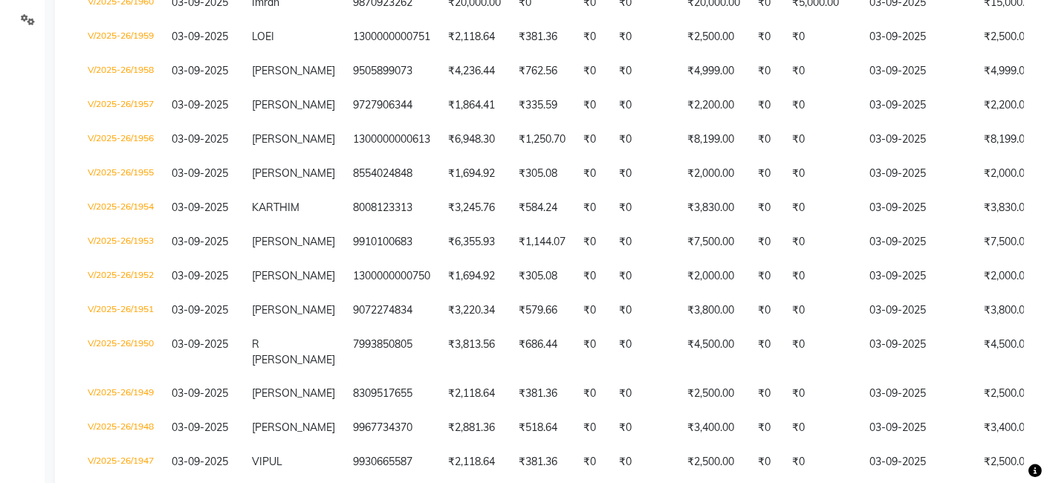
scroll to position [374, 0]
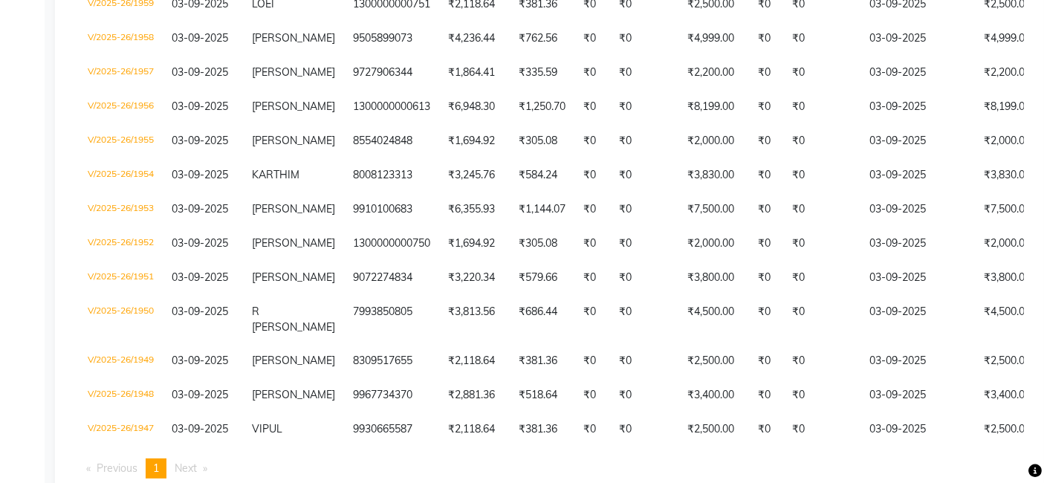
click at [1026, 447] on div "Invoice No. Invoice Date Client Name Mobile No. Net Tax Fee Round Off Total Tip…" at bounding box center [551, 188] width 963 height 606
click at [1027, 447] on div "Invoice No. Invoice Date Client Name Mobile No. Net Tax Fee Round Off Total Tip…" at bounding box center [551, 188] width 963 height 606
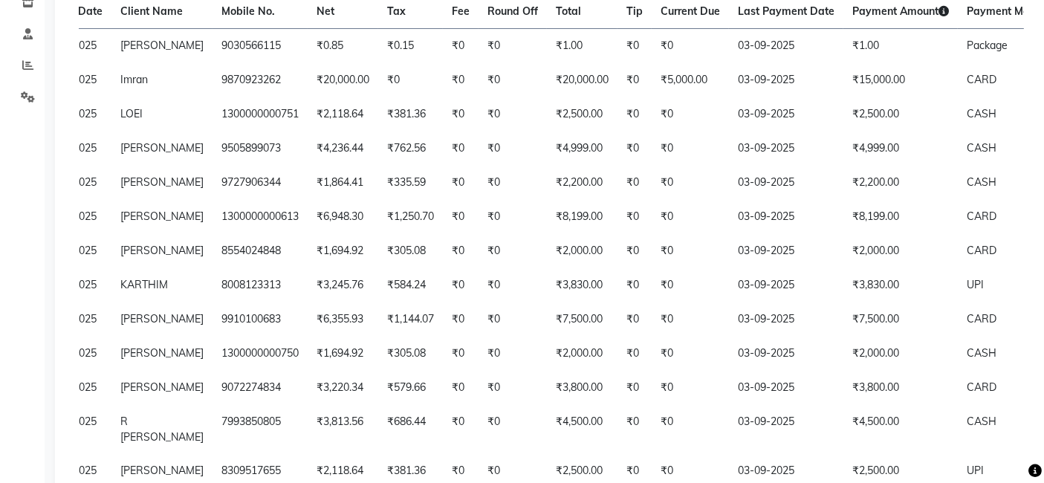
scroll to position [10, 0]
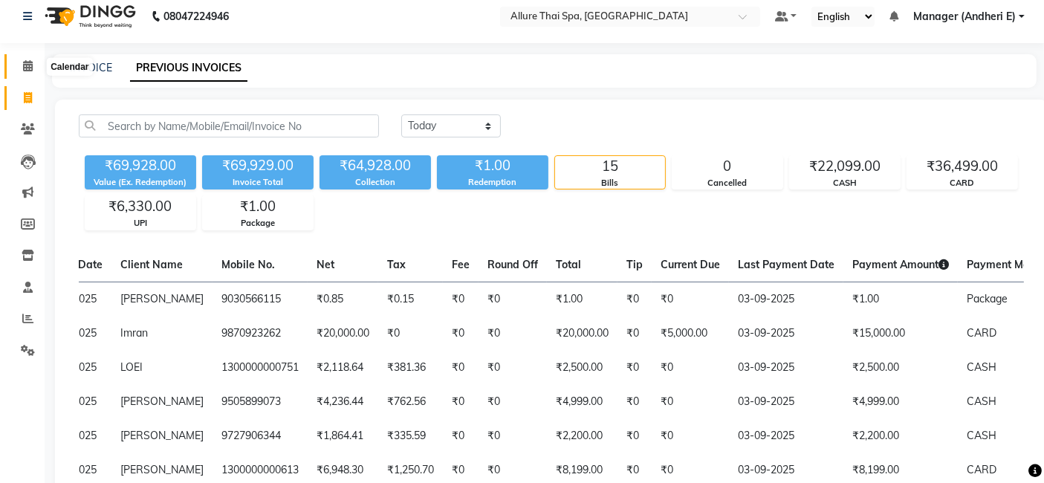
click at [35, 72] on span at bounding box center [28, 66] width 26 height 17
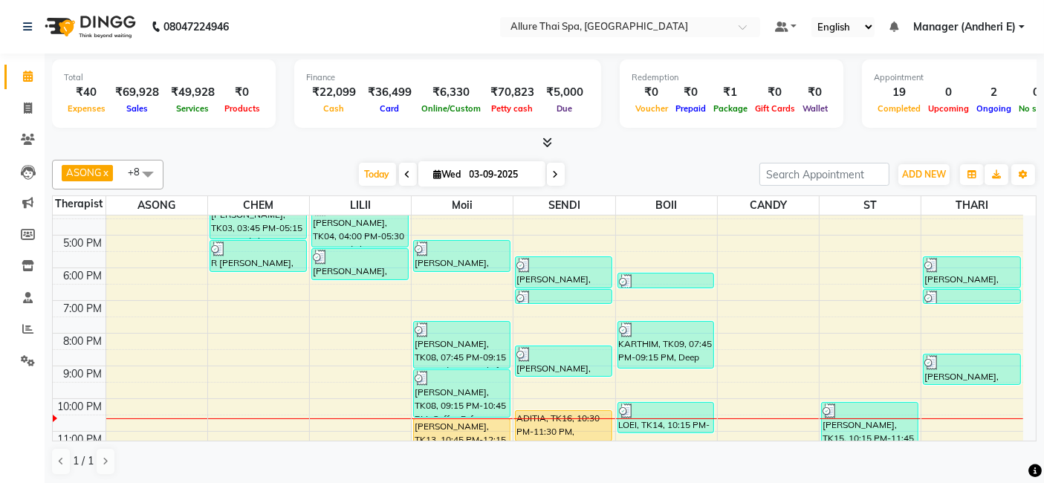
scroll to position [267, 0]
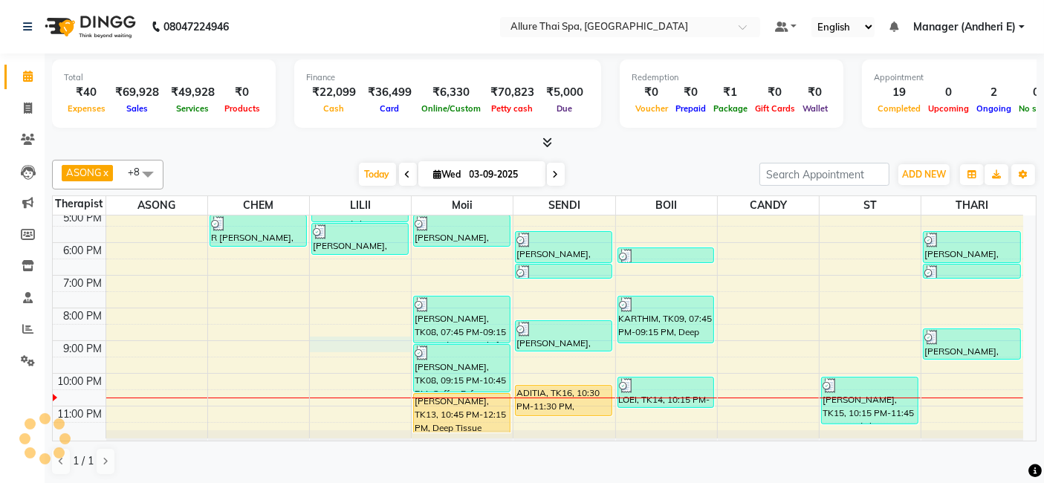
click at [347, 346] on div "9:00 AM 10:00 AM 11:00 AM 12:00 PM 1:00 PM 2:00 PM 3:00 PM 4:00 PM 5:00 PM 6:00…" at bounding box center [538, 194] width 971 height 490
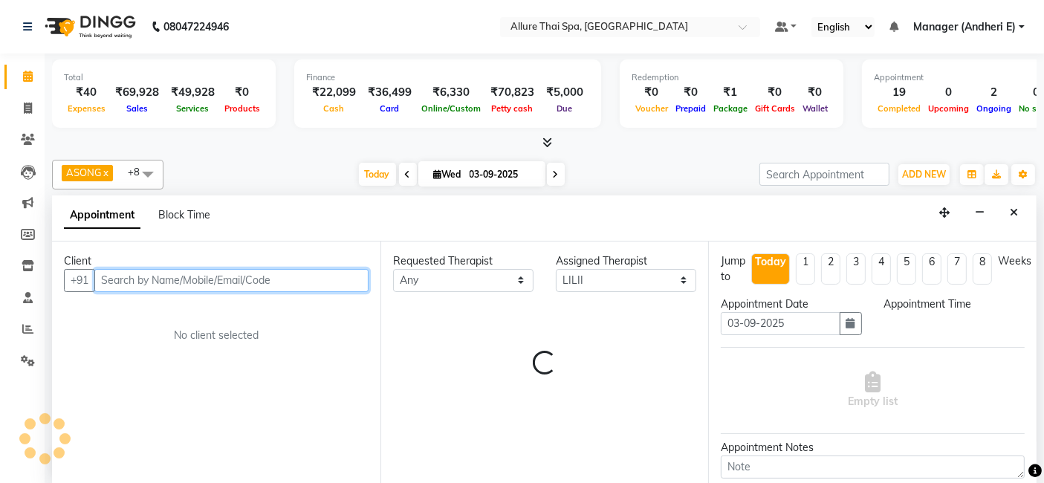
scroll to position [0, 0]
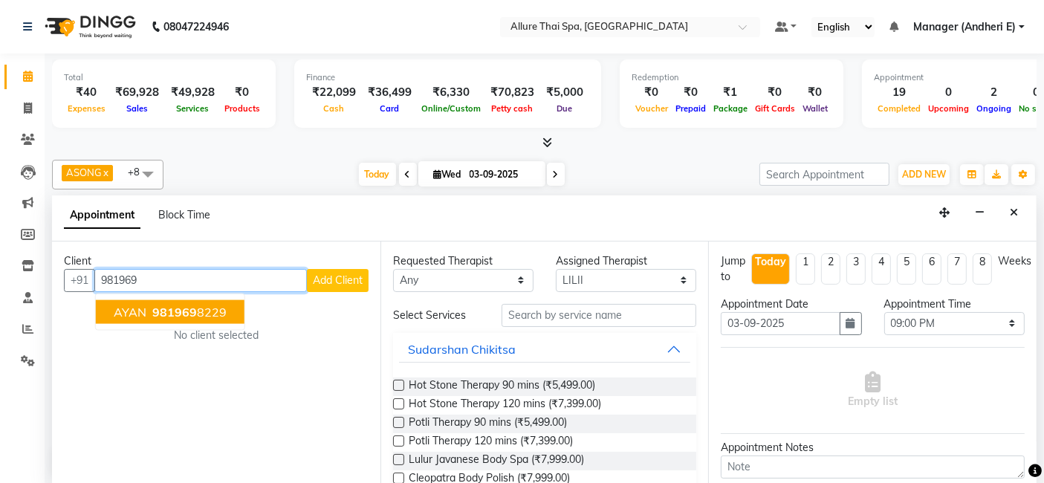
click at [224, 317] on button "[PERSON_NAME] 981969 8229" at bounding box center [170, 312] width 149 height 24
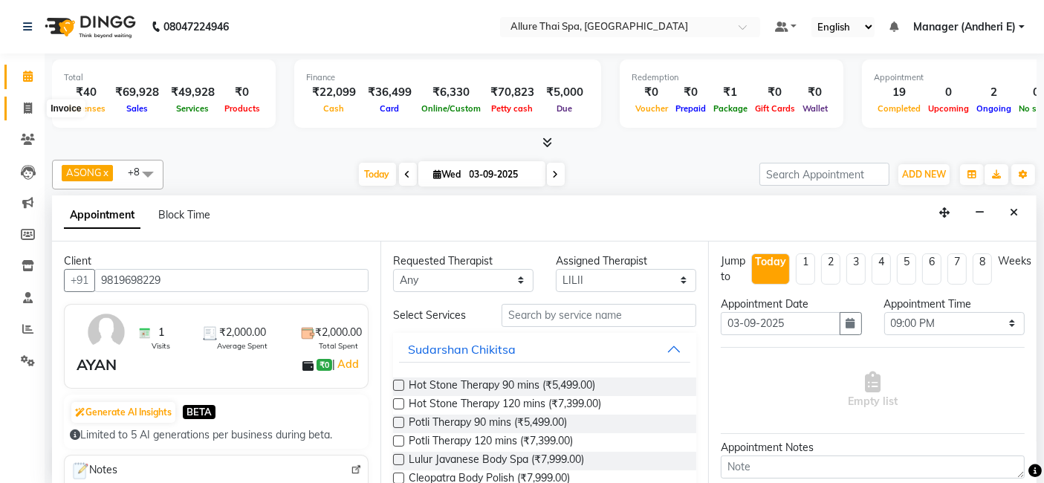
click at [25, 107] on icon at bounding box center [28, 108] width 8 height 11
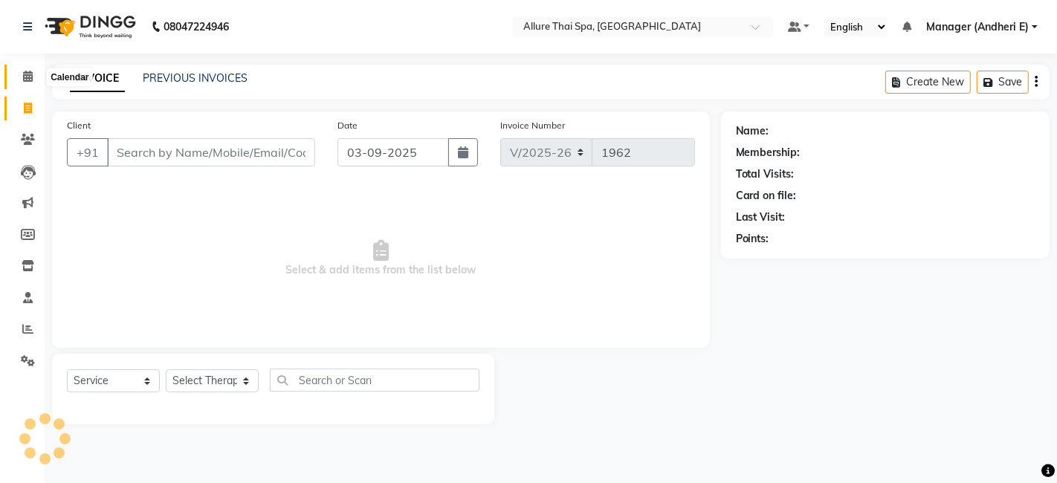
click at [27, 75] on icon at bounding box center [28, 76] width 10 height 11
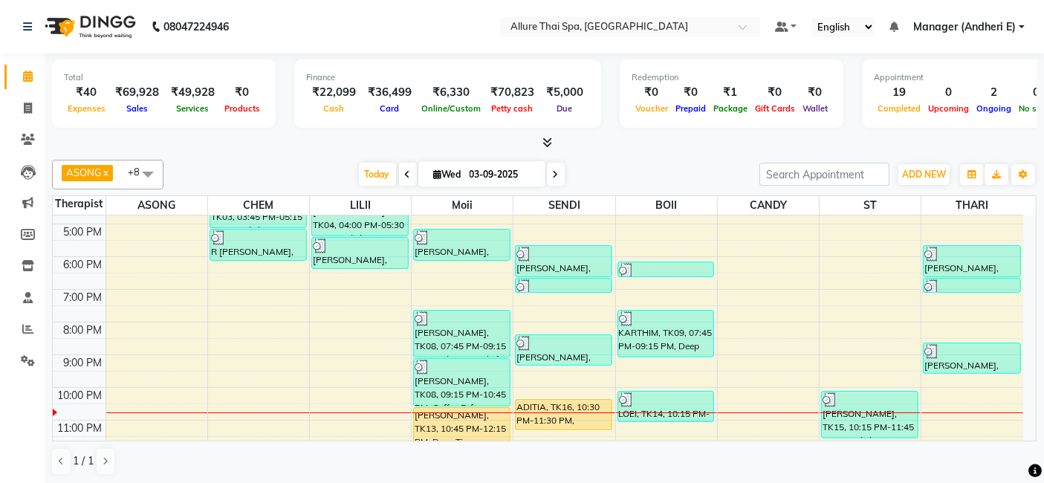
scroll to position [267, 0]
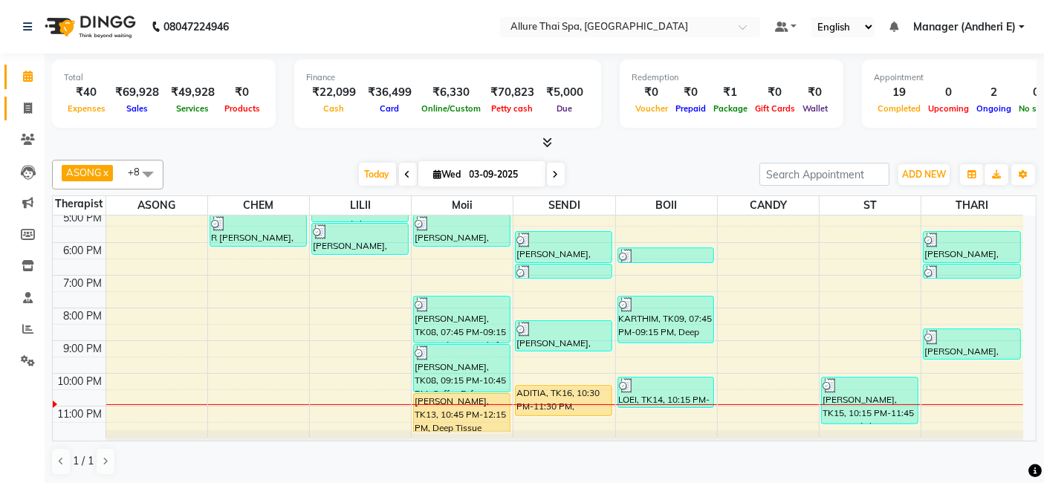
click at [34, 109] on span at bounding box center [28, 108] width 26 height 17
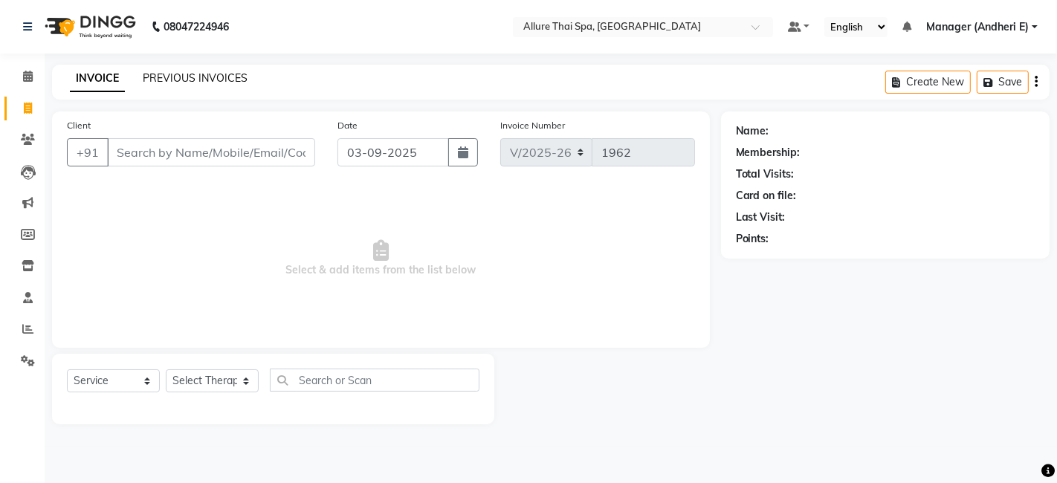
click at [230, 71] on link "PREVIOUS INVOICES" at bounding box center [195, 77] width 105 height 13
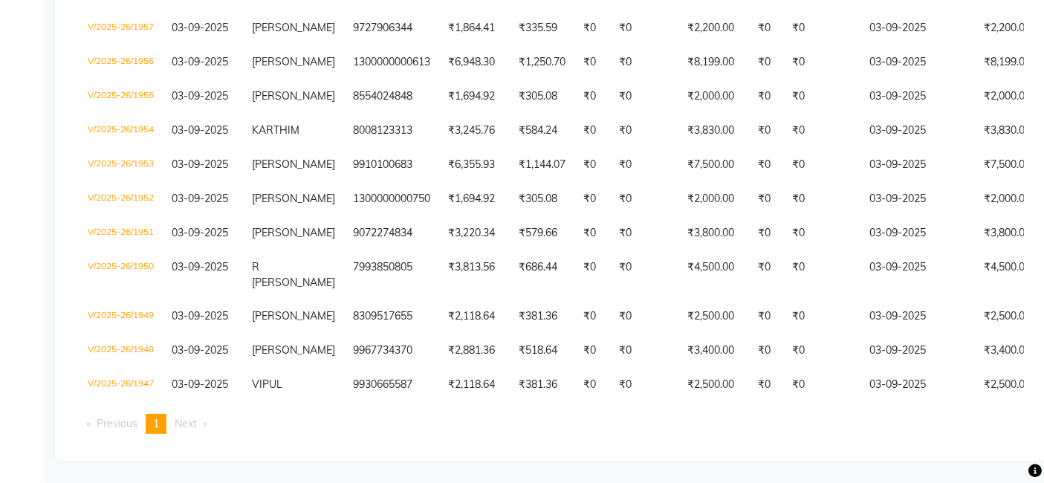
scroll to position [3, 0]
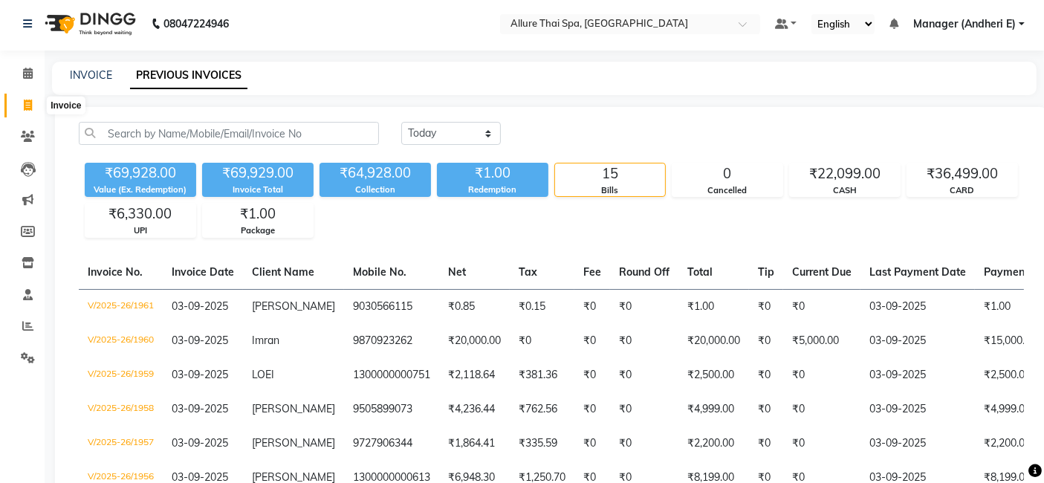
click at [28, 109] on icon at bounding box center [28, 105] width 8 height 11
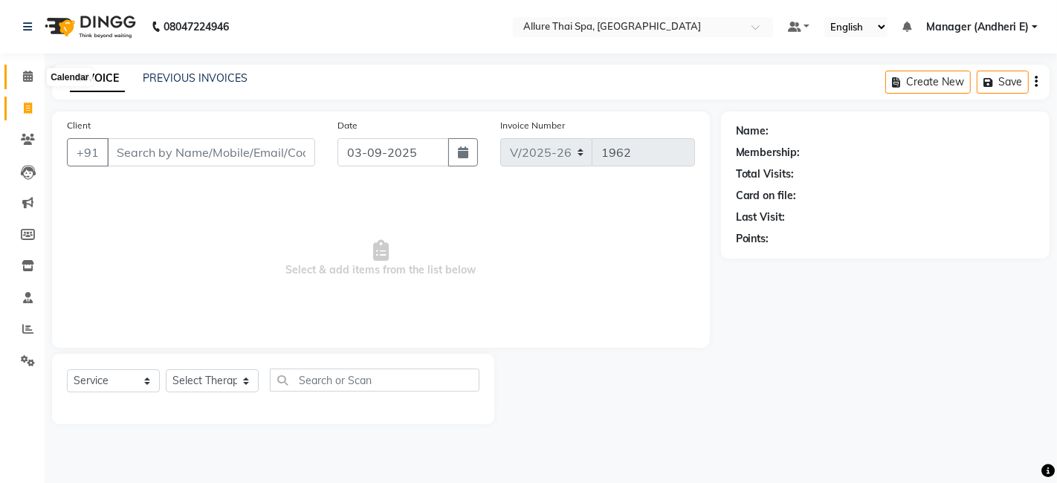
click at [28, 77] on icon at bounding box center [28, 76] width 10 height 11
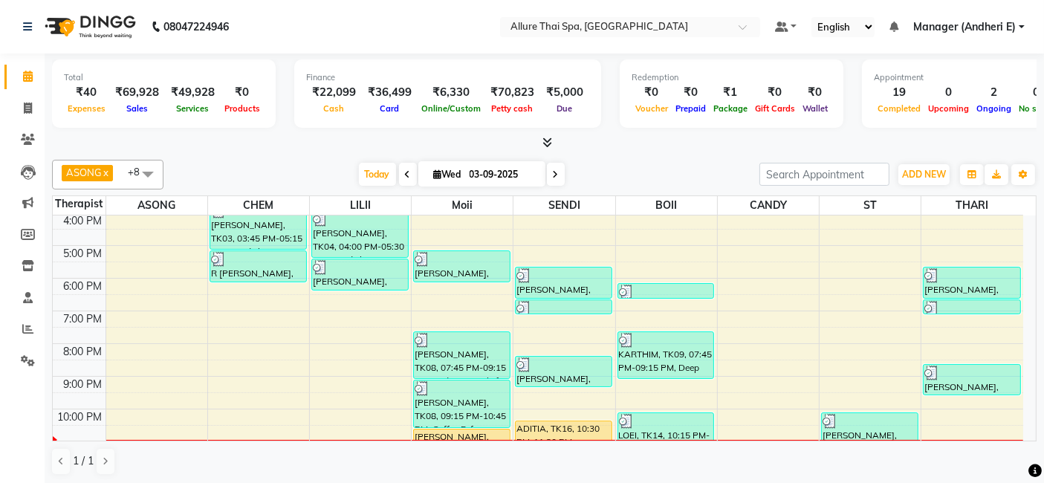
scroll to position [264, 0]
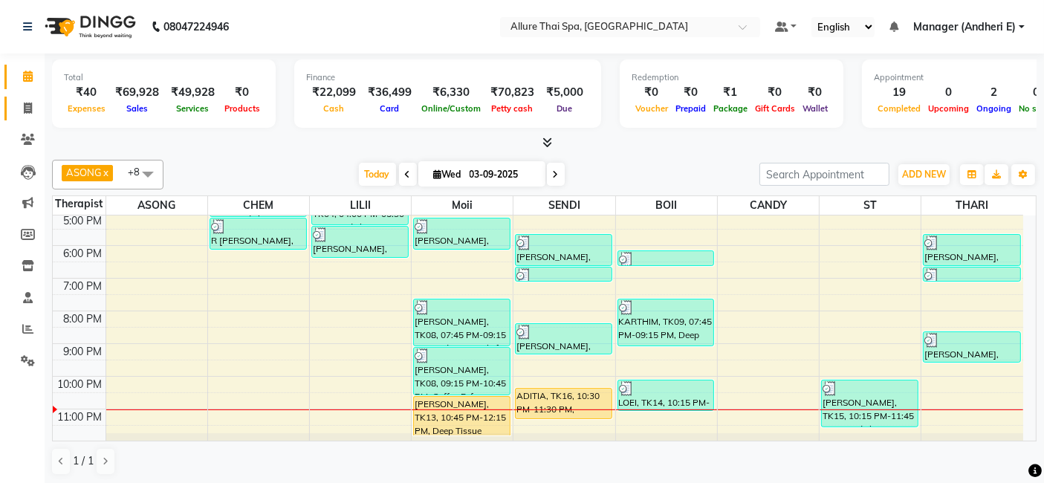
click at [30, 111] on icon at bounding box center [28, 108] width 8 height 11
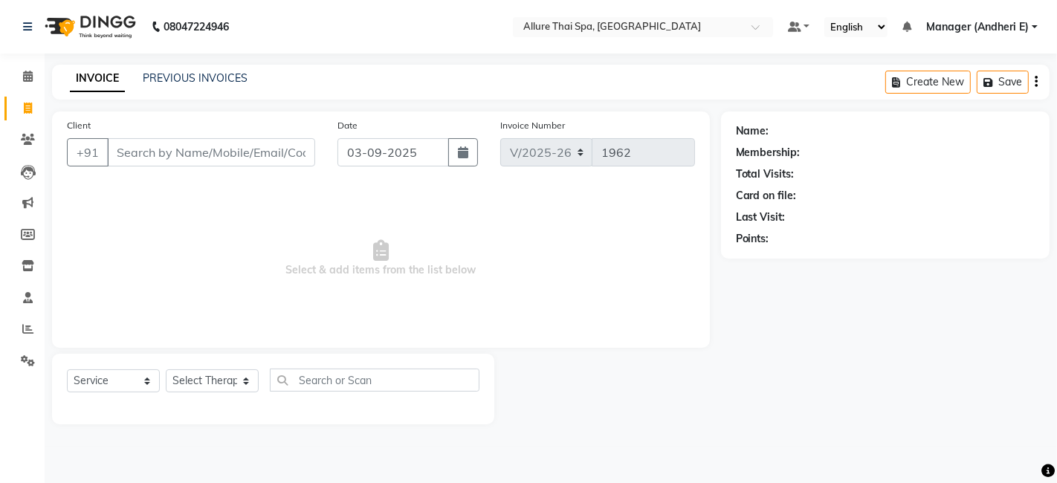
click at [253, 75] on div "INVOICE PREVIOUS INVOICES" at bounding box center [158, 79] width 213 height 17
click at [233, 74] on link "PREVIOUS INVOICES" at bounding box center [195, 77] width 105 height 13
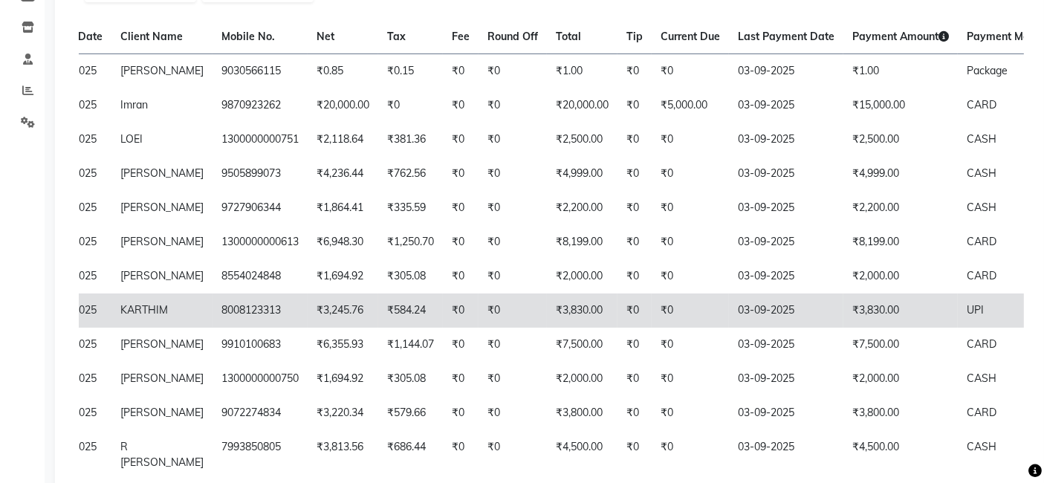
scroll to position [74, 0]
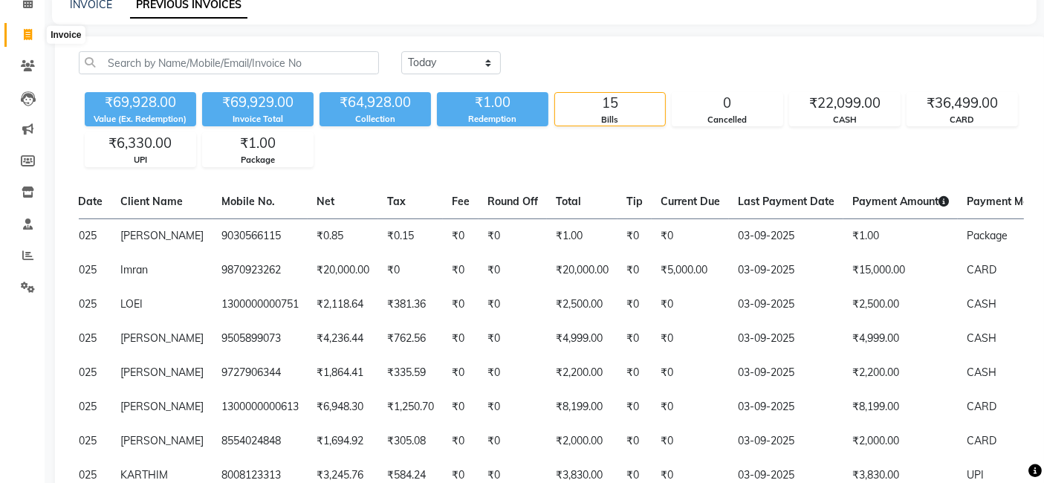
click at [29, 32] on icon at bounding box center [28, 34] width 8 height 11
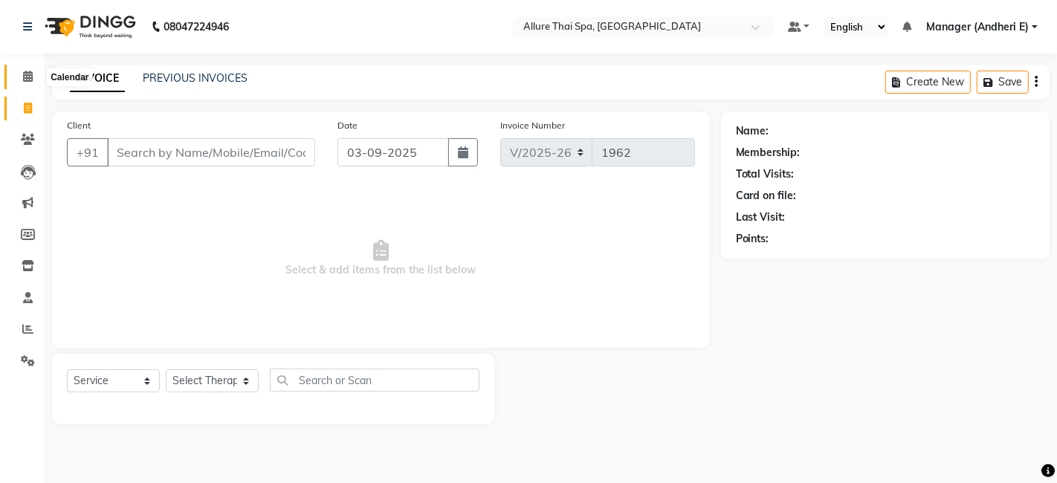
click at [33, 80] on span at bounding box center [28, 76] width 26 height 17
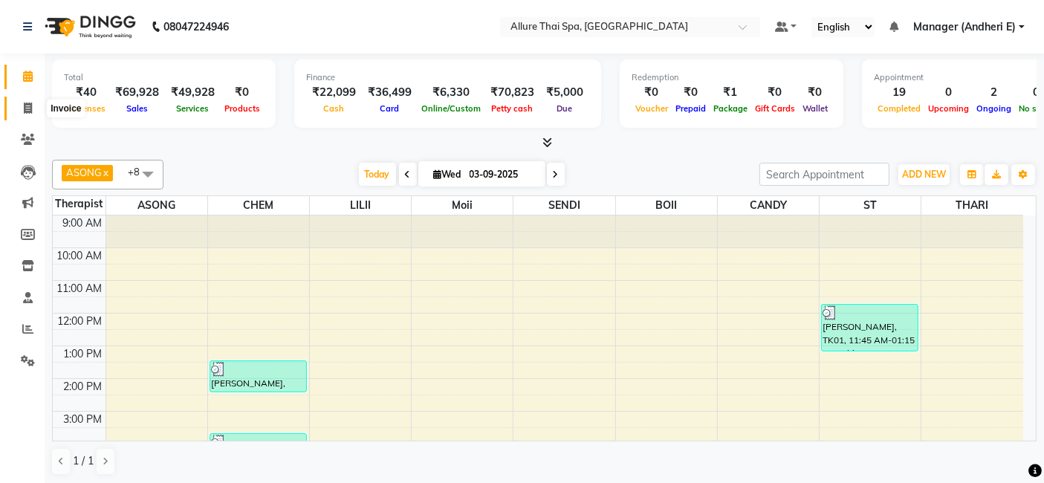
click at [30, 107] on icon at bounding box center [28, 108] width 8 height 11
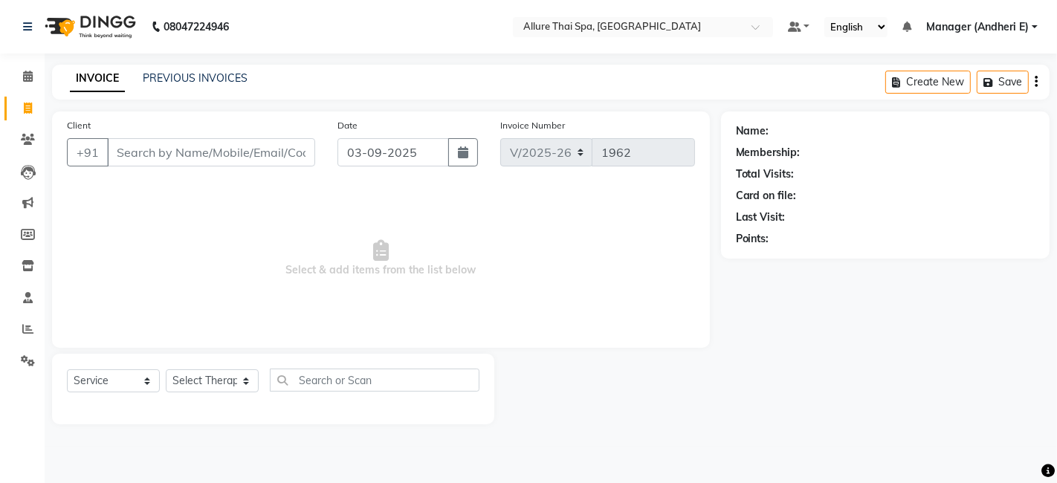
click at [239, 85] on div "PREVIOUS INVOICES" at bounding box center [195, 79] width 105 height 16
click at [239, 76] on link "PREVIOUS INVOICES" at bounding box center [195, 77] width 105 height 13
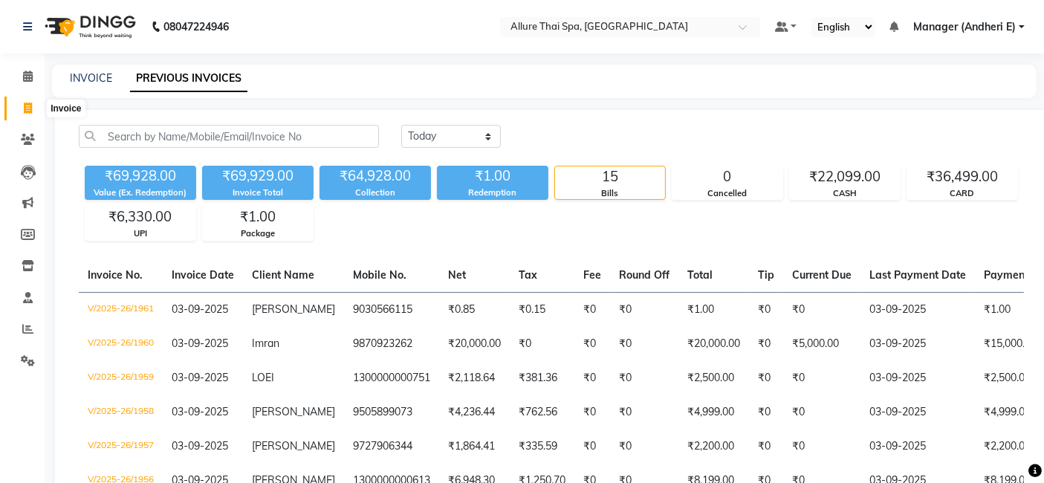
click at [32, 111] on span at bounding box center [28, 108] width 26 height 17
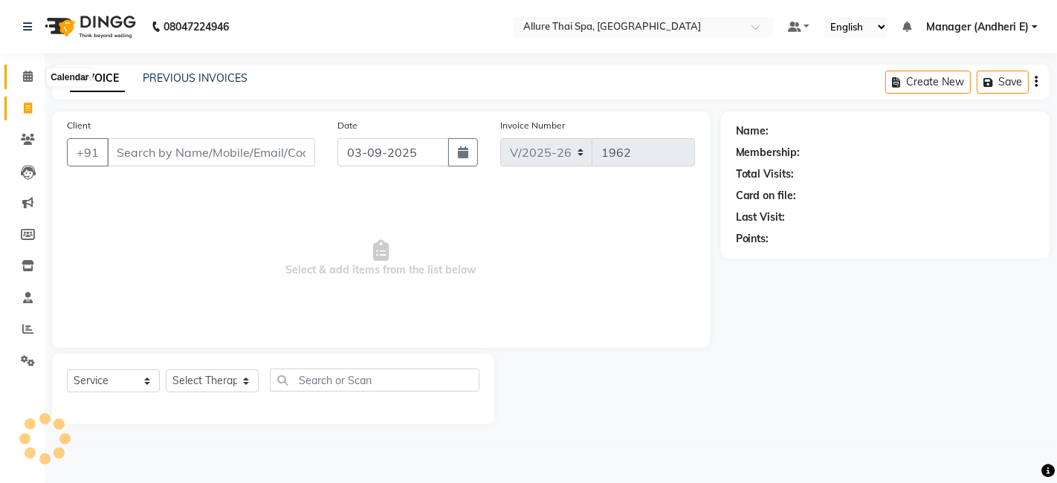
click at [33, 77] on span at bounding box center [28, 76] width 26 height 17
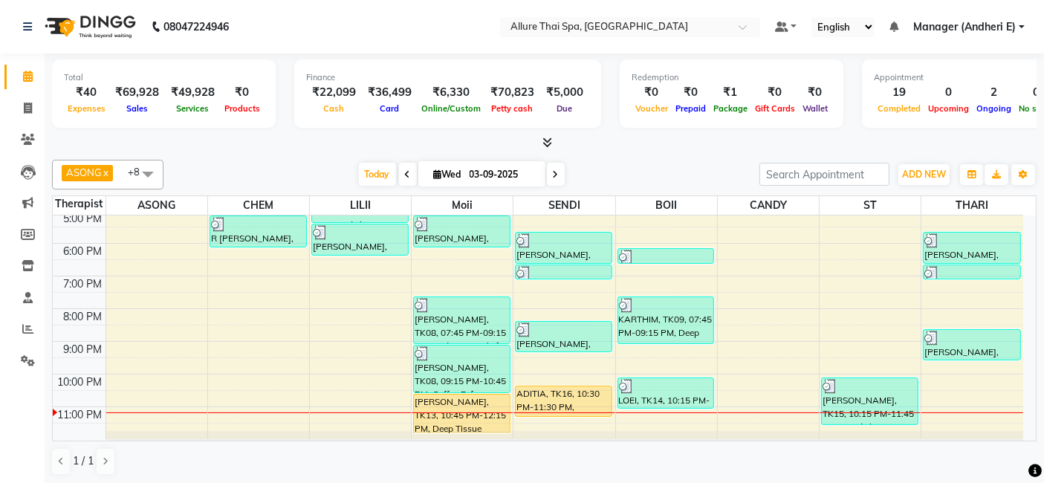
scroll to position [267, 0]
click at [30, 108] on icon at bounding box center [28, 108] width 8 height 11
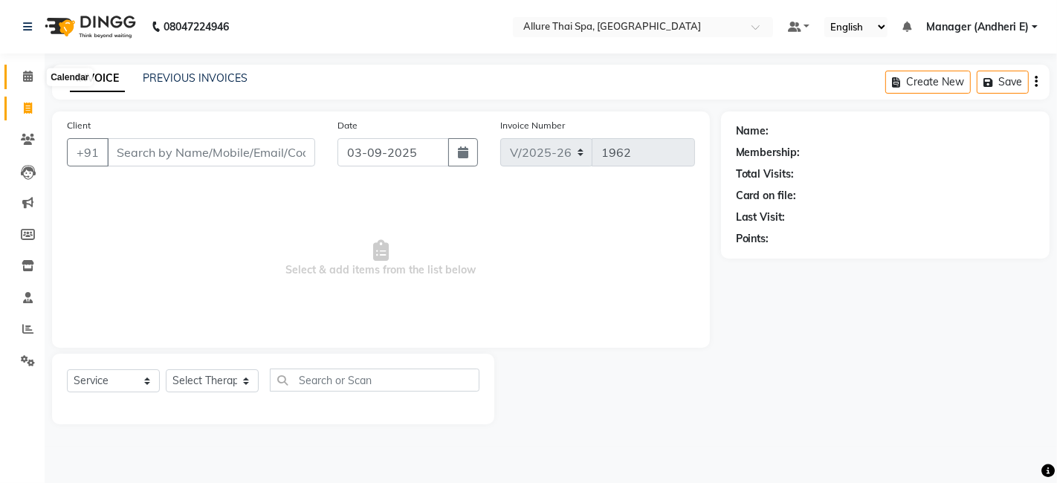
click at [30, 81] on icon at bounding box center [28, 76] width 10 height 11
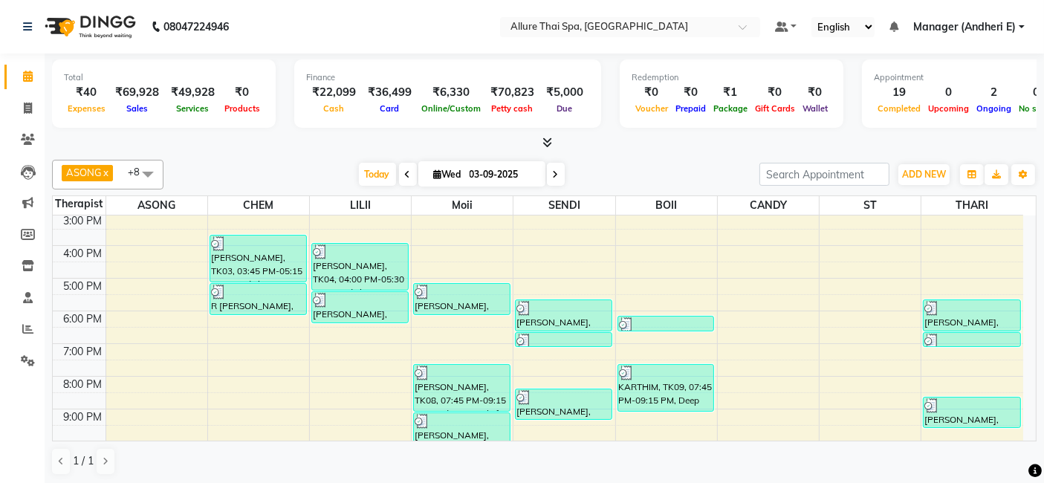
scroll to position [231, 0]
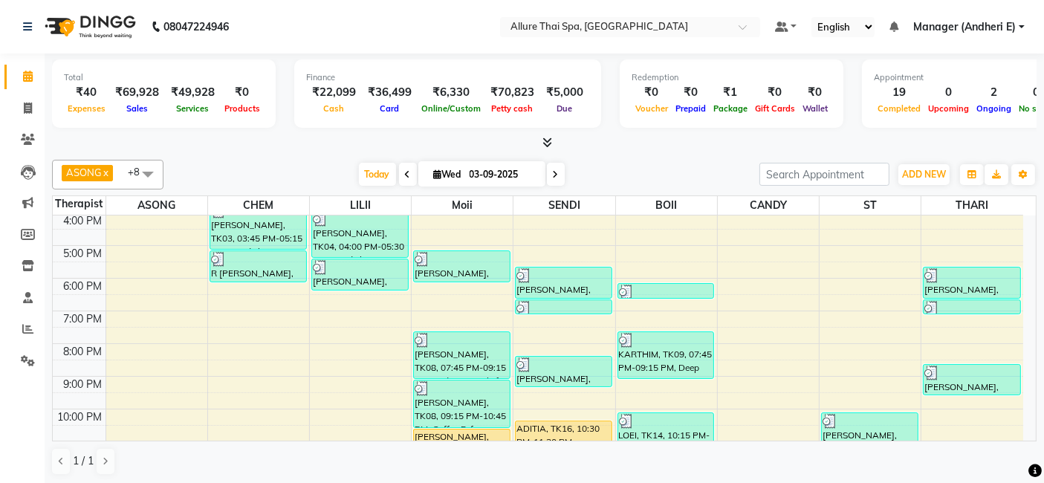
click at [1029, 441] on div "ASONG x CHEM x LILII x Moii x SENDI x RAMNUN THAR x BAM x CANDY x ST x +8 Selec…" at bounding box center [544, 318] width 985 height 328
click at [25, 103] on icon at bounding box center [28, 108] width 8 height 11
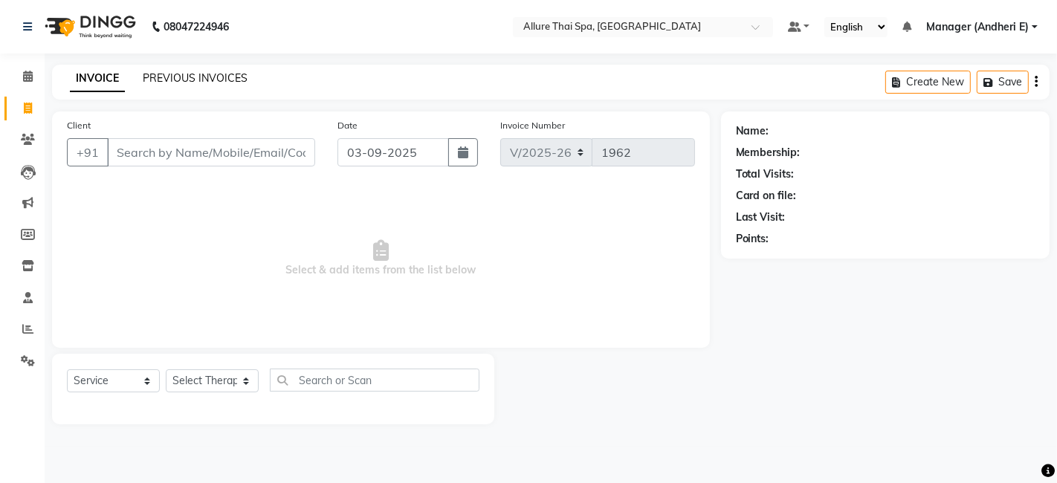
click at [222, 79] on link "PREVIOUS INVOICES" at bounding box center [195, 77] width 105 height 13
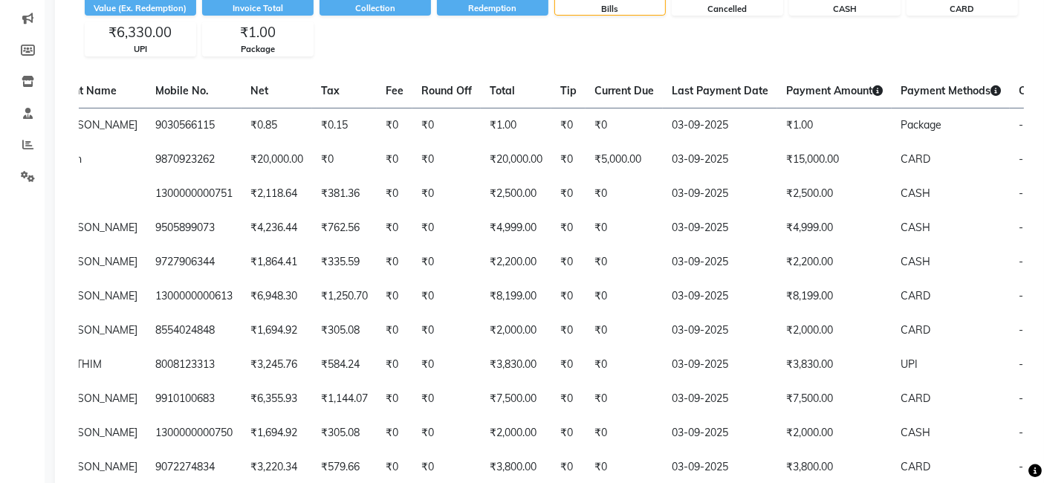
scroll to position [41, 0]
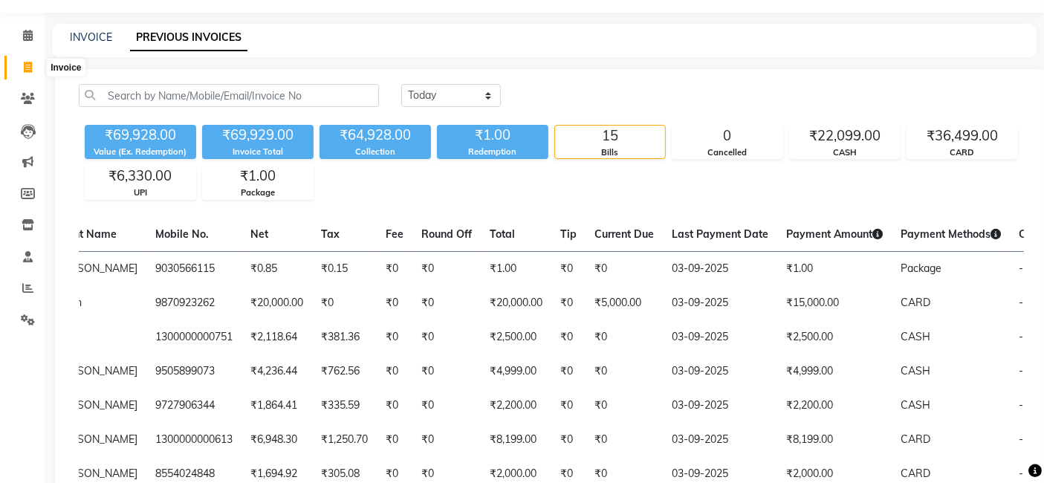
click at [27, 62] on icon at bounding box center [28, 67] width 8 height 11
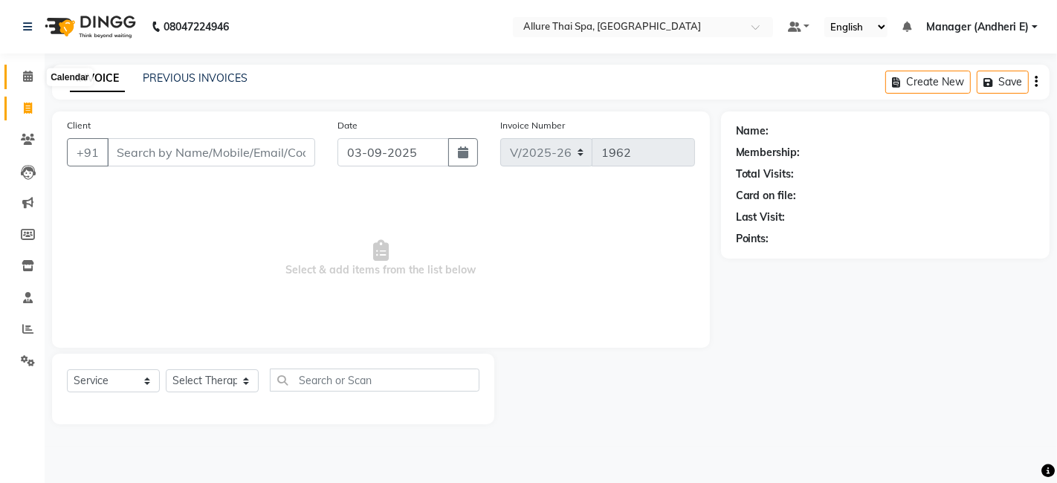
click at [29, 82] on icon at bounding box center [28, 76] width 10 height 11
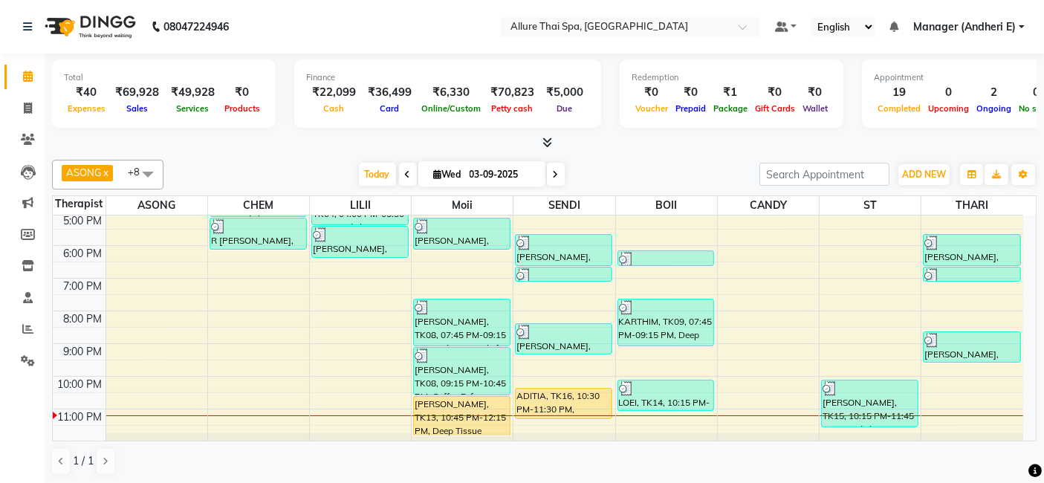
scroll to position [267, 0]
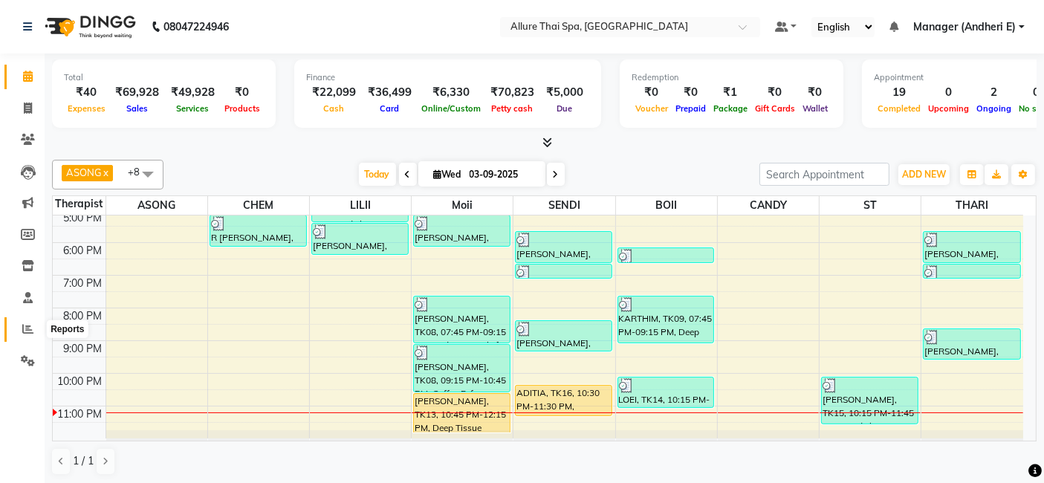
click at [32, 332] on icon at bounding box center [27, 328] width 11 height 11
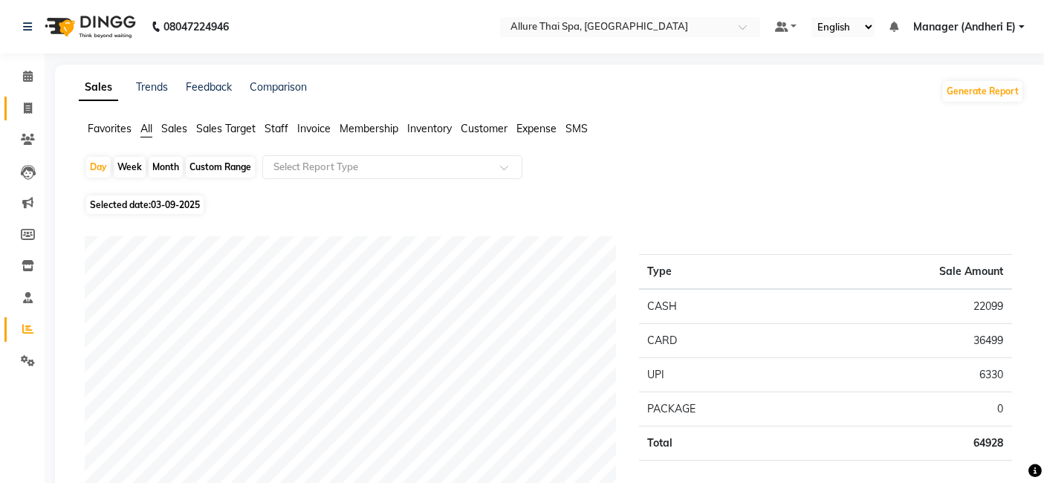
click at [28, 97] on link "Invoice" at bounding box center [22, 109] width 36 height 25
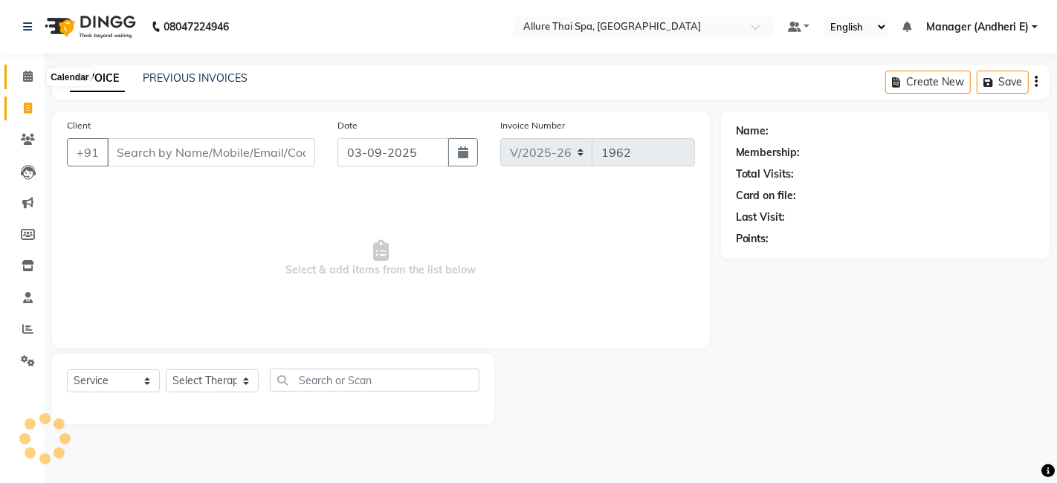
click at [28, 83] on span at bounding box center [28, 76] width 26 height 17
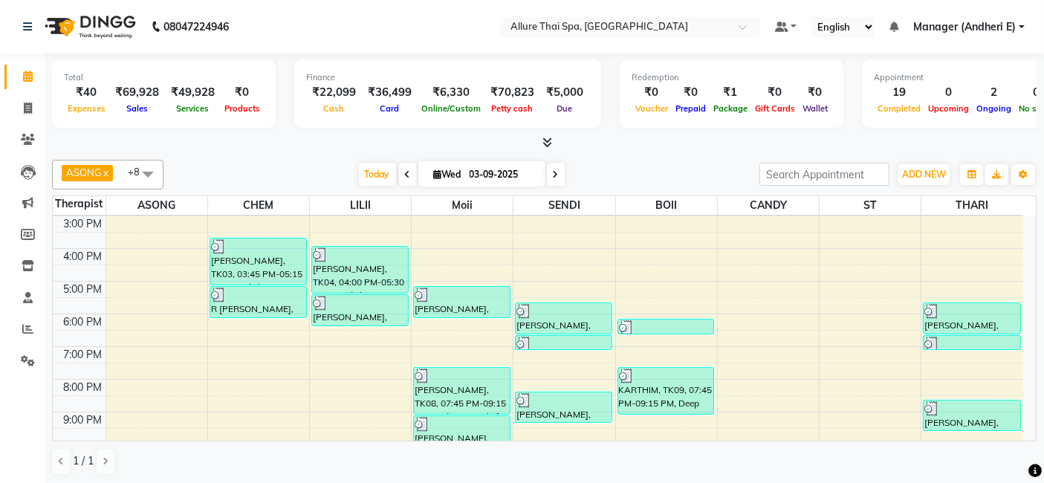
scroll to position [198, 0]
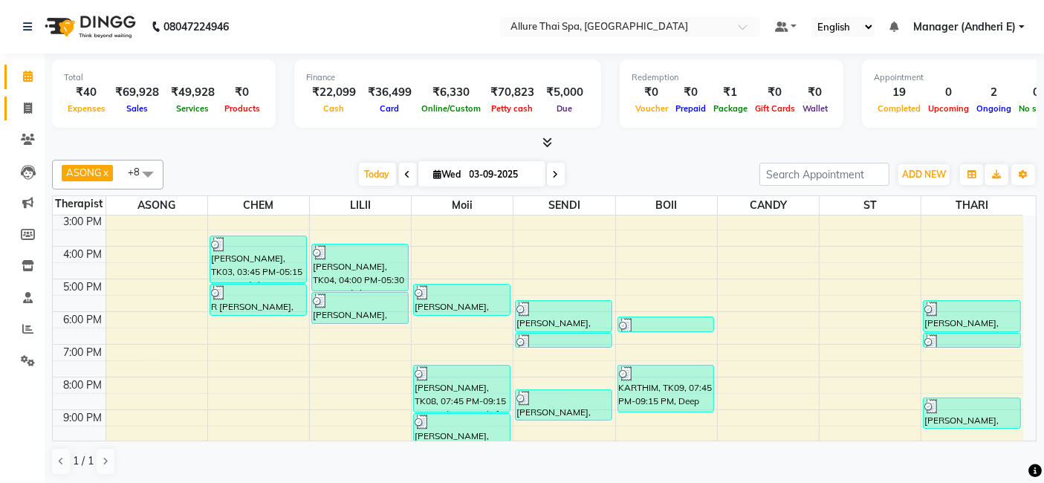
click at [26, 111] on icon at bounding box center [28, 108] width 8 height 11
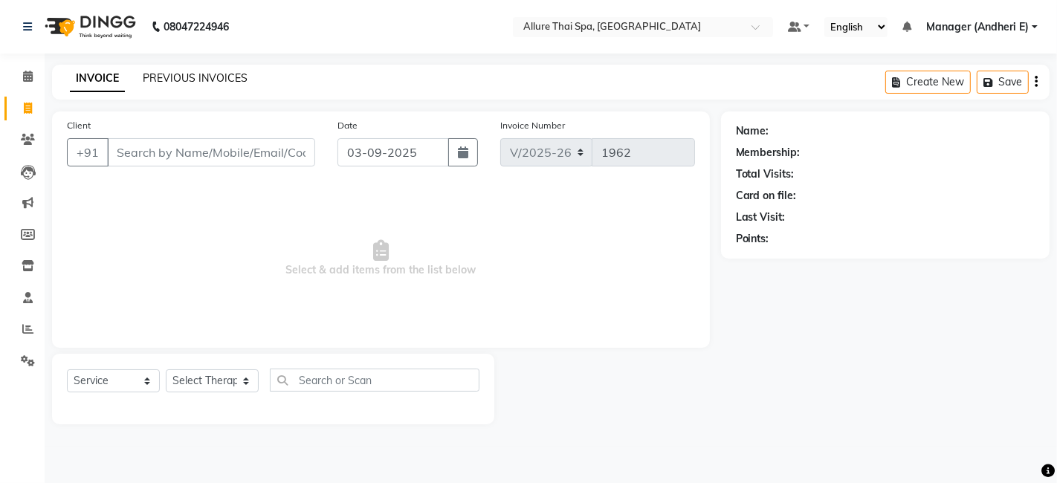
click at [228, 80] on link "PREVIOUS INVOICES" at bounding box center [195, 77] width 105 height 13
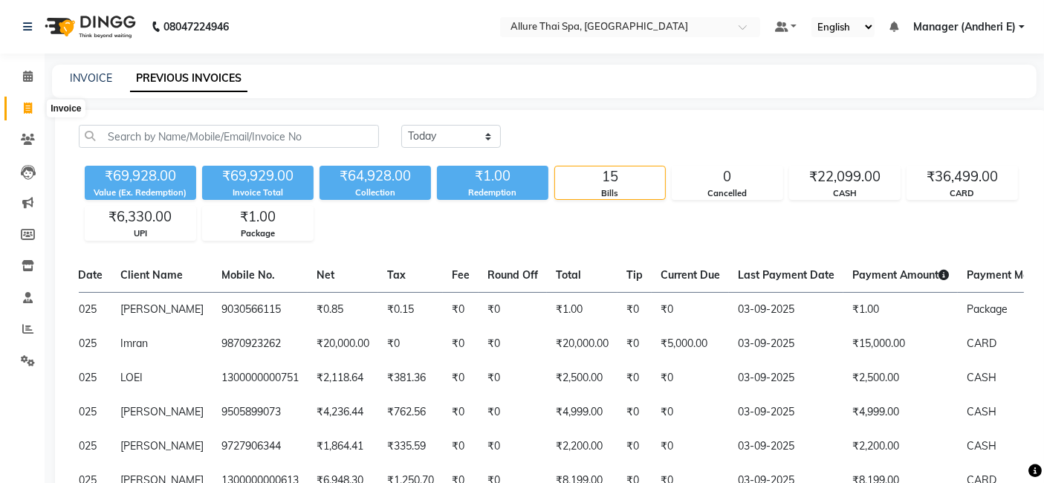
click at [30, 109] on icon at bounding box center [28, 108] width 8 height 11
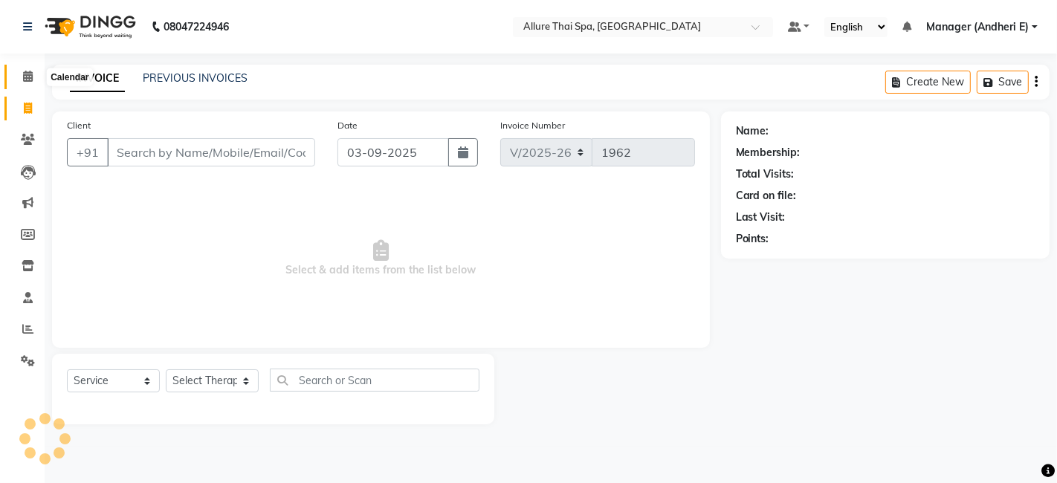
click at [33, 77] on span at bounding box center [28, 76] width 26 height 17
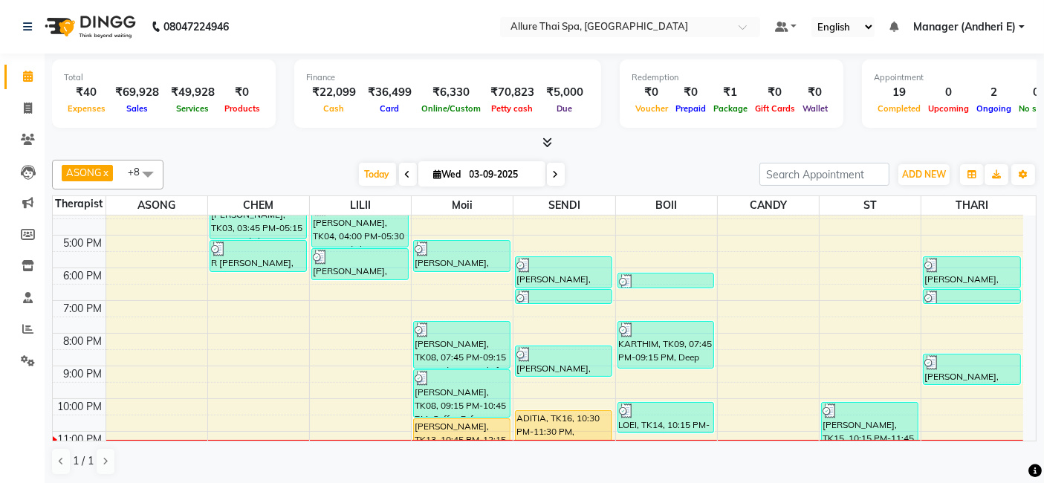
scroll to position [267, 0]
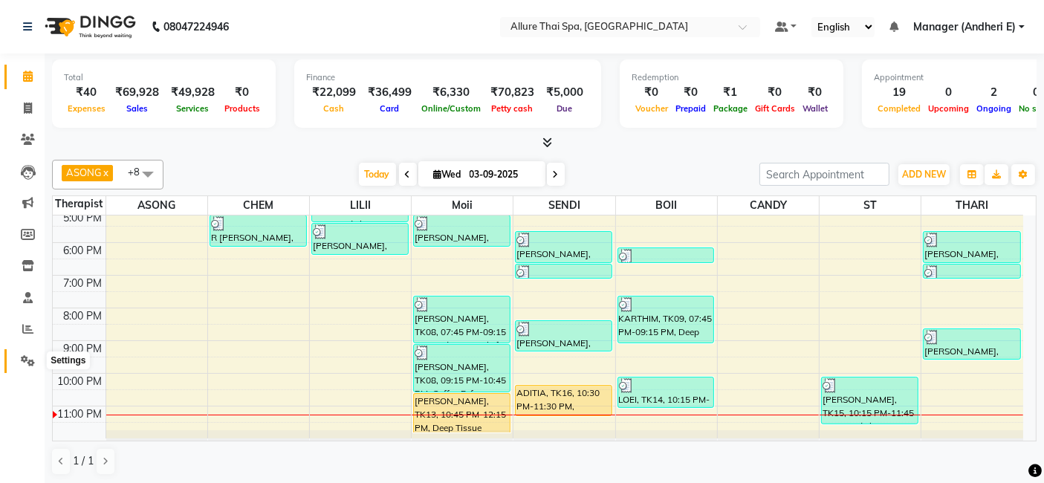
click at [33, 359] on icon at bounding box center [28, 360] width 14 height 11
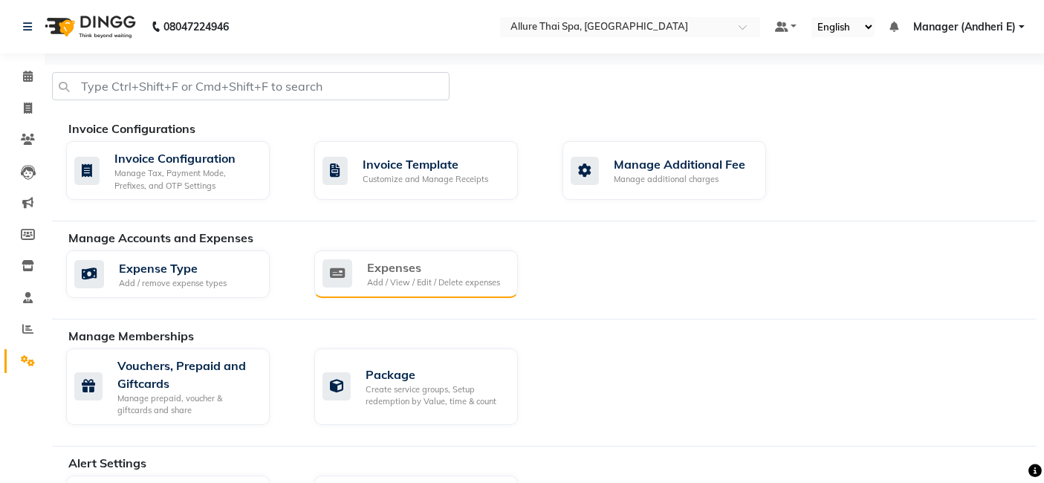
click at [474, 277] on div "Add / View / Edit / Delete expenses" at bounding box center [433, 283] width 133 height 13
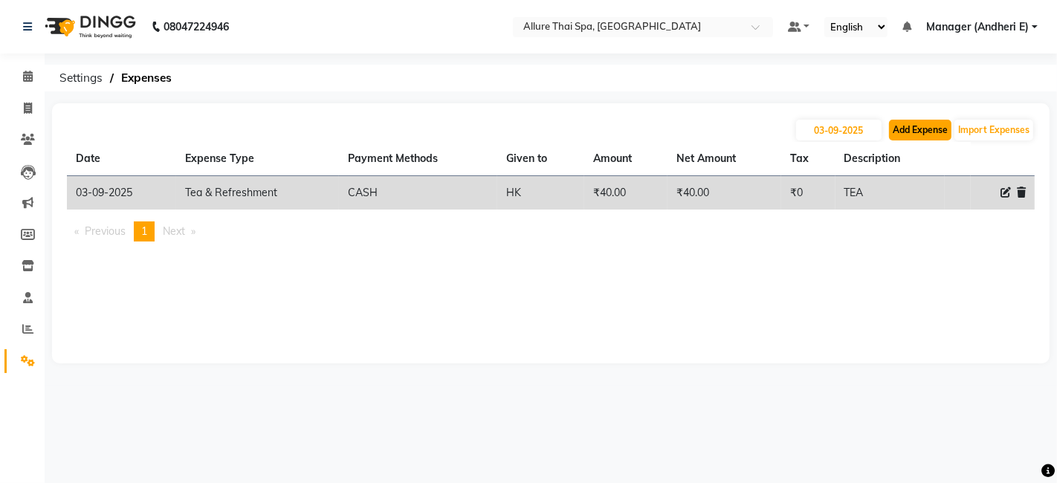
click at [911, 125] on button "Add Expense" at bounding box center [920, 130] width 62 height 21
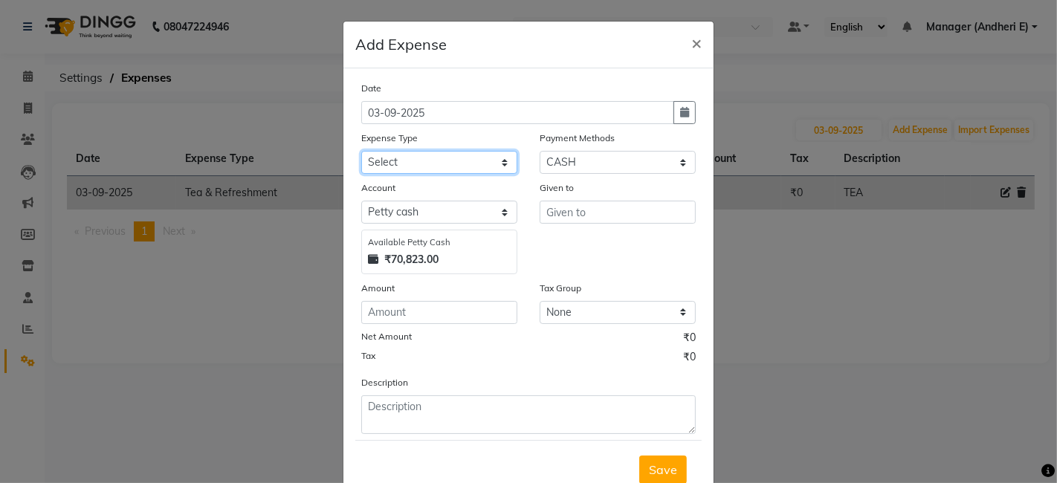
click at [505, 162] on select "Select Advance Salary Advertising and Marketing Expenses Bank charges Car maint…" at bounding box center [439, 162] width 156 height 23
click at [943, 323] on ngb-modal-window "Add Expense × Date [DATE] Expense Type Select Advance Salary Advertising and Ma…" at bounding box center [528, 241] width 1057 height 483
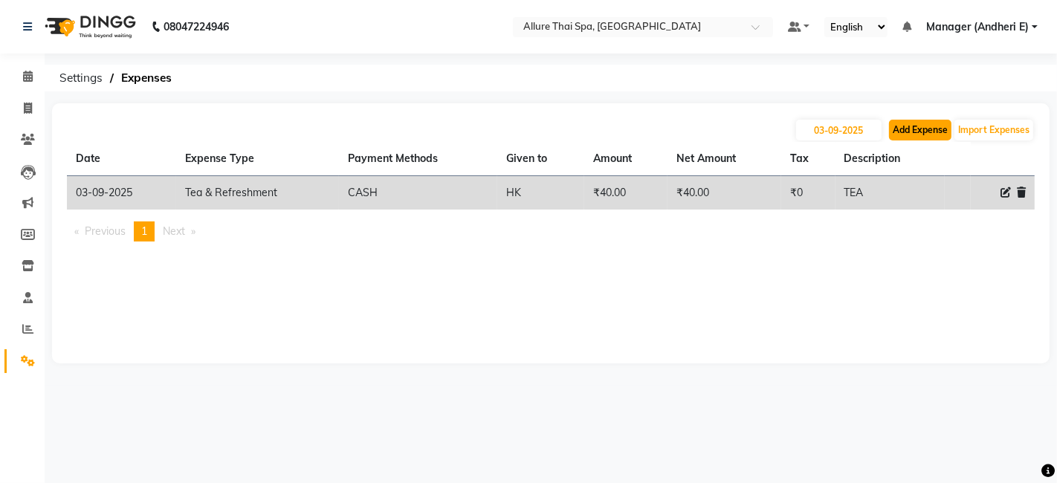
click at [900, 128] on button "Add Expense" at bounding box center [920, 130] width 62 height 21
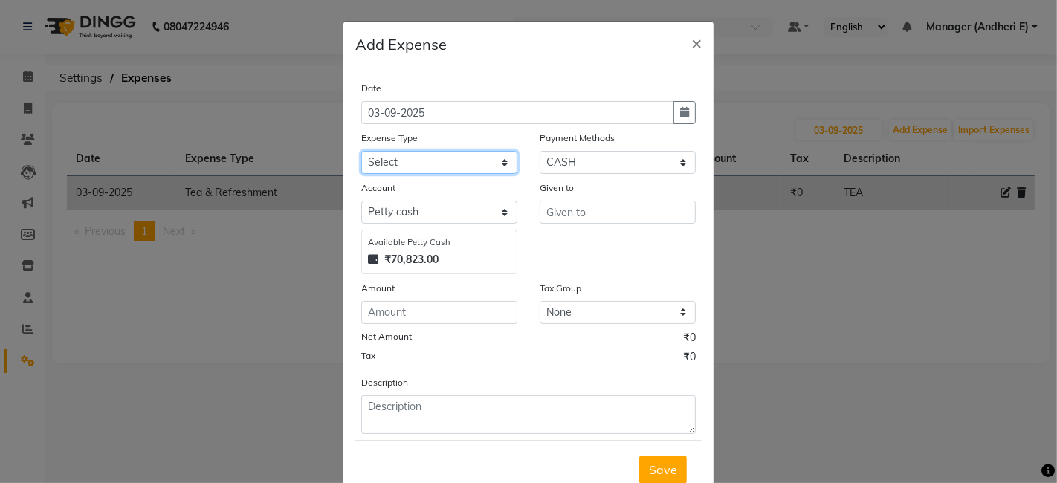
click at [494, 164] on select "Select Advance Salary Advertising and Marketing Expenses Bank charges Car maint…" at bounding box center [439, 162] width 156 height 23
drag, startPoint x: 847, startPoint y: 332, endPoint x: 869, endPoint y: 277, distance: 59.4
click at [847, 332] on ngb-modal-window "Add Expense × Date [DATE] Expense Type Select Advance Salary Advertising and Ma…" at bounding box center [528, 241] width 1057 height 483
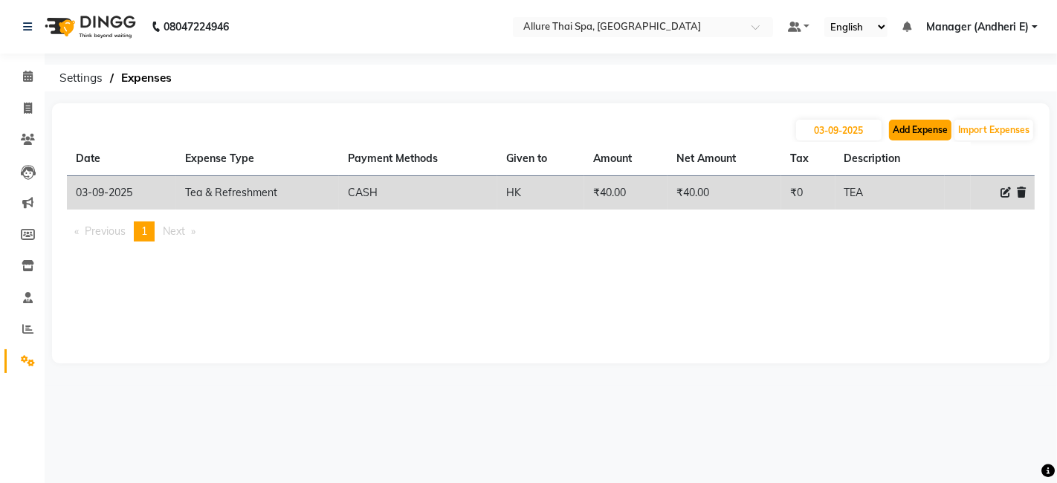
click at [914, 126] on button "Add Expense" at bounding box center [920, 130] width 62 height 21
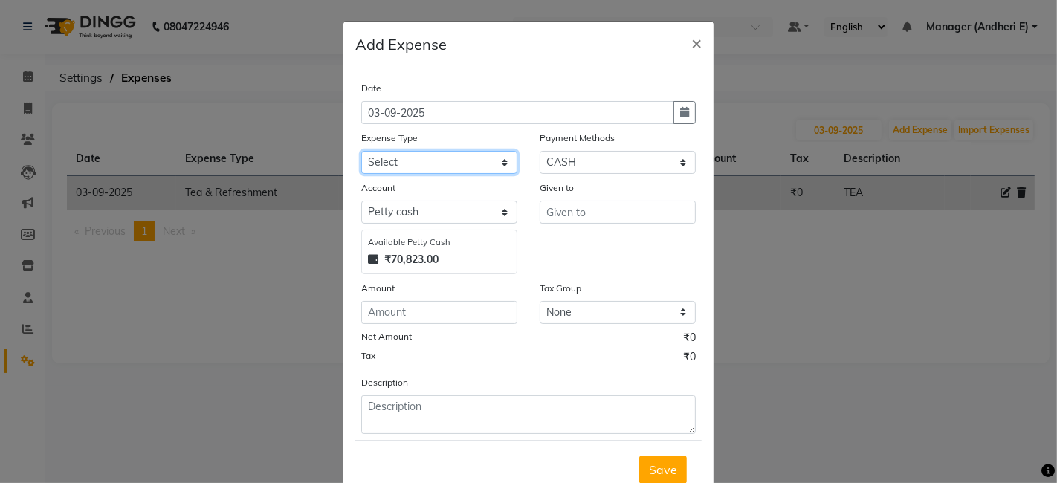
click at [499, 165] on select "Select Advance Salary Advertising and Marketing Expenses Bank charges Car maint…" at bounding box center [439, 162] width 156 height 23
click at [971, 313] on ngb-modal-window "Add Expense × Date [DATE] Expense Type Select Advance Salary Advertising and Ma…" at bounding box center [528, 241] width 1057 height 483
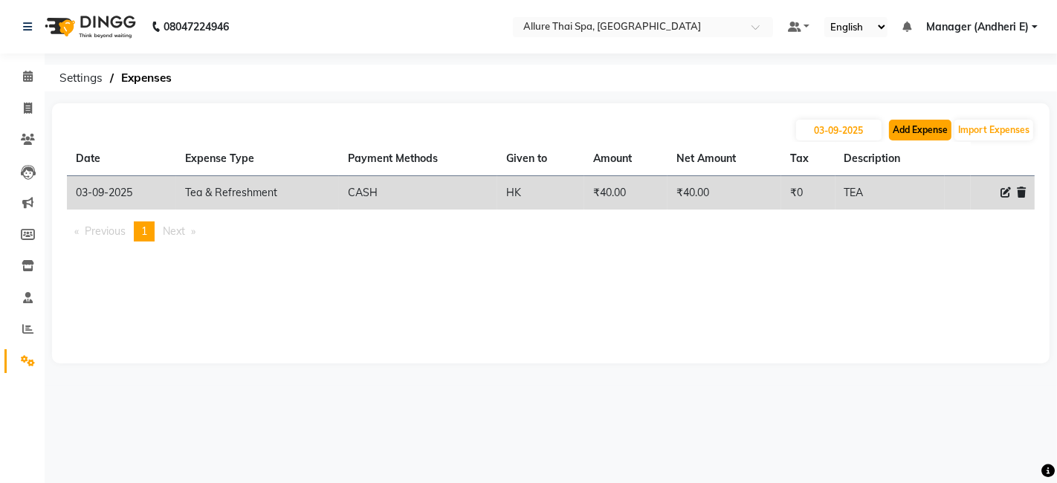
click at [905, 130] on button "Add Expense" at bounding box center [920, 130] width 62 height 21
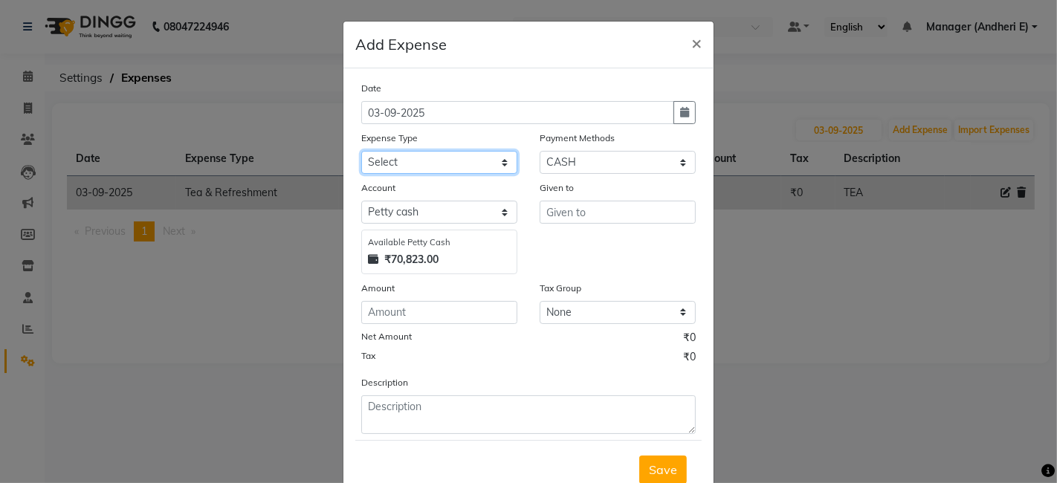
click at [497, 165] on select "Select Advance Salary Advertising and Marketing Expenses Bank charges Car maint…" at bounding box center [439, 162] width 156 height 23
click at [361, 151] on select "Select Advance Salary Advertising and Marketing Expenses Bank charges Car maint…" at bounding box center [439, 162] width 156 height 23
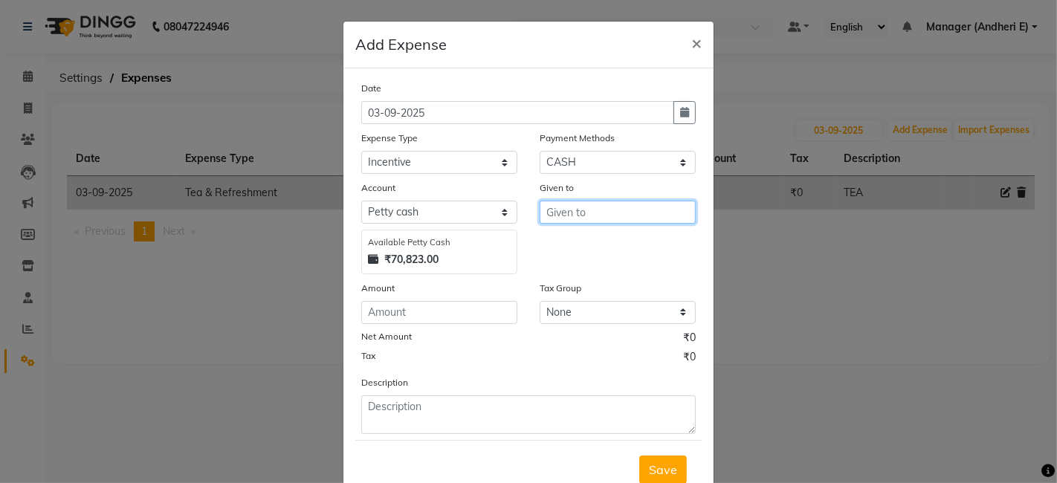
click at [622, 216] on input "text" at bounding box center [618, 212] width 156 height 23
drag, startPoint x: 610, startPoint y: 244, endPoint x: 514, endPoint y: 277, distance: 101.6
click at [610, 245] on button "[PERSON_NAME]" at bounding box center [598, 244] width 117 height 24
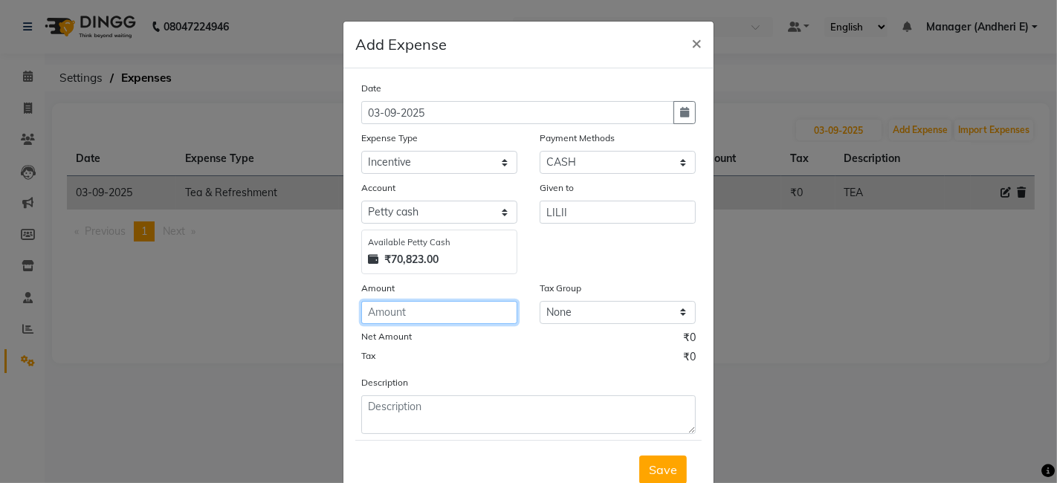
drag, startPoint x: 411, startPoint y: 322, endPoint x: 484, endPoint y: 322, distance: 72.8
click at [423, 322] on input "number" at bounding box center [439, 312] width 156 height 23
click at [492, 391] on div "Description" at bounding box center [528, 404] width 357 height 59
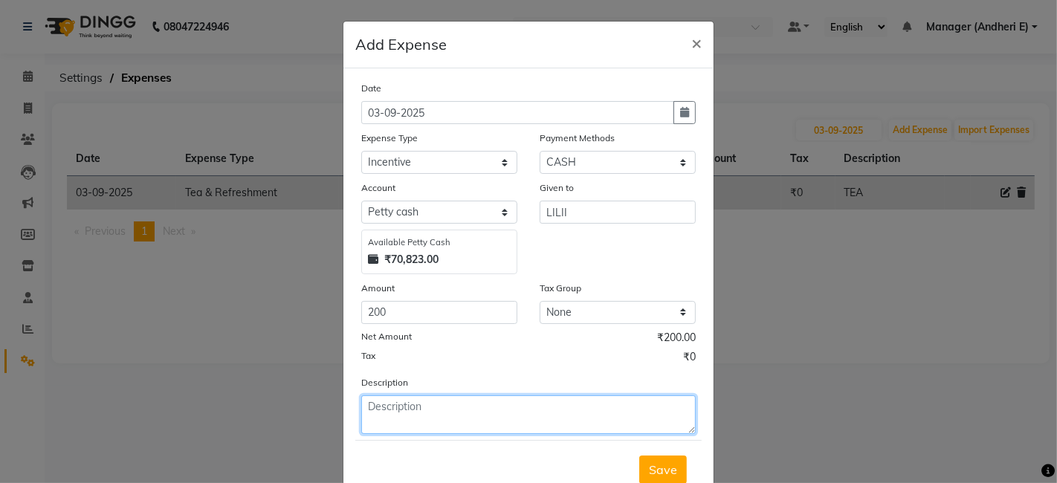
click at [497, 415] on textarea at bounding box center [528, 414] width 334 height 39
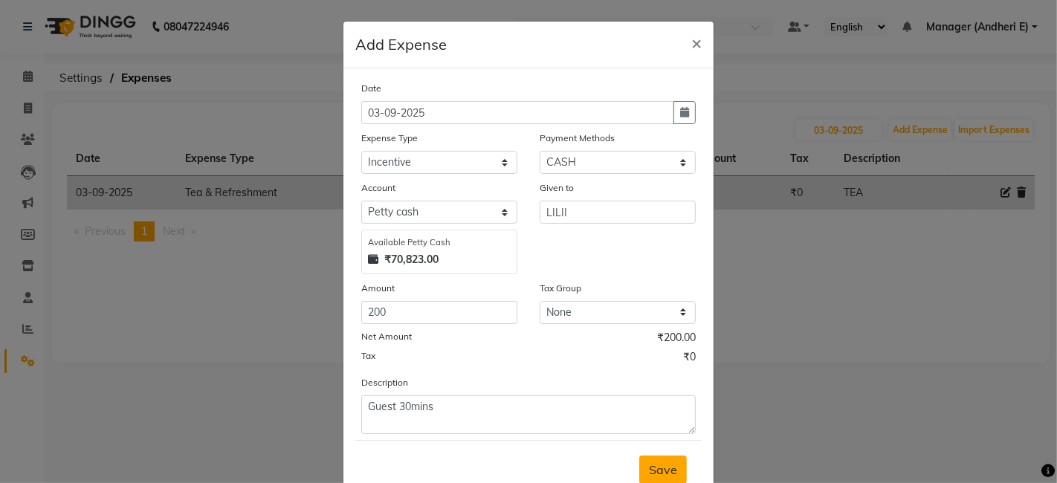
click at [652, 468] on span "Save" at bounding box center [663, 469] width 28 height 15
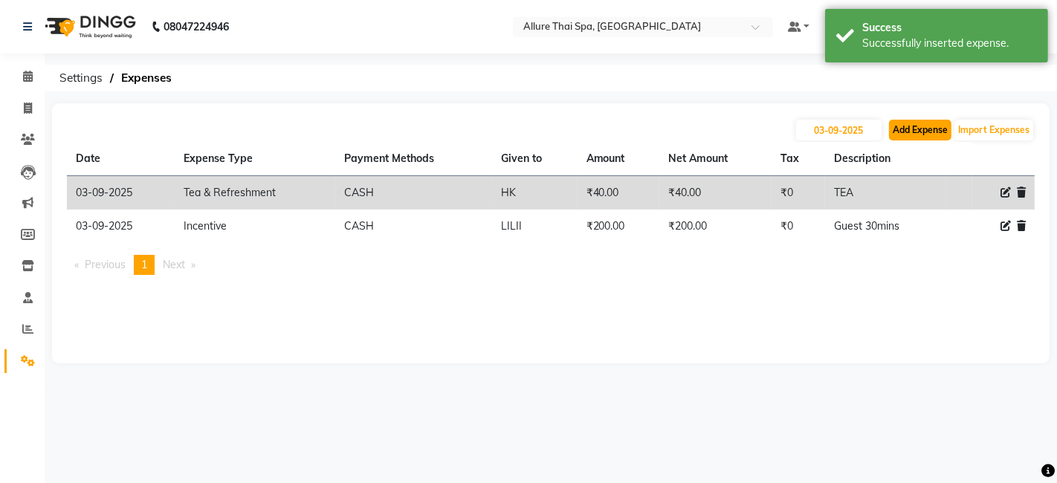
click at [909, 129] on button "Add Expense" at bounding box center [920, 130] width 62 height 21
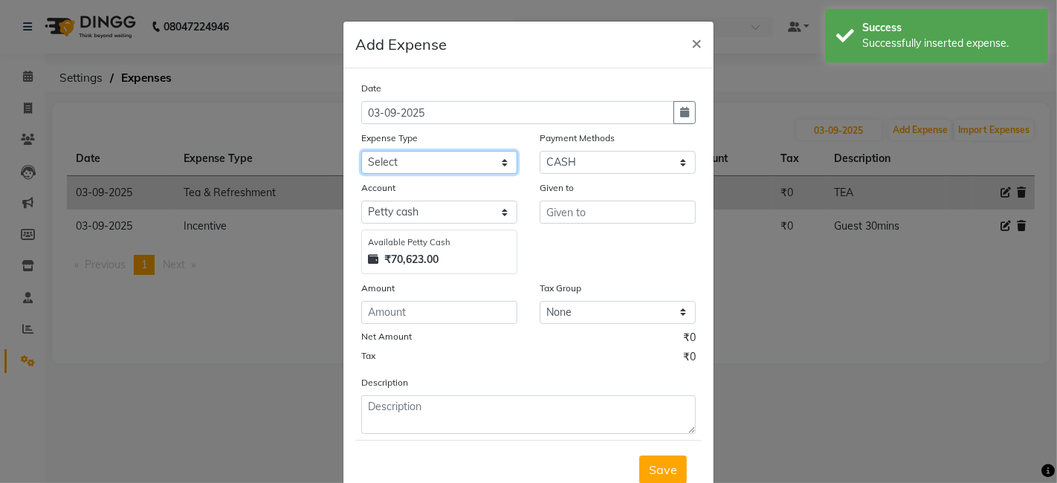
click at [500, 164] on select "Select Advance Salary Advertising and Marketing Expenses Bank charges Car maint…" at bounding box center [439, 162] width 156 height 23
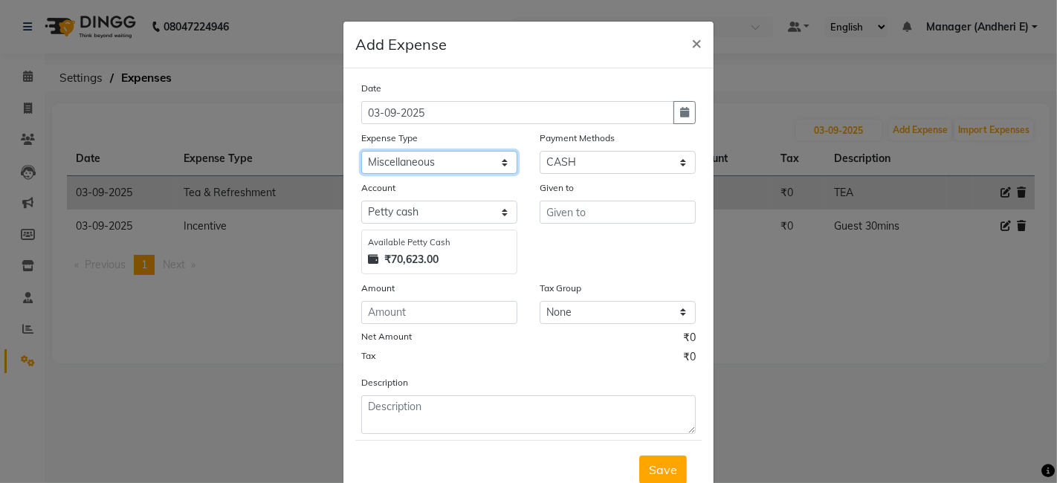
click at [361, 151] on select "Select Advance Salary Advertising and Marketing Expenses Bank charges Car maint…" at bounding box center [439, 162] width 156 height 23
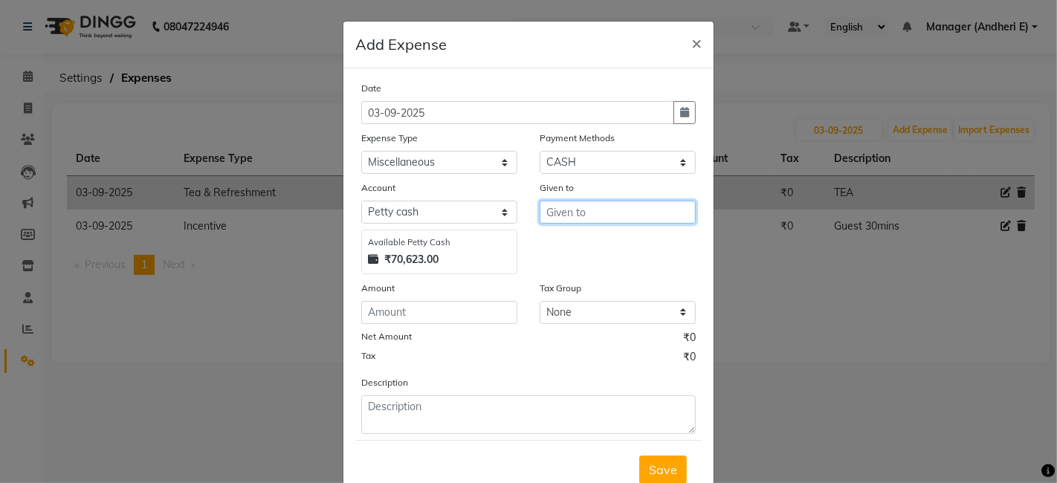
click at [622, 205] on input "text" at bounding box center [618, 212] width 156 height 23
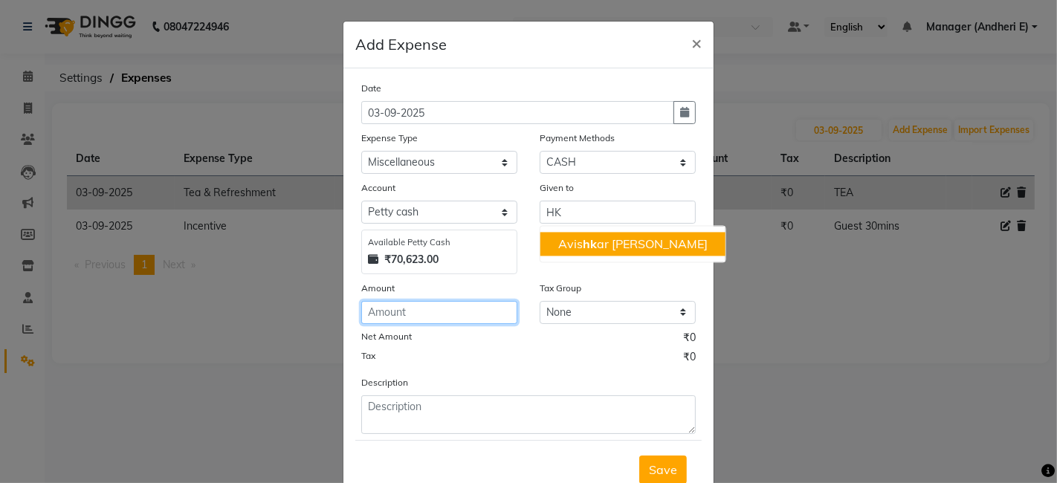
drag, startPoint x: 407, startPoint y: 306, endPoint x: 446, endPoint y: 320, distance: 40.9
click at [407, 307] on input "number" at bounding box center [439, 312] width 156 height 23
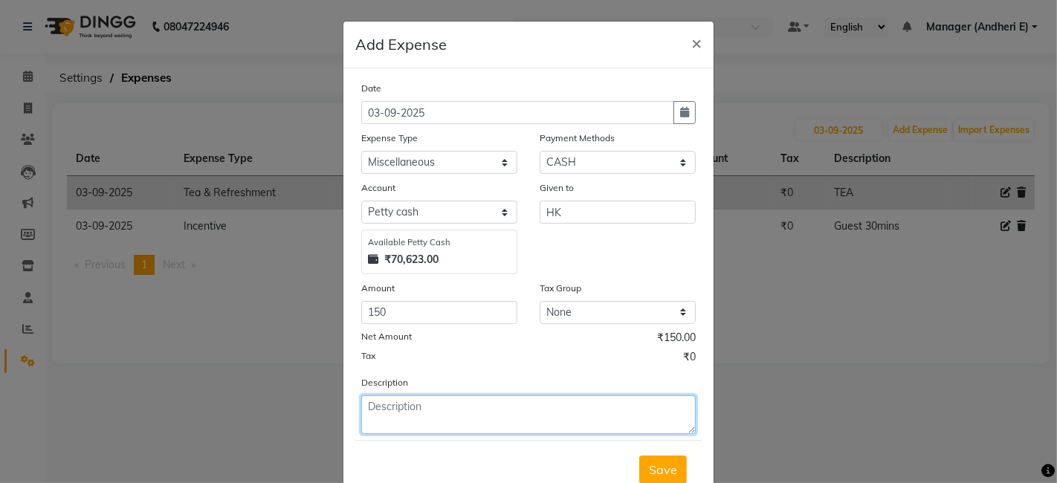
click at [546, 400] on textarea at bounding box center [528, 414] width 334 height 39
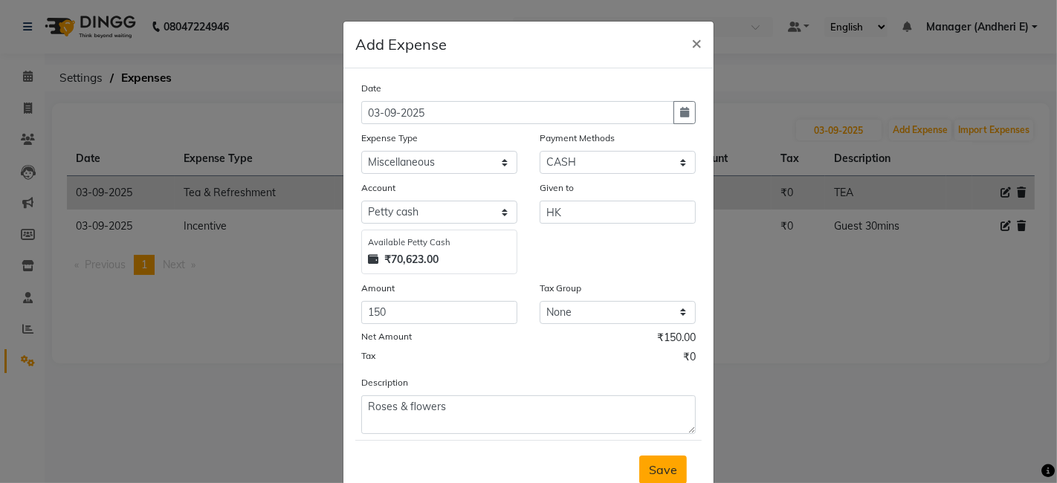
click at [639, 464] on button "Save" at bounding box center [663, 470] width 48 height 28
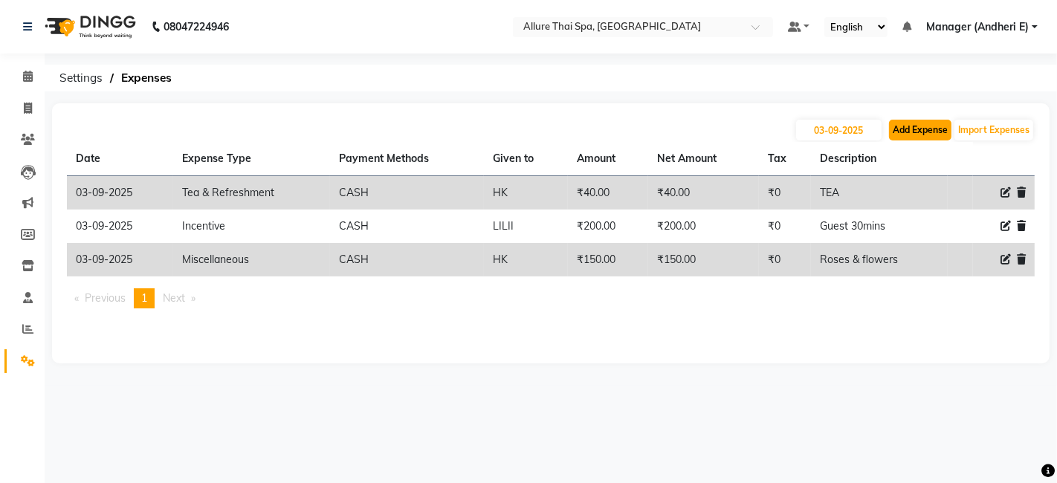
click at [903, 132] on button "Add Expense" at bounding box center [920, 130] width 62 height 21
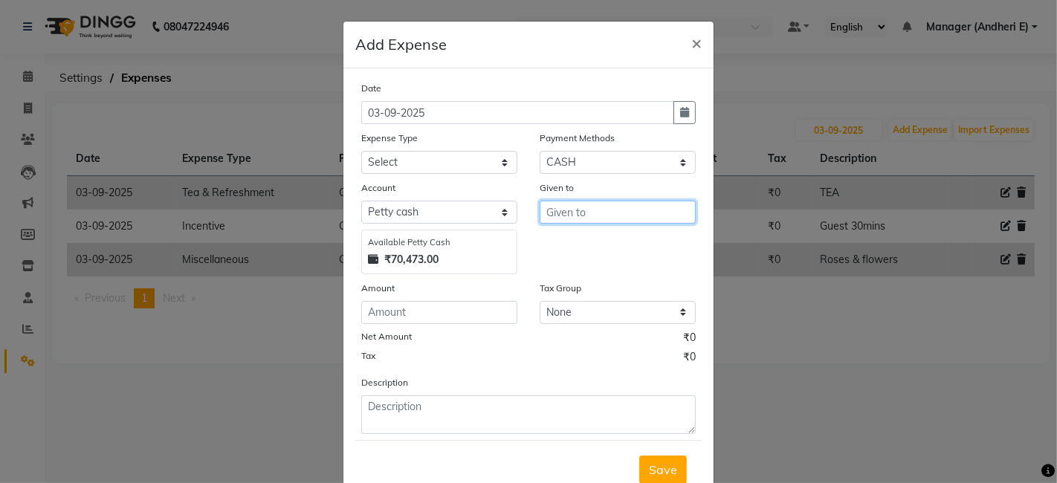
drag, startPoint x: 610, startPoint y: 207, endPoint x: 934, endPoint y: 387, distance: 371.0
click at [610, 207] on input "text" at bounding box center [618, 212] width 156 height 23
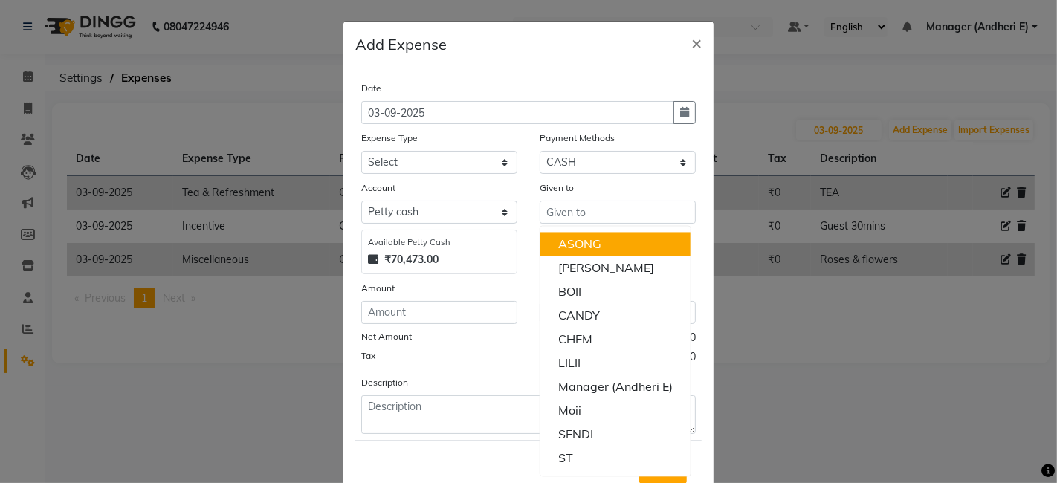
click at [853, 361] on ngb-modal-window "Add Expense × Date [DATE] Expense Type Select Advance Salary Advertising and Ma…" at bounding box center [528, 241] width 1057 height 483
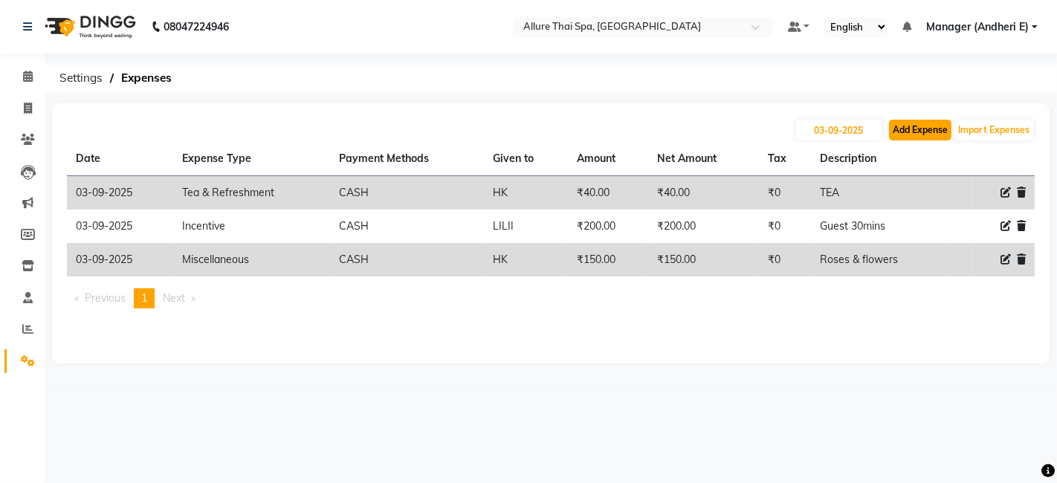
click at [889, 130] on button "Add Expense" at bounding box center [920, 130] width 62 height 21
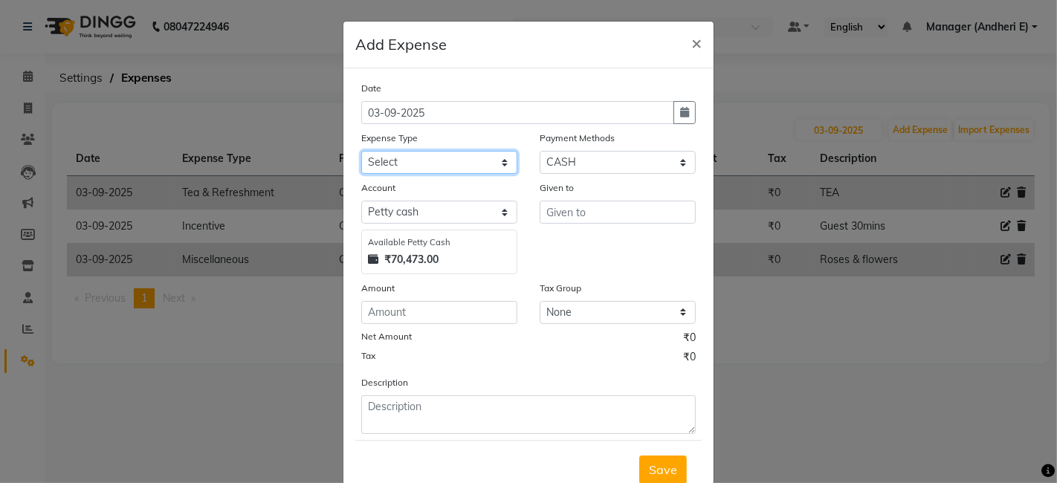
click at [497, 166] on select "Select Advance Salary Advertising and Marketing Expenses Bank charges Car maint…" at bounding box center [439, 162] width 156 height 23
click at [361, 151] on select "Select Advance Salary Advertising and Marketing Expenses Bank charges Car maint…" at bounding box center [439, 162] width 156 height 23
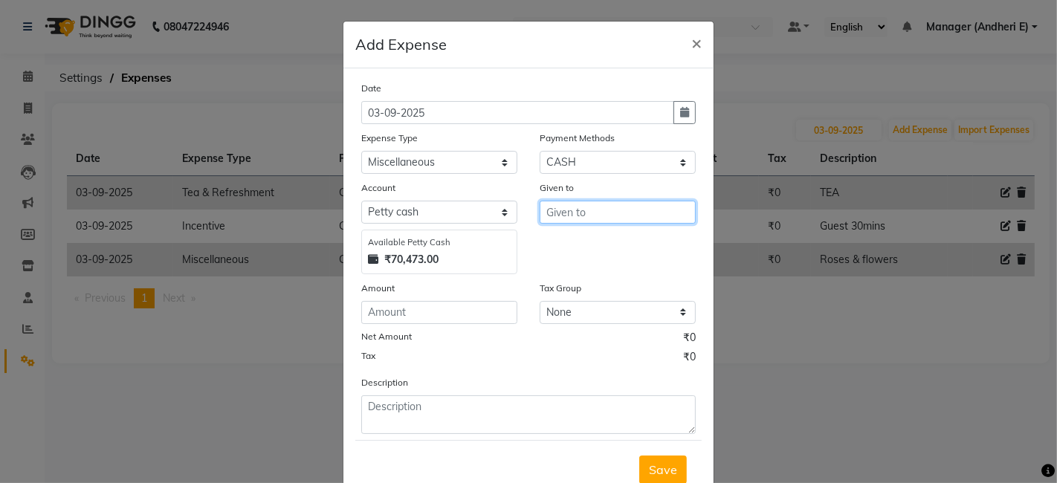
drag, startPoint x: 590, startPoint y: 216, endPoint x: 664, endPoint y: 234, distance: 75.9
click at [592, 216] on input "text" at bounding box center [618, 212] width 156 height 23
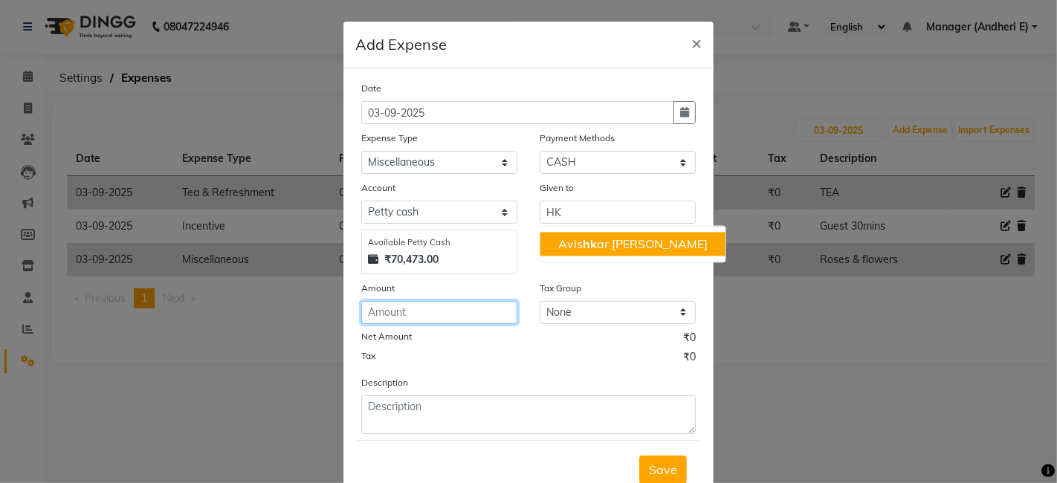
click at [409, 317] on input "number" at bounding box center [439, 312] width 156 height 23
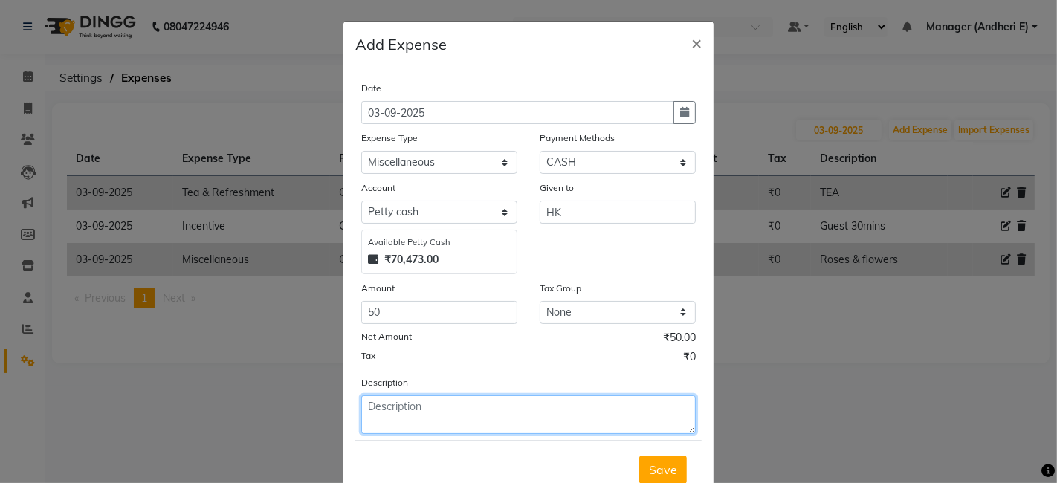
click at [566, 417] on textarea at bounding box center [528, 414] width 334 height 39
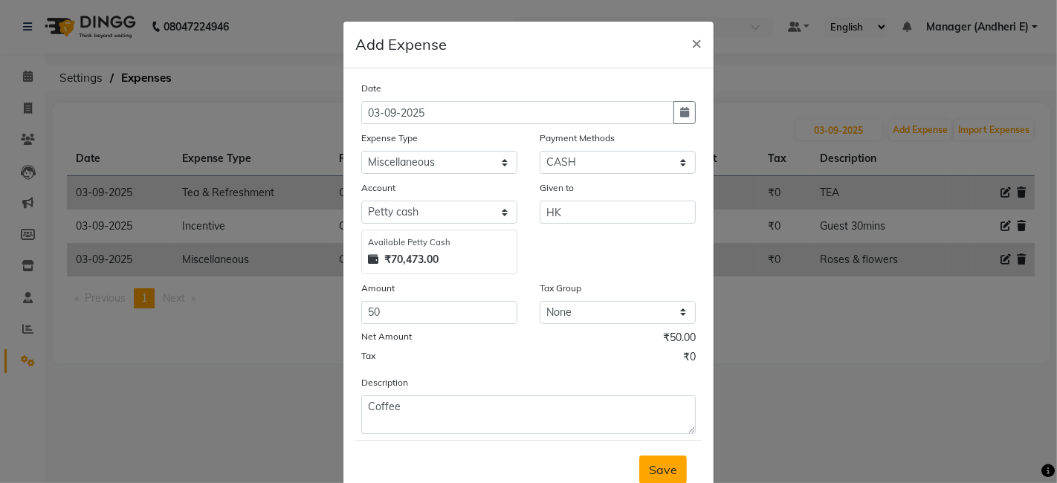
click at [652, 459] on button "Save" at bounding box center [663, 470] width 48 height 28
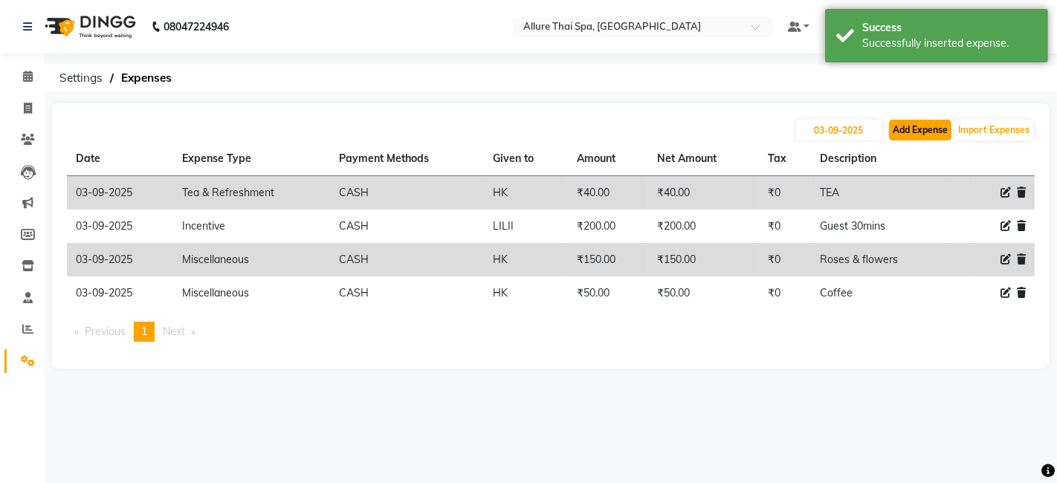
click at [904, 135] on button "Add Expense" at bounding box center [920, 130] width 62 height 21
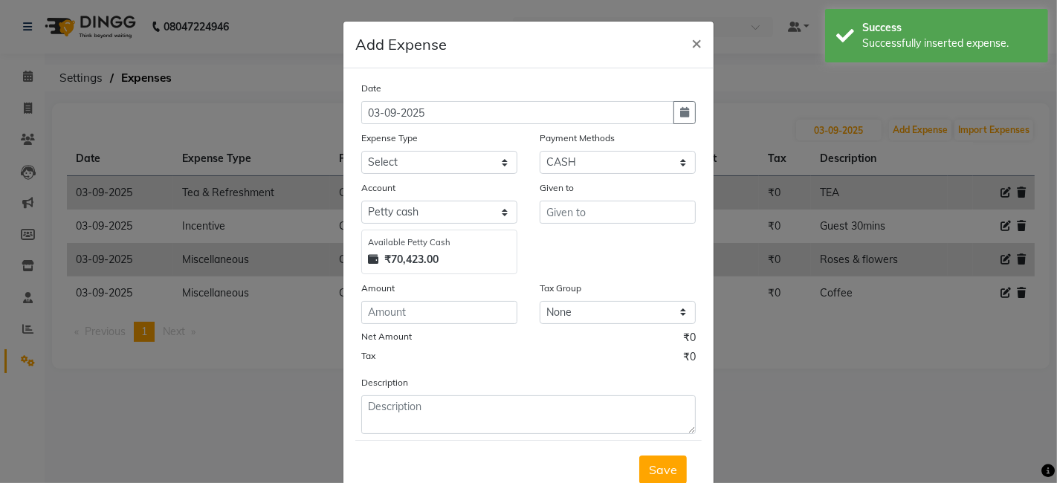
click at [860, 459] on ngb-modal-window "Add Expense × Date [DATE] Expense Type Select Advance Salary Advertising and Ma…" at bounding box center [528, 241] width 1057 height 483
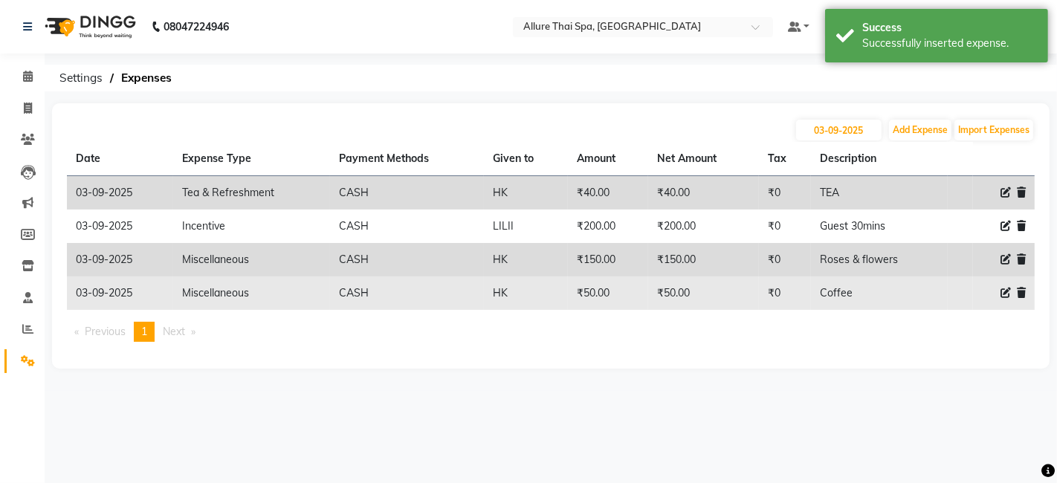
click at [1003, 290] on icon at bounding box center [1005, 293] width 10 height 10
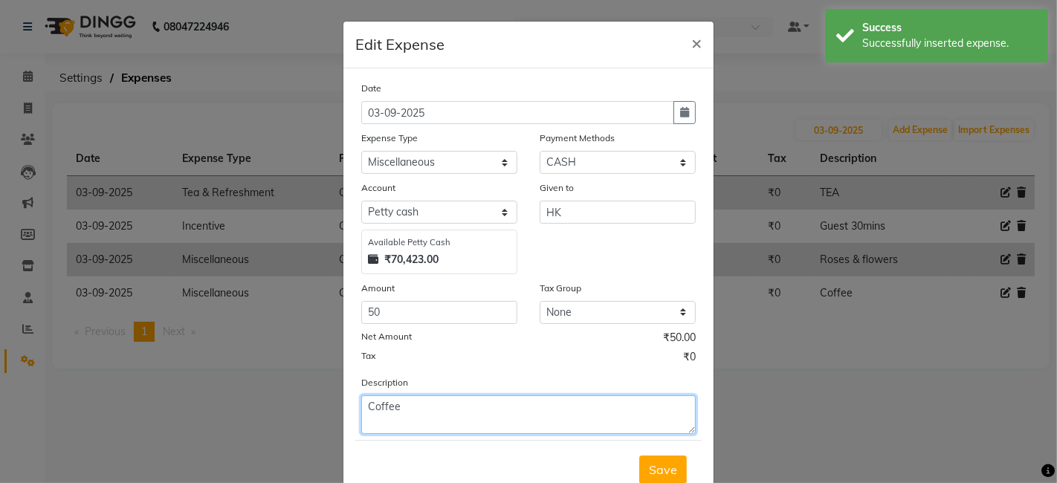
click at [437, 408] on textarea "Coffee" at bounding box center [528, 414] width 334 height 39
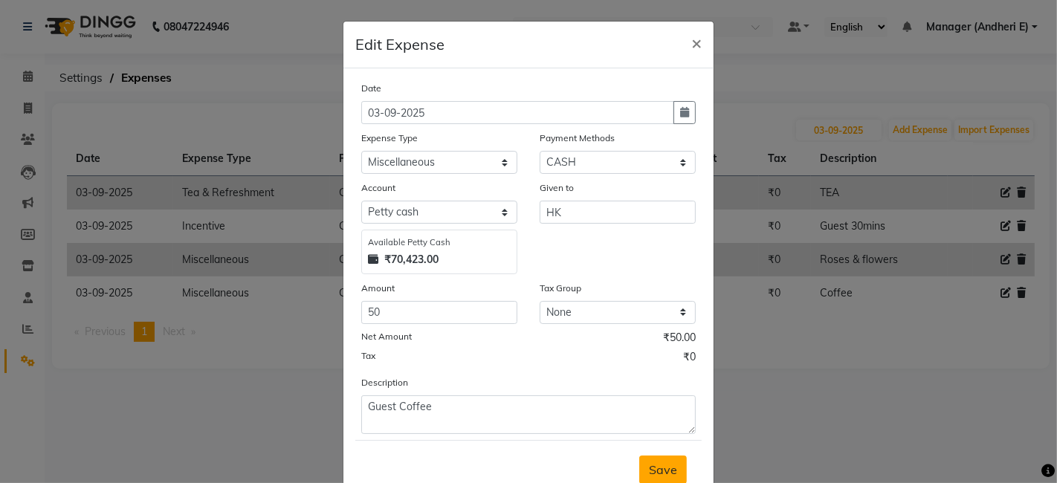
click at [659, 471] on span "Save" at bounding box center [663, 469] width 28 height 15
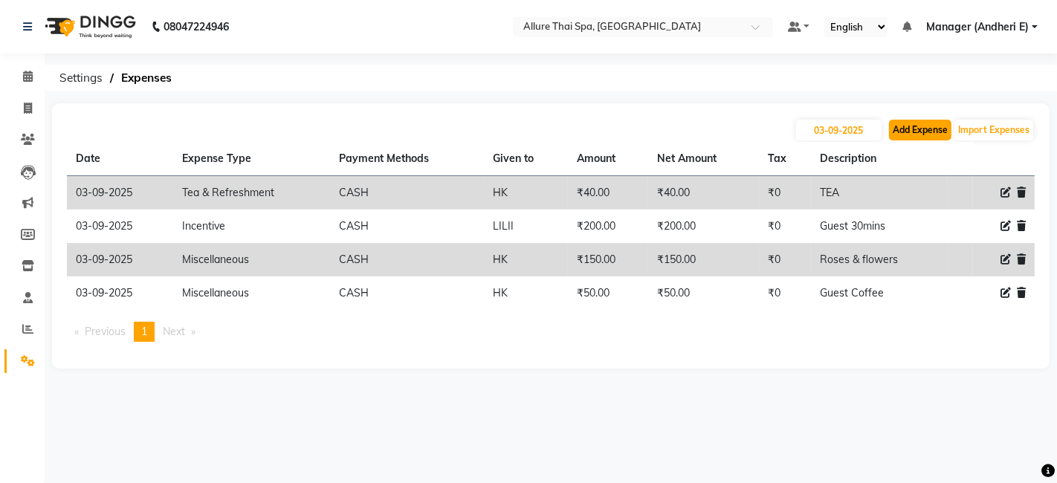
click at [896, 135] on button "Add Expense" at bounding box center [920, 130] width 62 height 21
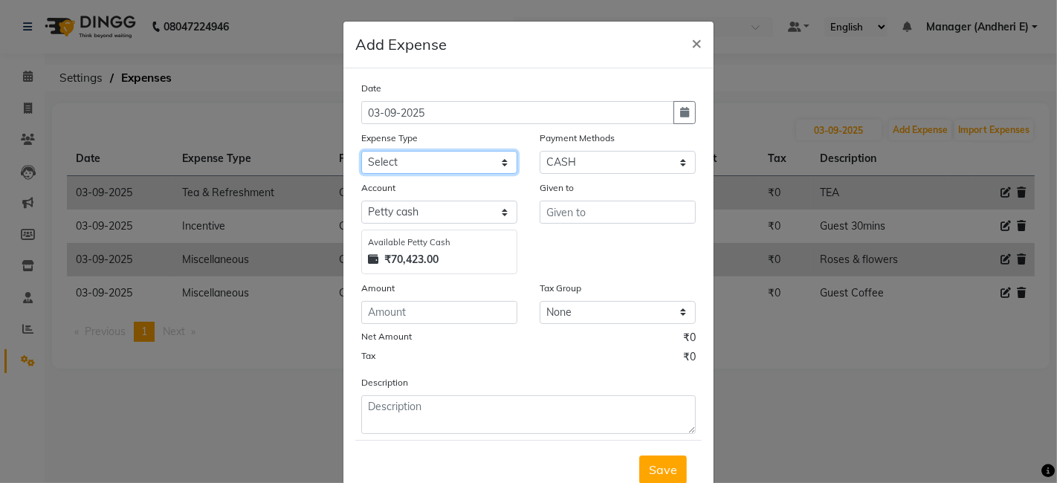
click at [498, 162] on select "Select Advance Salary Advertising and Marketing Expenses Bank charges Car maint…" at bounding box center [439, 162] width 156 height 23
click at [826, 396] on ngb-modal-window "Add Expense × Date [DATE] Expense Type Select Advance Salary Advertising and Ma…" at bounding box center [528, 241] width 1057 height 483
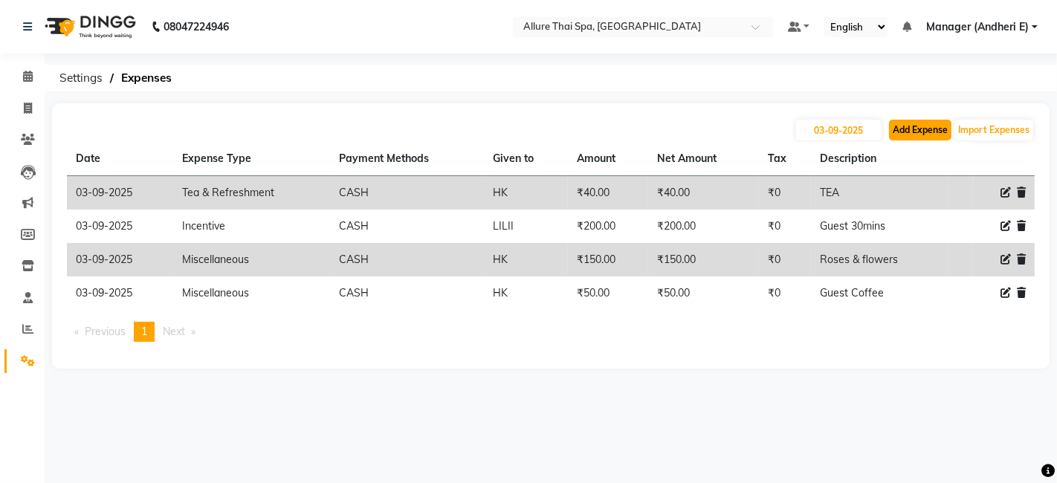
click at [904, 127] on button "Add Expense" at bounding box center [920, 130] width 62 height 21
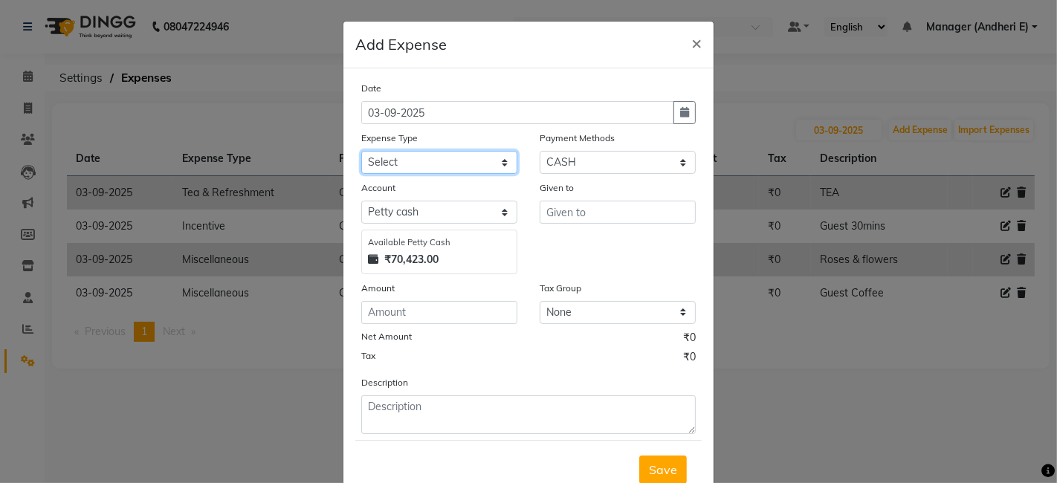
click at [503, 157] on select "Select Advance Salary Advertising and Marketing Expenses Bank charges Car maint…" at bounding box center [439, 162] width 156 height 23
click at [361, 151] on select "Select Advance Salary Advertising and Marketing Expenses Bank charges Car maint…" at bounding box center [439, 162] width 156 height 23
click at [893, 83] on ngb-modal-window "Add Expense × Date [DATE] Expense Type Select Advance Salary Advertising and Ma…" at bounding box center [528, 241] width 1057 height 483
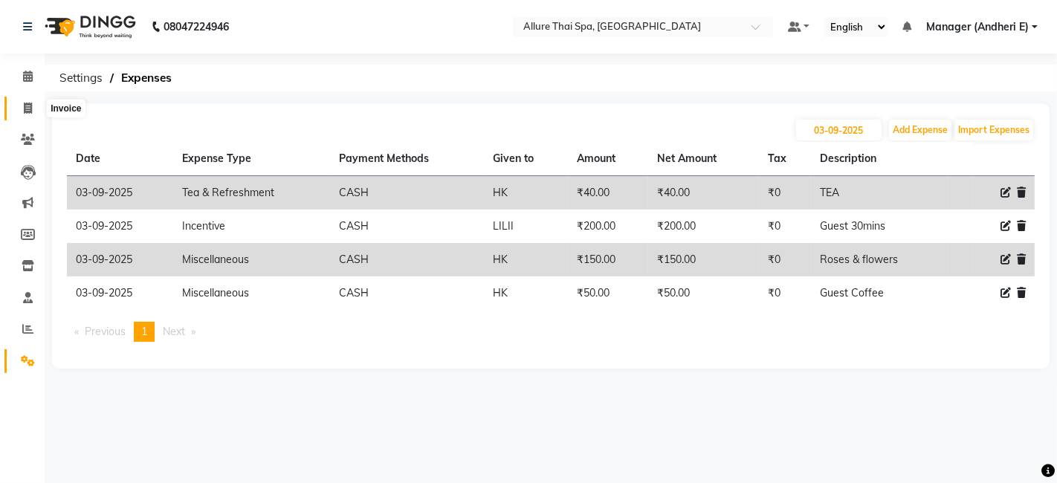
drag, startPoint x: 38, startPoint y: 103, endPoint x: 33, endPoint y: 96, distance: 9.1
click at [38, 103] on span at bounding box center [28, 108] width 26 height 17
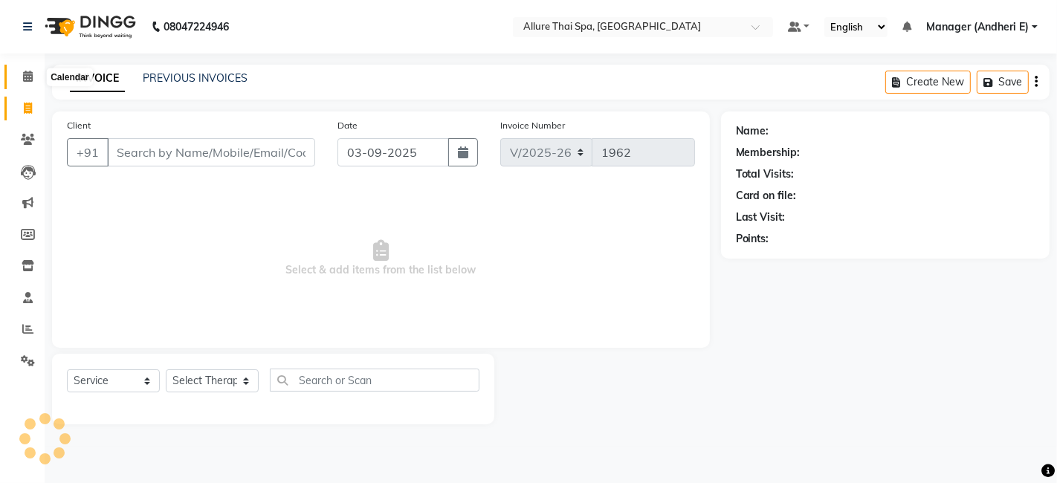
click at [30, 71] on icon at bounding box center [28, 76] width 10 height 11
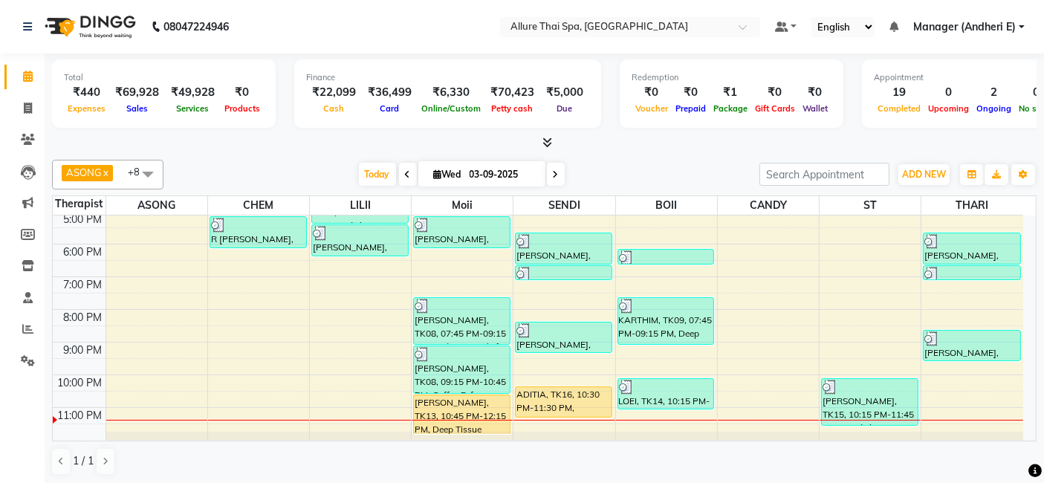
scroll to position [267, 0]
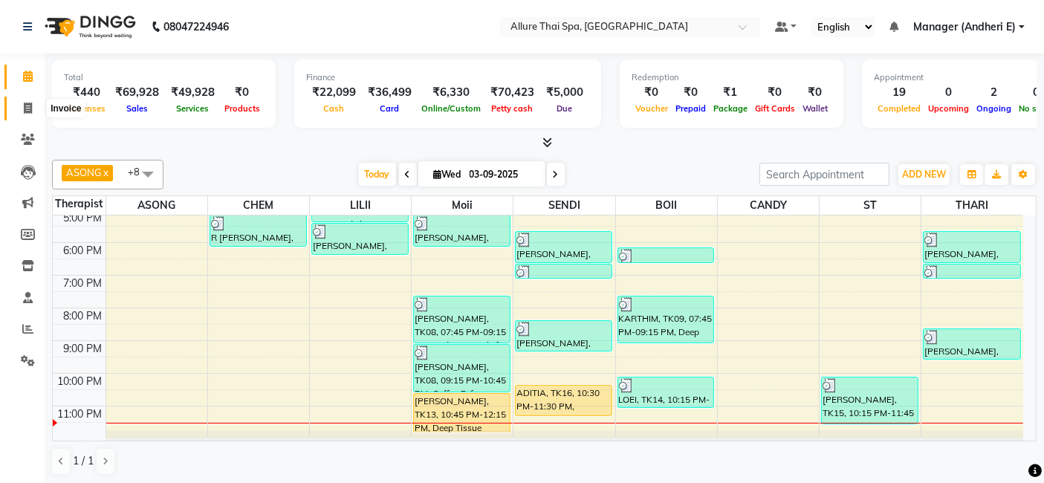
click at [27, 114] on span at bounding box center [28, 108] width 26 height 17
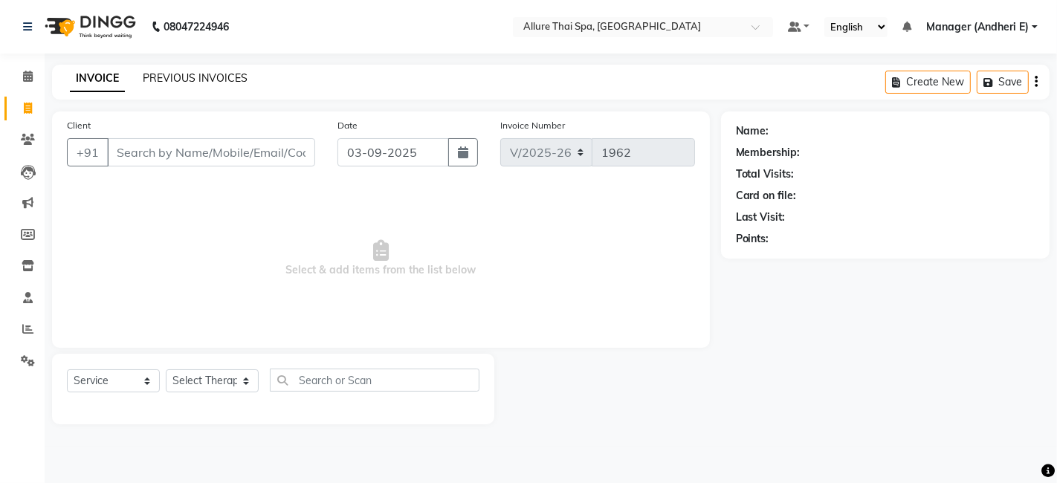
click at [231, 74] on link "PREVIOUS INVOICES" at bounding box center [195, 77] width 105 height 13
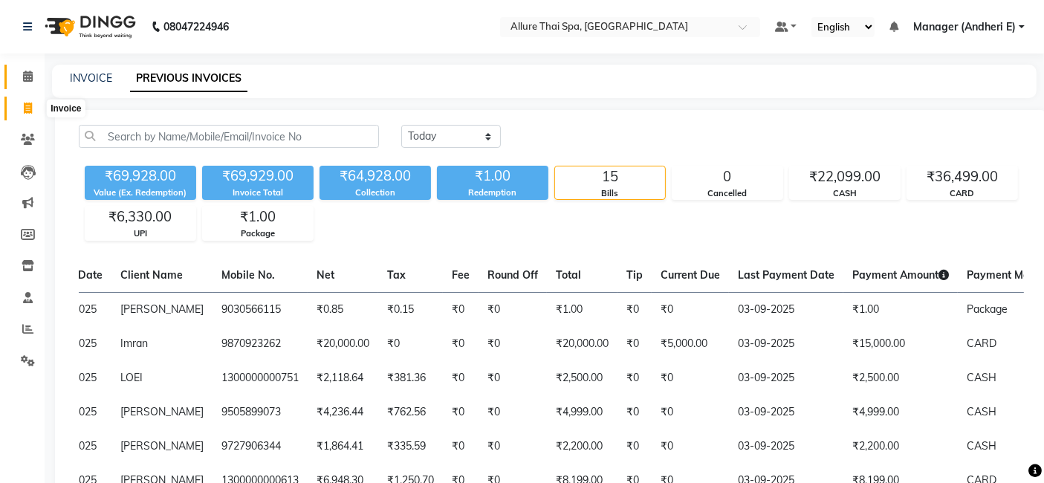
click at [29, 100] on span at bounding box center [28, 108] width 26 height 17
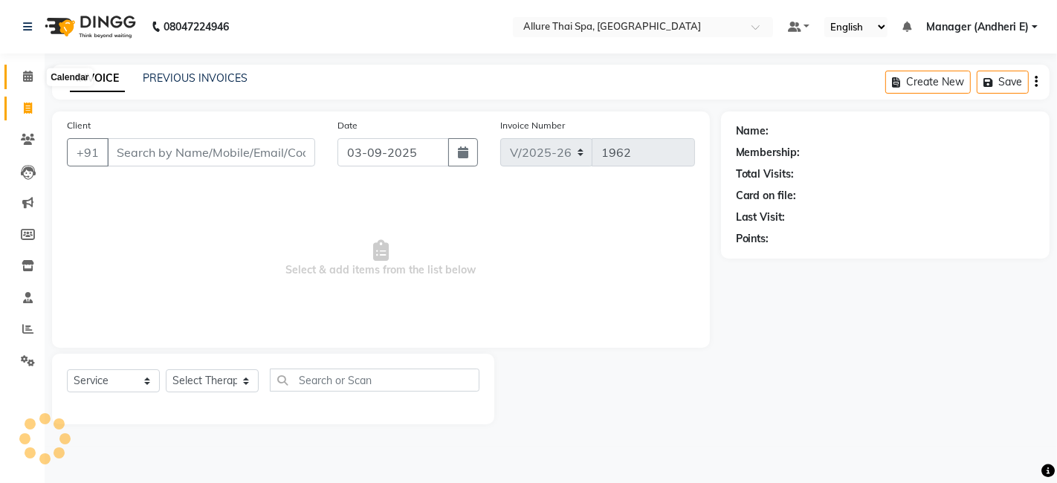
click at [29, 80] on icon at bounding box center [28, 76] width 10 height 11
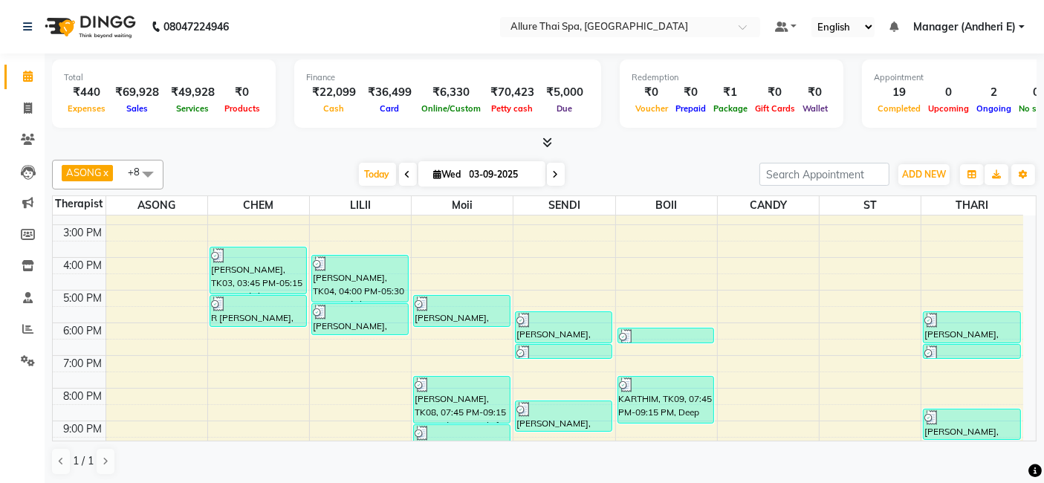
scroll to position [264, 0]
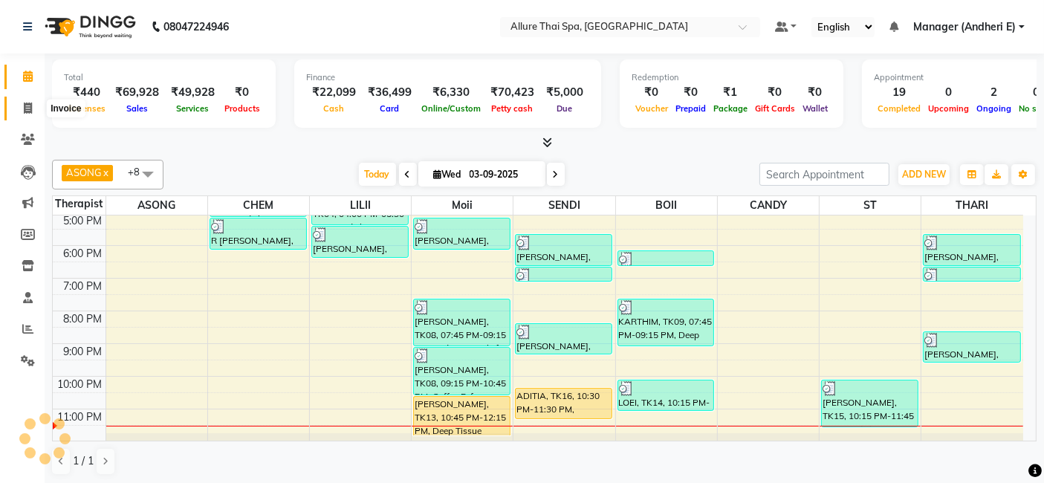
click at [31, 111] on icon at bounding box center [28, 108] width 8 height 11
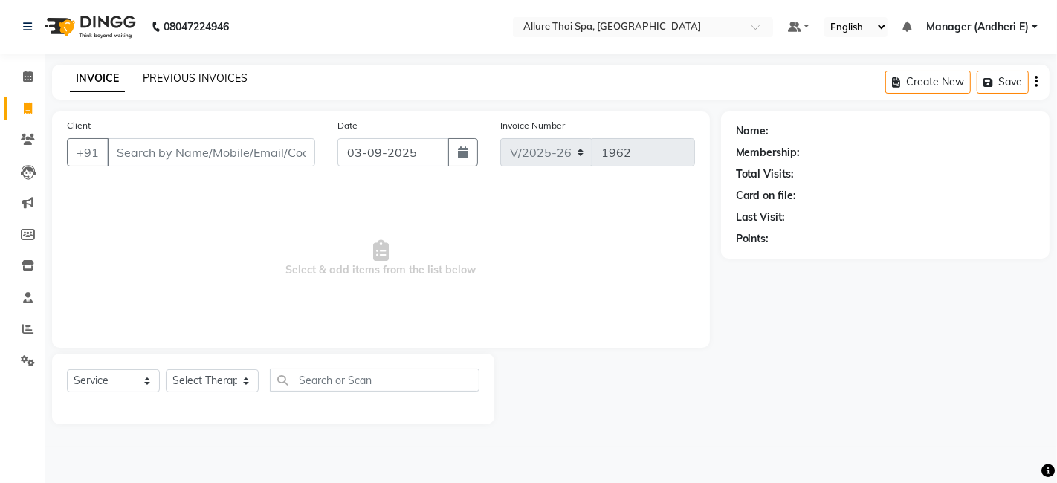
click at [215, 77] on link "PREVIOUS INVOICES" at bounding box center [195, 77] width 105 height 13
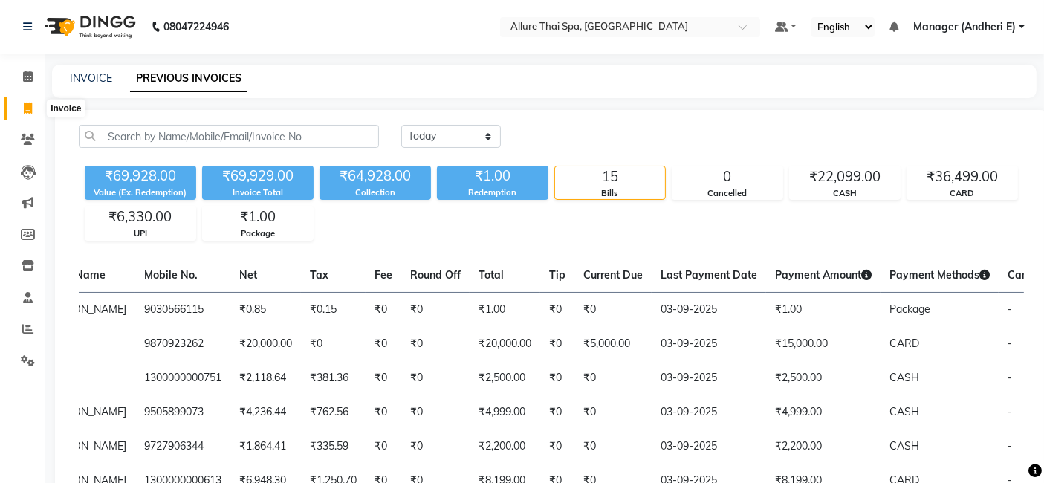
click at [26, 110] on icon at bounding box center [28, 108] width 8 height 11
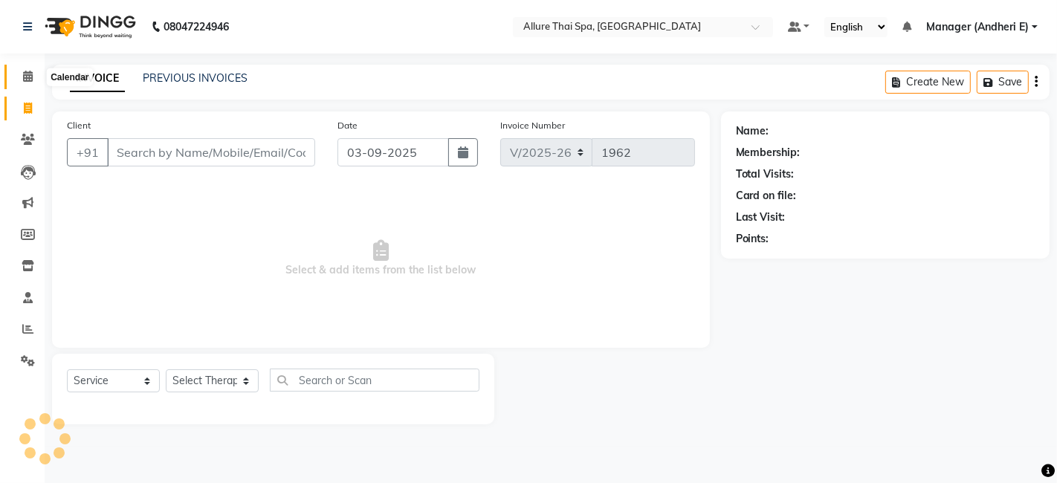
click at [28, 80] on icon at bounding box center [28, 76] width 10 height 11
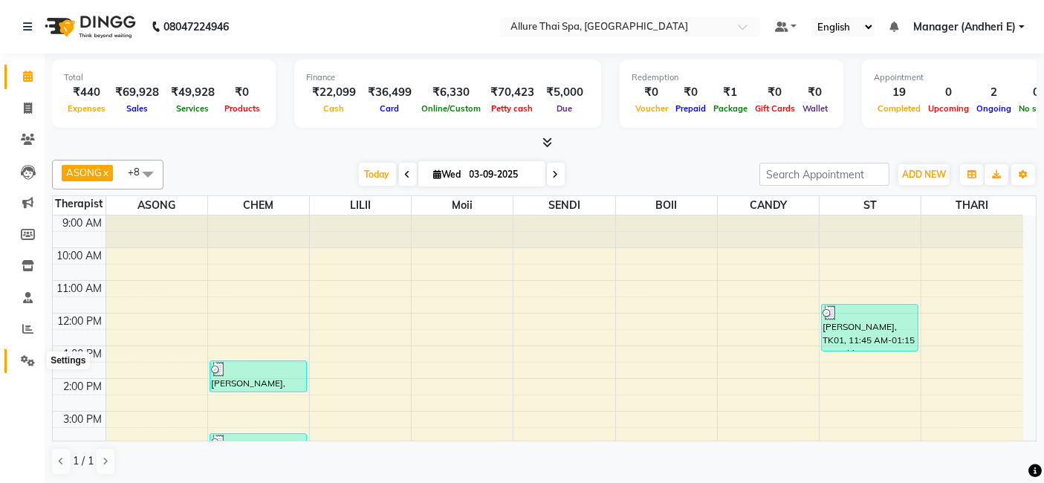
click at [25, 363] on icon at bounding box center [28, 360] width 14 height 11
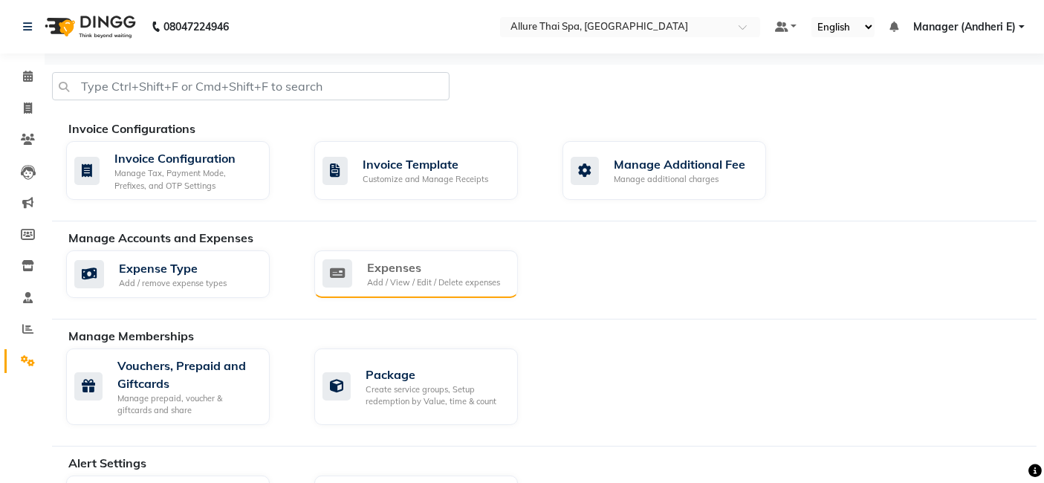
click at [468, 263] on div "Expenses" at bounding box center [433, 268] width 133 height 18
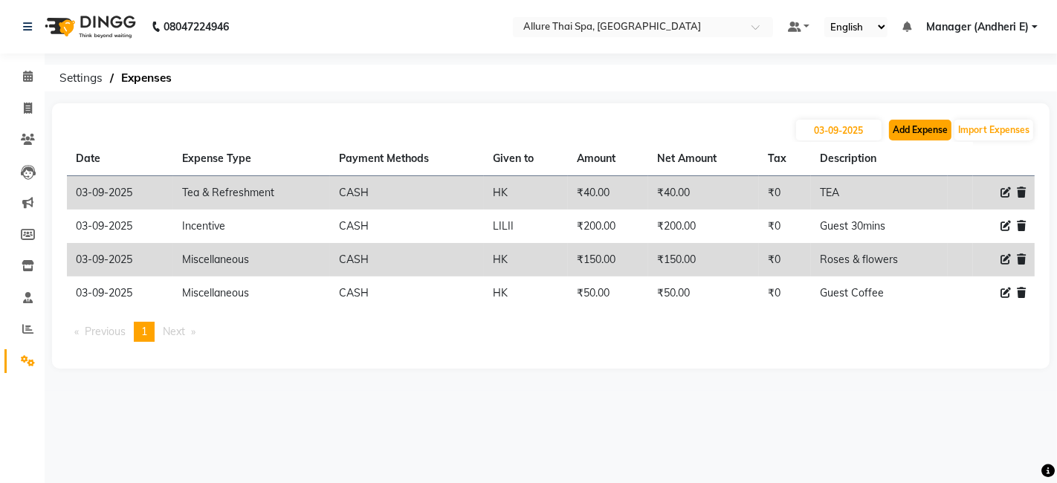
click at [905, 127] on button "Add Expense" at bounding box center [920, 130] width 62 height 21
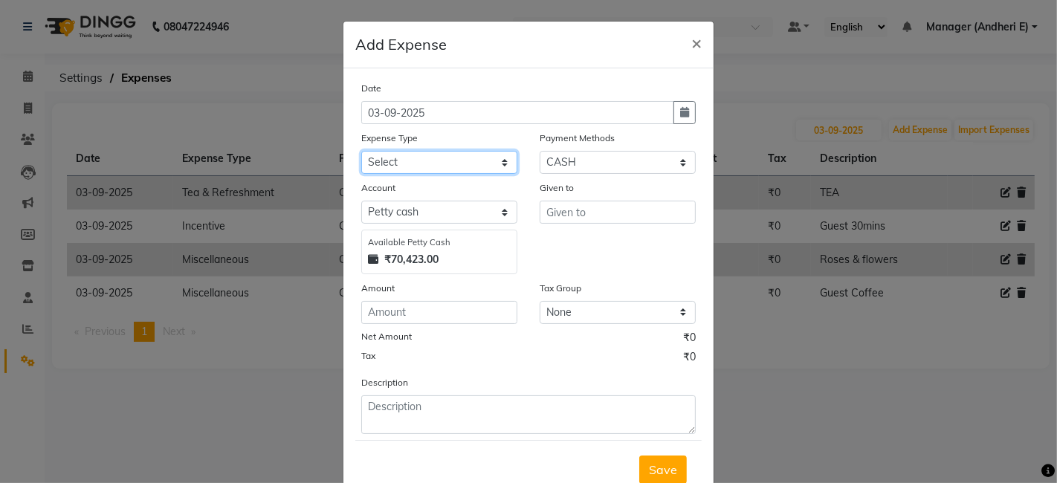
click at [501, 161] on select "Select Advance Salary Advertising and Marketing Expenses Bank charges Car maint…" at bounding box center [439, 162] width 156 height 23
drag, startPoint x: 912, startPoint y: 334, endPoint x: 935, endPoint y: 288, distance: 51.5
click at [913, 334] on ngb-modal-window "Add Expense × Date [DATE] Expense Type Select Advance Salary Advertising and Ma…" at bounding box center [528, 241] width 1057 height 483
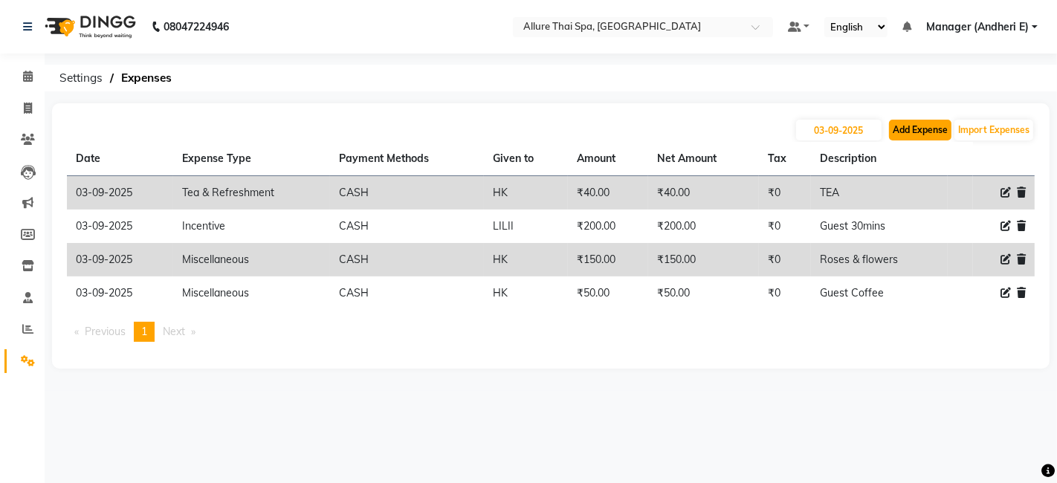
click at [914, 132] on button "Add Expense" at bounding box center [920, 130] width 62 height 21
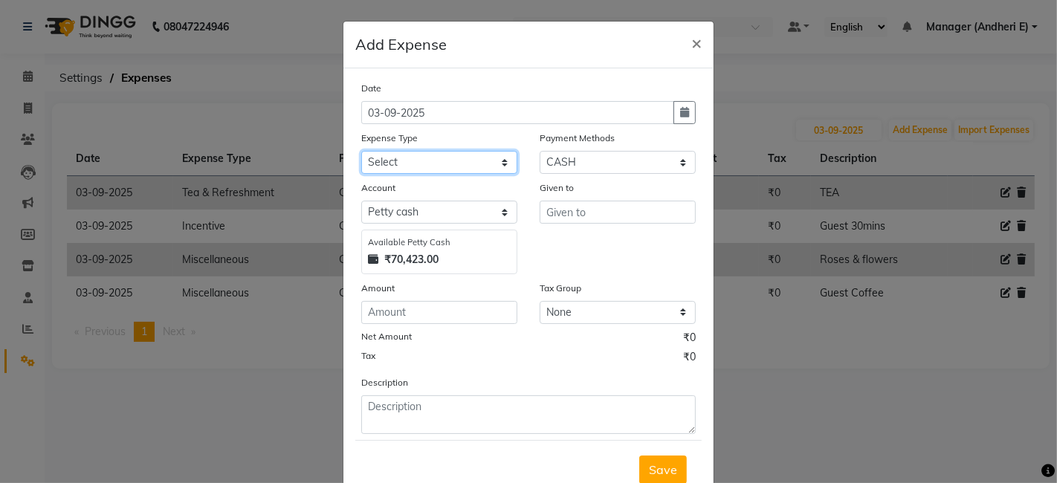
click at [503, 160] on select "Select Advance Salary Advertising and Marketing Expenses Bank charges Car maint…" at bounding box center [439, 162] width 156 height 23
click at [361, 151] on select "Select Advance Salary Advertising and Marketing Expenses Bank charges Car maint…" at bounding box center [439, 162] width 156 height 23
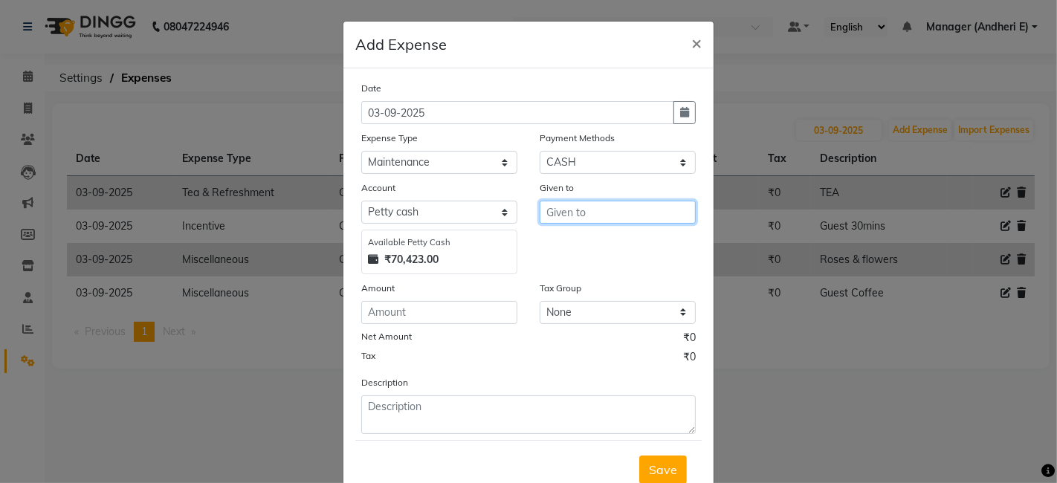
click at [615, 216] on input "text" at bounding box center [618, 212] width 156 height 23
drag, startPoint x: 620, startPoint y: 242, endPoint x: 552, endPoint y: 278, distance: 76.5
click at [620, 243] on button "BOII" at bounding box center [598, 244] width 117 height 24
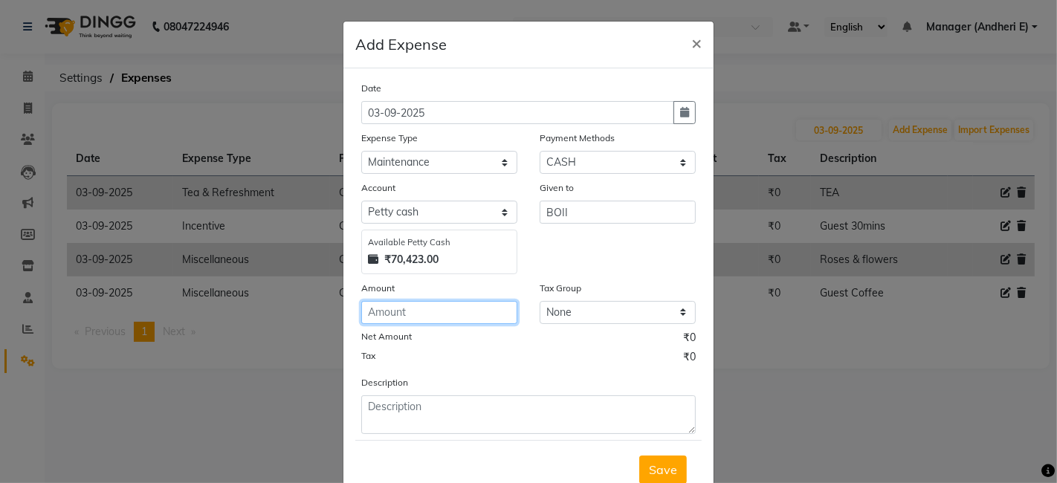
click at [430, 311] on input "number" at bounding box center [439, 312] width 156 height 23
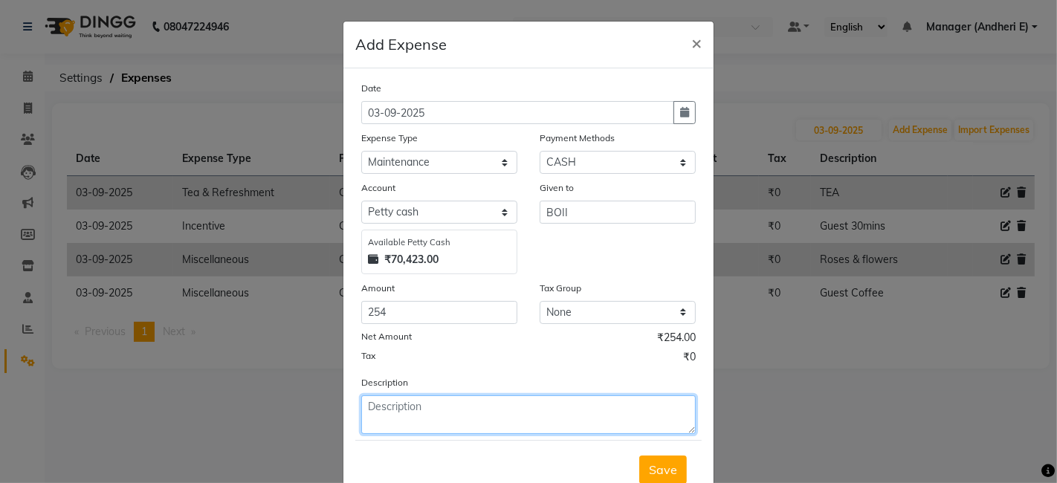
drag, startPoint x: 514, startPoint y: 395, endPoint x: 522, endPoint y: 400, distance: 9.7
click at [514, 395] on textarea at bounding box center [528, 414] width 334 height 39
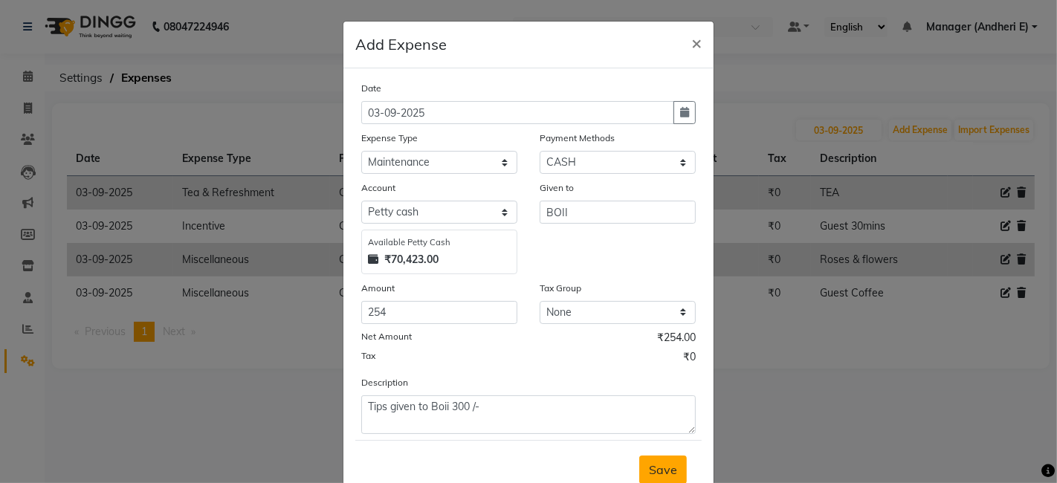
click at [643, 468] on button "Save" at bounding box center [663, 470] width 48 height 28
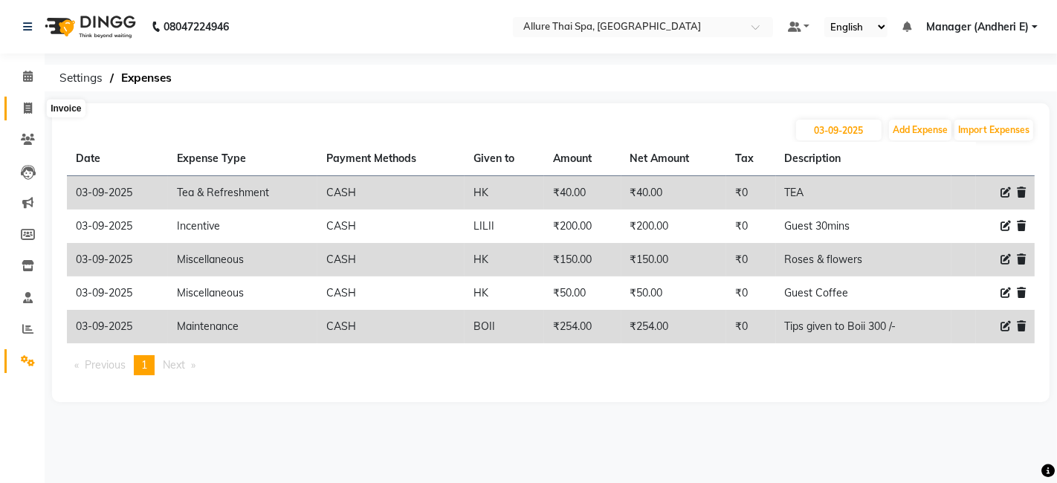
click at [28, 113] on icon at bounding box center [28, 108] width 8 height 11
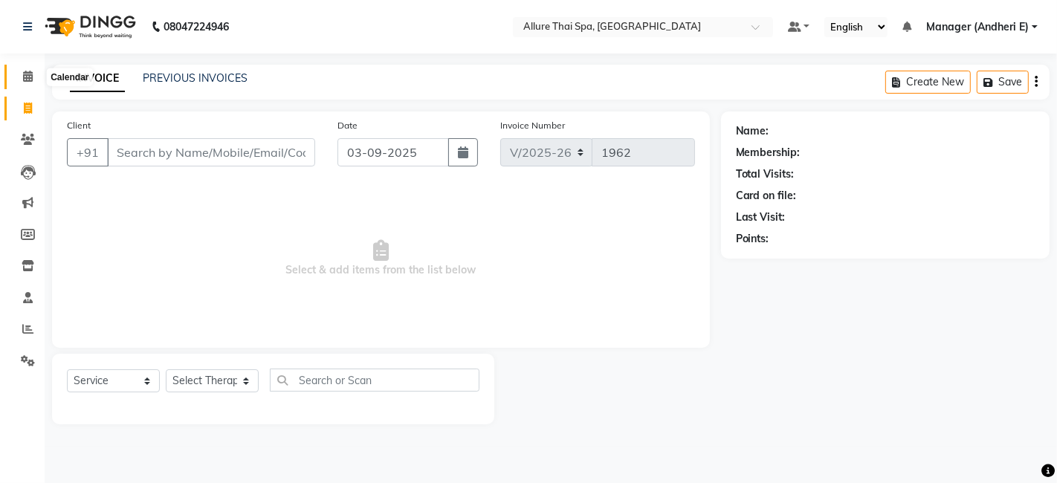
click at [32, 73] on icon at bounding box center [28, 76] width 10 height 11
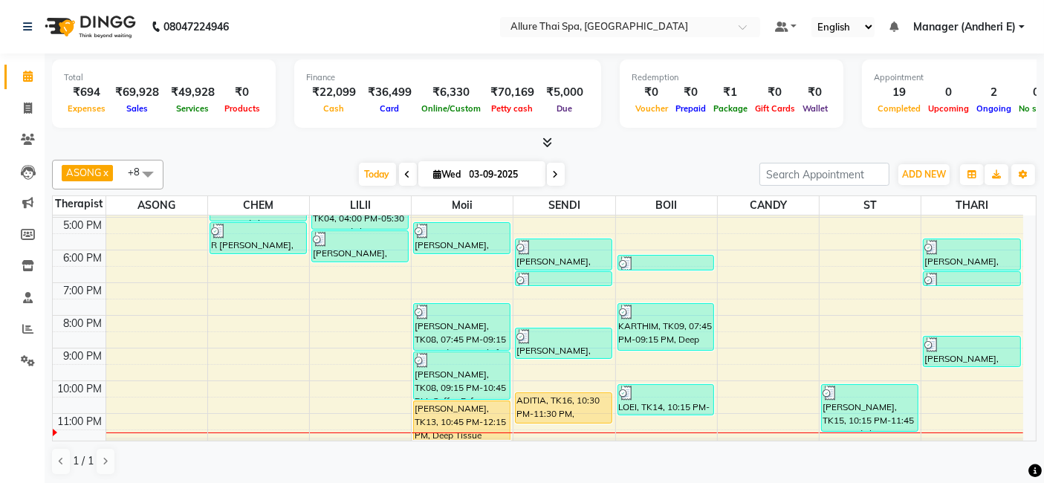
scroll to position [267, 0]
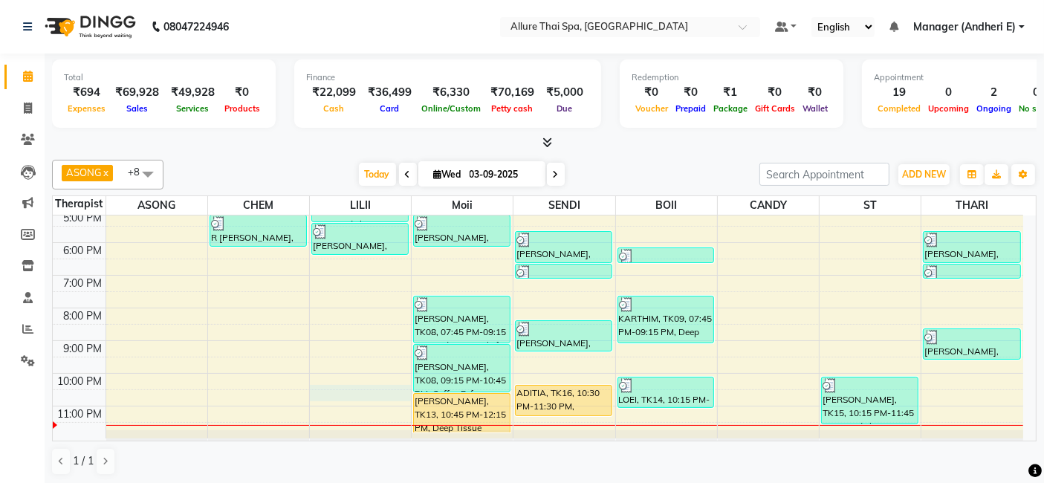
click at [369, 396] on div "9:00 AM 10:00 AM 11:00 AM 12:00 PM 1:00 PM 2:00 PM 3:00 PM 4:00 PM 5:00 PM 6:00…" at bounding box center [538, 194] width 971 height 490
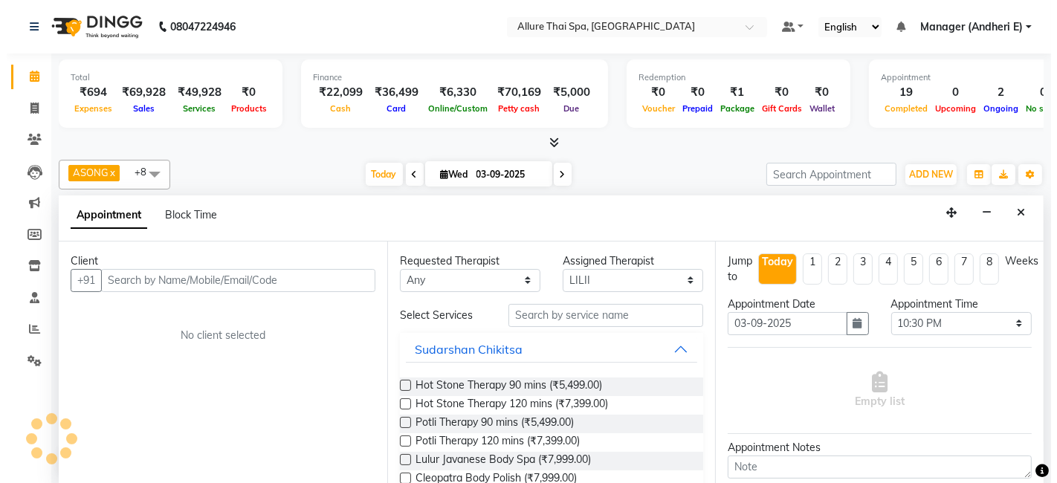
scroll to position [0, 0]
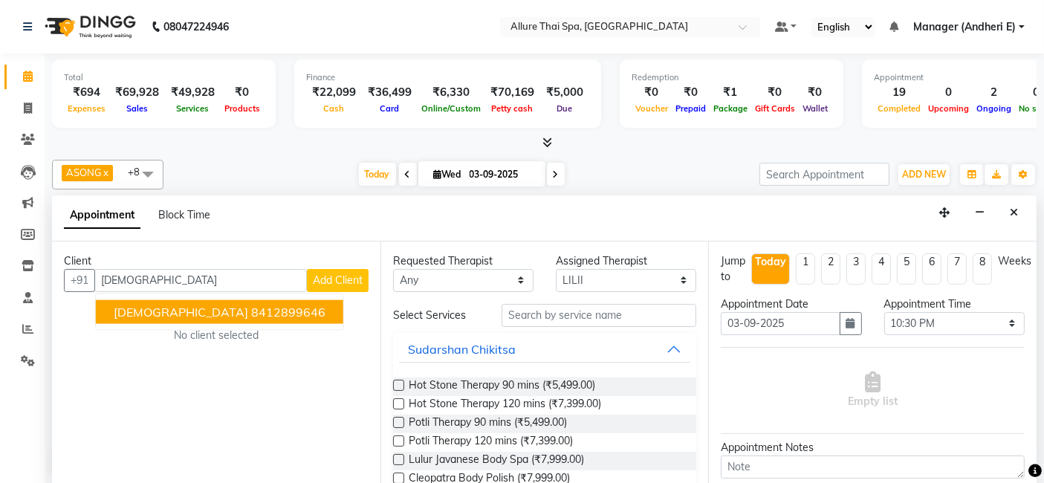
click at [321, 265] on div "Client" at bounding box center [216, 261] width 305 height 16
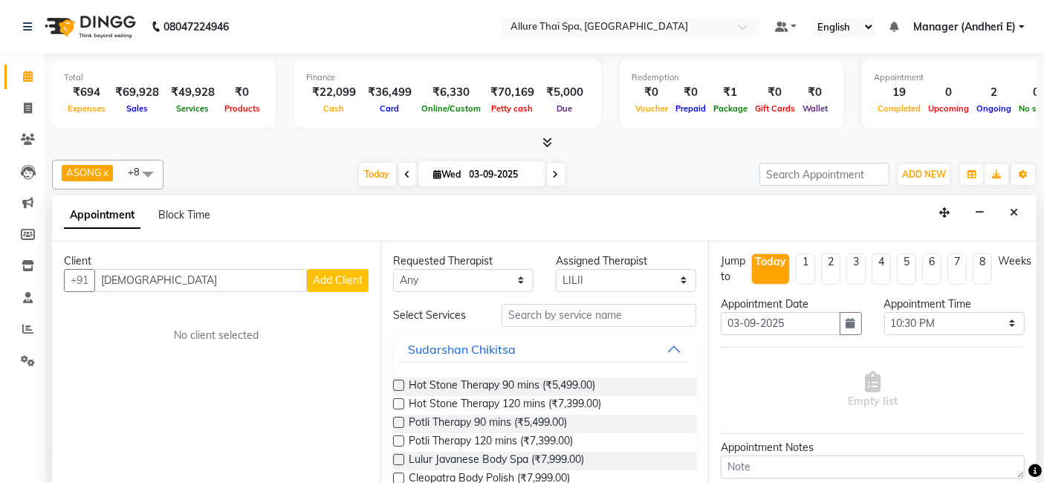
click at [326, 280] on span "Add Client" at bounding box center [338, 280] width 50 height 13
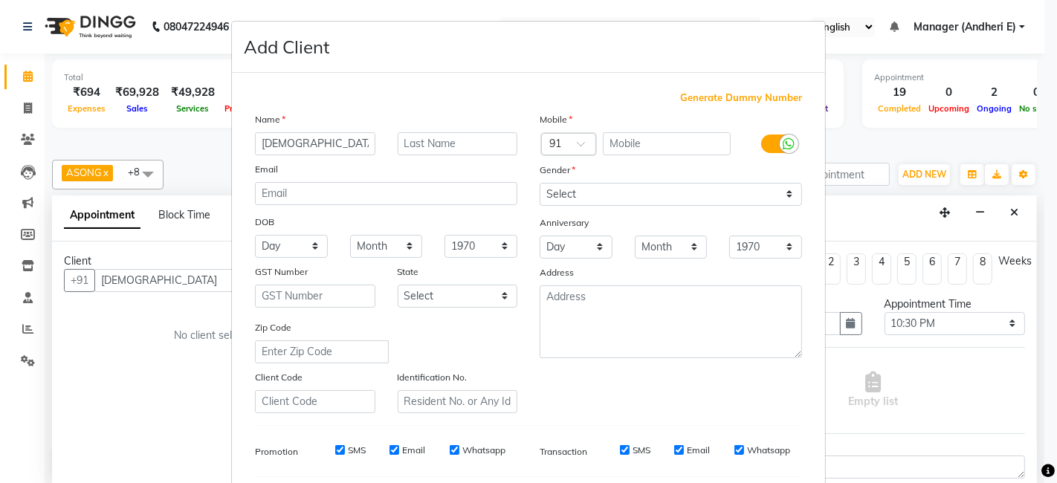
click at [688, 101] on span "Generate Dummy Number" at bounding box center [741, 98] width 122 height 15
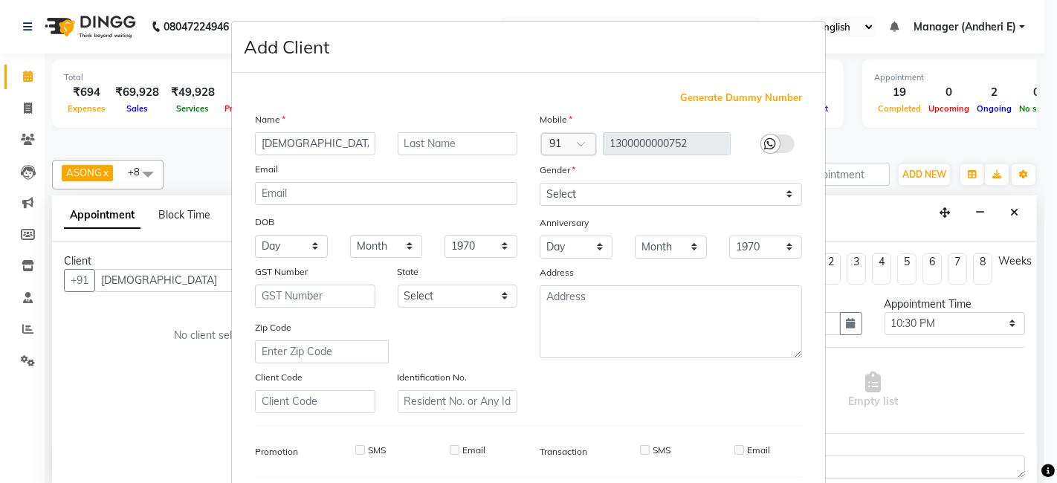
click at [798, 194] on div "Select [DEMOGRAPHIC_DATA] [DEMOGRAPHIC_DATA] Other Prefer Not To Say" at bounding box center [670, 194] width 285 height 23
click at [786, 194] on select "Select [DEMOGRAPHIC_DATA] [DEMOGRAPHIC_DATA] Other Prefer Not To Say" at bounding box center [671, 194] width 262 height 23
click at [540, 183] on select "Select [DEMOGRAPHIC_DATA] [DEMOGRAPHIC_DATA] Other Prefer Not To Say" at bounding box center [671, 194] width 262 height 23
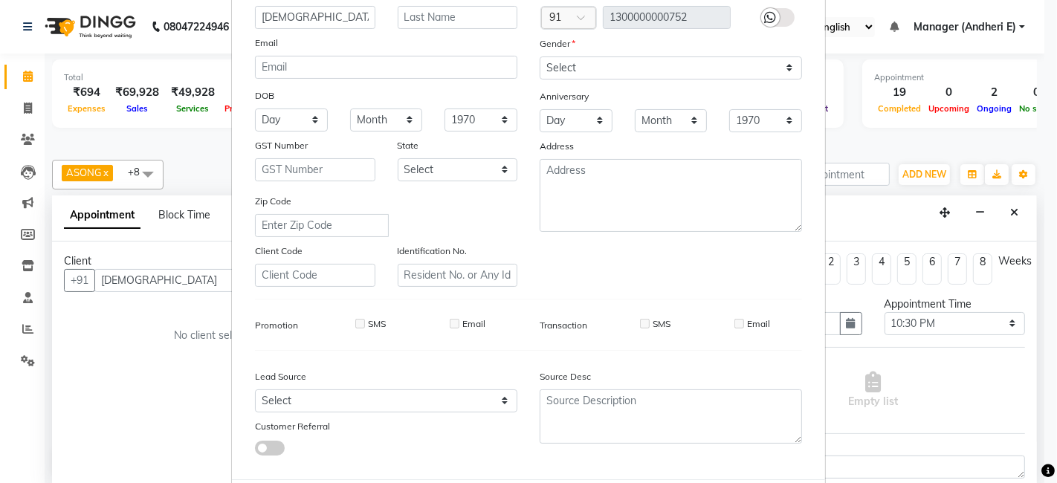
scroll to position [132, 0]
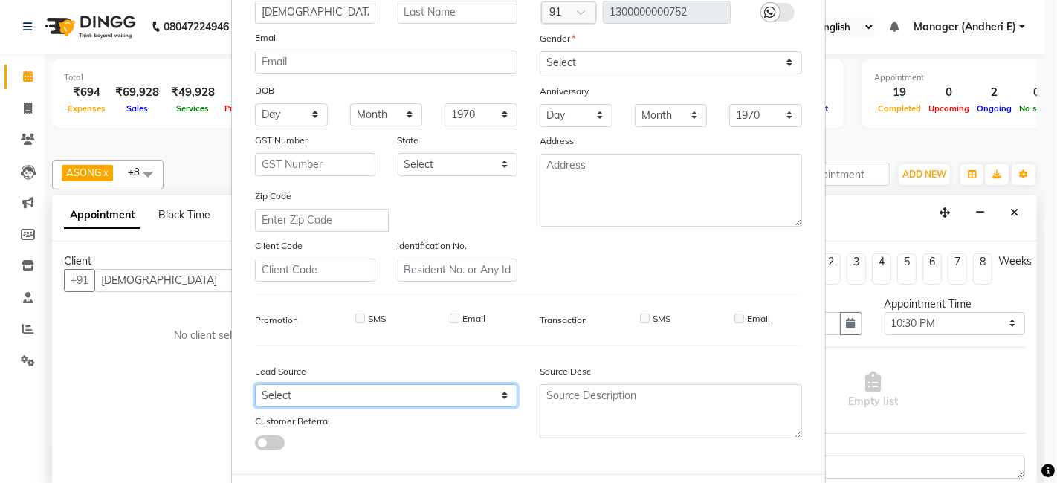
click at [500, 397] on select "Select Walk-in Referral Friend Advertisement Facebook JustDial Google Other Web…" at bounding box center [386, 395] width 262 height 23
click at [255, 384] on select "Select Walk-in Referral Friend Advertisement Facebook JustDial Google Other Web…" at bounding box center [386, 395] width 262 height 23
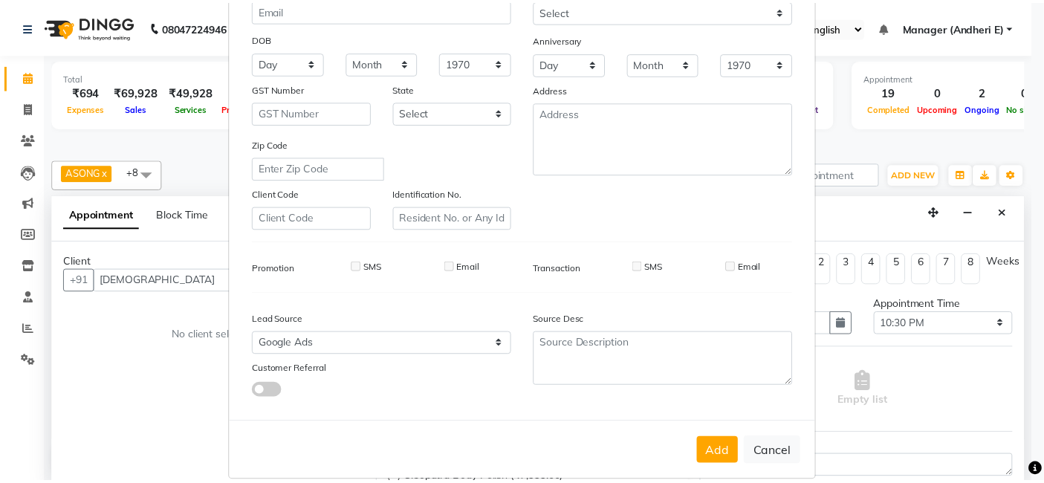
scroll to position [198, 0]
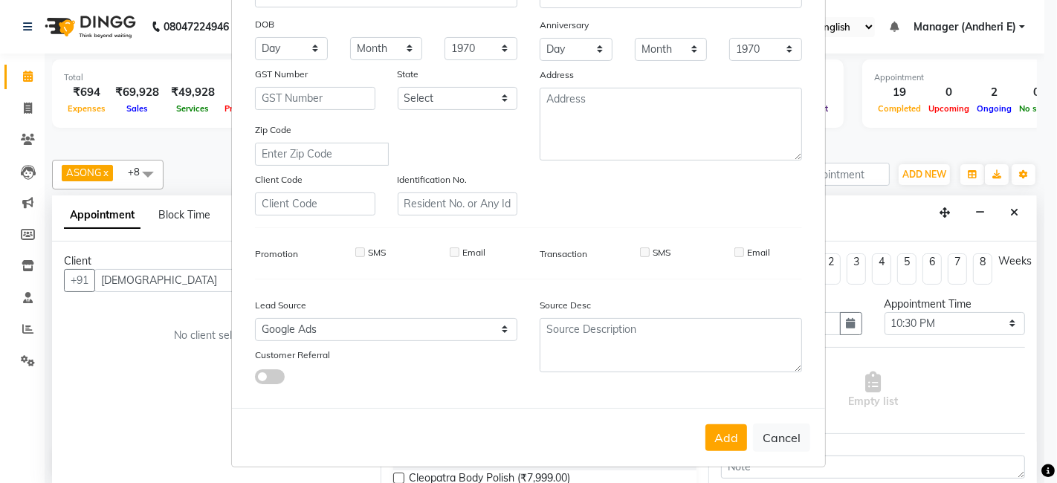
click at [699, 440] on div "Add Cancel" at bounding box center [528, 437] width 593 height 59
click at [724, 439] on button "Add" at bounding box center [726, 437] width 42 height 27
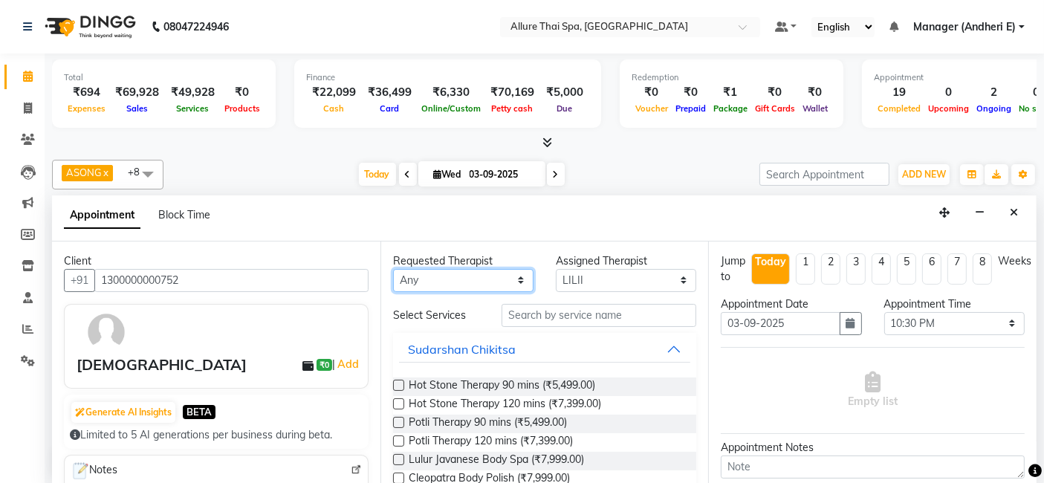
click at [514, 281] on select "Any ASONG [PERSON_NAME] BOII CANDY CHEM LILII Moii SENDI ST THARI" at bounding box center [463, 280] width 140 height 23
click at [393, 269] on select "Any ASONG [PERSON_NAME] BOII CANDY CHEM LILII Moii SENDI ST THARI" at bounding box center [463, 280] width 140 height 23
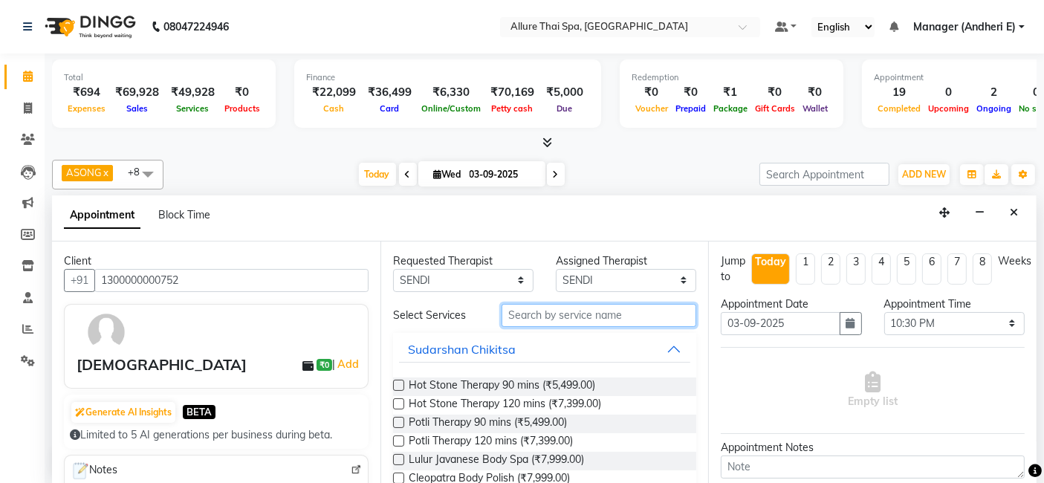
click at [534, 321] on input "text" at bounding box center [599, 315] width 195 height 23
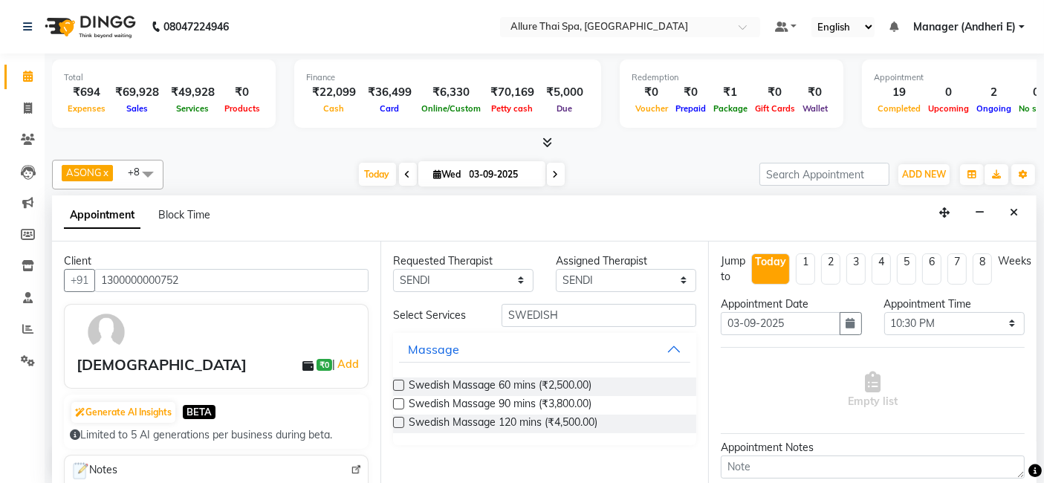
click at [396, 385] on label at bounding box center [398, 385] width 11 height 11
click at [396, 385] on input "checkbox" at bounding box center [398, 387] width 10 height 10
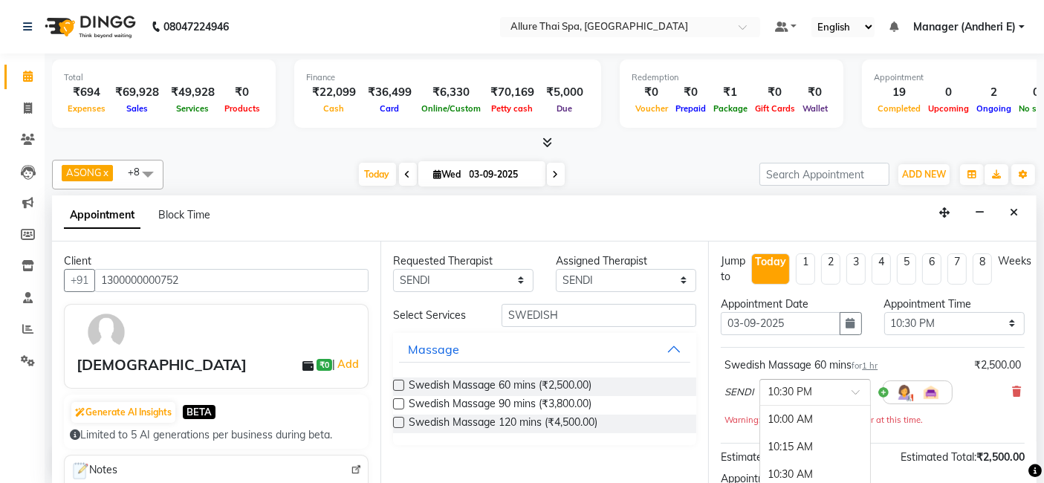
click at [849, 389] on div at bounding box center [815, 392] width 110 height 16
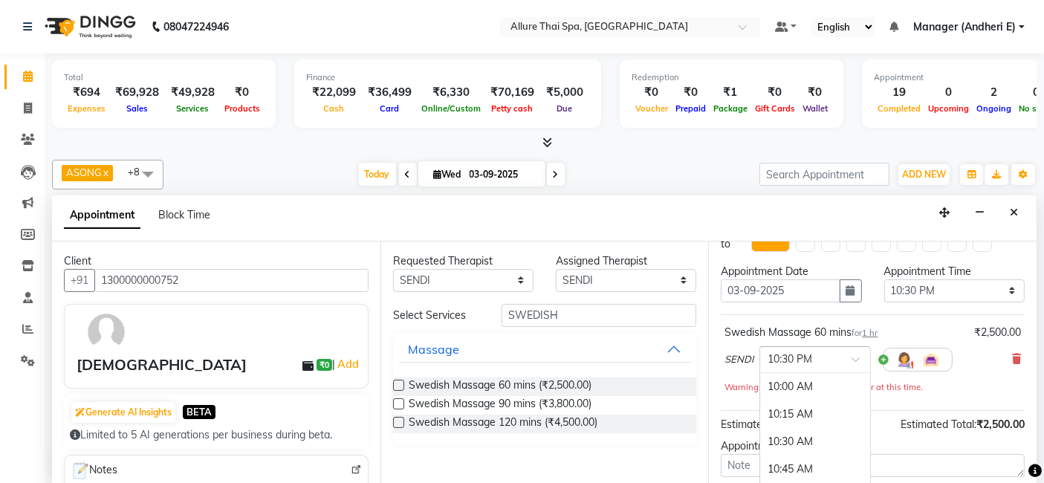
click at [858, 356] on span at bounding box center [861, 364] width 19 height 16
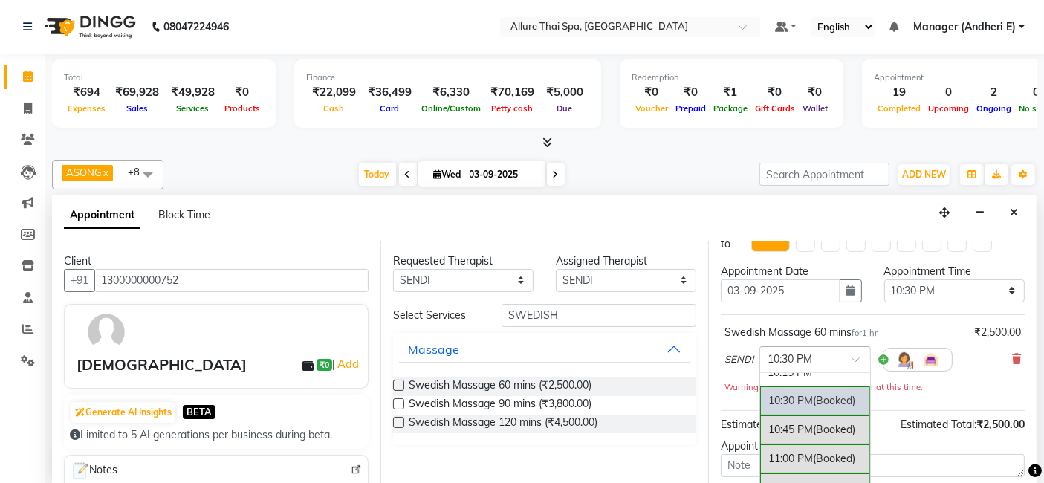
scroll to position [65, 0]
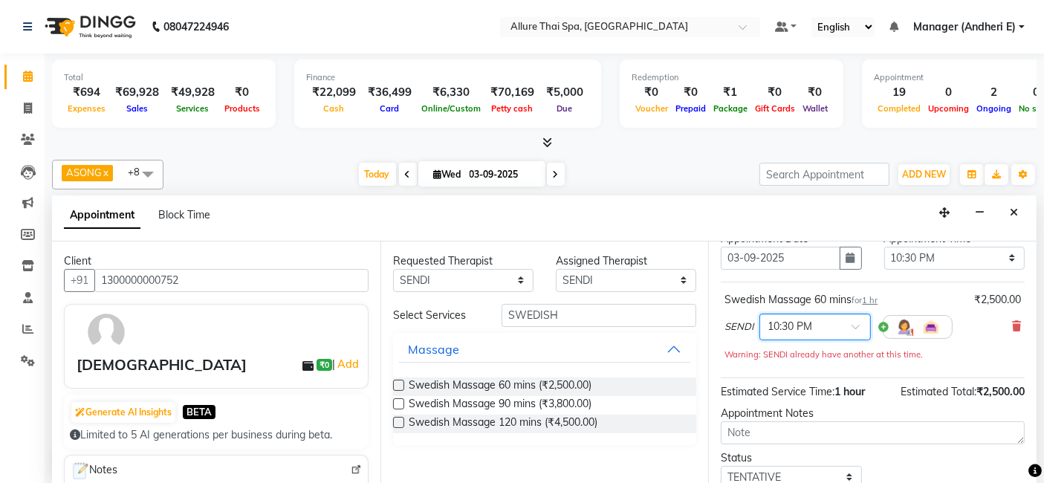
click at [861, 324] on span at bounding box center [861, 331] width 19 height 16
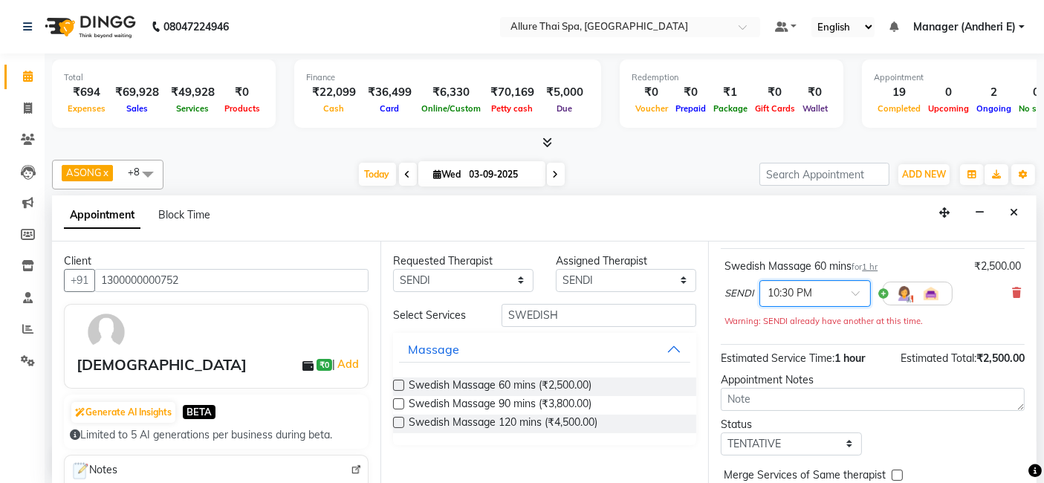
click at [864, 291] on span at bounding box center [861, 298] width 19 height 16
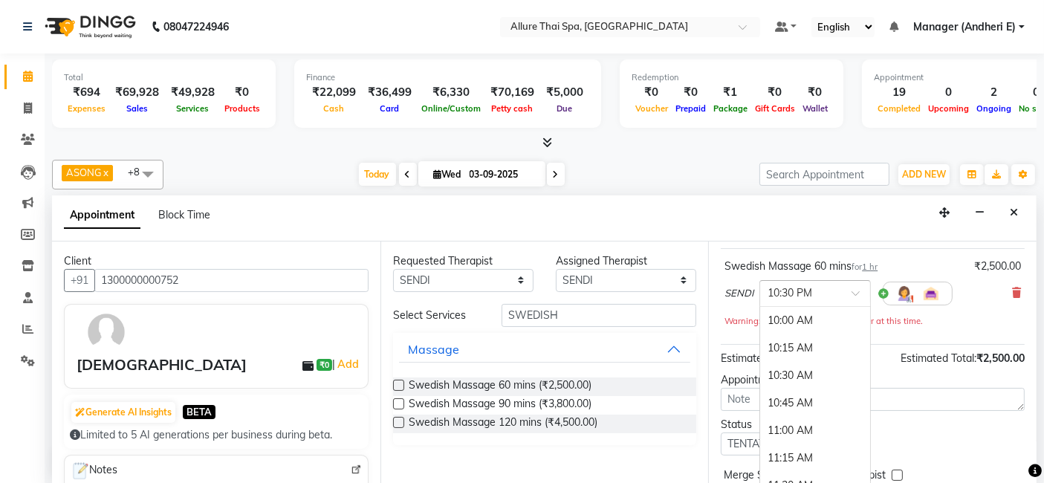
scroll to position [1377, 0]
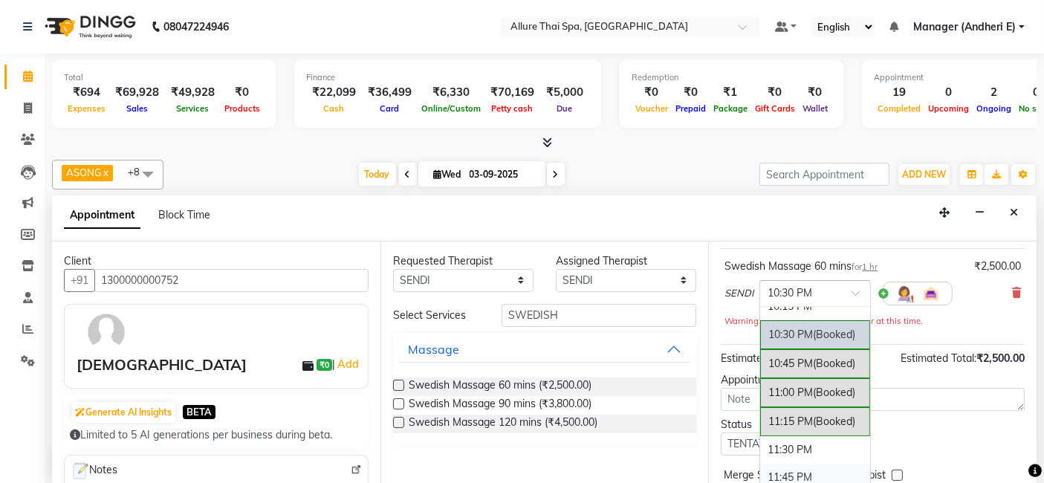
click at [821, 465] on div "11:45 PM" at bounding box center [815, 478] width 110 height 28
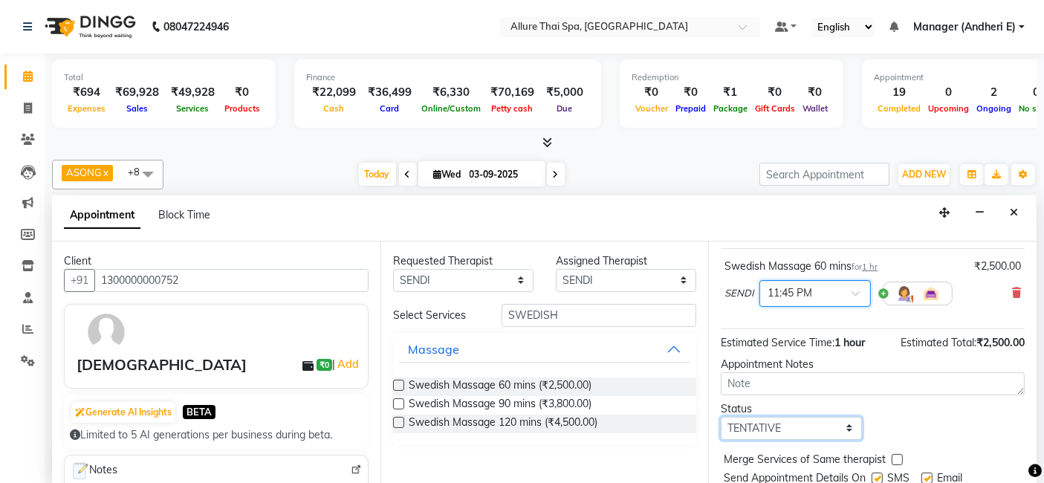
click at [848, 427] on select "Select TENTATIVE CONFIRM CHECK-IN UPCOMING" at bounding box center [791, 428] width 140 height 23
click at [721, 417] on select "Select TENTATIVE CONFIRM CHECK-IN UPCOMING" at bounding box center [791, 428] width 140 height 23
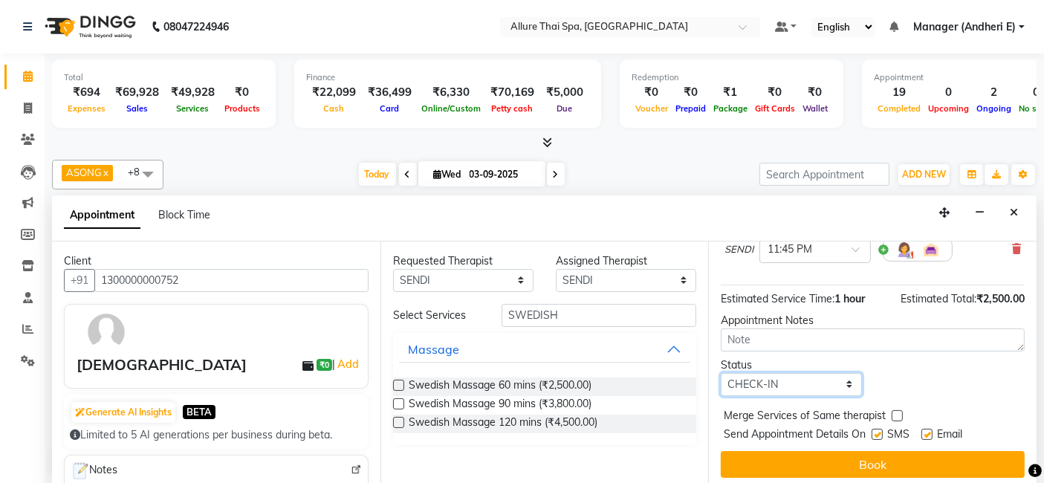
scroll to position [146, 0]
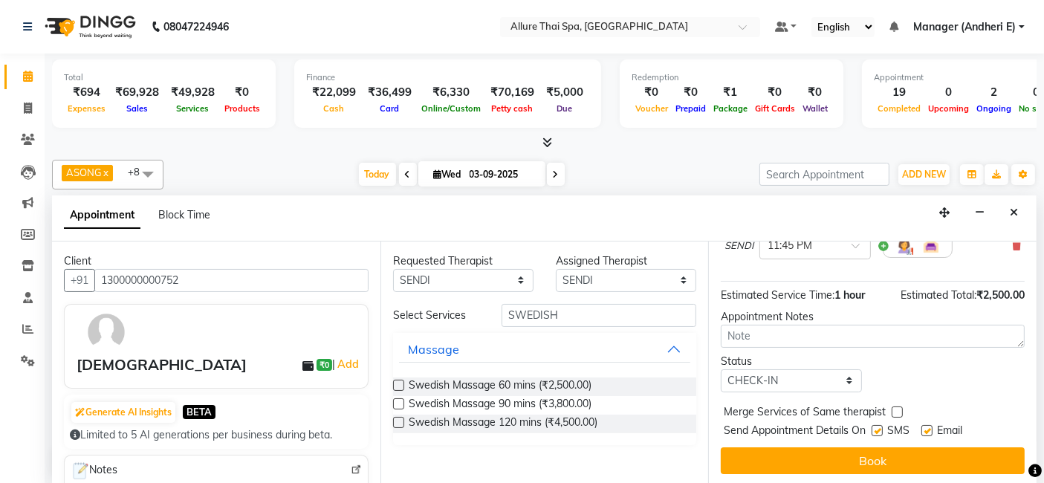
click at [877, 427] on label at bounding box center [877, 430] width 11 height 11
click at [877, 427] on input "checkbox" at bounding box center [877, 432] width 10 height 10
click at [932, 430] on label at bounding box center [927, 430] width 11 height 11
click at [931, 430] on input "checkbox" at bounding box center [927, 432] width 10 height 10
click at [949, 437] on span "Email" at bounding box center [949, 432] width 25 height 19
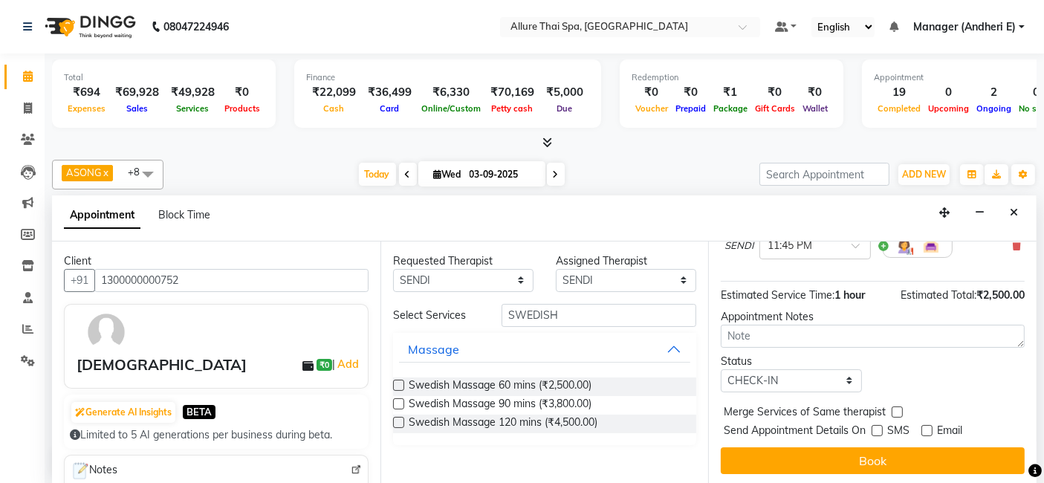
click at [937, 430] on span "Email" at bounding box center [949, 432] width 25 height 19
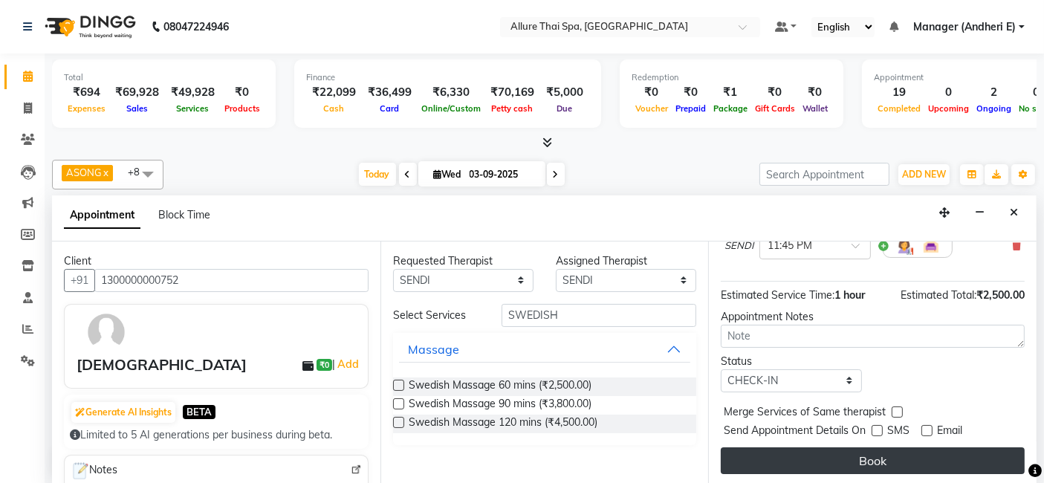
click at [937, 455] on button "Book" at bounding box center [873, 460] width 304 height 27
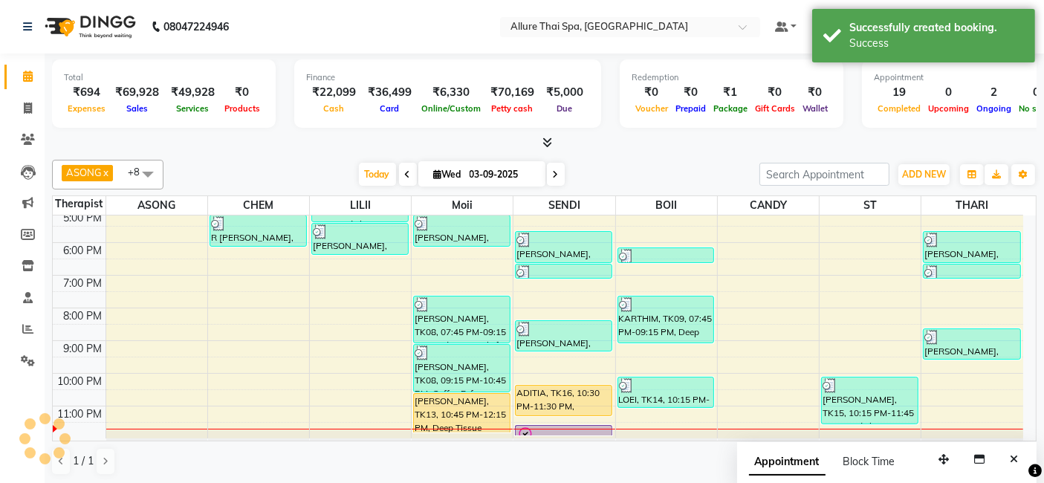
scroll to position [0, 0]
drag, startPoint x: 588, startPoint y: 422, endPoint x: 759, endPoint y: 400, distance: 172.4
click at [759, 400] on tbody "9:00 AM 10:00 AM 11:00 AM 12:00 PM 1:00 PM 2:00 PM 3:00 PM 4:00 PM 5:00 PM 6:00…" at bounding box center [538, 194] width 971 height 490
drag, startPoint x: 581, startPoint y: 426, endPoint x: 353, endPoint y: 364, distance: 236.4
click at [353, 364] on div "9:00 AM 10:00 AM 11:00 AM 12:00 PM 1:00 PM 2:00 PM 3:00 PM 4:00 PM 5:00 PM 6:00…" at bounding box center [538, 194] width 971 height 490
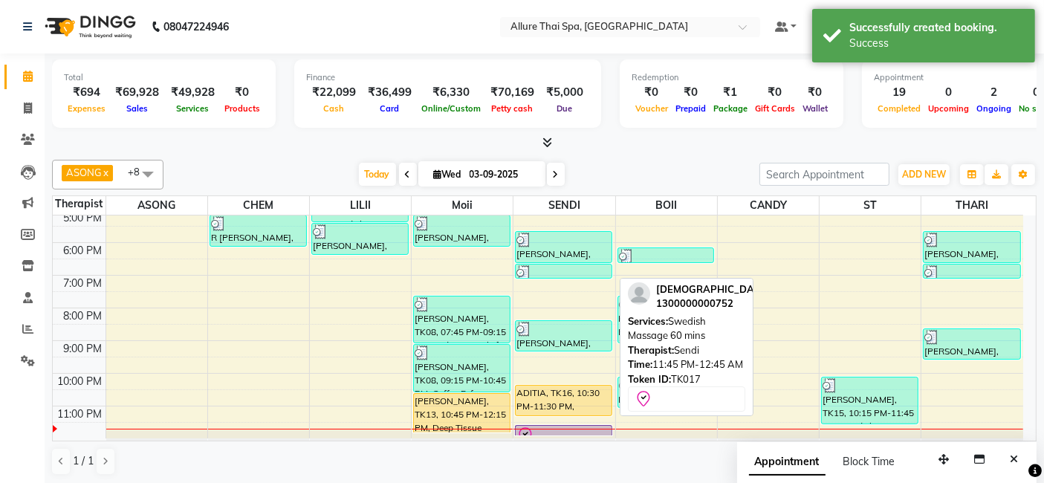
click at [571, 427] on div at bounding box center [564, 436] width 94 height 18
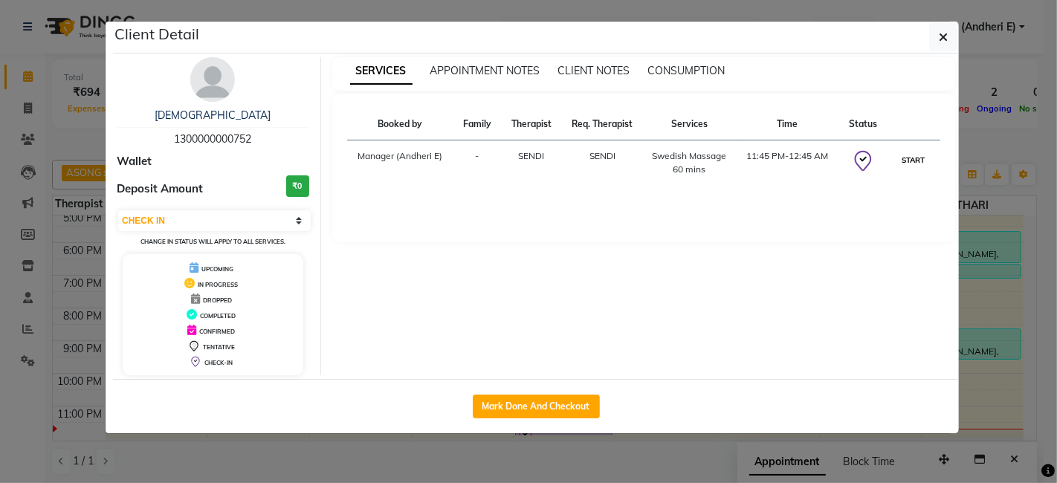
click at [917, 156] on button "START" at bounding box center [914, 160] width 30 height 19
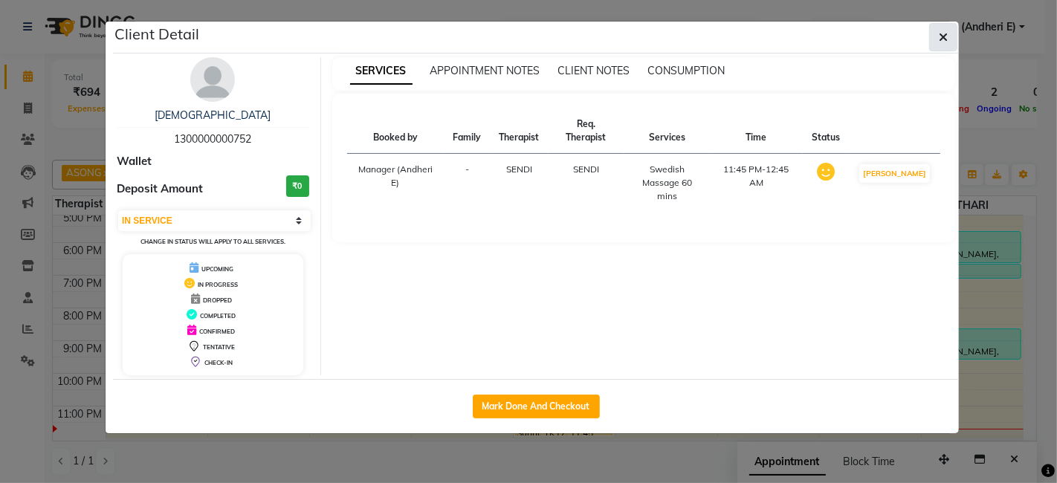
click at [945, 33] on icon "button" at bounding box center [943, 37] width 9 height 12
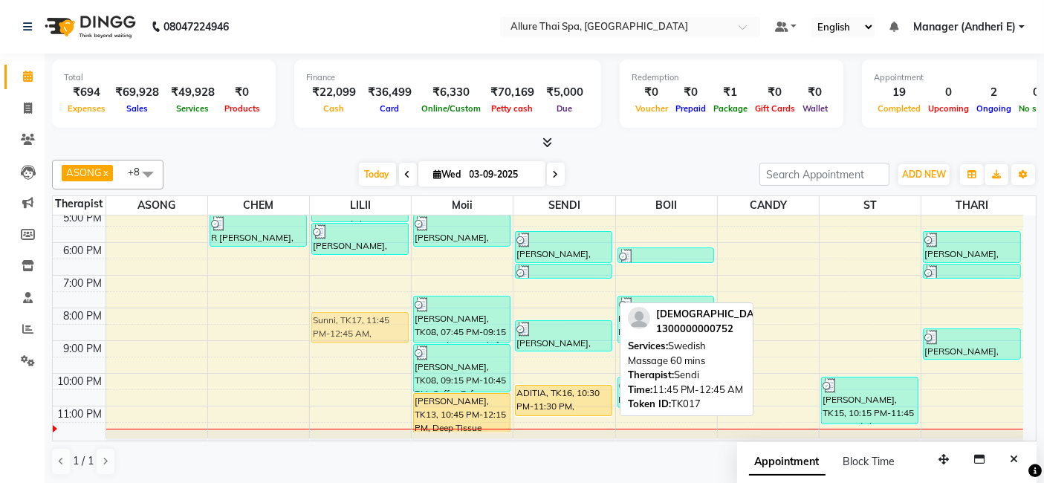
drag, startPoint x: 566, startPoint y: 430, endPoint x: 369, endPoint y: 313, distance: 228.7
click at [369, 313] on tr "[PERSON_NAME], TK02, 01:30 PM-02:30 PM, Deep Tissue Massage 60 mins [PERSON_NAM…" at bounding box center [538, 194] width 971 height 490
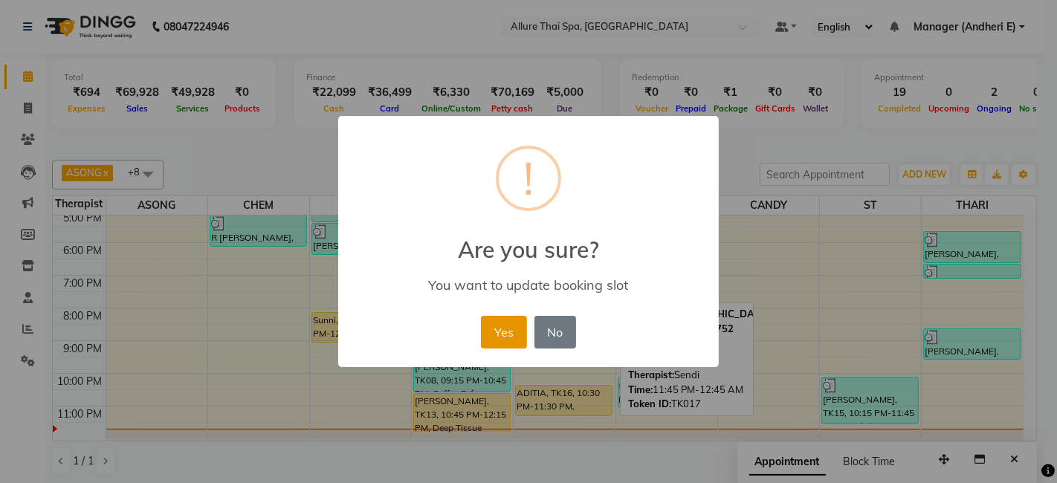
click at [511, 334] on button "Yes" at bounding box center [503, 332] width 45 height 33
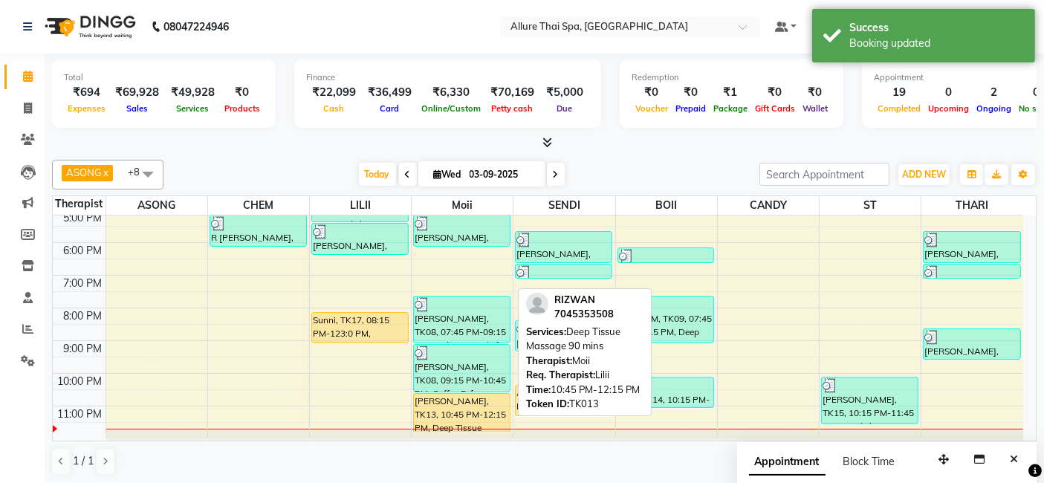
click at [476, 405] on div "[PERSON_NAME], TK13, 10:45 PM-12:15 PM, Deep Tissue Massage 90 mins" at bounding box center [462, 413] width 96 height 39
click at [456, 407] on div "[PERSON_NAME], TK13, 10:45 PM-12:15 PM, Deep Tissue Massage 90 mins" at bounding box center [462, 413] width 96 height 39
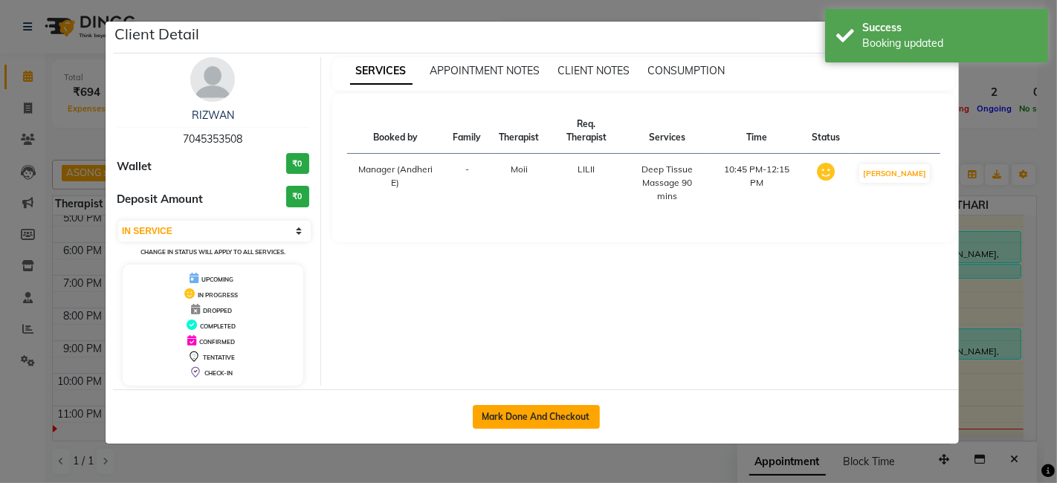
click at [531, 410] on button "Mark Done And Checkout" at bounding box center [536, 417] width 127 height 24
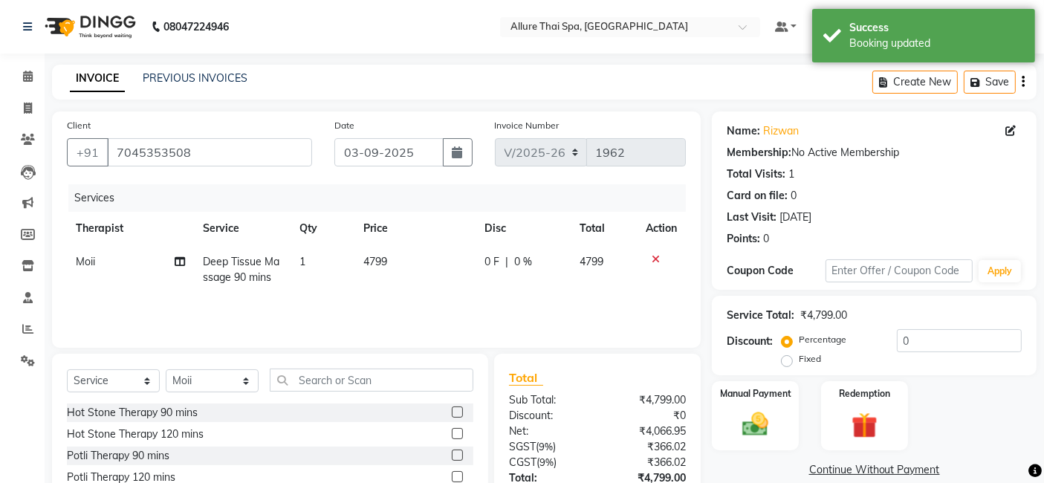
click at [799, 360] on label "Fixed" at bounding box center [810, 358] width 22 height 13
click at [785, 360] on input "Fixed" at bounding box center [790, 359] width 10 height 10
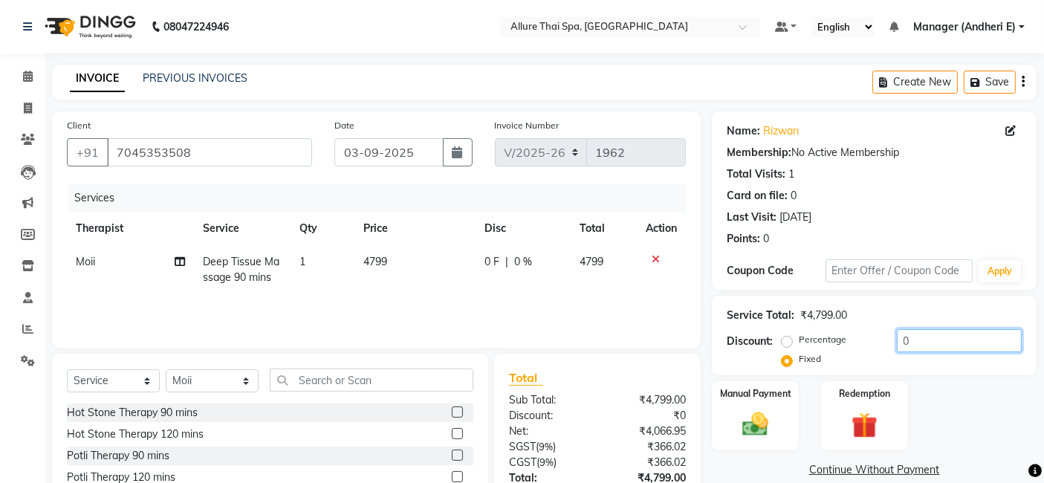
click at [988, 344] on input "0" at bounding box center [959, 340] width 125 height 23
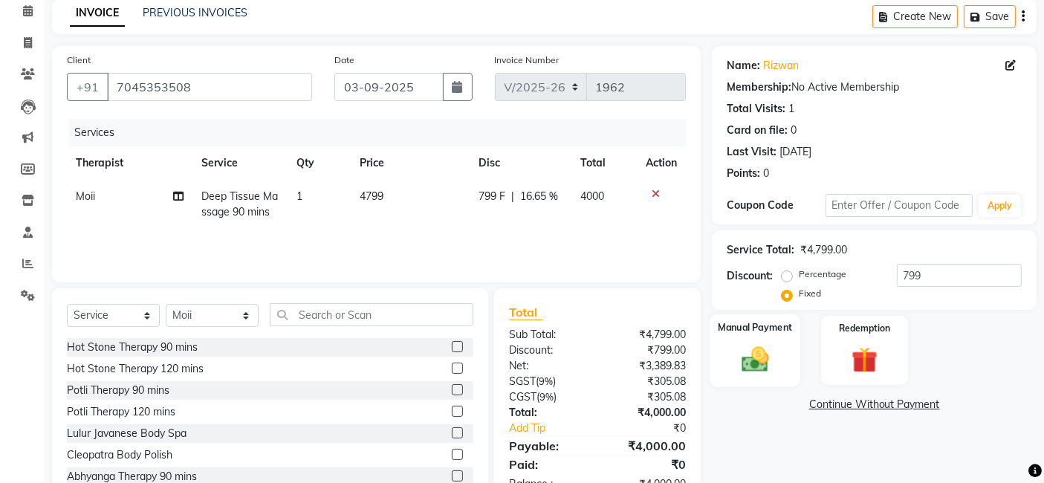
click at [768, 362] on img at bounding box center [756, 358] width 45 height 31
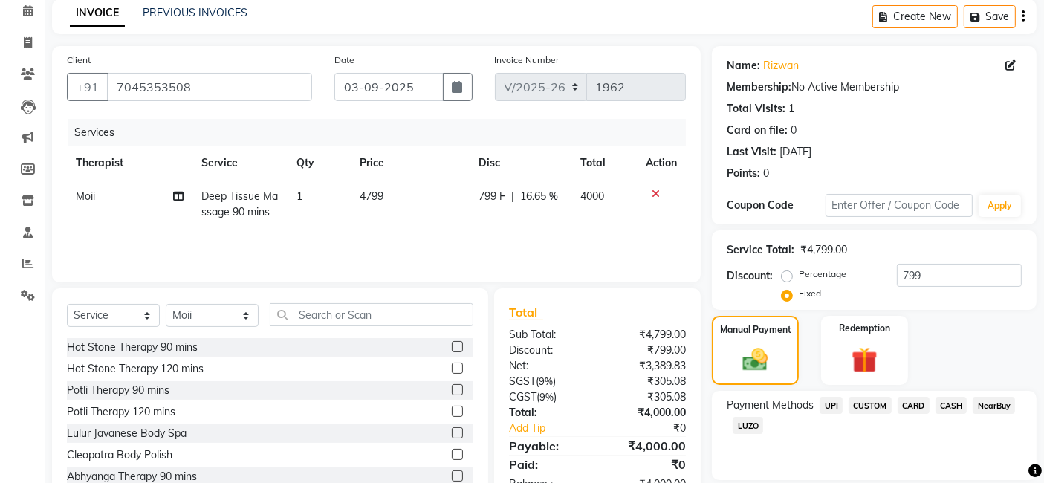
click at [945, 410] on span "CASH" at bounding box center [952, 405] width 32 height 17
click at [910, 404] on span "CARD" at bounding box center [914, 405] width 32 height 17
click at [951, 404] on span "CASH" at bounding box center [952, 405] width 32 height 17
click at [913, 407] on span "CARD" at bounding box center [914, 405] width 32 height 17
click at [948, 407] on span "CASH" at bounding box center [952, 405] width 32 height 17
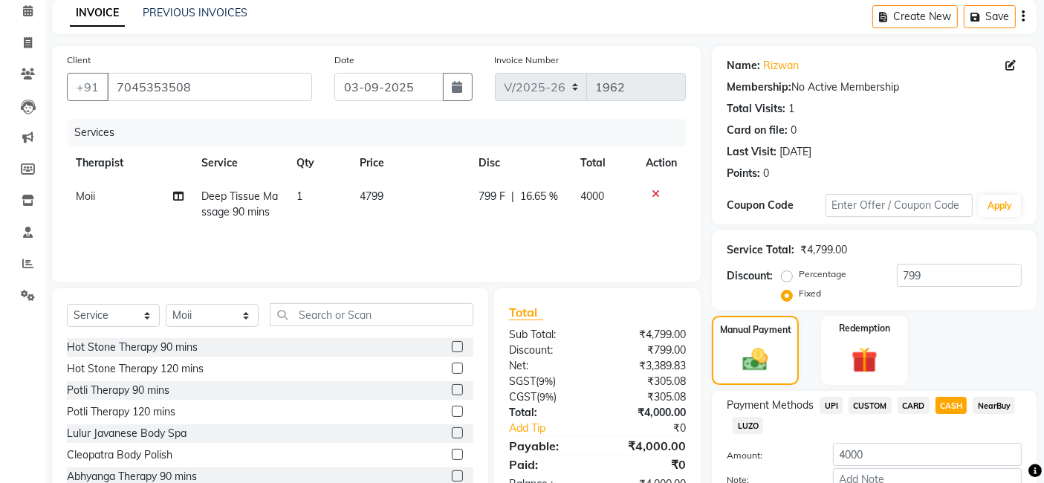
click at [826, 409] on span "UPI" at bounding box center [831, 405] width 23 height 17
click at [959, 401] on span "CASH" at bounding box center [952, 405] width 32 height 17
click at [826, 409] on span "UPI" at bounding box center [831, 405] width 23 height 17
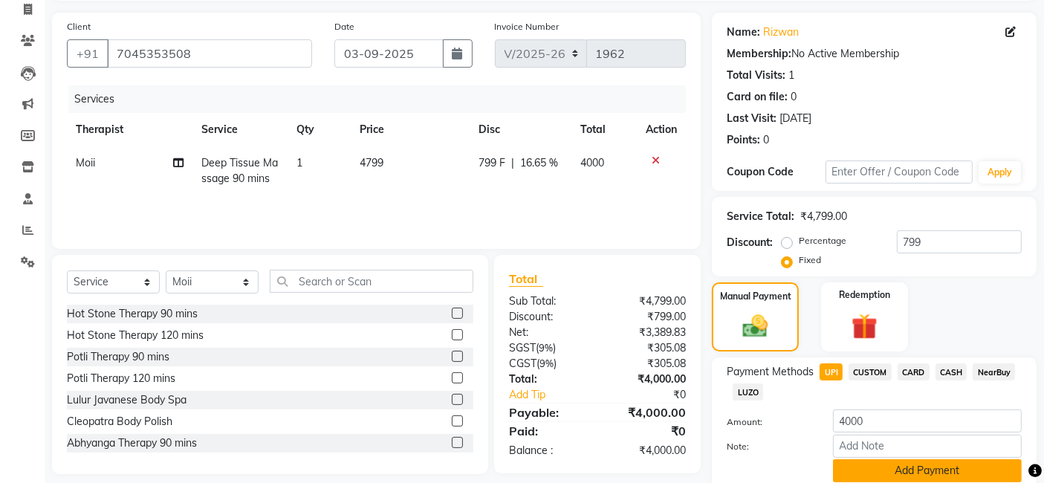
drag, startPoint x: 860, startPoint y: 464, endPoint x: 862, endPoint y: 473, distance: 9.2
click at [862, 473] on button "Add Payment" at bounding box center [927, 470] width 189 height 23
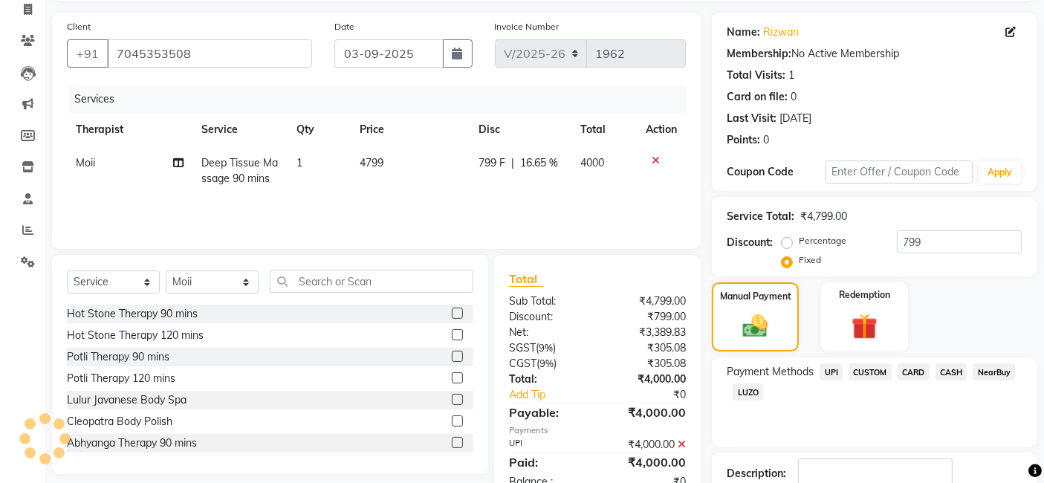
scroll to position [198, 0]
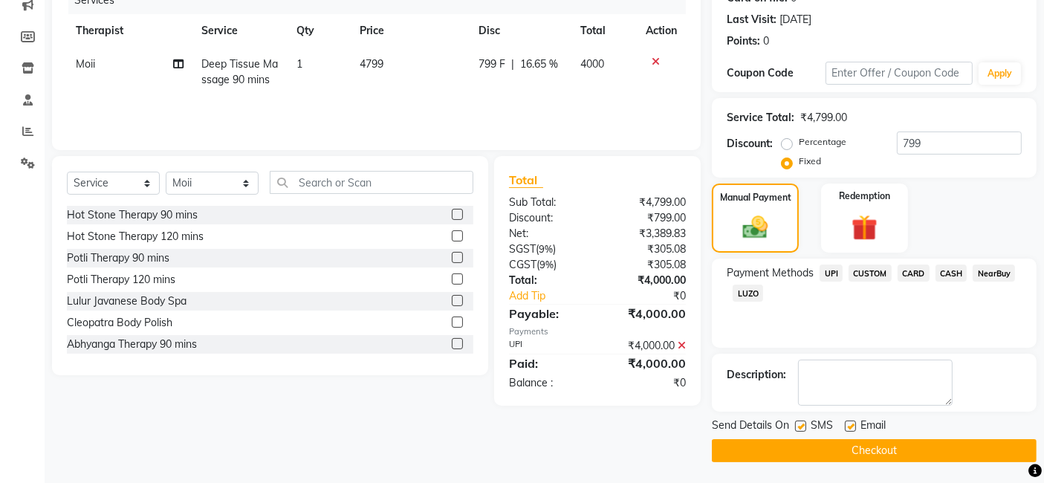
click at [806, 425] on div "SMS" at bounding box center [820, 427] width 50 height 19
drag, startPoint x: 801, startPoint y: 426, endPoint x: 853, endPoint y: 429, distance: 52.1
click at [801, 426] on label at bounding box center [800, 426] width 11 height 11
click at [801, 426] on input "checkbox" at bounding box center [800, 427] width 10 height 10
click at [850, 427] on label at bounding box center [850, 426] width 11 height 11
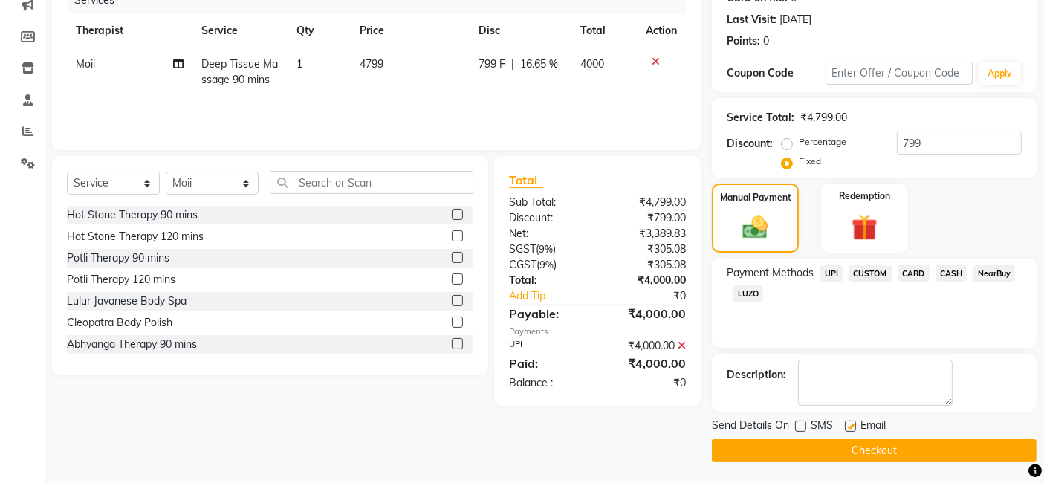
click at [850, 427] on input "checkbox" at bounding box center [850, 427] width 10 height 10
click at [850, 444] on button "Checkout" at bounding box center [874, 450] width 325 height 23
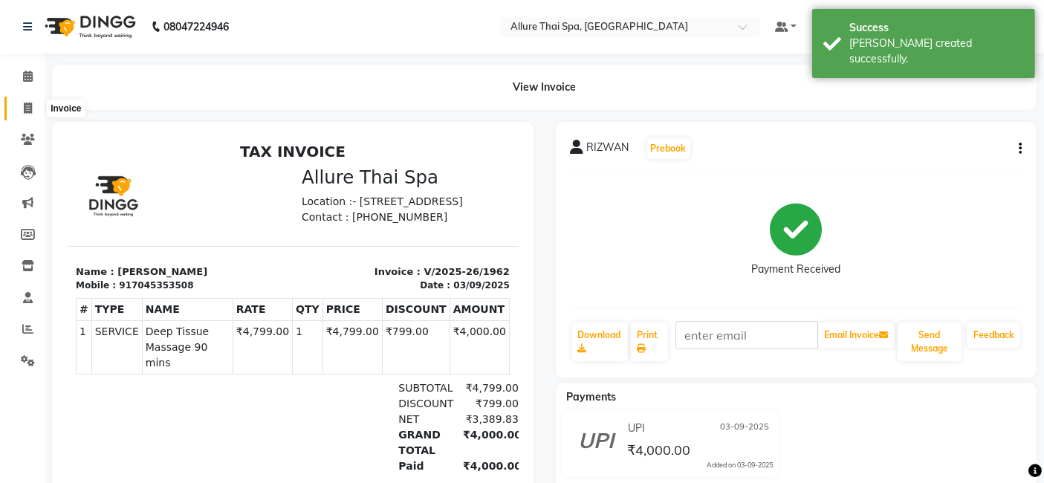
click at [30, 103] on icon at bounding box center [28, 108] width 8 height 11
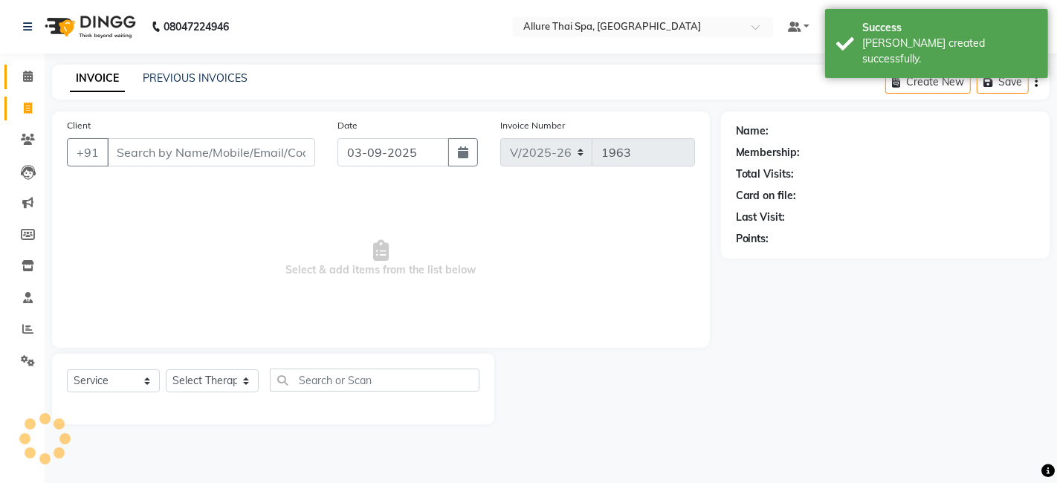
click at [28, 86] on link "Calendar" at bounding box center [22, 77] width 36 height 25
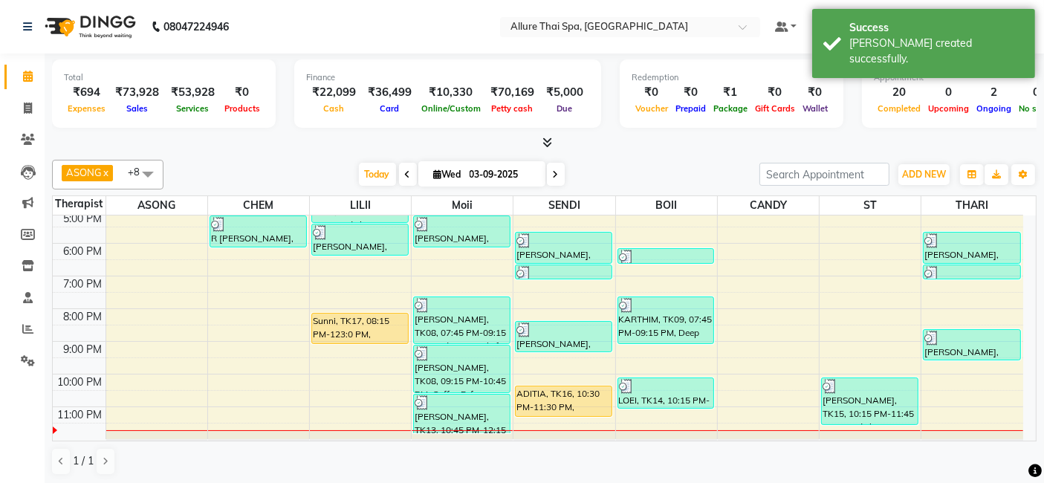
scroll to position [267, 0]
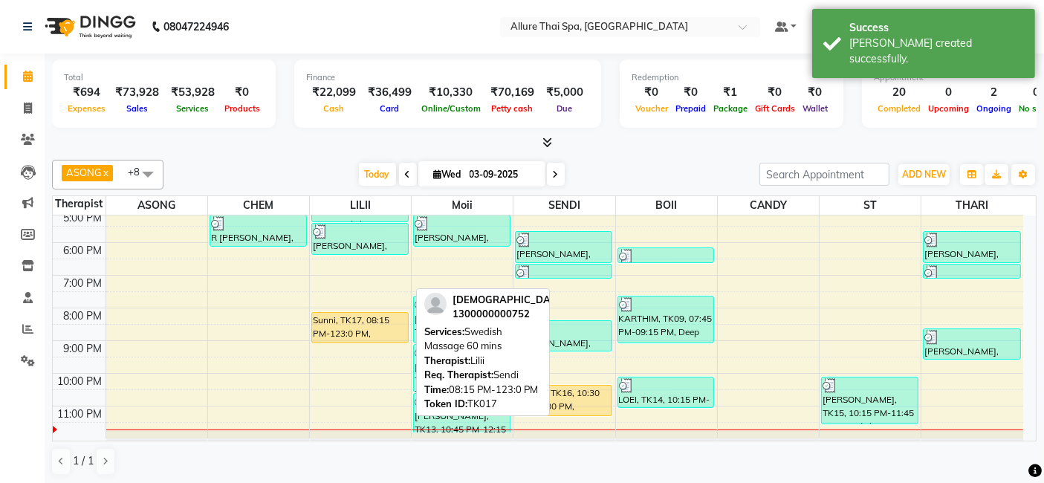
click at [363, 328] on div "Sunni, TK17, 08:15 PM-123:0 PM, Swedish Massage 60 mins" at bounding box center [360, 328] width 96 height 30
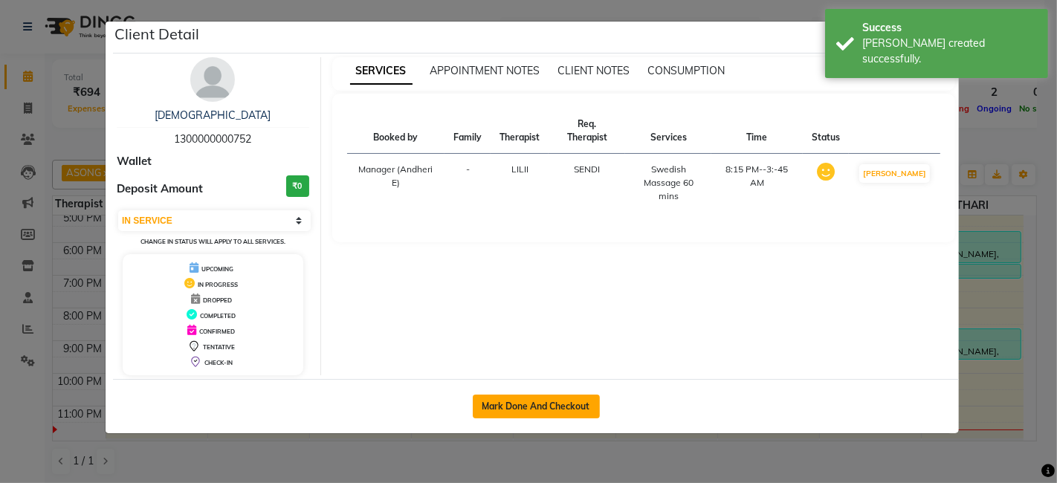
click at [578, 404] on button "Mark Done And Checkout" at bounding box center [536, 407] width 127 height 24
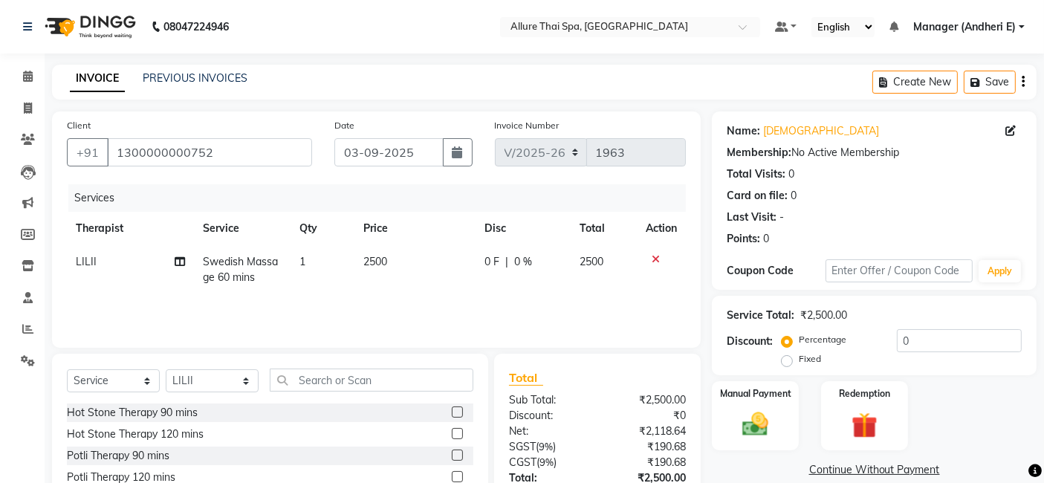
click at [799, 363] on label "Fixed" at bounding box center [810, 358] width 22 height 13
click at [787, 363] on input "Fixed" at bounding box center [790, 359] width 10 height 10
click at [799, 337] on label "Percentage" at bounding box center [823, 339] width 48 height 13
click at [788, 337] on input "Percentage" at bounding box center [790, 339] width 10 height 10
click at [773, 416] on img at bounding box center [756, 424] width 45 height 31
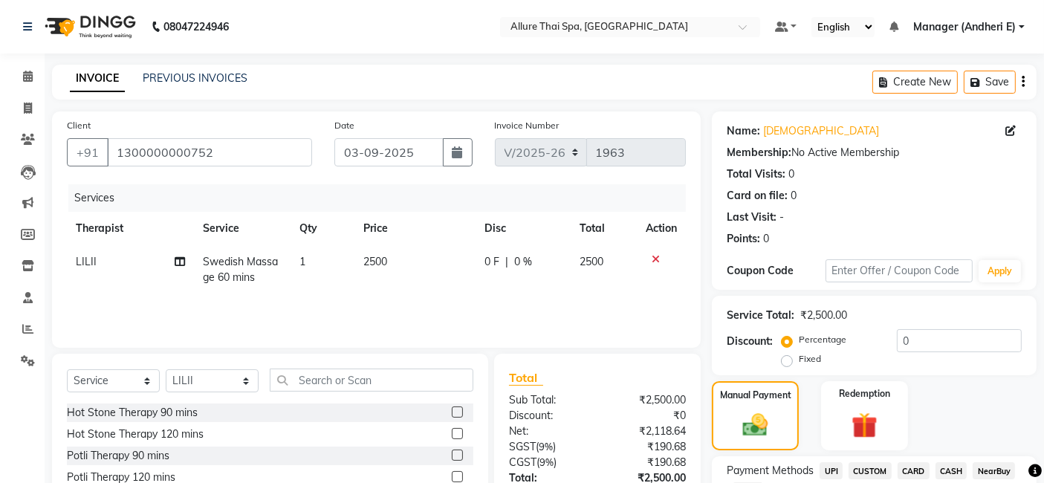
click at [953, 471] on span "CASH" at bounding box center [952, 470] width 32 height 17
drag, startPoint x: 923, startPoint y: 467, endPoint x: 944, endPoint y: 467, distance: 20.8
click at [923, 467] on span "CARD" at bounding box center [914, 470] width 32 height 17
drag, startPoint x: 944, startPoint y: 467, endPoint x: 930, endPoint y: 467, distance: 14.1
click at [945, 467] on span "CASH" at bounding box center [952, 470] width 32 height 17
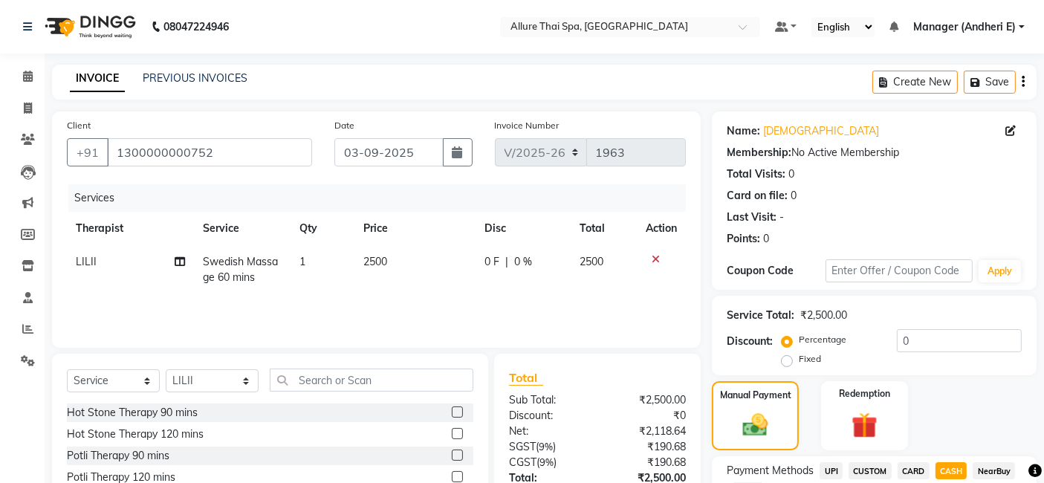
drag, startPoint x: 917, startPoint y: 467, endPoint x: 1056, endPoint y: 482, distance: 139.9
click at [918, 467] on span "CARD" at bounding box center [914, 470] width 32 height 17
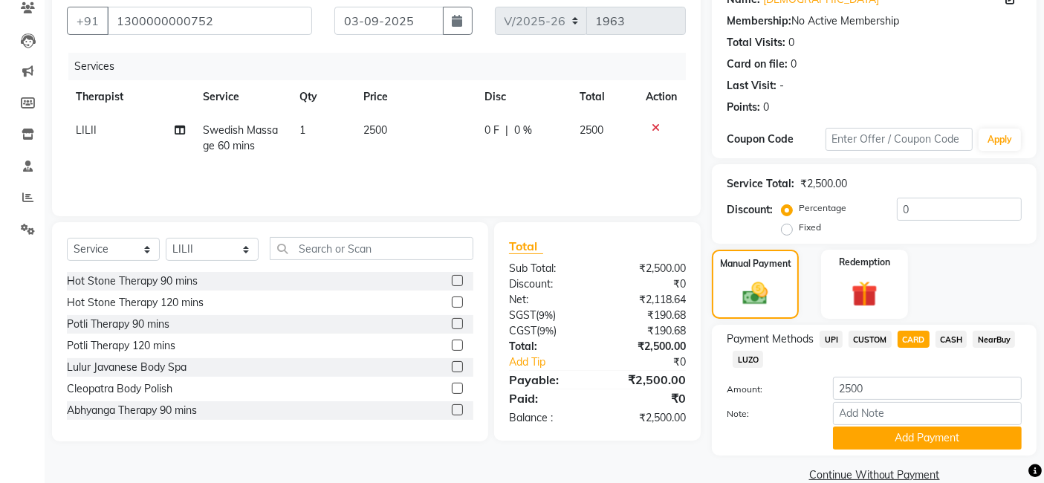
click at [950, 332] on span "CASH" at bounding box center [952, 339] width 32 height 17
drag, startPoint x: 928, startPoint y: 335, endPoint x: 963, endPoint y: 343, distance: 35.9
click at [929, 335] on div "Payment Methods UPI CUSTOM CARD CASH NearBuy LUZO" at bounding box center [874, 351] width 295 height 40
click at [966, 343] on span "CASH" at bounding box center [952, 339] width 32 height 17
drag, startPoint x: 921, startPoint y: 338, endPoint x: 934, endPoint y: 338, distance: 13.4
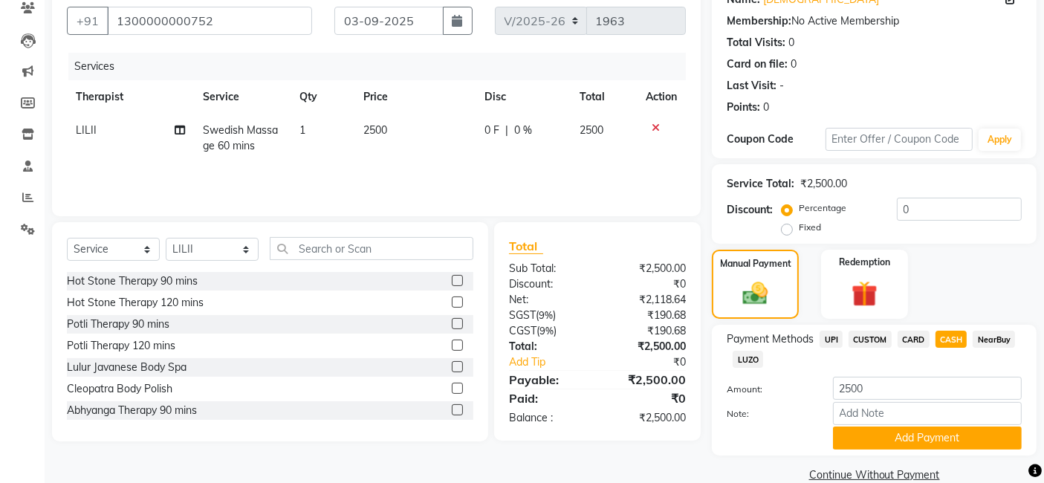
click at [924, 338] on span "CARD" at bounding box center [914, 339] width 32 height 17
click at [951, 338] on span "CASH" at bounding box center [952, 339] width 32 height 17
click at [913, 340] on span "CARD" at bounding box center [914, 339] width 32 height 17
click at [959, 337] on span "CASH" at bounding box center [952, 339] width 32 height 17
click at [834, 342] on span "UPI" at bounding box center [831, 339] width 23 height 17
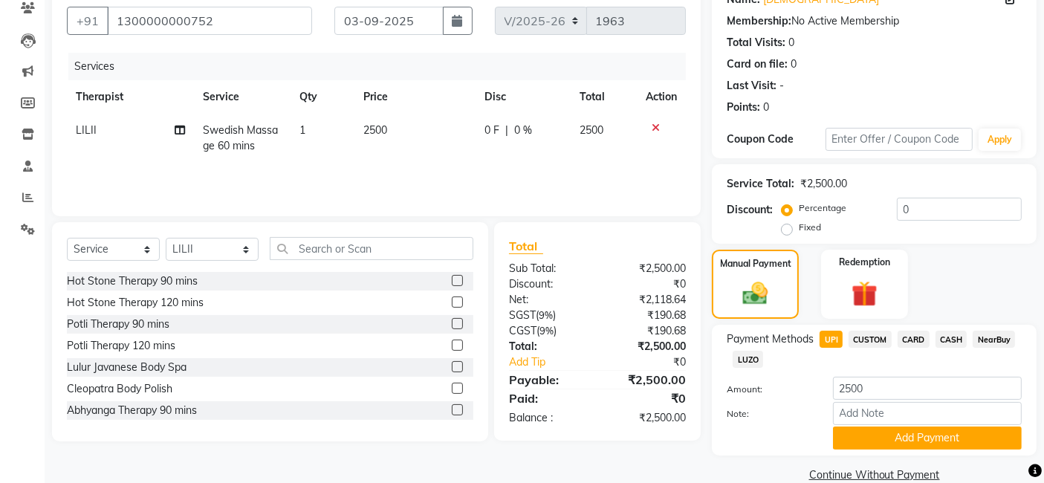
click at [947, 333] on span "CASH" at bounding box center [952, 339] width 32 height 17
click at [835, 341] on span "UPI" at bounding box center [831, 339] width 23 height 17
click at [953, 337] on span "CASH" at bounding box center [952, 339] width 32 height 17
click at [827, 341] on span "UPI" at bounding box center [831, 339] width 23 height 17
click at [951, 342] on span "CASH" at bounding box center [952, 339] width 32 height 17
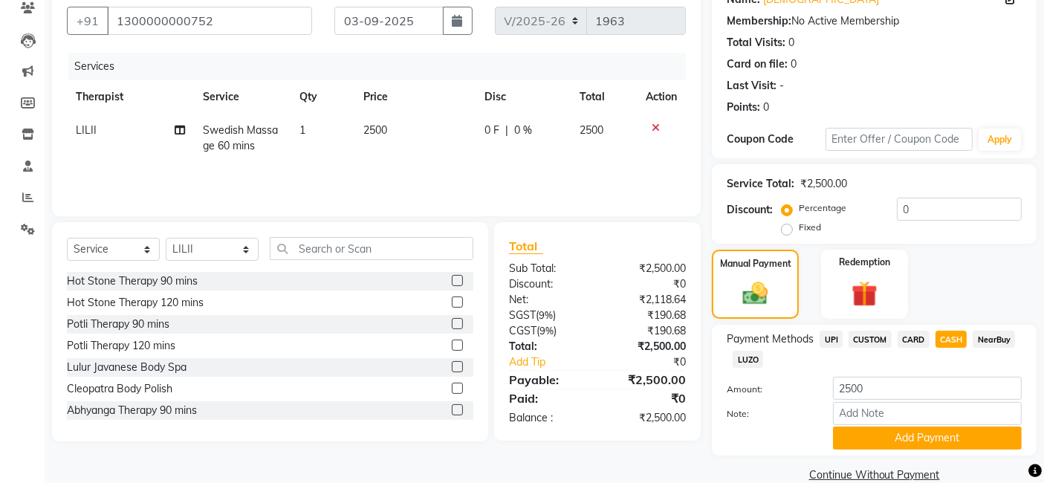
click at [909, 340] on span "CARD" at bounding box center [914, 339] width 32 height 17
click at [957, 336] on span "CASH" at bounding box center [952, 339] width 32 height 17
click at [831, 340] on span "UPI" at bounding box center [831, 339] width 23 height 17
click at [885, 442] on button "Add Payment" at bounding box center [927, 438] width 189 height 23
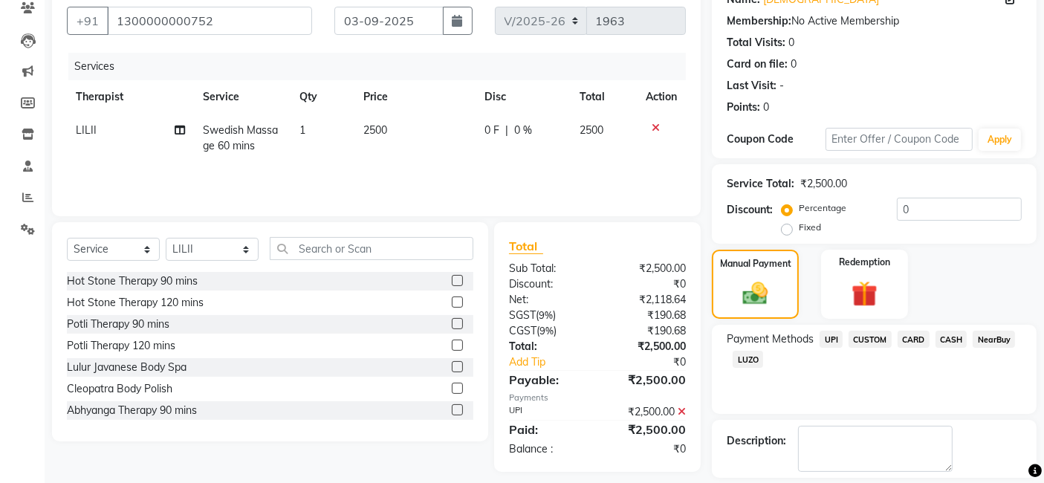
scroll to position [198, 0]
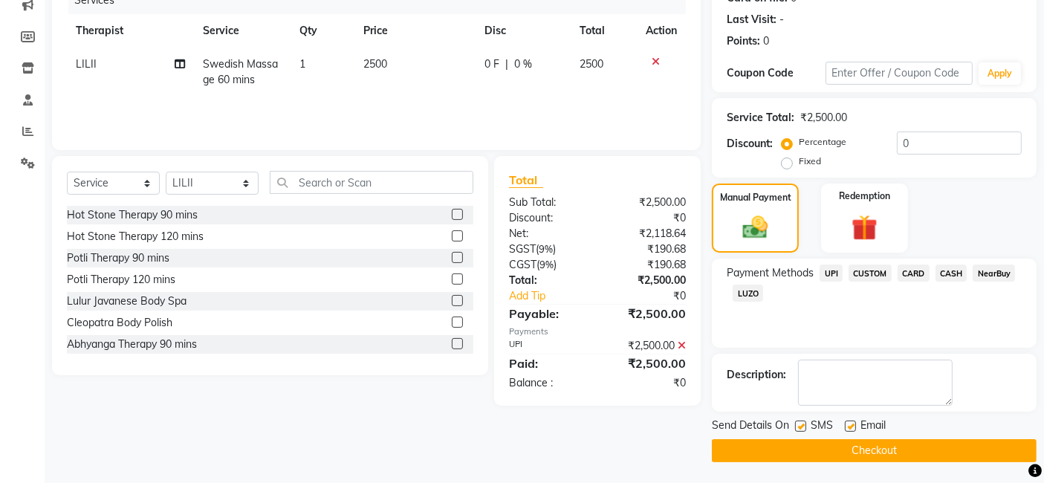
click at [803, 425] on label at bounding box center [800, 426] width 11 height 11
click at [803, 425] on input "checkbox" at bounding box center [800, 427] width 10 height 10
click at [852, 424] on label at bounding box center [850, 426] width 11 height 11
click at [852, 424] on input "checkbox" at bounding box center [850, 427] width 10 height 10
click at [843, 450] on button "Checkout" at bounding box center [874, 450] width 325 height 23
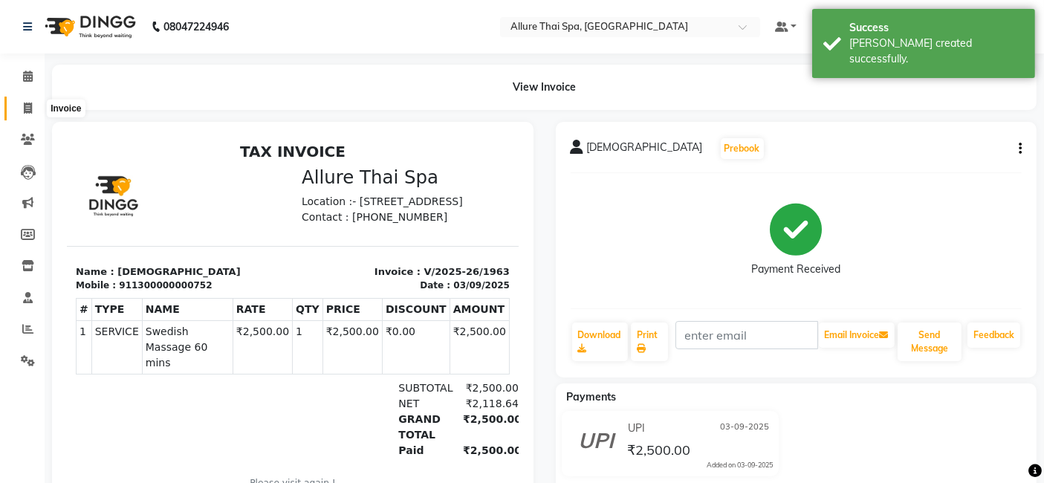
drag, startPoint x: 19, startPoint y: 103, endPoint x: 25, endPoint y: 97, distance: 7.9
click at [21, 103] on span at bounding box center [28, 108] width 26 height 17
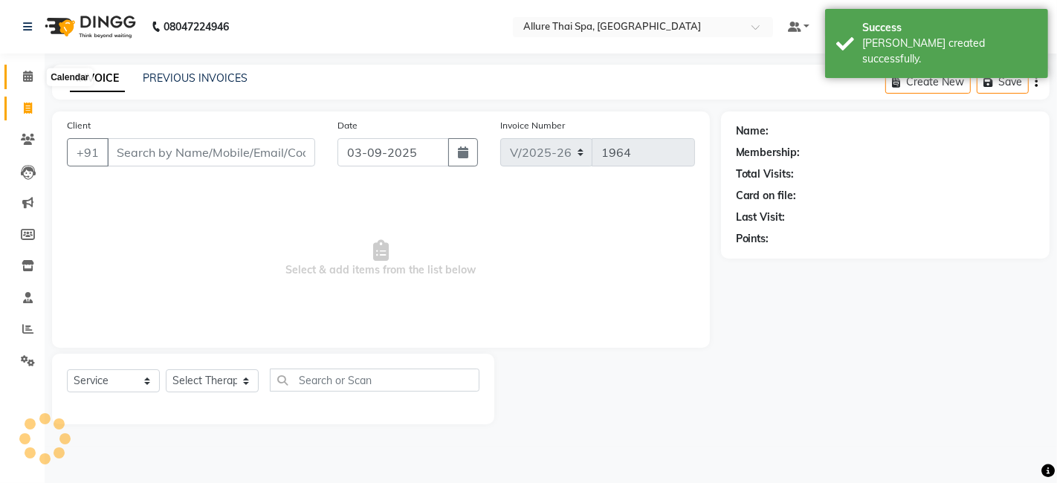
click at [26, 82] on icon at bounding box center [28, 76] width 10 height 11
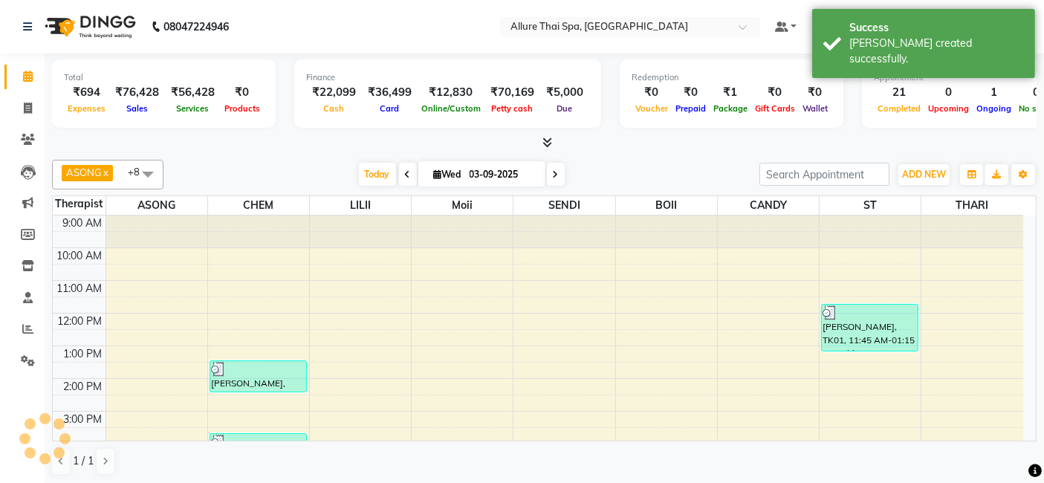
scroll to position [239, 0]
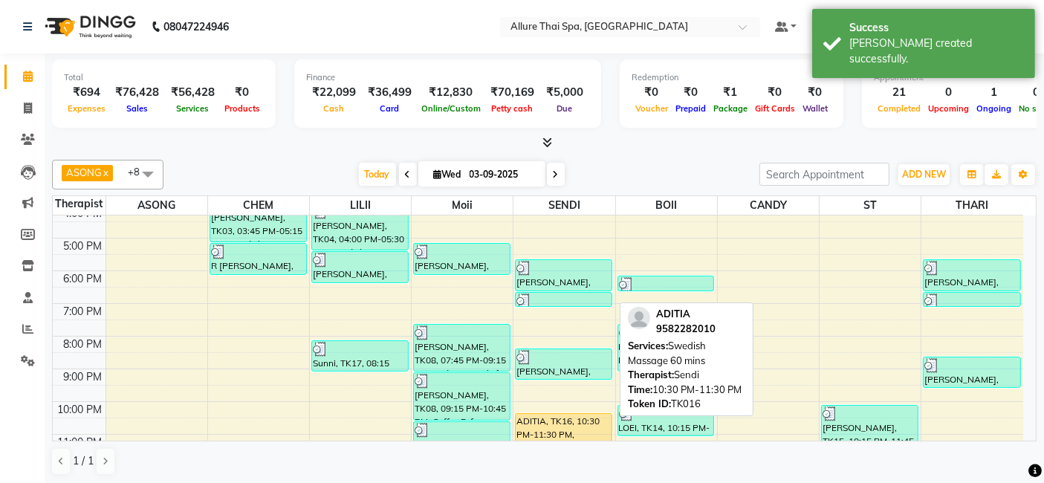
click at [589, 417] on div "ADITIA, TK16, 10:30 PM-11:30 PM, Swedish Massage 60 mins" at bounding box center [564, 429] width 96 height 30
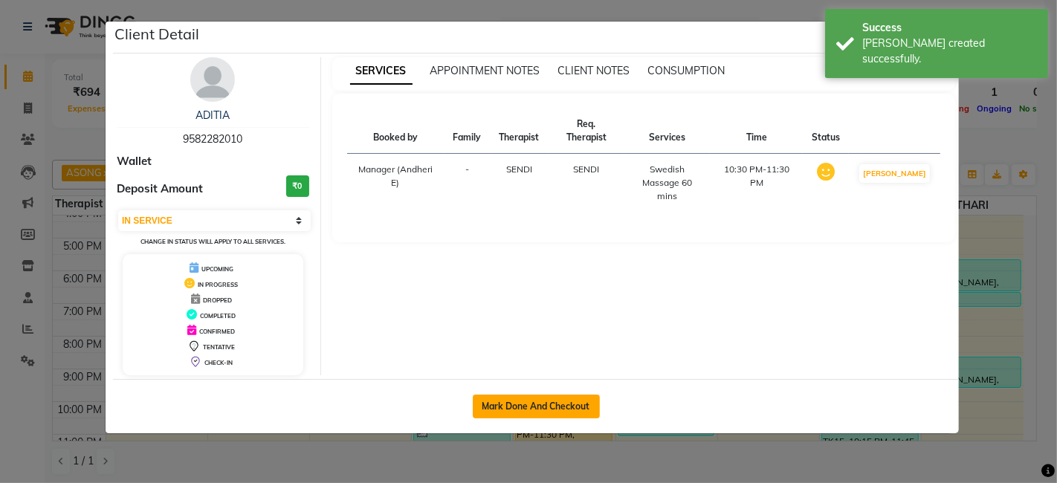
click at [534, 395] on button "Mark Done And Checkout" at bounding box center [536, 407] width 127 height 24
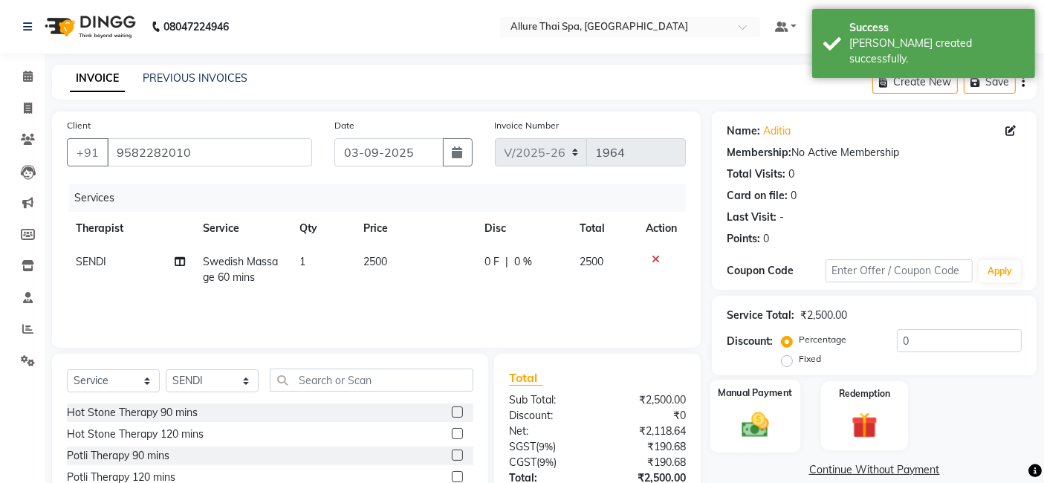
click at [779, 424] on div "Manual Payment" at bounding box center [756, 416] width 90 height 73
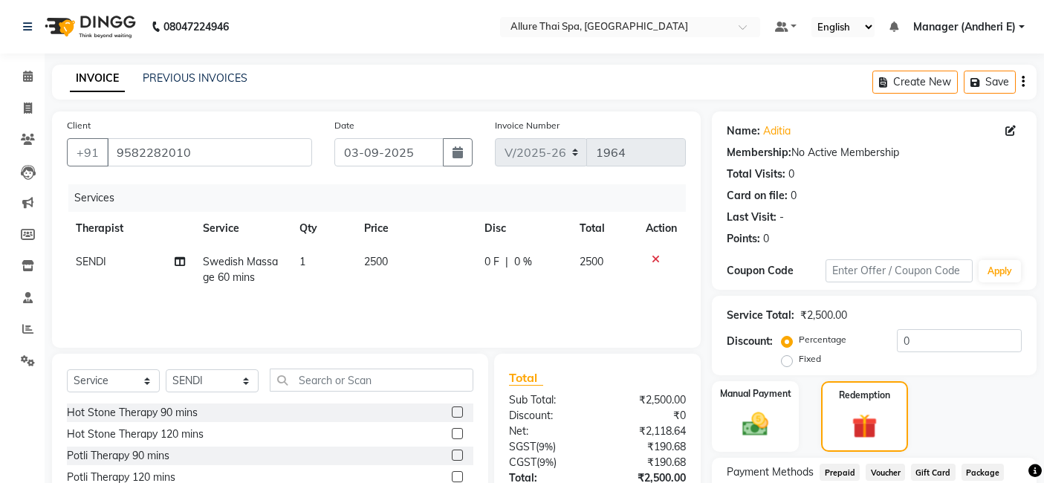
select select "6826"
select select "service"
select select "66739"
drag, startPoint x: 0, startPoint y: 0, endPoint x: 760, endPoint y: 424, distance: 869.8
click at [760, 424] on img at bounding box center [756, 424] width 45 height 31
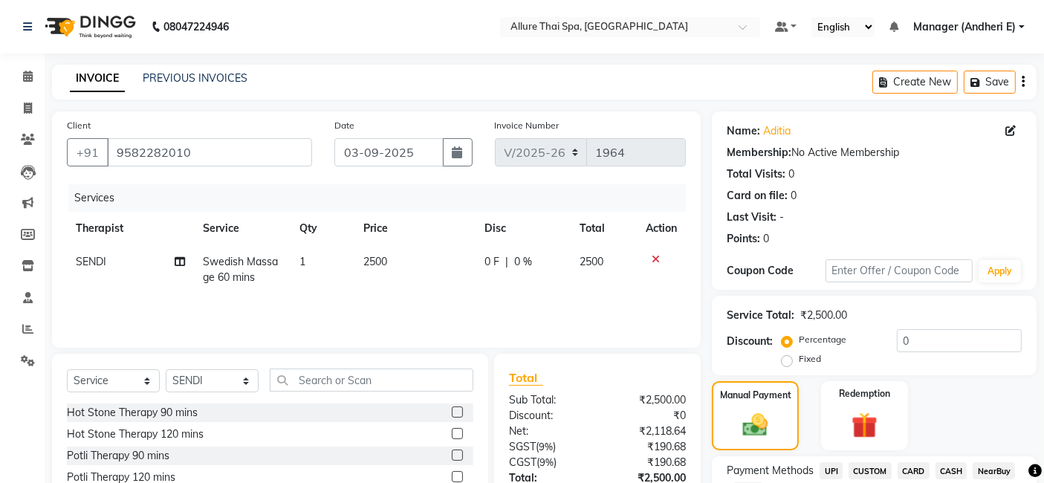
scroll to position [99, 0]
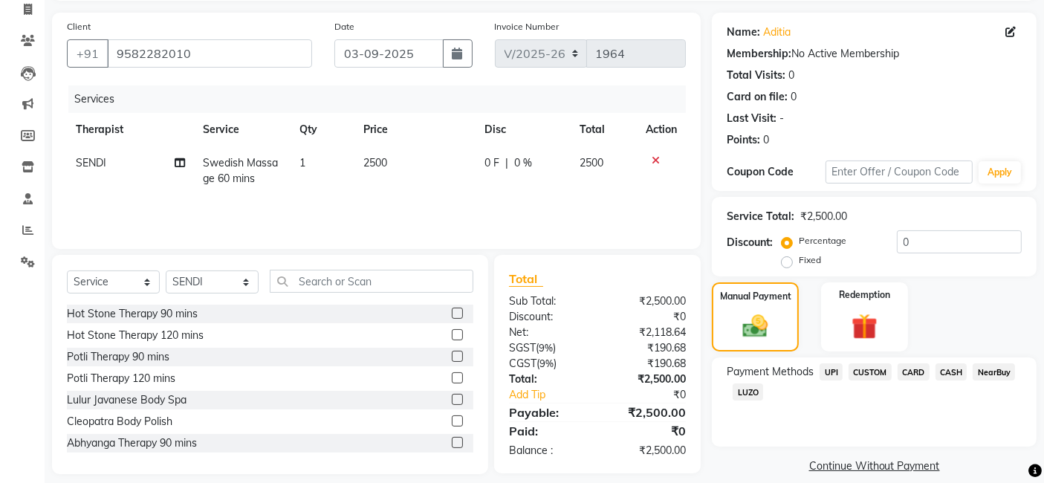
click at [948, 372] on span "CASH" at bounding box center [952, 371] width 32 height 17
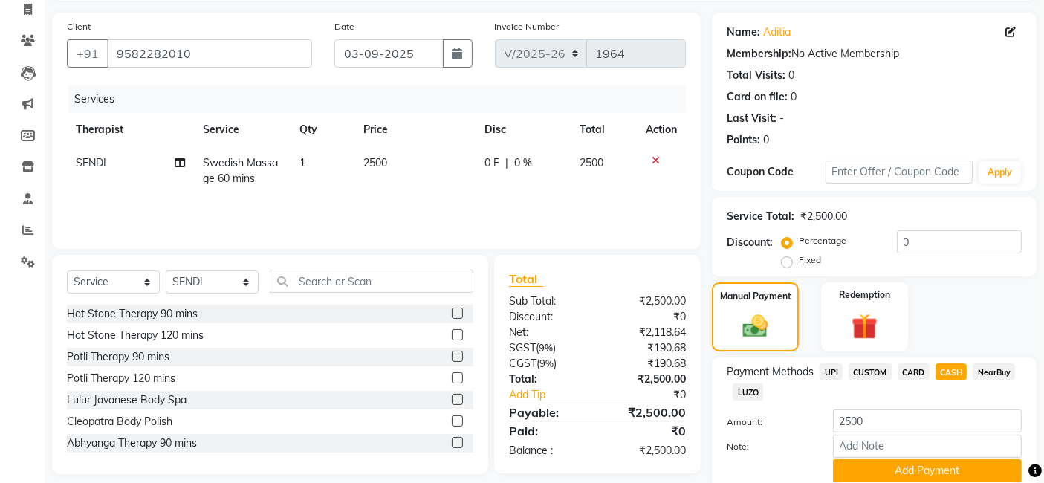
click at [908, 369] on span "CARD" at bounding box center [914, 371] width 32 height 17
click at [953, 370] on span "CASH" at bounding box center [952, 371] width 32 height 17
drag, startPoint x: 896, startPoint y: 373, endPoint x: 941, endPoint y: 375, distance: 45.4
click at [896, 373] on div "CARD" at bounding box center [911, 373] width 38 height 20
click at [921, 371] on span "CARD" at bounding box center [914, 371] width 32 height 17
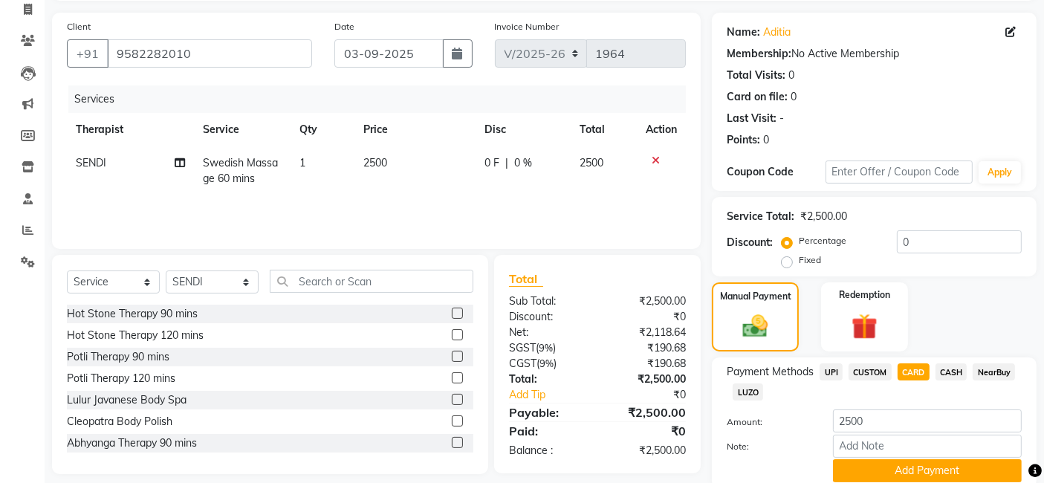
click at [950, 371] on span "CASH" at bounding box center [952, 371] width 32 height 17
click at [833, 371] on span "UPI" at bounding box center [831, 371] width 23 height 17
click at [949, 375] on span "CASH" at bounding box center [952, 371] width 32 height 17
click at [836, 377] on span "UPI" at bounding box center [831, 371] width 23 height 17
click at [888, 470] on button "Add Payment" at bounding box center [927, 470] width 189 height 23
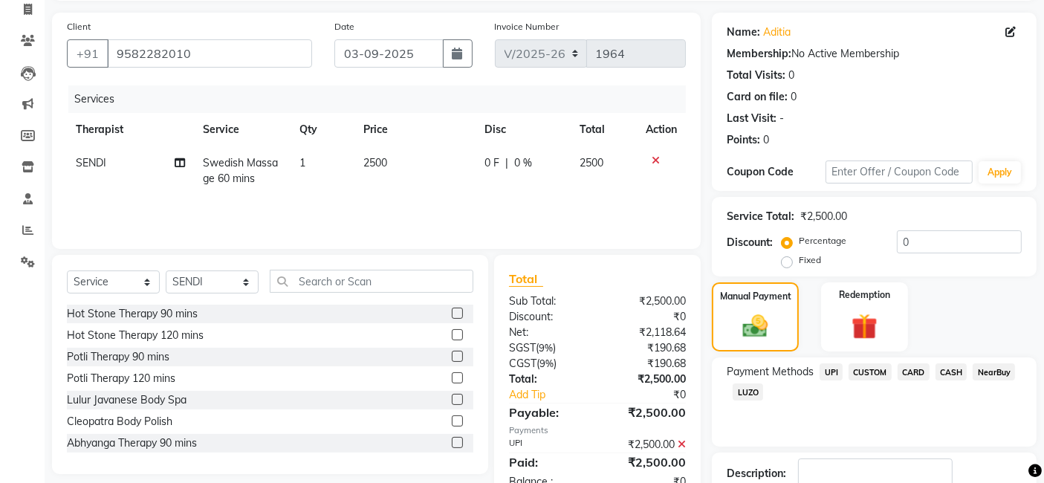
scroll to position [165, 0]
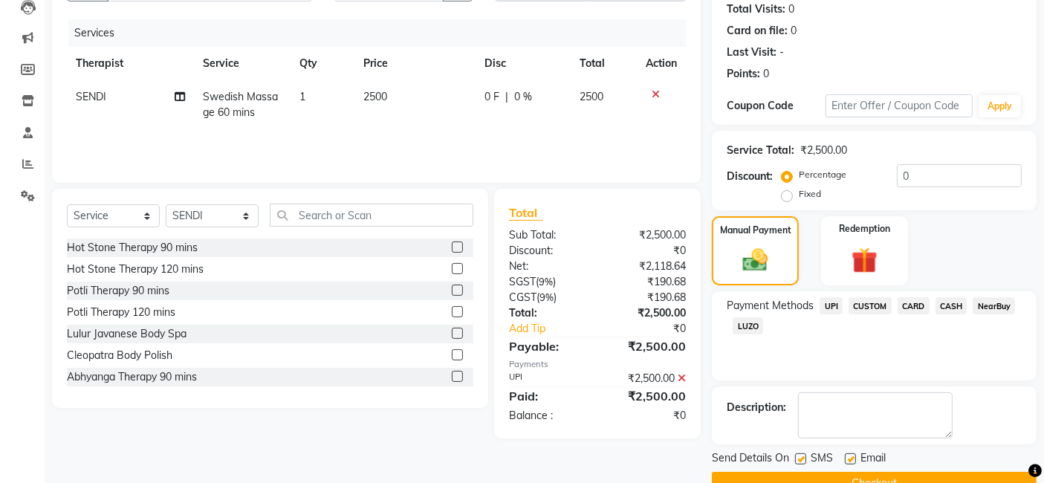
click at [804, 458] on label at bounding box center [800, 458] width 11 height 11
click at [804, 458] on input "checkbox" at bounding box center [800, 460] width 10 height 10
checkbox input "false"
click at [849, 457] on label at bounding box center [850, 458] width 11 height 11
click at [849, 457] on input "checkbox" at bounding box center [850, 460] width 10 height 10
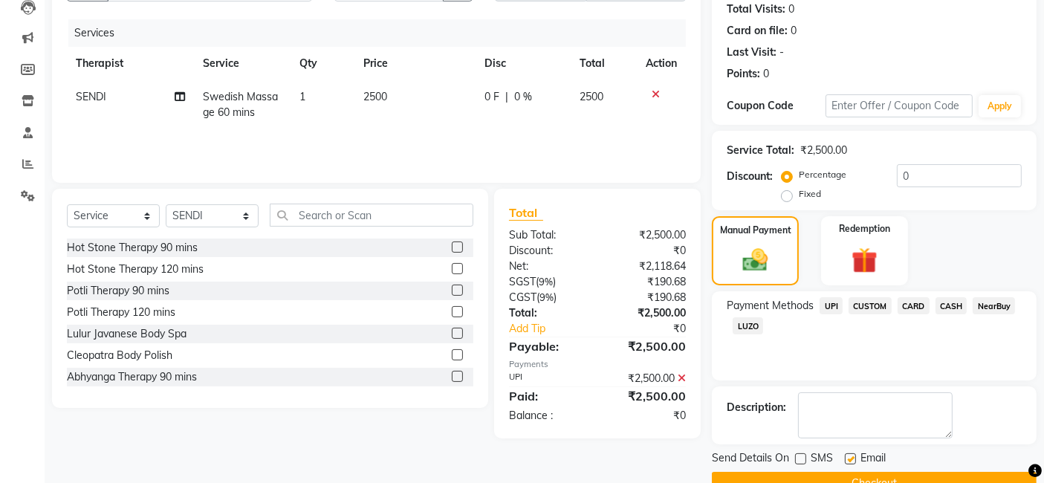
checkbox input "false"
click at [841, 472] on button "Checkout" at bounding box center [874, 483] width 325 height 23
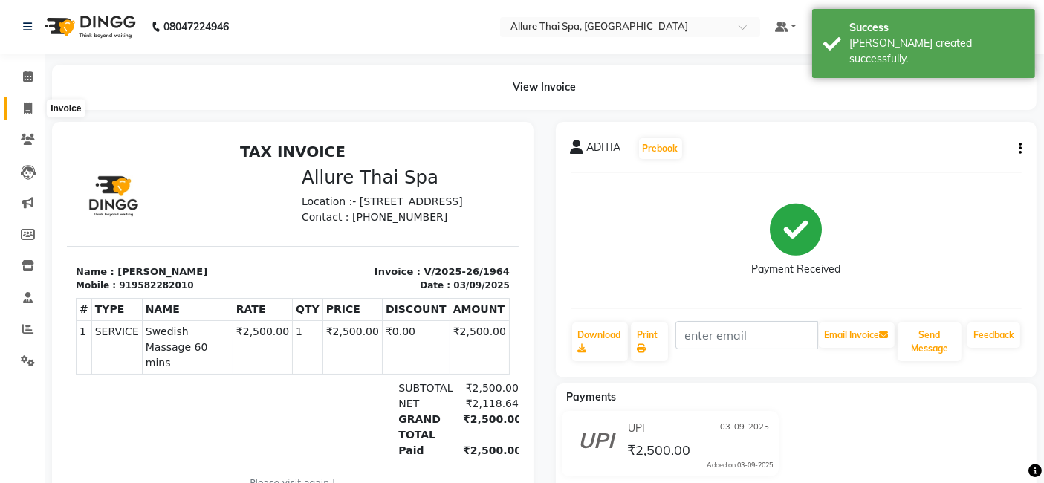
click at [28, 100] on span at bounding box center [28, 108] width 26 height 17
select select "6826"
select select "service"
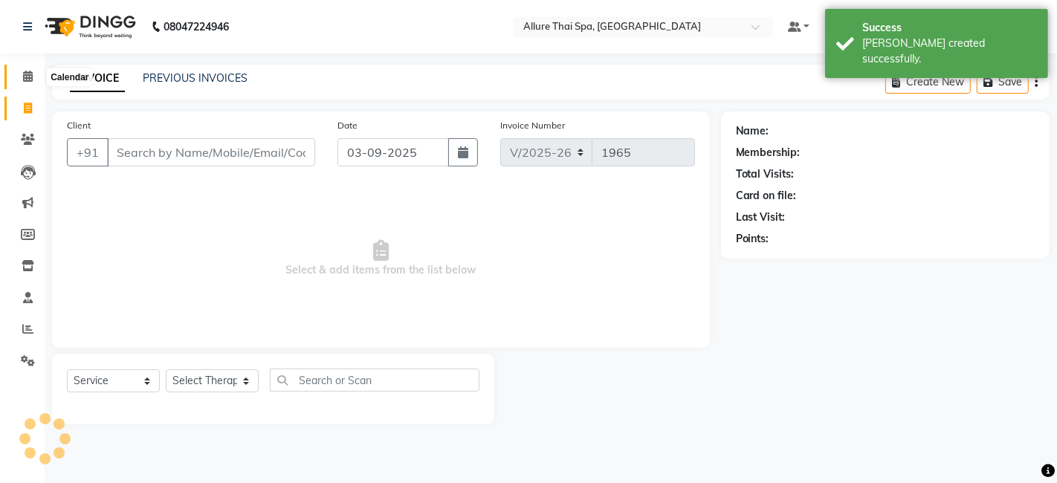
click at [29, 77] on icon at bounding box center [28, 76] width 10 height 11
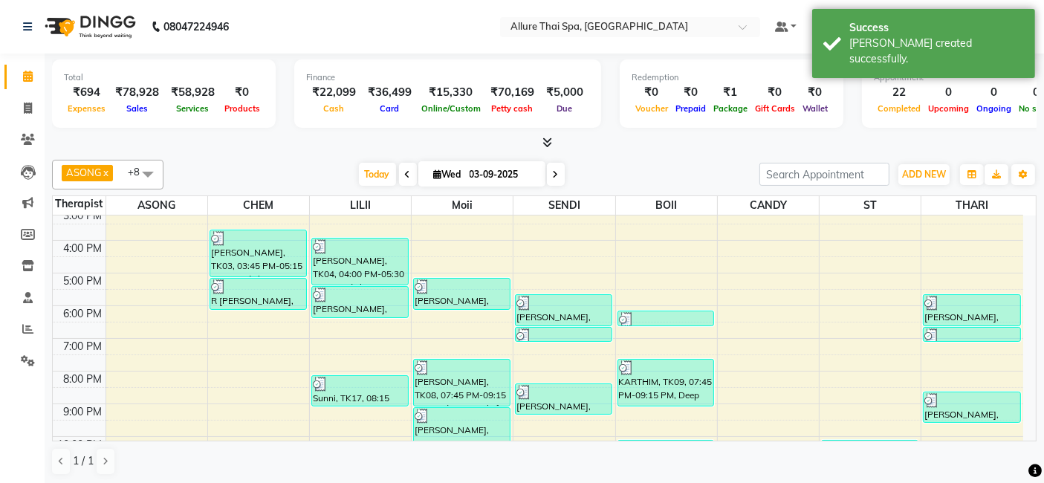
scroll to position [220, 0]
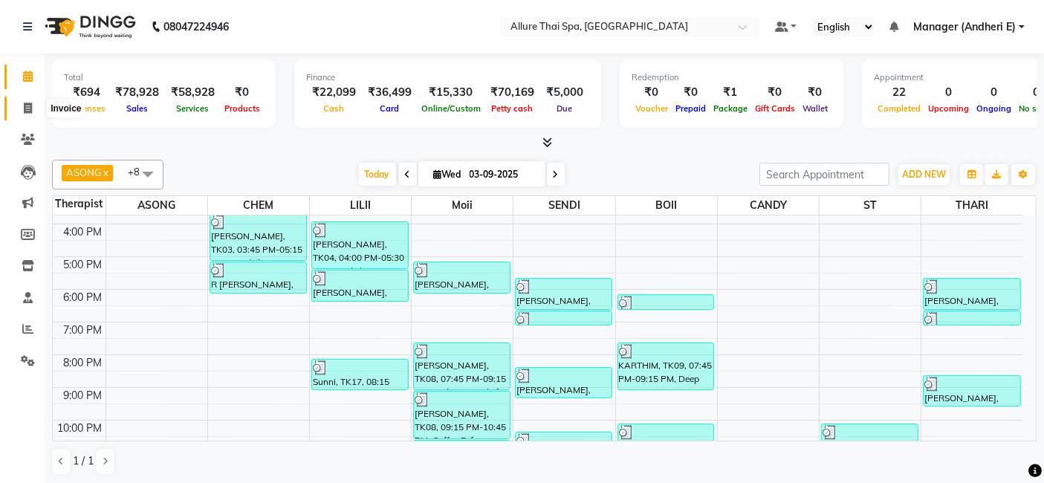
click at [30, 107] on icon at bounding box center [28, 108] width 8 height 11
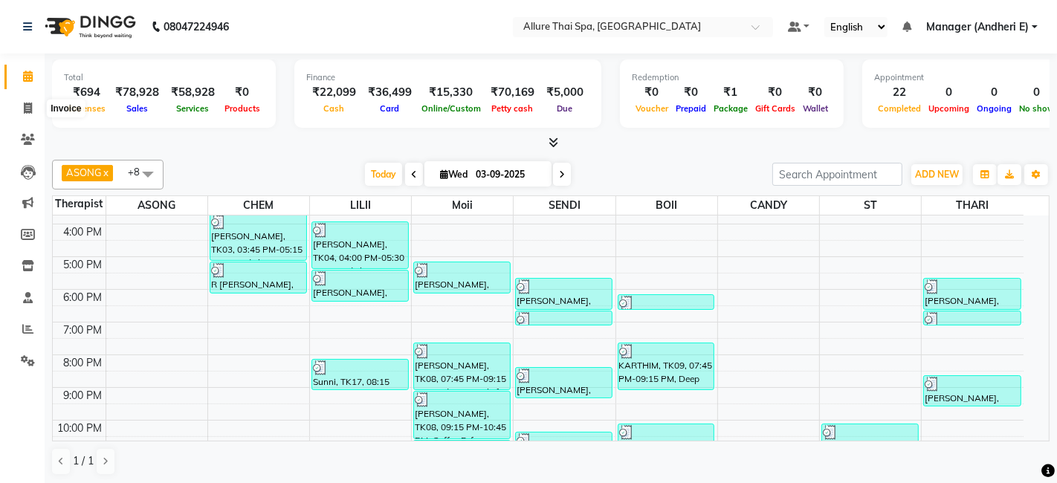
select select "6826"
select select "service"
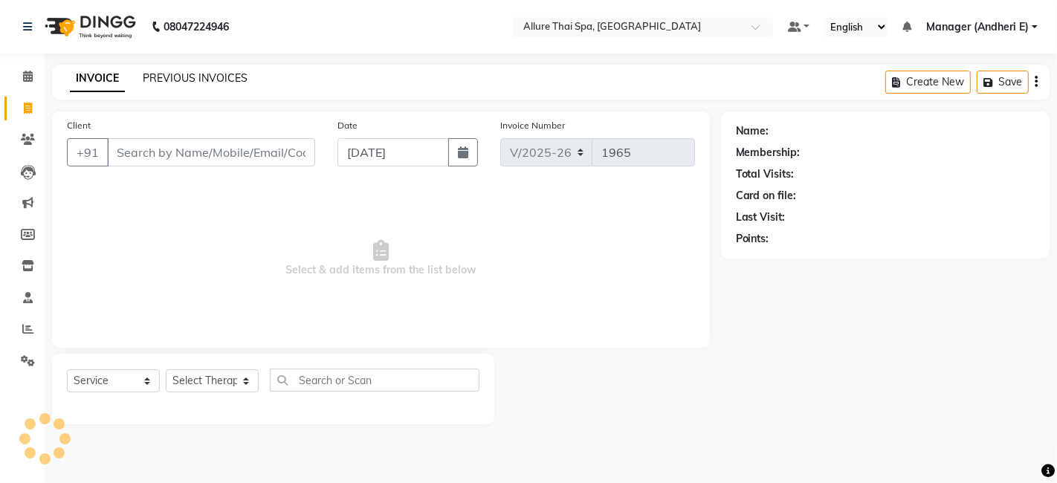
click at [220, 77] on link "PREVIOUS INVOICES" at bounding box center [195, 77] width 105 height 13
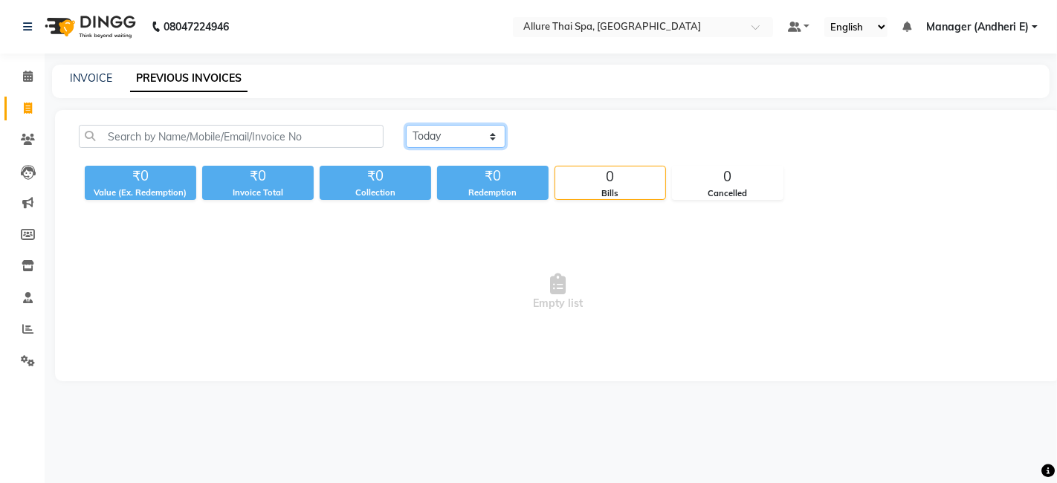
click at [499, 139] on select "Today Yesterday Custom Range" at bounding box center [456, 136] width 100 height 23
select select "range"
click at [406, 125] on select "Today Yesterday Custom Range" at bounding box center [456, 136] width 100 height 23
click at [583, 135] on input "04-09-2025" at bounding box center [577, 136] width 104 height 21
select select "9"
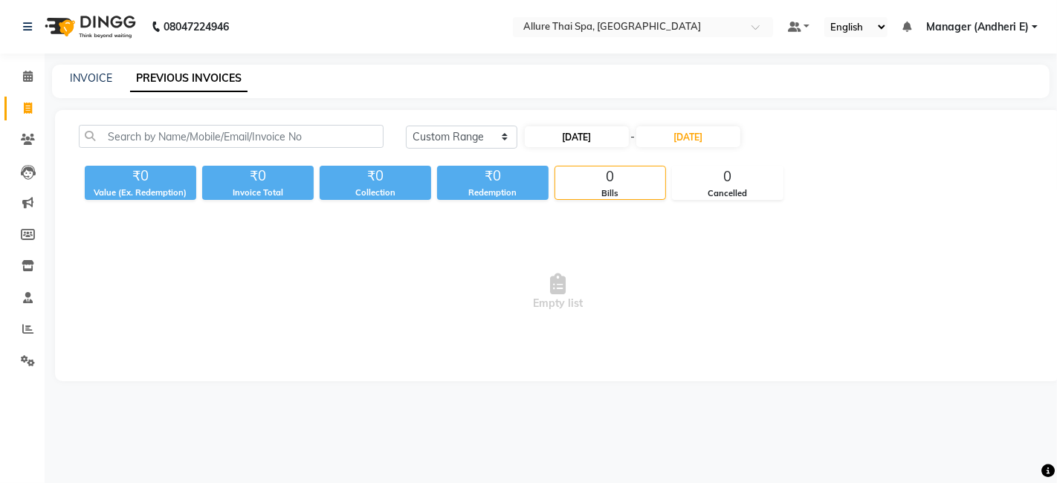
select select "2025"
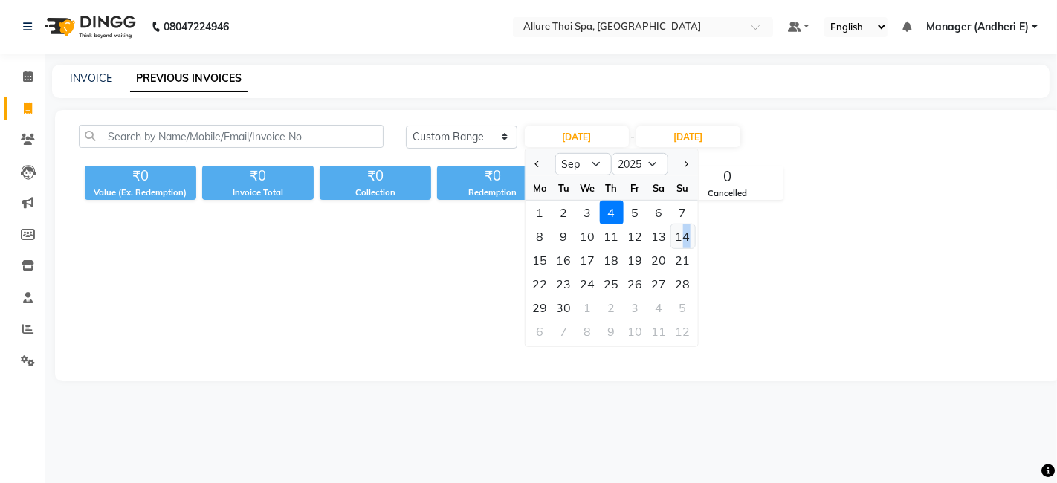
click at [687, 239] on div "14" at bounding box center [682, 236] width 24 height 24
type input "14-09-2025"
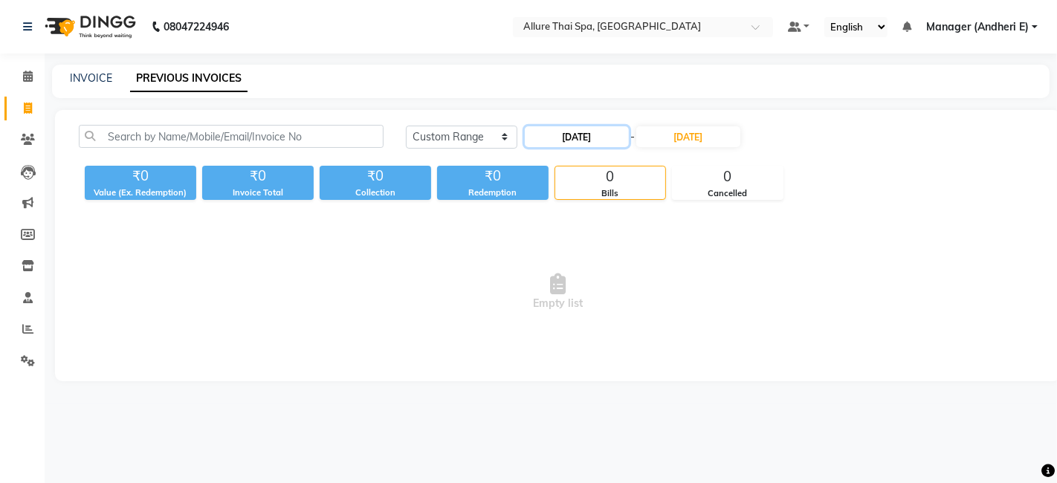
click at [592, 146] on input "14-09-2025" at bounding box center [577, 136] width 104 height 21
select select "9"
select select "2025"
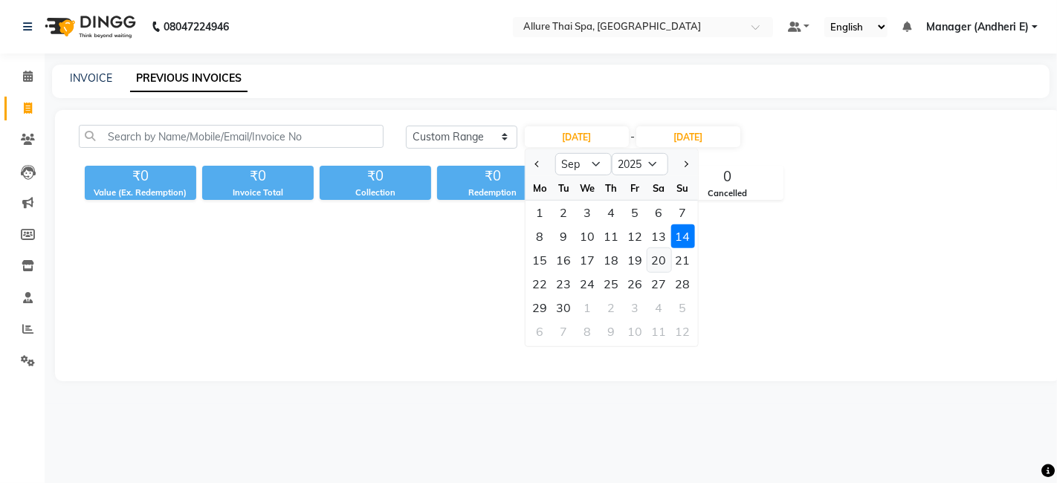
click at [656, 261] on div "20" at bounding box center [659, 260] width 24 height 24
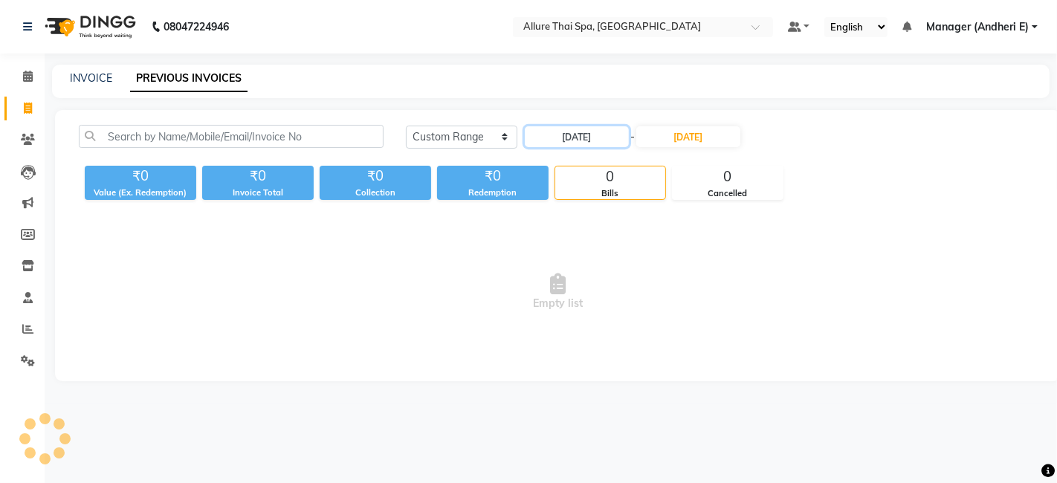
type input "20-09-2025"
click at [589, 143] on input "20-09-2025" at bounding box center [577, 136] width 104 height 21
select select "9"
select select "2025"
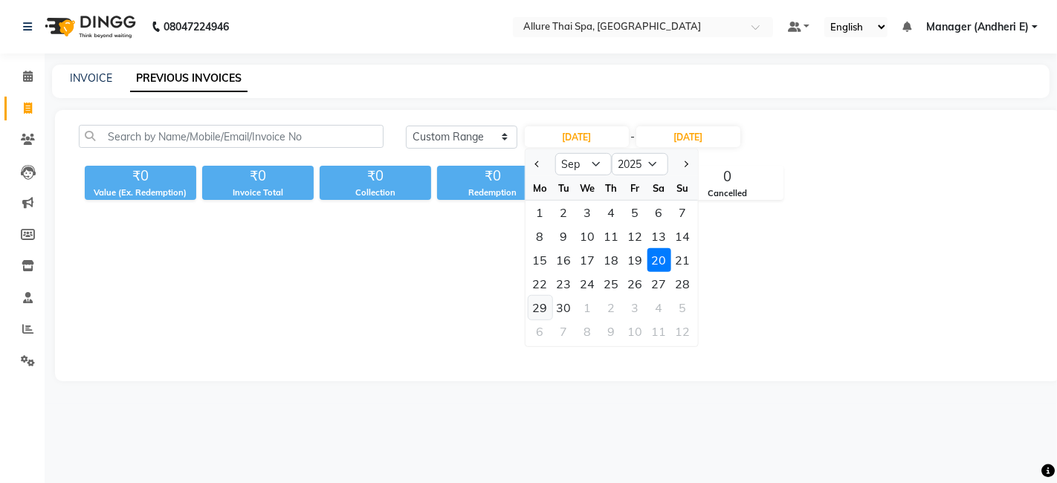
click at [539, 308] on div "29" at bounding box center [540, 308] width 24 height 24
type input "29-09-2025"
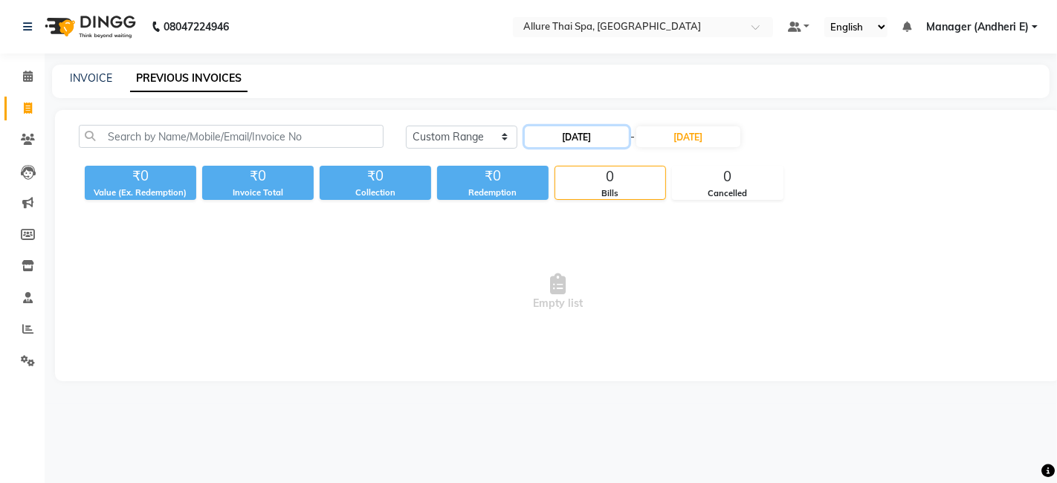
click at [587, 140] on input "29-09-2025" at bounding box center [577, 136] width 104 height 21
select select "9"
select select "2025"
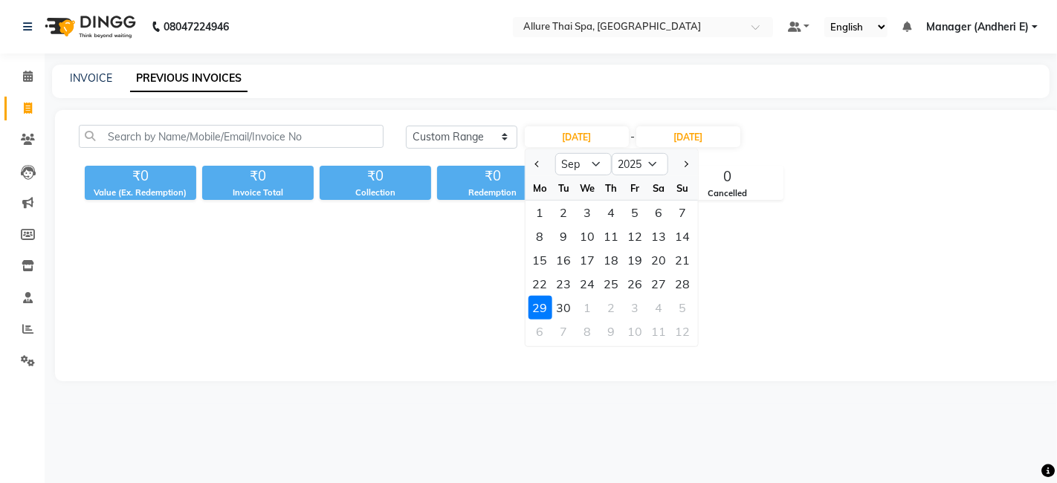
click at [566, 219] on div "2" at bounding box center [564, 213] width 24 height 24
type input "02-09-2025"
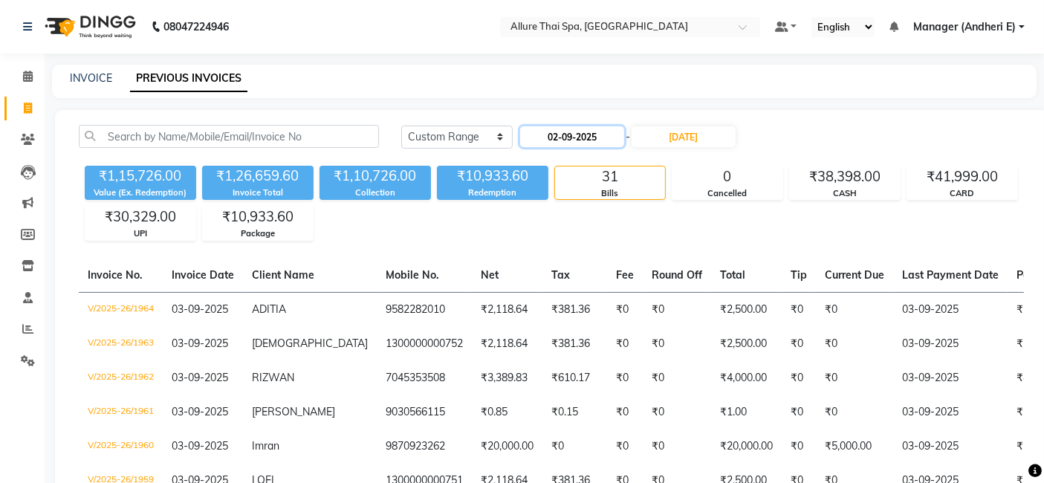
click at [583, 142] on input "02-09-2025" at bounding box center [572, 136] width 104 height 21
select select "9"
select select "2025"
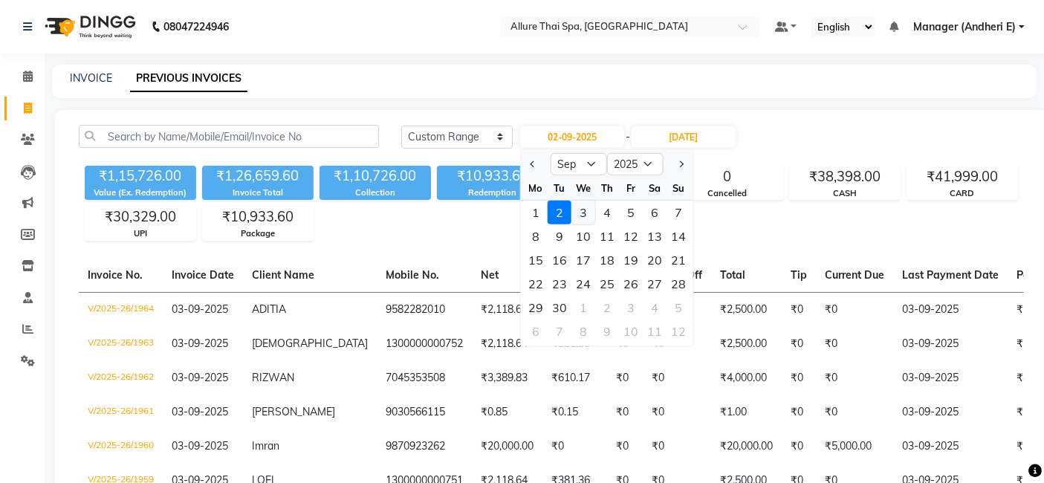
click at [583, 219] on div "3" at bounding box center [584, 213] width 24 height 24
type input "03-09-2025"
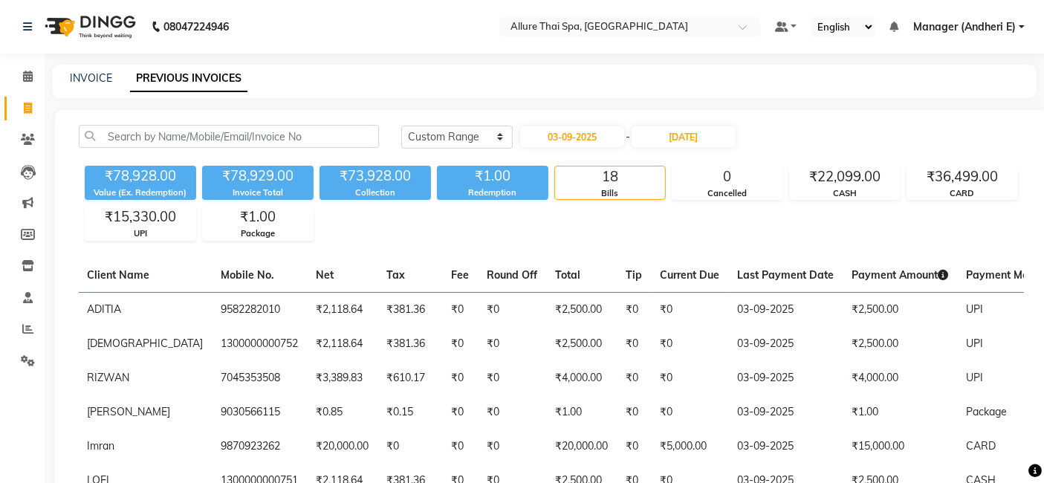
drag, startPoint x: 31, startPoint y: 104, endPoint x: 32, endPoint y: 97, distance: 7.5
click at [33, 104] on span at bounding box center [28, 108] width 26 height 17
select select "service"
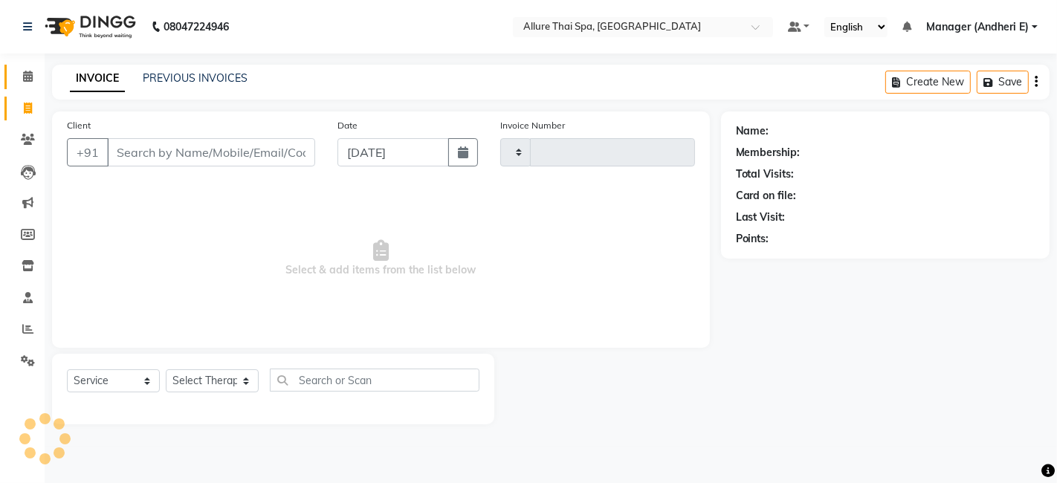
type input "1965"
select select "6826"
click at [31, 74] on icon at bounding box center [28, 76] width 10 height 11
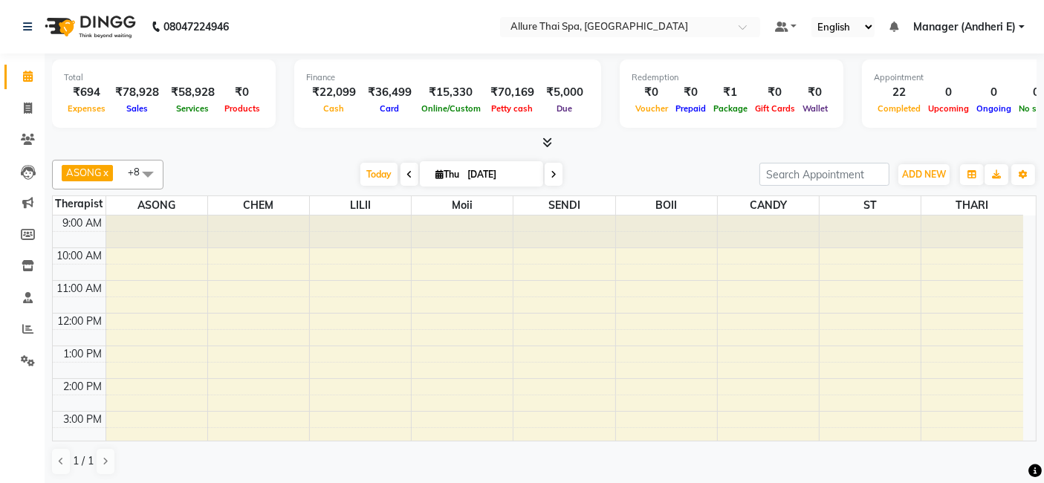
click at [488, 168] on input "04-09-2025" at bounding box center [500, 175] width 74 height 22
select select "9"
select select "2025"
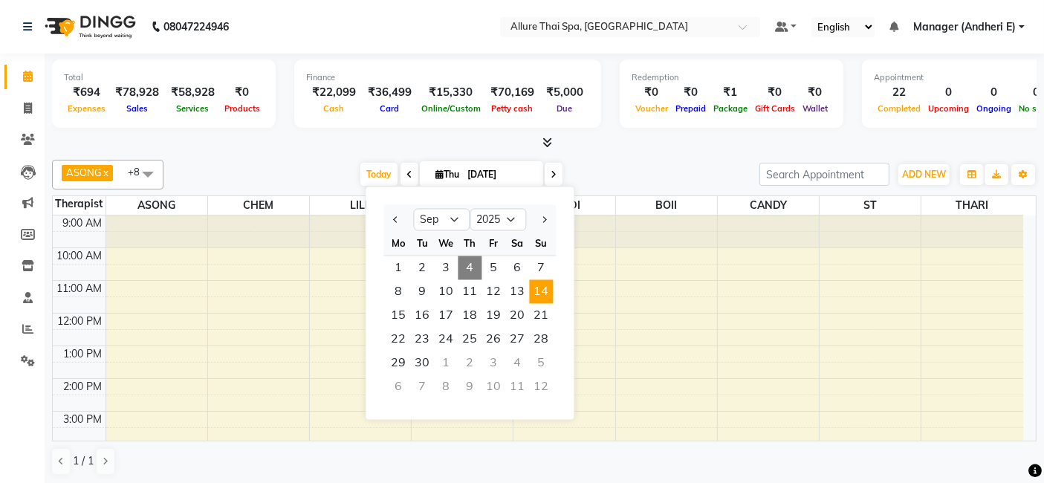
click at [547, 288] on span "14" at bounding box center [541, 292] width 24 height 24
type input "14-09-2025"
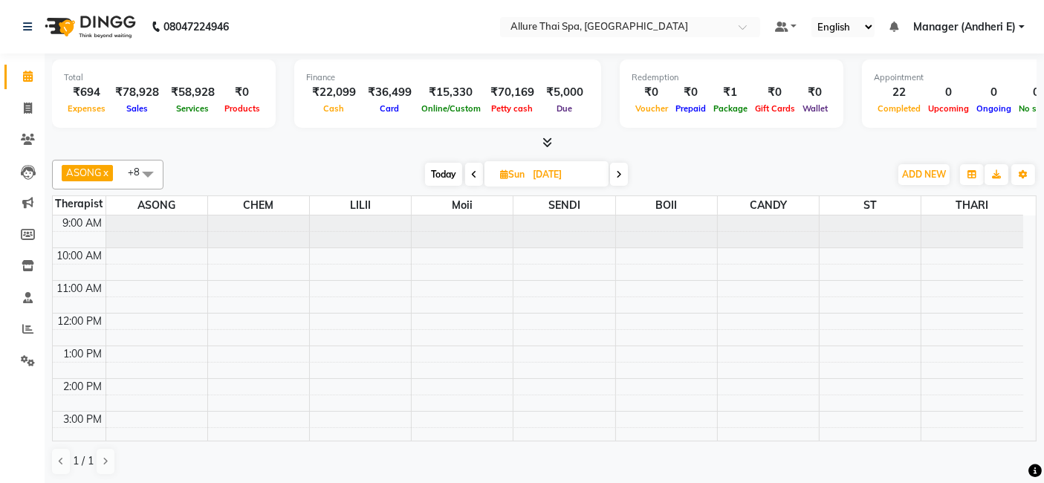
click at [568, 171] on input "14-09-2025" at bounding box center [565, 175] width 74 height 22
select select "9"
select select "2025"
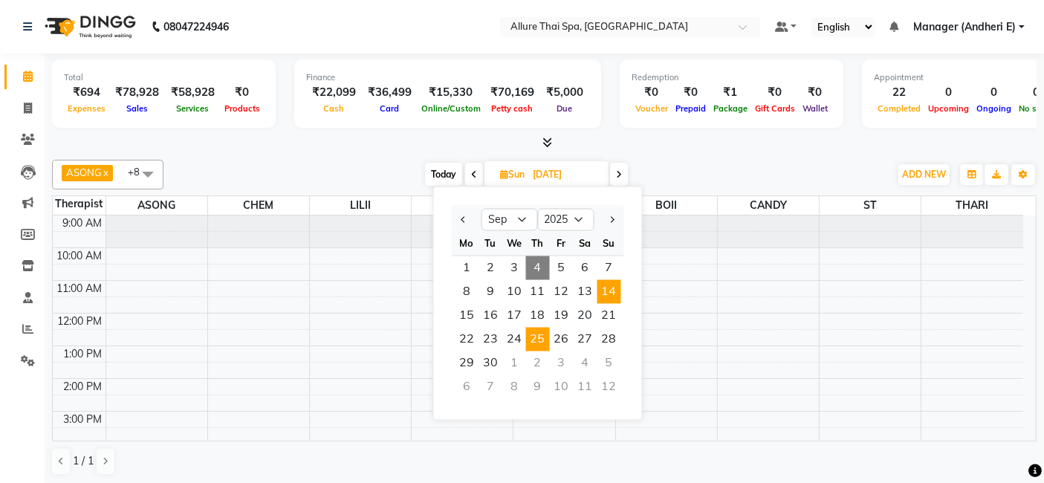
click at [539, 337] on span "25" at bounding box center [538, 340] width 24 height 24
type input "25-09-2025"
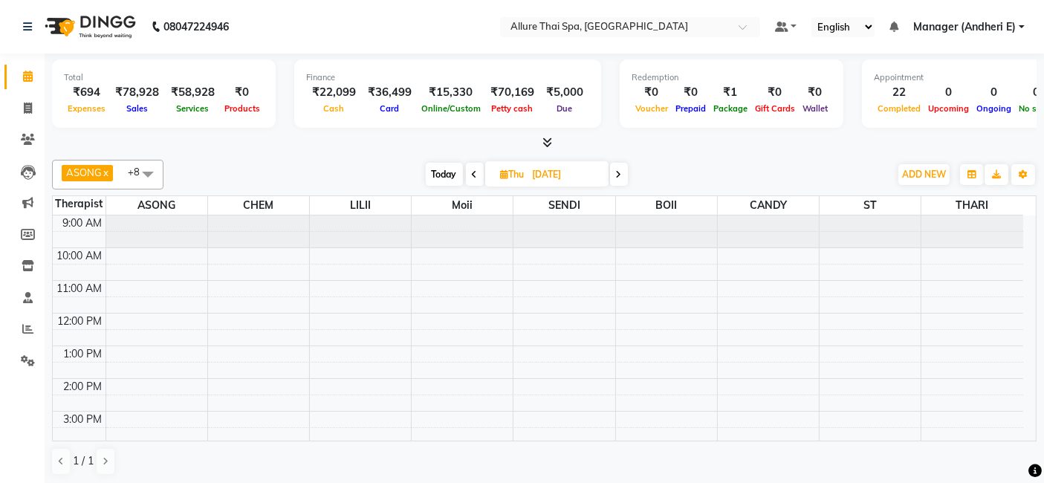
click at [555, 177] on input "25-09-2025" at bounding box center [565, 175] width 74 height 22
select select "9"
select select "2025"
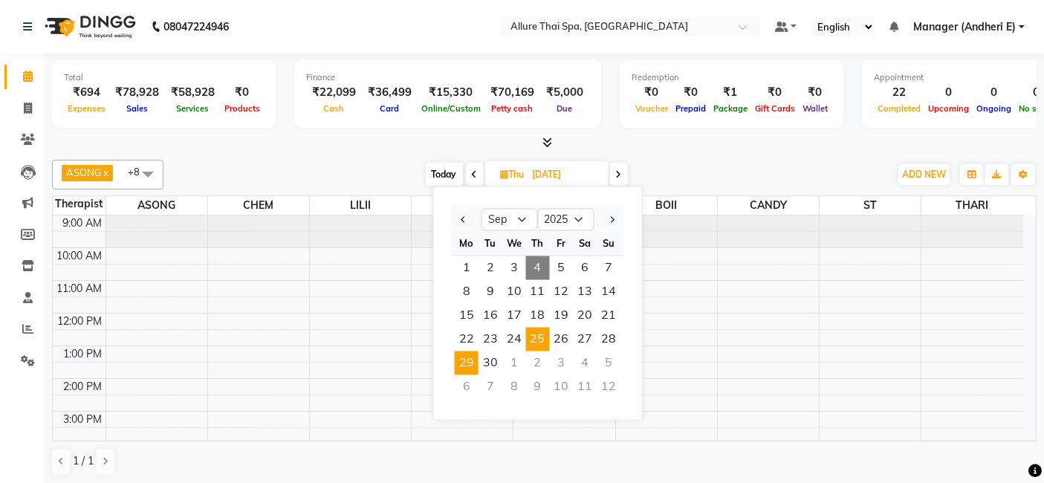
click at [462, 363] on span "29" at bounding box center [467, 364] width 24 height 24
type input "29-09-2025"
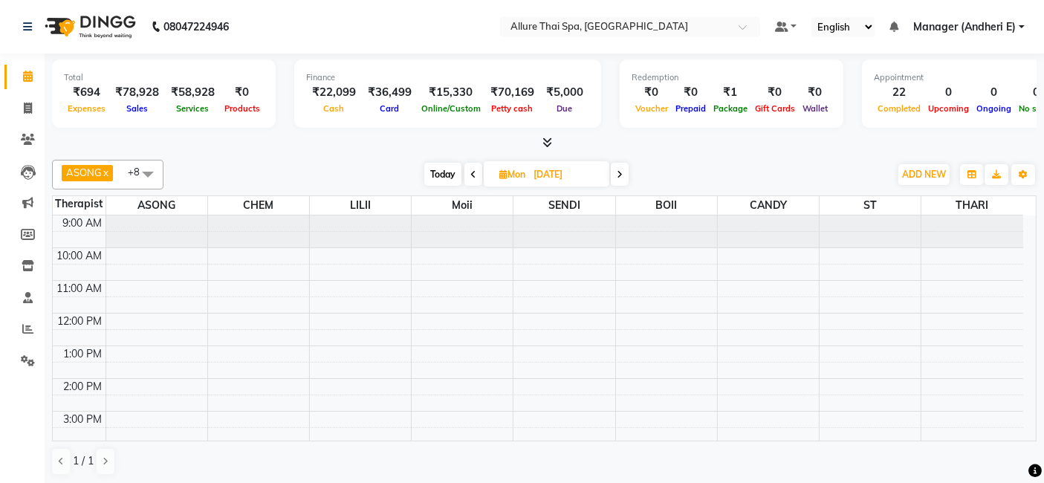
click at [547, 175] on input "29-09-2025" at bounding box center [566, 175] width 74 height 22
select select "9"
select select "2025"
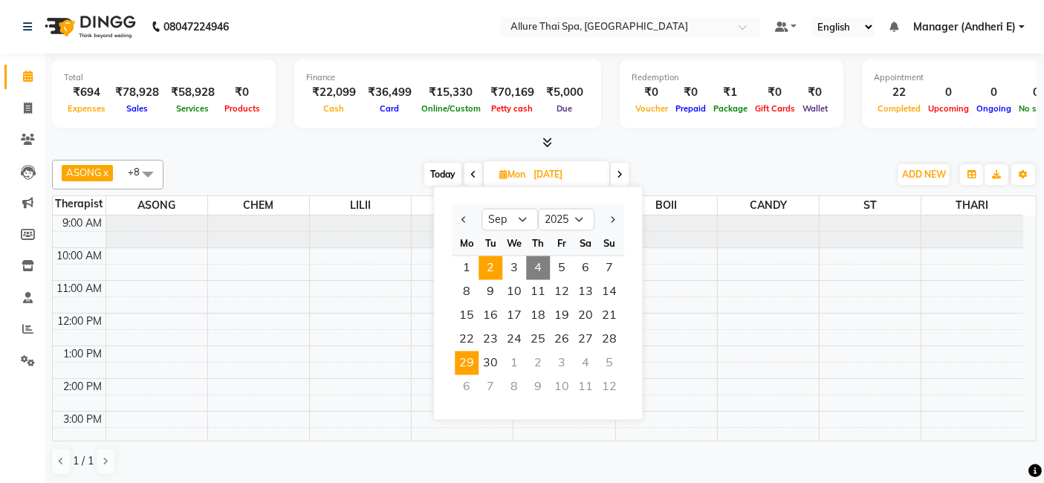
click at [500, 266] on span "2" at bounding box center [491, 268] width 24 height 24
type input "02-09-2025"
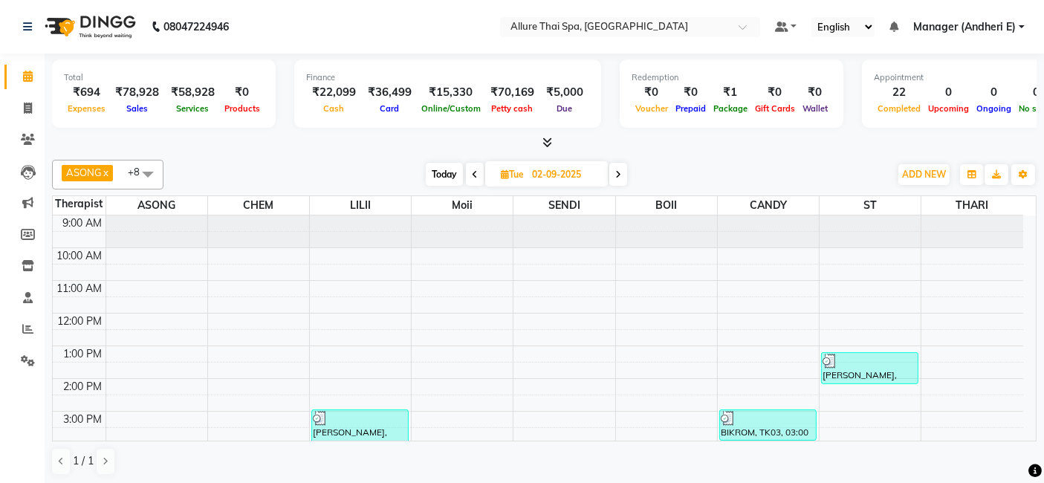
click at [541, 178] on input "02-09-2025" at bounding box center [565, 175] width 74 height 22
select select "9"
select select "2025"
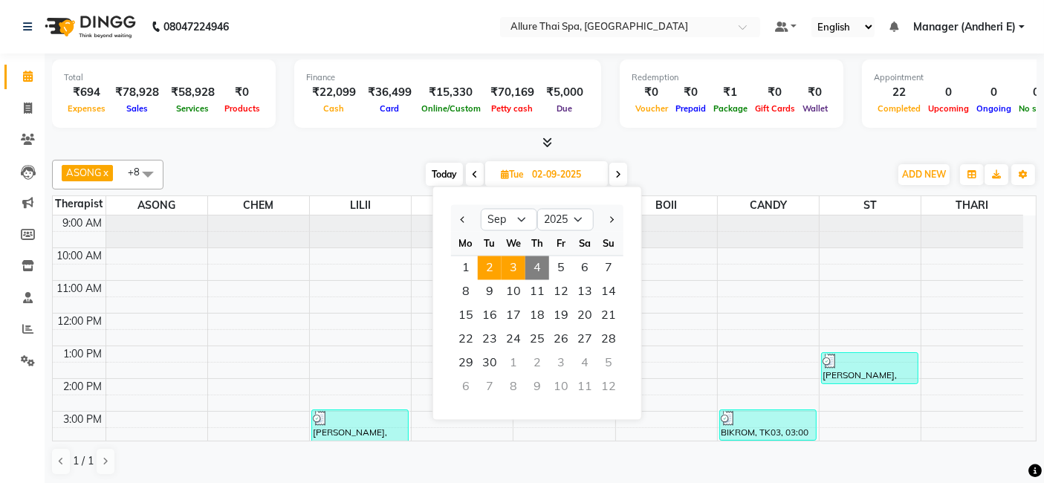
click at [514, 273] on span "3" at bounding box center [514, 268] width 24 height 24
type input "03-09-2025"
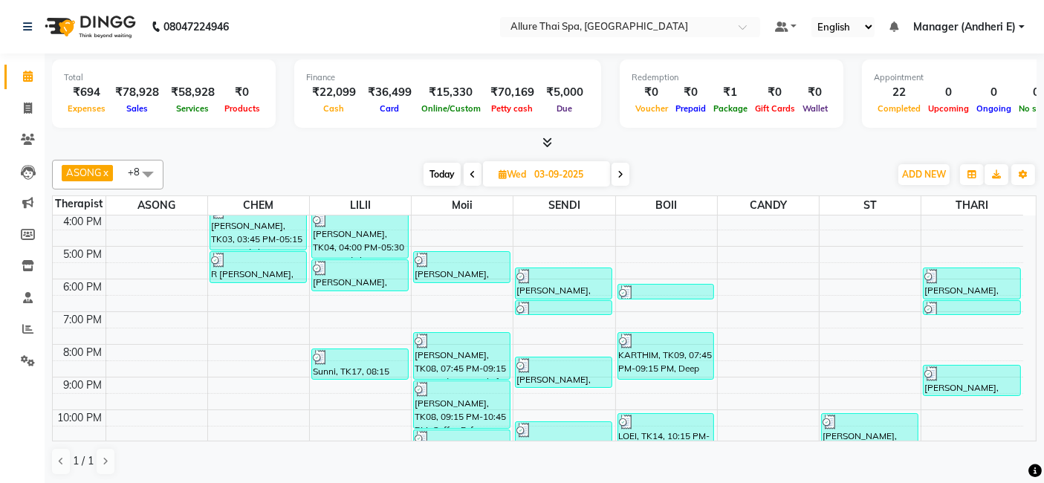
scroll to position [263, 0]
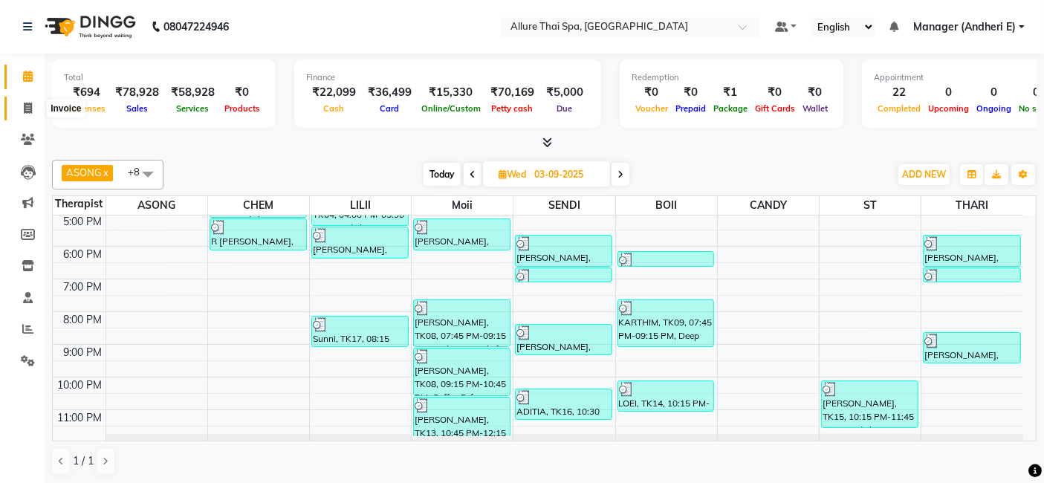
click at [22, 100] on span at bounding box center [28, 108] width 26 height 17
select select "6826"
select select "service"
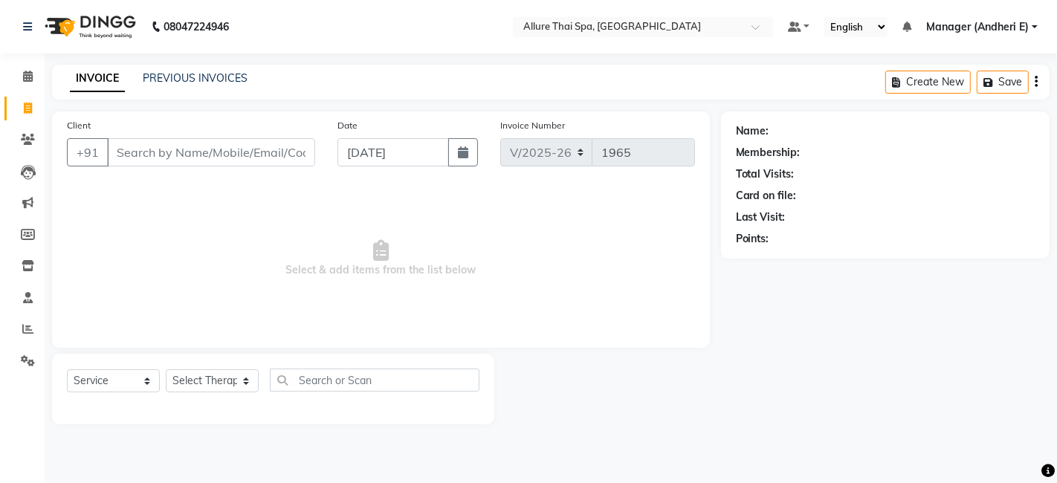
click at [245, 82] on div "INVOICE PREVIOUS INVOICES" at bounding box center [158, 79] width 213 height 17
click at [226, 74] on link "PREVIOUS INVOICES" at bounding box center [195, 77] width 105 height 13
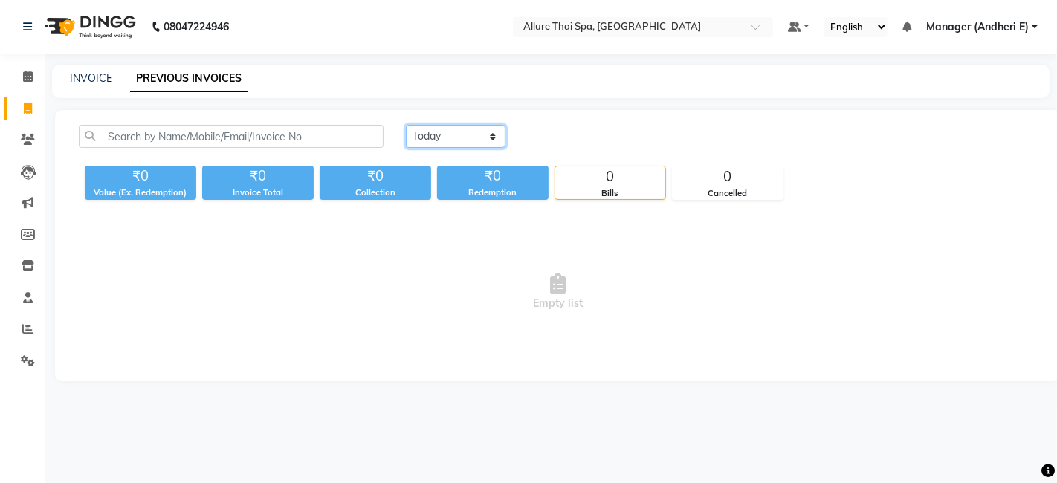
click at [489, 138] on select "Today Yesterday Custom Range" at bounding box center [456, 136] width 100 height 23
select select "range"
click at [406, 125] on select "Today Yesterday Custom Range" at bounding box center [456, 136] width 100 height 23
click at [610, 137] on input "04-09-2025" at bounding box center [577, 136] width 104 height 21
select select "9"
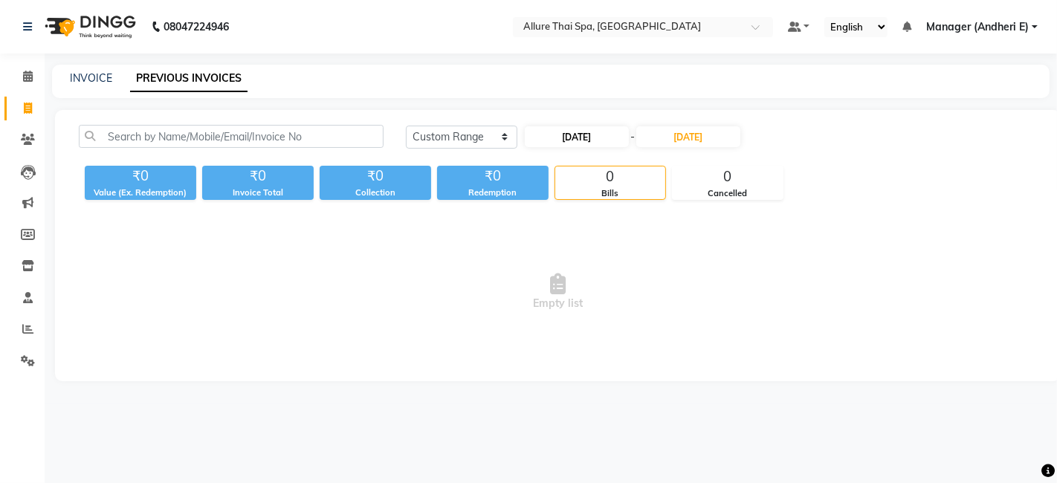
select select "2025"
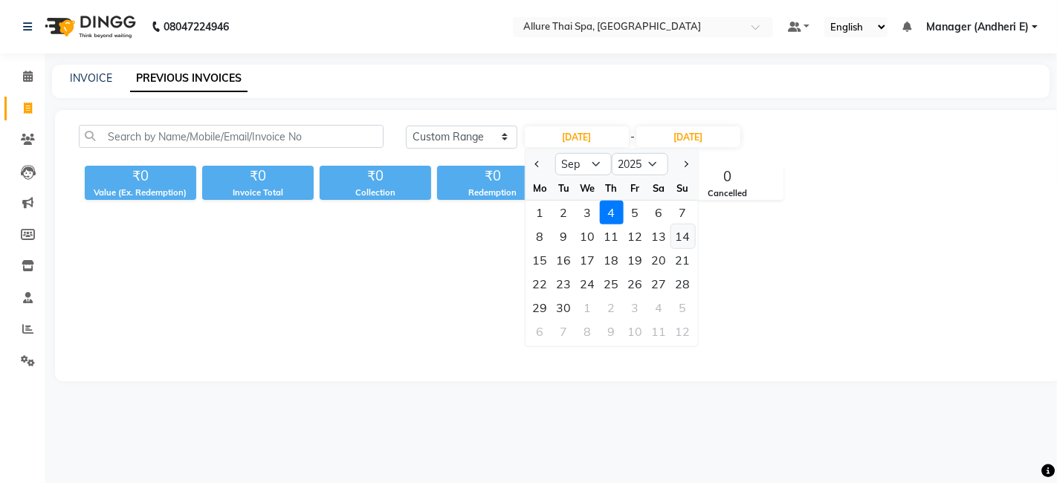
click at [683, 239] on div "14" at bounding box center [682, 236] width 24 height 24
type input "14-09-2025"
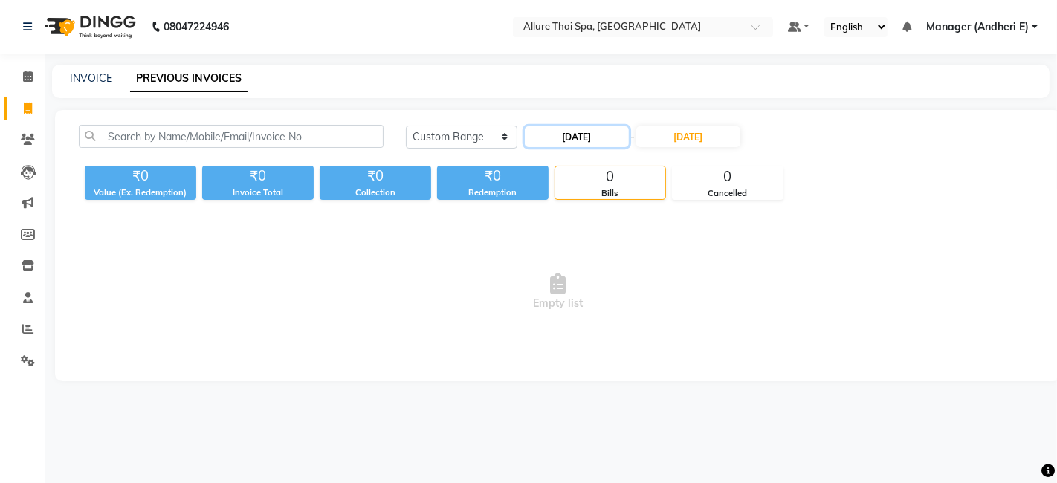
click at [604, 140] on input "14-09-2025" at bounding box center [577, 136] width 104 height 21
select select "9"
select select "2025"
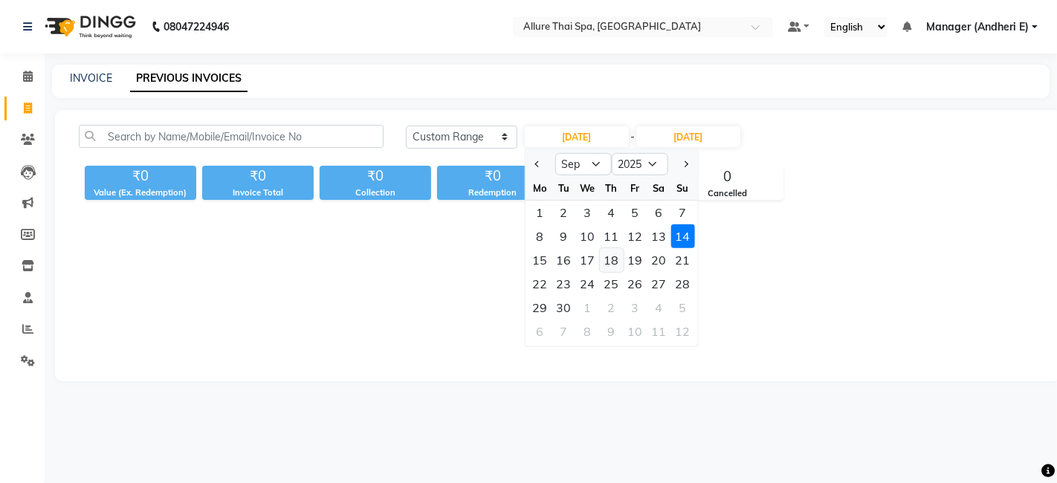
click at [612, 263] on div "18" at bounding box center [611, 260] width 24 height 24
type input "18-09-2025"
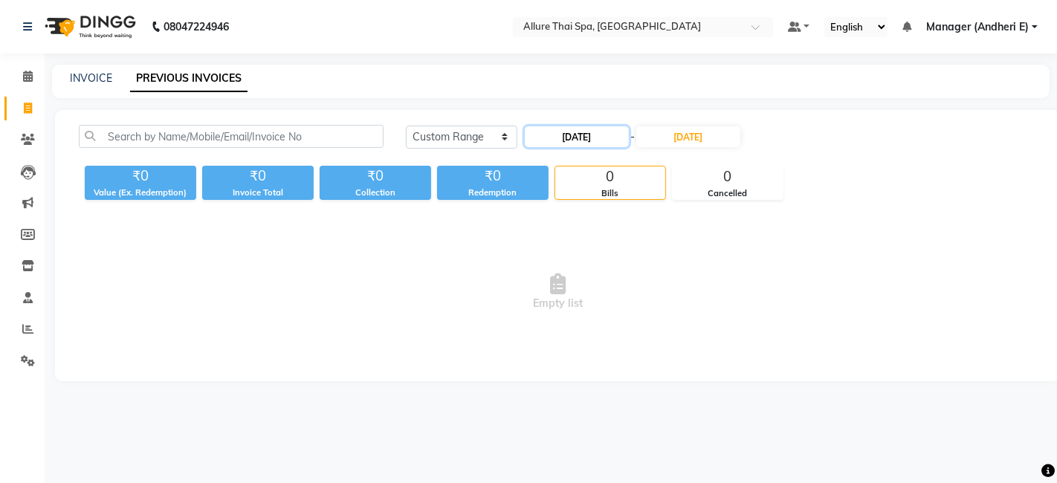
click at [610, 138] on input "18-09-2025" at bounding box center [577, 136] width 104 height 21
select select "9"
select select "2025"
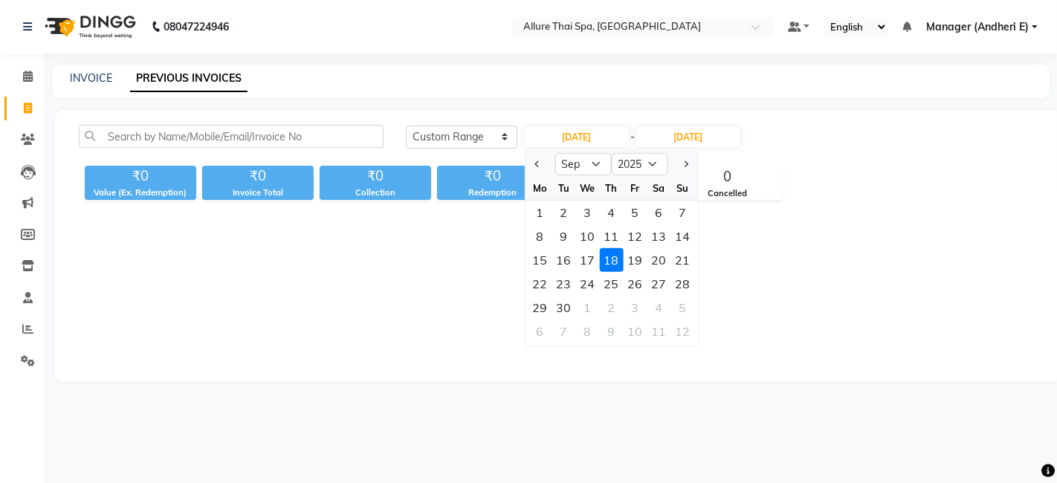
drag, startPoint x: 610, startPoint y: 285, endPoint x: 615, endPoint y: 222, distance: 63.4
click at [610, 285] on div "25" at bounding box center [611, 284] width 24 height 24
type input "25-09-2025"
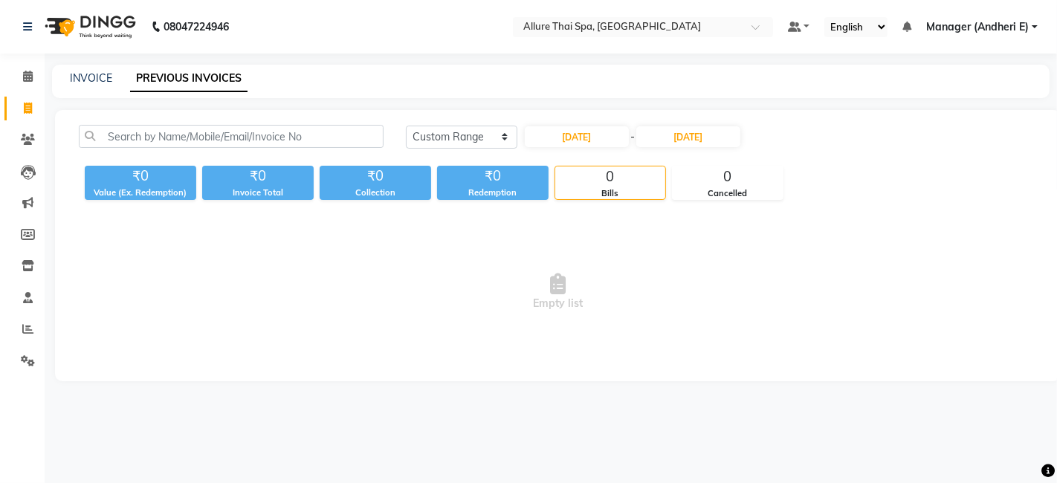
click at [601, 122] on div "Today Yesterday Custom Range 25-09-2025 - 04-09-2025 ₹0 Value (Ex. Redemption) …" at bounding box center [558, 245] width 1006 height 271
click at [595, 135] on input "25-09-2025" at bounding box center [577, 136] width 104 height 21
select select "9"
select select "2025"
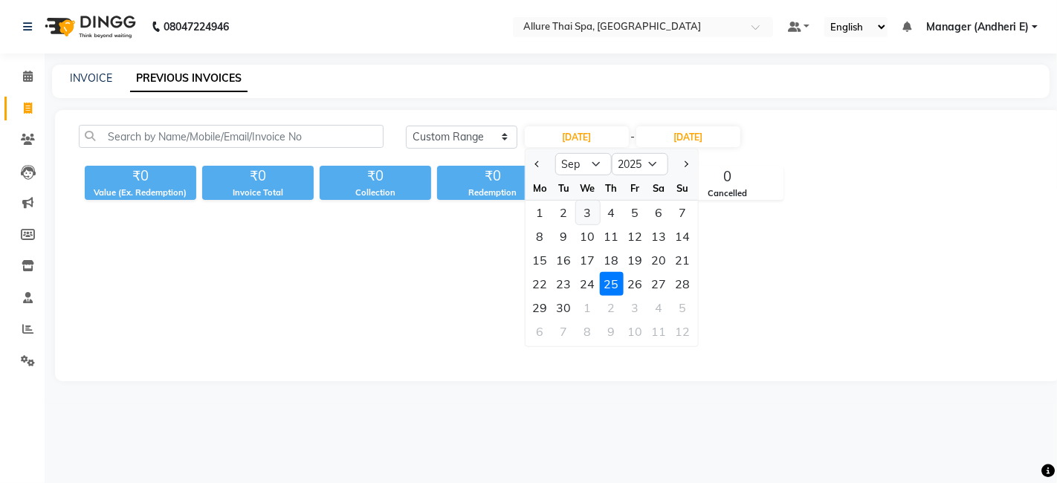
click at [590, 216] on div "3" at bounding box center [587, 213] width 24 height 24
type input "03-09-2025"
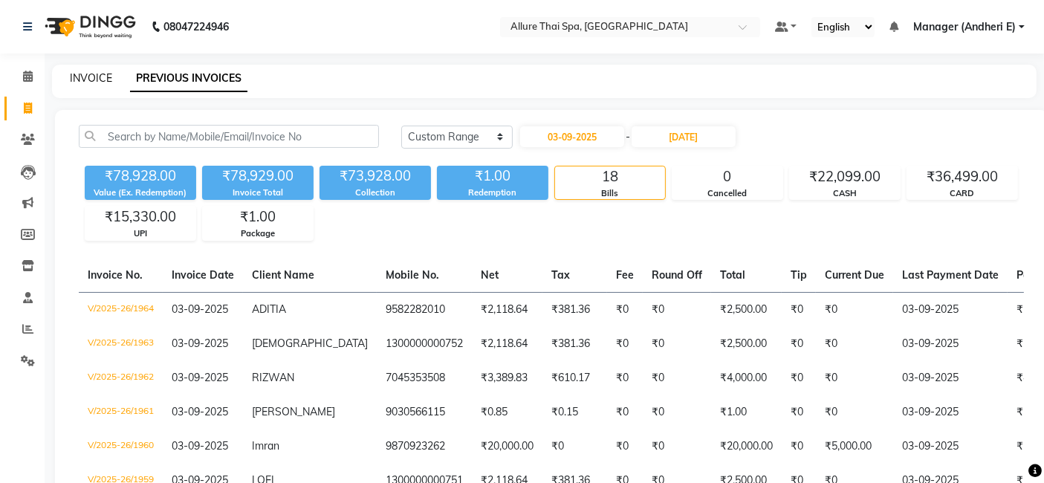
click at [93, 76] on link "INVOICE" at bounding box center [91, 77] width 42 height 13
select select "6826"
select select "service"
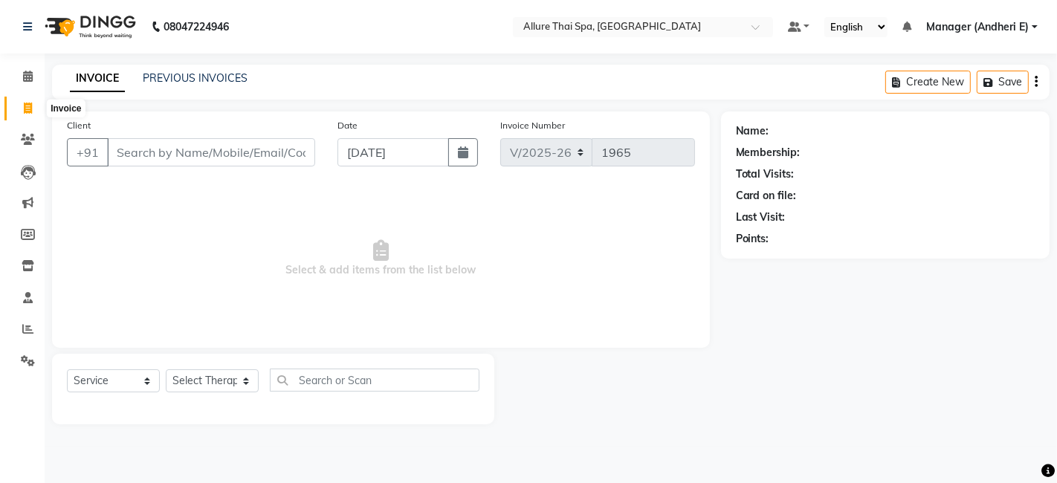
click at [31, 111] on icon at bounding box center [28, 108] width 8 height 11
select select "6826"
select select "service"
click at [31, 80] on icon at bounding box center [28, 76] width 10 height 11
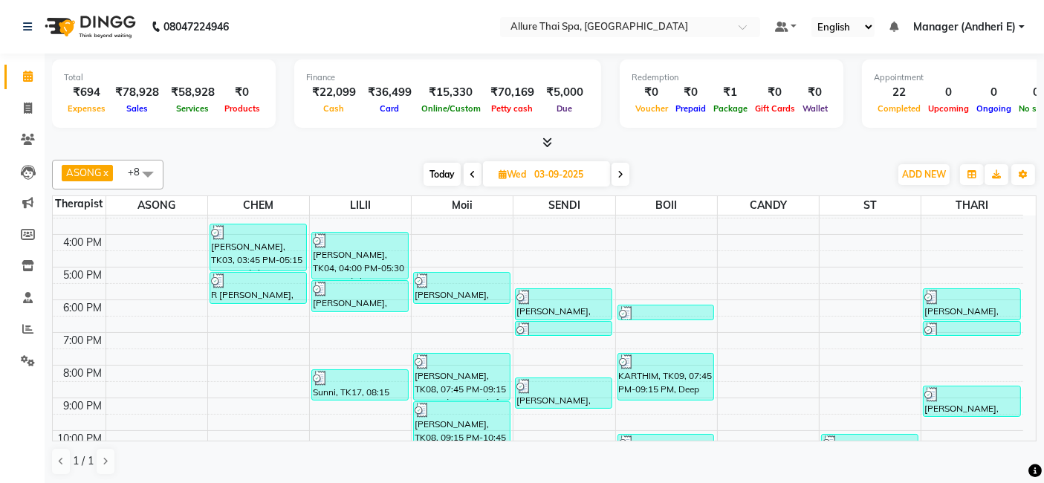
scroll to position [242, 0]
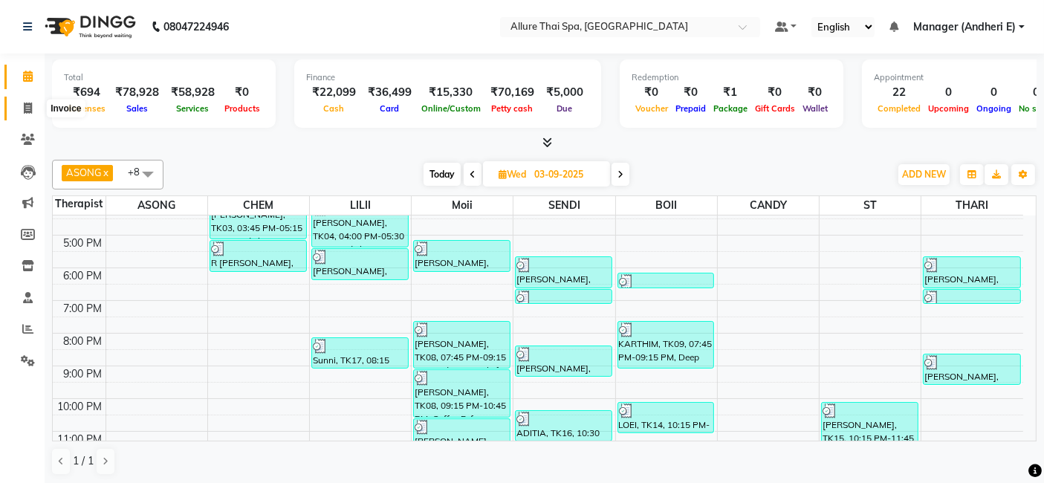
click at [30, 109] on icon at bounding box center [28, 108] width 8 height 11
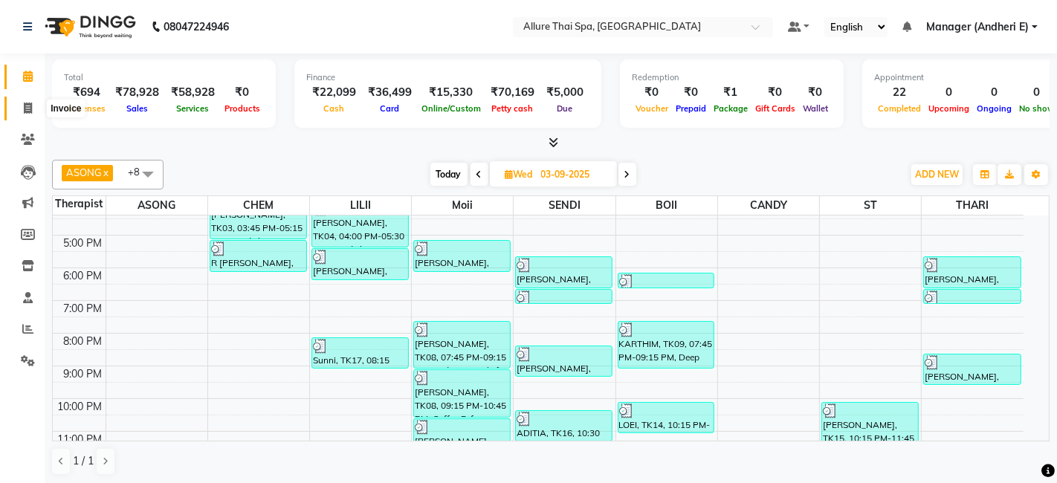
select select "6826"
select select "service"
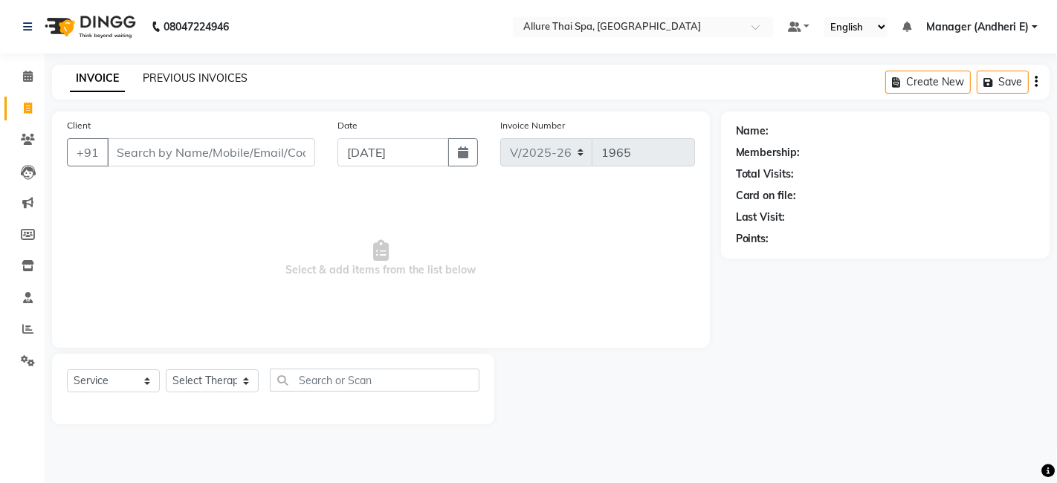
click at [236, 71] on link "PREVIOUS INVOICES" at bounding box center [195, 77] width 105 height 13
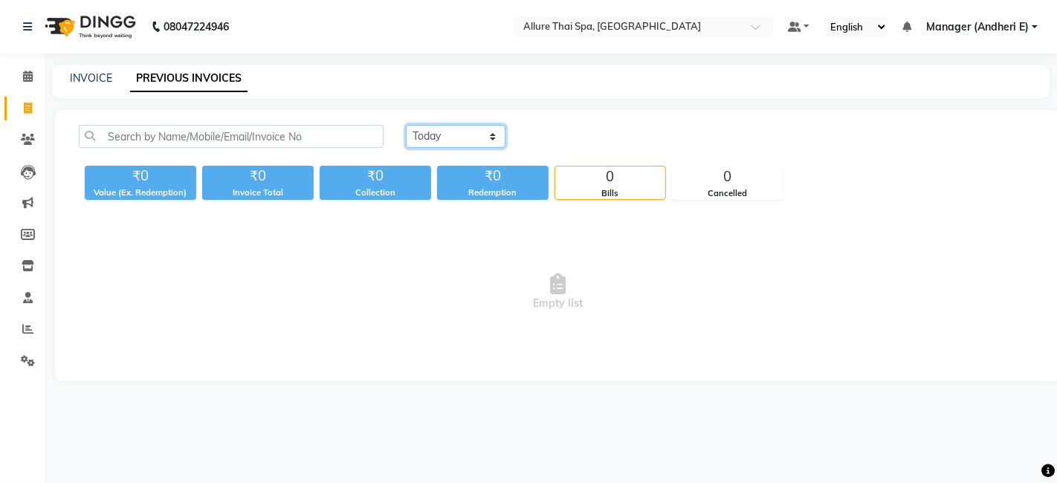
click at [498, 138] on select "Today Yesterday Custom Range" at bounding box center [456, 136] width 100 height 23
select select "range"
click at [406, 125] on select "Today Yesterday Custom Range" at bounding box center [456, 136] width 100 height 23
click at [594, 141] on input "04-09-2025" at bounding box center [577, 136] width 104 height 21
select select "9"
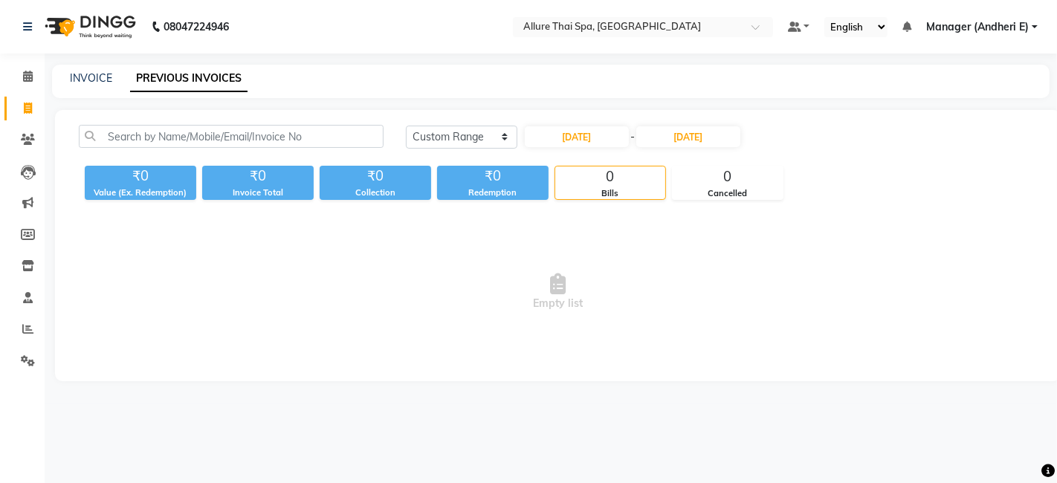
select select "2025"
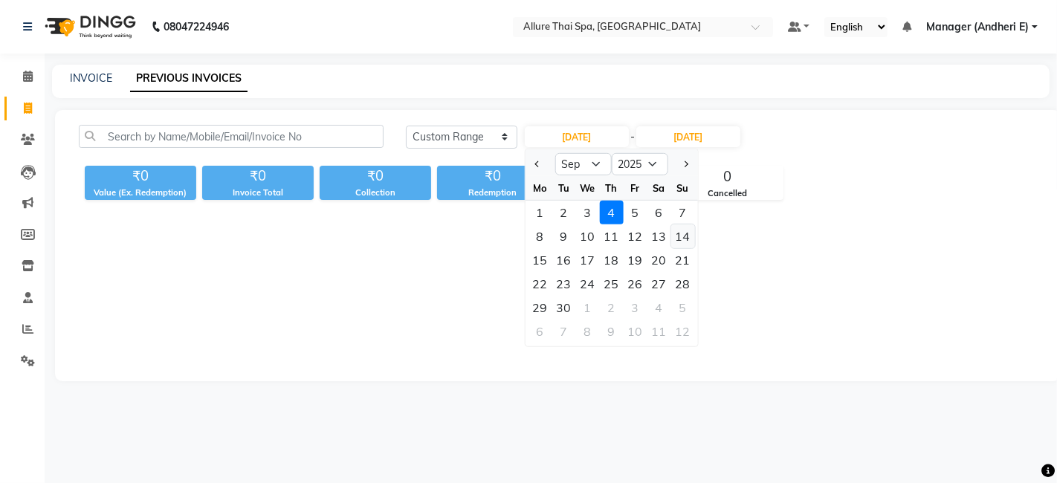
click at [682, 239] on div "14" at bounding box center [682, 236] width 24 height 24
type input "14-09-2025"
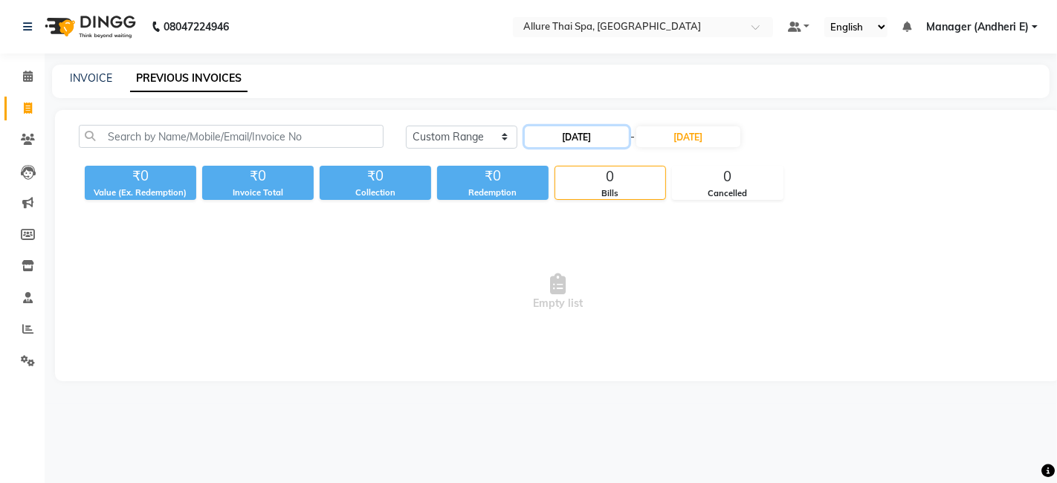
click at [584, 137] on input "14-09-2025" at bounding box center [577, 136] width 104 height 21
select select "9"
select select "2025"
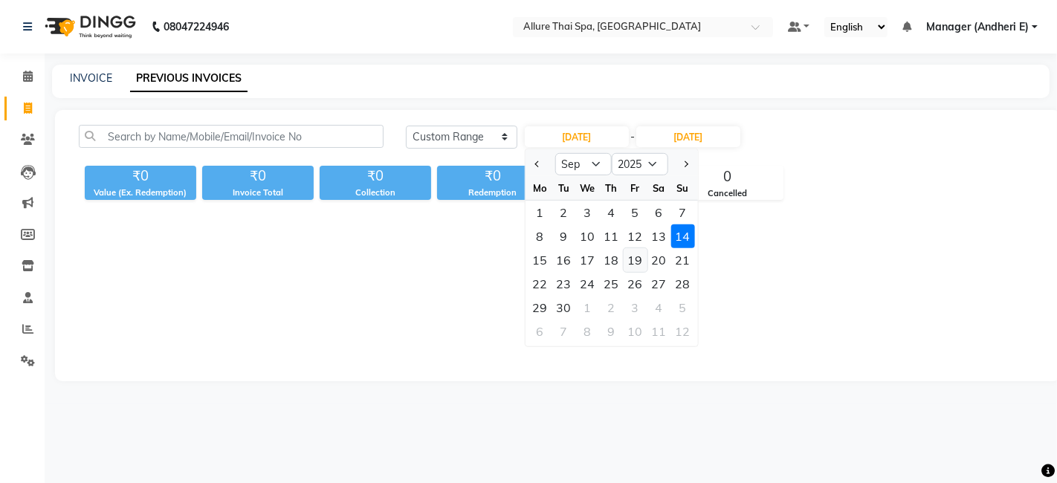
click at [643, 258] on div "19" at bounding box center [635, 260] width 24 height 24
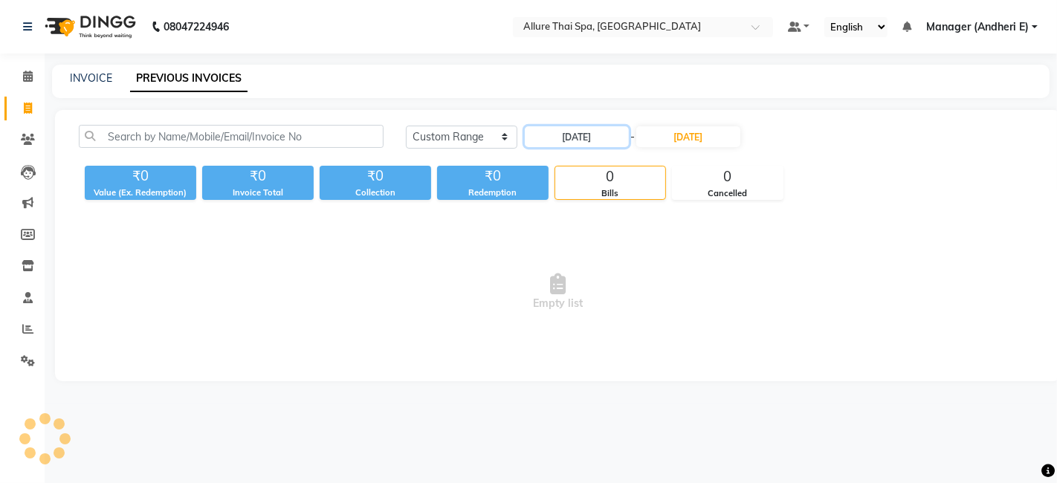
type input "19-09-2025"
click at [615, 132] on input "19-09-2025" at bounding box center [577, 136] width 104 height 21
select select "9"
select select "2025"
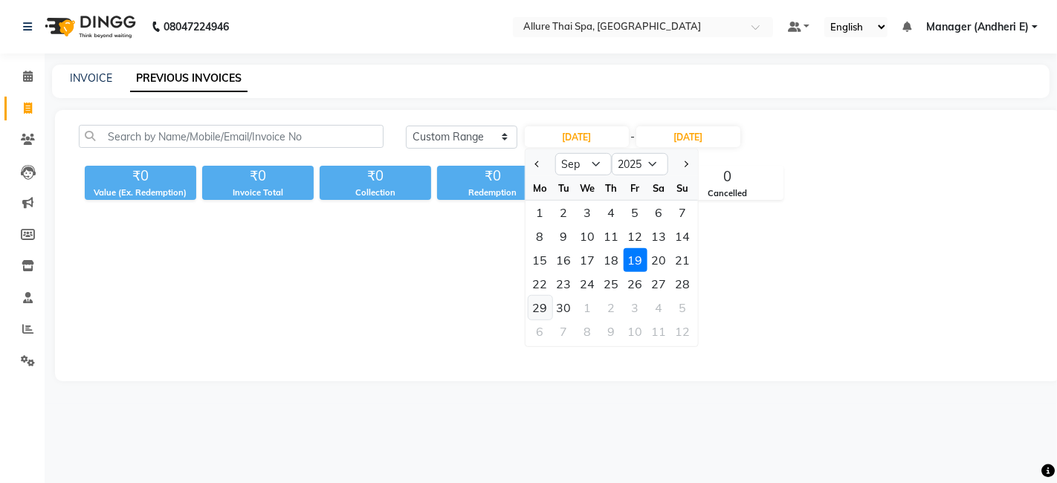
click at [543, 308] on div "29" at bounding box center [540, 308] width 24 height 24
type input "29-09-2025"
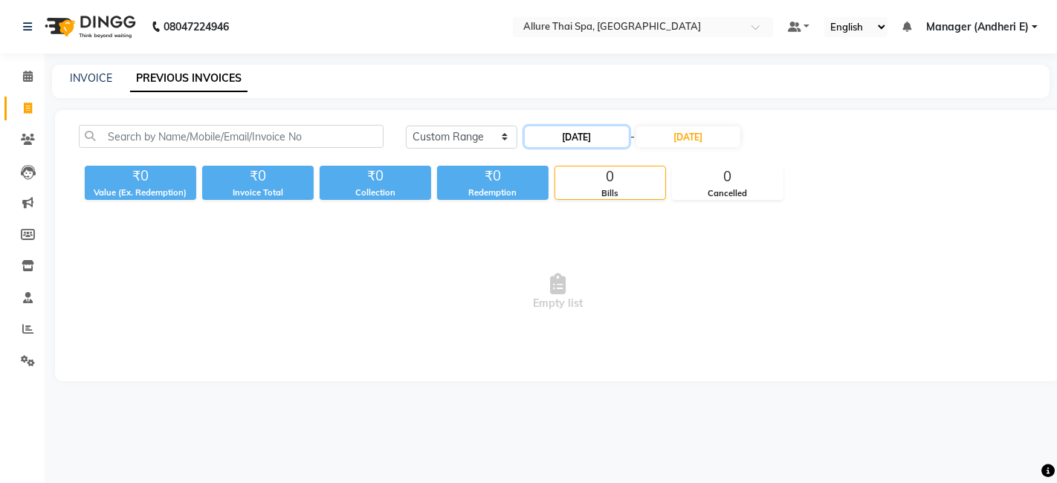
click at [594, 134] on input "29-09-2025" at bounding box center [577, 136] width 104 height 21
select select "9"
select select "2025"
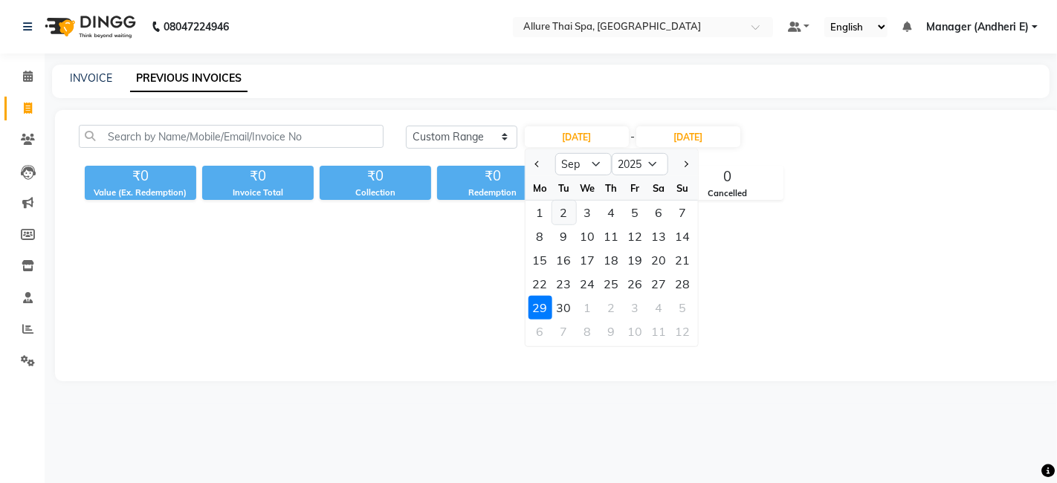
click at [572, 212] on div "2" at bounding box center [564, 213] width 24 height 24
type input "02-09-2025"
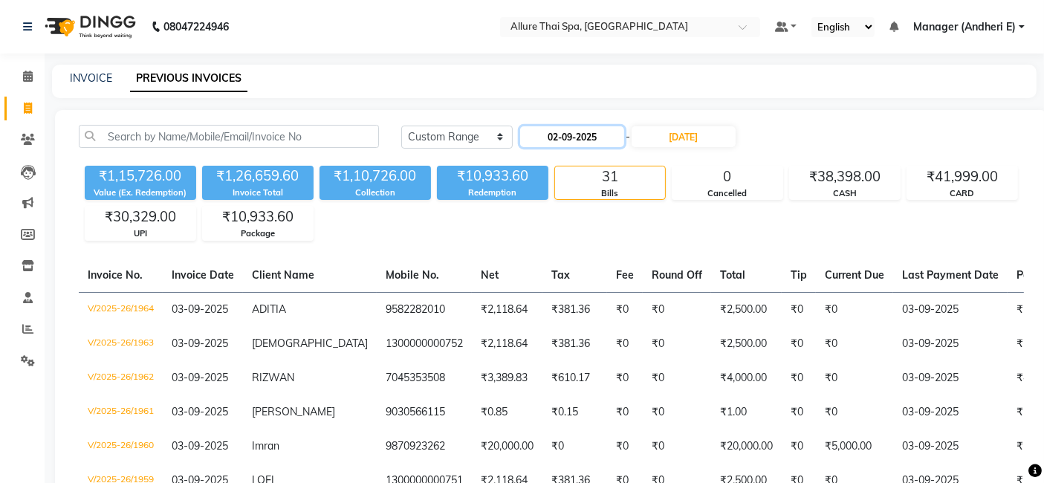
click at [578, 139] on input "02-09-2025" at bounding box center [572, 136] width 104 height 21
select select "9"
select select "2025"
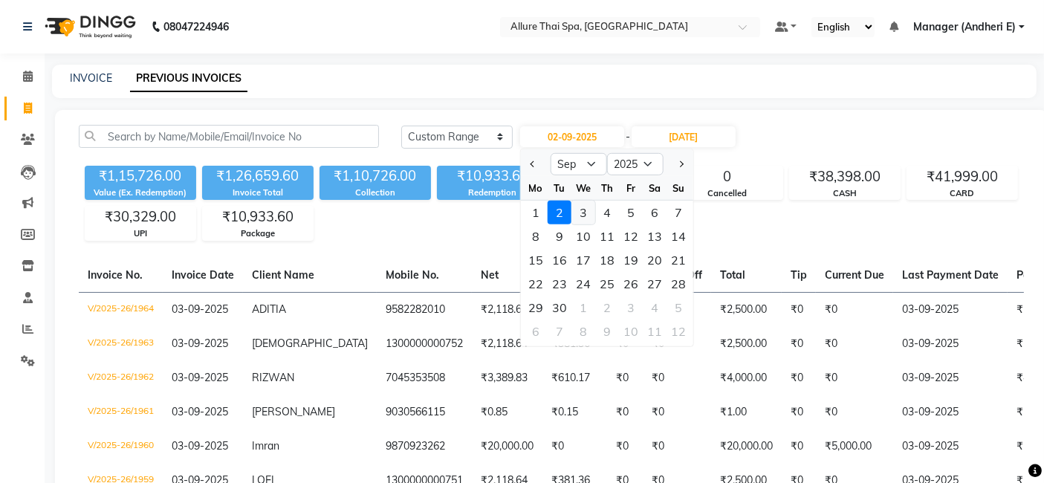
click at [583, 211] on div "3" at bounding box center [584, 213] width 24 height 24
type input "03-09-2025"
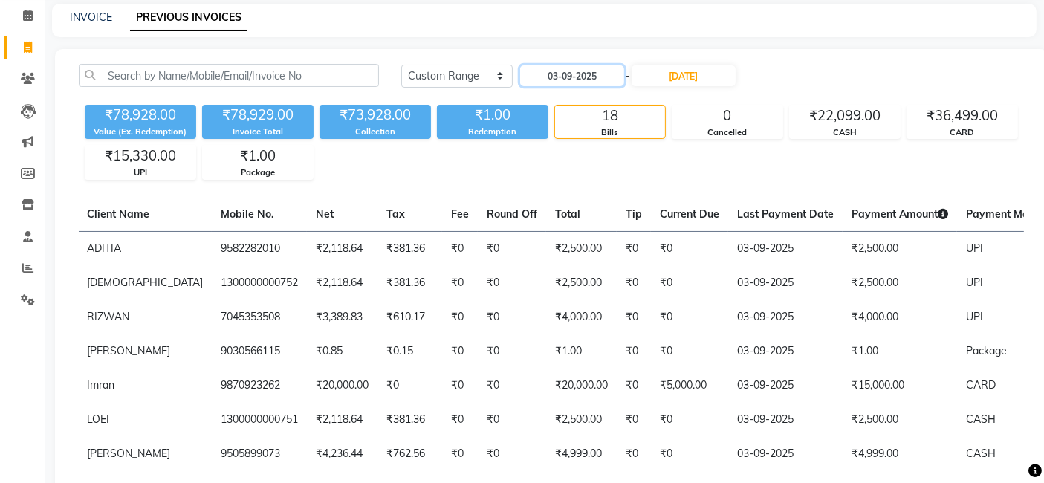
scroll to position [76, 0]
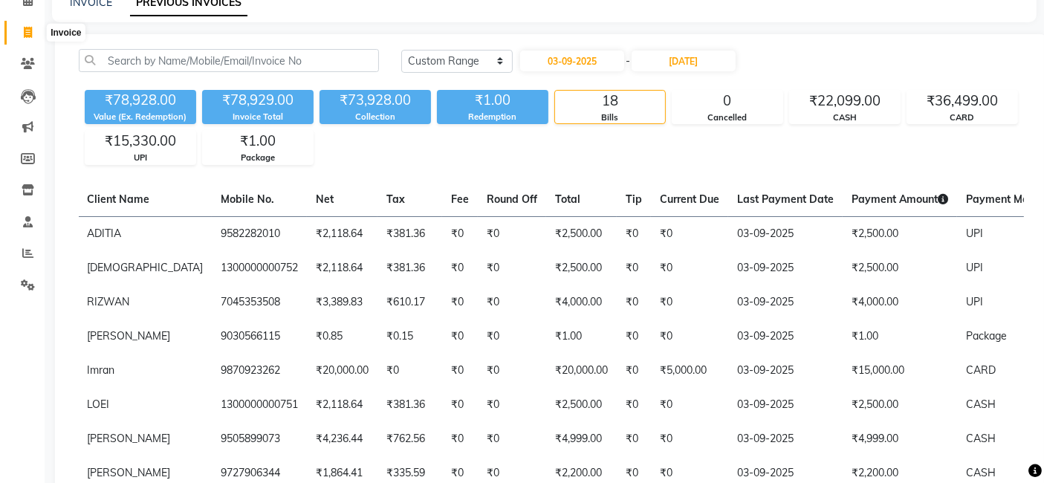
click at [31, 35] on icon at bounding box center [28, 32] width 8 height 11
select select "6826"
select select "service"
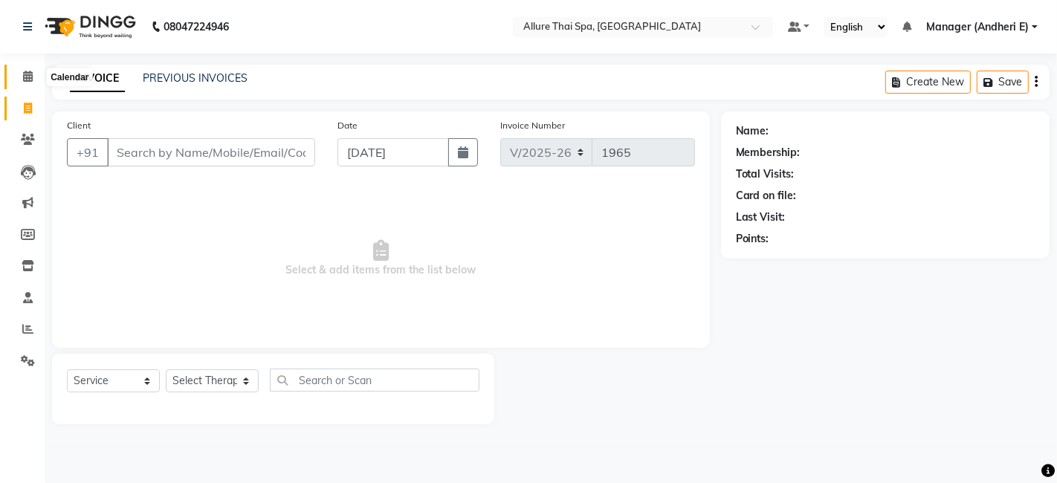
click at [33, 77] on span at bounding box center [28, 76] width 26 height 17
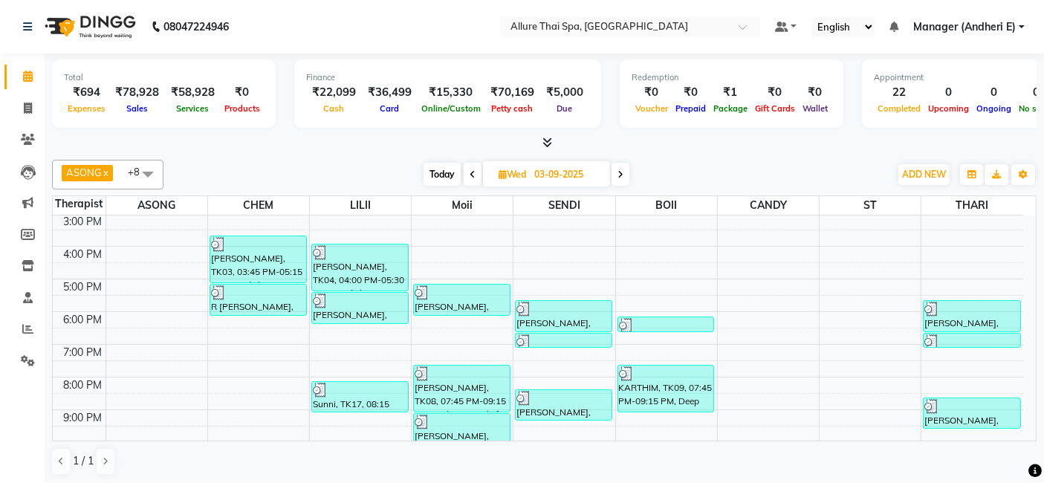
scroll to position [231, 0]
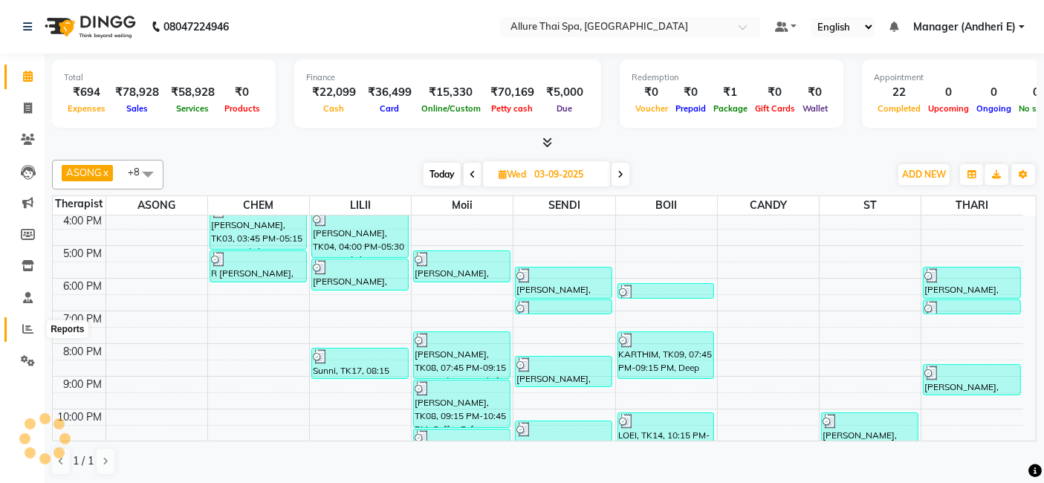
click at [25, 330] on icon at bounding box center [27, 328] width 11 height 11
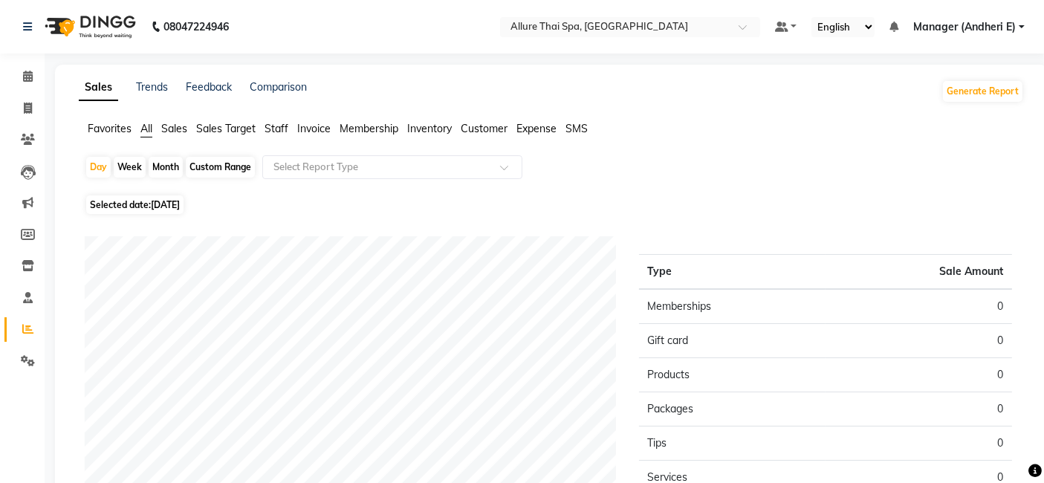
click at [174, 201] on span "04-09-2025" at bounding box center [165, 204] width 29 height 11
select select "9"
select select "2025"
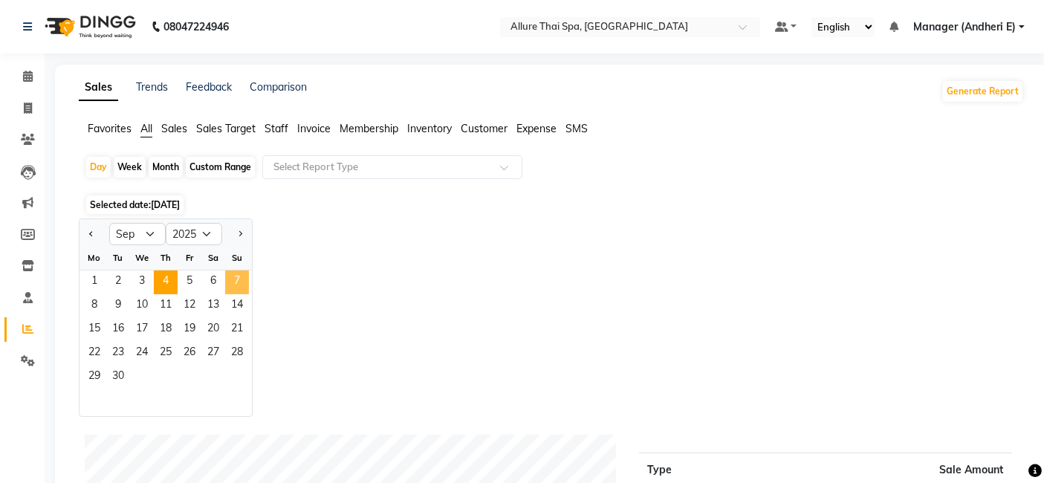
click at [238, 281] on span "7" at bounding box center [237, 283] width 24 height 24
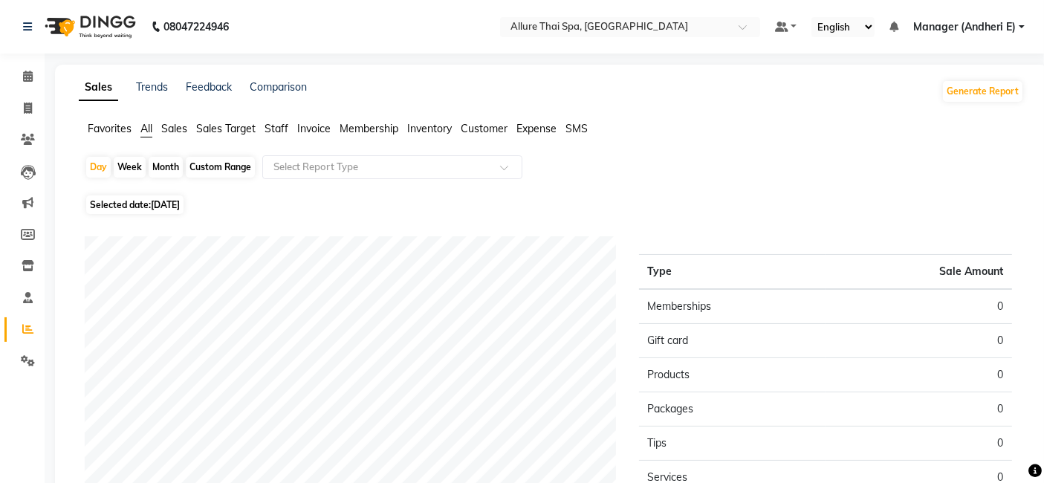
click at [182, 210] on span "Selected date: 07-09-2025" at bounding box center [134, 204] width 97 height 19
select select "9"
select select "2025"
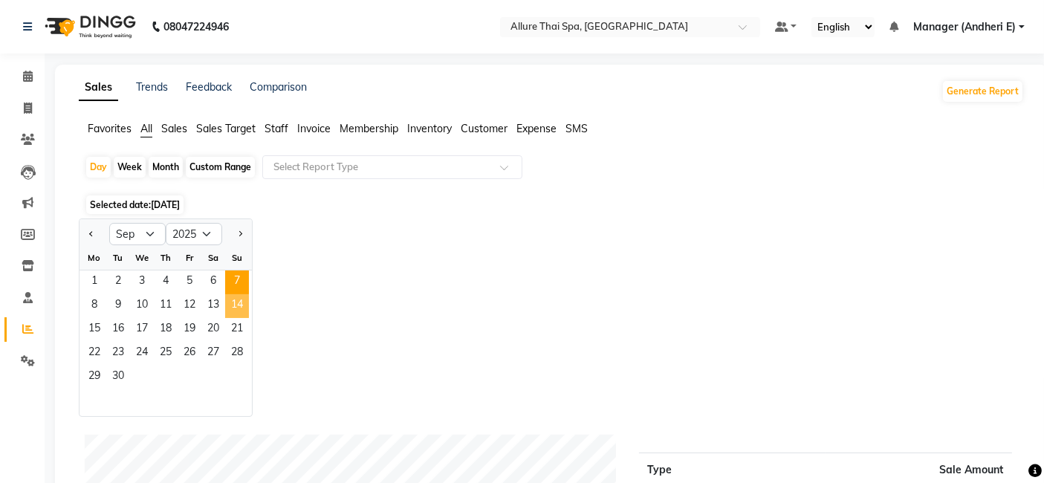
click at [236, 305] on span "14" at bounding box center [237, 306] width 24 height 24
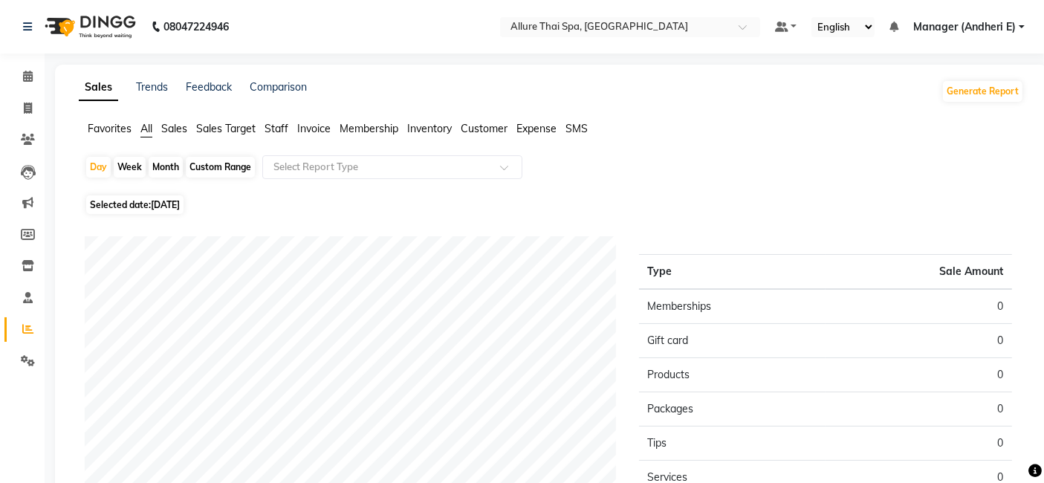
click at [166, 210] on span "14-09-2025" at bounding box center [165, 204] width 29 height 11
select select "9"
select select "2025"
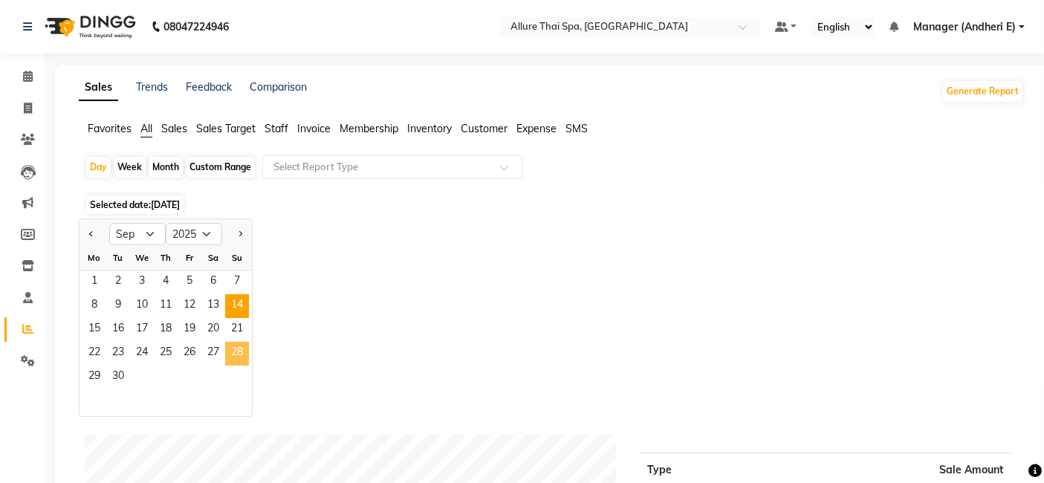
drag, startPoint x: 238, startPoint y: 352, endPoint x: 201, endPoint y: 214, distance: 143.0
click at [238, 352] on span "28" at bounding box center [237, 354] width 24 height 24
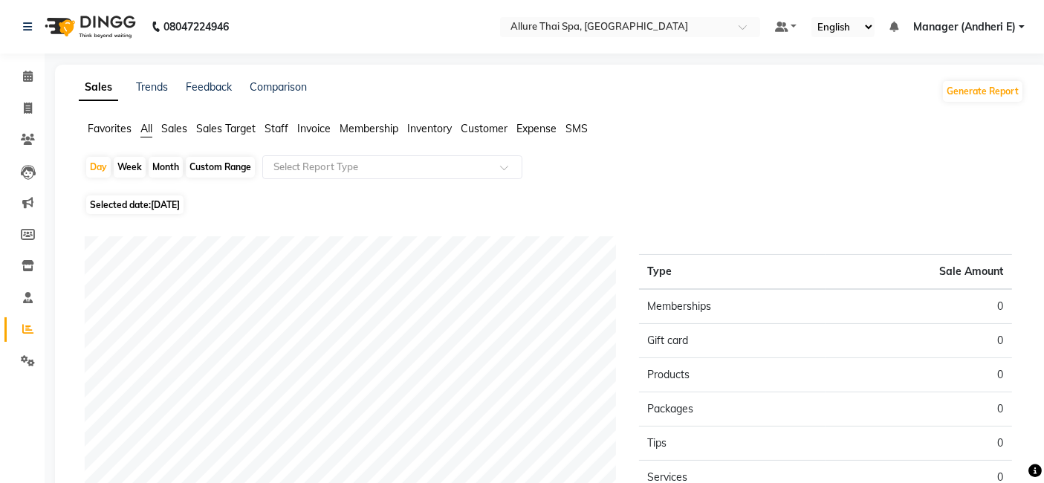
click at [180, 201] on span "28-09-2025" at bounding box center [165, 204] width 29 height 11
select select "9"
select select "2025"
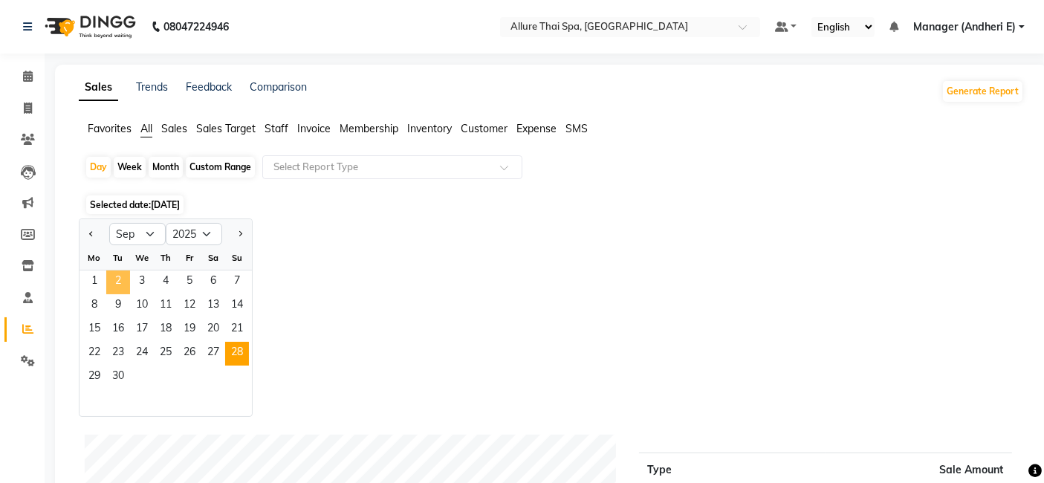
click at [121, 275] on span "2" at bounding box center [118, 283] width 24 height 24
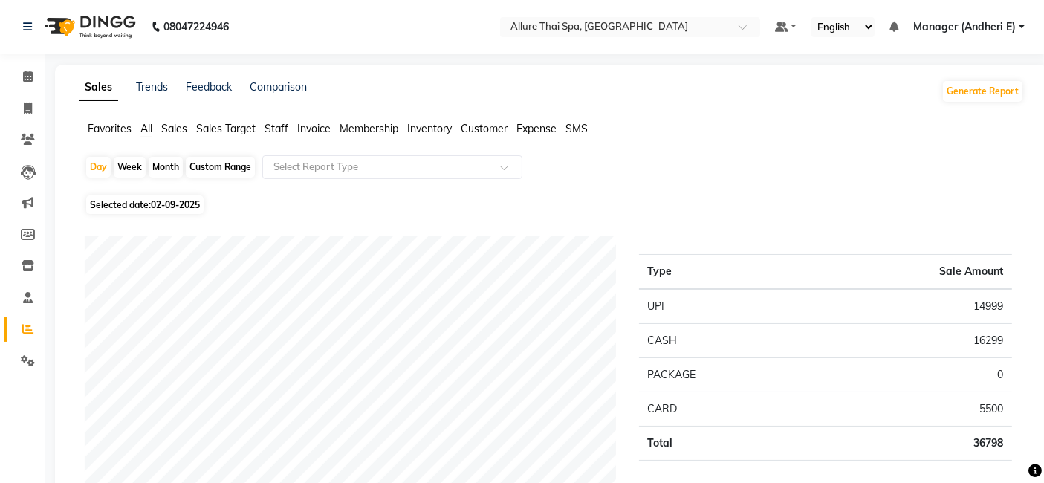
click at [166, 204] on span "02-09-2025" at bounding box center [175, 204] width 49 height 11
select select "9"
select select "2025"
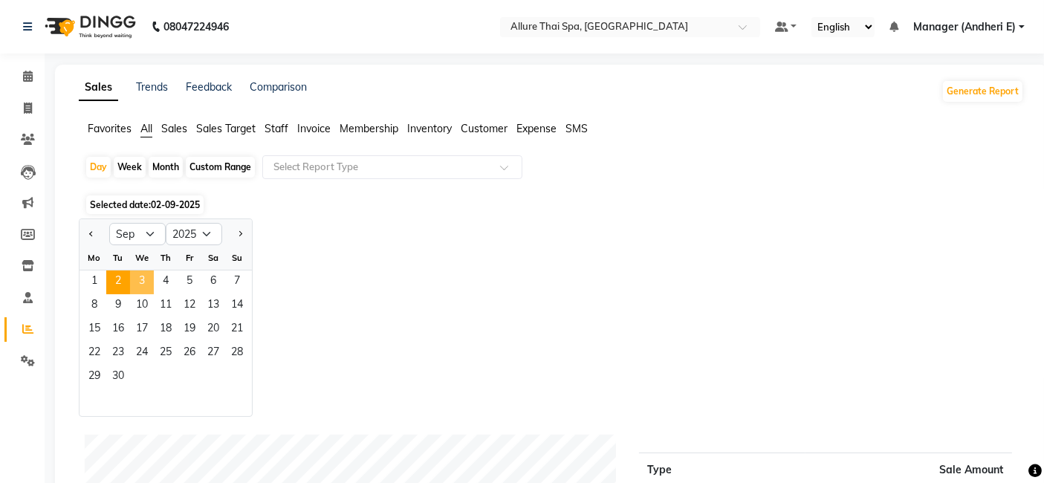
click at [149, 277] on span "3" at bounding box center [142, 283] width 24 height 24
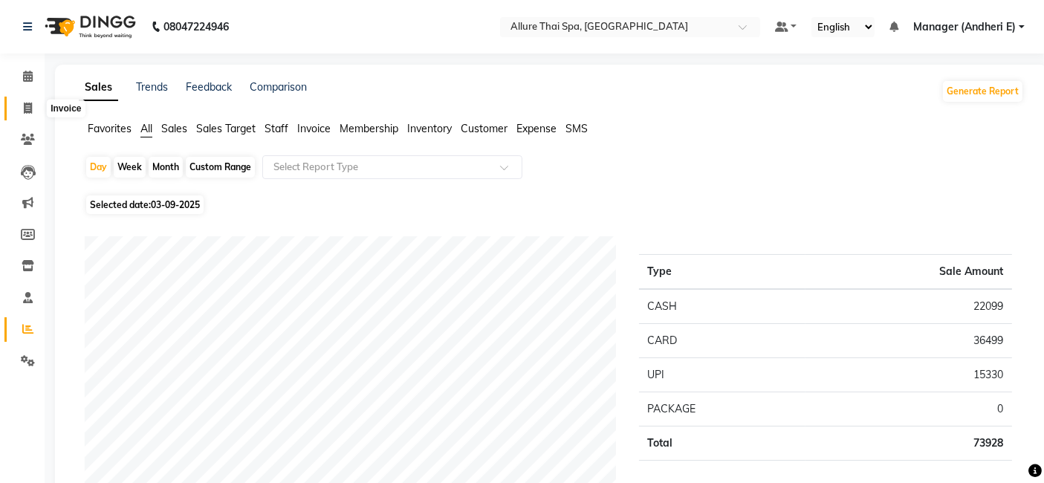
click at [34, 103] on span at bounding box center [28, 108] width 26 height 17
select select "service"
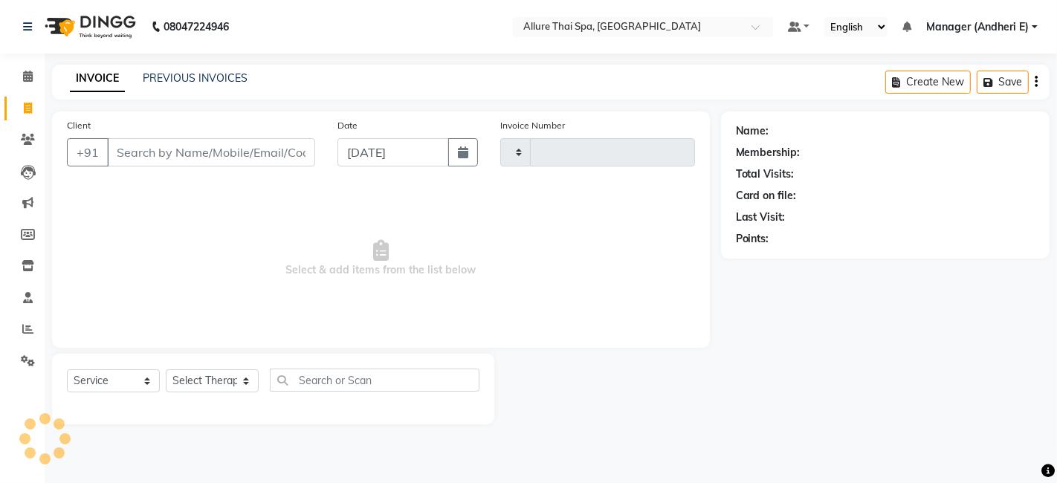
type input "1965"
select select "6826"
click at [31, 83] on span at bounding box center [28, 76] width 26 height 17
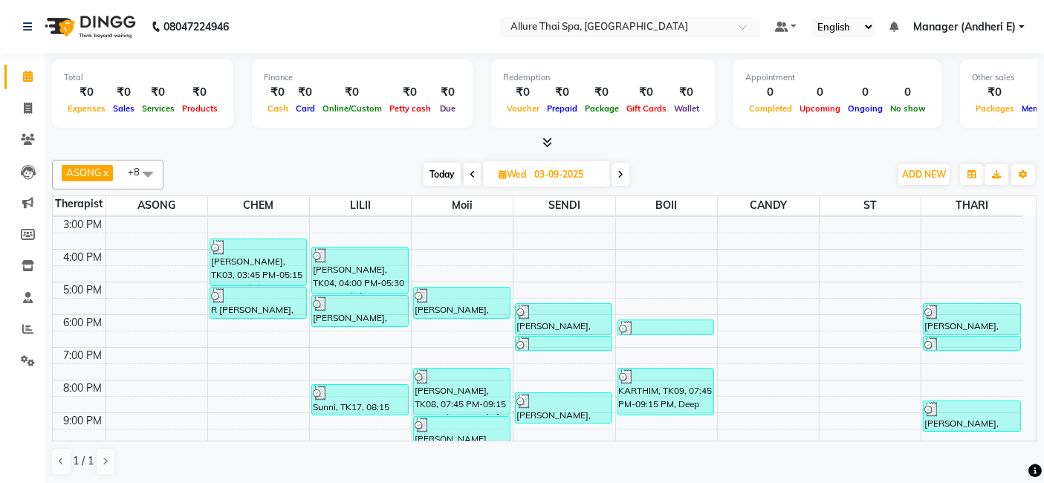
scroll to position [198, 0]
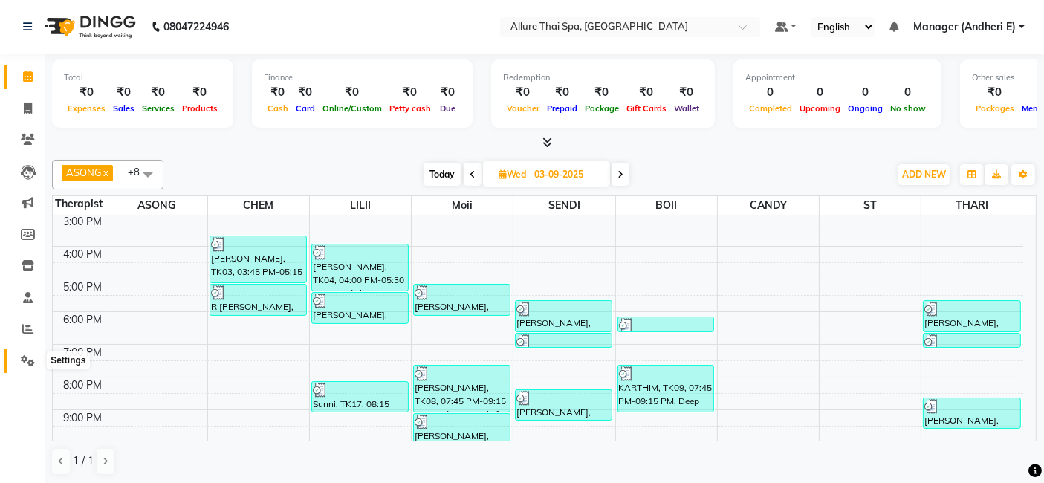
click at [23, 355] on icon at bounding box center [28, 360] width 14 height 11
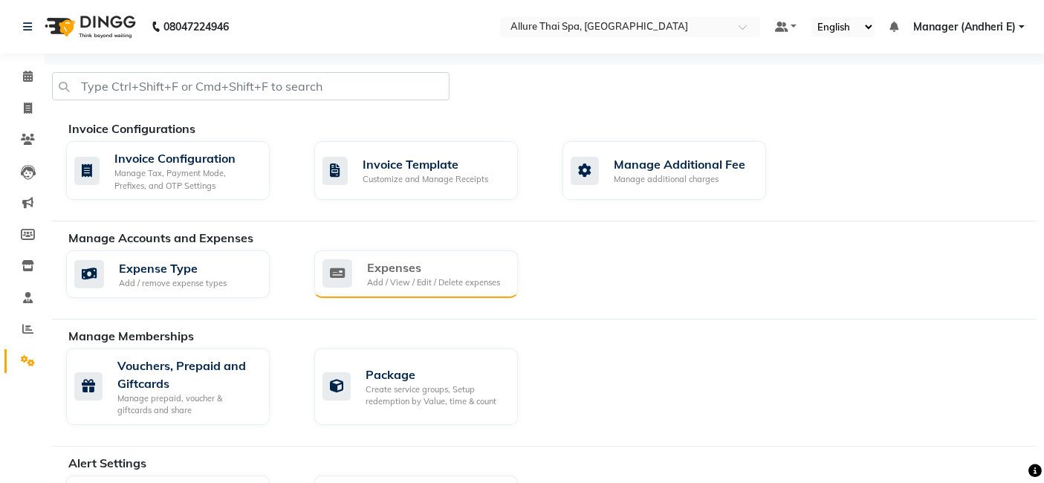
click at [471, 265] on div "Expenses" at bounding box center [433, 268] width 133 height 18
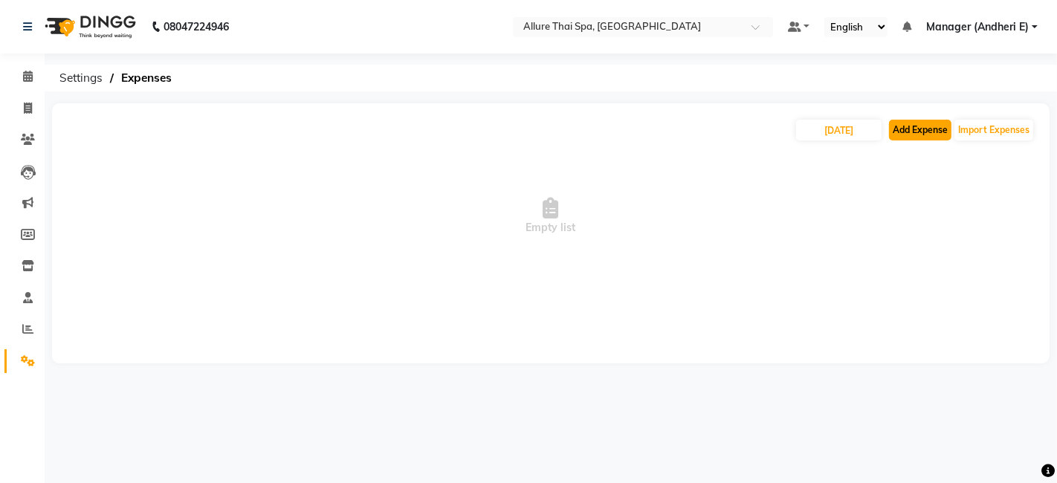
click at [922, 135] on button "Add Expense" at bounding box center [920, 130] width 62 height 21
select select "1"
select select "5881"
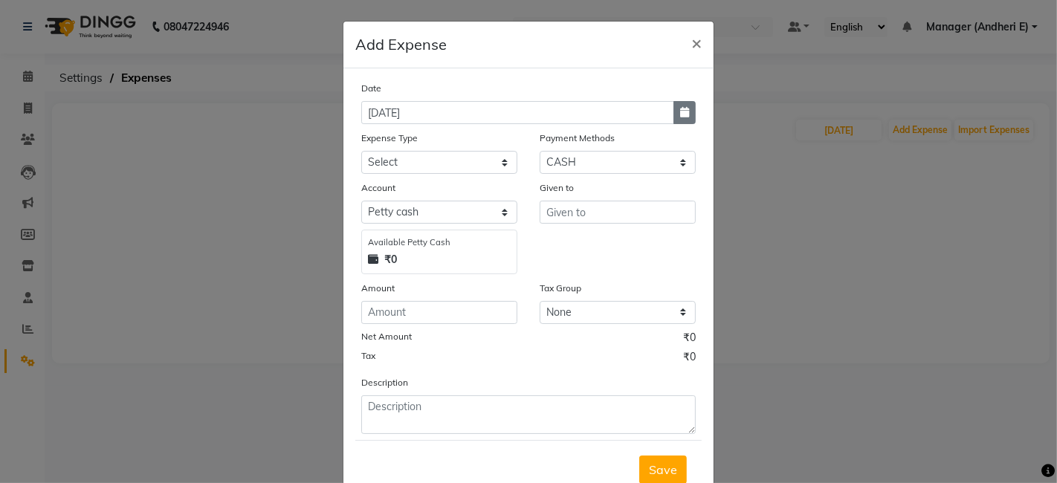
click at [673, 107] on button "button" at bounding box center [684, 112] width 22 height 23
select select "9"
select select "2025"
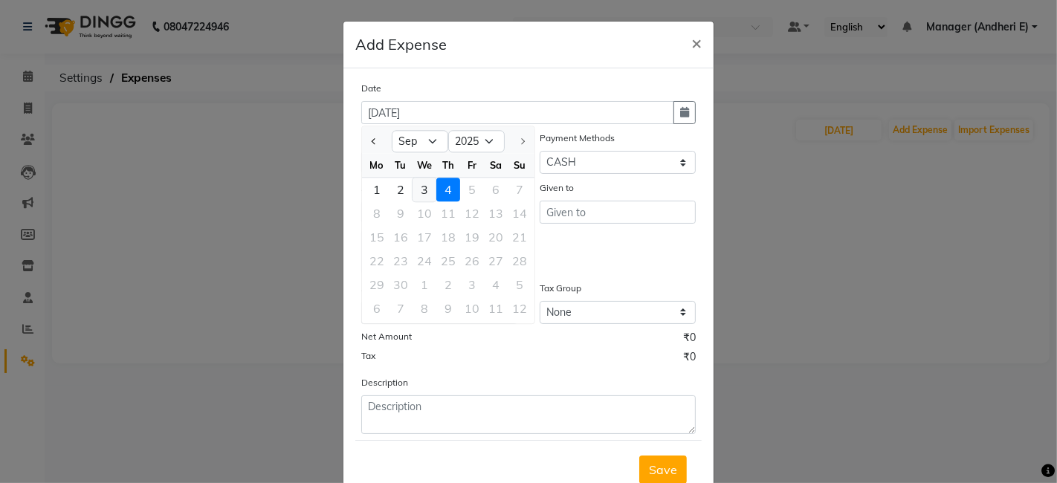
click at [416, 187] on div "3" at bounding box center [425, 190] width 24 height 24
type input "03-09-2025"
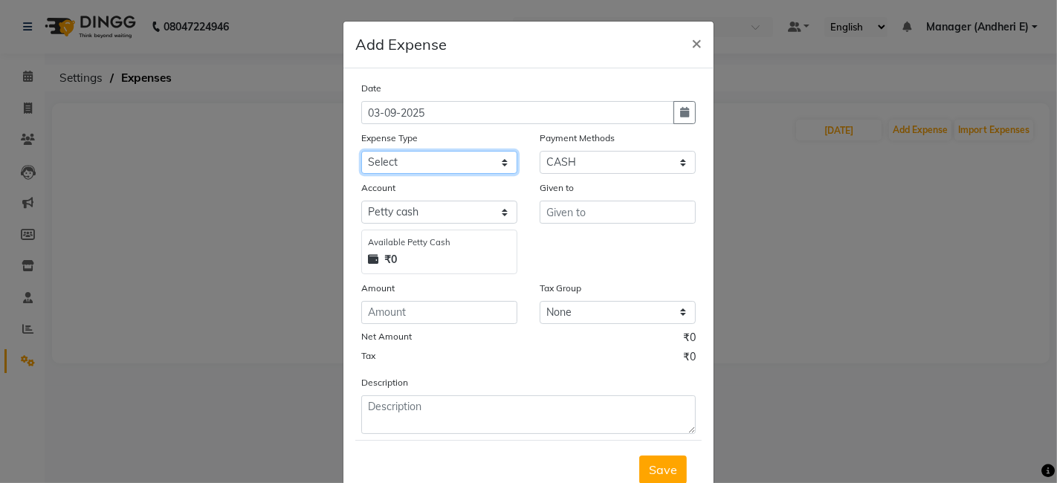
click at [502, 160] on select "Select Advance Salary Advertising and Marketing Expenses Bank charges Car maint…" at bounding box center [439, 162] width 156 height 23
click at [502, 166] on select "Select Advance Salary Advertising and Marketing Expenses Bank charges Car maint…" at bounding box center [439, 162] width 156 height 23
click at [361, 151] on select "Select Advance Salary Advertising and Marketing Expenses Bank charges Car maint…" at bounding box center [439, 162] width 156 height 23
click at [496, 164] on select "Select Advance Salary Advertising and Marketing Expenses Bank charges Car maint…" at bounding box center [439, 162] width 156 height 23
click at [361, 151] on select "Select Advance Salary Advertising and Marketing Expenses Bank charges Car maint…" at bounding box center [439, 162] width 156 height 23
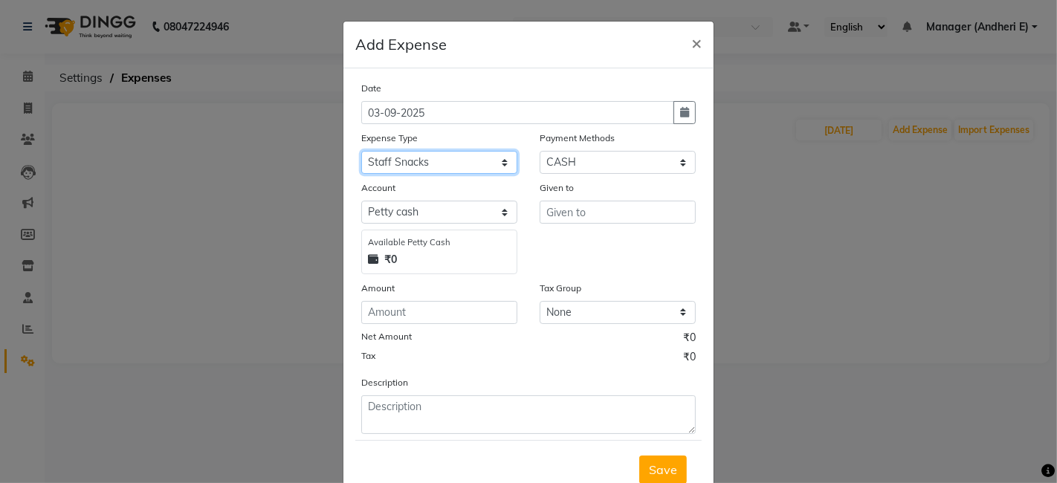
click at [499, 156] on select "Select Advance Salary Advertising and Marketing Expenses Bank charges Car maint…" at bounding box center [439, 162] width 156 height 23
select select "19829"
click at [361, 151] on select "Select Advance Salary Advertising and Marketing Expenses Bank charges Car maint…" at bounding box center [439, 162] width 156 height 23
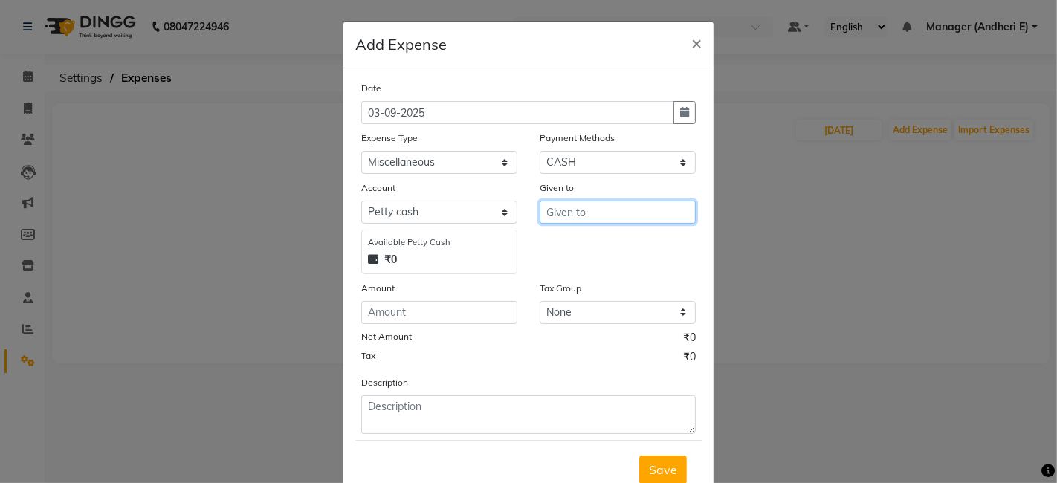
click at [605, 209] on input "text" at bounding box center [618, 212] width 156 height 23
type input "2"
type input "AAVISHKAR"
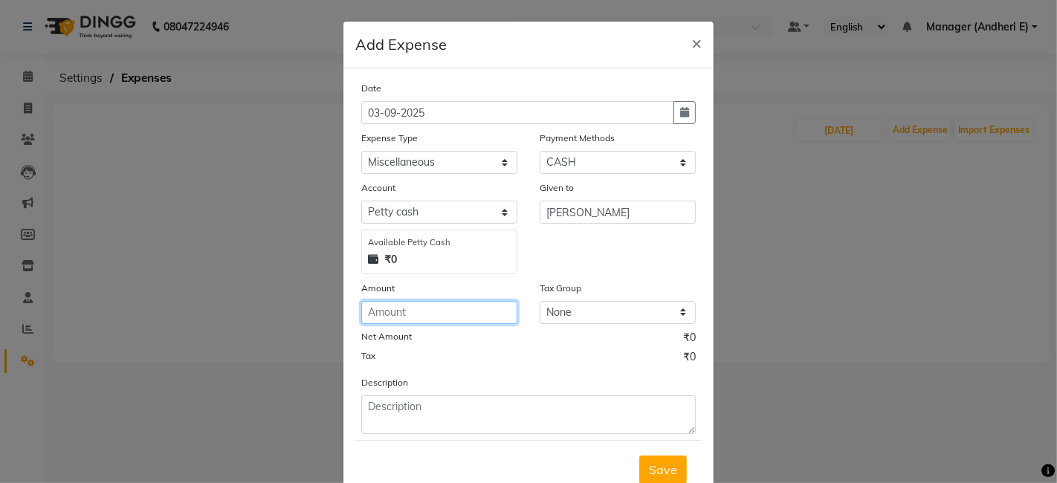
click at [465, 315] on input "number" at bounding box center [439, 312] width 156 height 23
type input "200"
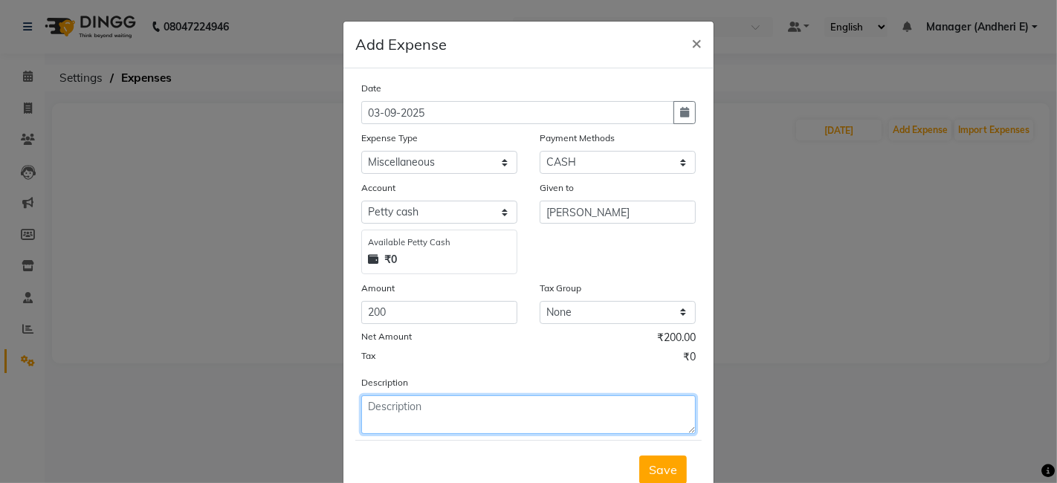
click at [591, 420] on textarea at bounding box center [528, 414] width 334 height 39
type textarea "Lunch"
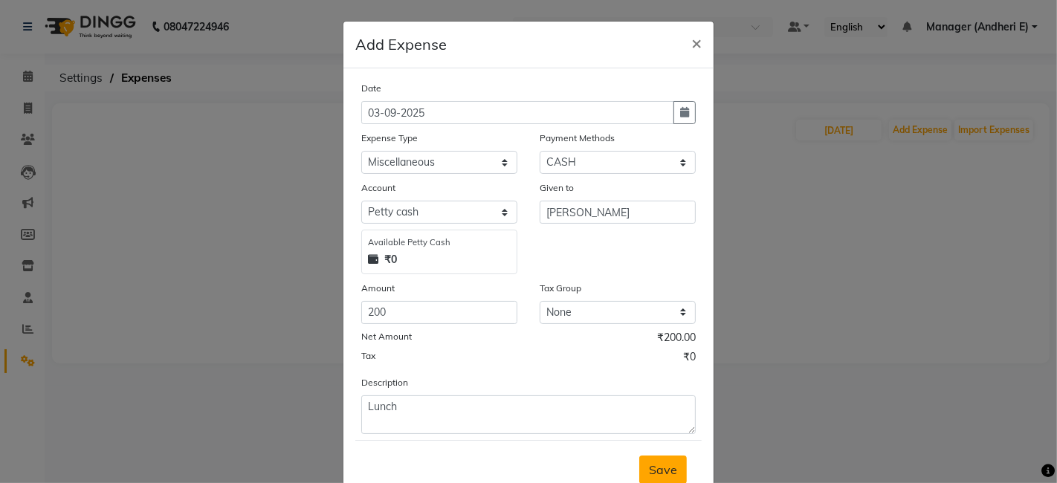
click at [659, 473] on span "Save" at bounding box center [663, 469] width 28 height 15
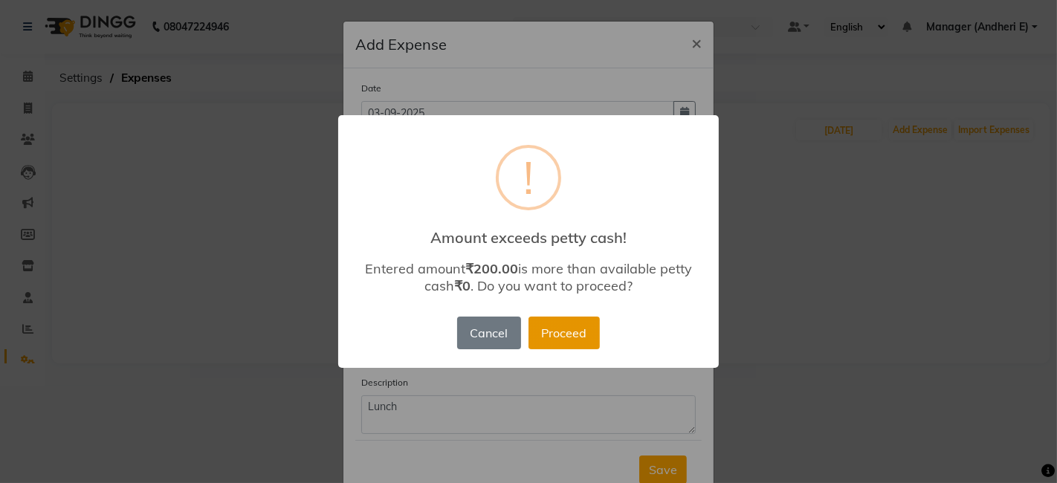
click at [563, 326] on button "Proceed" at bounding box center [563, 333] width 71 height 33
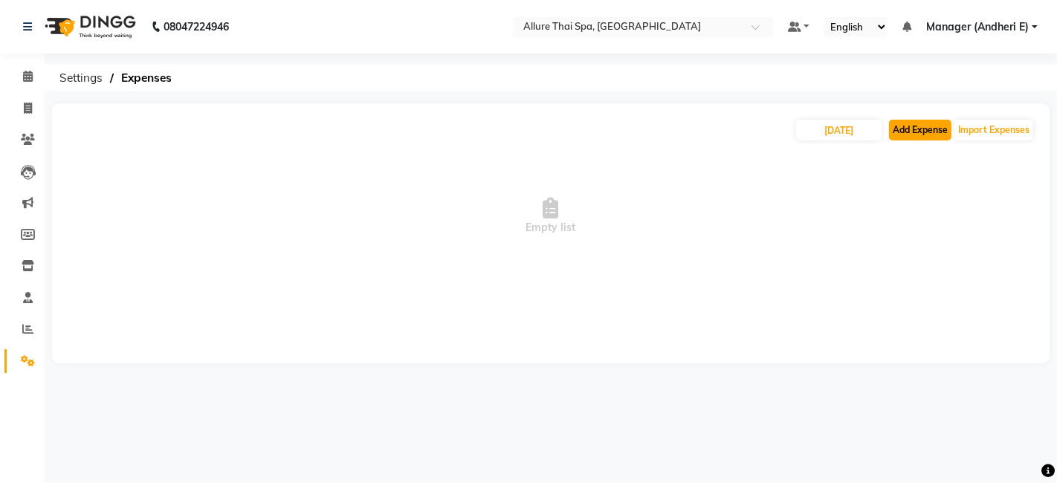
click at [912, 131] on button "Add Expense" at bounding box center [920, 130] width 62 height 21
select select "1"
select select "5881"
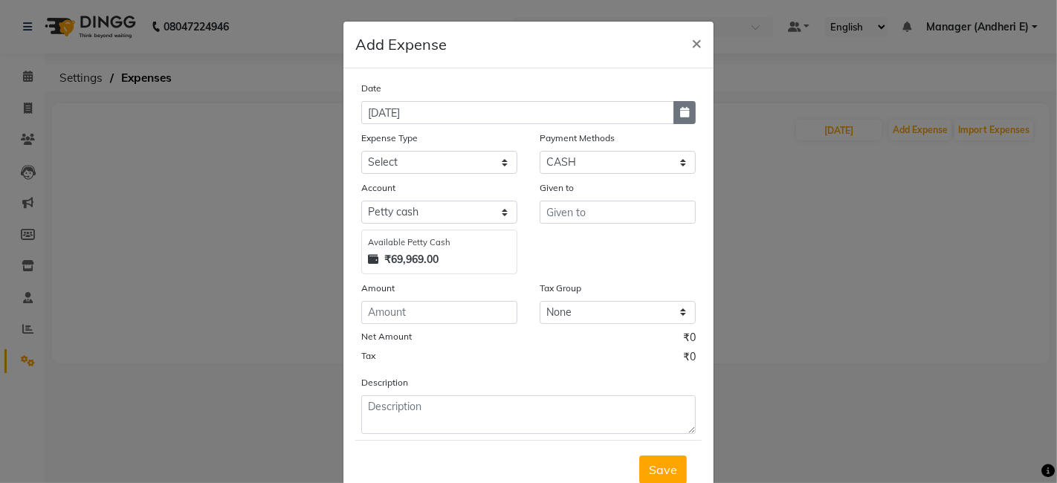
click at [685, 111] on button "button" at bounding box center [684, 112] width 22 height 23
select select "9"
select select "2025"
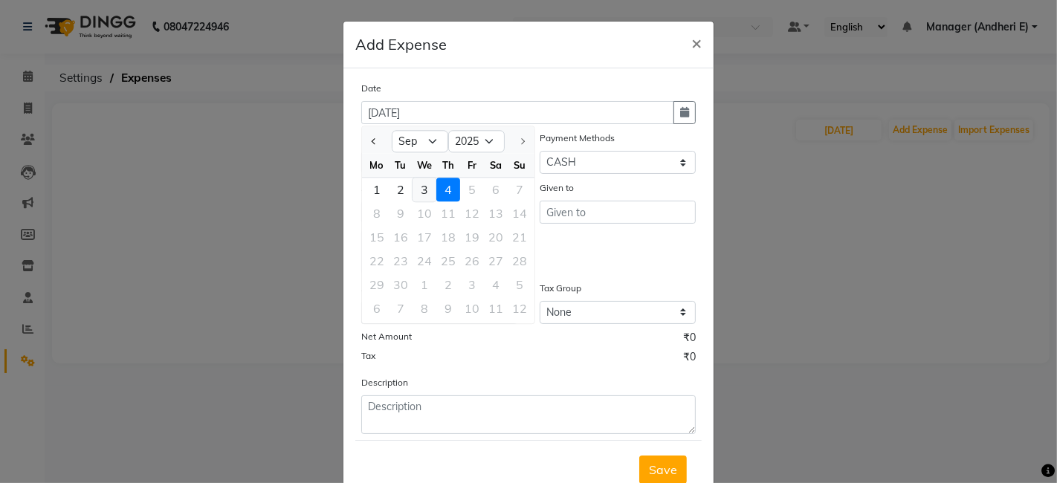
click at [422, 191] on div "3" at bounding box center [425, 190] width 24 height 24
type input "03-09-2025"
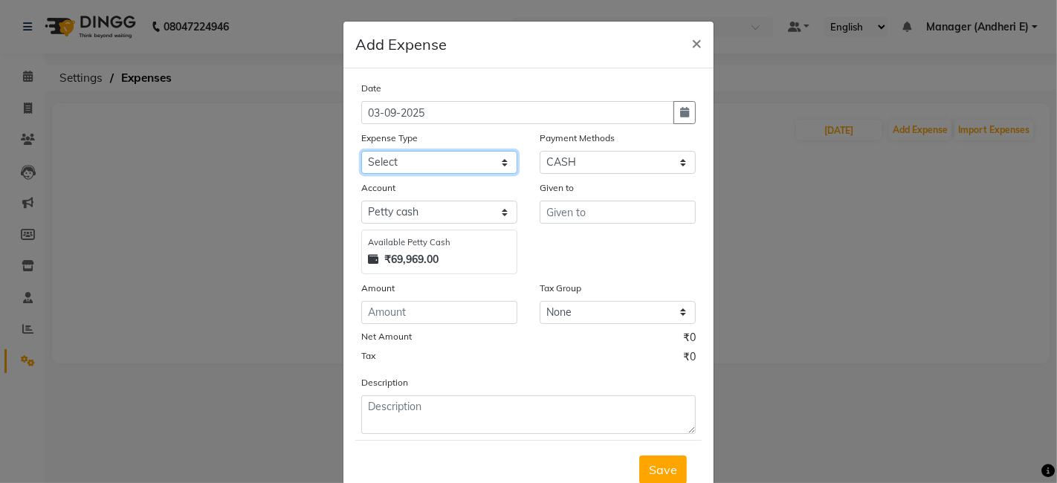
click at [501, 166] on select "Select Advance Salary Advertising and Marketing Expenses Bank charges Car maint…" at bounding box center [439, 162] width 156 height 23
drag, startPoint x: 754, startPoint y: 268, endPoint x: 696, endPoint y: 216, distance: 78.4
click at [756, 268] on ngb-modal-window "Add Expense × Date 03-09-2025 Expense Type Select Advance Salary Advertising an…" at bounding box center [528, 241] width 1057 height 483
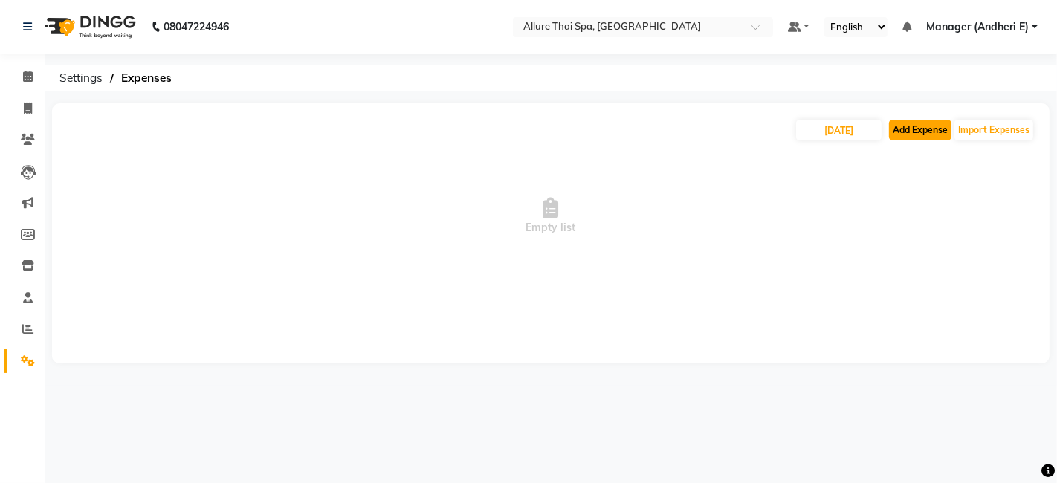
click at [907, 132] on button "Add Expense" at bounding box center [920, 130] width 62 height 21
select select "1"
select select "5881"
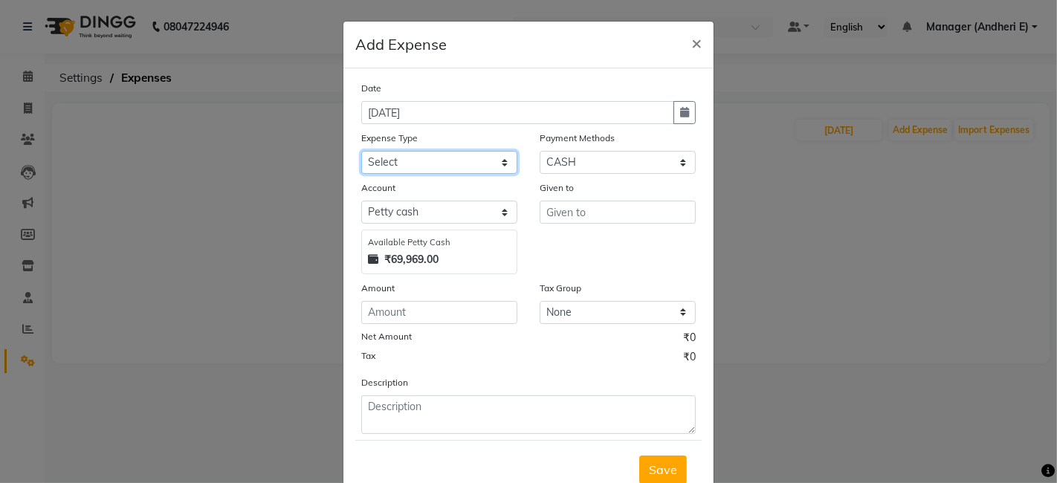
click at [494, 156] on select "Select Advance Salary Advertising and Marketing Expenses Bank charges Car maint…" at bounding box center [439, 162] width 156 height 23
click at [833, 378] on ngb-modal-window "Add Expense × Date 04-09-2025 Expense Type Select Advance Salary Advertising an…" at bounding box center [528, 241] width 1057 height 483
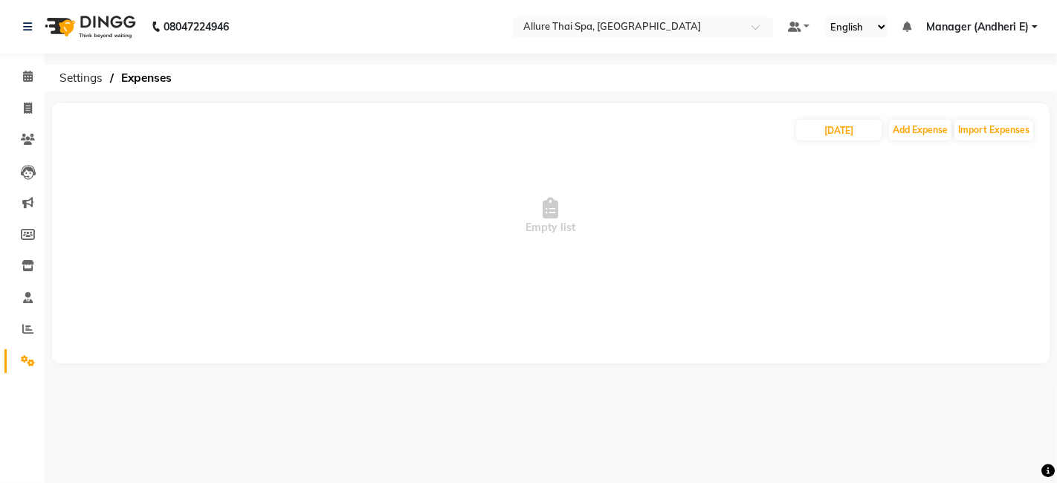
click at [913, 142] on span "Empty list" at bounding box center [551, 216] width 968 height 149
click at [925, 126] on button "Add Expense" at bounding box center [920, 130] width 62 height 21
select select "1"
select select "5881"
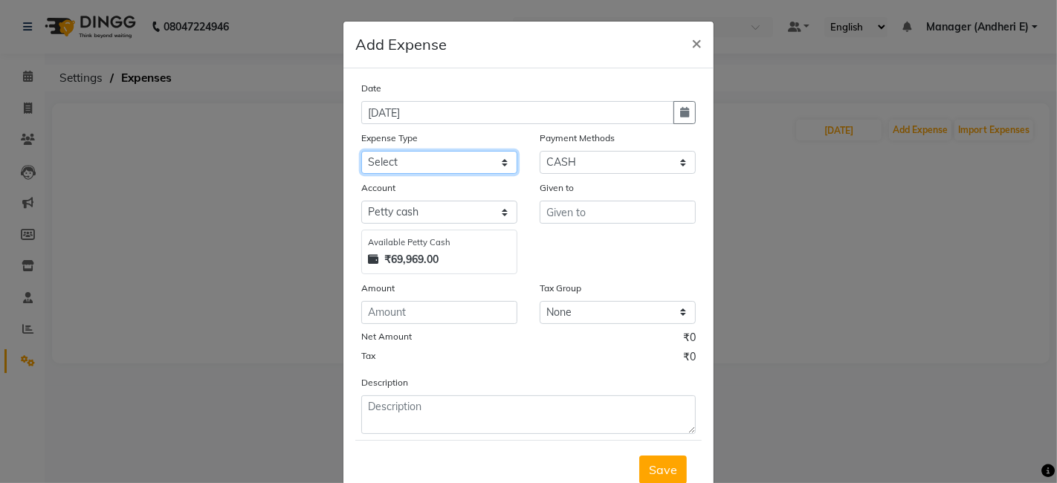
drag, startPoint x: 502, startPoint y: 162, endPoint x: 541, endPoint y: 159, distance: 39.5
click at [502, 162] on select "Select Advance Salary Advertising and Marketing Expenses Bank charges Car maint…" at bounding box center [439, 162] width 156 height 23
drag, startPoint x: 898, startPoint y: 243, endPoint x: 908, endPoint y: 217, distance: 28.0
click at [898, 243] on ngb-modal-window "Add Expense × Date 04-09-2025 Expense Type Select Advance Salary Advertising an…" at bounding box center [528, 241] width 1057 height 483
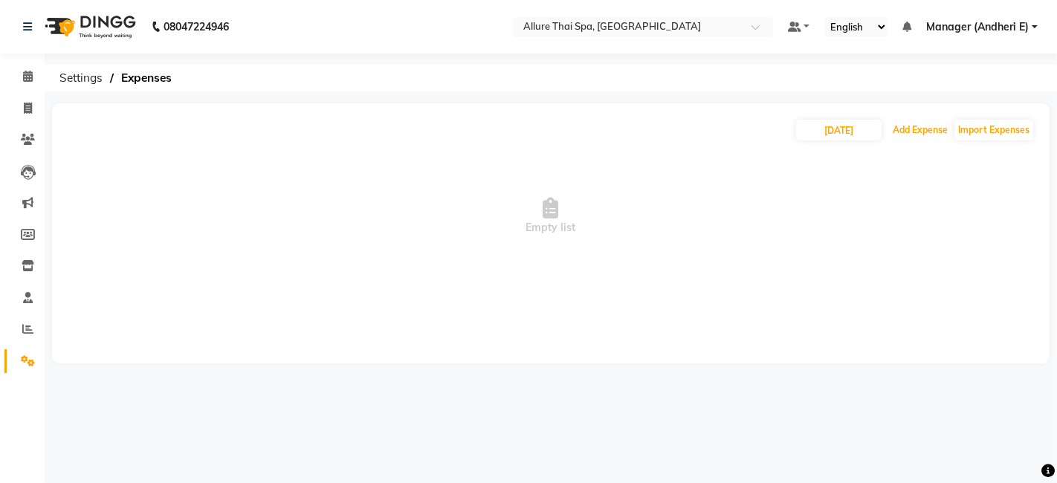
click at [895, 138] on button "Add Expense" at bounding box center [920, 130] width 62 height 21
select select "1"
select select "5881"
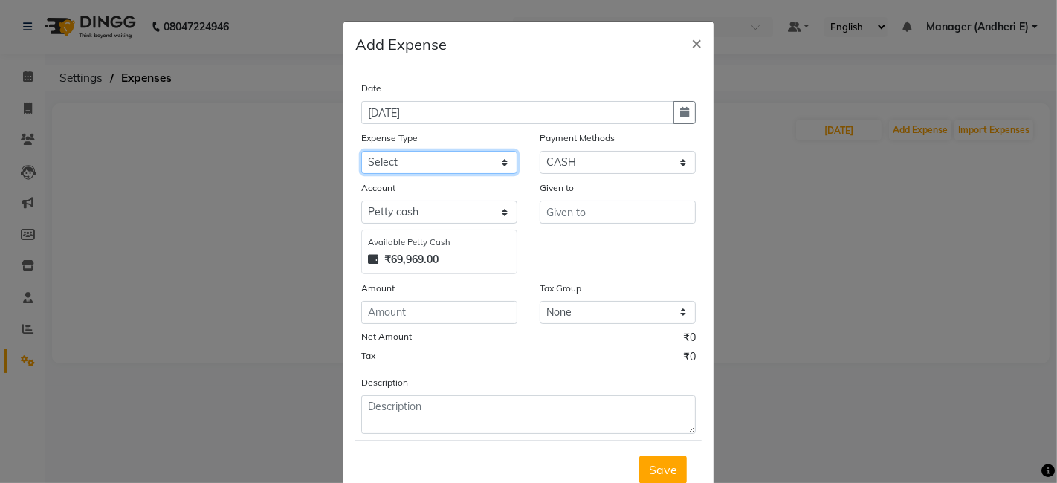
click at [505, 164] on select "Select Advance Salary Advertising and Marketing Expenses Bank charges Car maint…" at bounding box center [439, 162] width 156 height 23
click at [899, 250] on ngb-modal-window "Add Expense × Date 04-09-2025 Expense Type Select Advance Salary Advertising an…" at bounding box center [528, 241] width 1057 height 483
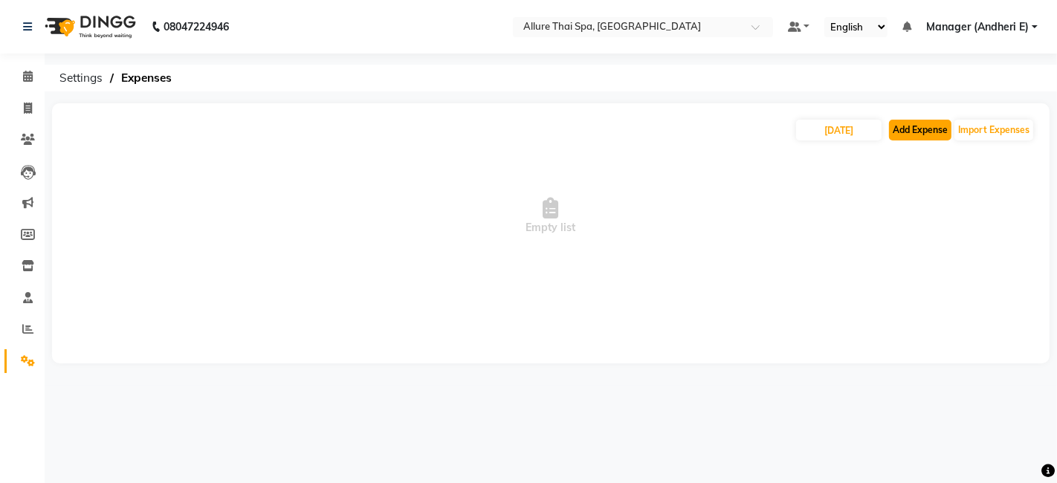
click at [908, 126] on button "Add Expense" at bounding box center [920, 130] width 62 height 21
select select "1"
select select "5881"
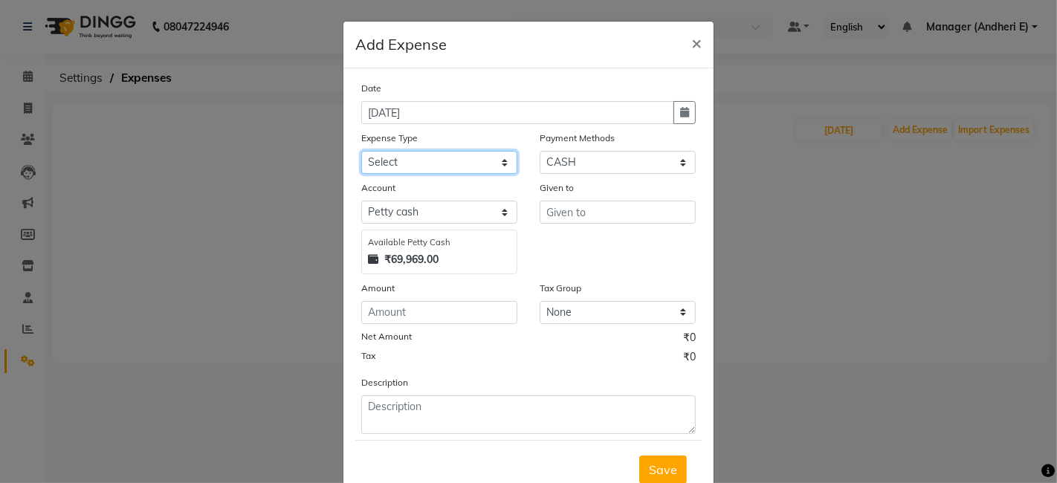
click at [498, 162] on select "Select Advance Salary Advertising and Marketing Expenses Bank charges Car maint…" at bounding box center [439, 162] width 156 height 23
click at [905, 148] on ngb-modal-window "Add Expense × Date 04-09-2025 Expense Type Select Advance Salary Advertising an…" at bounding box center [528, 241] width 1057 height 483
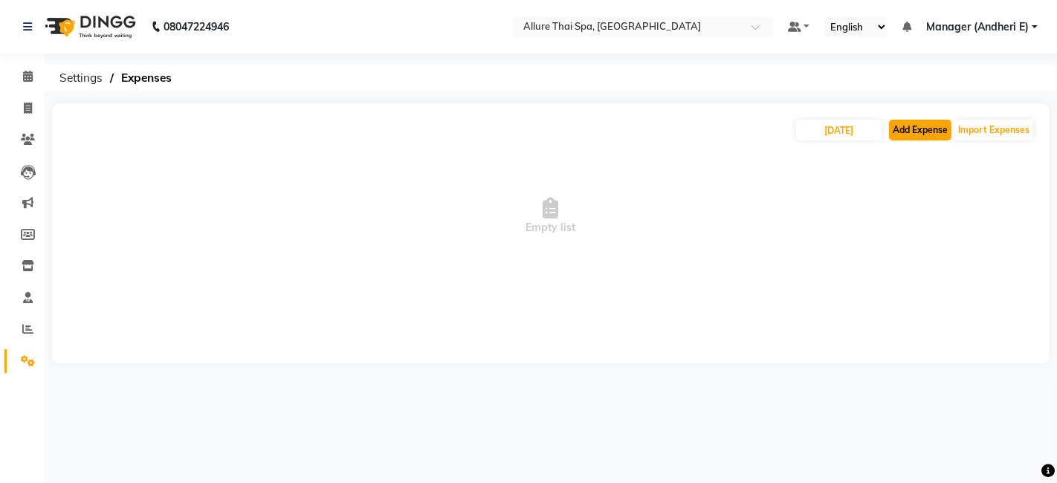
click at [903, 129] on button "Add Expense" at bounding box center [920, 130] width 62 height 21
select select "1"
select select "5881"
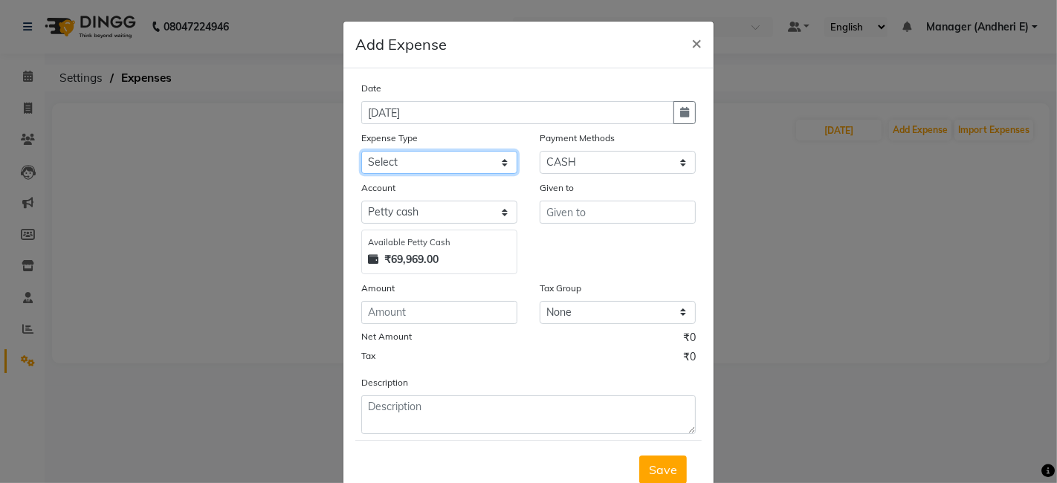
click at [505, 161] on select "Select Advance Salary Advertising and Marketing Expenses Bank charges Car maint…" at bounding box center [439, 162] width 156 height 23
select select "21369"
click at [361, 151] on select "Select Advance Salary Advertising and Marketing Expenses Bank charges Car maint…" at bounding box center [439, 162] width 156 height 23
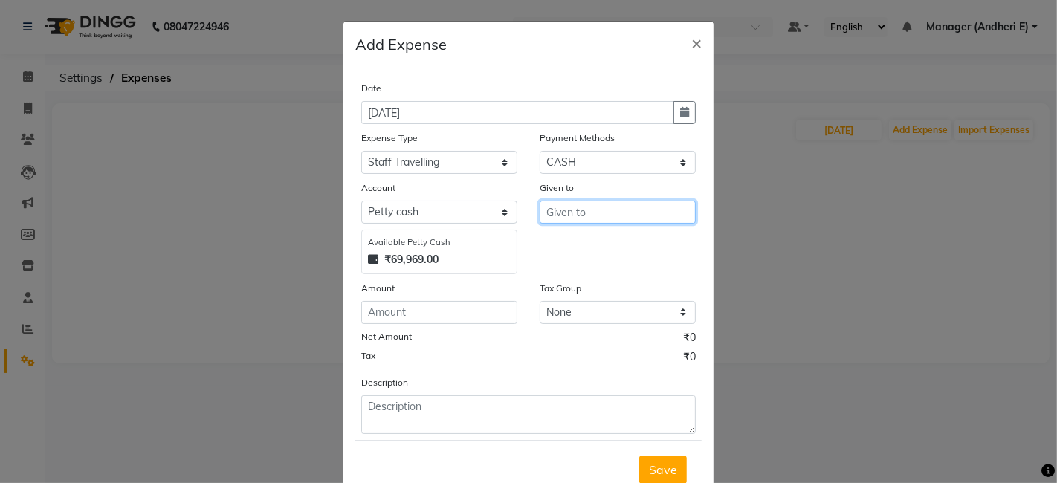
click at [638, 211] on input "text" at bounding box center [618, 212] width 156 height 23
type input "AAVISHKAR"
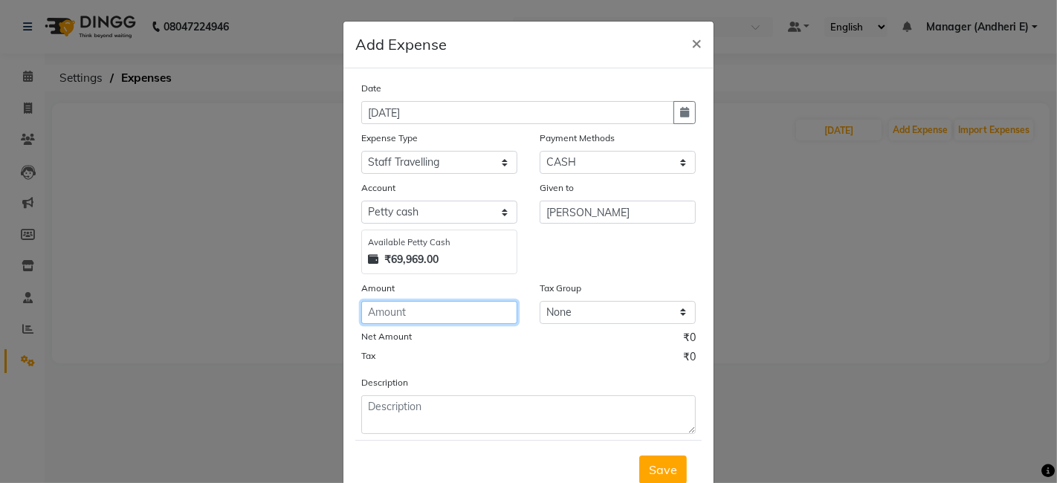
click at [491, 306] on input "number" at bounding box center [439, 312] width 156 height 23
type input "200"
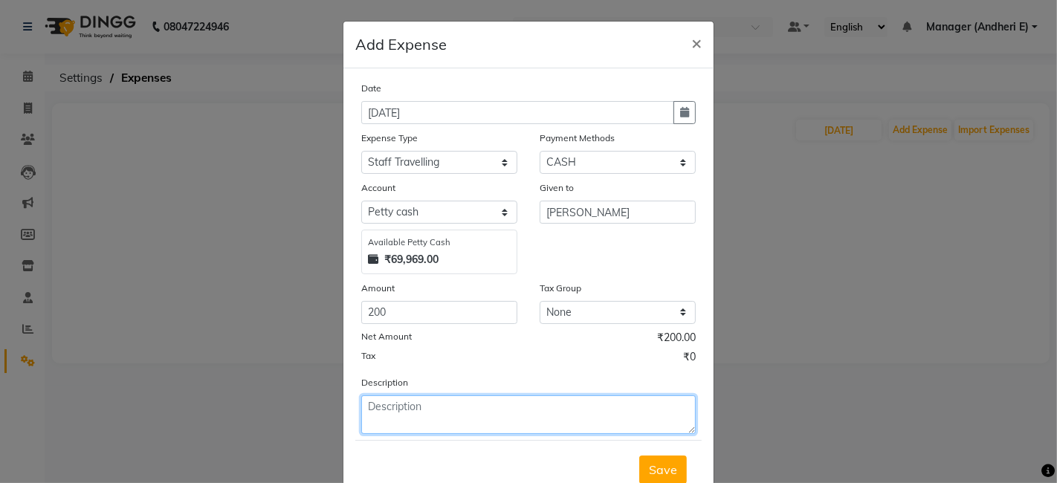
click at [544, 404] on textarea at bounding box center [528, 414] width 334 height 39
type textarea "Travelling"
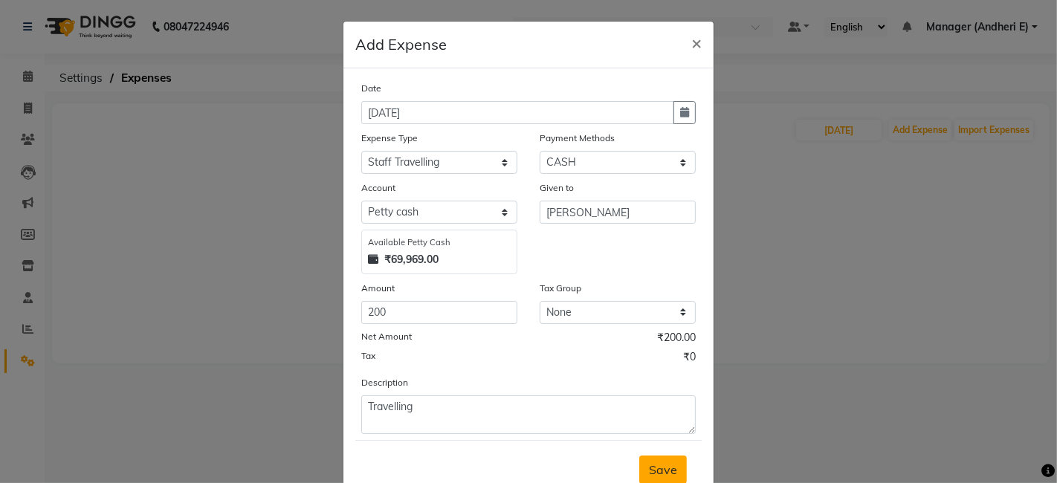
click at [667, 456] on button "Save" at bounding box center [663, 470] width 48 height 28
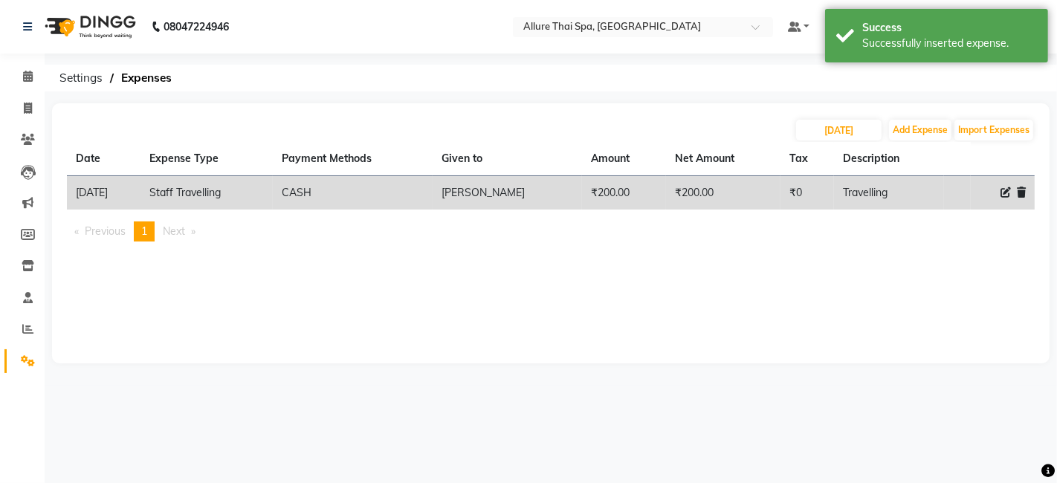
click at [1006, 190] on icon at bounding box center [1005, 192] width 10 height 10
select select "21369"
select select "1"
select select "5881"
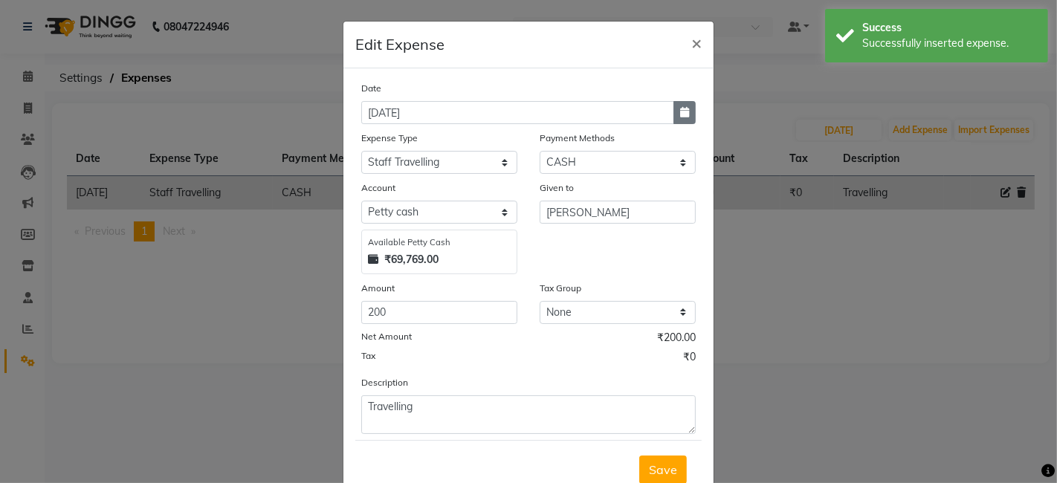
click at [673, 113] on button "button" at bounding box center [684, 112] width 22 height 23
select select "9"
select select "2025"
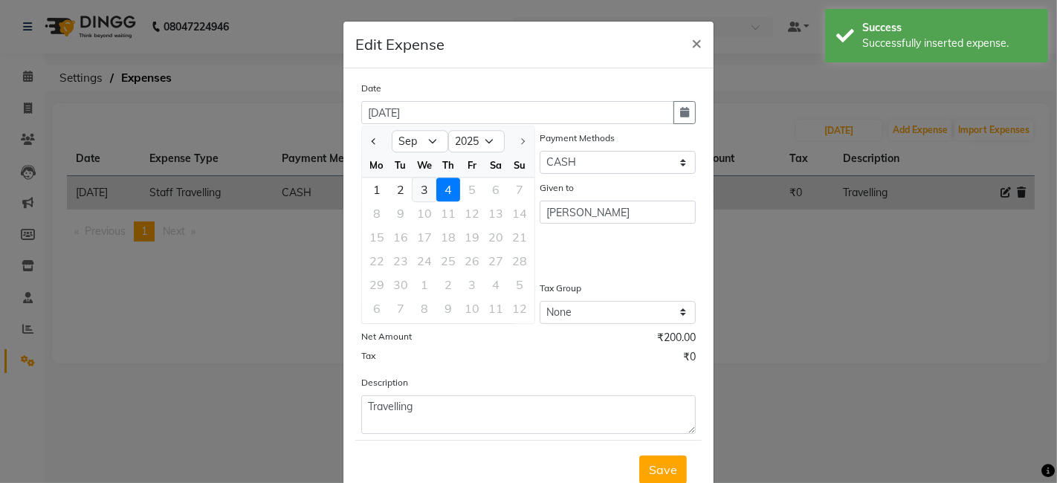
click at [422, 192] on div "3" at bounding box center [425, 190] width 24 height 24
type input "03-09-2025"
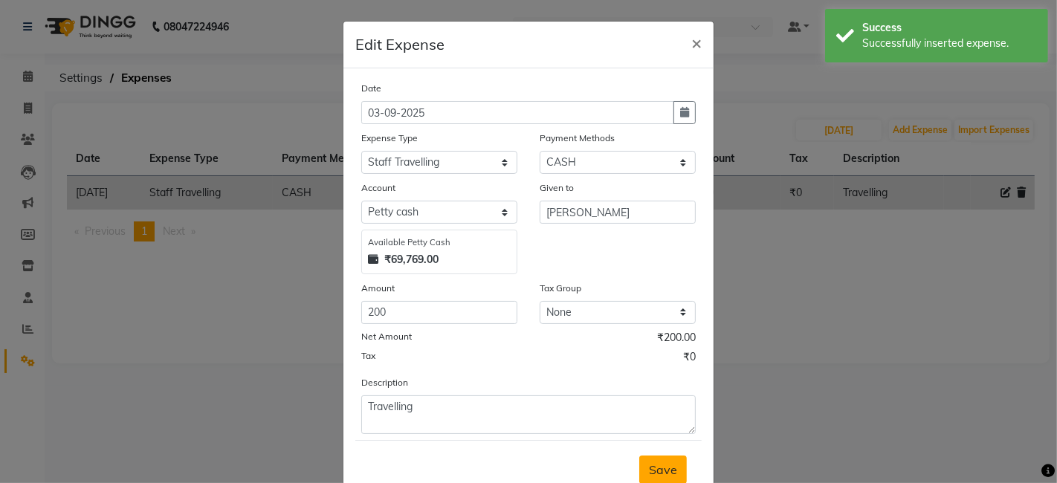
click at [663, 473] on span "Save" at bounding box center [663, 469] width 28 height 15
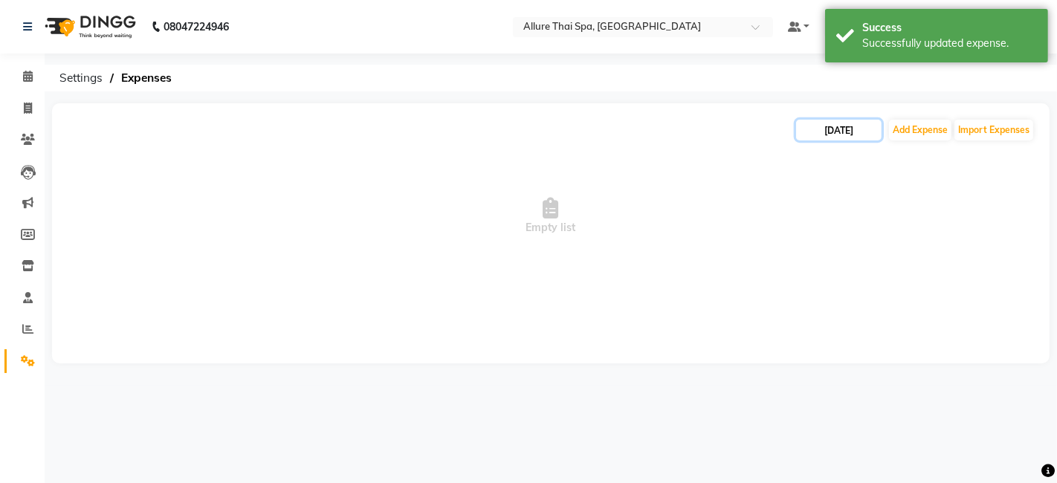
click at [818, 127] on input "04-09-2025" at bounding box center [838, 130] width 85 height 21
select select "9"
select select "2025"
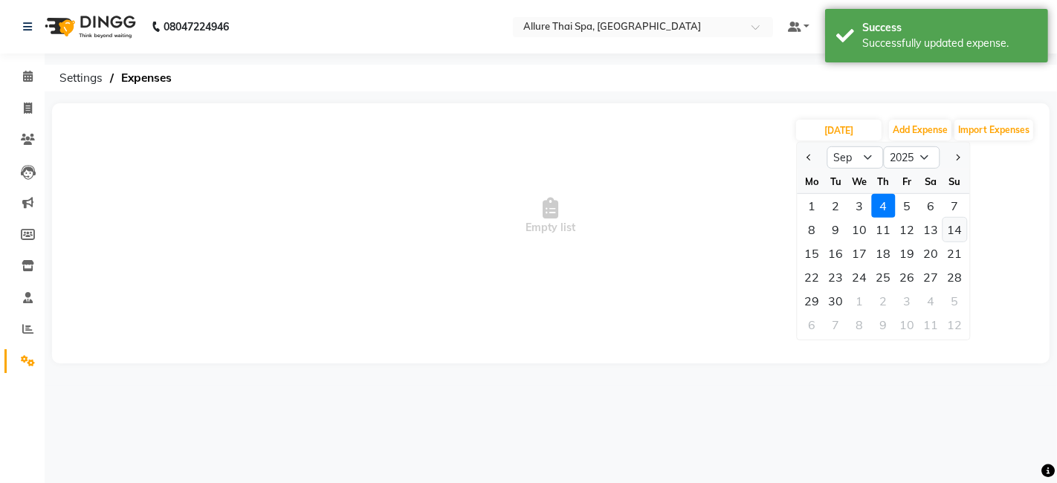
click at [953, 226] on div "14" at bounding box center [955, 230] width 24 height 24
type input "14-09-2025"
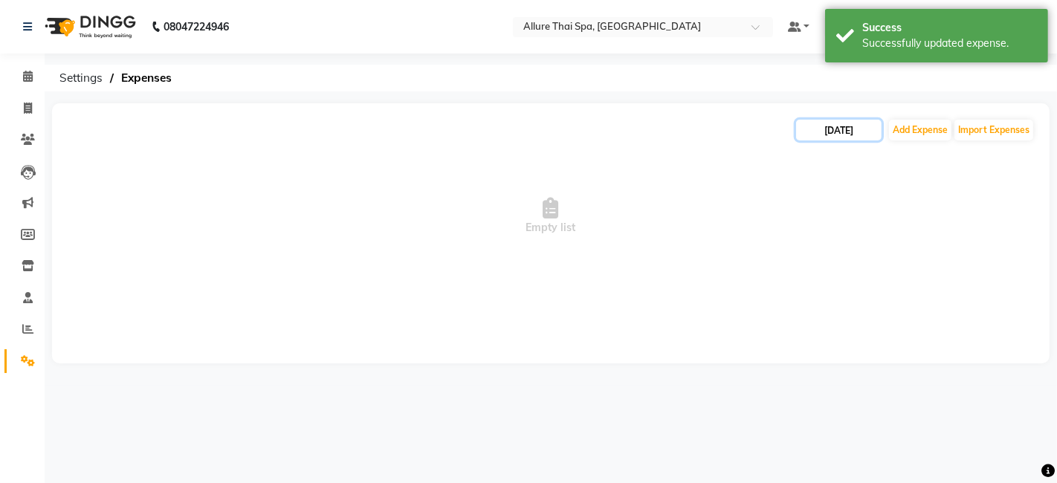
click at [858, 132] on input "14-09-2025" at bounding box center [838, 130] width 85 height 21
select select "9"
select select "2025"
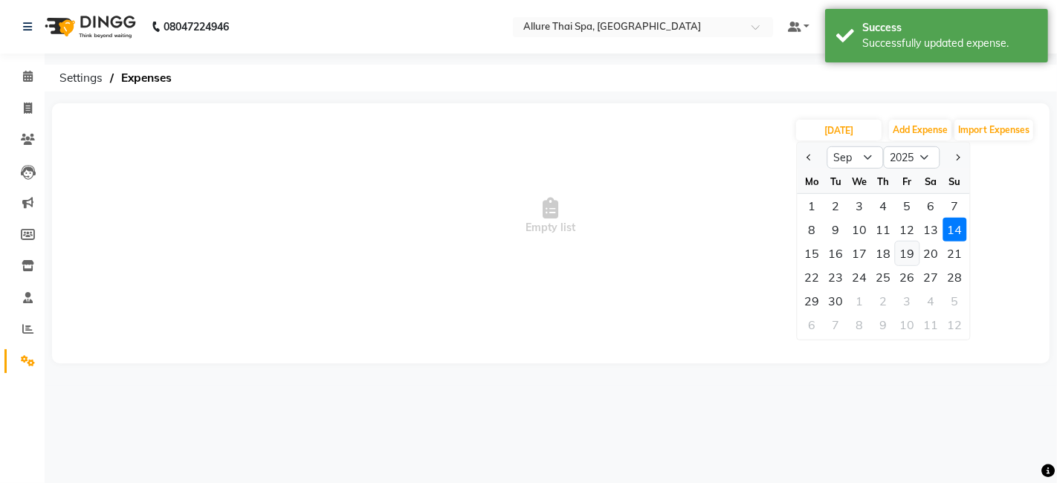
click at [913, 254] on div "19" at bounding box center [907, 254] width 24 height 24
type input "19-09-2025"
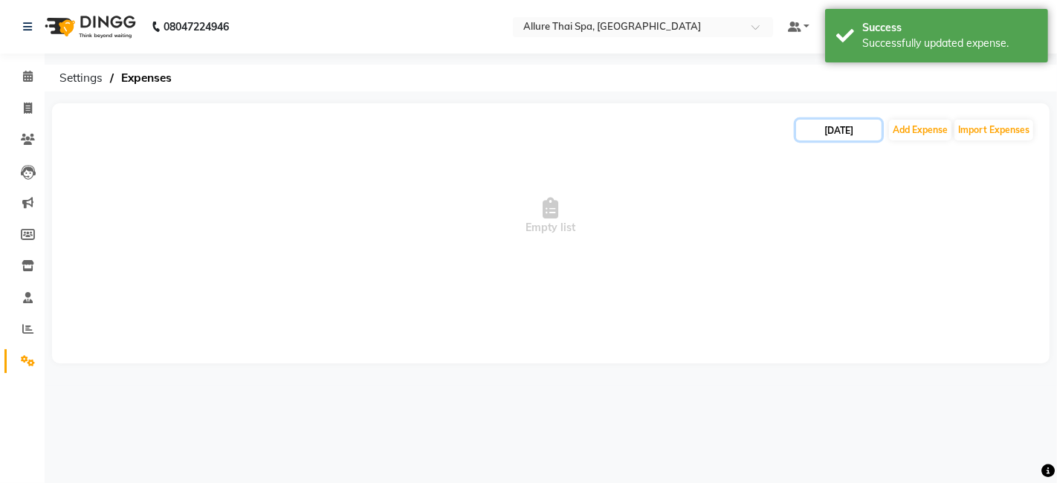
click at [838, 122] on input "19-09-2025" at bounding box center [838, 130] width 85 height 21
select select "9"
select select "2025"
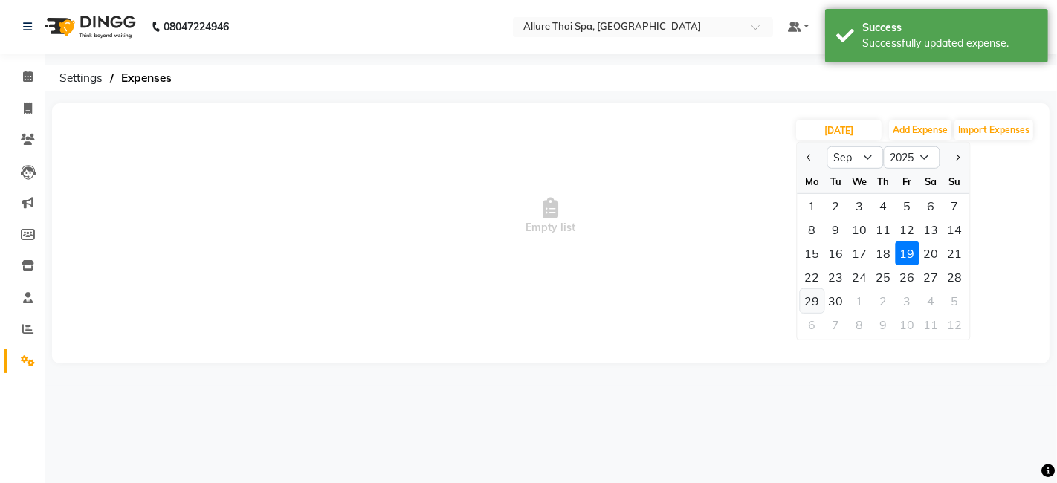
click at [815, 301] on div "29" at bounding box center [812, 301] width 24 height 24
type input "29-09-2025"
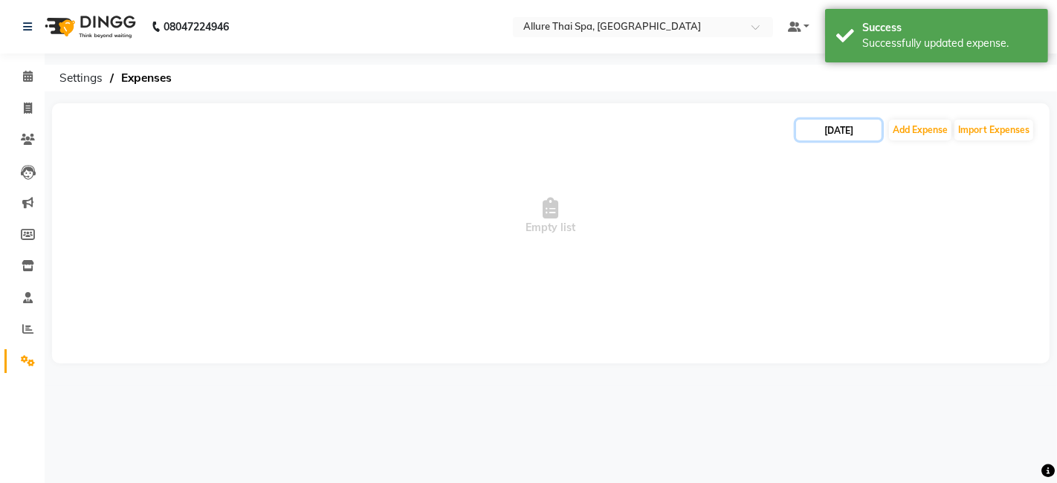
click at [862, 122] on input "29-09-2025" at bounding box center [838, 130] width 85 height 21
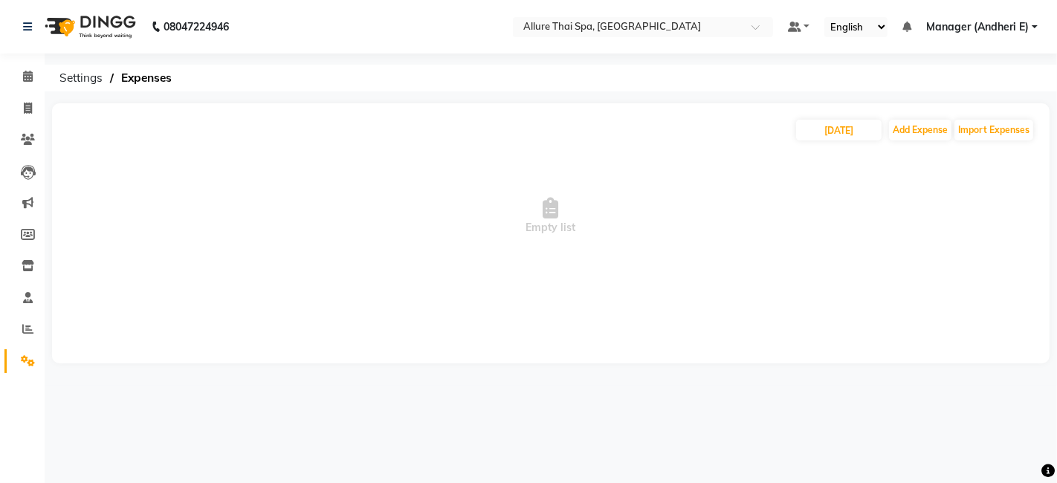
select select "9"
select select "2025"
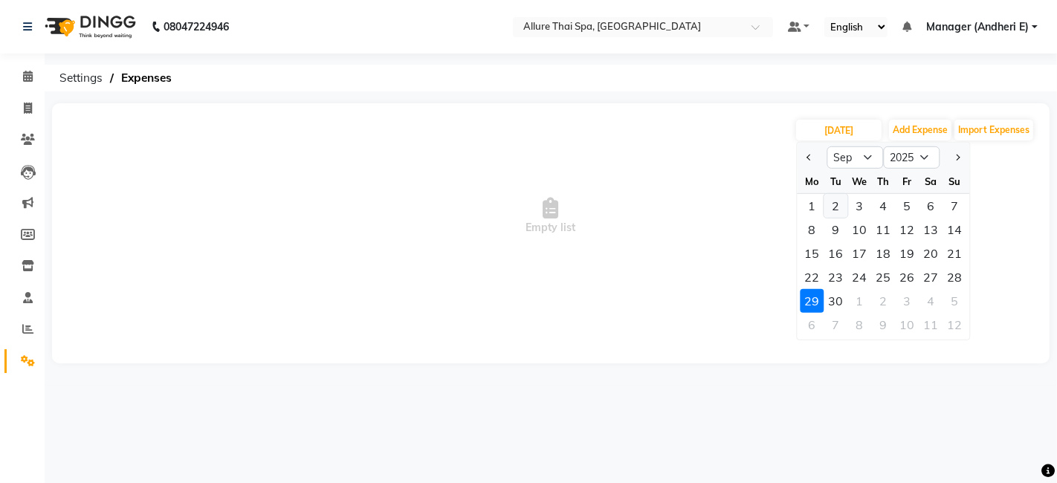
click at [836, 199] on div "2" at bounding box center [836, 206] width 24 height 24
type input "02-09-2025"
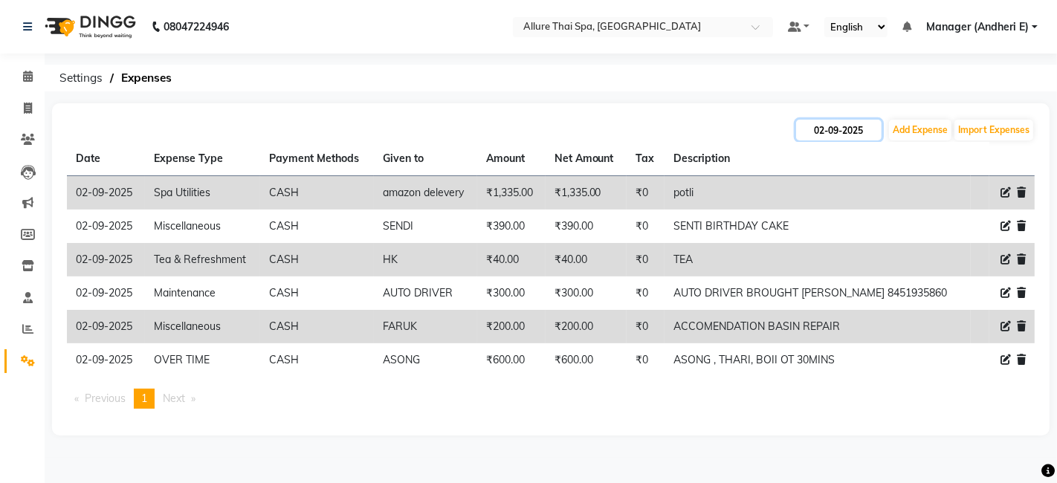
click at [855, 123] on input "02-09-2025" at bounding box center [838, 130] width 85 height 21
select select "9"
select select "2025"
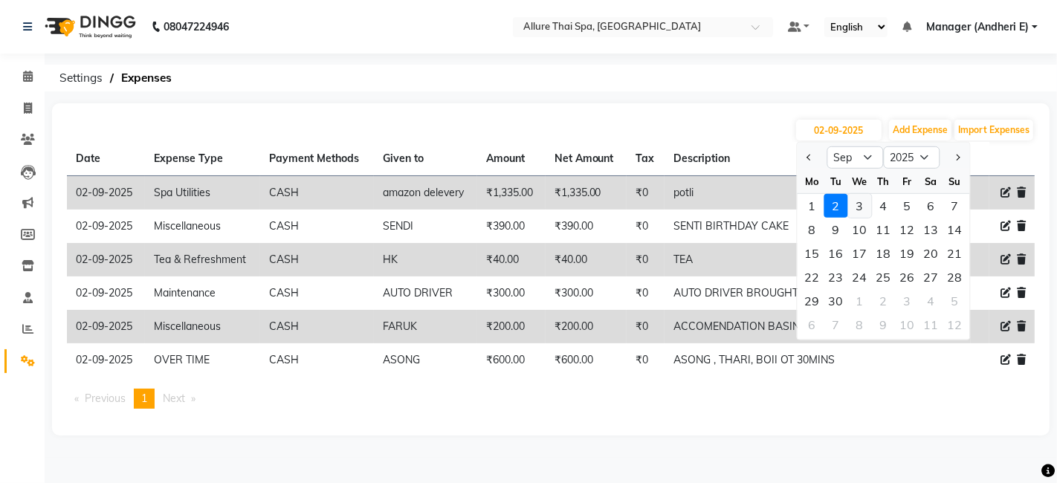
click at [865, 202] on div "3" at bounding box center [859, 206] width 24 height 24
type input "03-09-2025"
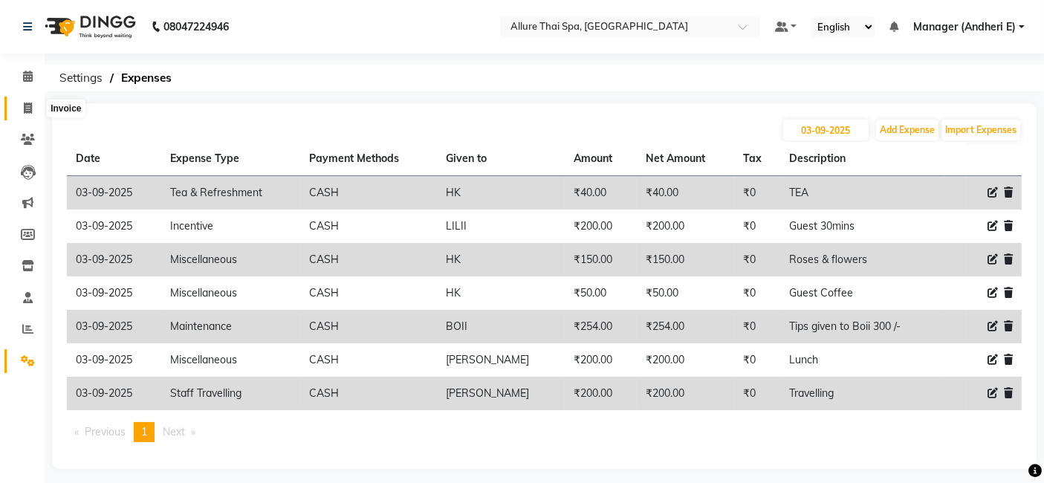
click at [21, 107] on span at bounding box center [28, 108] width 26 height 17
select select "service"
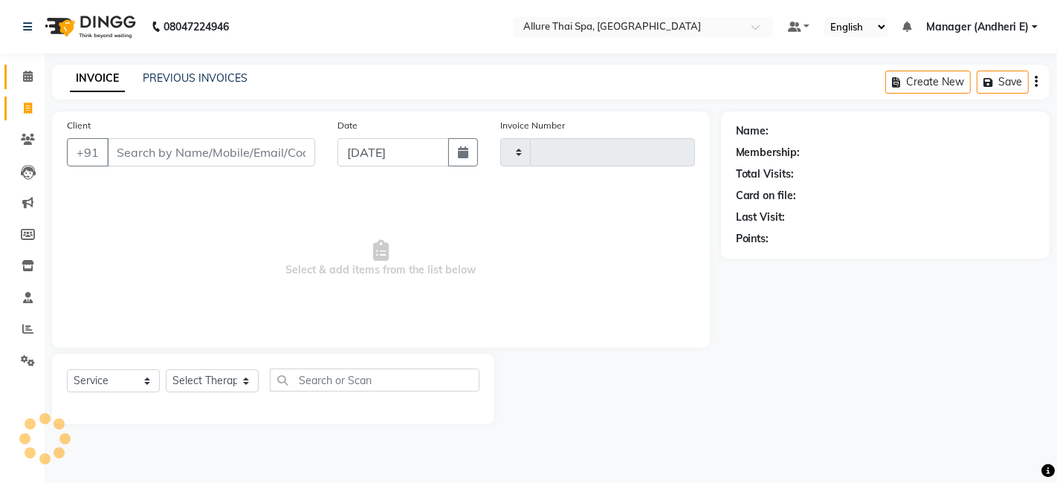
type input "1965"
select select "6826"
click at [31, 74] on icon at bounding box center [28, 76] width 10 height 11
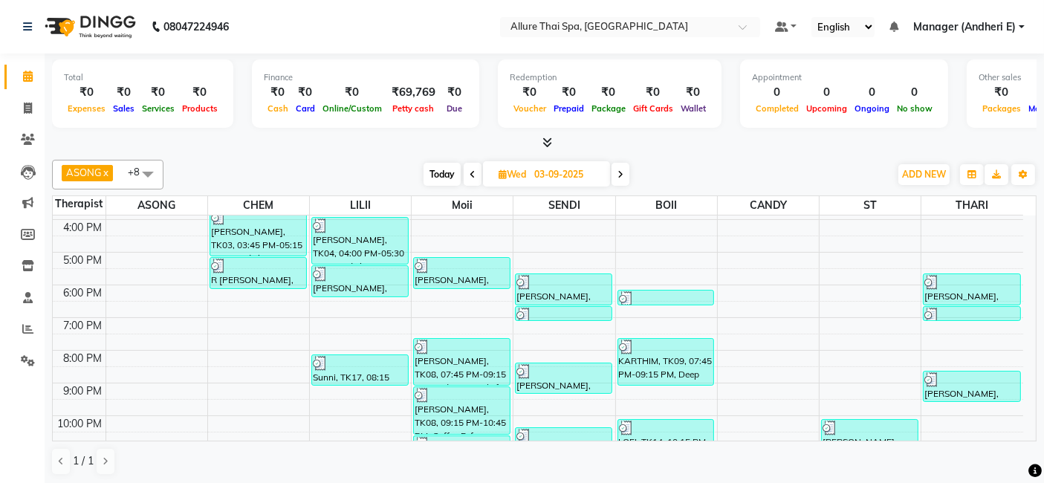
scroll to position [242, 0]
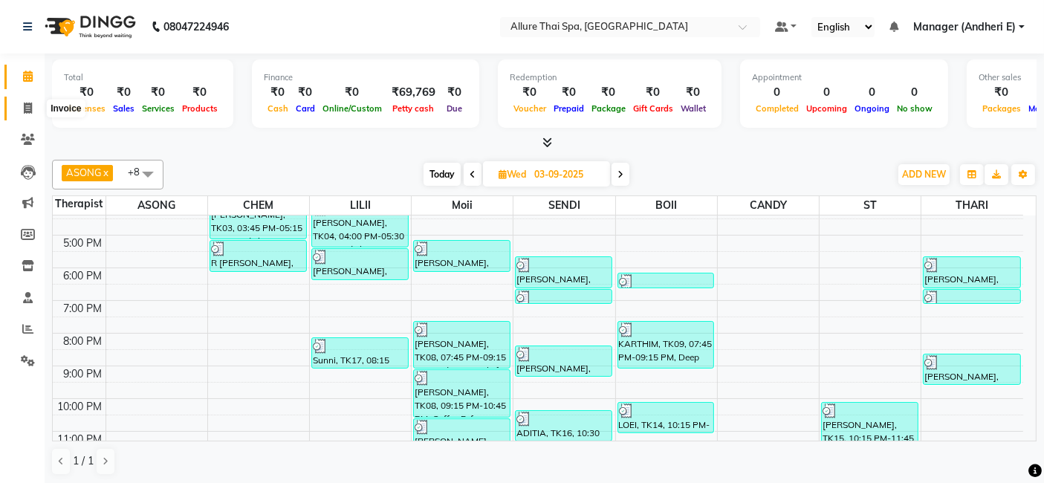
click at [33, 112] on span at bounding box center [28, 108] width 26 height 17
select select "service"
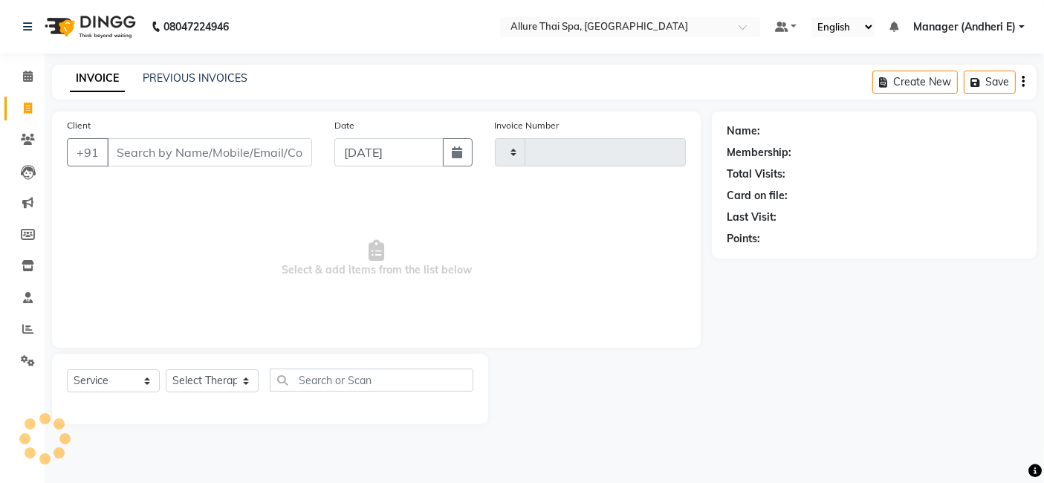
type input "1965"
select select "6826"
click at [233, 77] on link "PREVIOUS INVOICES" at bounding box center [195, 77] width 105 height 13
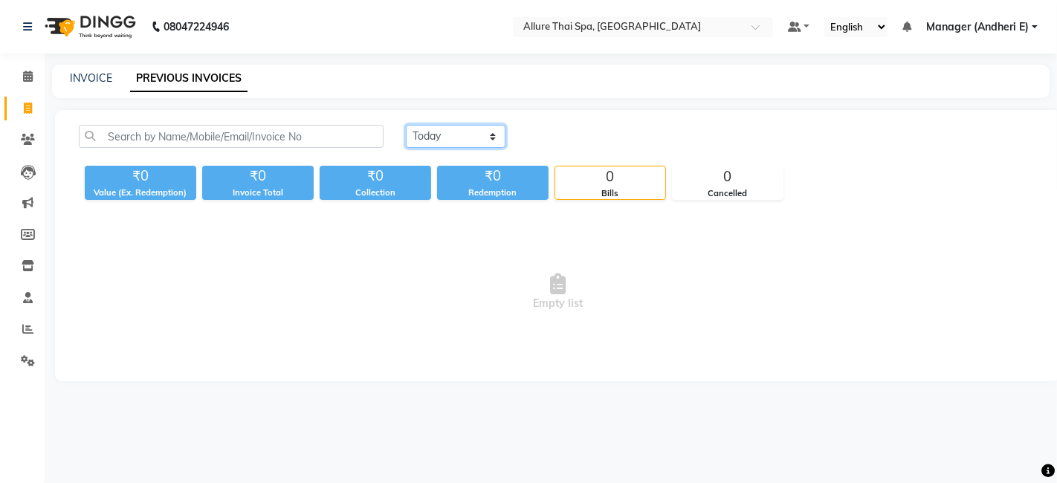
click at [484, 141] on select "Today Yesterday Custom Range" at bounding box center [456, 136] width 100 height 23
select select "range"
click at [406, 125] on select "Today Yesterday Custom Range" at bounding box center [456, 136] width 100 height 23
click at [635, 135] on span "-" at bounding box center [632, 137] width 4 height 16
click at [641, 137] on input "04-09-2025" at bounding box center [688, 136] width 104 height 21
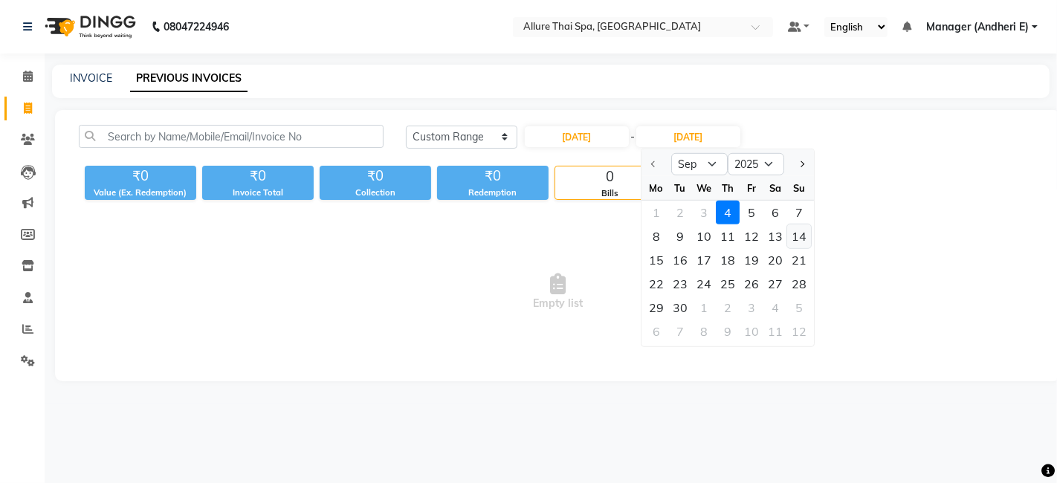
click at [801, 234] on div "14" at bounding box center [799, 236] width 24 height 24
type input "14-09-2025"
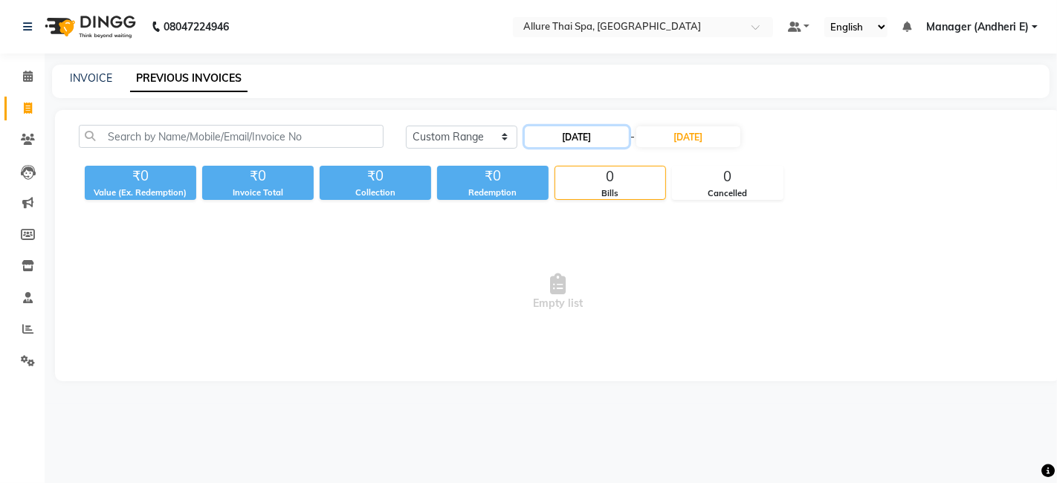
click at [615, 137] on input "04-09-2025" at bounding box center [577, 136] width 104 height 21
select select "9"
select select "2025"
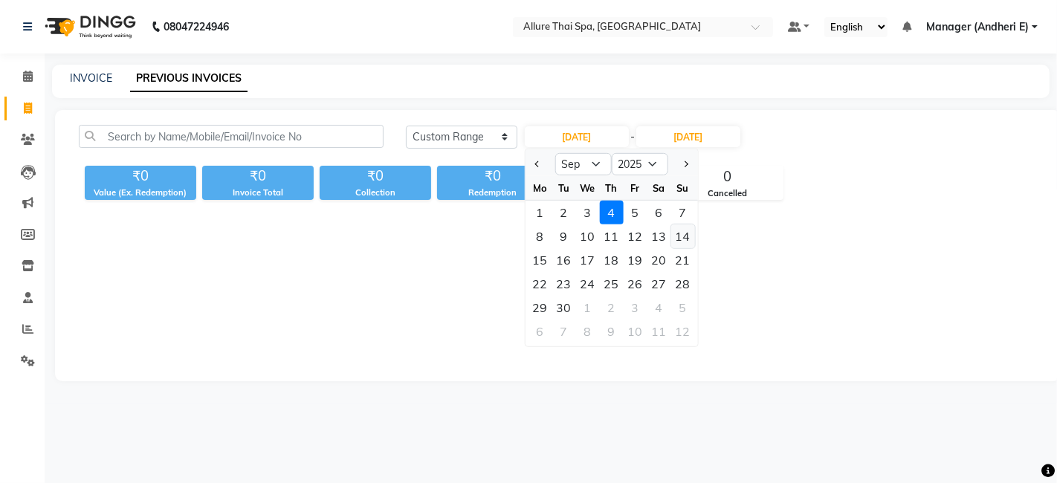
click at [688, 237] on div "14" at bounding box center [682, 236] width 24 height 24
type input "14-09-2025"
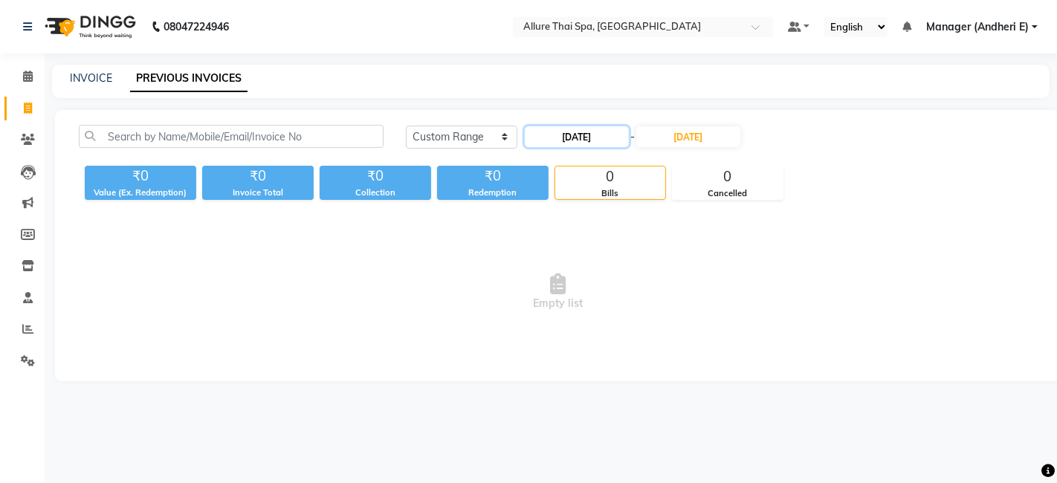
click at [614, 130] on input "14-09-2025" at bounding box center [577, 136] width 104 height 21
select select "9"
select select "2025"
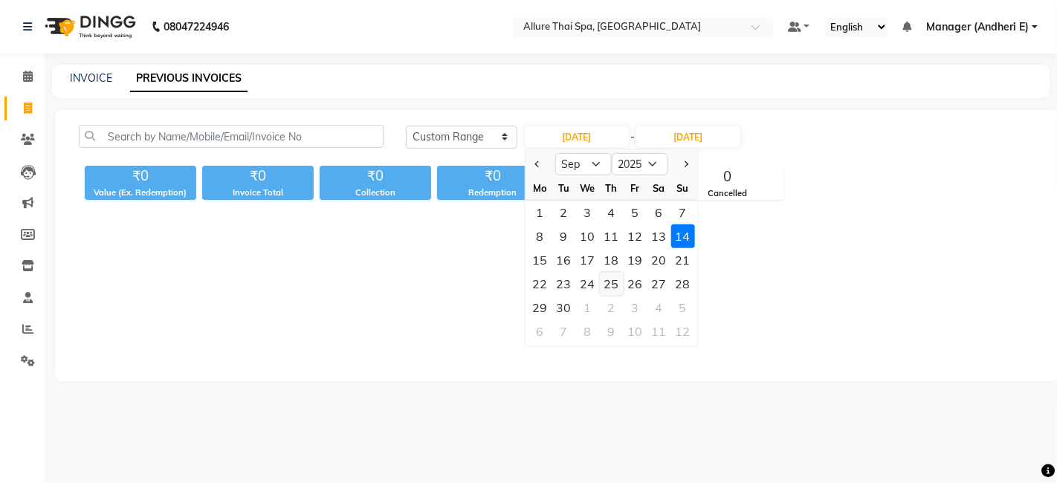
click at [618, 285] on div "25" at bounding box center [611, 284] width 24 height 24
type input "25-09-2025"
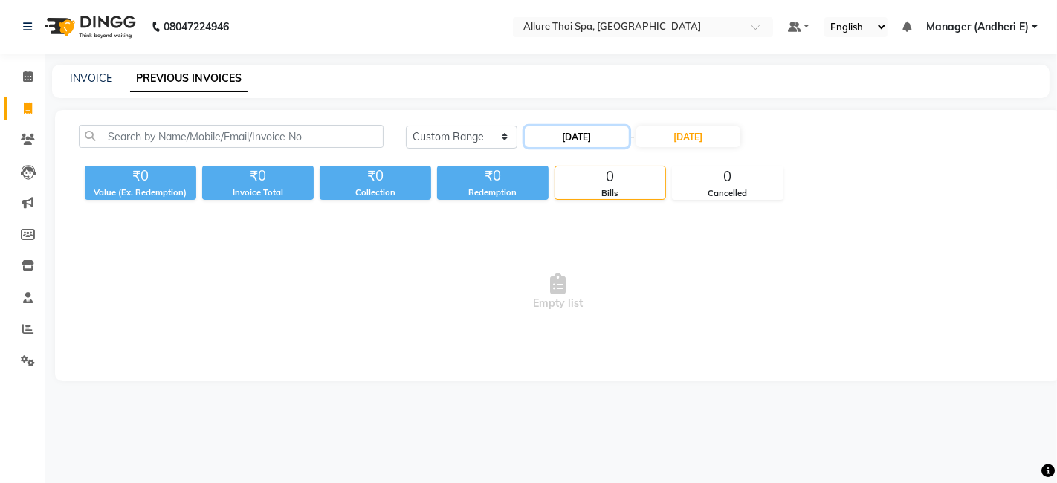
click at [608, 137] on input "25-09-2025" at bounding box center [577, 136] width 104 height 21
select select "9"
select select "2025"
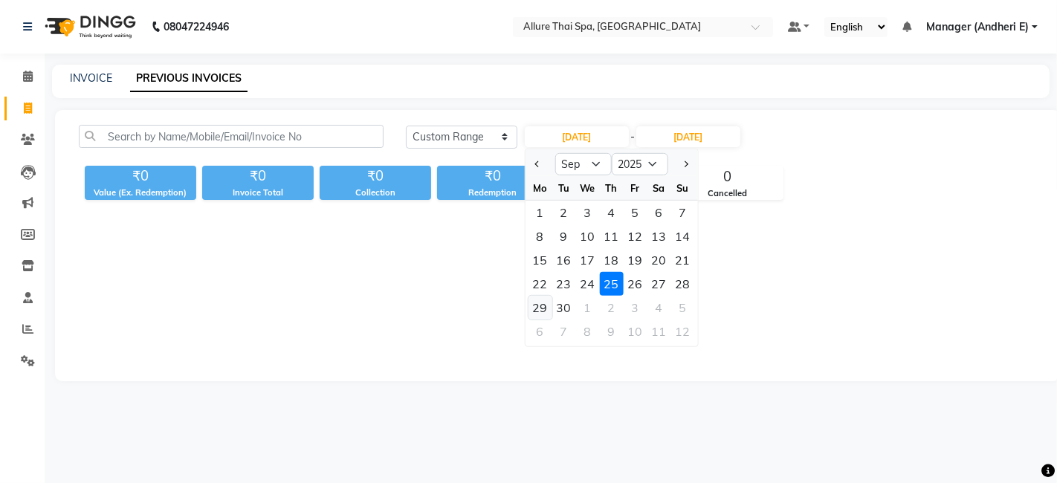
click at [546, 304] on div "29" at bounding box center [540, 308] width 24 height 24
type input "29-09-2025"
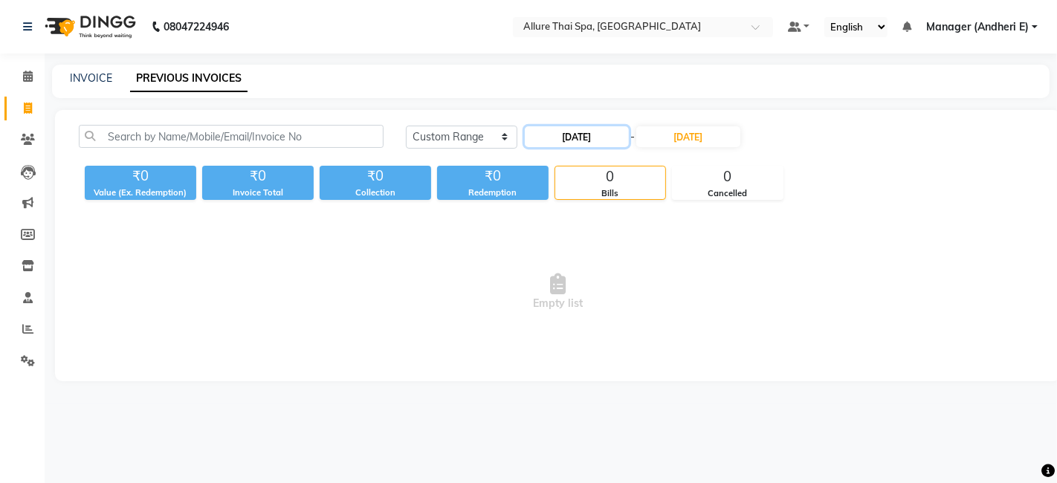
drag, startPoint x: 613, startPoint y: 126, endPoint x: 609, endPoint y: 139, distance: 13.4
click at [613, 127] on input "29-09-2025" at bounding box center [577, 136] width 104 height 21
select select "9"
select select "2025"
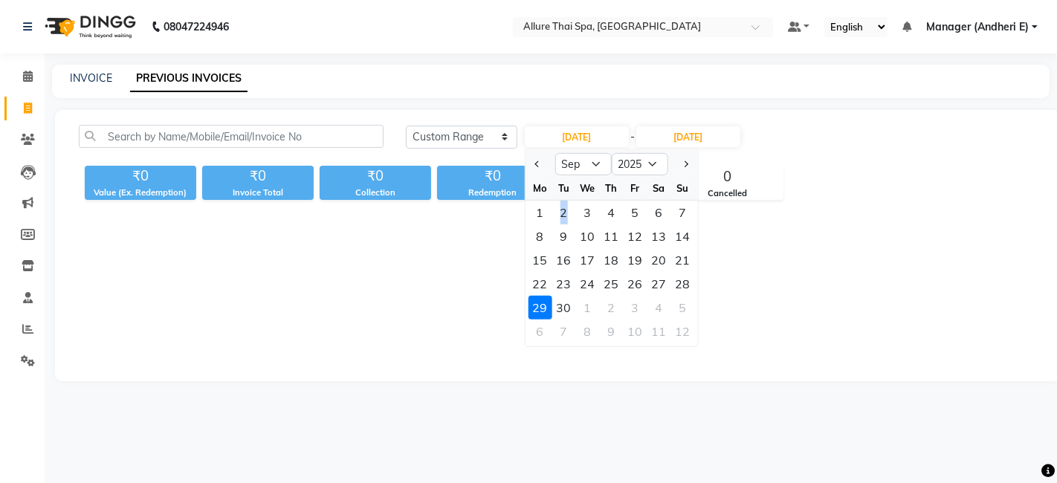
click at [565, 216] on div "2" at bounding box center [564, 213] width 24 height 24
type input "02-09-2025"
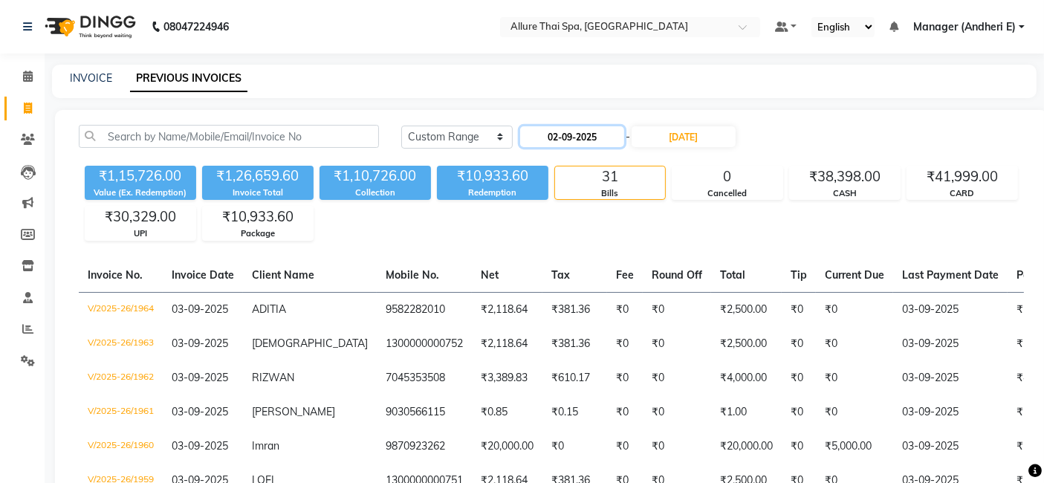
click at [608, 134] on input "02-09-2025" at bounding box center [572, 136] width 104 height 21
select select "9"
select select "2025"
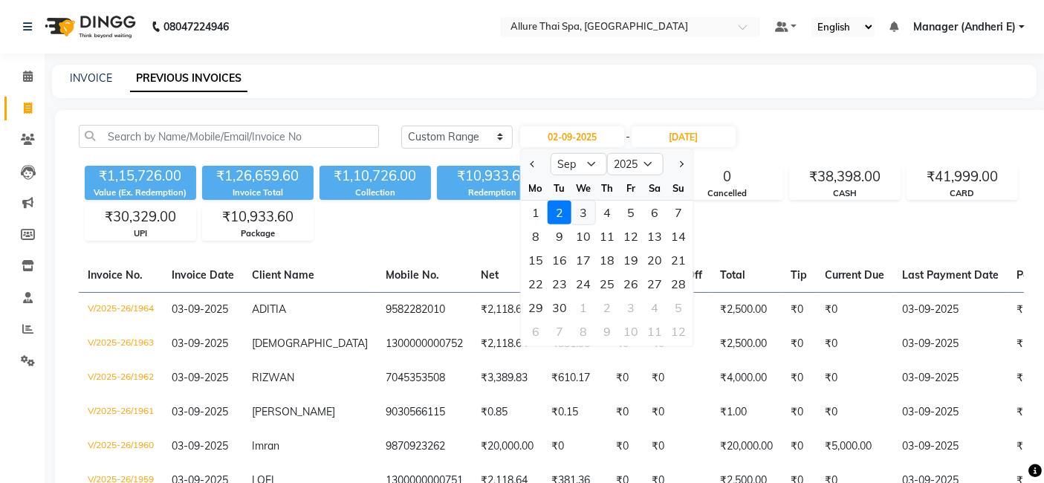
click at [580, 211] on div "3" at bounding box center [584, 213] width 24 height 24
type input "03-09-2025"
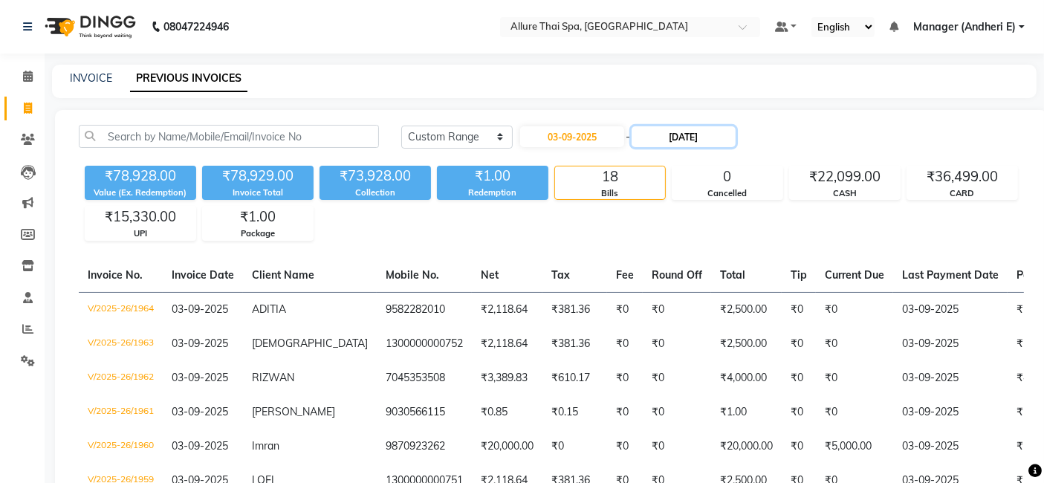
click at [694, 141] on input "14-09-2025" at bounding box center [684, 136] width 104 height 21
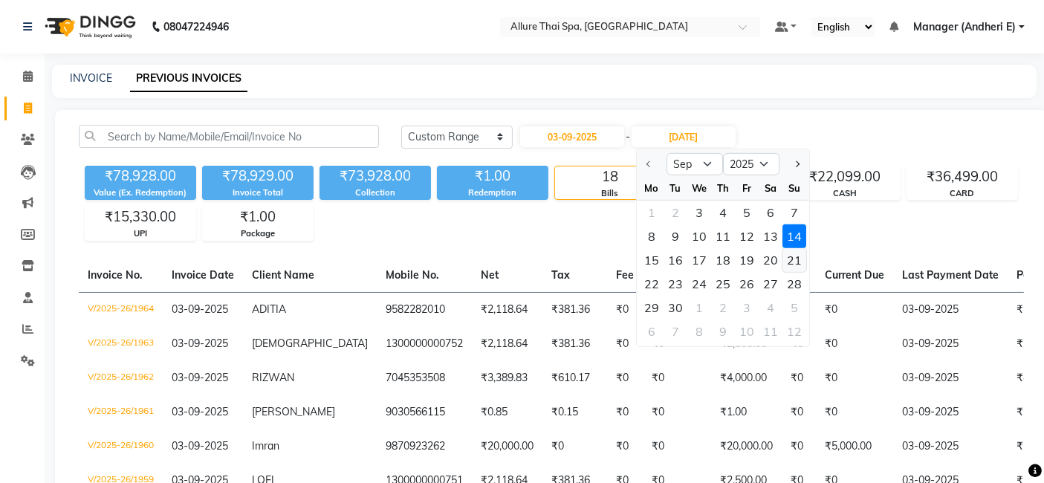
click at [789, 260] on div "21" at bounding box center [795, 260] width 24 height 24
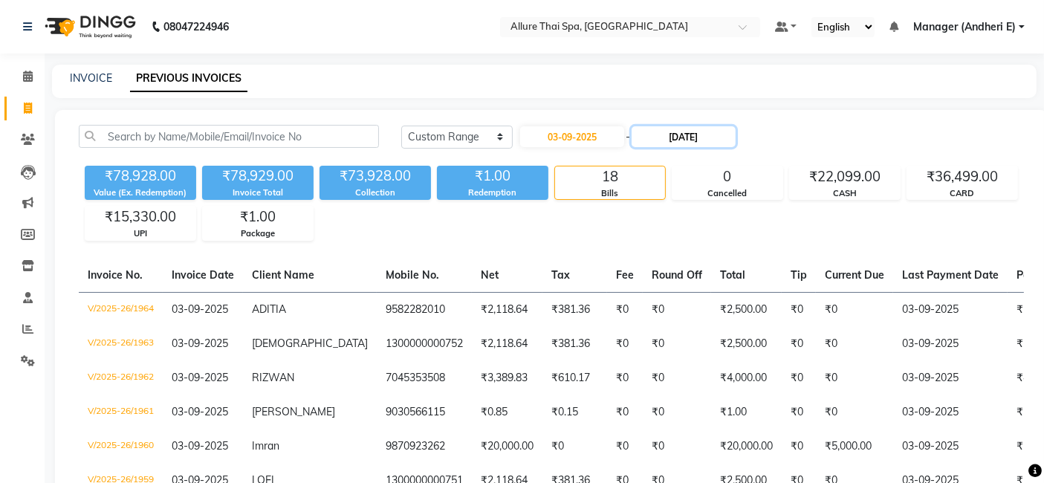
click at [702, 137] on input "21-09-2025" at bounding box center [684, 136] width 104 height 21
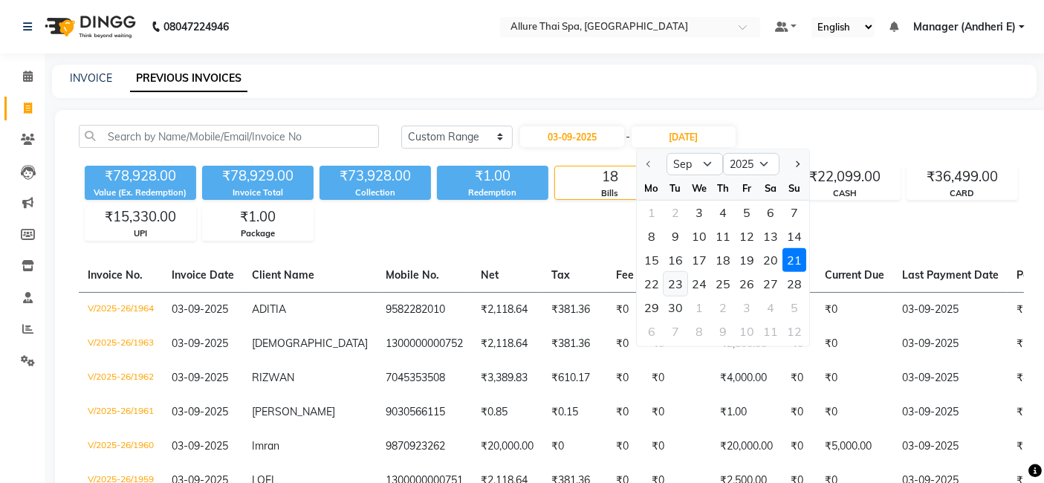
click at [679, 285] on div "23" at bounding box center [676, 284] width 24 height 24
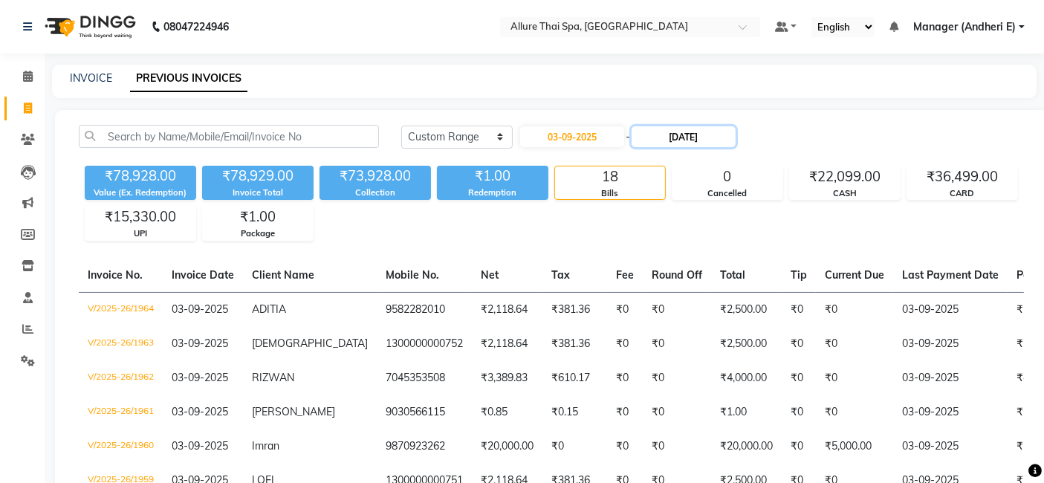
click at [696, 142] on input "23-09-2025" at bounding box center [684, 136] width 104 height 21
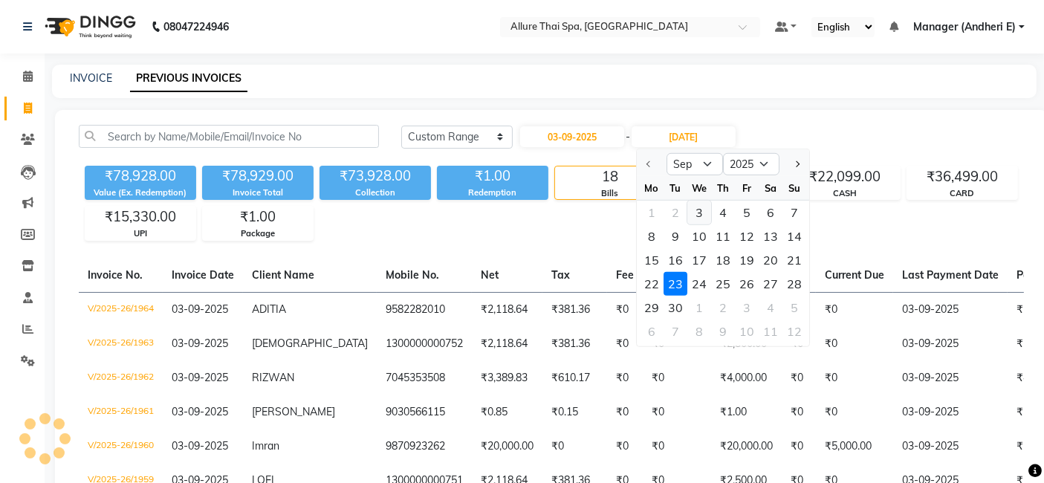
click at [700, 217] on div "3" at bounding box center [700, 213] width 24 height 24
type input "03-09-2025"
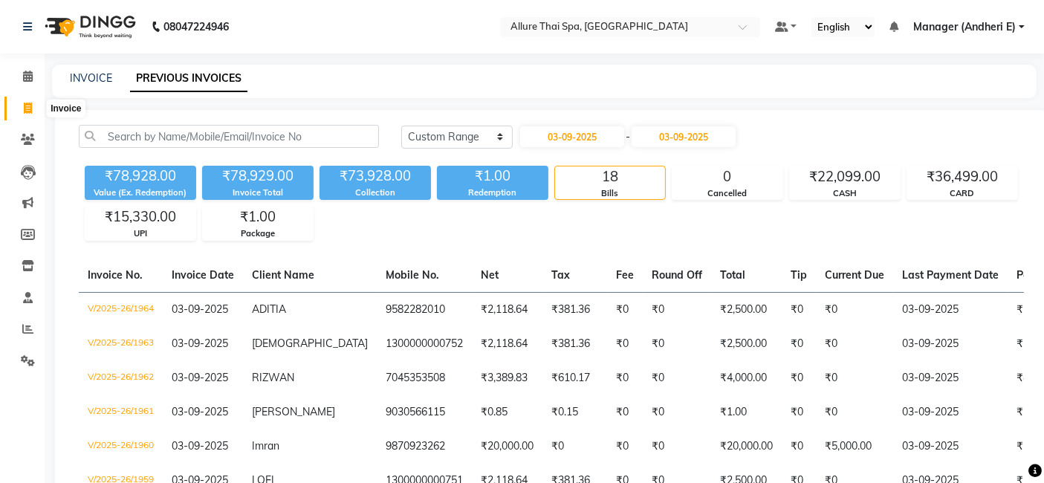
click at [22, 102] on span at bounding box center [28, 108] width 26 height 17
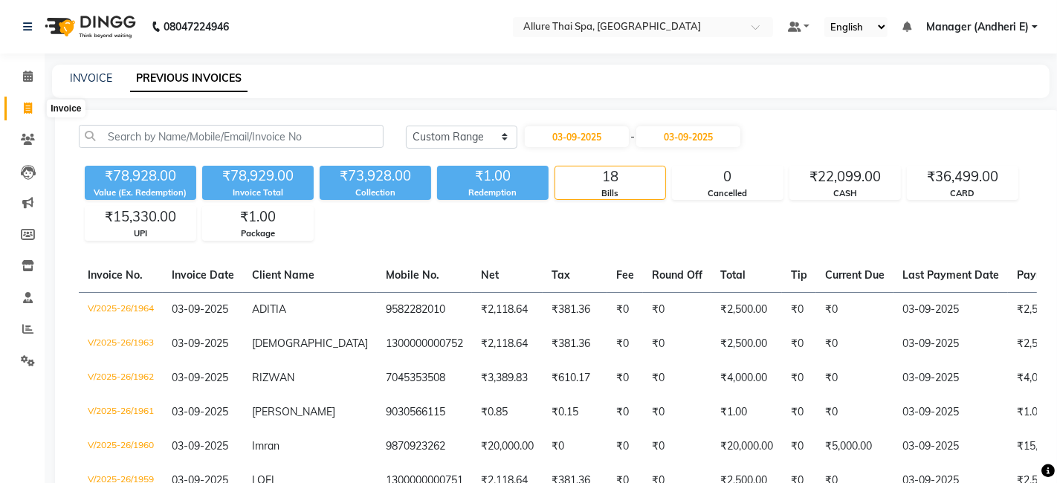
select select "6826"
select select "service"
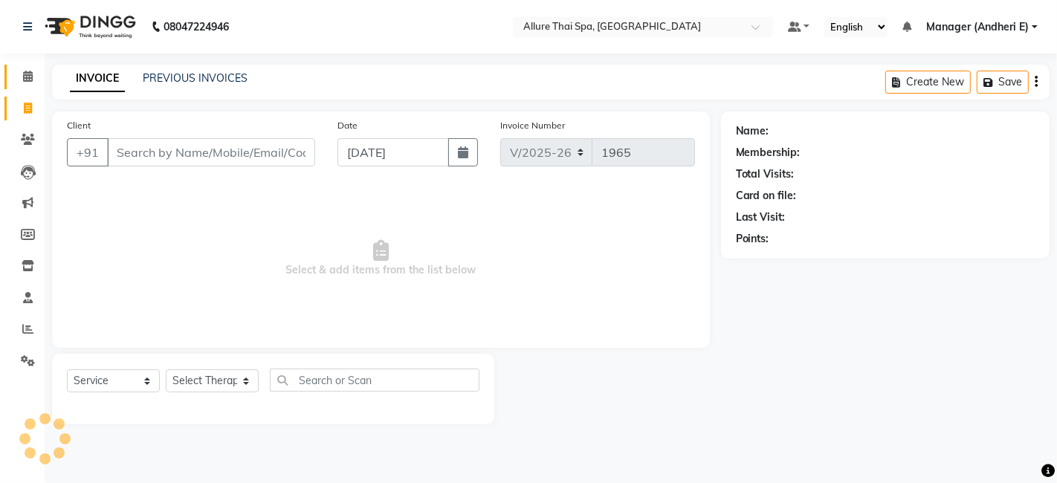
click at [28, 85] on link "Calendar" at bounding box center [22, 77] width 36 height 25
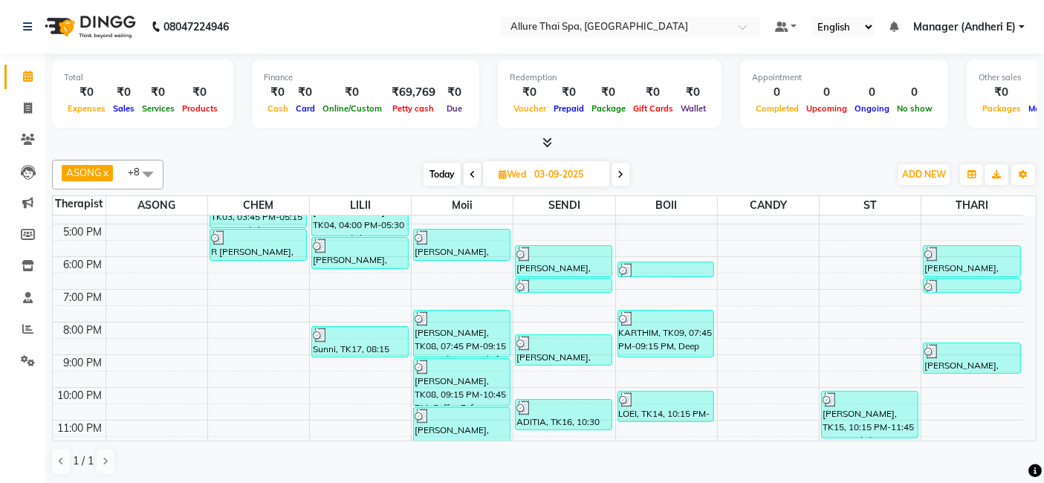
scroll to position [253, 0]
click at [25, 321] on span at bounding box center [28, 329] width 26 height 17
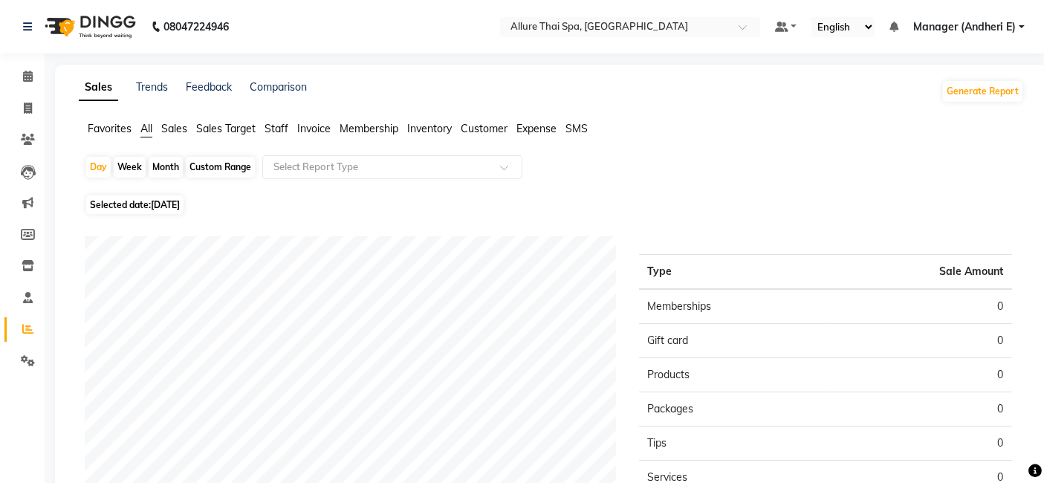
click at [180, 203] on span "04-09-2025" at bounding box center [165, 204] width 29 height 11
select select "9"
select select "2025"
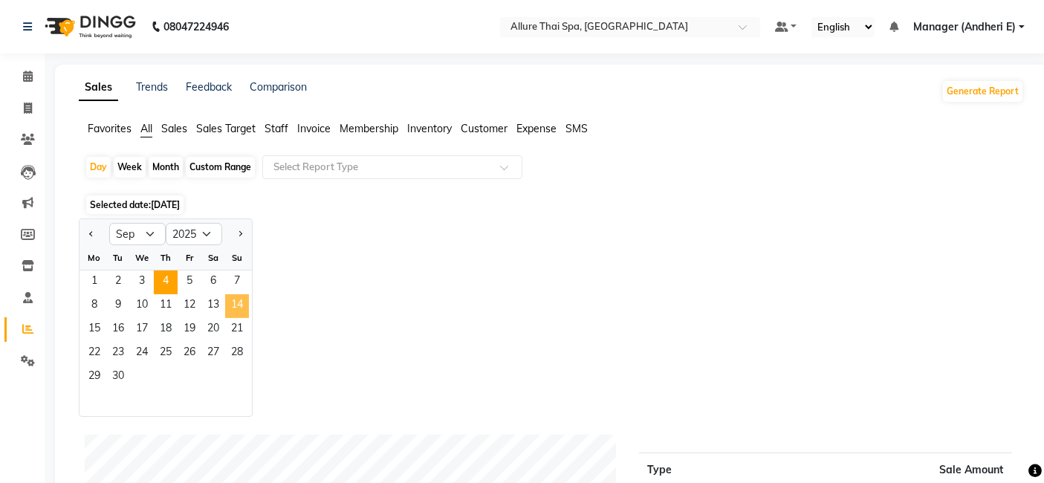
click at [237, 308] on span "14" at bounding box center [237, 306] width 24 height 24
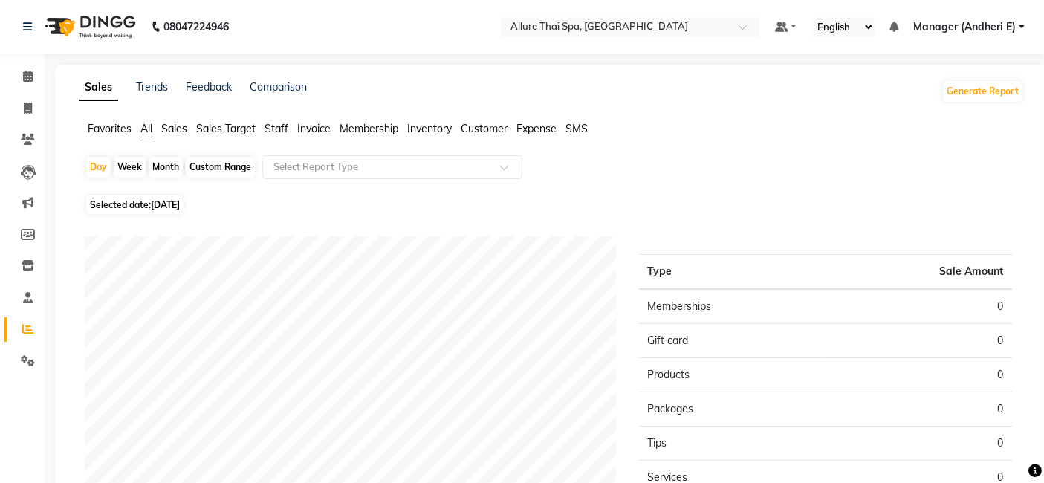
click at [180, 207] on span "14-09-2025" at bounding box center [165, 204] width 29 height 11
select select "9"
select select "2025"
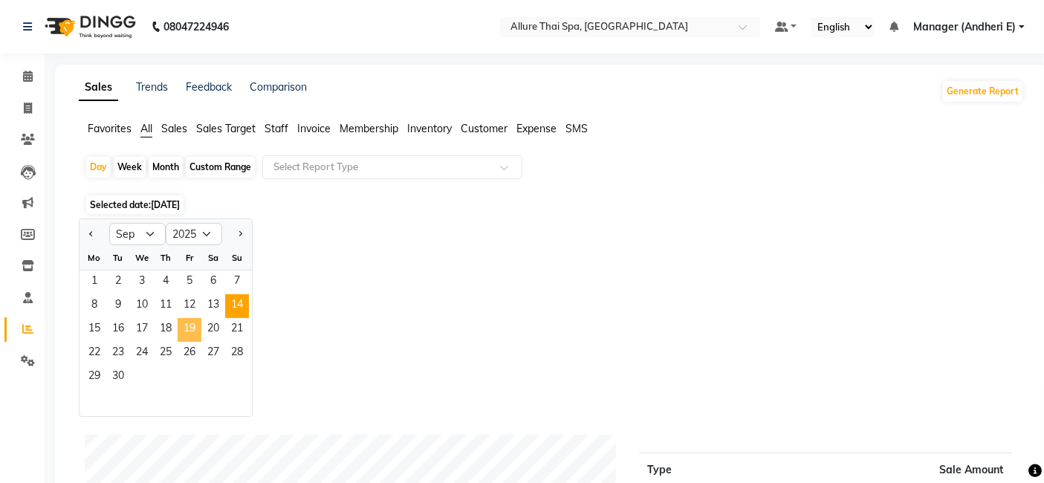
drag, startPoint x: 187, startPoint y: 334, endPoint x: 187, endPoint y: 320, distance: 14.1
click at [187, 334] on span "19" at bounding box center [190, 330] width 24 height 24
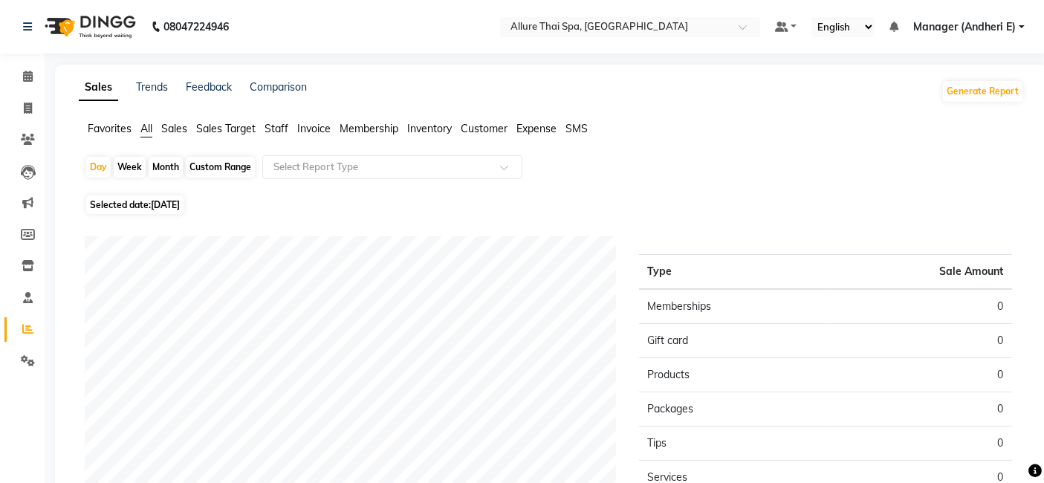
click at [178, 201] on span "19-09-2025" at bounding box center [165, 204] width 29 height 11
select select "9"
select select "2025"
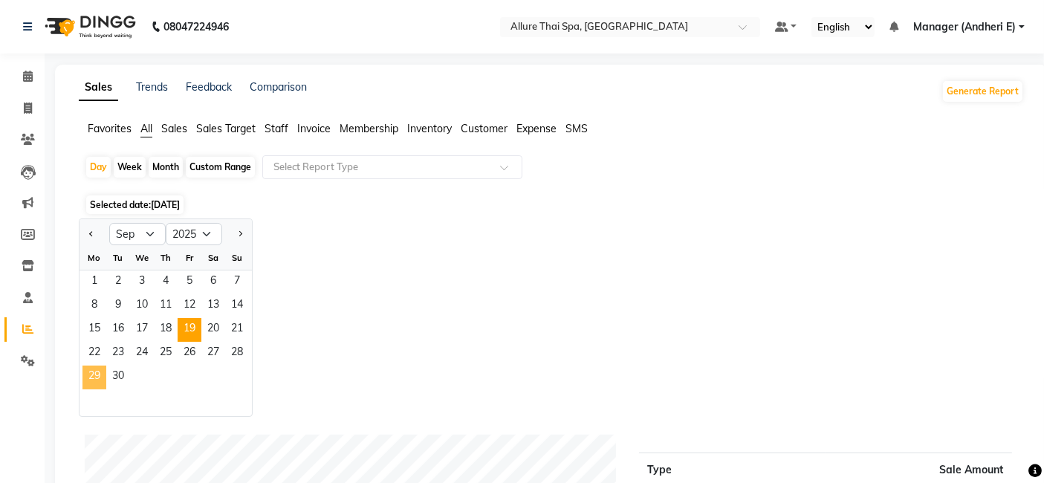
click at [104, 372] on span "29" at bounding box center [95, 378] width 24 height 24
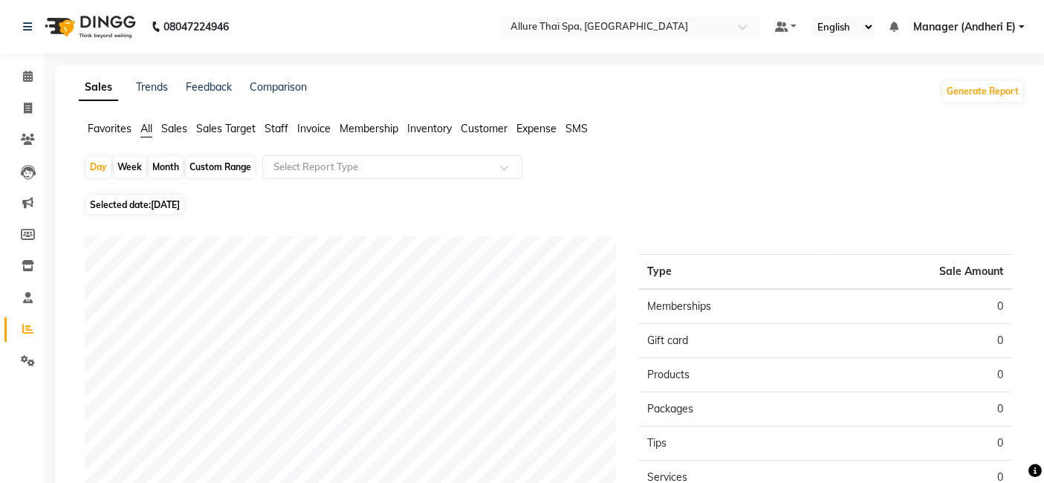
click at [164, 202] on span "29-09-2025" at bounding box center [165, 204] width 29 height 11
select select "9"
select select "2025"
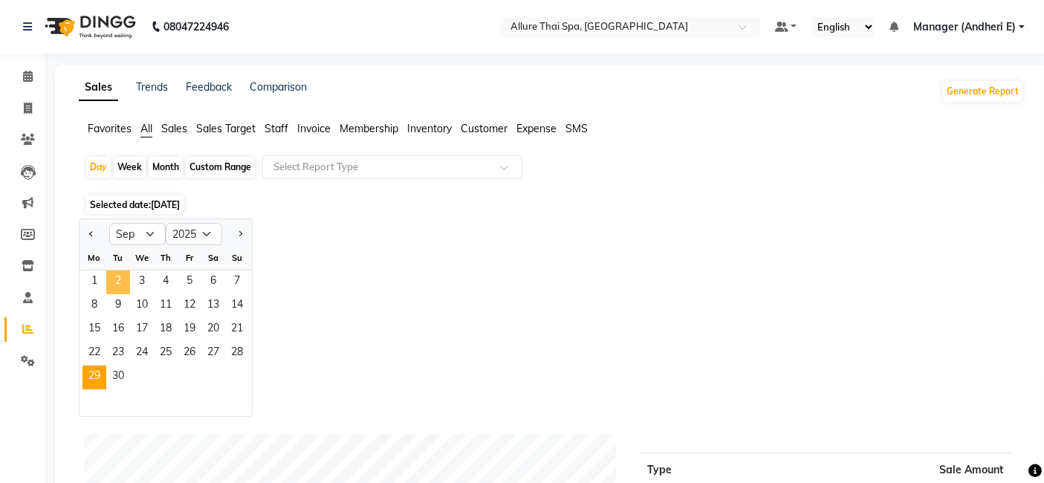
click at [114, 279] on span "2" at bounding box center [118, 283] width 24 height 24
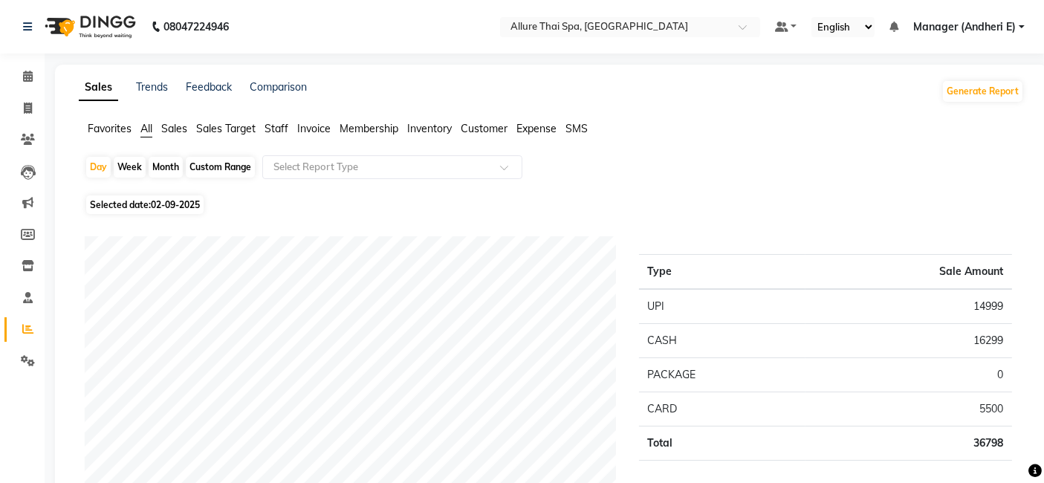
click at [171, 202] on span "02-09-2025" at bounding box center [175, 204] width 49 height 11
select select "9"
select select "2025"
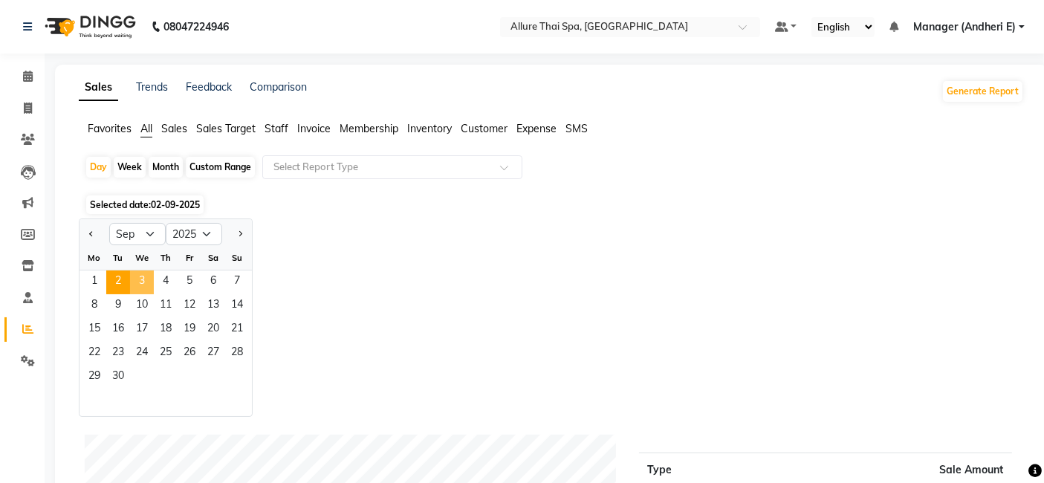
click at [140, 277] on span "3" at bounding box center [142, 283] width 24 height 24
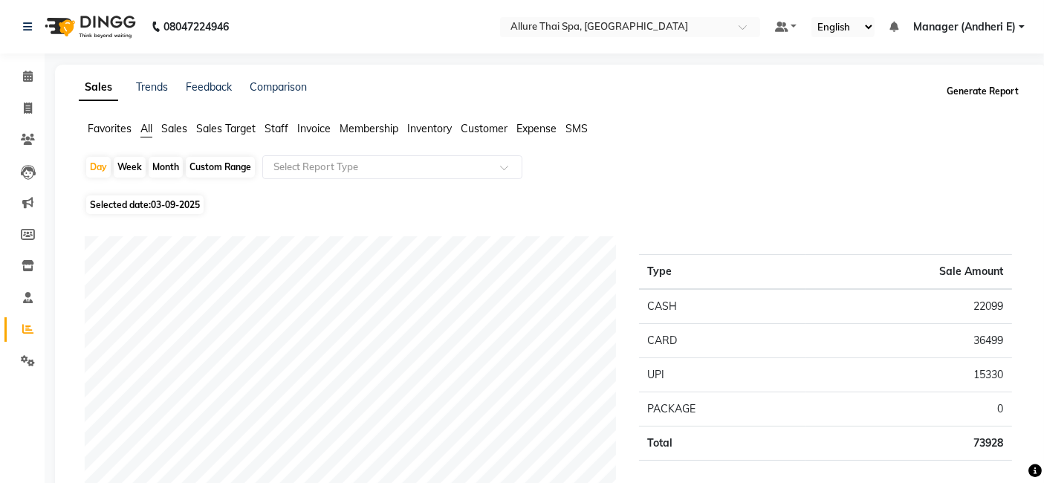
click at [971, 88] on button "Generate Report" at bounding box center [983, 91] width 80 height 21
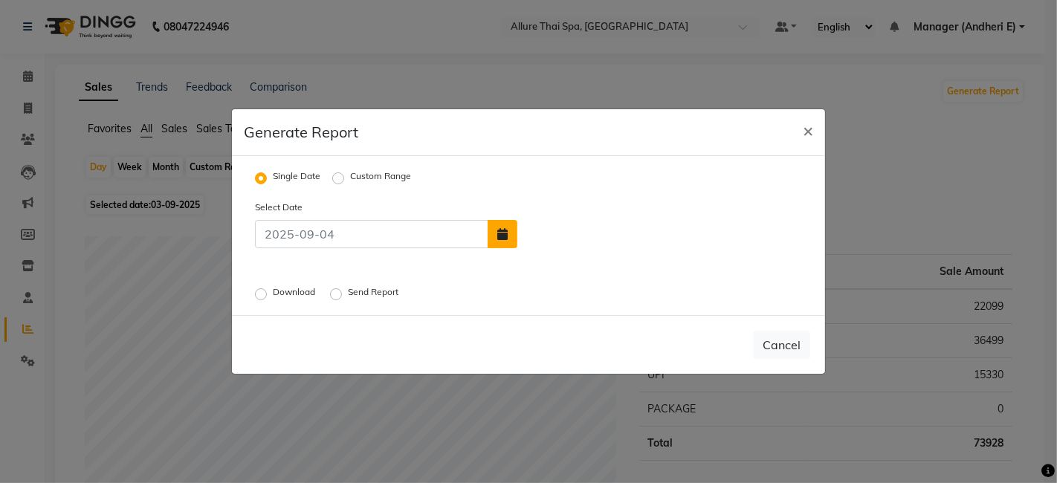
click at [501, 226] on button "button" at bounding box center [503, 234] width 30 height 28
select select "9"
select select "2025"
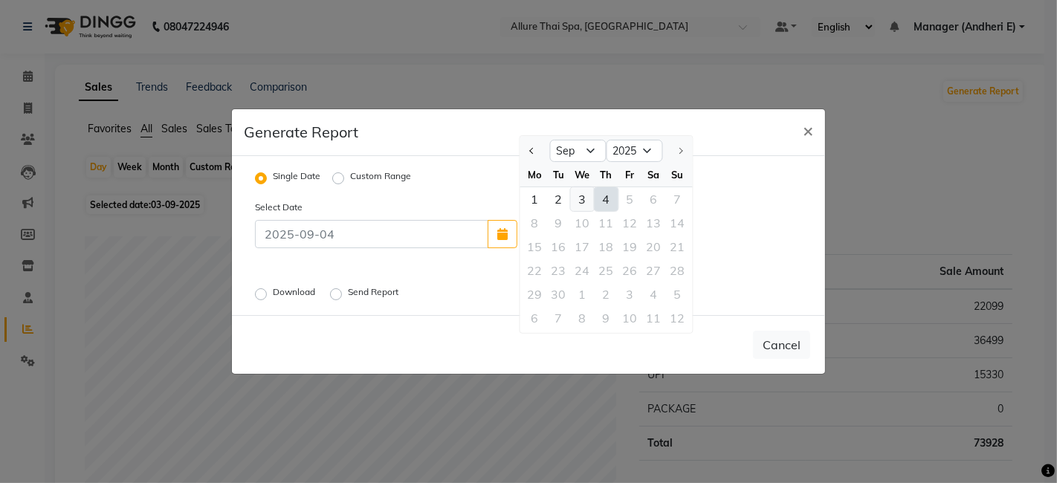
click at [585, 200] on div "3" at bounding box center [583, 199] width 24 height 24
type input "03-09-2025"
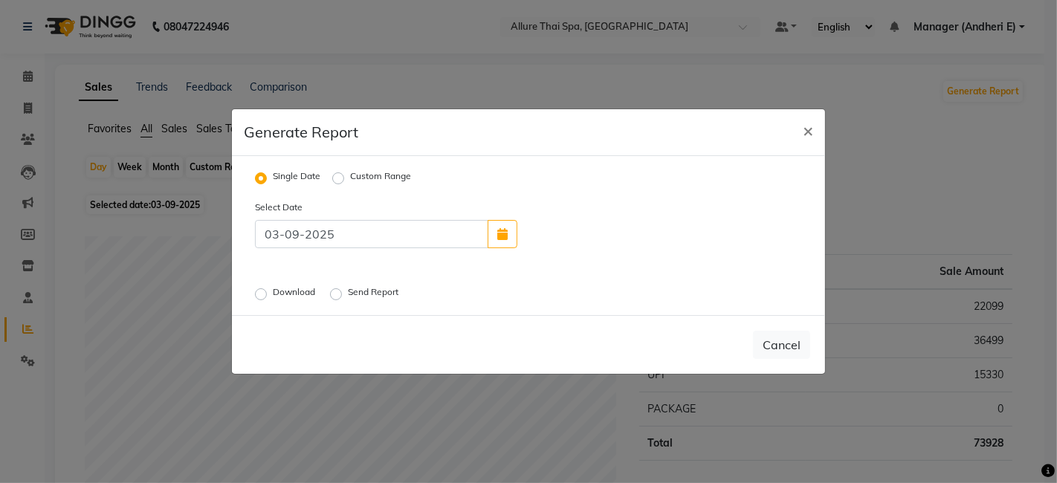
click at [273, 290] on label "Download" at bounding box center [295, 294] width 45 height 18
click at [259, 290] on input "Download" at bounding box center [263, 294] width 10 height 10
radio input "true"
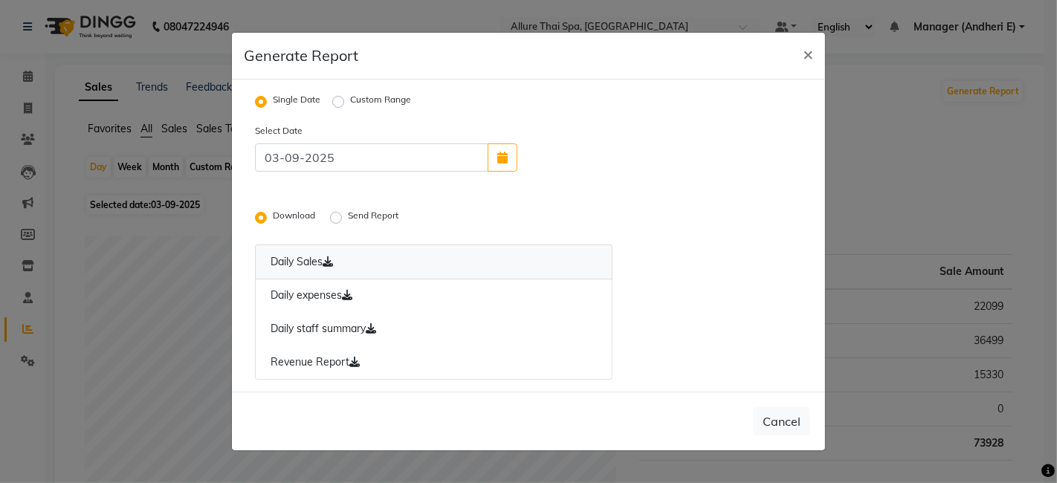
click at [316, 262] on link "Daily Sales" at bounding box center [434, 262] width 358 height 35
click at [786, 424] on button "Cancel" at bounding box center [781, 421] width 57 height 28
radio input "false"
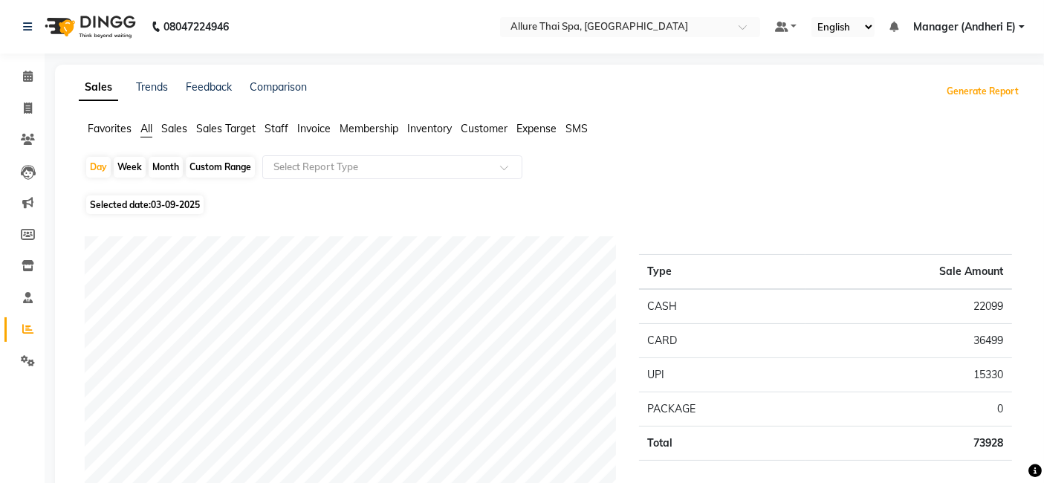
scroll to position [65, 0]
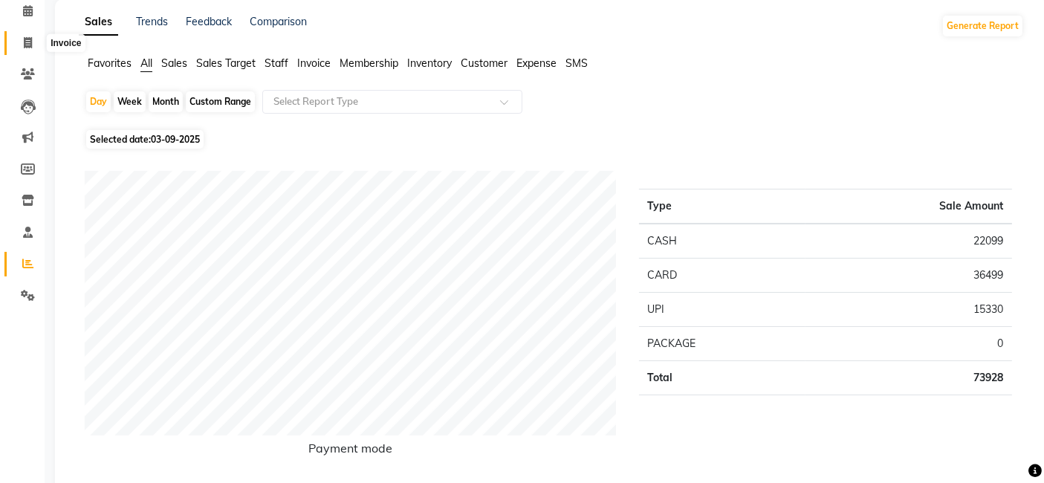
click at [33, 42] on span at bounding box center [28, 43] width 26 height 17
select select "6826"
select select "service"
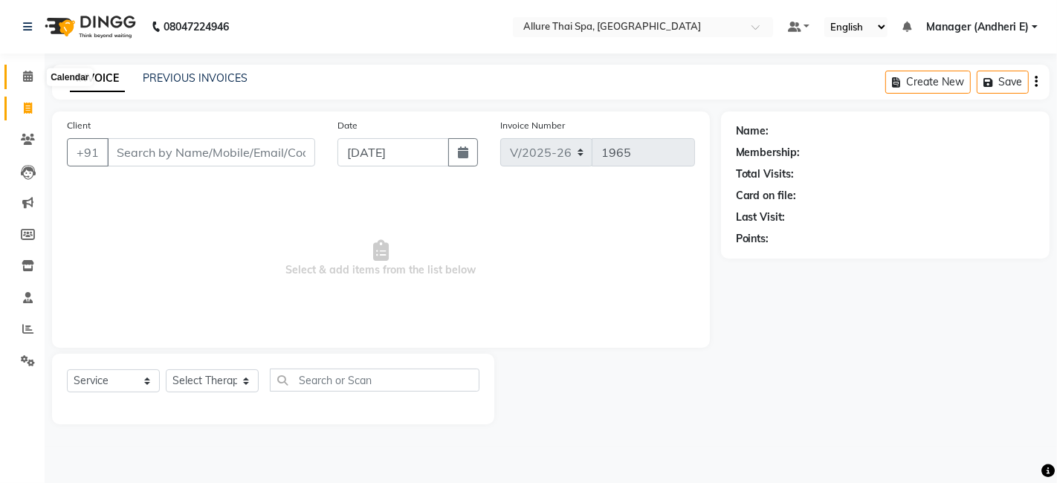
click at [30, 72] on icon at bounding box center [28, 76] width 10 height 11
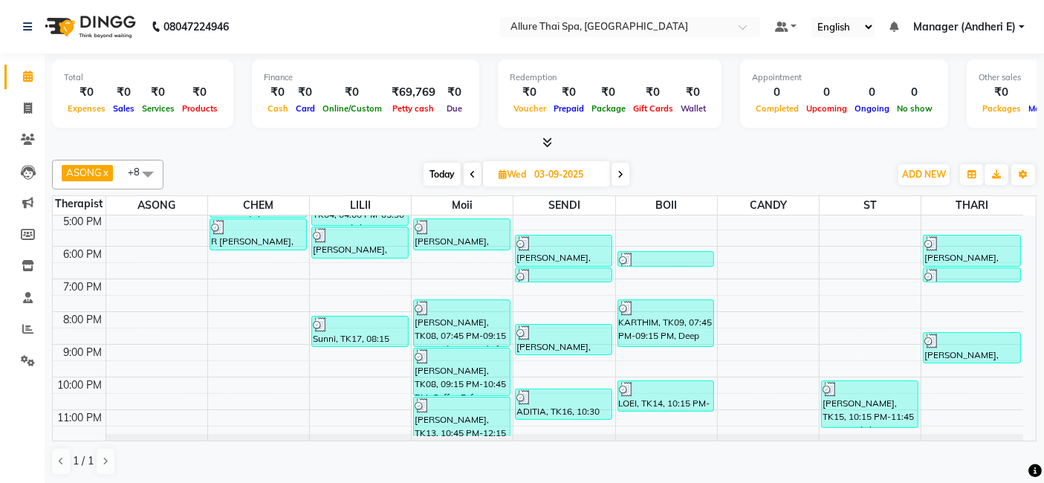
scroll to position [264, 0]
